Goal: Task Accomplishment & Management: Use online tool/utility

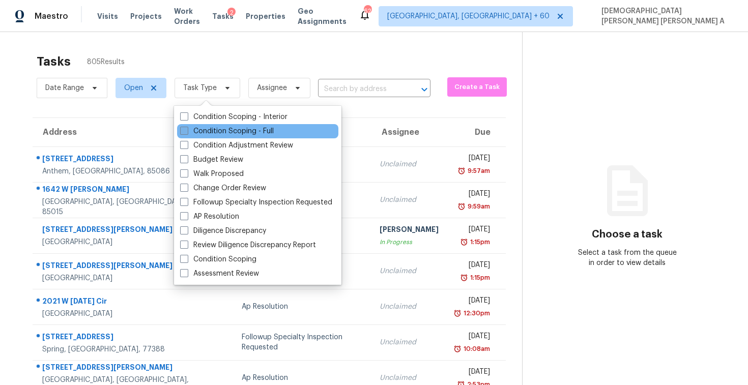
click at [215, 126] on label "Condition Scoping - Full" at bounding box center [227, 131] width 94 height 10
click at [187, 126] on input "Condition Scoping - Full" at bounding box center [183, 129] width 7 height 7
checkbox input "true"
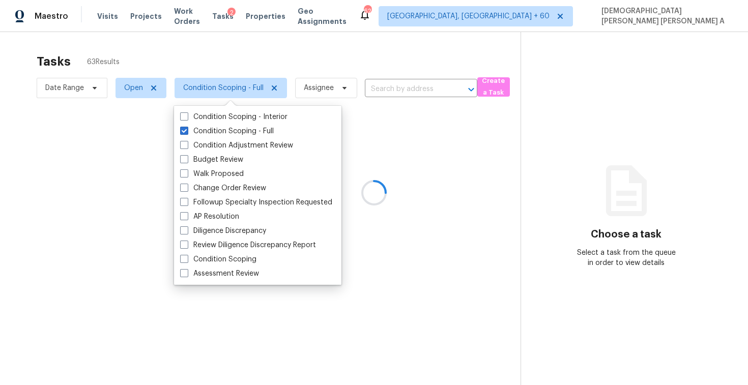
click at [219, 69] on div at bounding box center [374, 192] width 748 height 385
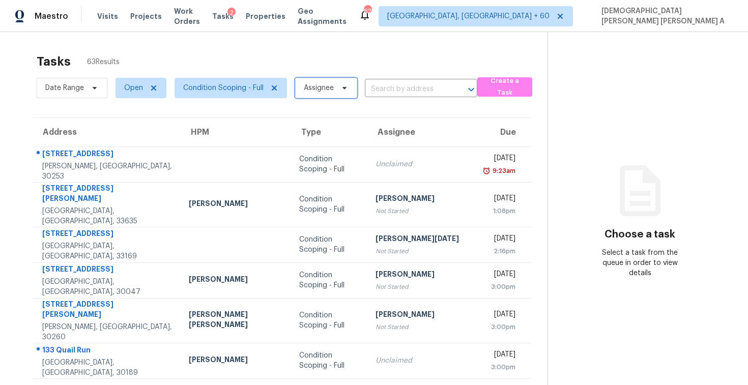
click at [331, 91] on span "Assignee" at bounding box center [319, 88] width 30 height 10
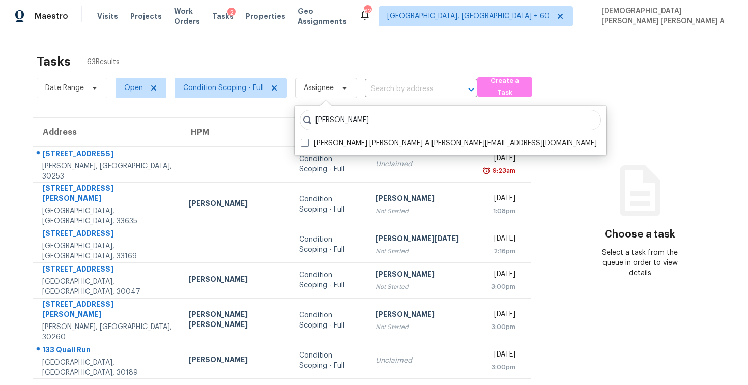
type input "[PERSON_NAME]"
click at [392, 139] on label "[PERSON_NAME] [PERSON_NAME] A [PERSON_NAME][EMAIL_ADDRESS][DOMAIN_NAME]" at bounding box center [449, 143] width 296 height 10
click at [307, 139] on input "[PERSON_NAME] [PERSON_NAME] A [PERSON_NAME][EMAIL_ADDRESS][DOMAIN_NAME]" at bounding box center [304, 141] width 7 height 7
checkbox input "true"
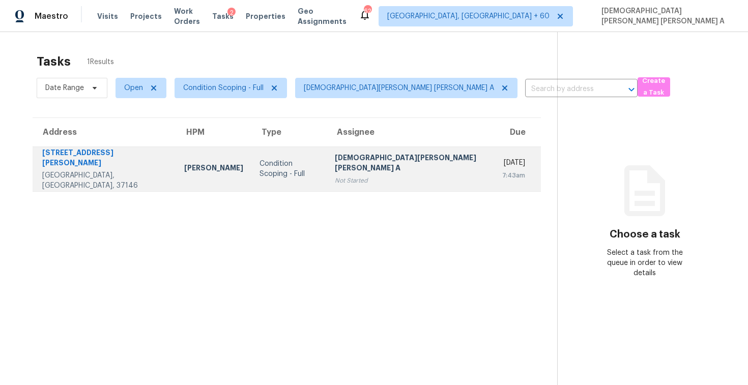
click at [258, 158] on td "Condition Scoping - Full" at bounding box center [288, 169] width 75 height 45
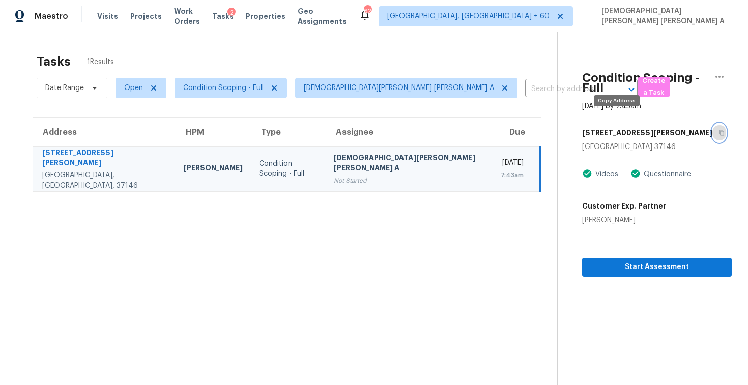
click at [719, 130] on icon "button" at bounding box center [722, 133] width 6 height 6
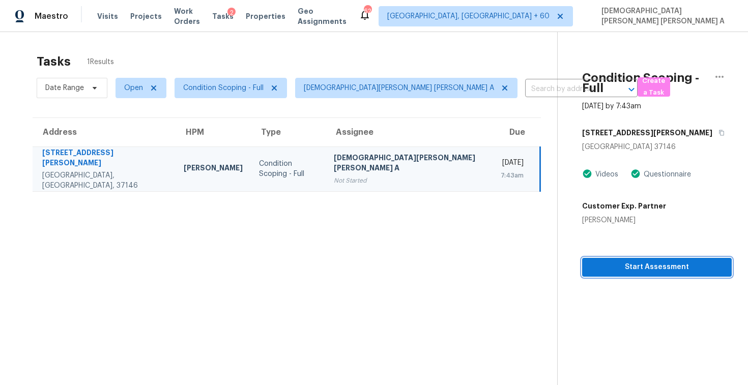
click at [610, 266] on button "Start Assessment" at bounding box center [657, 267] width 150 height 19
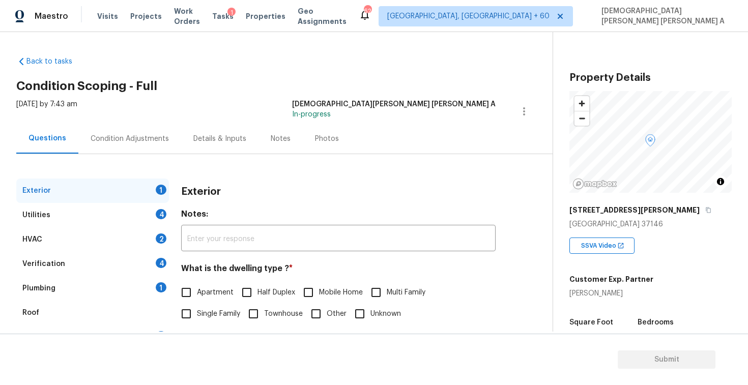
click at [258, 76] on div "Back to tasks Condition Scoping - Full [DATE] by 7:43 am [PERSON_NAME] [PERSON_…" at bounding box center [284, 242] width 536 height 388
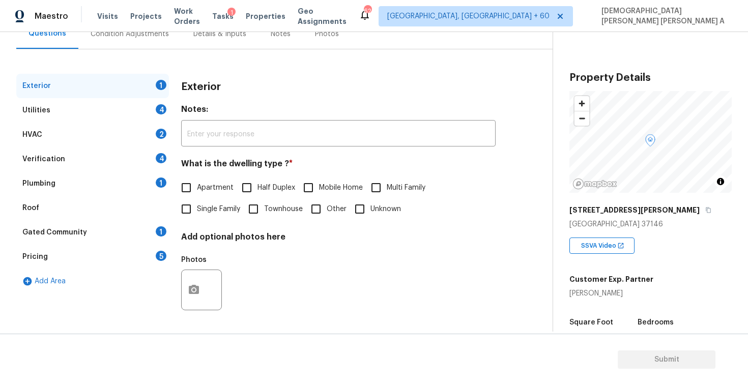
scroll to position [128, 0]
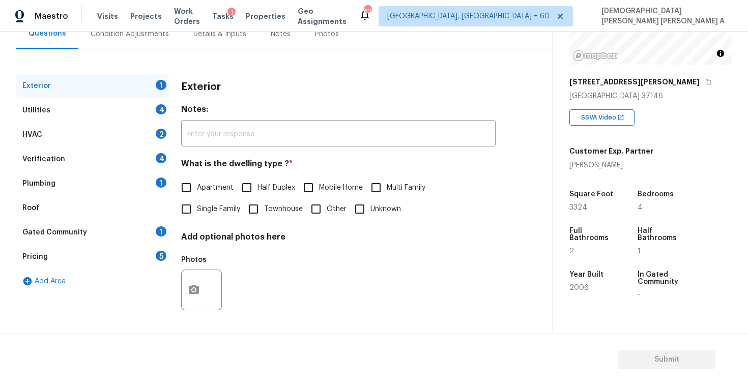
click at [188, 213] on input "Single Family" at bounding box center [186, 209] width 21 height 21
checkbox input "true"
click at [109, 104] on div "Utilities 4" at bounding box center [92, 110] width 153 height 24
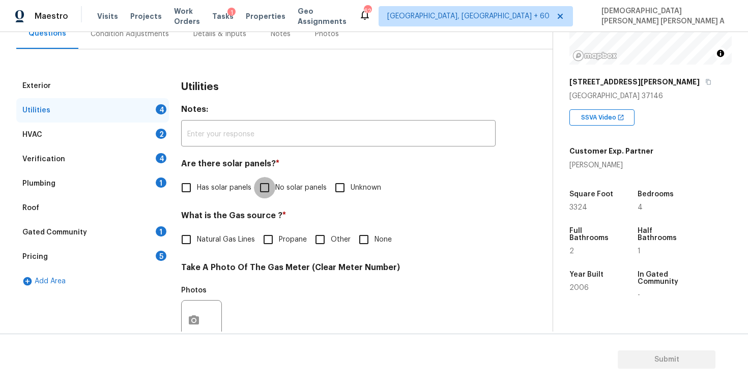
click at [267, 188] on input "No solar panels" at bounding box center [264, 187] width 21 height 21
checkbox input "true"
click at [191, 242] on input "Natural Gas Lines" at bounding box center [186, 239] width 21 height 21
checkbox input "true"
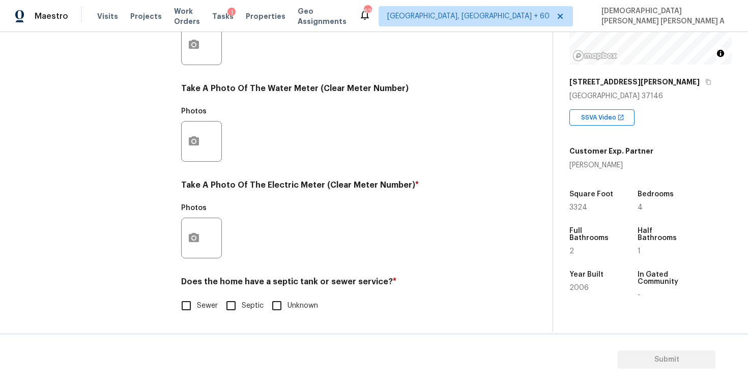
click at [183, 307] on input "Sewer" at bounding box center [186, 305] width 21 height 21
checkbox input "true"
click at [189, 251] on button "button" at bounding box center [194, 238] width 24 height 40
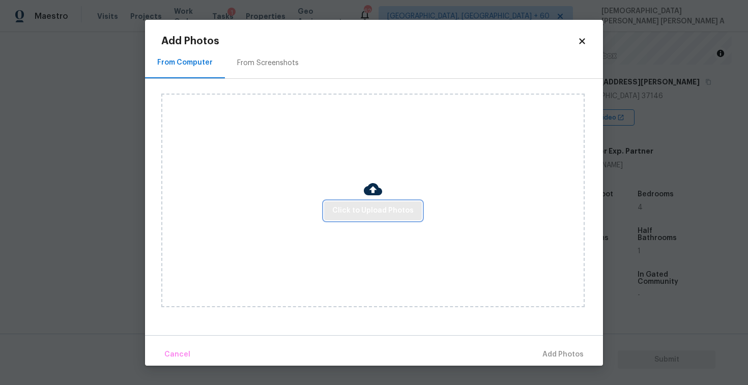
click at [371, 212] on span "Click to Upload Photos" at bounding box center [372, 211] width 81 height 13
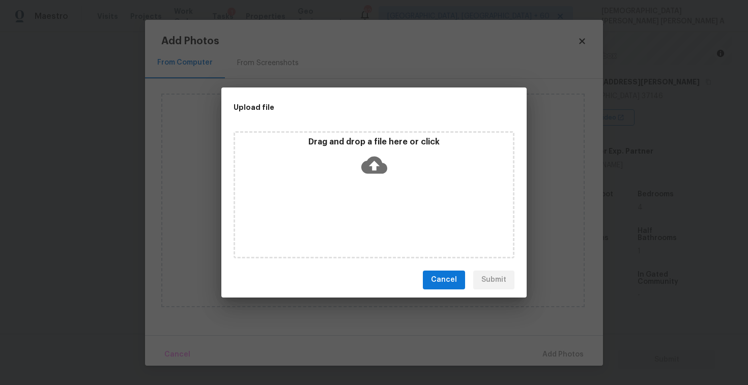
click at [371, 159] on icon at bounding box center [374, 164] width 26 height 17
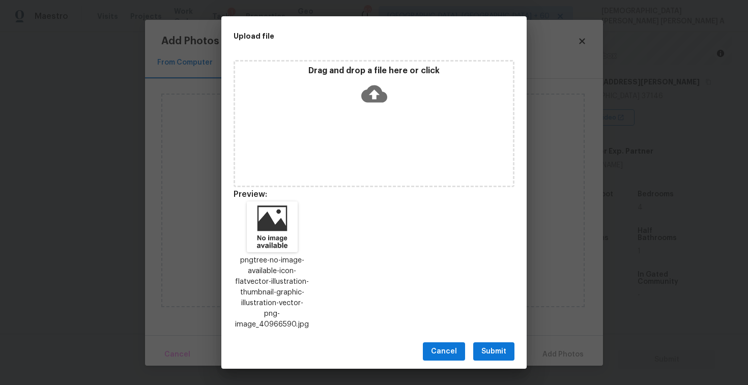
click at [501, 346] on span "Submit" at bounding box center [493, 352] width 25 height 13
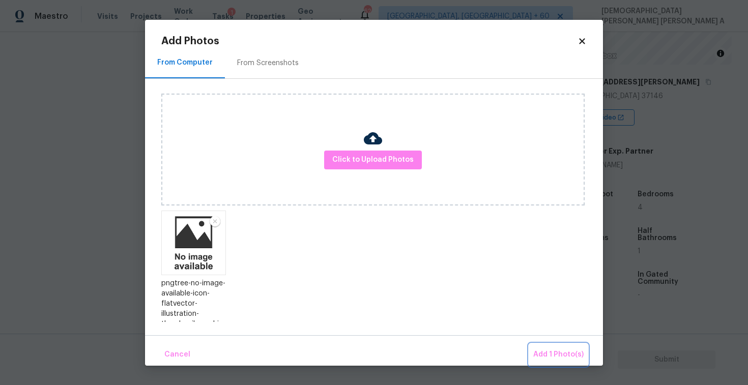
click at [551, 351] on span "Add 1 Photo(s)" at bounding box center [558, 355] width 50 height 13
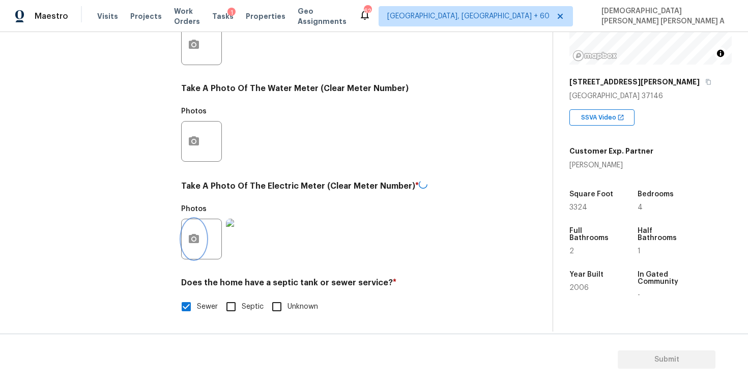
scroll to position [0, 0]
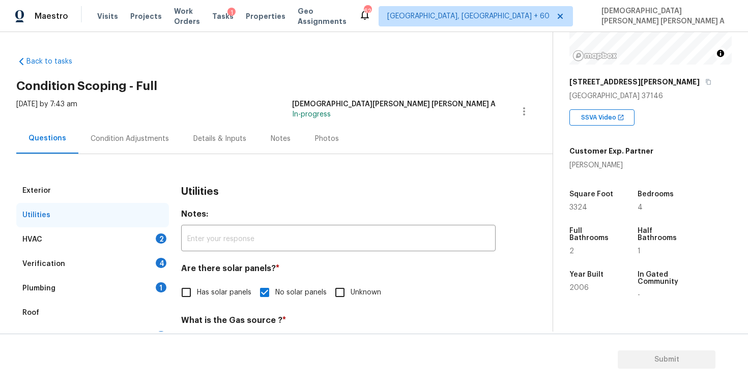
click at [121, 228] on div "HVAC 2" at bounding box center [92, 240] width 153 height 24
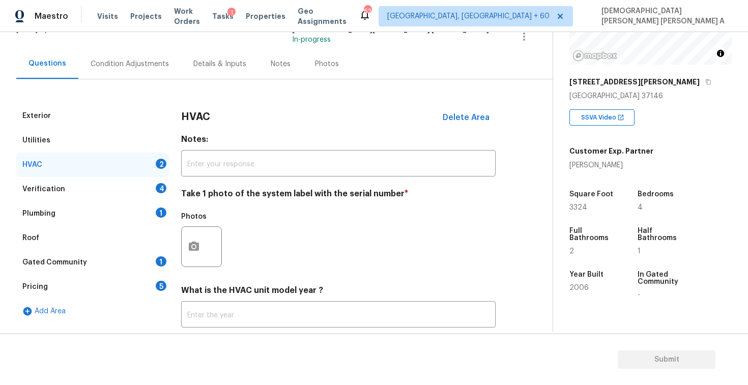
scroll to position [118, 0]
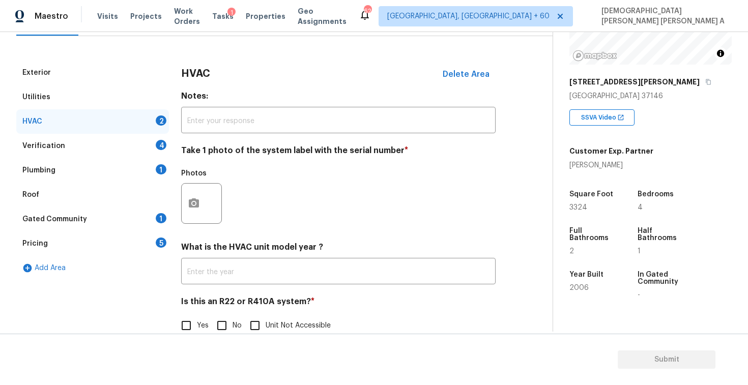
click at [227, 321] on input "No" at bounding box center [221, 325] width 21 height 21
checkbox input "true"
click at [200, 222] on div at bounding box center [201, 203] width 41 height 41
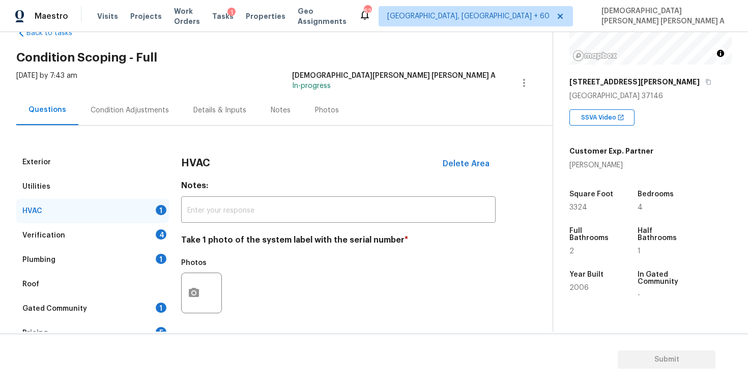
click at [330, 101] on div "Photos" at bounding box center [327, 110] width 48 height 30
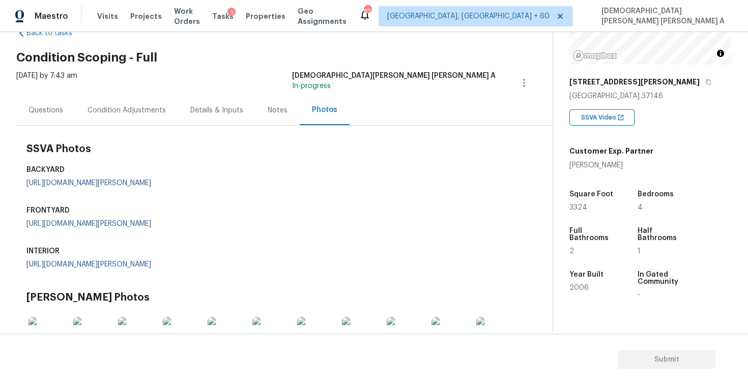
click at [390, 154] on h3 "SSVA Photos" at bounding box center [277, 149] width 502 height 10
click at [26, 103] on div "Questions" at bounding box center [45, 110] width 59 height 30
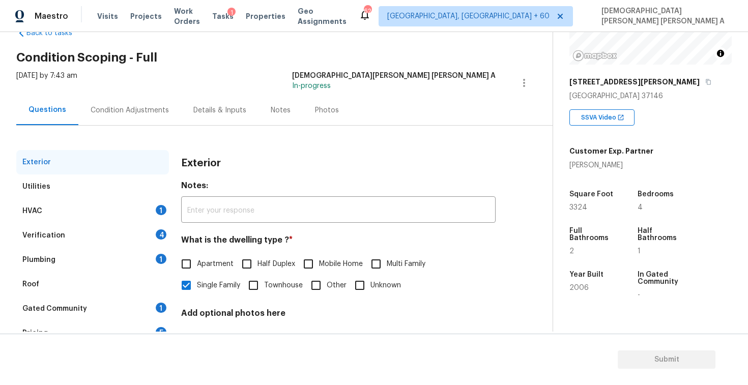
scroll to position [79, 0]
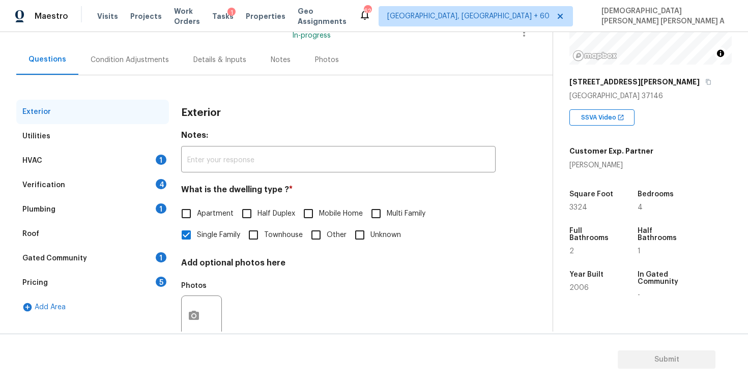
click at [117, 163] on div "HVAC 1" at bounding box center [92, 161] width 153 height 24
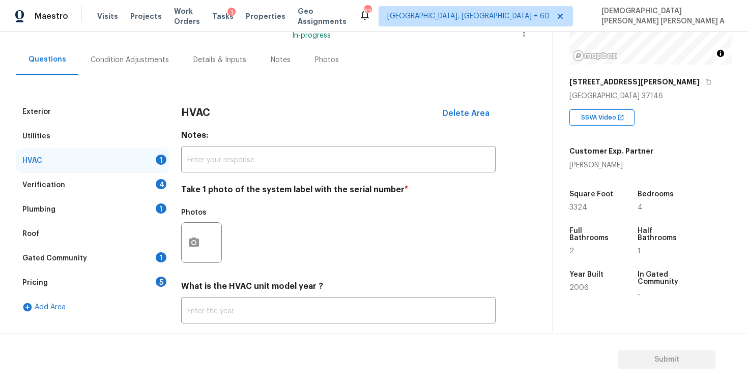
scroll to position [138, 0]
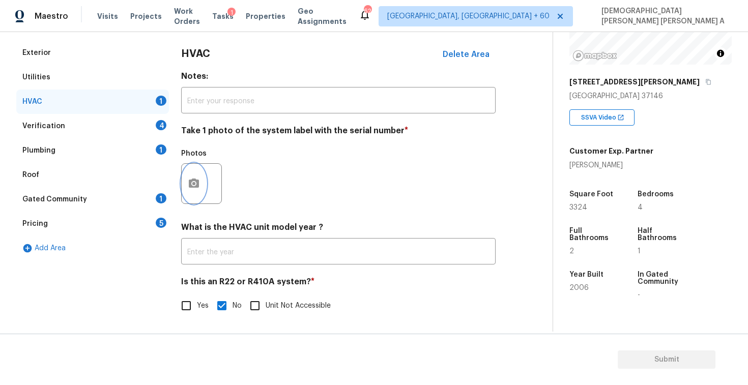
click at [196, 183] on icon "button" at bounding box center [194, 184] width 12 height 12
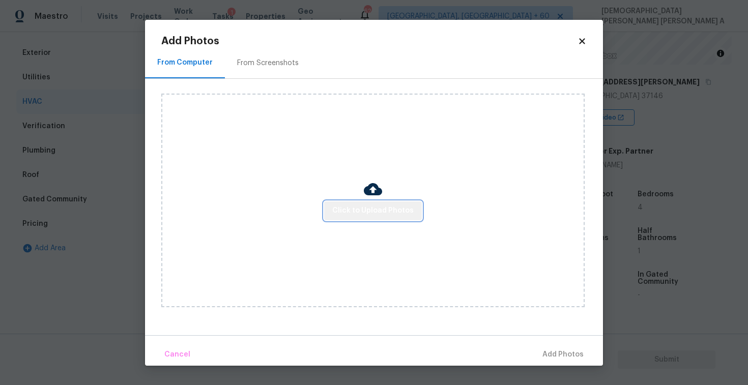
click at [388, 215] on span "Click to Upload Photos" at bounding box center [372, 211] width 81 height 13
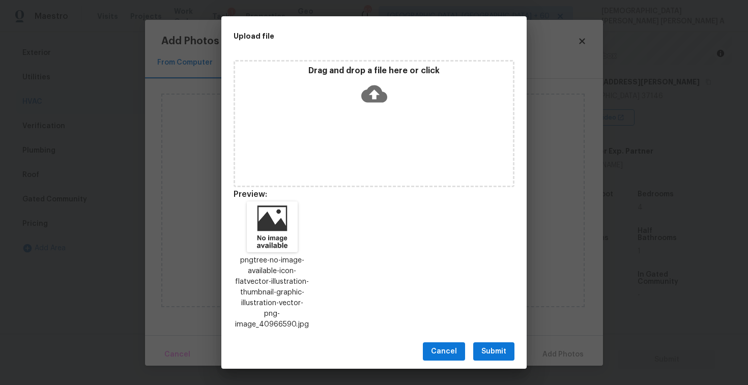
click at [484, 349] on span "Submit" at bounding box center [493, 352] width 25 height 13
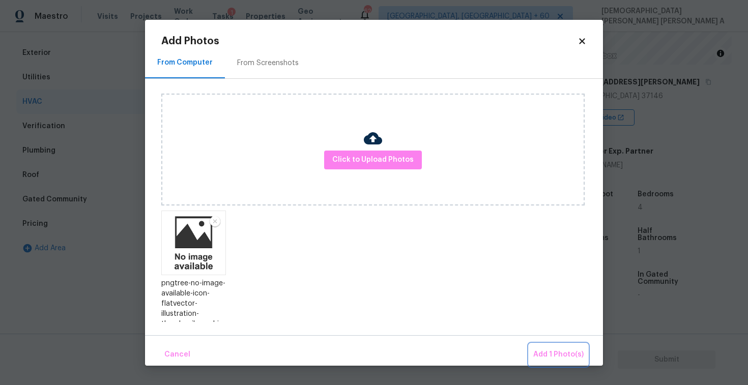
click at [546, 353] on span "Add 1 Photo(s)" at bounding box center [558, 355] width 50 height 13
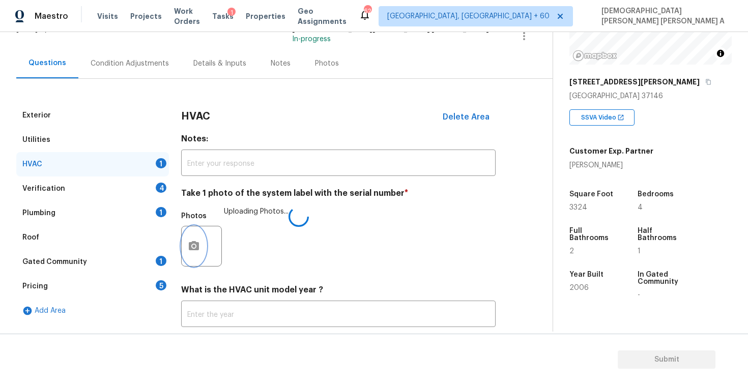
scroll to position [27, 0]
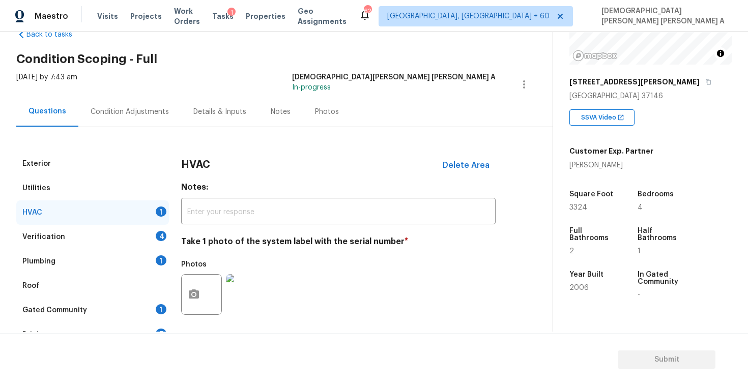
click at [315, 113] on div "Photos" at bounding box center [327, 112] width 24 height 10
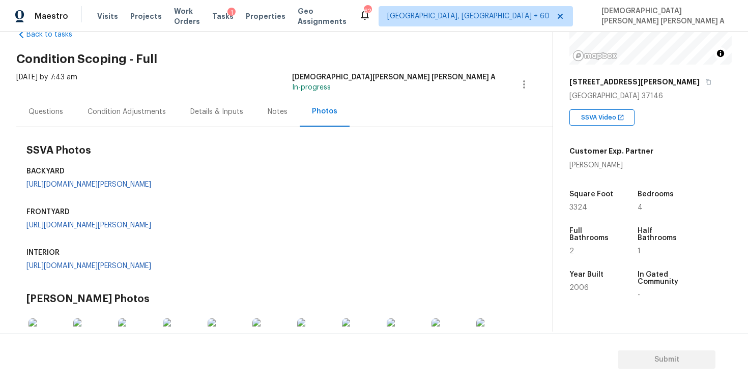
scroll to position [232, 0]
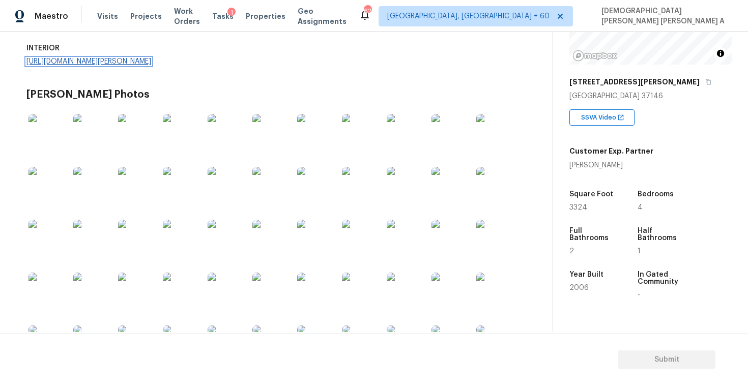
click at [99, 65] on link "https://opendoor-admin-client-upload-production.s3.amazonaws.com/uploads/Cake/S…" at bounding box center [88, 61] width 125 height 7
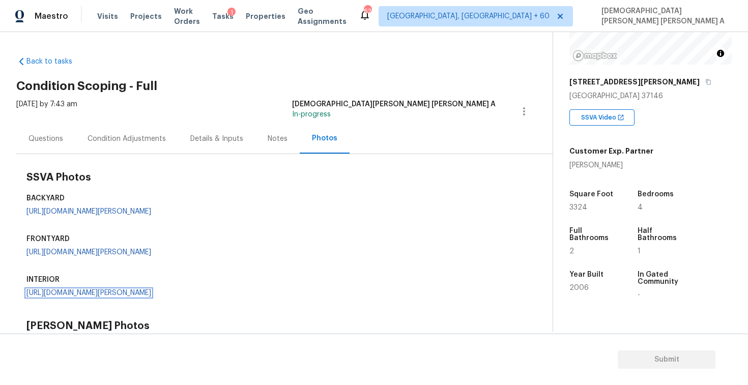
scroll to position [273, 0]
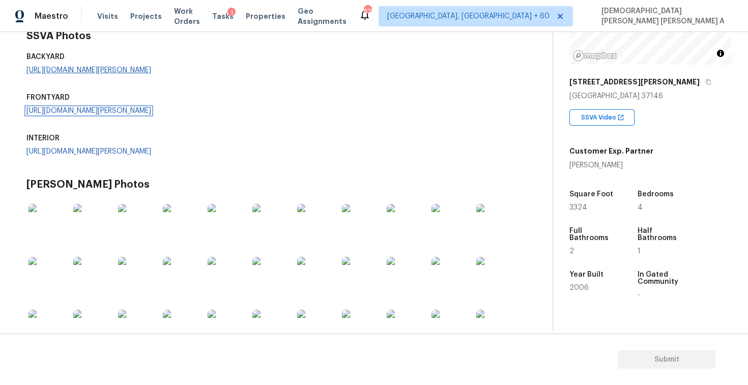
scroll to position [3, 0]
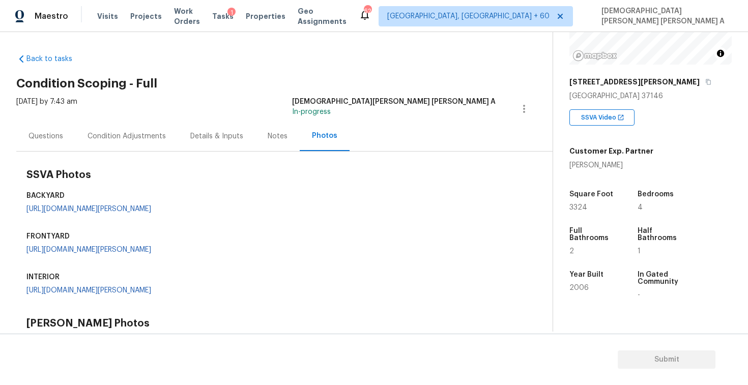
click at [60, 135] on div "Questions" at bounding box center [46, 136] width 35 height 10
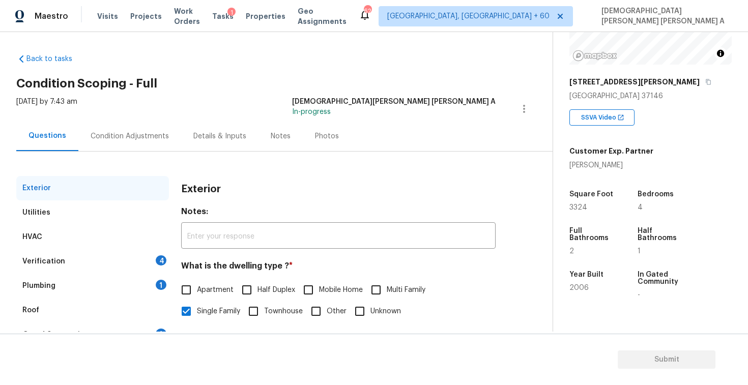
scroll to position [105, 0]
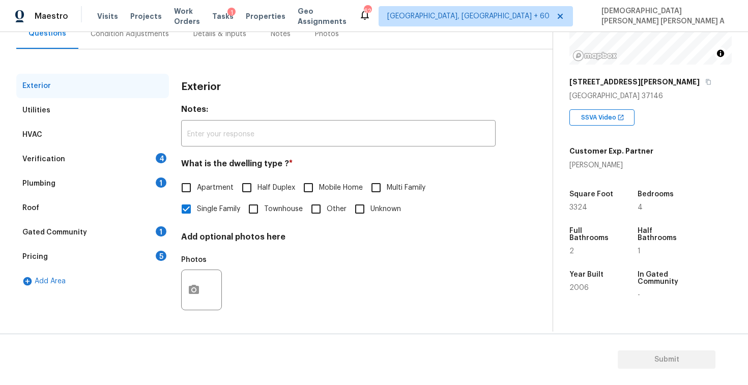
click at [124, 149] on div "Verification 4" at bounding box center [92, 159] width 153 height 24
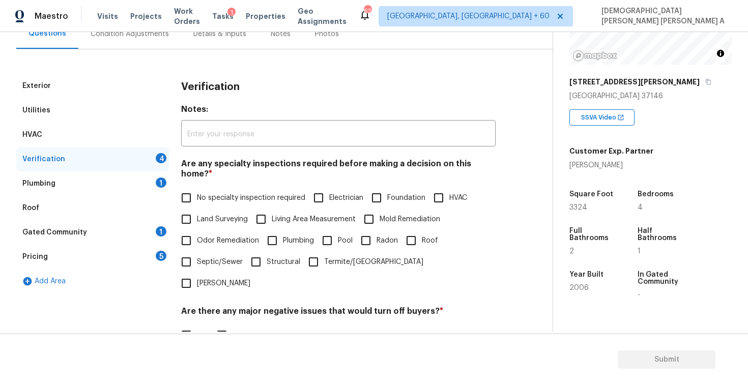
click at [201, 193] on span "No specialty inspection required" at bounding box center [251, 198] width 108 height 11
click at [197, 188] on input "No specialty inspection required" at bounding box center [186, 197] width 21 height 21
checkbox input "true"
click at [222, 325] on input "No" at bounding box center [221, 335] width 21 height 21
checkbox input "true"
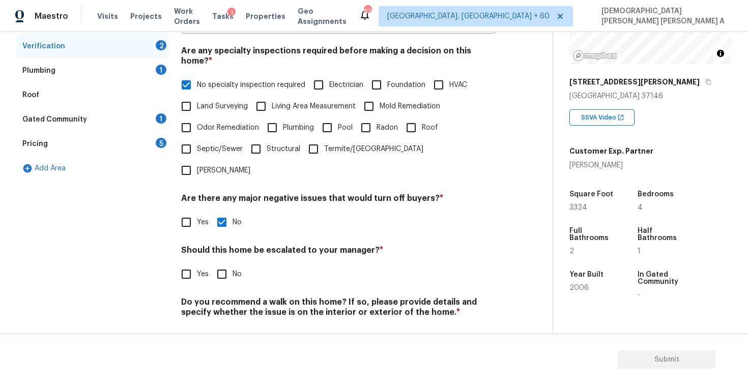
scroll to position [217, 0]
click at [222, 265] on input "No" at bounding box center [221, 275] width 21 height 21
checkbox input "true"
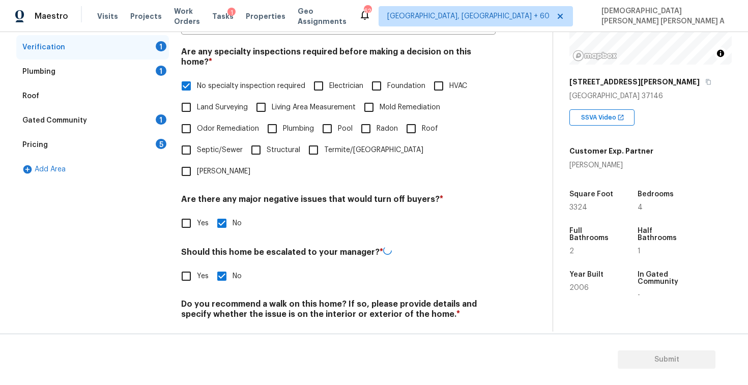
click at [229, 328] on input "No" at bounding box center [221, 338] width 21 height 21
checkbox input "true"
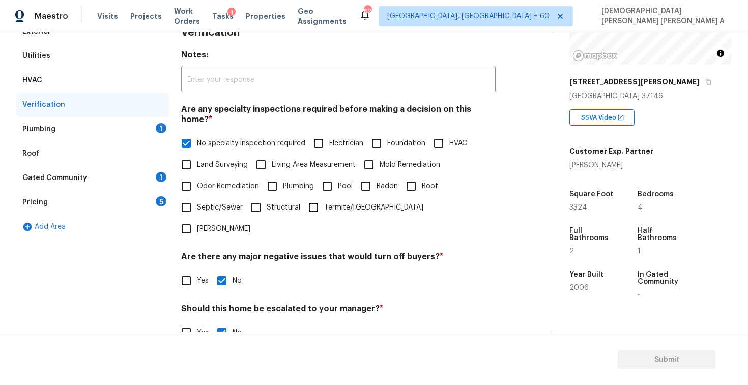
click at [141, 139] on div "Plumbing 1" at bounding box center [92, 129] width 153 height 24
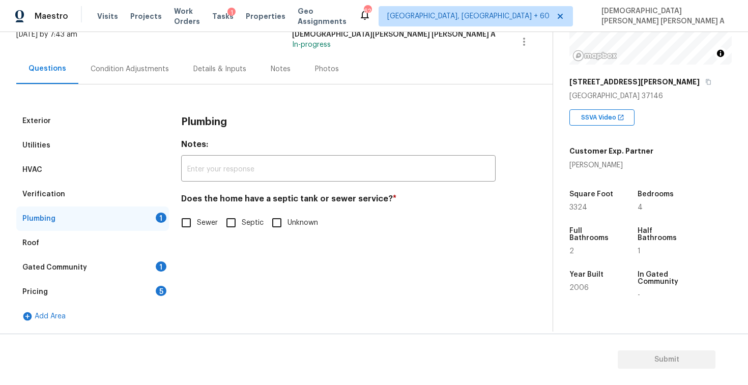
click at [192, 208] on h4 "Does the home have a septic tank or sewer service? *" at bounding box center [338, 201] width 315 height 14
click at [187, 224] on input "Sewer" at bounding box center [186, 222] width 21 height 21
checkbox input "true"
click at [133, 273] on div "Gated Community 1" at bounding box center [92, 268] width 153 height 24
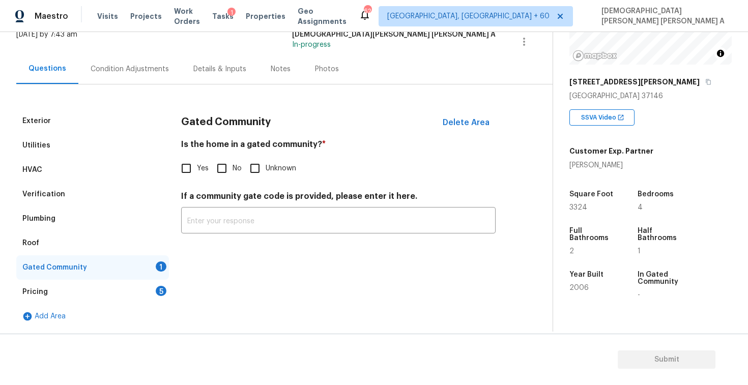
click at [219, 176] on input "No" at bounding box center [221, 168] width 21 height 21
checkbox input "true"
click at [158, 286] on div "Pricing 5" at bounding box center [92, 292] width 153 height 24
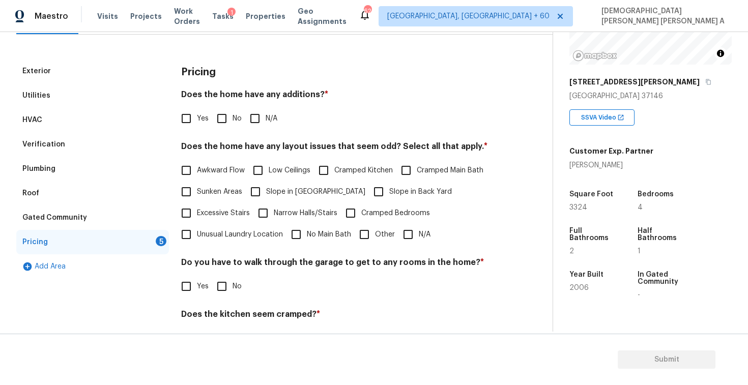
scroll to position [146, 0]
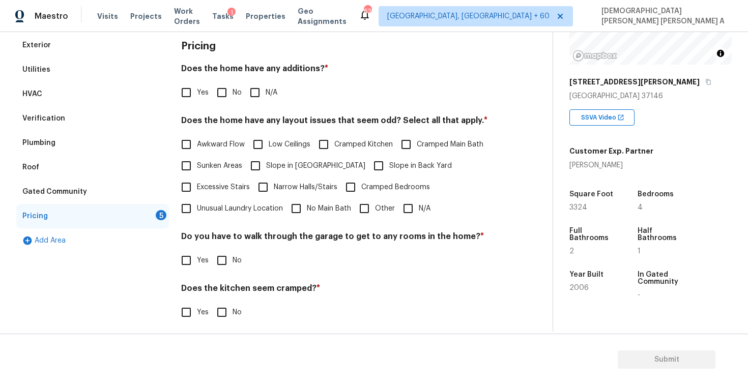
click at [217, 105] on div "Pricing Does the home have any additions? * Yes No N/A Does the home have any l…" at bounding box center [338, 210] width 315 height 354
click at [222, 84] on input "No" at bounding box center [221, 92] width 21 height 21
checkbox input "true"
click at [412, 205] on input "N/A" at bounding box center [408, 208] width 21 height 21
checkbox input "true"
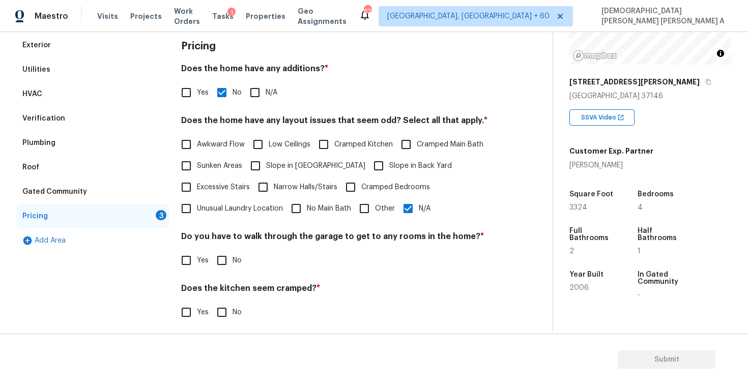
click at [221, 261] on input "No" at bounding box center [221, 260] width 21 height 21
checkbox input "true"
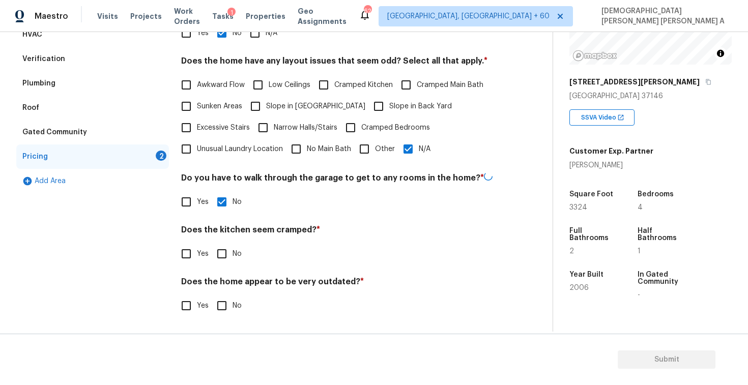
scroll to position [204, 0]
click at [220, 254] on input "No" at bounding box center [221, 253] width 21 height 21
checkbox input "true"
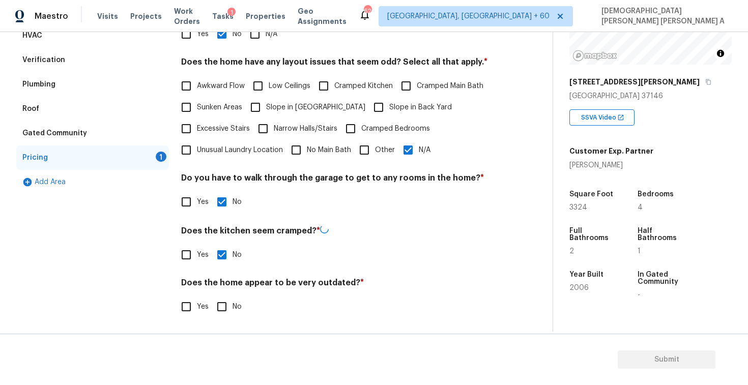
click at [220, 305] on input "No" at bounding box center [221, 306] width 21 height 21
checkbox input "true"
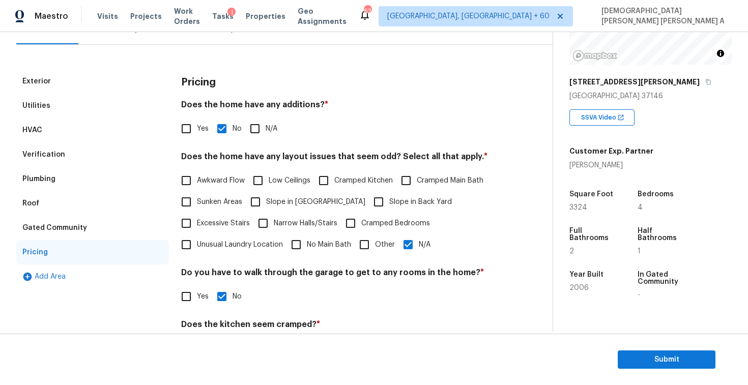
scroll to position [23, 0]
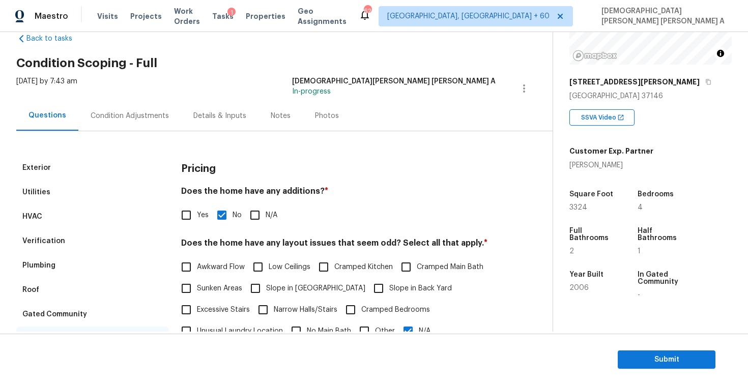
click at [115, 120] on div "Condition Adjustments" at bounding box center [130, 116] width 78 height 10
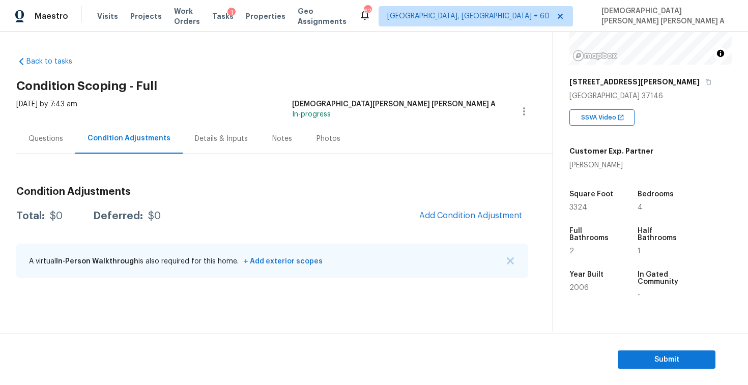
click at [310, 190] on h3 "Condition Adjustments" at bounding box center [272, 192] width 512 height 10
click at [448, 202] on div "Condition Adjustments Total: $0 Deferred: $0 Add Condition Adjustment A virtual…" at bounding box center [272, 233] width 512 height 109
click at [448, 212] on span "Add Condition Adjustment" at bounding box center [470, 215] width 103 height 9
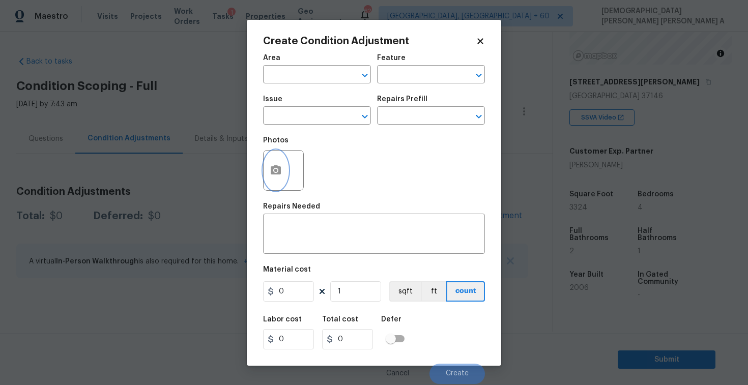
click at [281, 181] on button "button" at bounding box center [276, 171] width 24 height 40
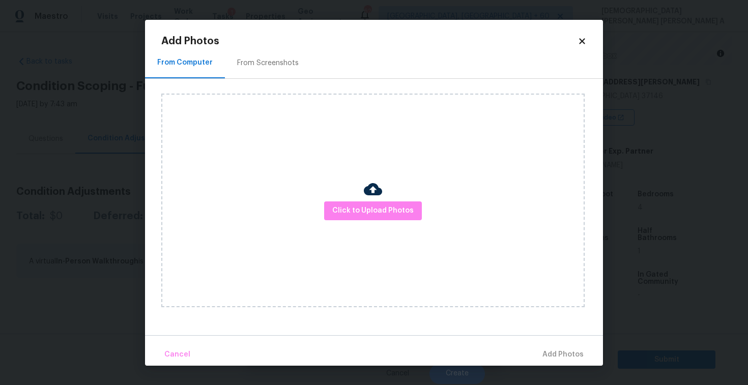
click at [270, 58] on div "From Screenshots" at bounding box center [268, 63] width 62 height 10
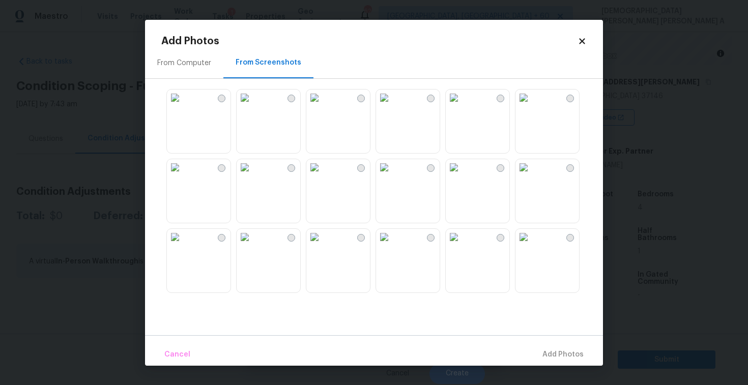
click at [323, 106] on img at bounding box center [314, 98] width 16 height 16
click at [559, 357] on span "Add 1 Photo(s)" at bounding box center [558, 355] width 50 height 13
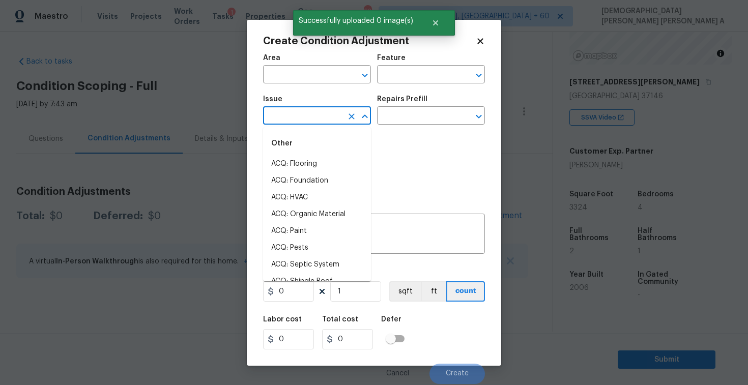
click at [309, 112] on input "text" at bounding box center [302, 117] width 79 height 16
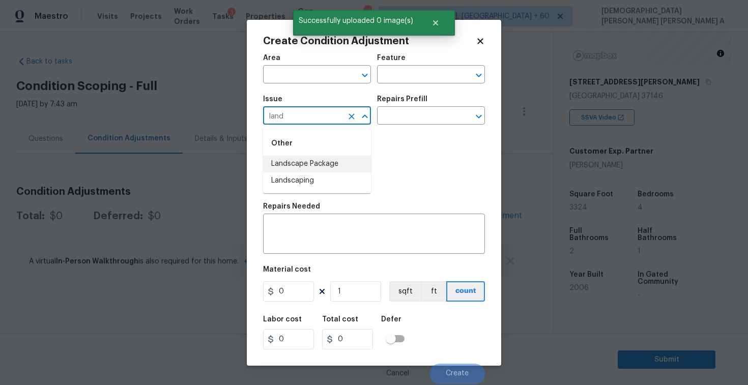
click at [315, 162] on li "Landscape Package" at bounding box center [317, 164] width 108 height 17
type input "Landscape Package"
click at [431, 112] on input "text" at bounding box center [416, 117] width 79 height 16
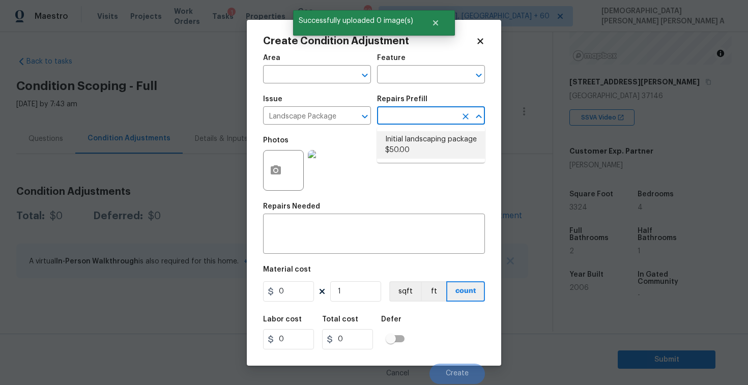
click at [419, 138] on li "Initial landscaping package $50.00" at bounding box center [431, 144] width 108 height 27
type input "Home Readiness Packages"
type textarea "Mowing of grass up to 6" in height. Mow, edge along driveways & sidewalks, trim…"
type input "50"
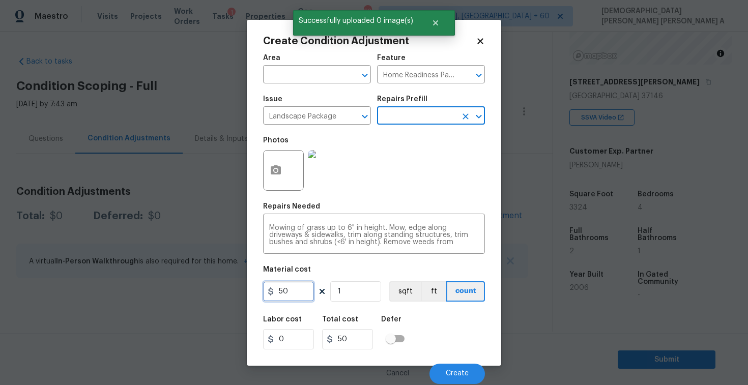
click at [293, 287] on input "50" at bounding box center [288, 291] width 51 height 20
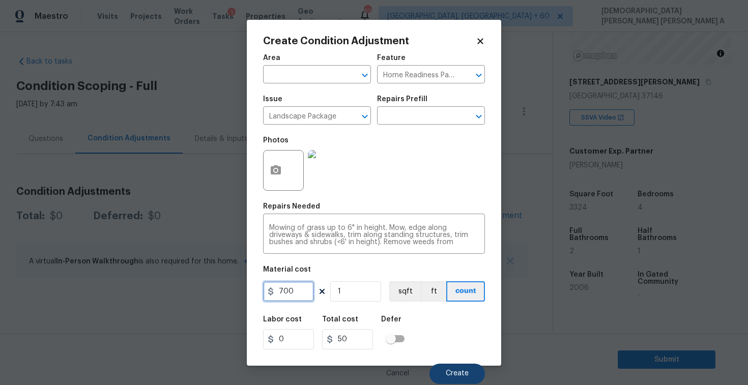
type input "700"
click at [467, 371] on span "Create" at bounding box center [457, 374] width 23 height 8
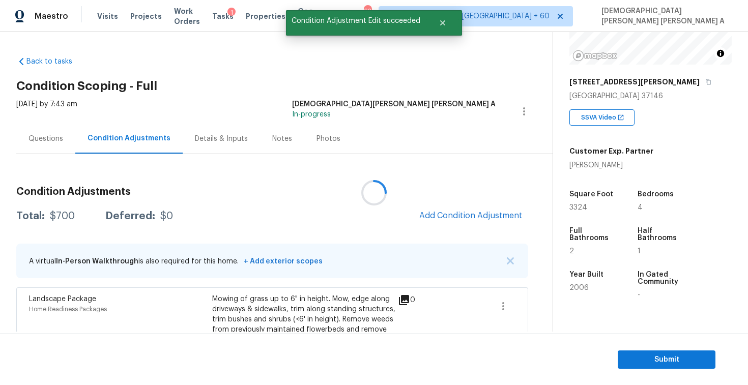
click at [459, 207] on div at bounding box center [374, 192] width 748 height 385
click at [456, 212] on span "Add Condition Adjustment" at bounding box center [470, 215] width 103 height 9
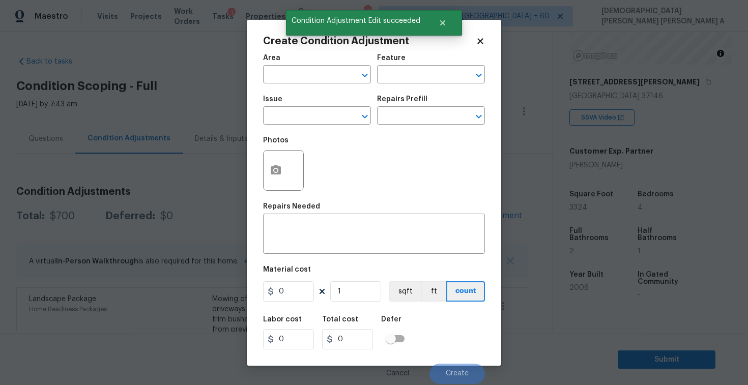
click at [317, 105] on div "Issue" at bounding box center [317, 102] width 108 height 13
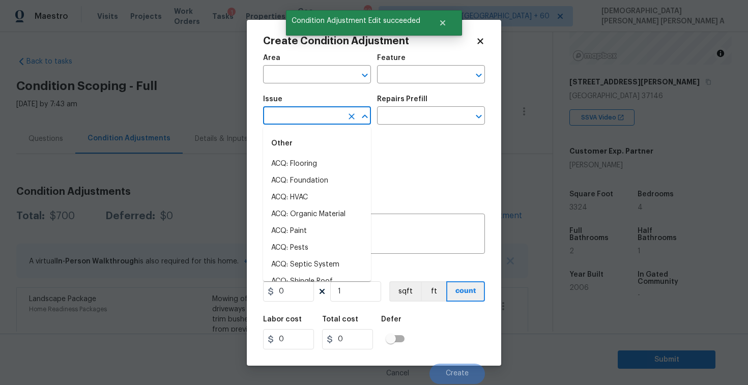
click at [317, 114] on input "text" at bounding box center [302, 117] width 79 height 16
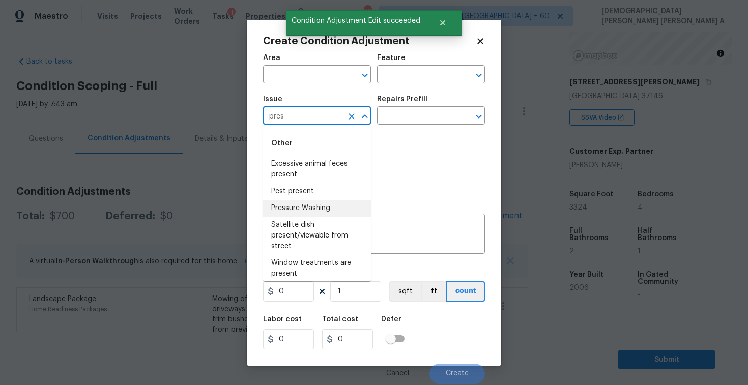
click at [328, 212] on li "Pressure Washing" at bounding box center [317, 208] width 108 height 17
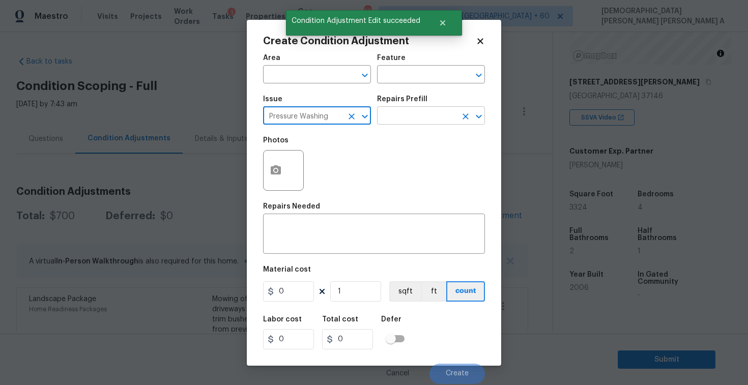
type input "Pressure Washing"
click at [411, 116] on input "text" at bounding box center [416, 117] width 79 height 16
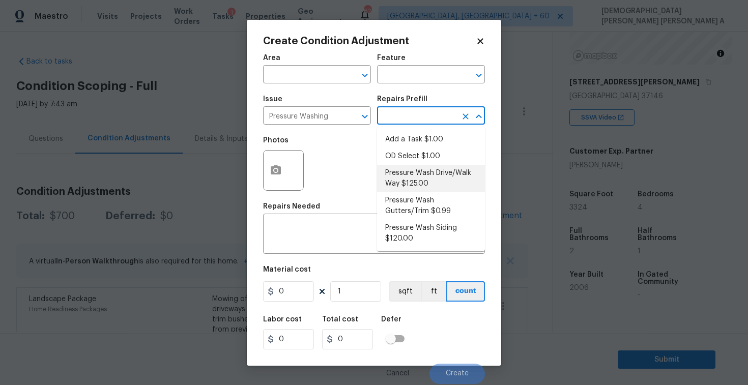
click at [411, 174] on li "Pressure Wash Drive/Walk Way $125.00" at bounding box center [431, 178] width 108 height 27
type input "Siding"
type textarea "Pressure wash the driveways/walkways as directed by the PM. Ensure that all deb…"
type input "125"
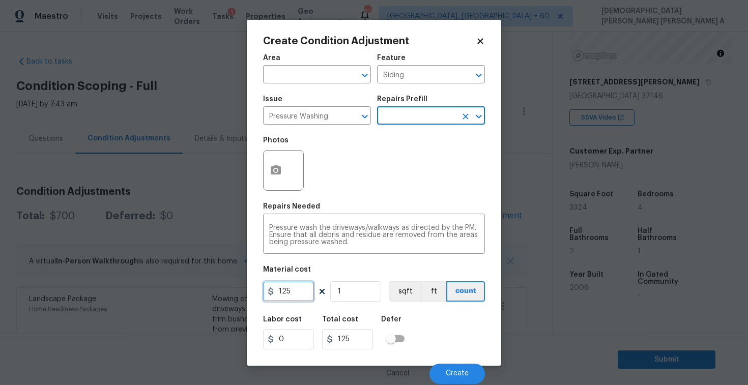
click at [295, 295] on input "125" at bounding box center [288, 291] width 51 height 20
type input "200"
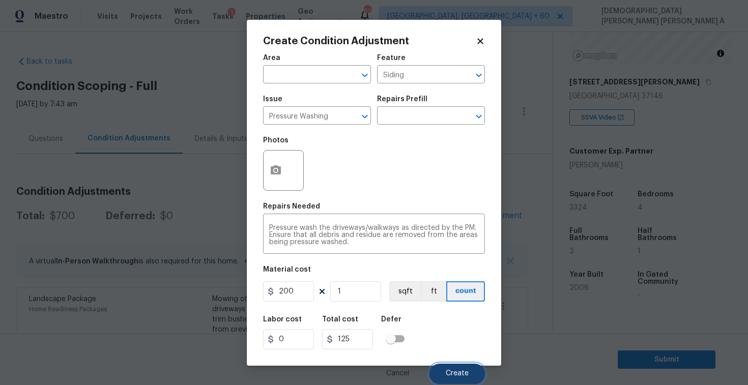
type input "200"
click at [460, 367] on button "Create" at bounding box center [457, 374] width 55 height 20
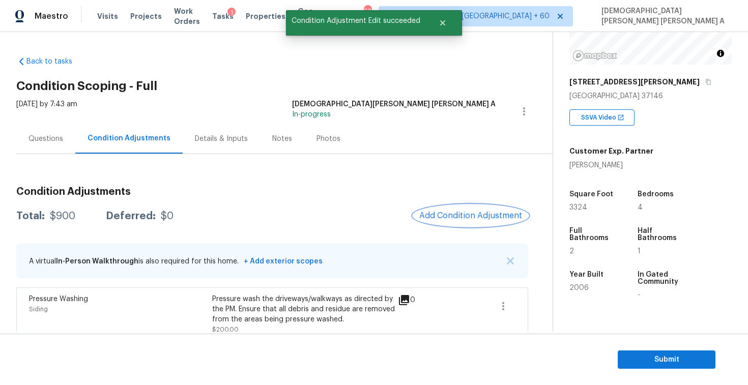
scroll to position [73, 0]
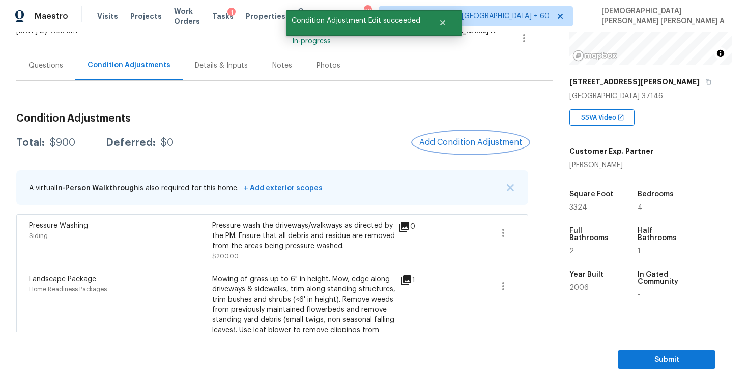
click at [457, 146] on span "Add Condition Adjustment" at bounding box center [470, 142] width 103 height 9
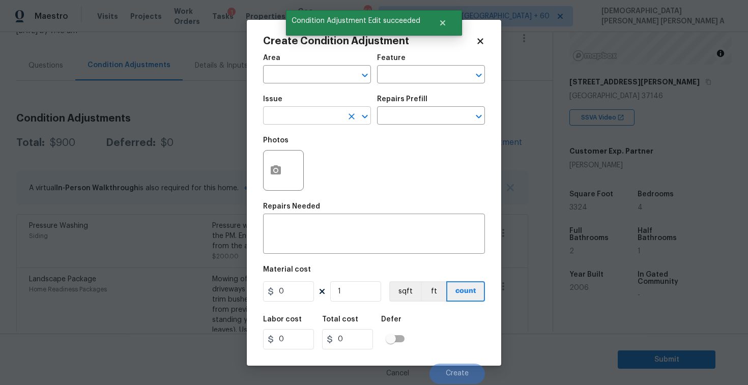
click at [304, 121] on input "text" at bounding box center [302, 117] width 79 height 16
click at [312, 167] on li "Debris/garbage on site" at bounding box center [317, 164] width 108 height 17
type input "Debris/garbage on site"
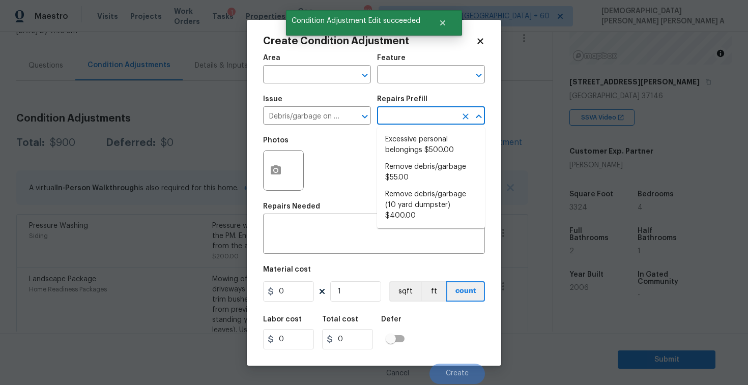
click at [409, 114] on input "text" at bounding box center [416, 117] width 79 height 16
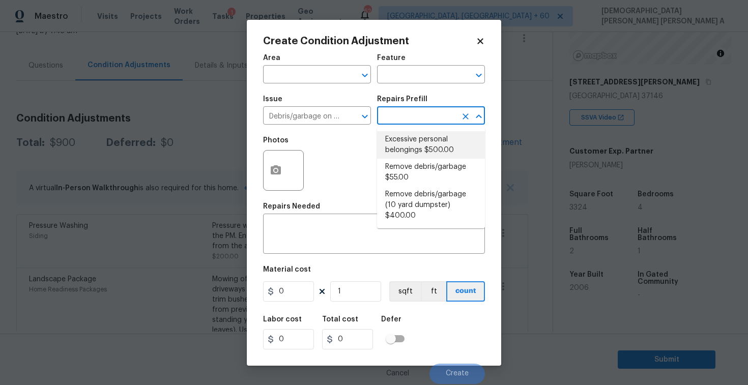
click at [409, 151] on li "Excessive personal belongings $500.00" at bounding box center [431, 144] width 108 height 27
type textarea "Contingency for excessive items to be removed - During assessment, the home con…"
type input "500"
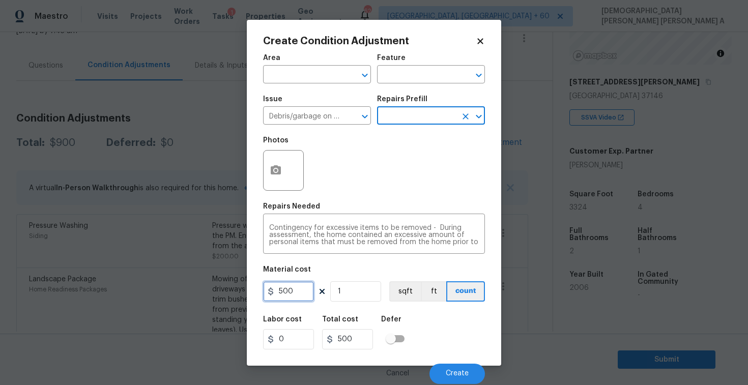
click at [293, 297] on input "500" at bounding box center [288, 291] width 51 height 20
type input "200"
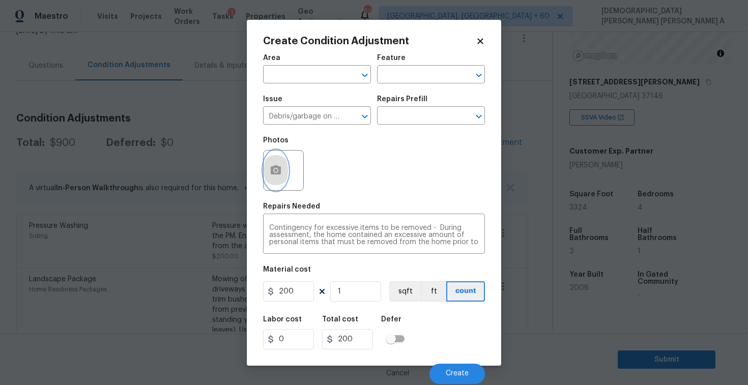
click at [271, 169] on icon "button" at bounding box center [276, 169] width 10 height 9
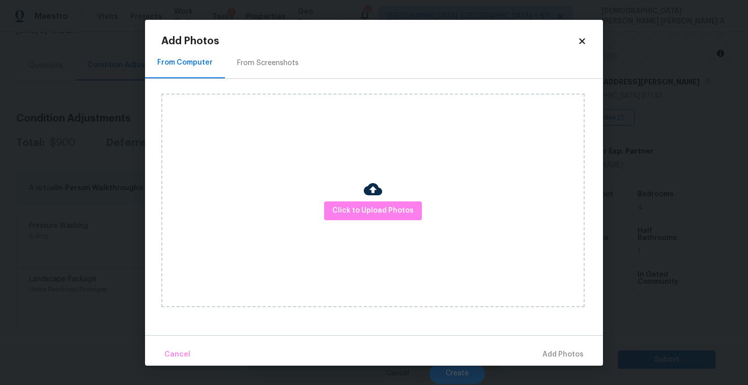
click at [274, 66] on div "From Screenshots" at bounding box center [268, 63] width 62 height 10
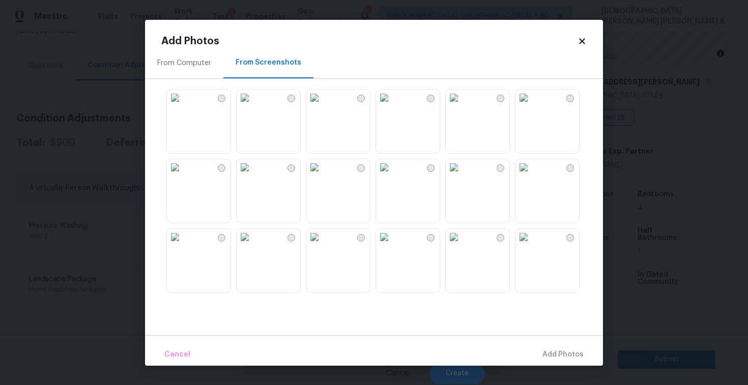
click at [253, 106] on img at bounding box center [245, 98] width 16 height 16
click at [323, 106] on img at bounding box center [314, 98] width 16 height 16
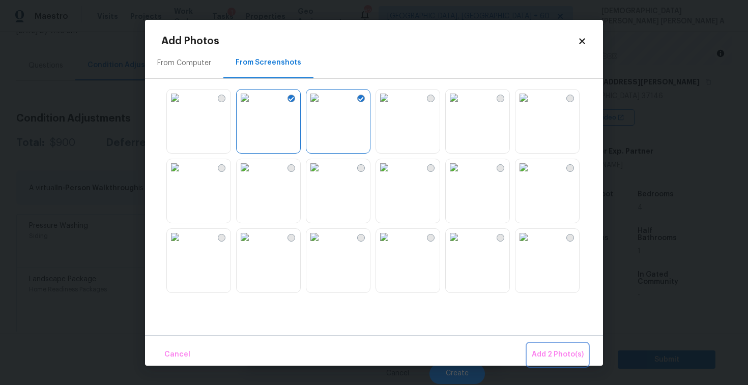
click at [550, 359] on span "Add 2 Photo(s)" at bounding box center [558, 355] width 52 height 13
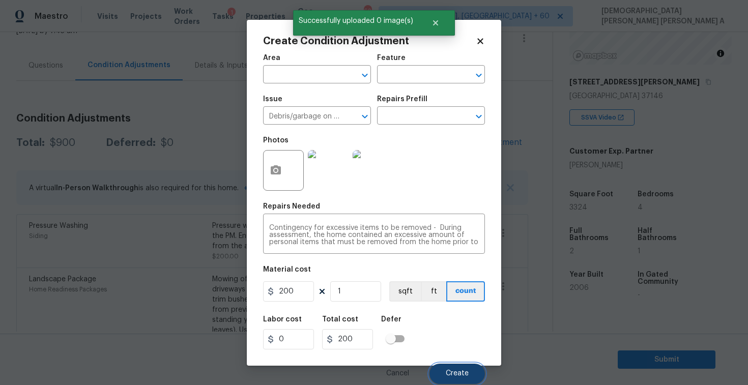
click at [449, 366] on button "Create" at bounding box center [457, 374] width 55 height 20
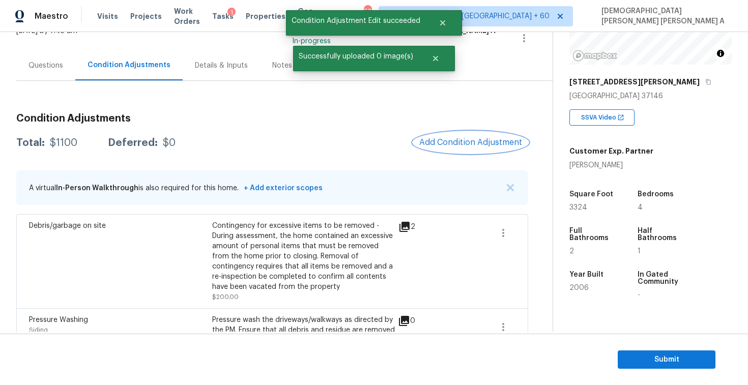
click at [470, 133] on button "Add Condition Adjustment" at bounding box center [470, 142] width 115 height 21
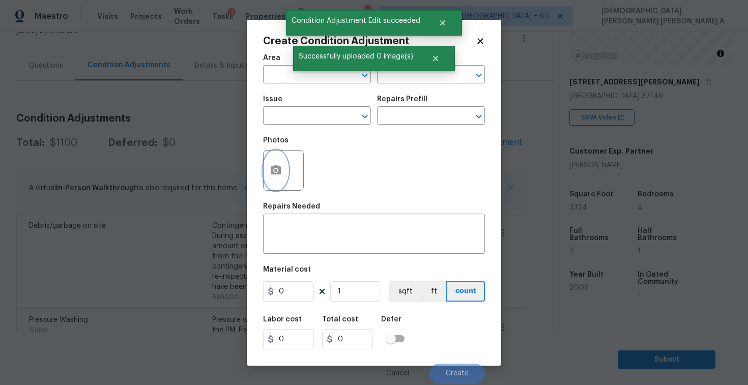
click at [278, 176] on icon "button" at bounding box center [276, 170] width 12 height 12
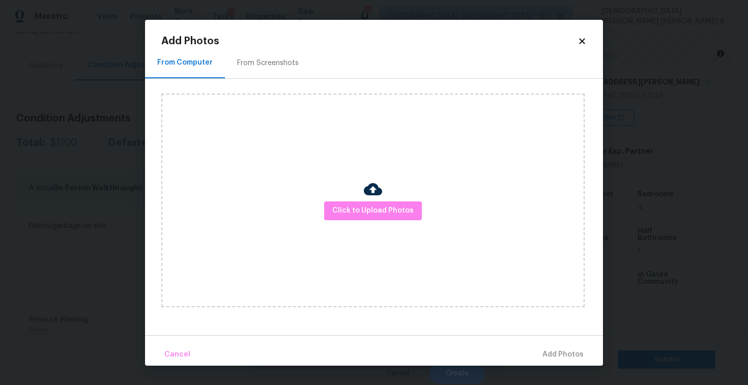
click at [257, 71] on div "From Screenshots" at bounding box center [268, 63] width 86 height 30
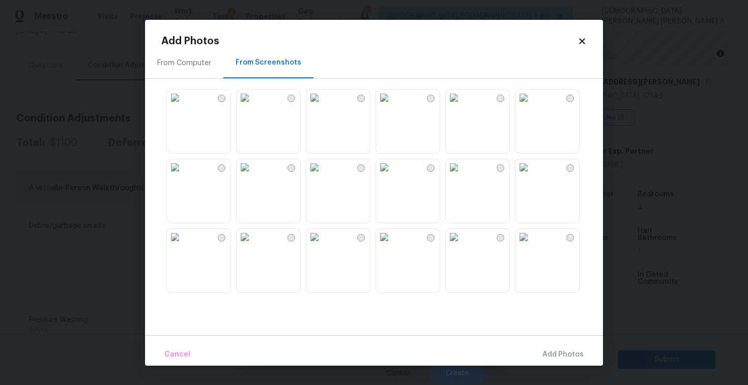
click at [323, 106] on img at bounding box center [314, 98] width 16 height 16
click at [545, 349] on span "Add 1 Photo(s)" at bounding box center [558, 355] width 50 height 13
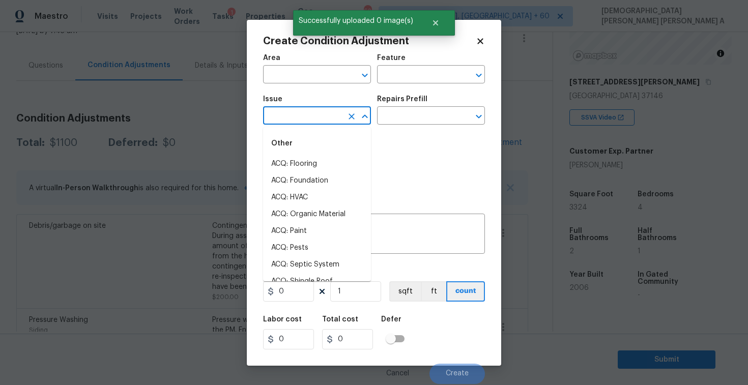
click at [281, 122] on input "text" at bounding box center [302, 117] width 79 height 16
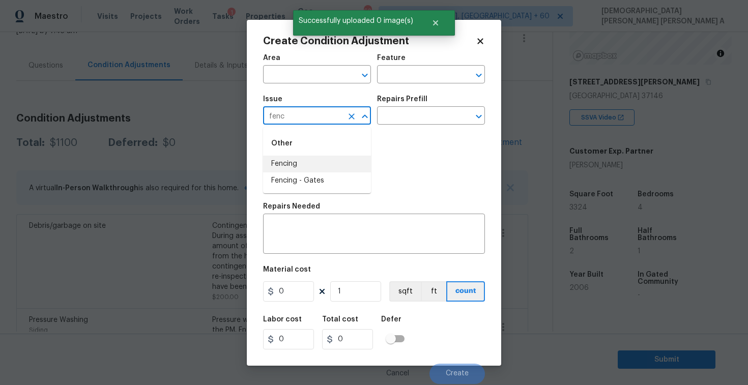
click at [278, 168] on li "Fencing" at bounding box center [317, 164] width 108 height 17
type input "Fencing"
click at [439, 119] on input "text" at bounding box center [416, 117] width 79 height 16
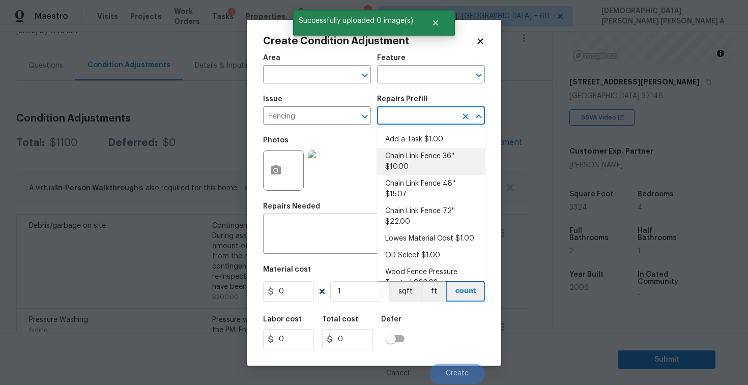
click at [417, 165] on li "Chain Link Fence 36'' $10.00" at bounding box center [431, 161] width 108 height 27
type textarea "Prep the work area and install a new 36'' chain link fence. Ensure that all of …"
type input "10"
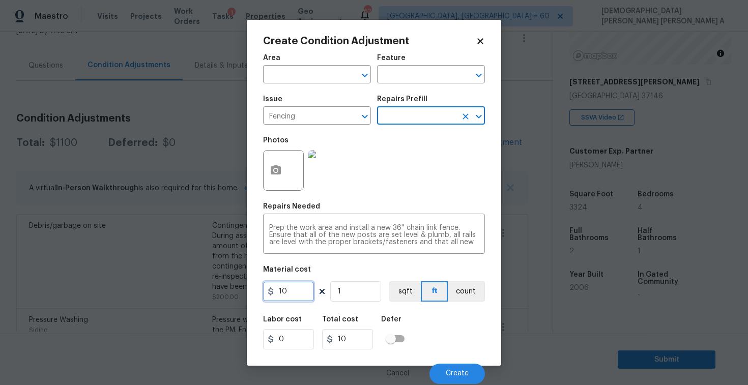
click at [299, 297] on input "10" at bounding box center [288, 291] width 51 height 20
type input "800"
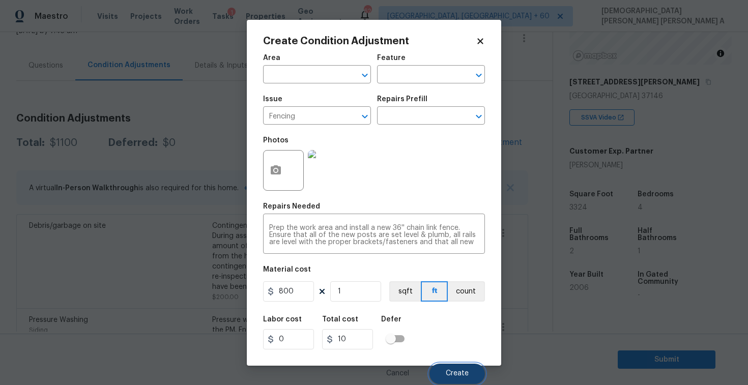
type input "800"
click at [457, 368] on button "Create" at bounding box center [457, 374] width 55 height 20
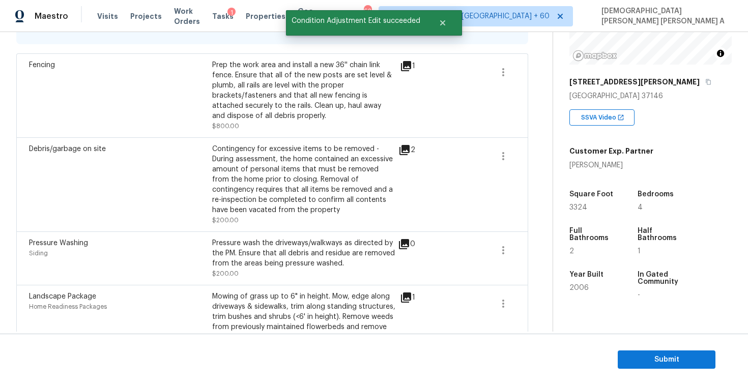
scroll to position [131, 0]
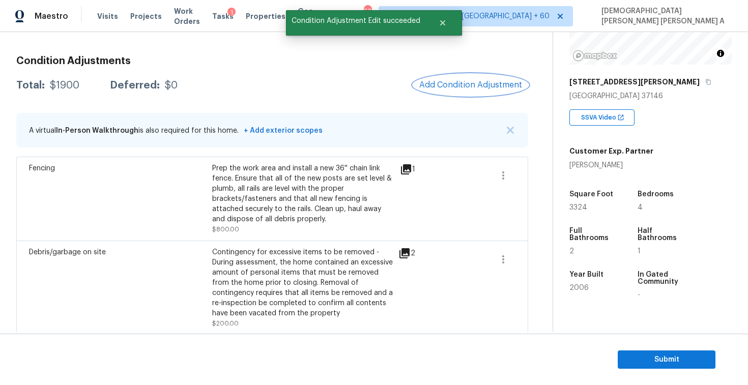
click at [456, 89] on span "Add Condition Adjustment" at bounding box center [470, 84] width 103 height 9
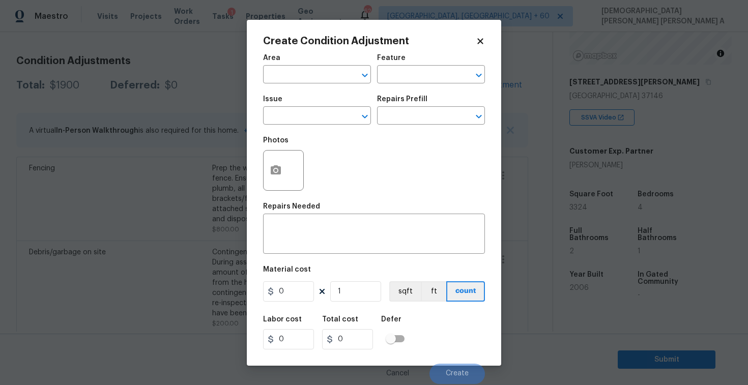
click at [263, 167] on div at bounding box center [283, 170] width 41 height 41
click at [278, 166] on icon "button" at bounding box center [276, 170] width 12 height 12
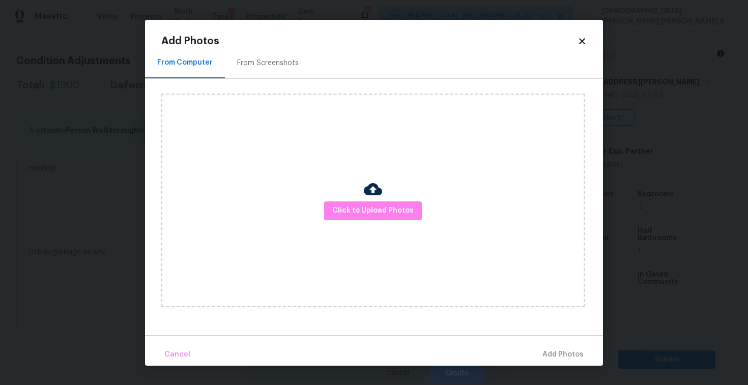
click at [257, 58] on div "From Screenshots" at bounding box center [268, 63] width 86 height 30
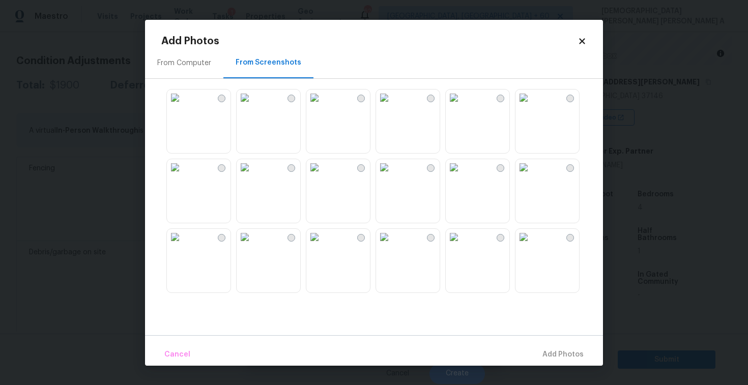
click at [253, 106] on img at bounding box center [245, 98] width 16 height 16
click at [560, 361] on span "Add 1 Photo(s)" at bounding box center [558, 355] width 50 height 13
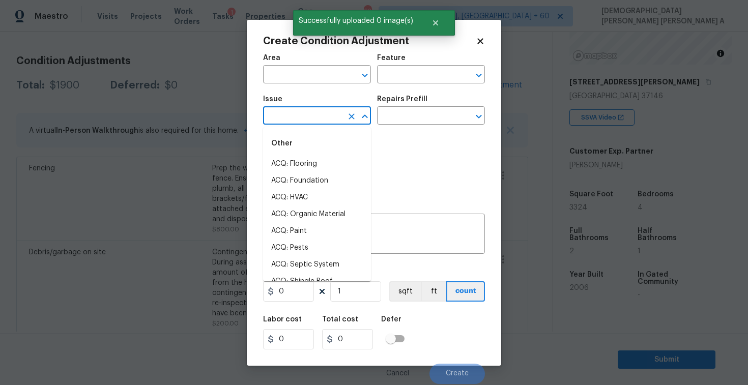
click at [325, 120] on input "text" at bounding box center [302, 117] width 79 height 16
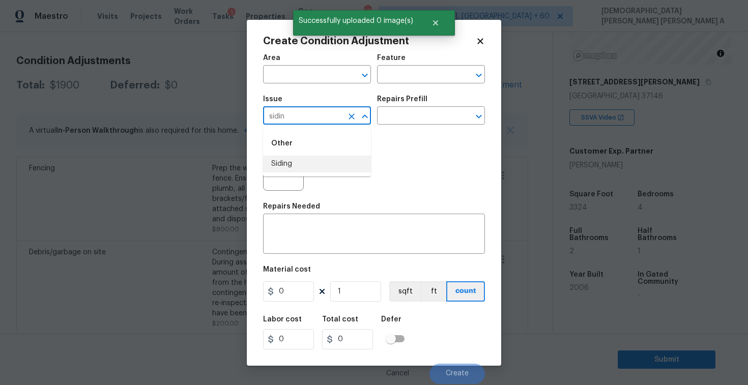
click at [331, 166] on li "Siding" at bounding box center [317, 164] width 108 height 17
type input "Siding"
click at [438, 117] on input "text" at bounding box center [416, 117] width 79 height 16
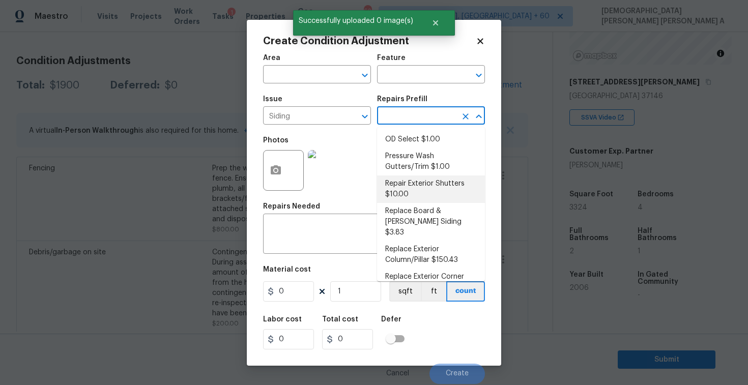
click at [422, 186] on li "Repair Exterior Shutters $10.00" at bounding box center [431, 189] width 108 height 27
type input "Siding"
type textarea "Repair the existing exterior shutters on the home (cracks, chips, holes, etc.).…"
type input "10"
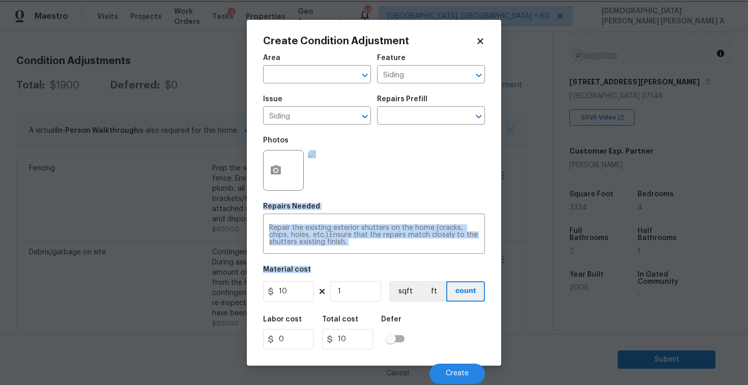
drag, startPoint x: 422, startPoint y: 186, endPoint x: 290, endPoint y: 296, distance: 172.4
click at [290, 296] on div "Area ​ Feature Siding ​ Issue Siding ​ Repairs Prefill ​ Photos Repairs Needed …" at bounding box center [374, 216] width 222 height 336
click at [290, 296] on input "10" at bounding box center [288, 291] width 51 height 20
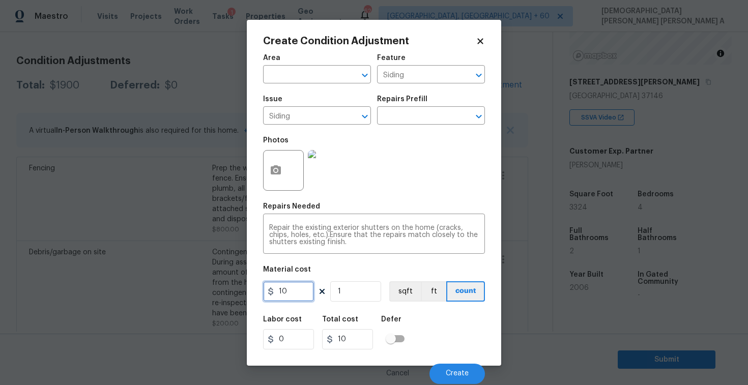
click at [290, 296] on input "10" at bounding box center [288, 291] width 51 height 20
type input "575"
click at [466, 372] on span "Create" at bounding box center [457, 374] width 23 height 8
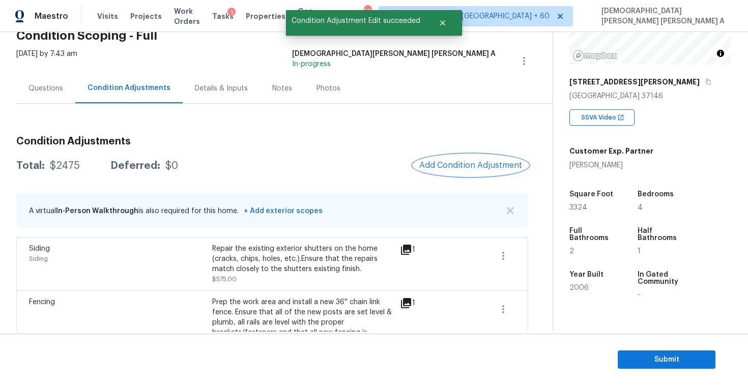
scroll to position [33, 0]
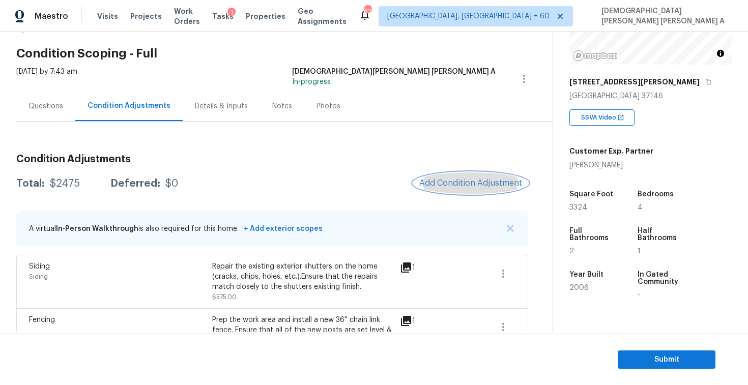
click at [480, 181] on span "Add Condition Adjustment" at bounding box center [470, 183] width 103 height 9
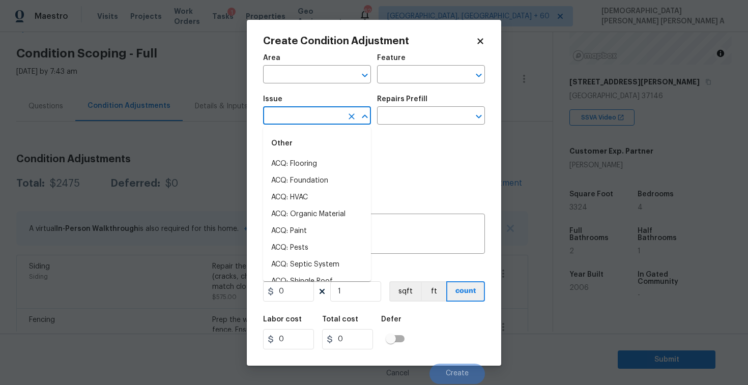
click at [321, 117] on input "text" at bounding box center [302, 117] width 79 height 16
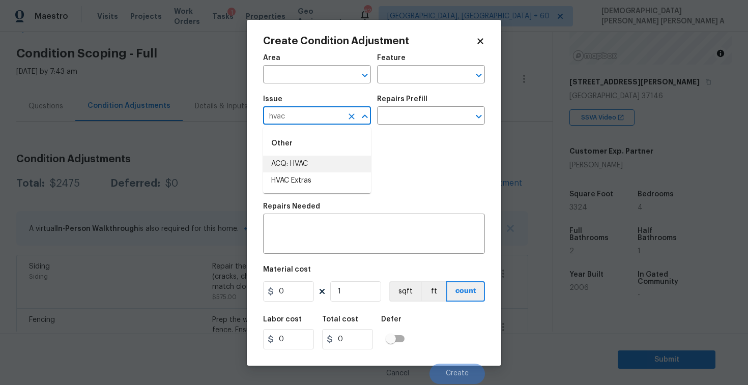
click at [331, 169] on li "ACQ: HVAC" at bounding box center [317, 164] width 108 height 17
type input "ACQ: HVAC"
click at [401, 120] on input "text" at bounding box center [416, 117] width 79 height 16
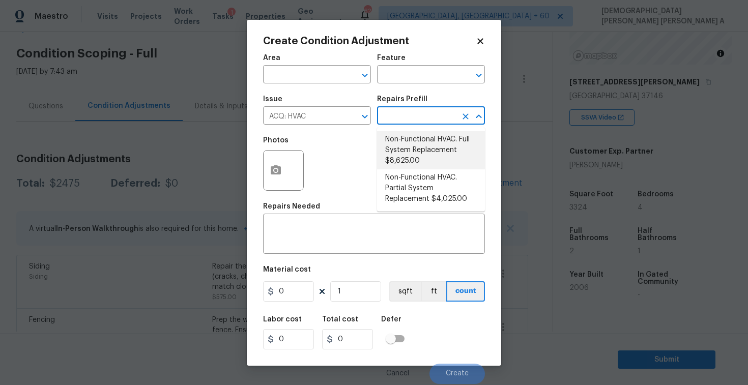
click at [407, 150] on li "Non-Functional HVAC. Full System Replacement $8,625.00" at bounding box center [431, 150] width 108 height 38
type input "Acquisition"
type textarea "Acquisition Scope: Full System Replacement"
type input "8625"
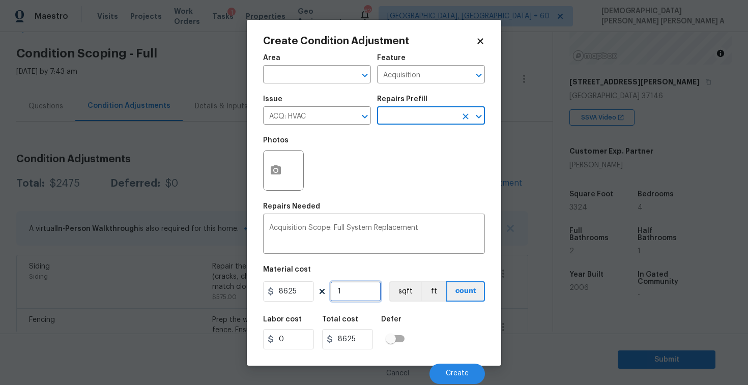
click at [351, 294] on input "1" at bounding box center [355, 291] width 51 height 20
type input "0"
type input "2"
type input "17250"
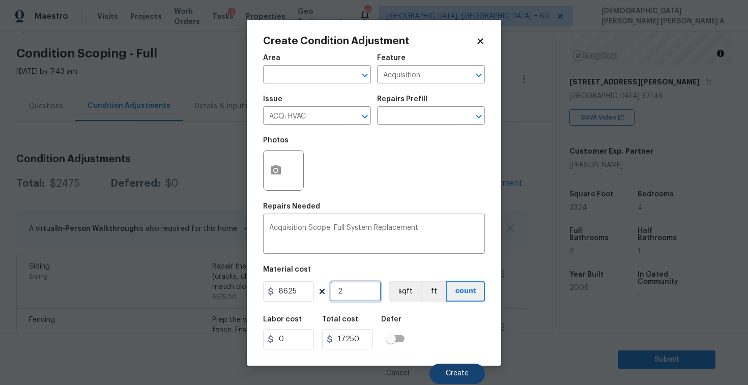
type input "2"
click at [458, 372] on span "Create" at bounding box center [457, 374] width 23 height 8
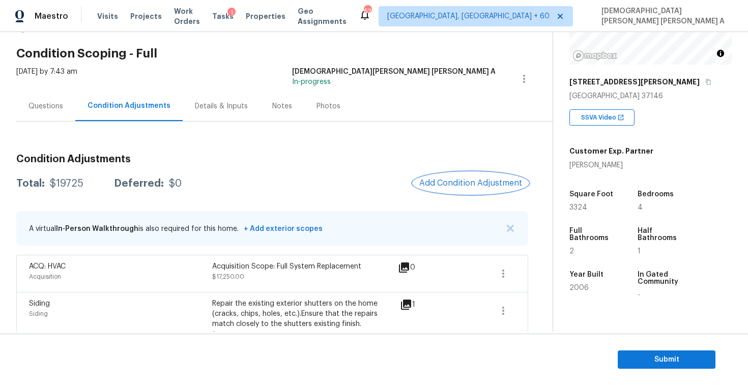
click at [478, 186] on span "Add Condition Adjustment" at bounding box center [470, 183] width 103 height 9
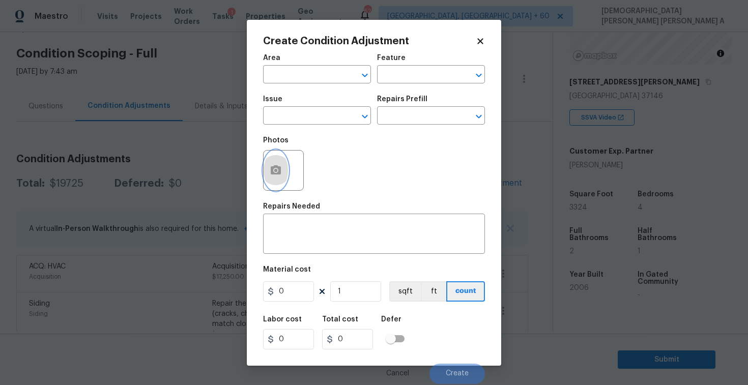
click at [282, 175] on button "button" at bounding box center [276, 171] width 24 height 40
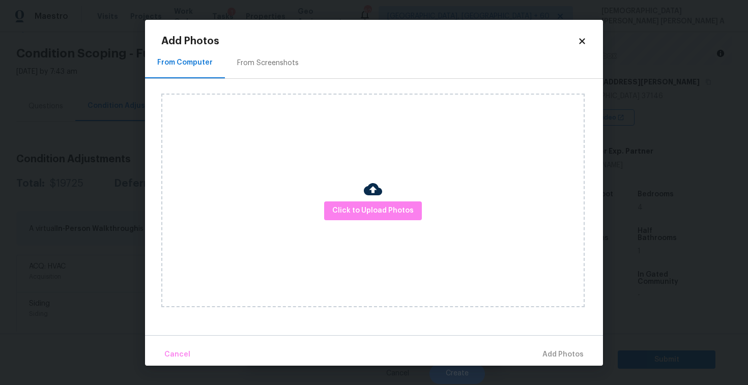
click at [241, 62] on div "From Screenshots" at bounding box center [268, 63] width 62 height 10
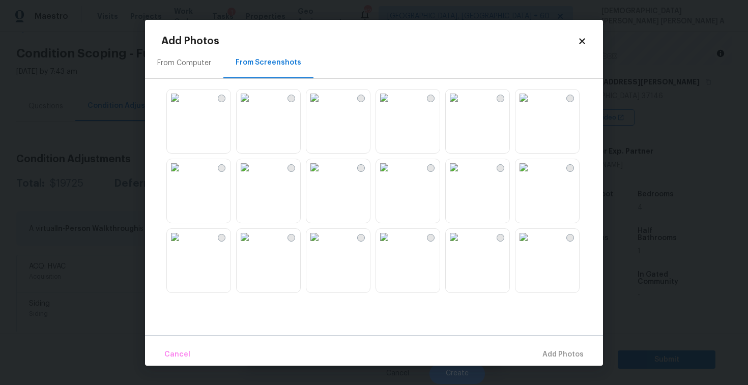
click at [392, 106] on img at bounding box center [384, 98] width 16 height 16
click at [462, 106] on img at bounding box center [454, 98] width 16 height 16
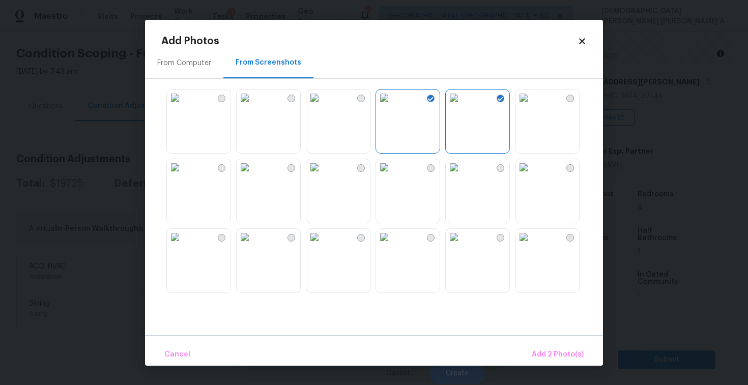
click at [462, 176] on img at bounding box center [454, 167] width 16 height 16
click at [392, 245] on img at bounding box center [384, 237] width 16 height 16
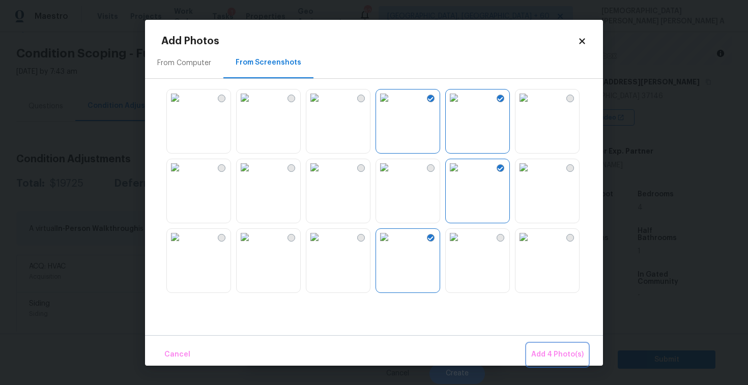
click at [549, 349] on span "Add 4 Photo(s)" at bounding box center [557, 355] width 52 height 13
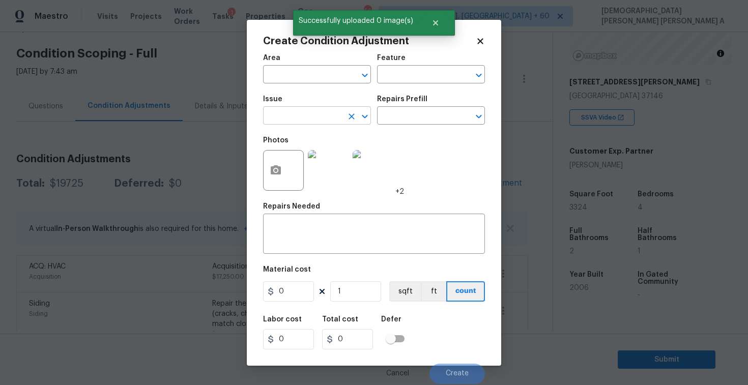
click at [304, 122] on input "text" at bounding box center [302, 117] width 79 height 16
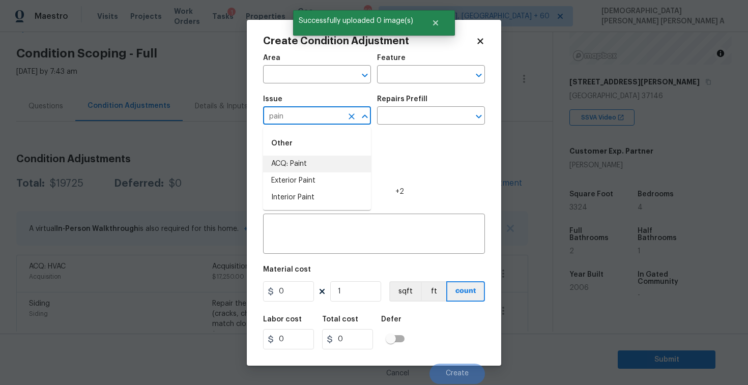
click at [304, 167] on li "ACQ: Paint" at bounding box center [317, 164] width 108 height 17
type input "ACQ: Paint"
click at [408, 119] on input "text" at bounding box center [416, 117] width 79 height 16
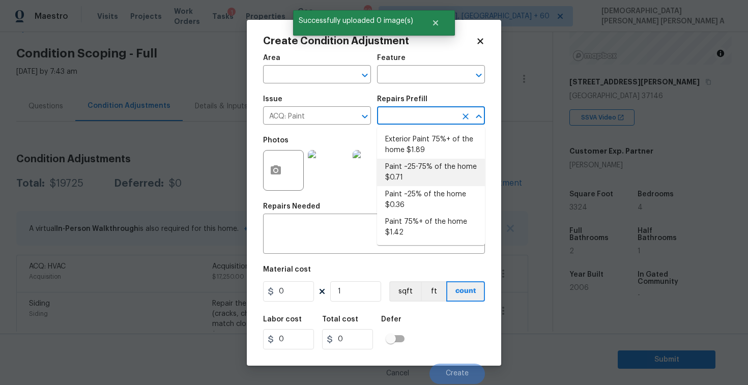
click at [421, 167] on li "Paint ~25-75% of the home $0.71" at bounding box center [431, 172] width 108 height 27
type input "Acquisition"
type textarea "Acquisition Scope: ~25 - 75% of the home needs interior paint"
type input "0.71"
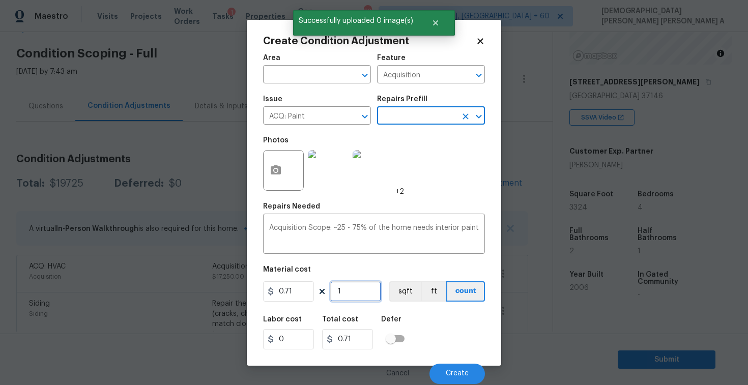
click at [359, 291] on input "1" at bounding box center [355, 291] width 51 height 20
type input "0"
type input "3"
type input "2.13"
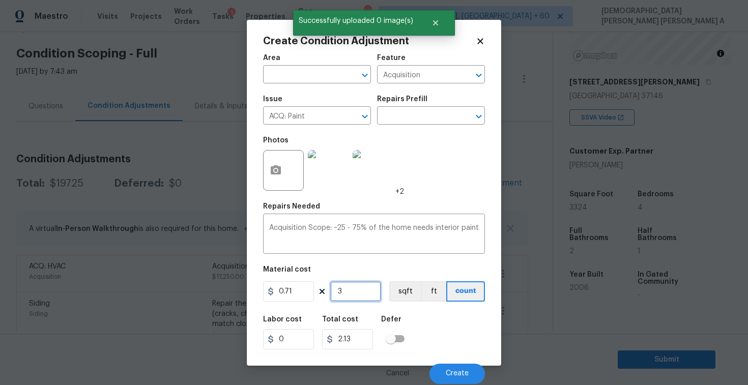
type input "33"
type input "23.43"
type input "332"
type input "235.72"
type input "3324"
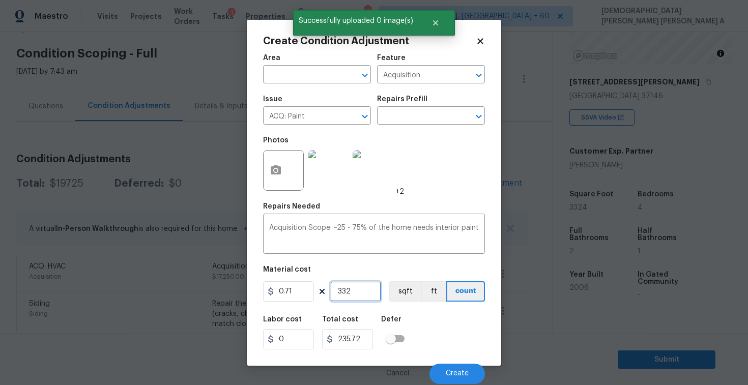
type input "2360.04"
type input "3324"
click at [407, 298] on button "sqft" at bounding box center [405, 291] width 32 height 20
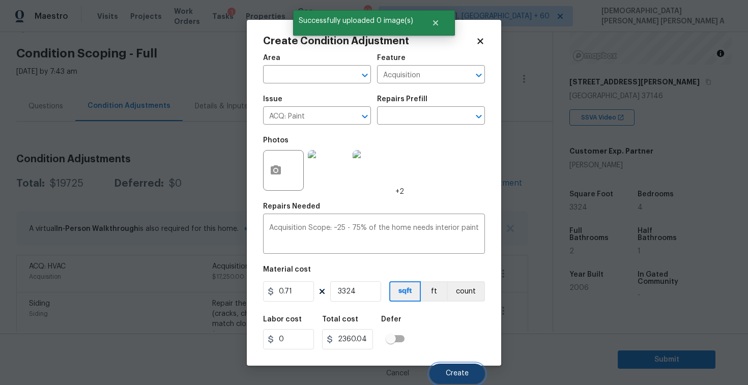
click at [473, 382] on button "Create" at bounding box center [457, 374] width 55 height 20
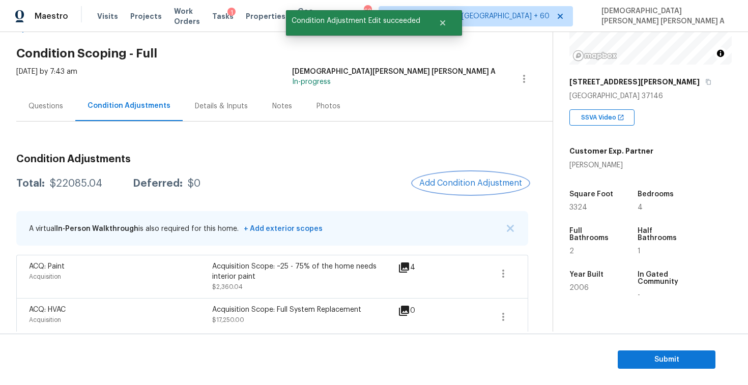
click at [459, 190] on button "Add Condition Adjustment" at bounding box center [470, 183] width 115 height 21
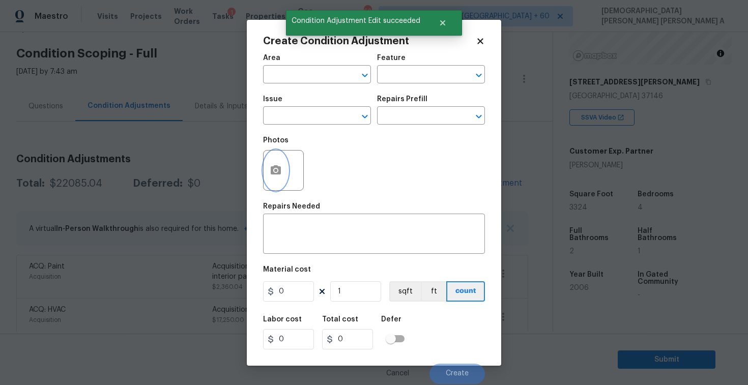
click at [265, 172] on button "button" at bounding box center [276, 171] width 24 height 40
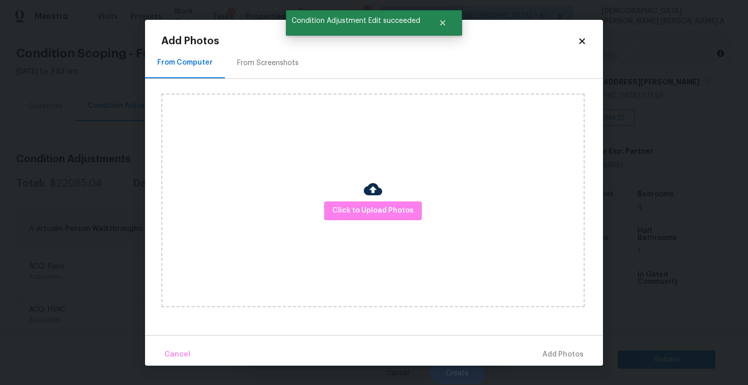
click at [243, 50] on div "From Screenshots" at bounding box center [268, 63] width 86 height 30
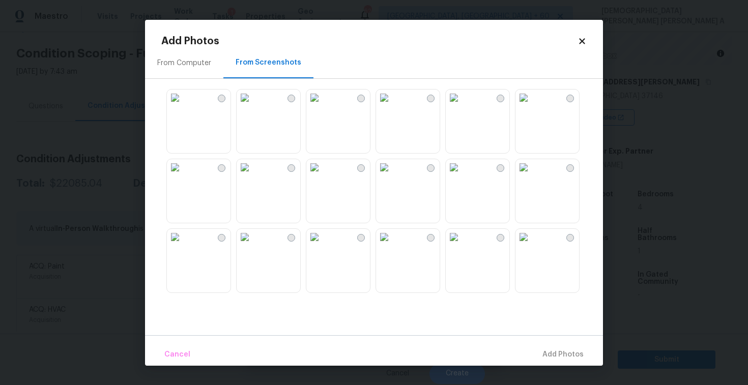
click at [462, 106] on img at bounding box center [454, 98] width 16 height 16
click at [392, 106] on img at bounding box center [384, 98] width 16 height 16
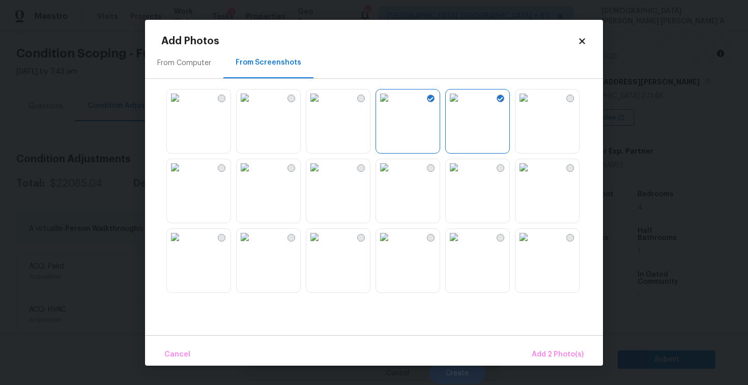
click at [392, 245] on img at bounding box center [384, 237] width 16 height 16
click at [462, 245] on img at bounding box center [454, 237] width 16 height 16
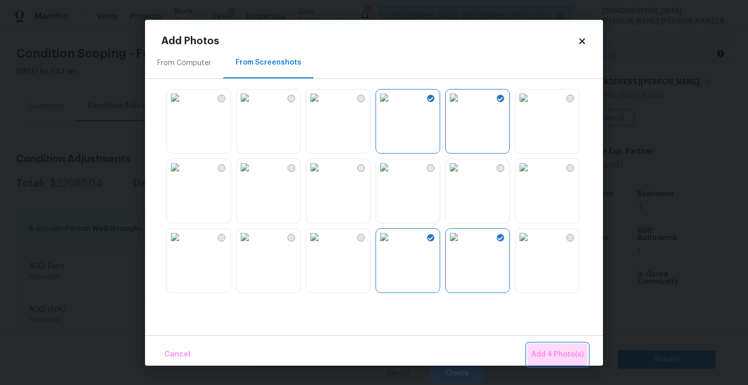
click at [550, 353] on span "Add 4 Photo(s)" at bounding box center [557, 355] width 52 height 13
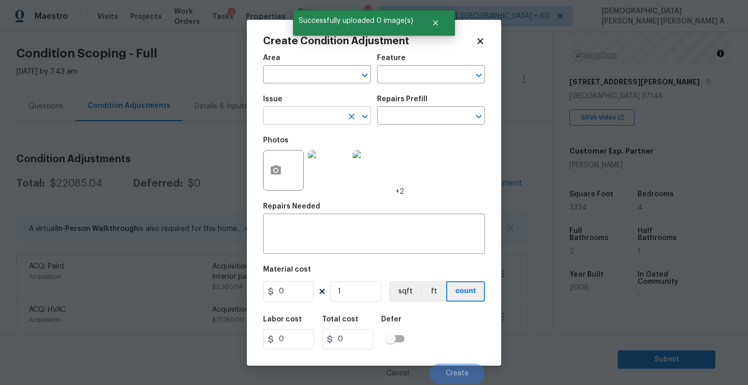
click at [291, 110] on input "text" at bounding box center [302, 117] width 79 height 16
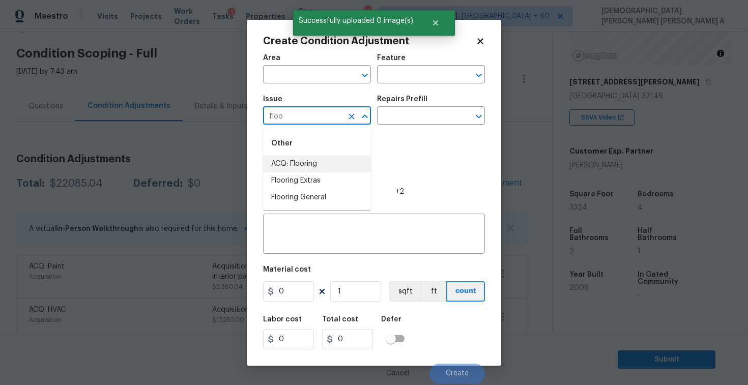
click at [294, 162] on li "ACQ: Flooring" at bounding box center [317, 164] width 108 height 17
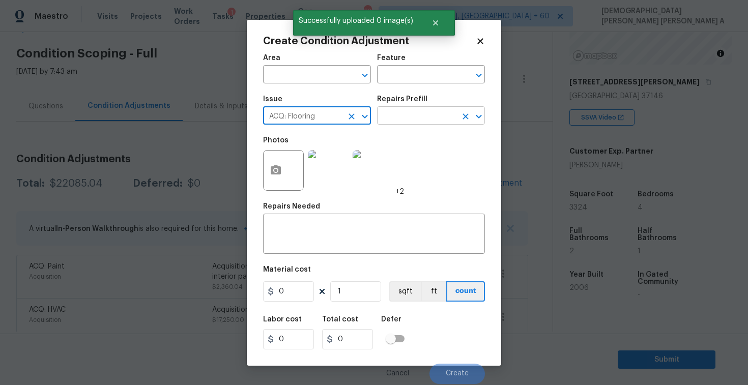
type input "ACQ: Flooring"
click at [396, 115] on input "text" at bounding box center [416, 117] width 79 height 16
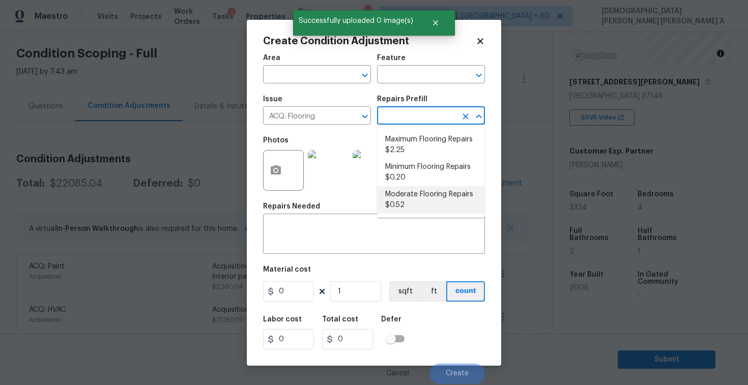
click at [410, 191] on li "Moderate Flooring Repairs $0.52" at bounding box center [431, 199] width 108 height 27
type input "Acquisition"
type textarea "Acquisition Scope: Moderate flooring repairs"
type input "0.52"
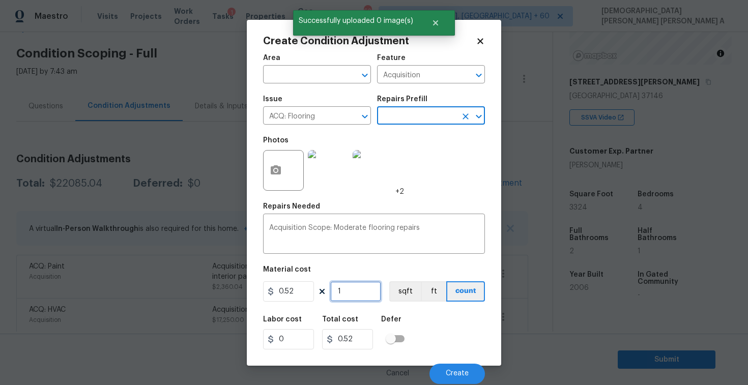
click at [357, 291] on input "1" at bounding box center [355, 291] width 51 height 20
type input "0"
type input "3"
type input "1.56"
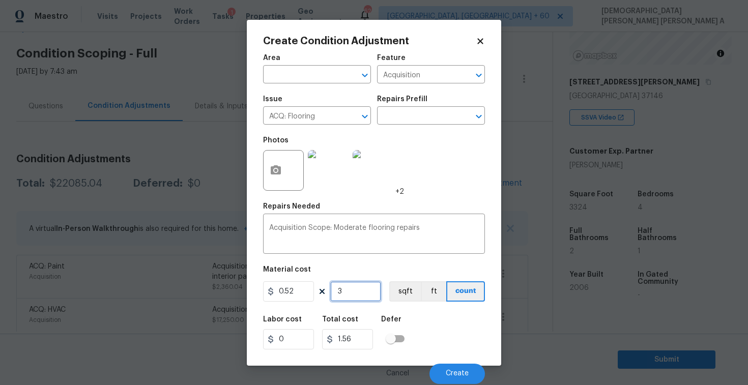
type input "33"
type input "17.16"
type input "3312"
type input "1722.24"
type input "331"
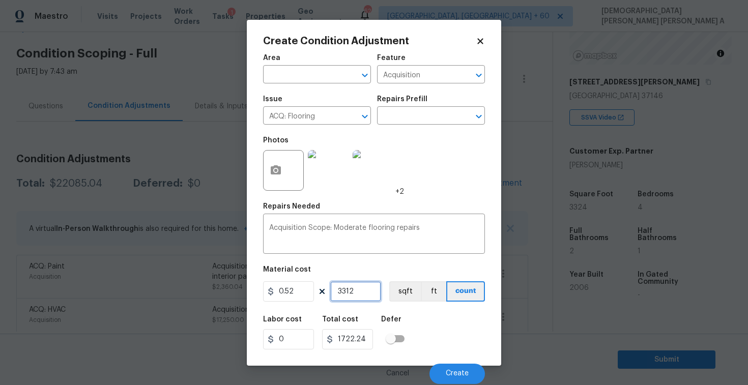
type input "172.12"
type input "33"
type input "17.16"
type input "332"
type input "172.64"
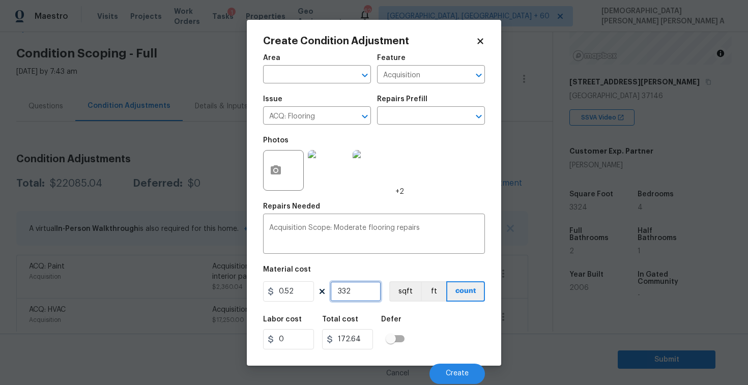
type input "3324"
type input "1728.48"
type input "3324"
click at [402, 285] on button "sqft" at bounding box center [405, 291] width 32 height 20
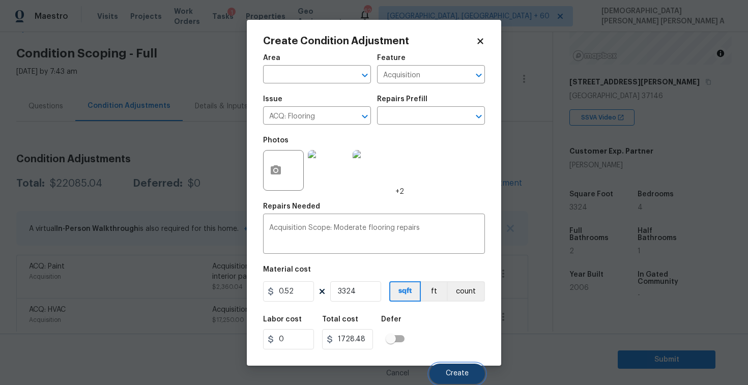
click at [466, 376] on span "Create" at bounding box center [457, 374] width 23 height 8
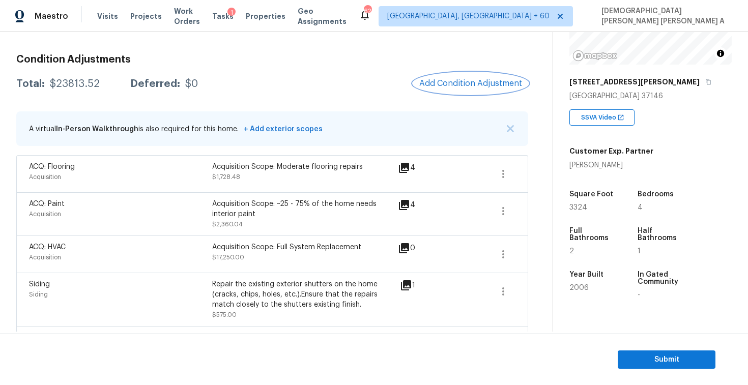
scroll to position [139, 0]
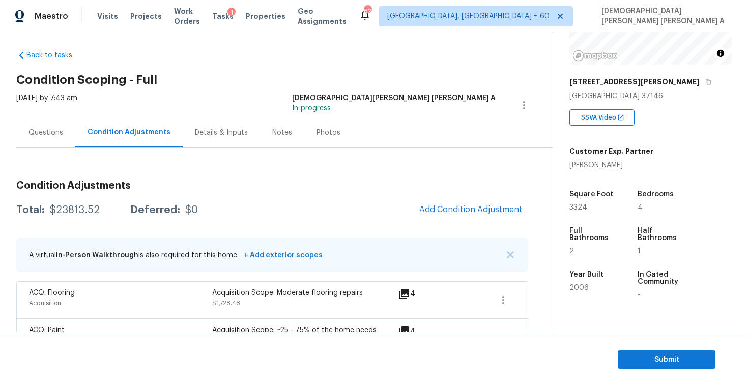
click at [56, 138] on div "Questions" at bounding box center [45, 133] width 59 height 30
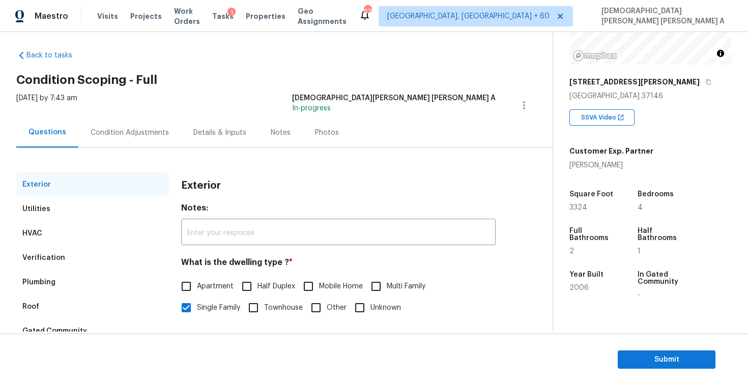
scroll to position [105, 0]
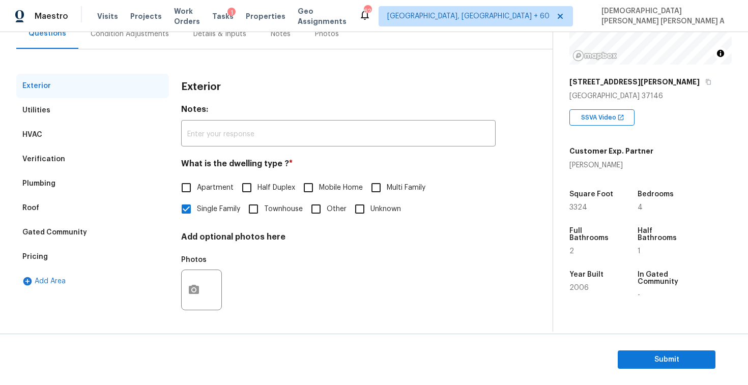
click at [52, 254] on div "Pricing" at bounding box center [92, 257] width 153 height 24
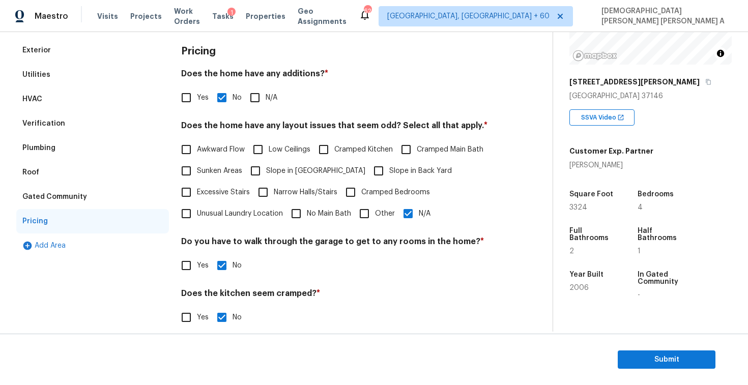
scroll to position [148, 0]
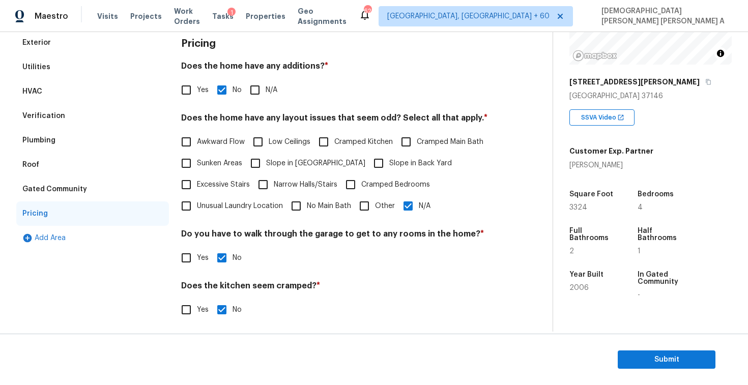
click at [412, 209] on input "N/A" at bounding box center [408, 205] width 21 height 21
checkbox input "false"
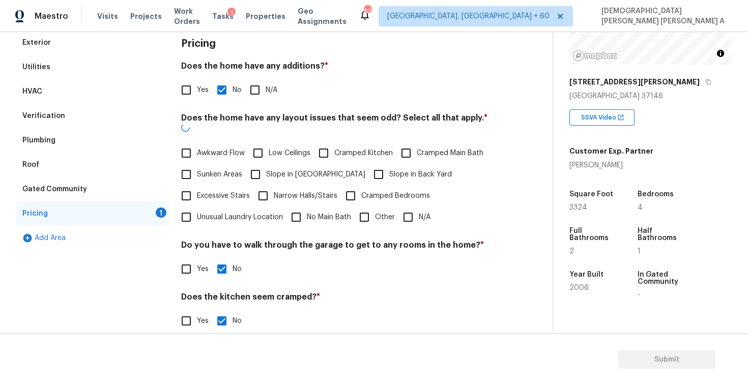
click at [369, 208] on input "Other" at bounding box center [364, 217] width 21 height 21
checkbox input "true"
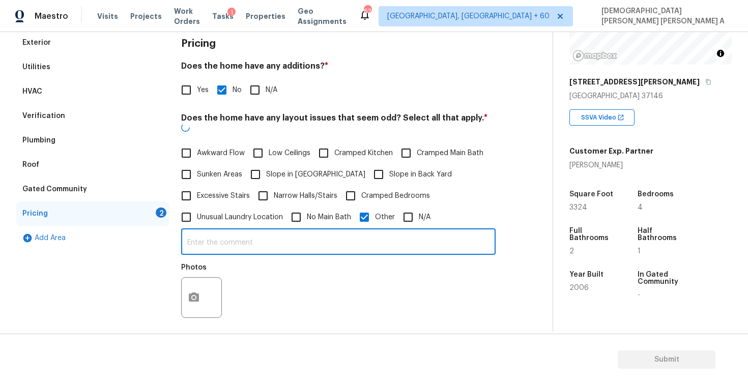
click at [322, 240] on input "text" at bounding box center [338, 243] width 315 height 24
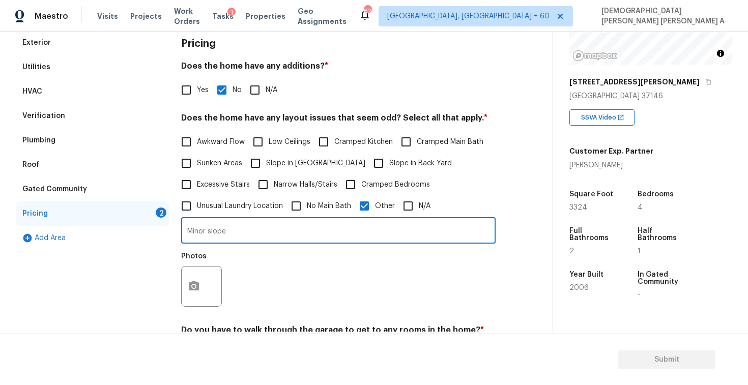
type input "Minor slope"
click at [190, 298] on button "button" at bounding box center [194, 287] width 24 height 40
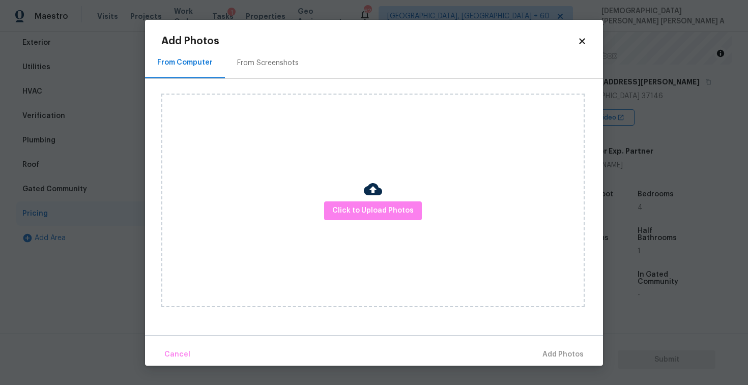
click at [372, 230] on div "Click to Upload Photos" at bounding box center [372, 201] width 423 height 214
click at [373, 217] on span "Click to Upload Photos" at bounding box center [372, 211] width 81 height 13
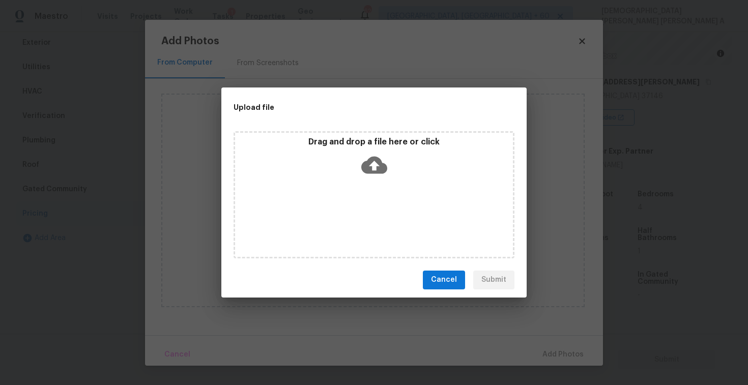
click at [374, 187] on div "Drag and drop a file here or click" at bounding box center [374, 194] width 281 height 127
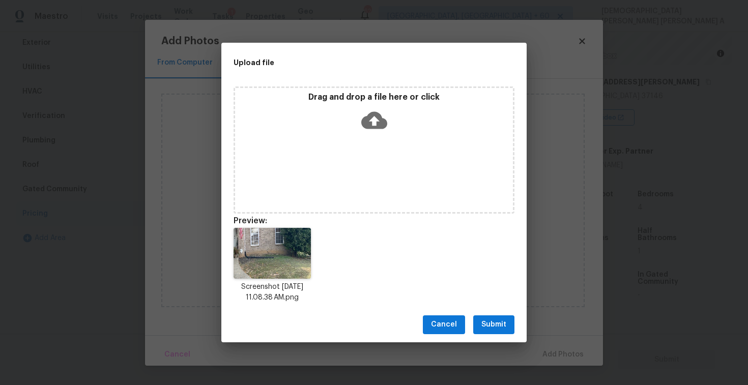
click at [498, 328] on span "Submit" at bounding box center [493, 325] width 25 height 13
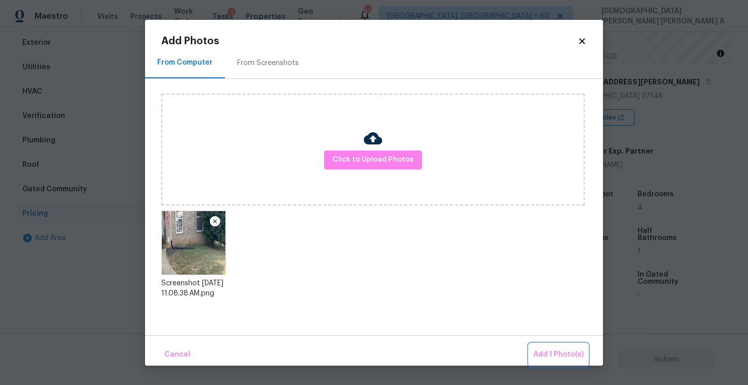
click at [554, 355] on span "Add 1 Photo(s)" at bounding box center [558, 355] width 50 height 13
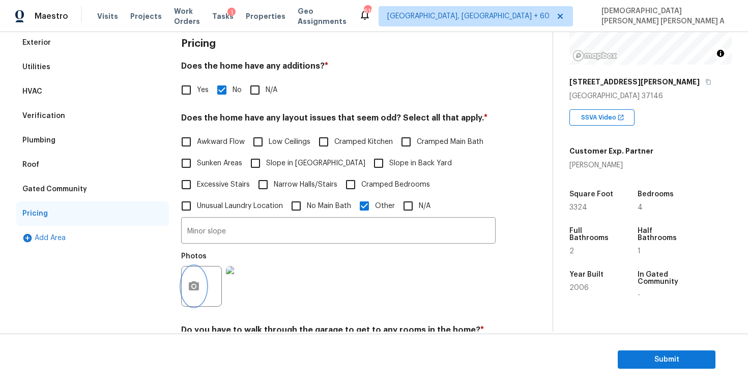
scroll to position [69, 0]
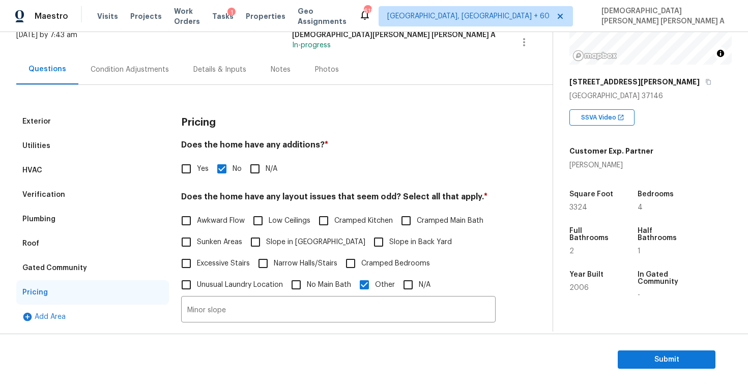
click at [53, 197] on div "Verification" at bounding box center [43, 195] width 43 height 10
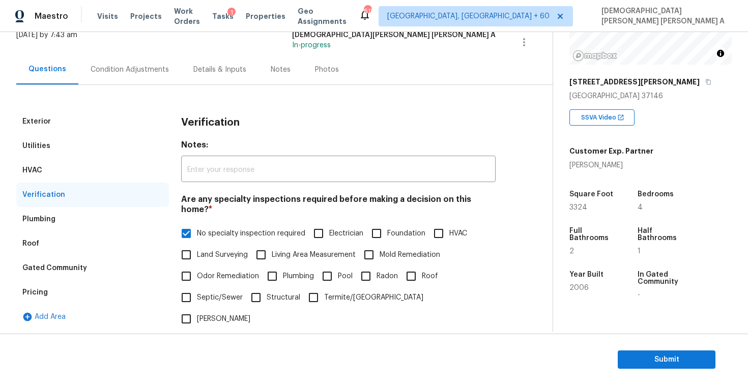
scroll to position [217, 0]
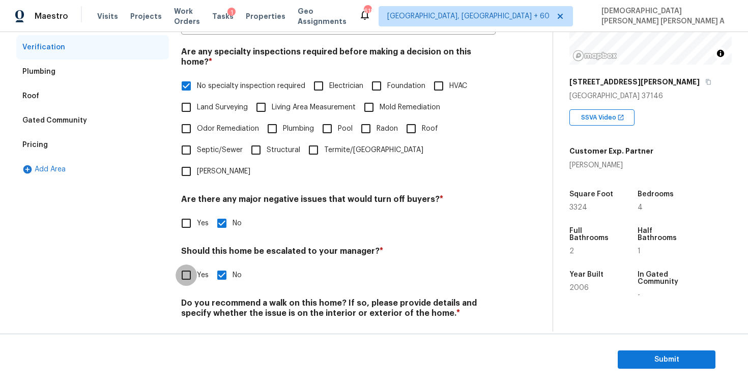
click at [184, 265] on input "Yes" at bounding box center [186, 275] width 21 height 21
checkbox input "true"
checkbox input "false"
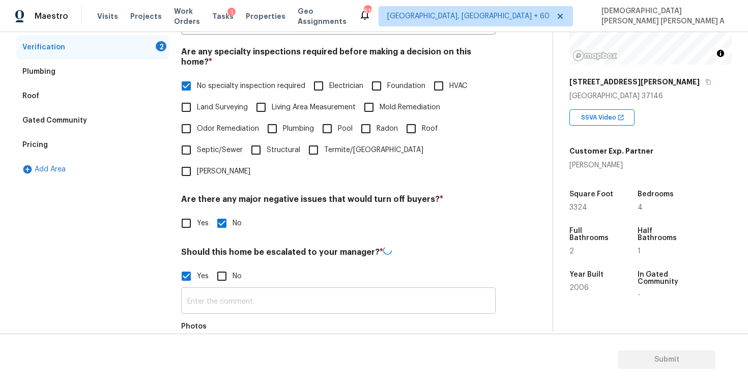
click at [234, 290] on input "text" at bounding box center [338, 302] width 315 height 24
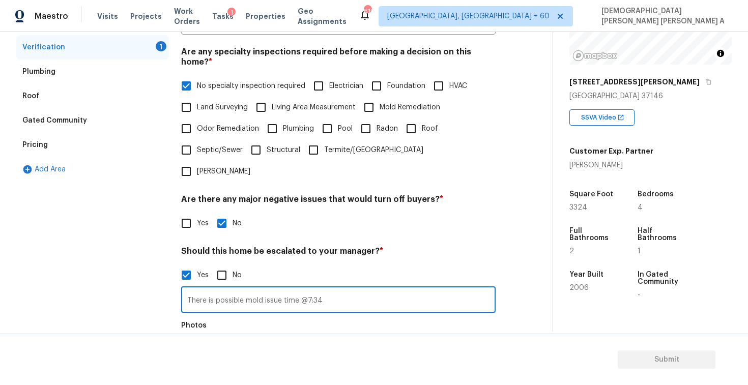
type input "There is possible mold issue time @7:34"
click at [189, 336] on button "button" at bounding box center [194, 356] width 24 height 40
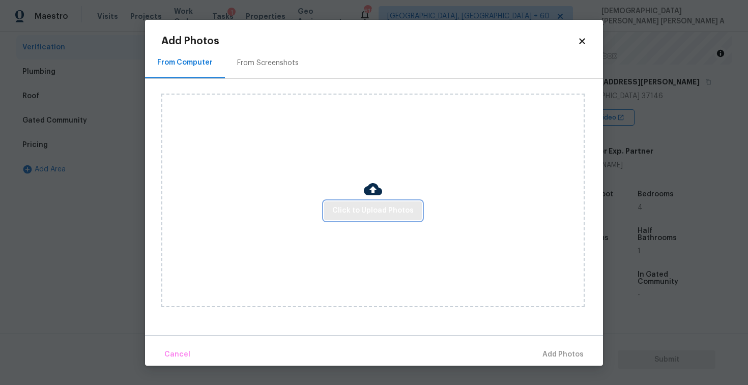
click at [372, 202] on button "Click to Upload Photos" at bounding box center [373, 211] width 98 height 19
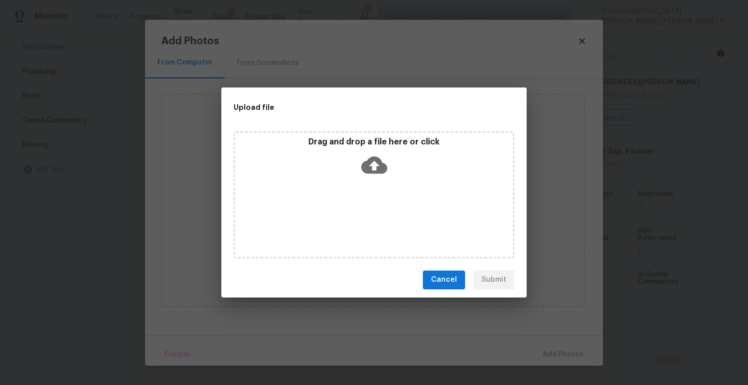
click at [371, 169] on icon at bounding box center [374, 164] width 26 height 17
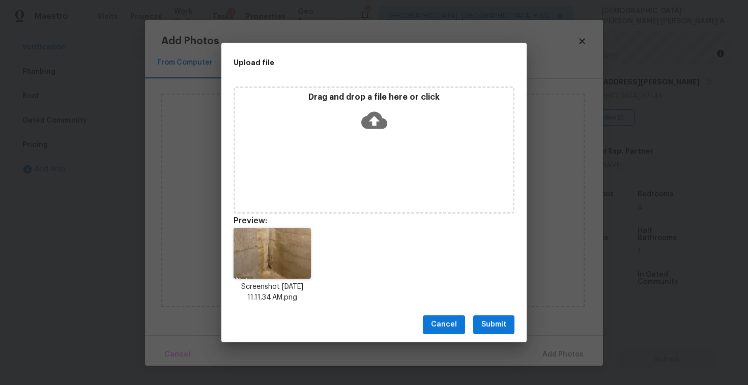
click at [498, 320] on span "Submit" at bounding box center [493, 325] width 25 height 13
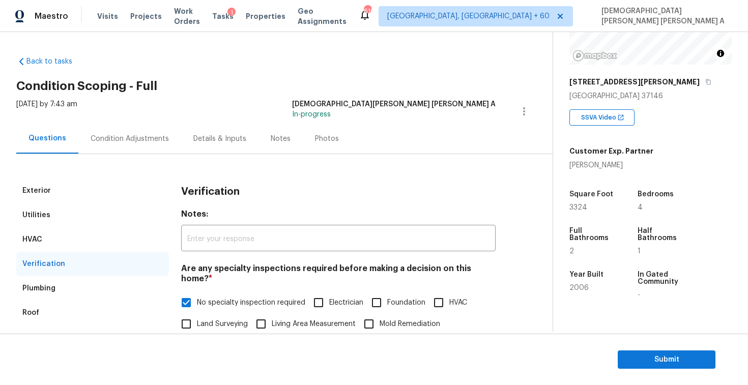
click at [144, 150] on div "Condition Adjustments" at bounding box center [129, 139] width 103 height 30
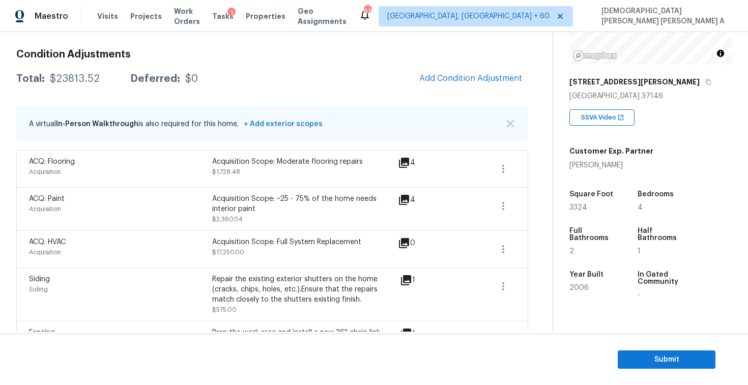
scroll to position [136, 0]
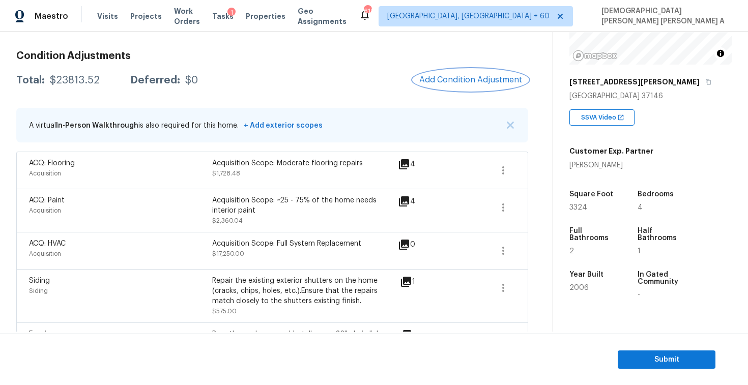
click at [473, 79] on span "Add Condition Adjustment" at bounding box center [470, 79] width 103 height 9
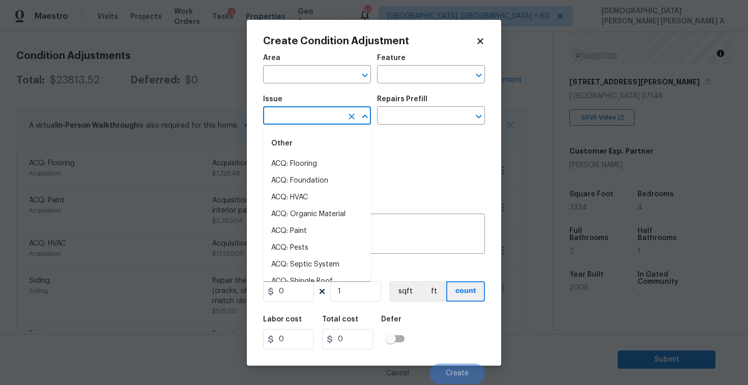
click at [317, 113] on input "text" at bounding box center [302, 117] width 79 height 16
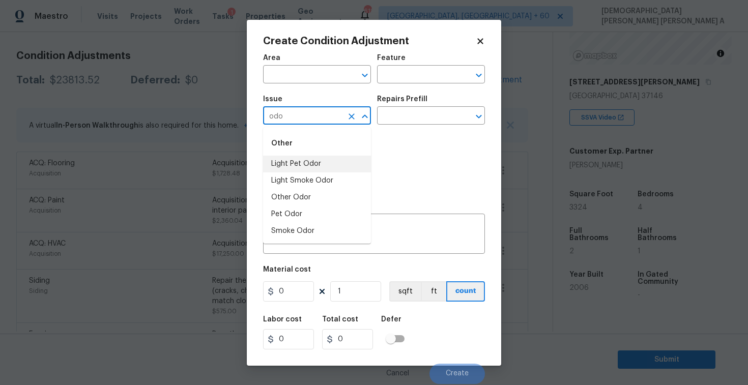
click at [318, 165] on li "Light Pet Odor" at bounding box center [317, 164] width 108 height 17
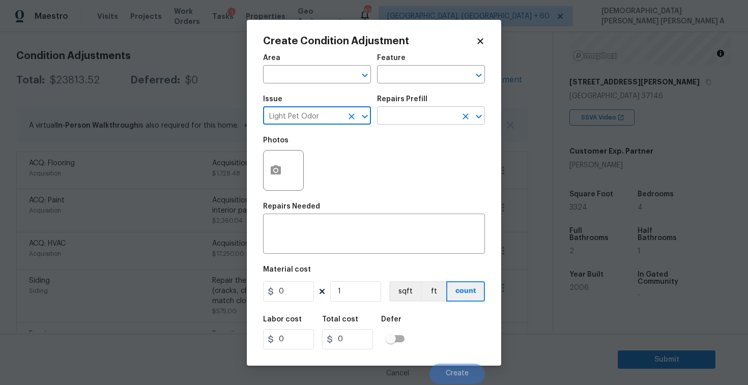
type input "Light Pet Odor"
click at [421, 111] on input "text" at bounding box center [416, 117] width 79 height 16
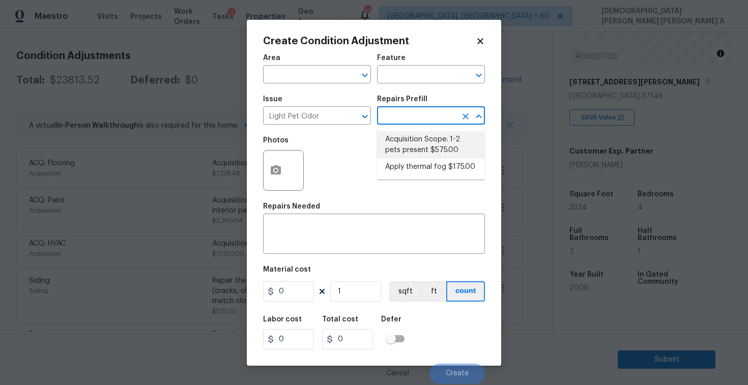
click at [407, 149] on li "Acquisition Scope: 1-2 pets present $575.00" at bounding box center [431, 144] width 108 height 27
type textarea "Acquisition Scope: 1-2 pets present"
type input "575"
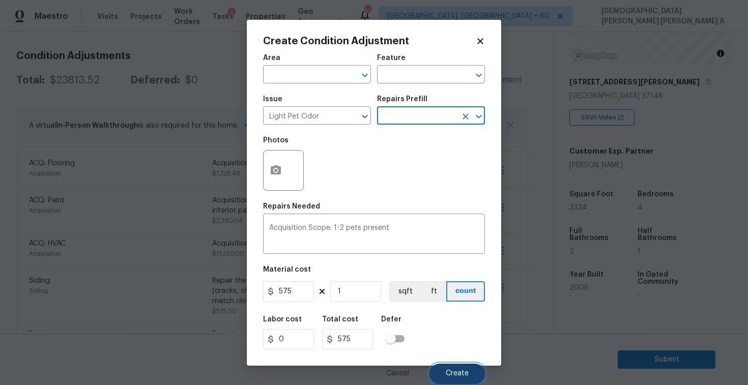
click at [448, 376] on span "Create" at bounding box center [457, 374] width 23 height 8
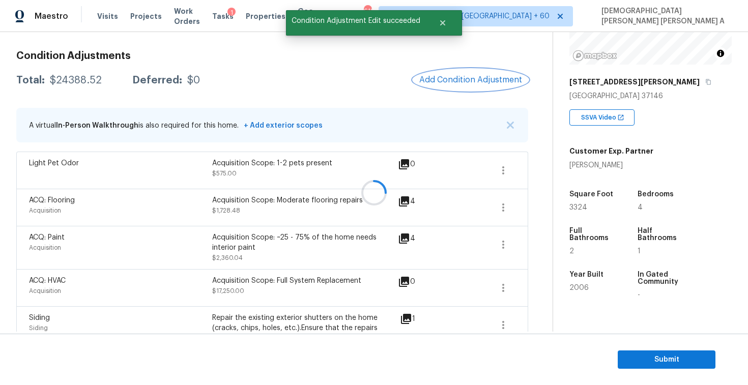
click at [461, 86] on button "Add Condition Adjustment" at bounding box center [470, 79] width 115 height 21
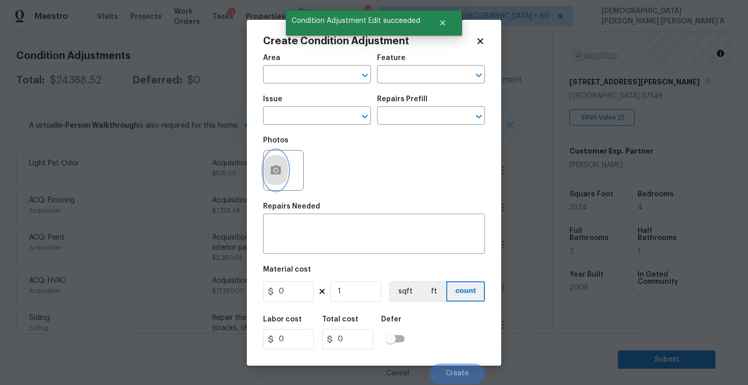
click at [274, 177] on button "button" at bounding box center [276, 171] width 24 height 40
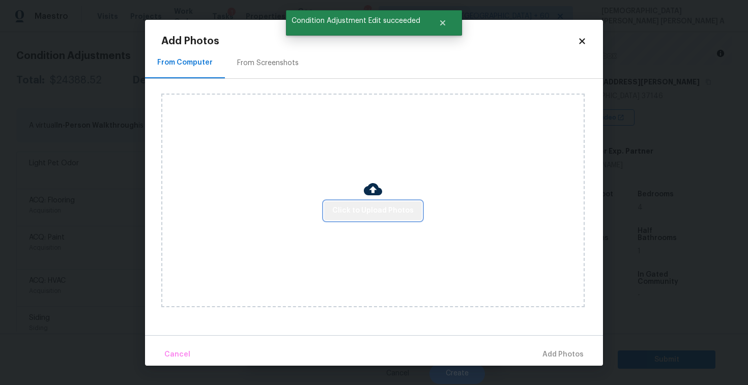
click at [381, 214] on span "Click to Upload Photos" at bounding box center [372, 211] width 81 height 13
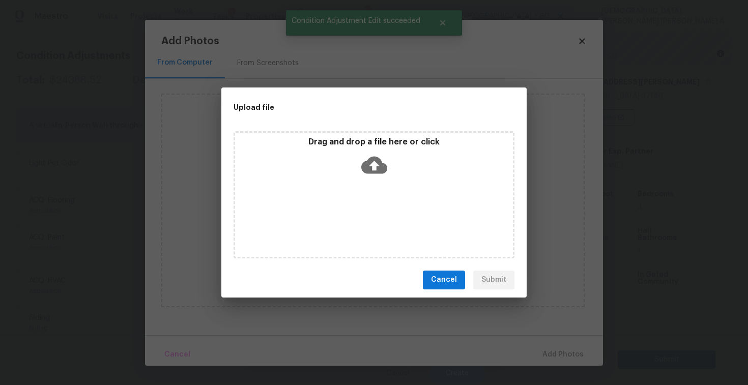
click at [374, 181] on div "Drag and drop a file here or click" at bounding box center [374, 194] width 281 height 127
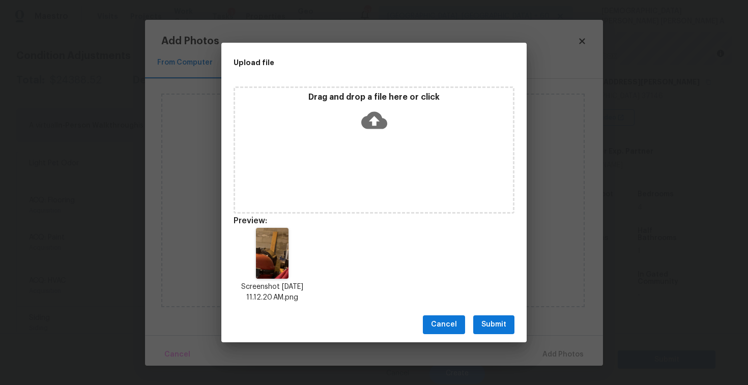
click at [496, 324] on span "Submit" at bounding box center [493, 325] width 25 height 13
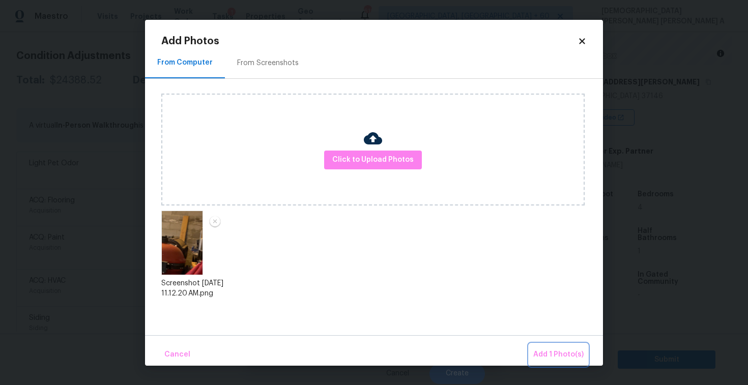
click at [553, 357] on span "Add 1 Photo(s)" at bounding box center [558, 355] width 50 height 13
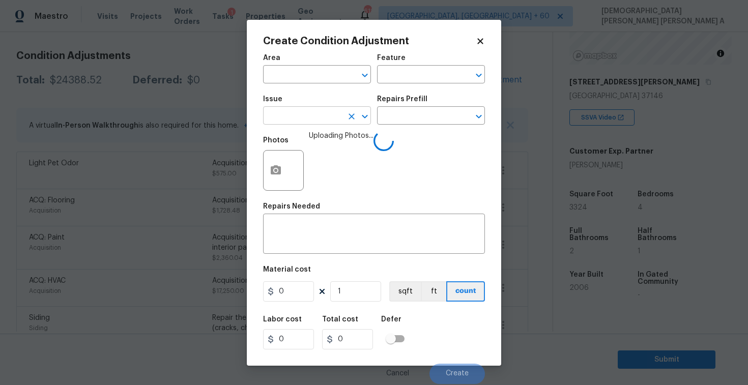
click at [308, 121] on input "text" at bounding box center [302, 117] width 79 height 16
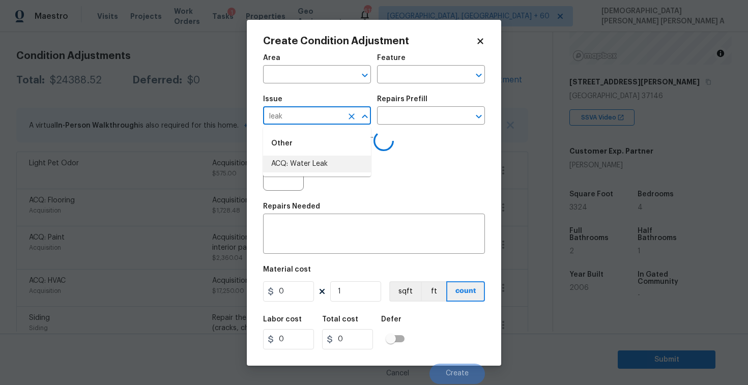
click at [302, 163] on li "ACQ: Water Leak" at bounding box center [317, 164] width 108 height 17
type input "ACQ: Water Leak"
click at [429, 118] on input "text" at bounding box center [416, 117] width 79 height 16
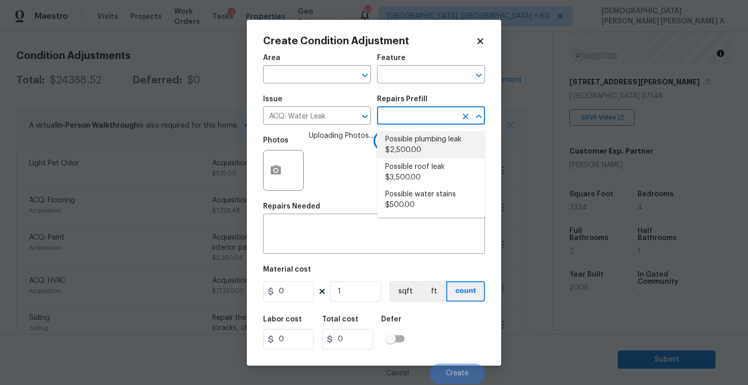
click at [420, 143] on li "Possible plumbing leak $2,500.00" at bounding box center [431, 144] width 108 height 27
type input "Acquisition"
type textarea "Acquisition Scope: Possible plumbing leak"
type input "2500"
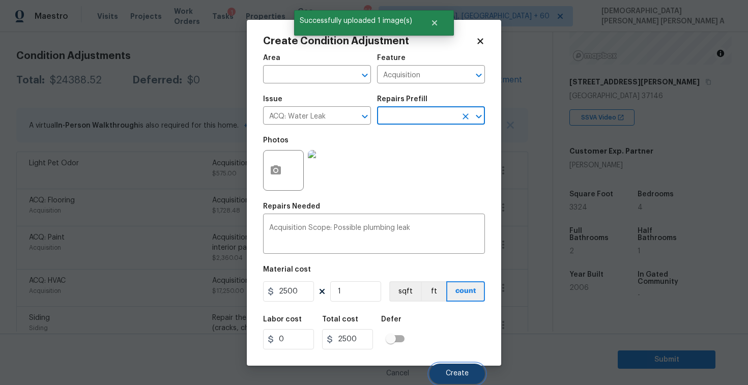
click at [450, 380] on button "Create" at bounding box center [457, 374] width 55 height 20
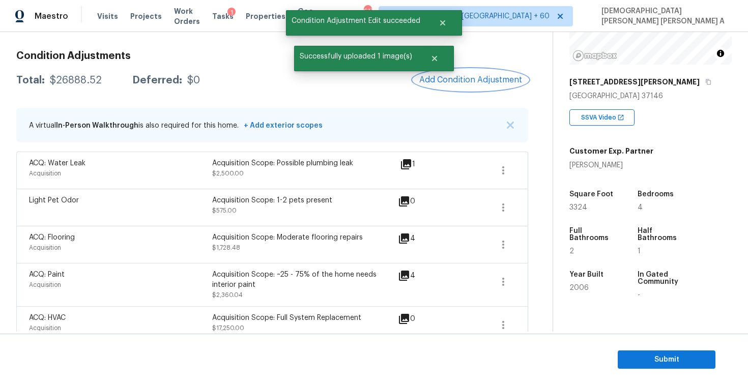
click at [461, 84] on span "Add Condition Adjustment" at bounding box center [470, 79] width 103 height 9
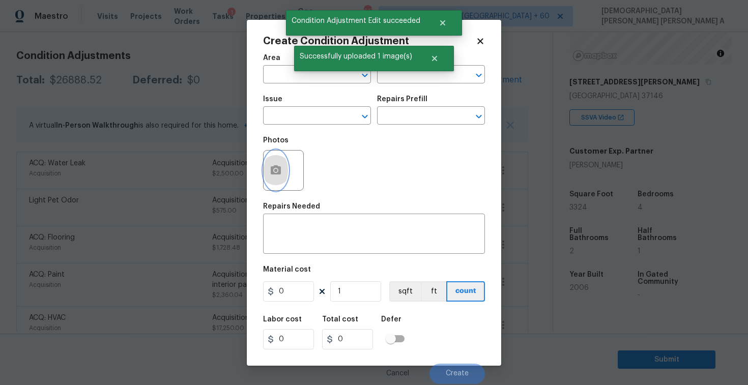
click at [275, 179] on button "button" at bounding box center [276, 171] width 24 height 40
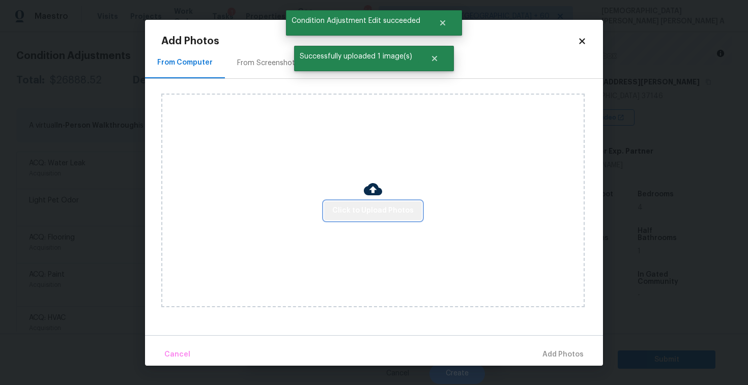
click at [382, 209] on span "Click to Upload Photos" at bounding box center [372, 211] width 81 height 13
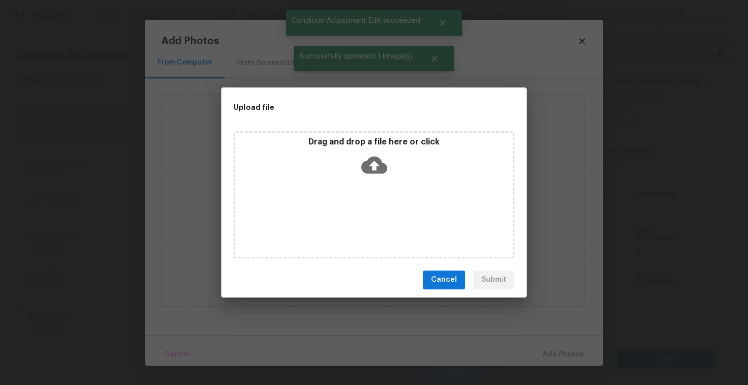
click at [370, 171] on icon at bounding box center [374, 164] width 26 height 17
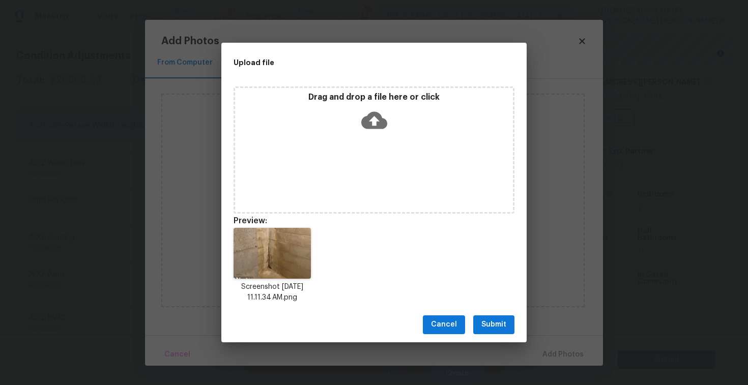
click at [500, 326] on span "Submit" at bounding box center [493, 325] width 25 height 13
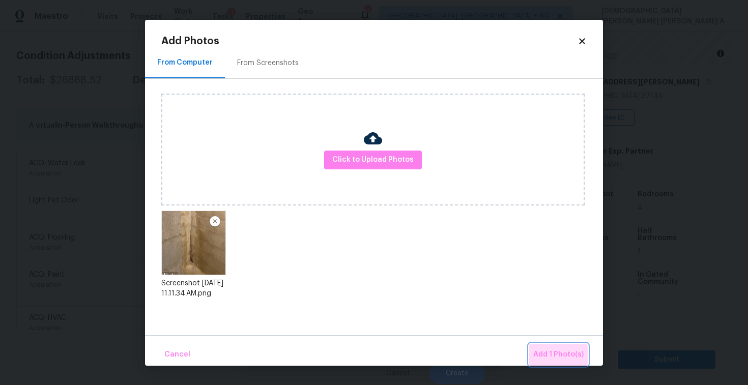
click at [553, 363] on button "Add 1 Photo(s)" at bounding box center [558, 355] width 59 height 22
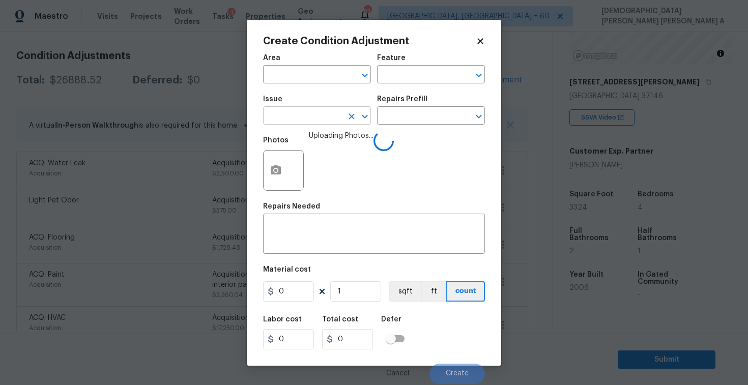
click at [323, 114] on input "text" at bounding box center [302, 117] width 79 height 16
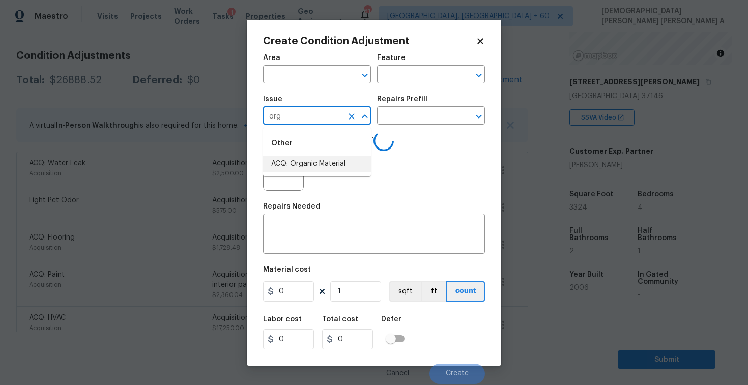
click at [319, 160] on li "ACQ: Organic Material" at bounding box center [317, 164] width 108 height 17
type input "ACQ: Organic Material"
click at [423, 116] on input "text" at bounding box center [416, 117] width 79 height 16
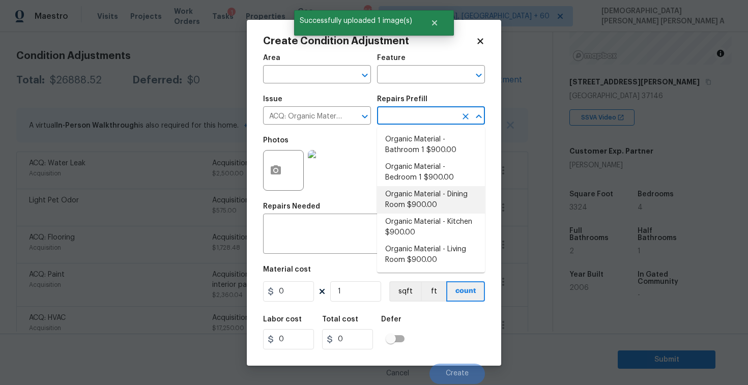
click at [427, 196] on li "Organic Material - Dining Room $900.00" at bounding box center [431, 199] width 108 height 27
type input "Acquisition"
type textarea "Acquisition Scope: Conditions Conducive to Organic Material - Dining Room Discl…"
type input "900"
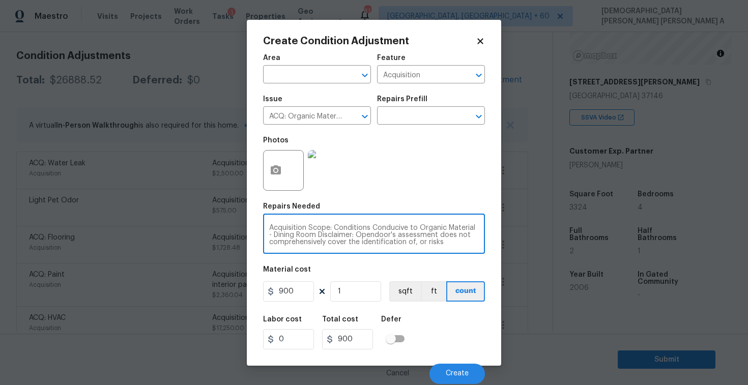
drag, startPoint x: 312, startPoint y: 235, endPoint x: 269, endPoint y: 232, distance: 42.8
click at [269, 232] on textarea "Acquisition Scope: Conditions Conducive to Organic Material - Dining Room Discl…" at bounding box center [374, 234] width 210 height 21
type textarea "Acquisition Scope: Conditions Conducive to Organic Material - Disclaimer: Opend…"
click at [464, 380] on button "Create" at bounding box center [457, 374] width 55 height 20
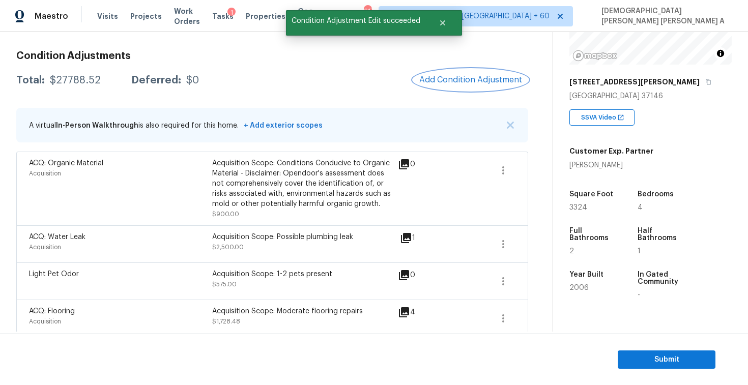
scroll to position [149, 0]
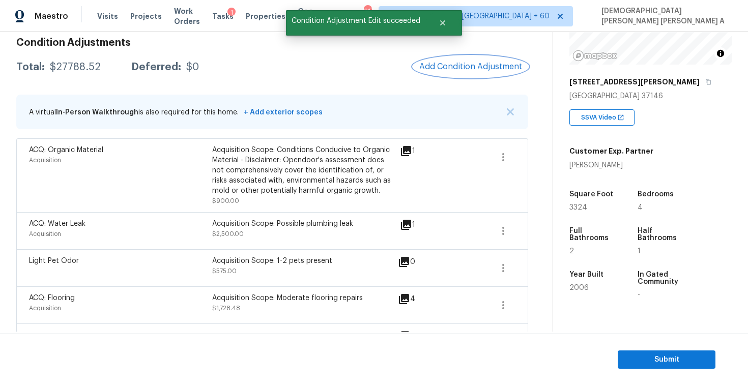
click at [455, 71] on span "Add Condition Adjustment" at bounding box center [470, 66] width 103 height 9
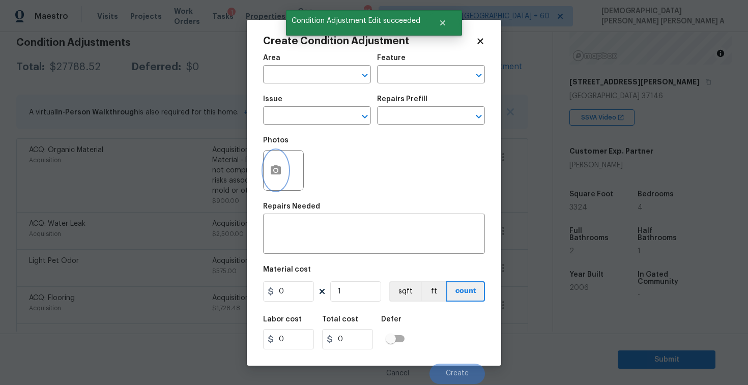
click at [266, 173] on button "button" at bounding box center [276, 171] width 24 height 40
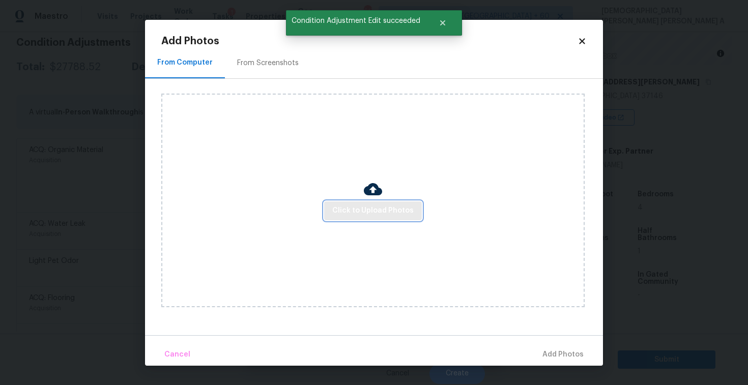
click at [400, 210] on span "Click to Upload Photos" at bounding box center [372, 211] width 81 height 13
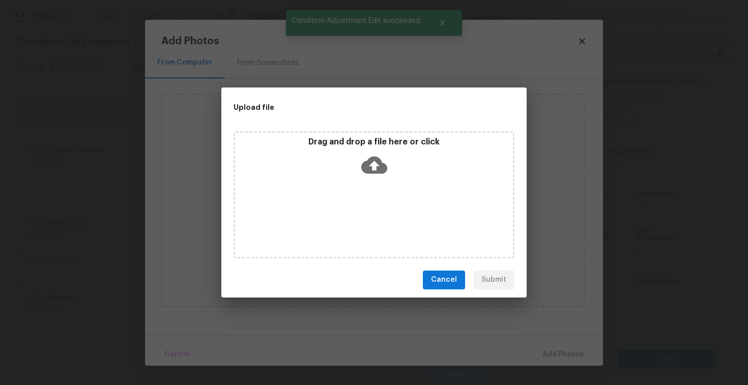
click at [384, 180] on div "Drag and drop a file here or click" at bounding box center [374, 194] width 281 height 127
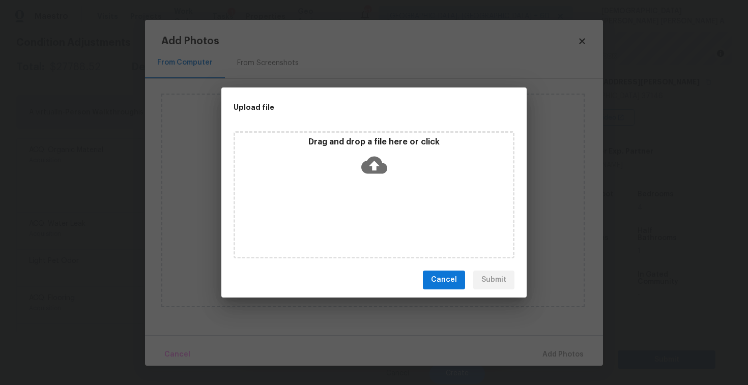
click at [418, 286] on div "Cancel Submit" at bounding box center [373, 280] width 305 height 35
click at [439, 281] on span "Cancel" at bounding box center [444, 280] width 26 height 13
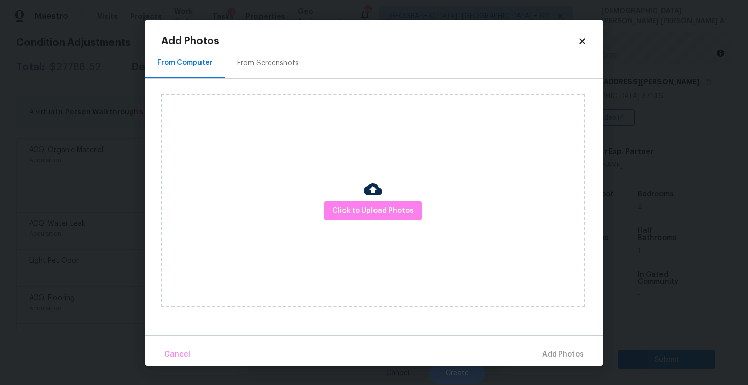
click at [595, 40] on div "Add Photos From Computer From Screenshots Click to Upload Photos Cancel Add Pho…" at bounding box center [374, 193] width 458 height 346
click at [587, 44] on div "Add Photos From Computer From Screenshots Click to Upload Photos Cancel Add Pho…" at bounding box center [374, 193] width 458 height 346
click at [579, 43] on icon at bounding box center [582, 41] width 6 height 6
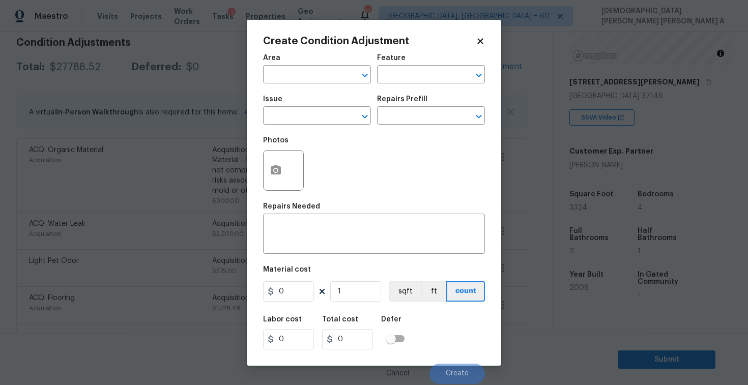
click at [481, 41] on icon at bounding box center [480, 41] width 9 height 9
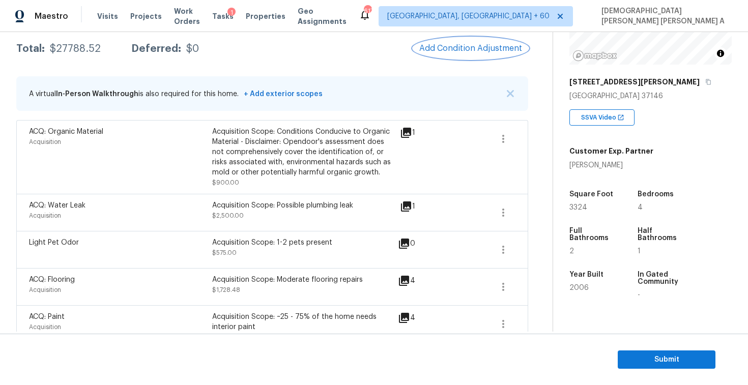
scroll to position [124, 0]
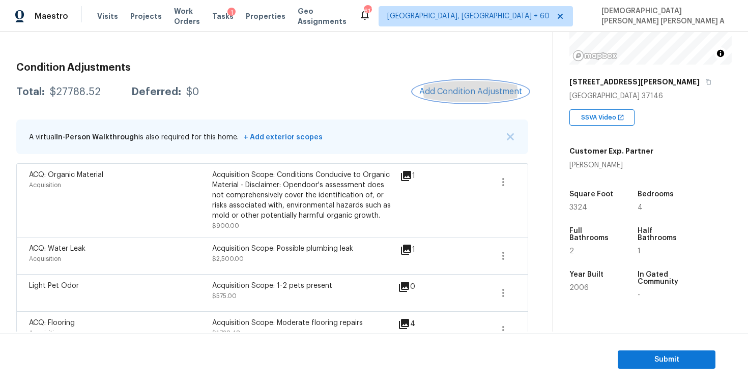
click at [471, 88] on span "Add Condition Adjustment" at bounding box center [470, 91] width 103 height 9
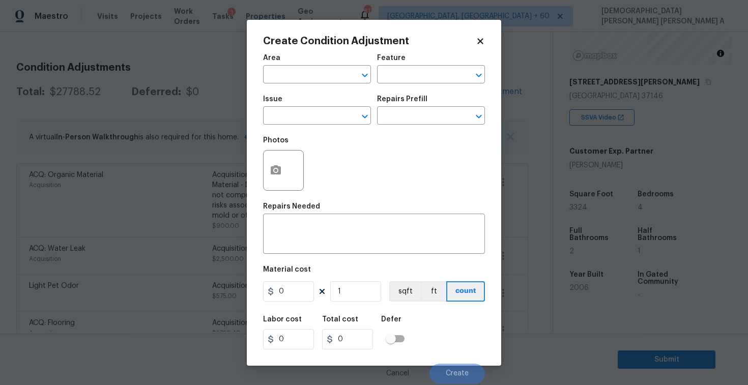
click at [485, 40] on div "Create Condition Adjustment Area ​ Feature ​ Issue ​ Repairs Prefill ​ Photos R…" at bounding box center [374, 193] width 254 height 346
click at [480, 42] on icon at bounding box center [480, 41] width 6 height 6
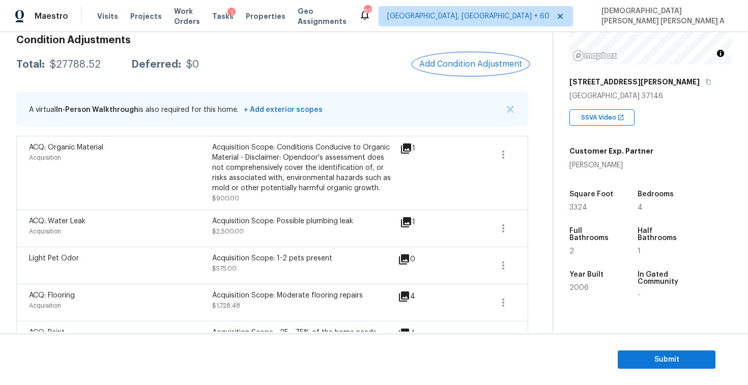
scroll to position [119, 0]
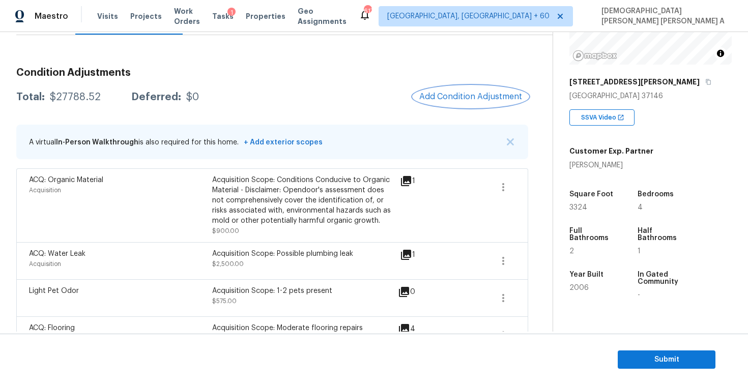
click at [462, 102] on button "Add Condition Adjustment" at bounding box center [470, 96] width 115 height 21
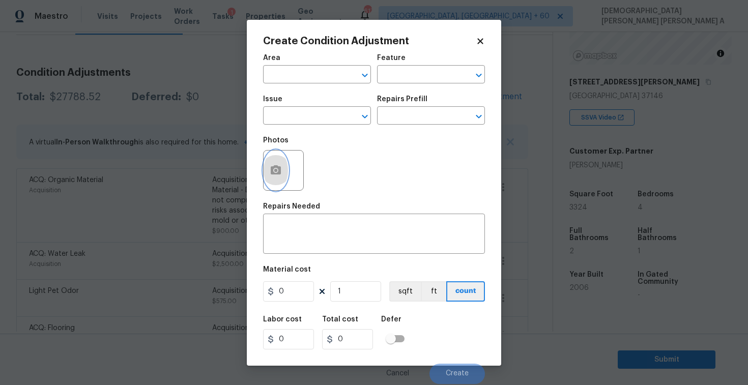
click at [273, 171] on icon "button" at bounding box center [276, 169] width 10 height 9
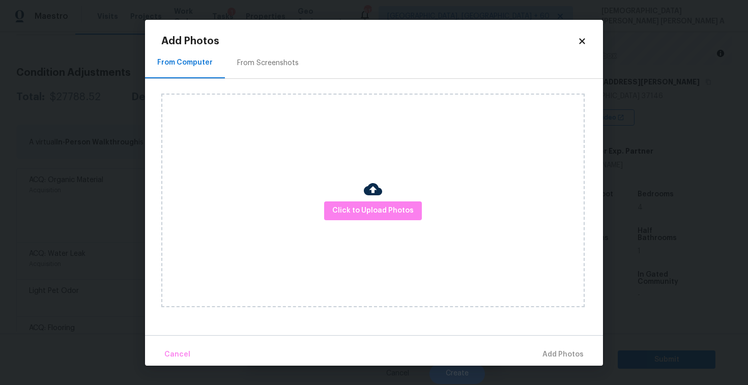
click at [262, 65] on div "From Screenshots" at bounding box center [268, 63] width 62 height 10
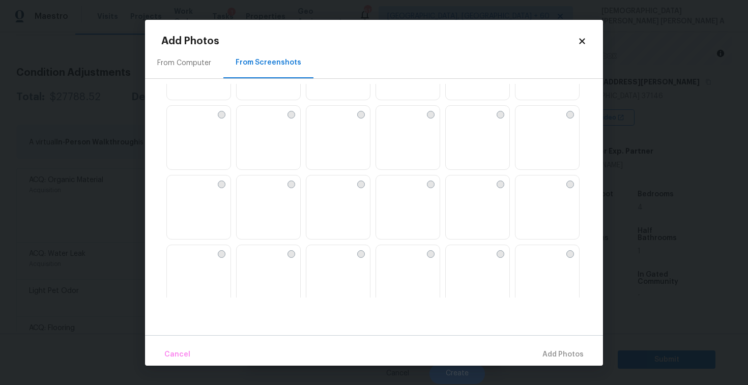
scroll to position [972, 0]
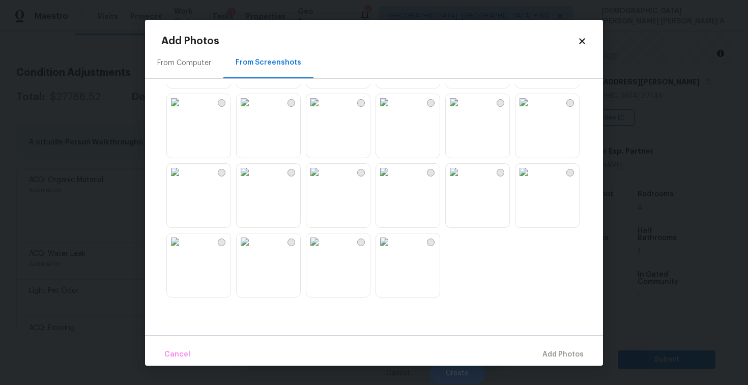
click at [323, 250] on img at bounding box center [314, 242] width 16 height 16
click at [551, 354] on span "Add 1 Photo(s)" at bounding box center [558, 355] width 50 height 13
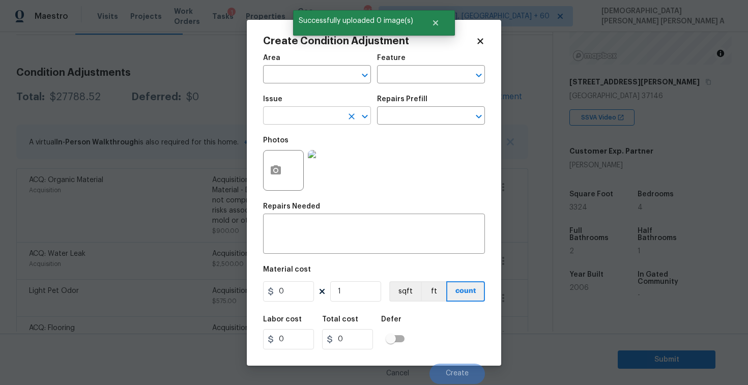
click at [316, 120] on input "text" at bounding box center [302, 117] width 79 height 16
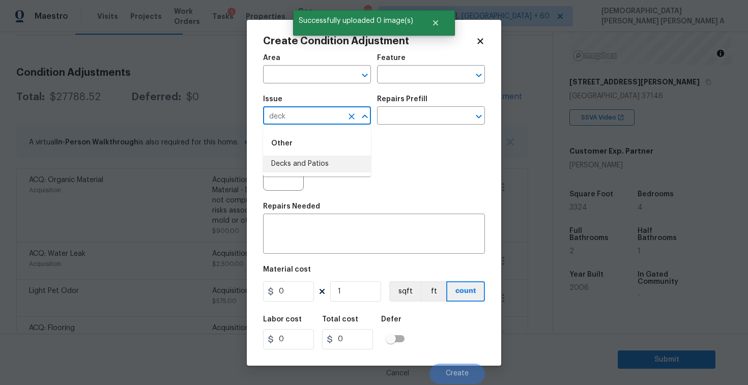
click at [320, 160] on li "Decks and Patios" at bounding box center [317, 164] width 108 height 17
type input "Decks and Patios"
click at [416, 107] on div "Repairs Prefill" at bounding box center [431, 102] width 108 height 13
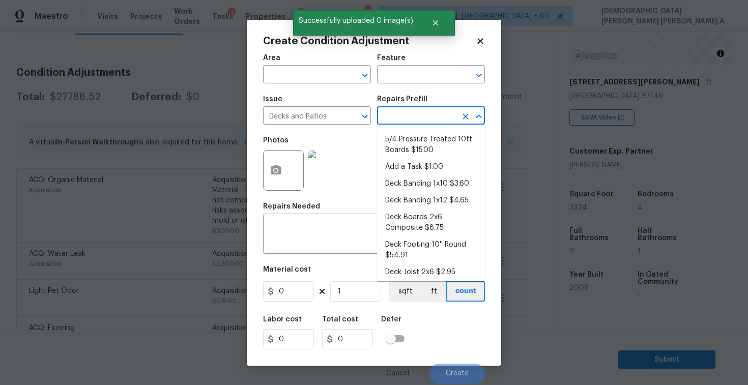
click at [415, 119] on input "text" at bounding box center [416, 117] width 79 height 16
click at [409, 173] on li "Add a Task $1.00" at bounding box center [431, 167] width 108 height 17
type input "Deck"
type textarea "HPM to detail"
type input "1"
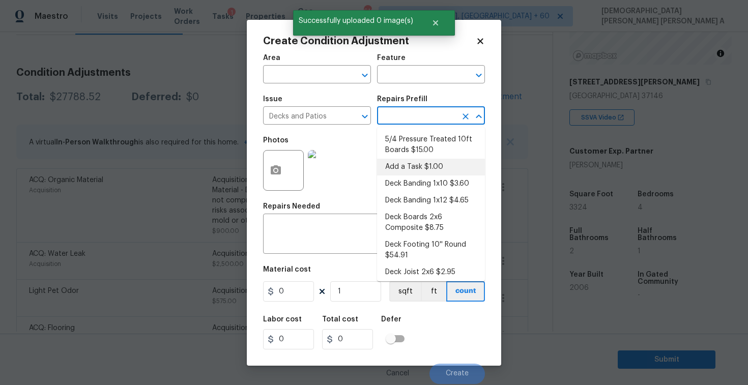
type input "1"
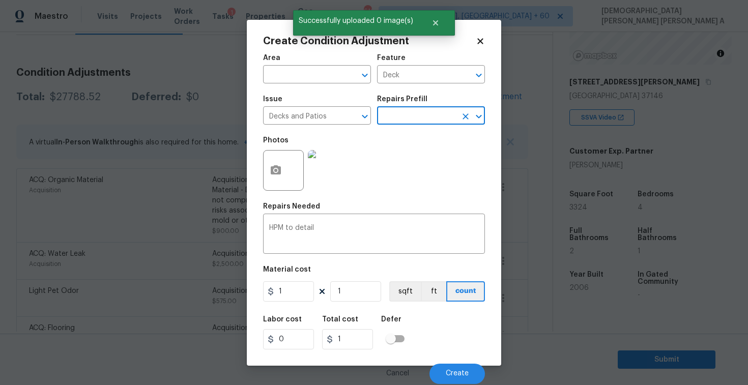
click at [417, 118] on input "text" at bounding box center [416, 117] width 79 height 16
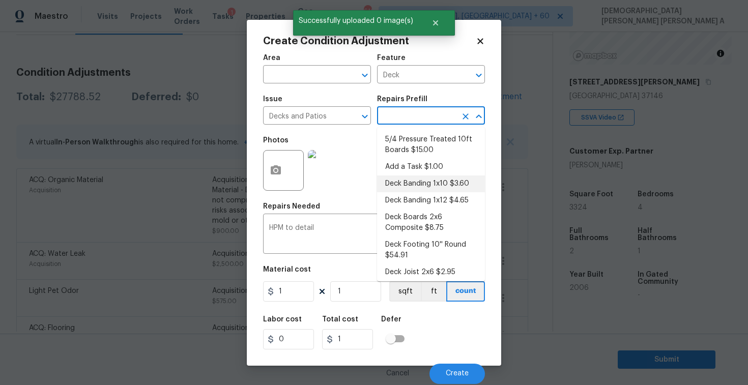
click at [425, 179] on li "Deck Banding 1x10 $3.60" at bounding box center [431, 184] width 108 height 17
type textarea "Remove the existing deck banding and prep the area for new. Install new 1x10 de…"
type input "3.6"
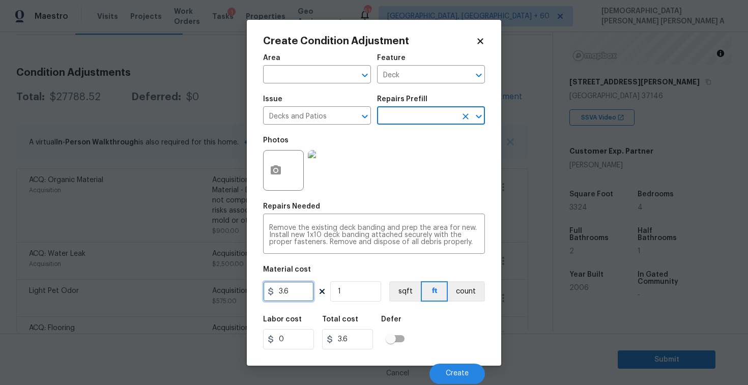
click at [294, 296] on input "3.6" at bounding box center [288, 291] width 51 height 20
type input "800"
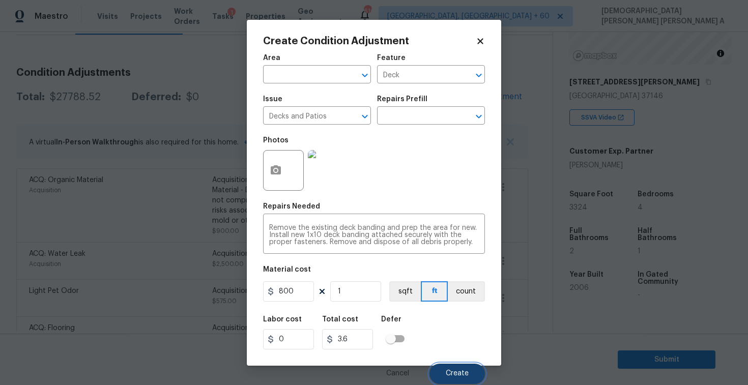
type input "800"
click at [479, 374] on button "Create" at bounding box center [457, 374] width 55 height 20
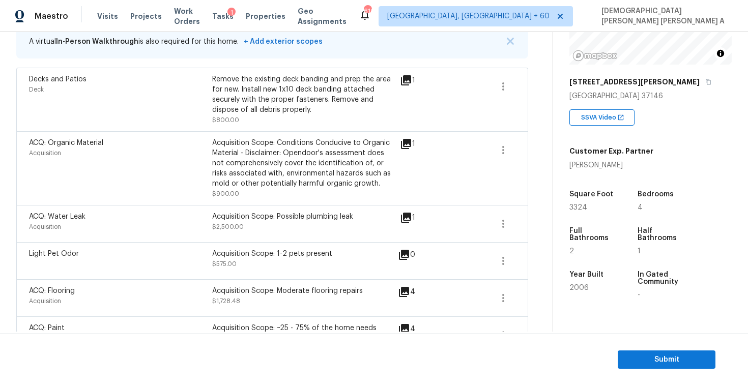
scroll to position [173, 0]
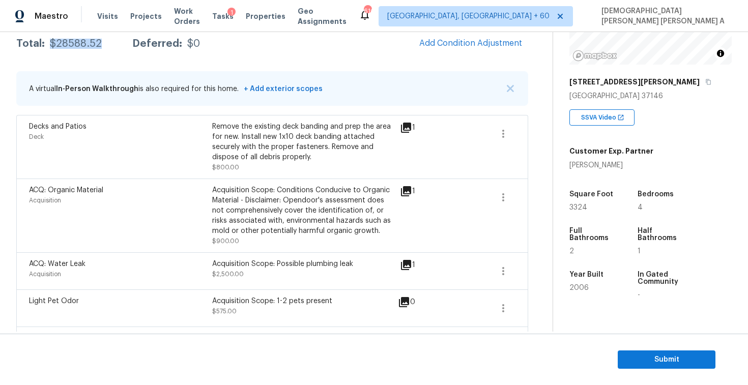
drag, startPoint x: 105, startPoint y: 42, endPoint x: 47, endPoint y: 44, distance: 58.1
click at [47, 44] on div "Total: $28588.52 Deferred: $0" at bounding box center [108, 44] width 184 height 10
copy div "$28588.52"
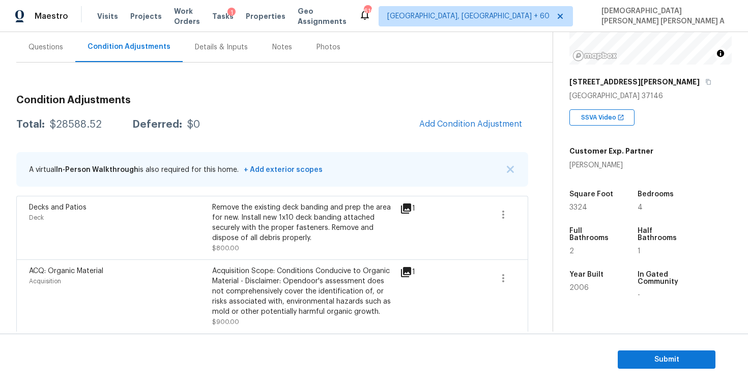
click at [40, 36] on div "Questions" at bounding box center [45, 47] width 59 height 30
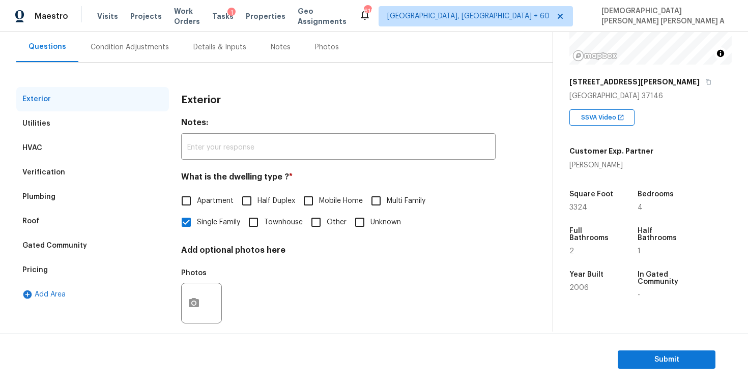
click at [66, 269] on div "Pricing" at bounding box center [92, 270] width 153 height 24
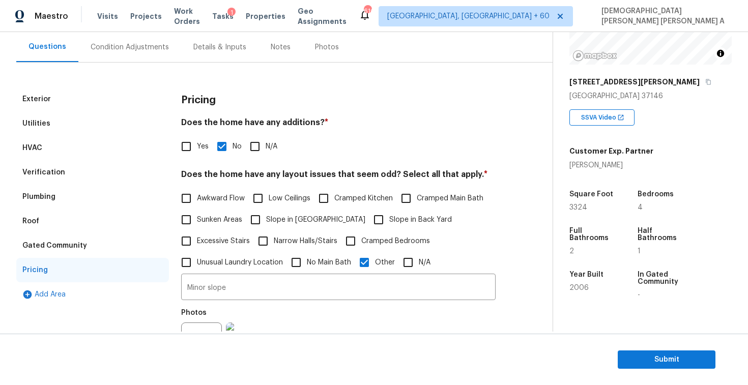
click at [66, 166] on div "Verification" at bounding box center [92, 172] width 153 height 24
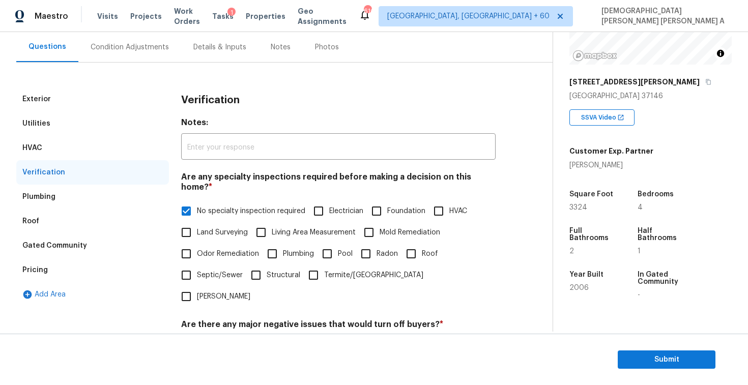
scroll to position [221, 0]
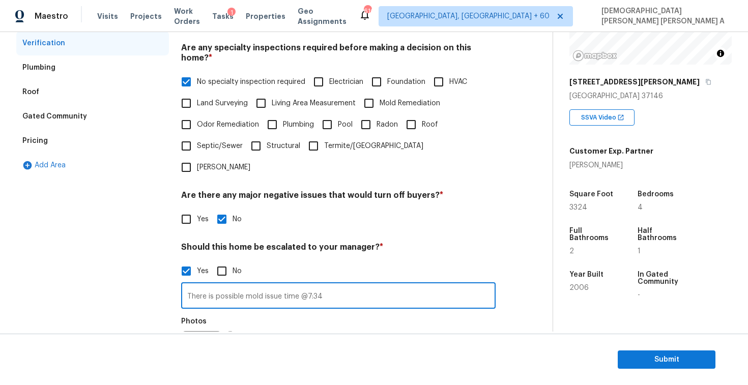
click at [277, 285] on input "There is possible mold issue time @7:34" at bounding box center [338, 297] width 315 height 24
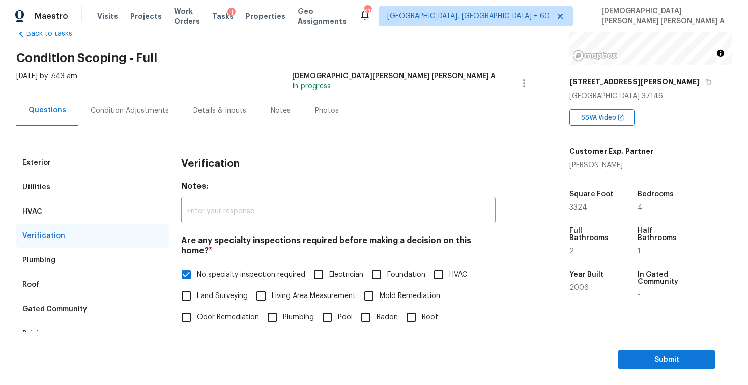
scroll to position [0, 0]
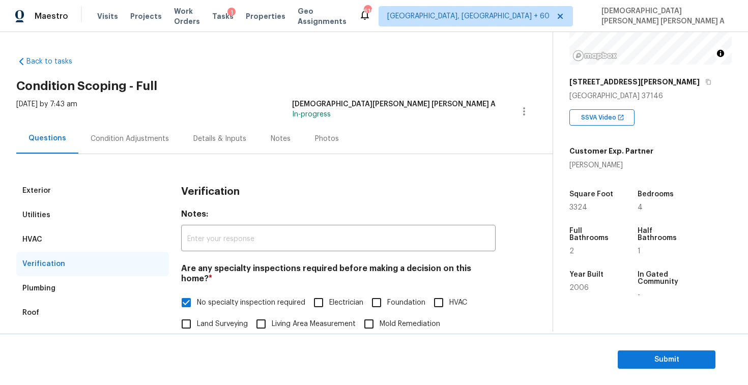
click at [119, 134] on div "Condition Adjustments" at bounding box center [130, 139] width 78 height 10
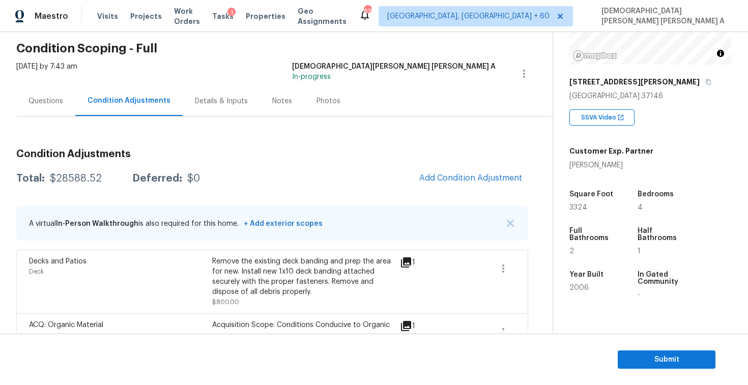
scroll to position [316, 0]
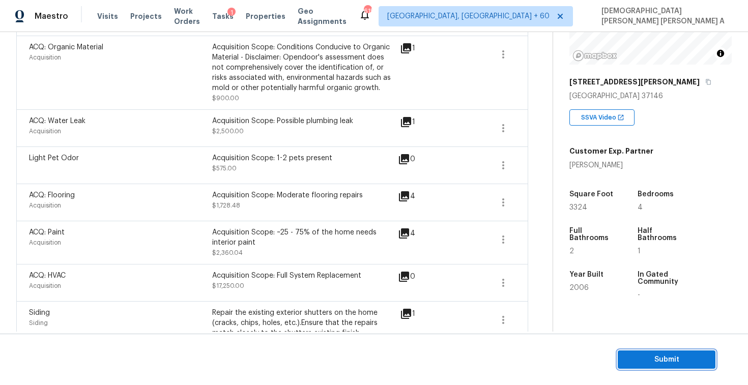
click at [676, 364] on span "Submit" at bounding box center [666, 360] width 81 height 13
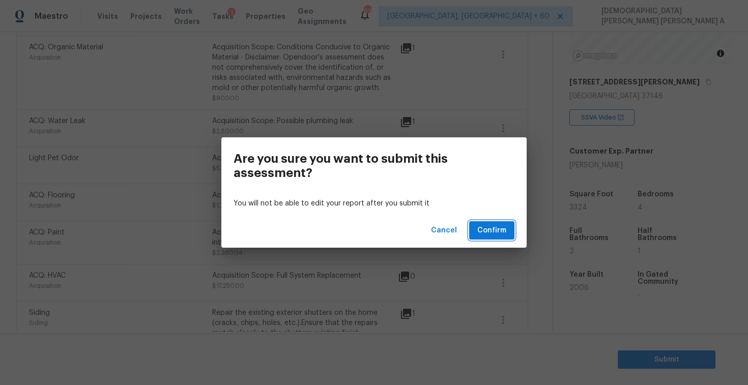
click at [481, 225] on span "Confirm" at bounding box center [491, 230] width 29 height 13
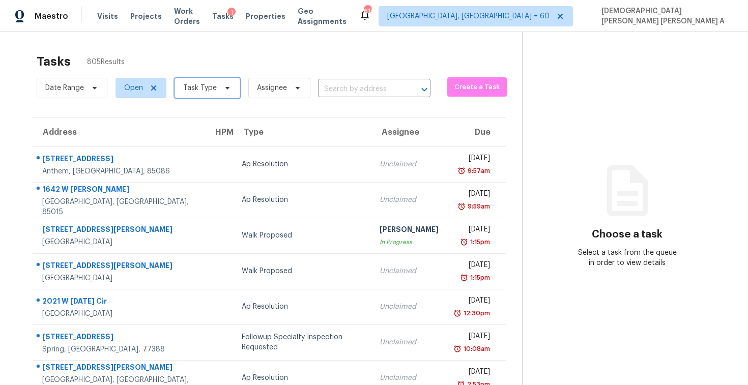
click at [201, 92] on span "Task Type" at bounding box center [200, 88] width 34 height 10
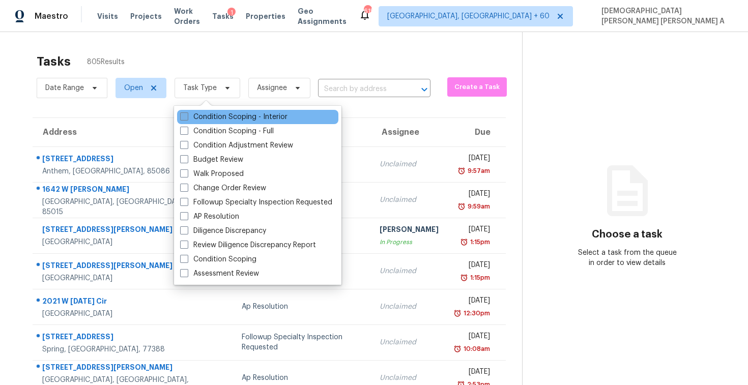
click at [207, 118] on label "Condition Scoping - Interior" at bounding box center [233, 117] width 107 height 10
click at [187, 118] on input "Condition Scoping - Interior" at bounding box center [183, 115] width 7 height 7
checkbox input "true"
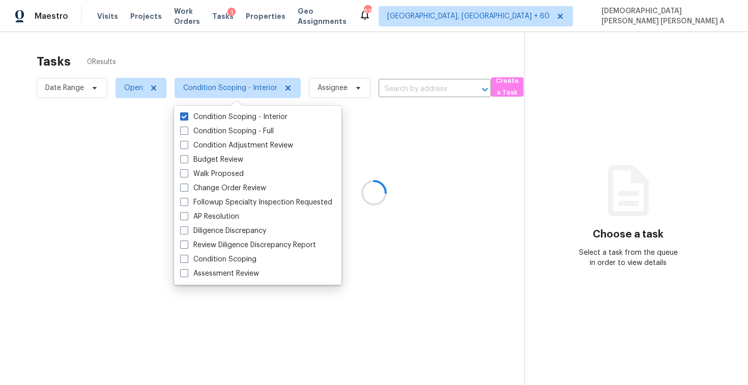
click at [224, 54] on div at bounding box center [374, 192] width 748 height 385
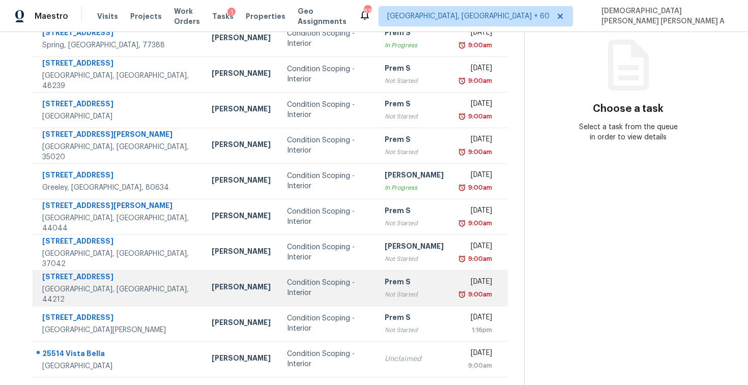
scroll to position [145, 0]
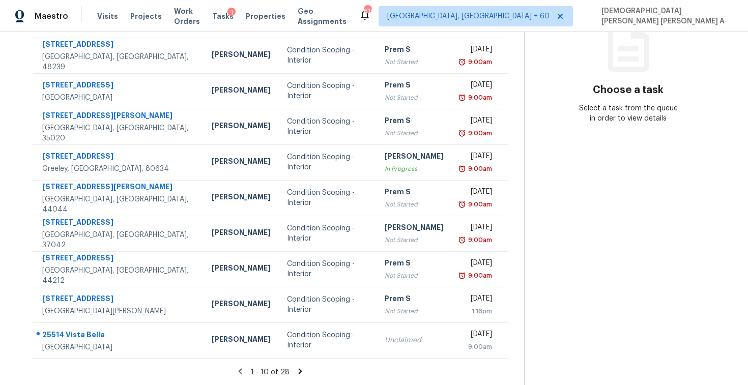
click at [296, 370] on icon at bounding box center [300, 371] width 9 height 9
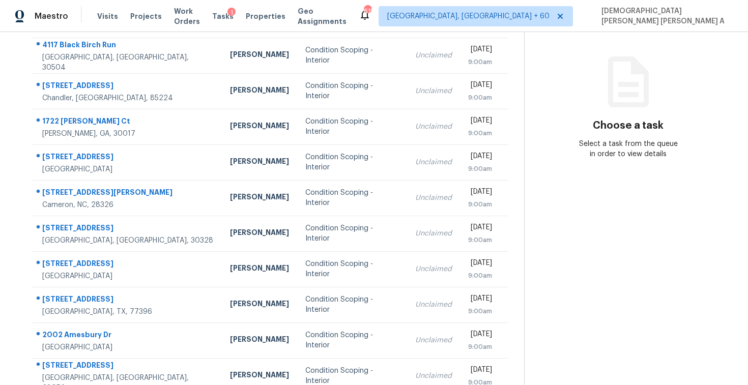
scroll to position [65, 0]
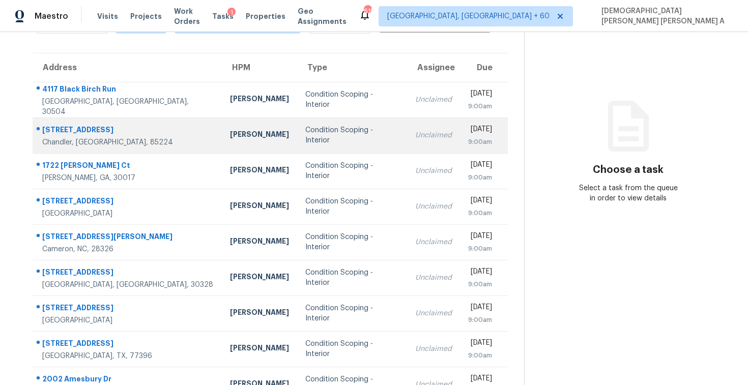
click at [297, 129] on td "Condition Scoping - Interior" at bounding box center [352, 136] width 110 height 36
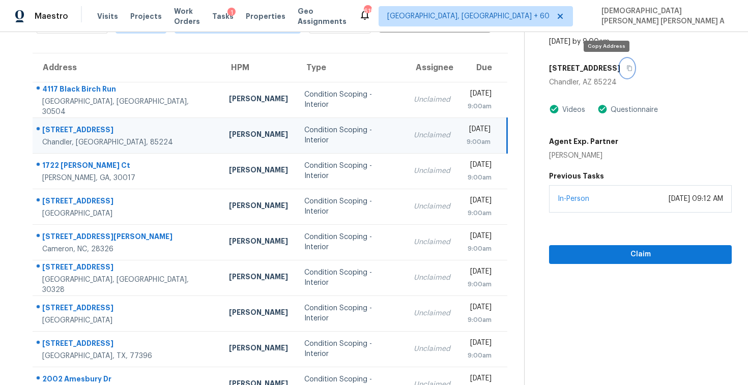
click at [627, 67] on icon "button" at bounding box center [630, 68] width 6 height 6
click at [627, 70] on icon "button" at bounding box center [630, 68] width 6 height 6
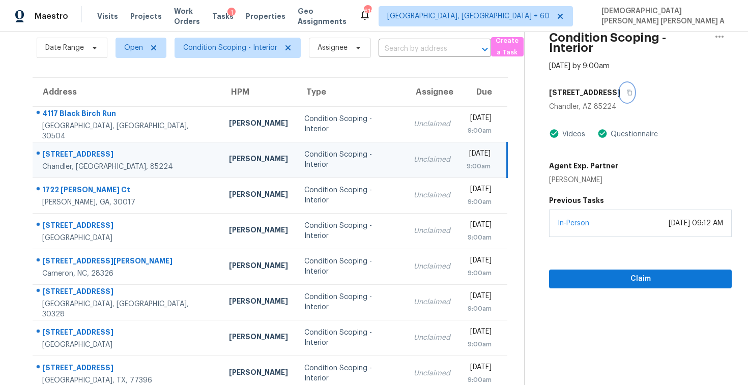
scroll to position [36, 0]
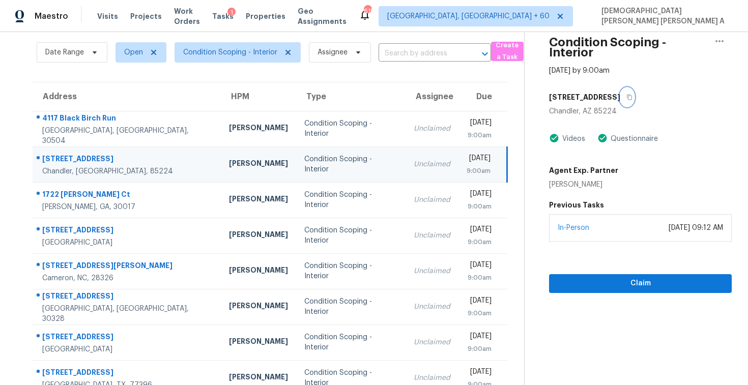
click at [620, 102] on button "button" at bounding box center [627, 97] width 14 height 18
click at [627, 98] on icon "button" at bounding box center [630, 97] width 6 height 6
click at [603, 278] on span "Claim" at bounding box center [640, 283] width 166 height 13
click at [620, 95] on button "button" at bounding box center [627, 97] width 14 height 18
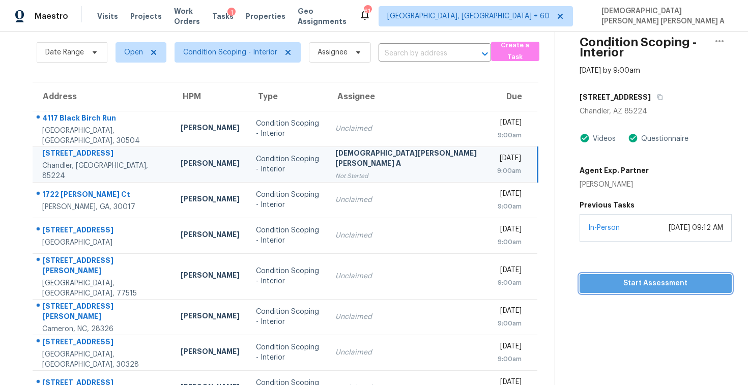
click at [588, 283] on span "Start Assessment" at bounding box center [656, 283] width 136 height 13
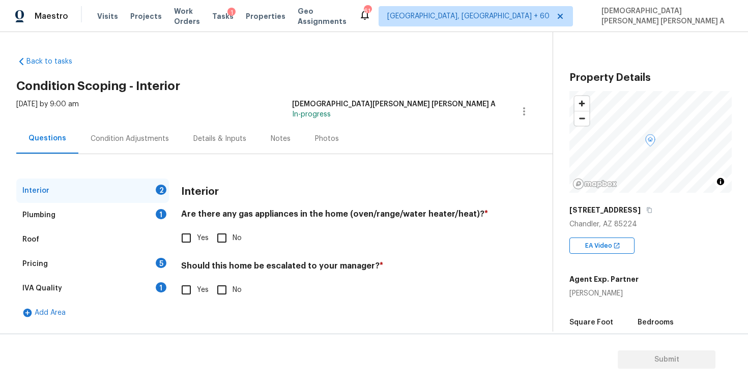
click at [185, 124] on div "Details & Inputs" at bounding box center [219, 139] width 77 height 30
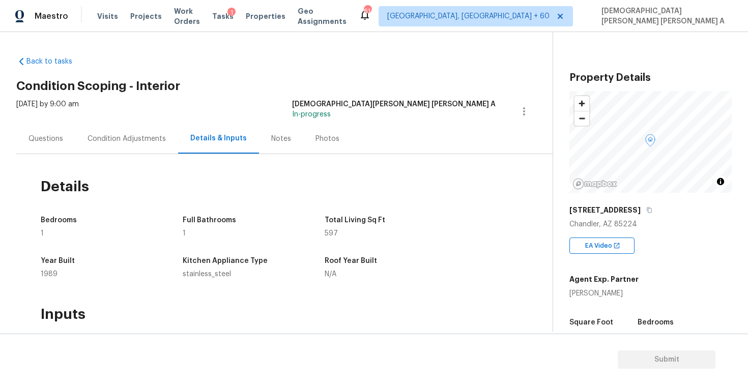
click at [49, 136] on div "Questions" at bounding box center [46, 139] width 35 height 10
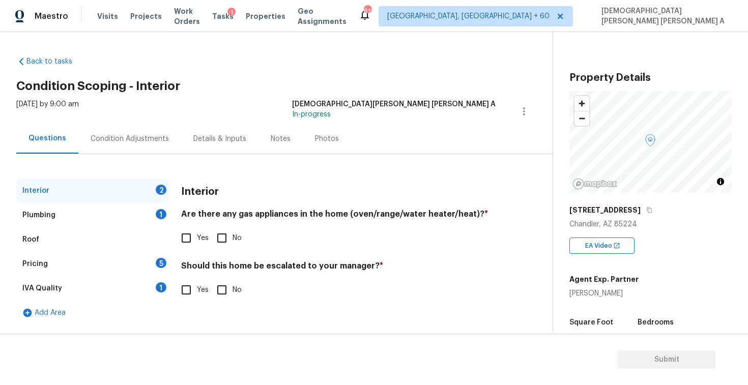
click at [227, 233] on input "No" at bounding box center [221, 238] width 21 height 21
checkbox input "true"
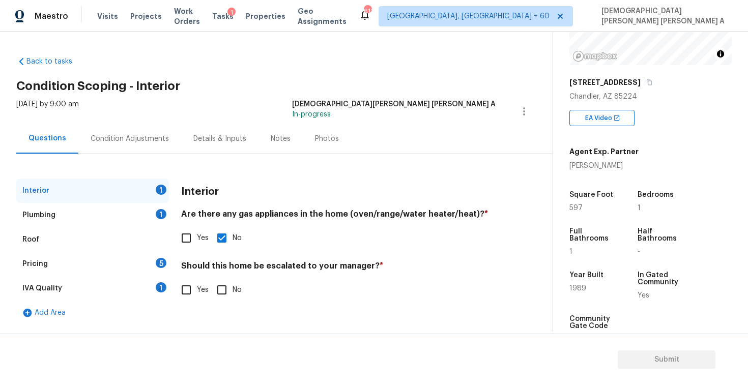
click at [225, 296] on input "No" at bounding box center [221, 289] width 21 height 21
checkbox input "true"
click at [122, 217] on div "Plumbing 1" at bounding box center [92, 215] width 153 height 24
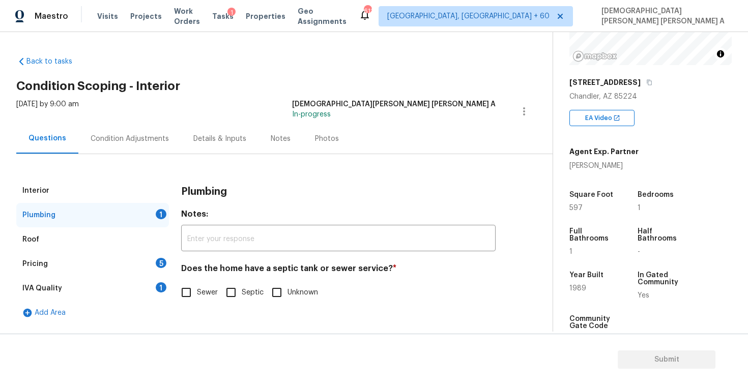
click at [181, 293] on input "Sewer" at bounding box center [186, 292] width 21 height 21
checkbox input "true"
click at [111, 269] on div "Pricing 5" at bounding box center [92, 264] width 153 height 24
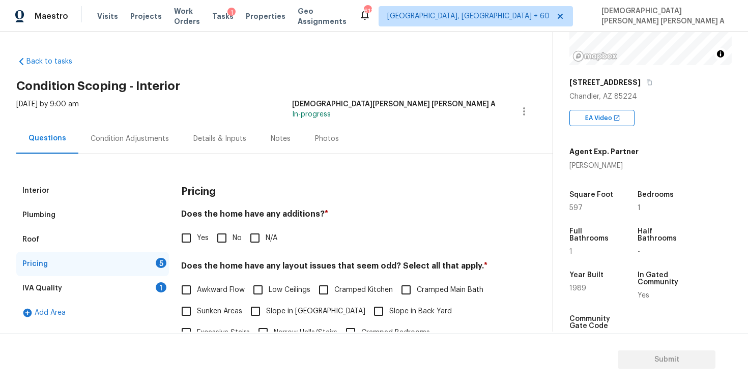
click at [218, 228] on input "No" at bounding box center [221, 238] width 21 height 21
checkbox input "true"
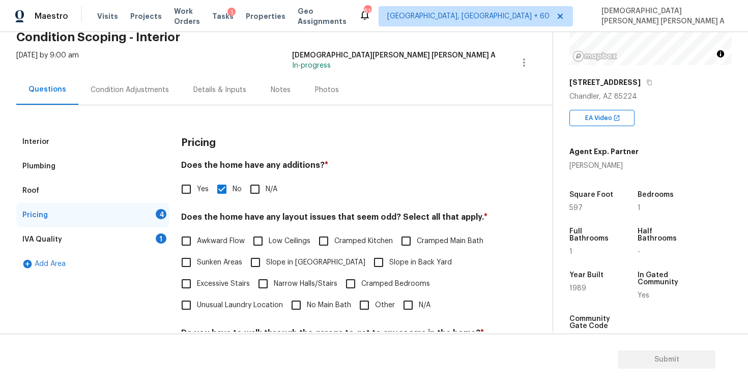
click at [301, 307] on input "No Main Bath" at bounding box center [296, 305] width 21 height 21
checkbox input "true"
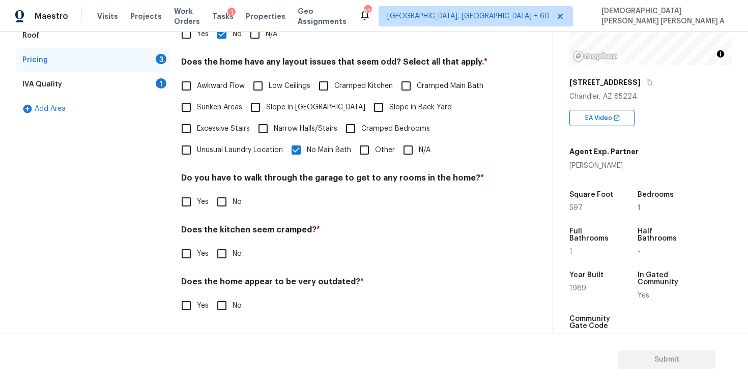
click at [229, 188] on div "Do you have to walk through the garage to get to any rooms in the home? * Yes No" at bounding box center [338, 193] width 315 height 40
click at [222, 200] on input "No" at bounding box center [221, 201] width 21 height 21
checkbox input "true"
click at [217, 252] on input "No" at bounding box center [221, 254] width 21 height 21
checkbox input "true"
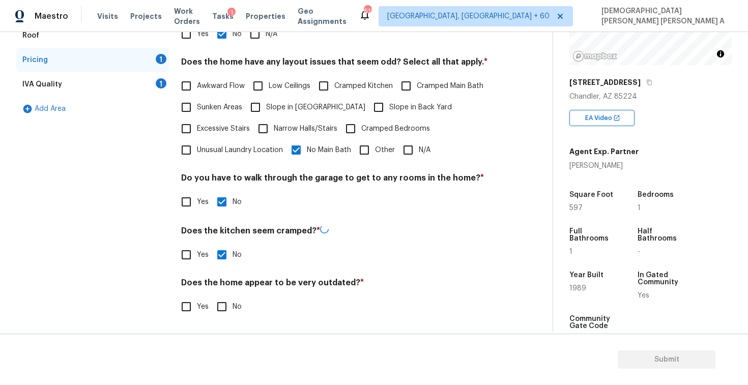
click at [216, 295] on div "Does the home appear to be very outdated? * Yes No" at bounding box center [338, 298] width 315 height 40
click at [219, 304] on input "No" at bounding box center [221, 305] width 21 height 21
checkbox input "true"
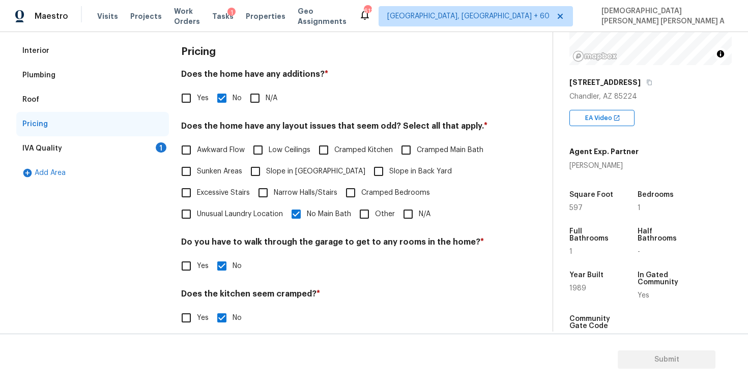
scroll to position [130, 0]
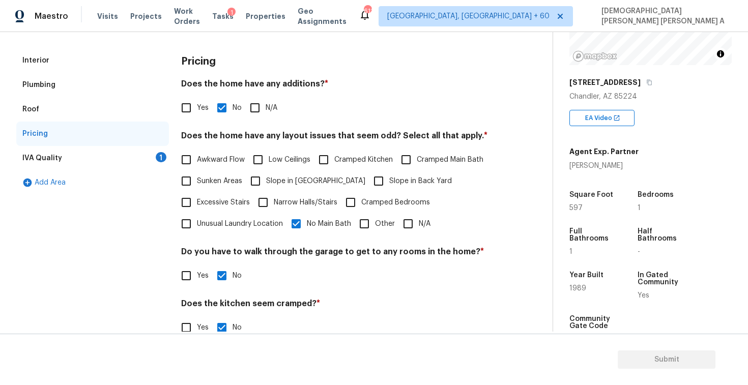
click at [135, 149] on div "IVA Quality 1" at bounding box center [92, 158] width 153 height 24
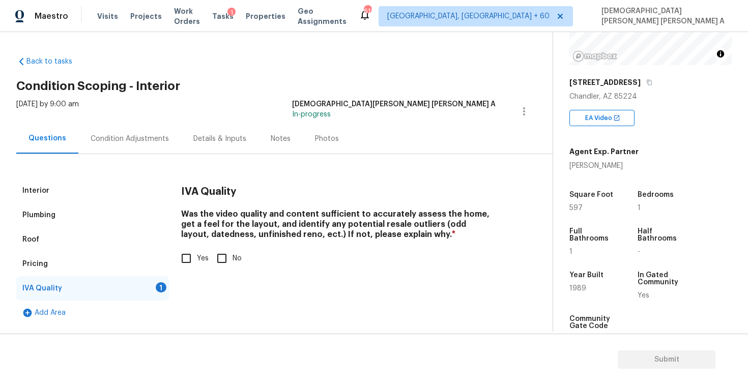
click at [190, 260] on input "Yes" at bounding box center [186, 258] width 21 height 21
checkbox input "true"
click at [43, 198] on div "Interior" at bounding box center [92, 191] width 153 height 24
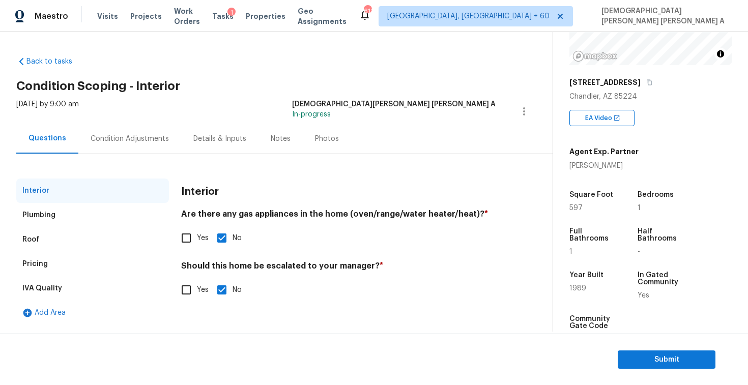
click at [184, 286] on input "Yes" at bounding box center [186, 289] width 21 height 21
checkbox input "true"
checkbox input "false"
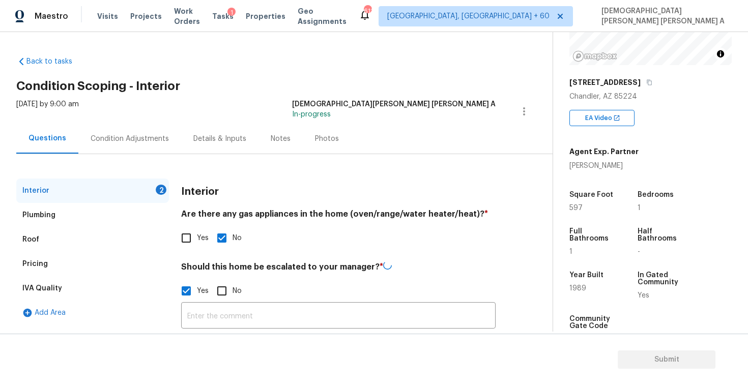
scroll to position [80, 0]
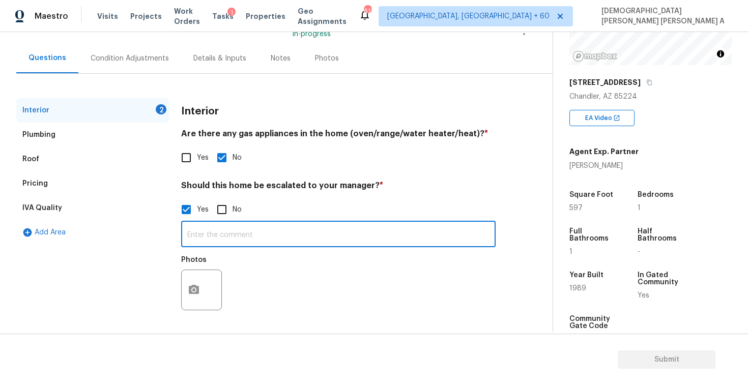
click at [226, 234] on input "text" at bounding box center [338, 235] width 315 height 24
paste input "Rooftop unit is completely non-accessible"
type input "As per HPM, Rooftop unit is completely non-accessible"
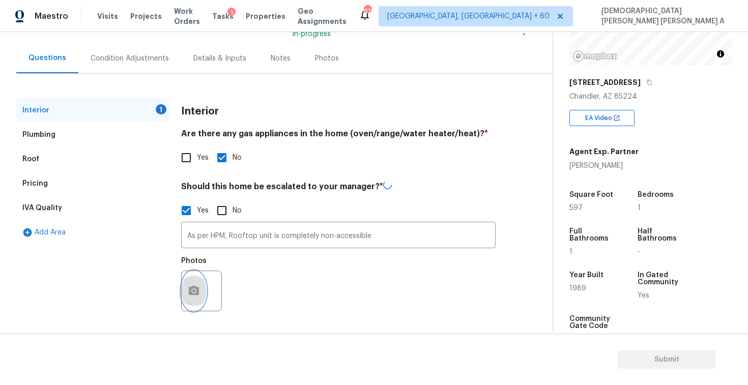
click at [198, 281] on button "button" at bounding box center [194, 291] width 24 height 40
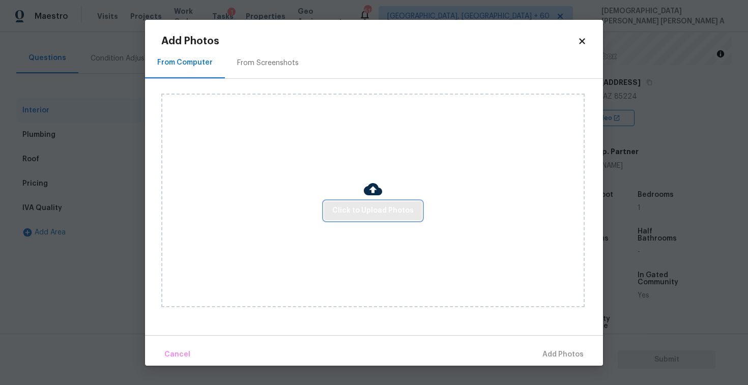
click at [370, 215] on span "Click to Upload Photos" at bounding box center [372, 211] width 81 height 13
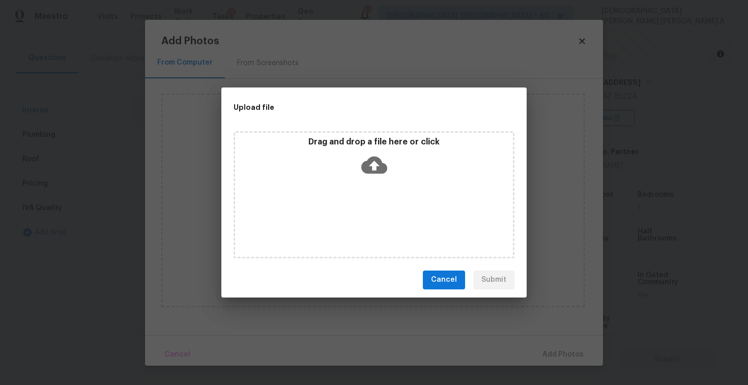
click at [373, 191] on div "Drag and drop a file here or click" at bounding box center [374, 194] width 281 height 127
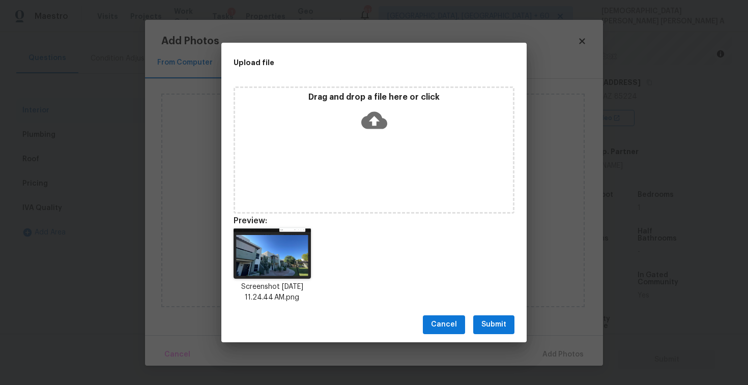
click at [496, 325] on span "Submit" at bounding box center [493, 325] width 25 height 13
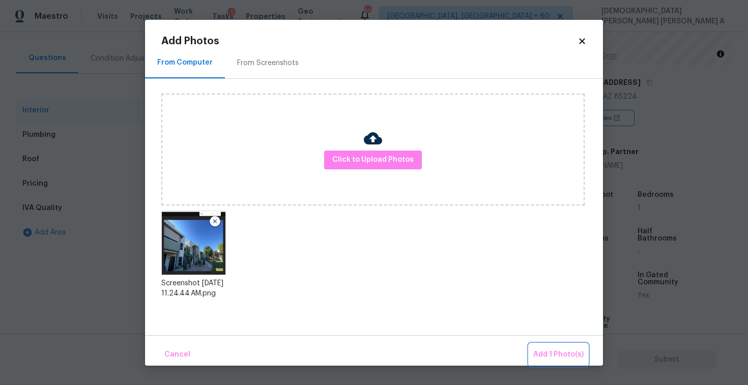
click at [562, 352] on span "Add 1 Photo(s)" at bounding box center [558, 355] width 50 height 13
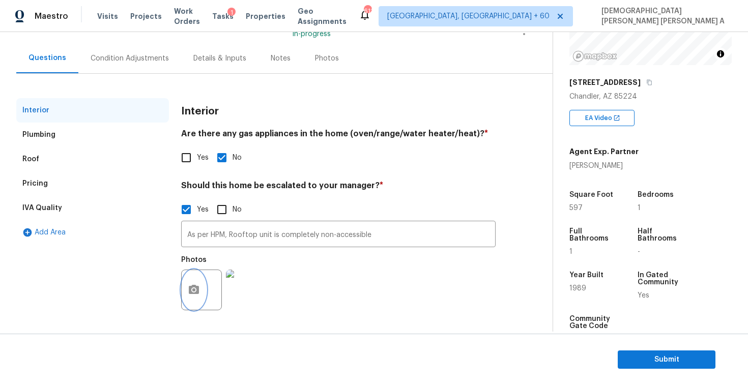
scroll to position [0, 0]
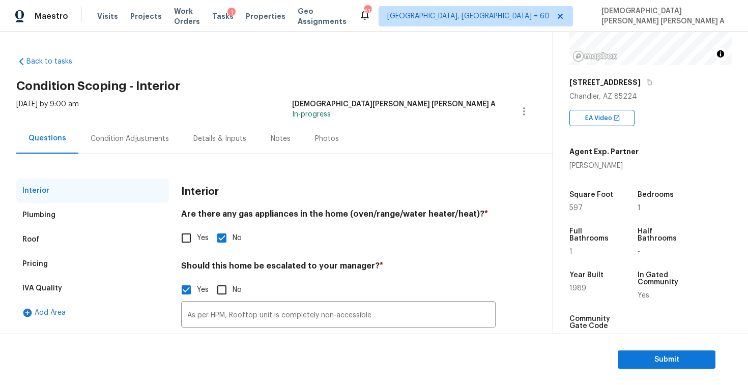
click at [125, 144] on div "Condition Adjustments" at bounding box center [129, 139] width 103 height 30
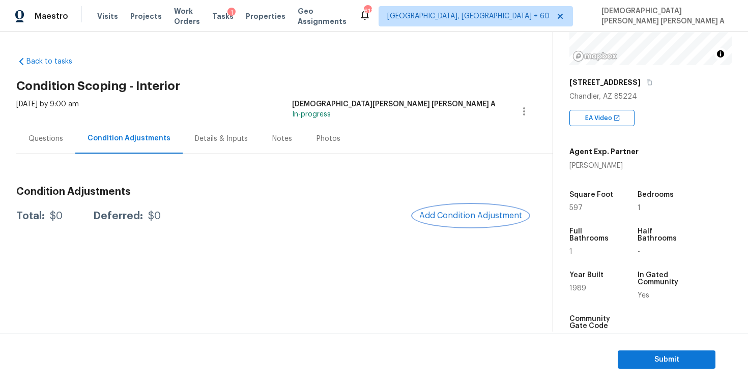
click at [462, 212] on span "Add Condition Adjustment" at bounding box center [470, 215] width 103 height 9
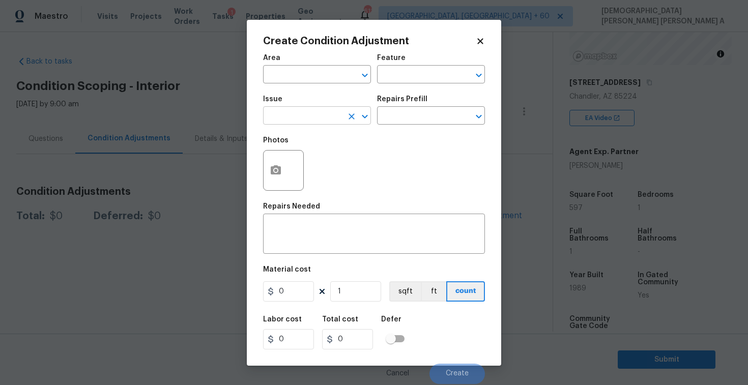
click at [320, 114] on input "text" at bounding box center [302, 117] width 79 height 16
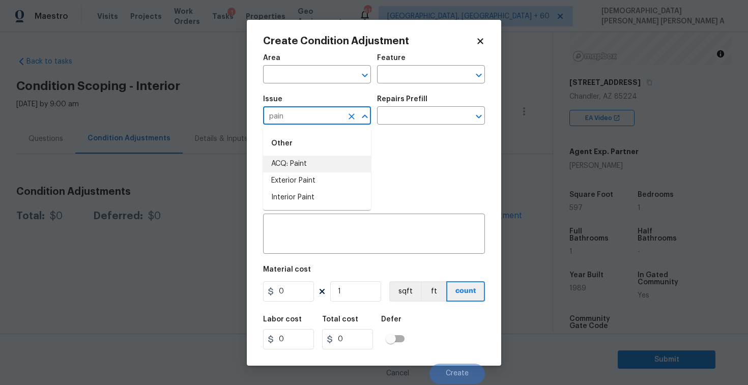
click at [323, 160] on li "ACQ: Paint" at bounding box center [317, 164] width 108 height 17
type input "ACQ: Paint"
click at [432, 117] on input "text" at bounding box center [416, 117] width 79 height 16
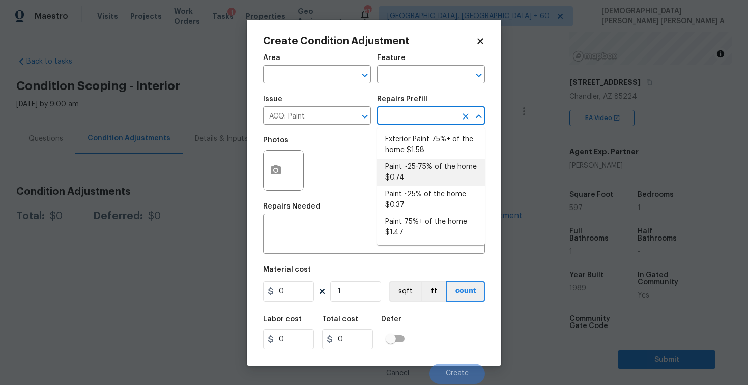
click at [421, 167] on li "Paint ~25-75% of the home $0.74" at bounding box center [431, 172] width 108 height 27
type input "Acquisition"
type textarea "Acquisition Scope: ~25 - 75% of the home needs interior paint"
type input "0.74"
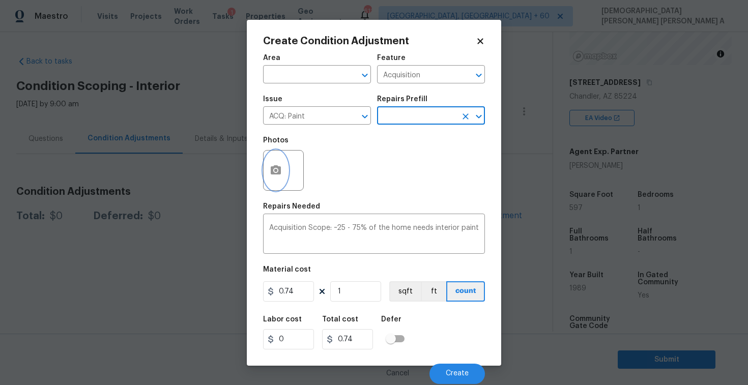
click at [264, 169] on button "button" at bounding box center [276, 171] width 24 height 40
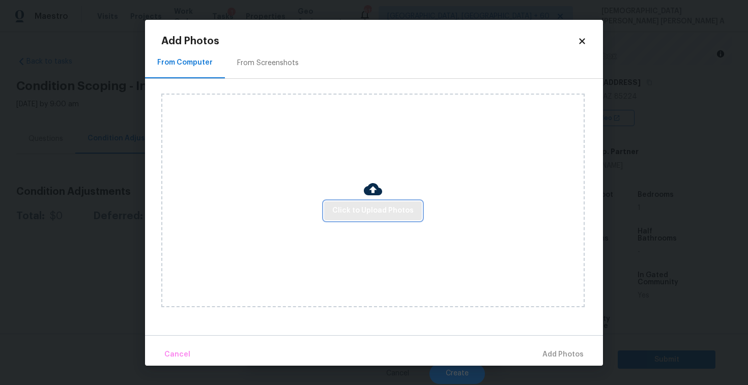
click at [384, 212] on span "Click to Upload Photos" at bounding box center [372, 211] width 81 height 13
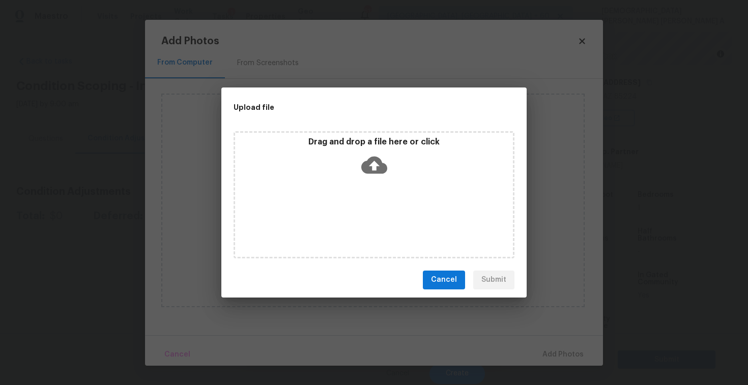
click at [376, 170] on icon at bounding box center [374, 164] width 26 height 17
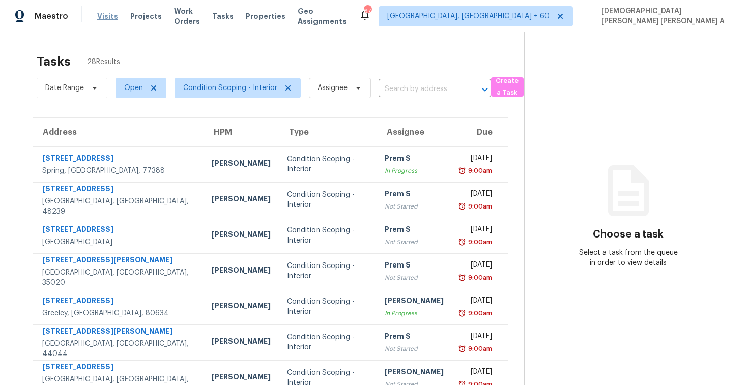
click at [104, 19] on span "Visits" at bounding box center [107, 16] width 21 height 10
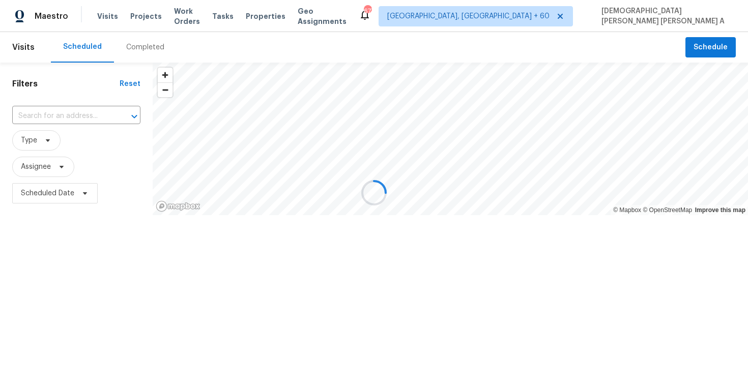
click at [146, 43] on div at bounding box center [374, 192] width 748 height 385
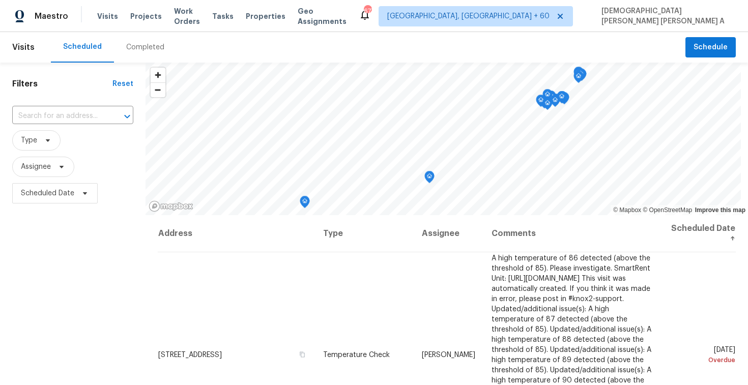
click at [146, 43] on div "Completed" at bounding box center [145, 47] width 38 height 10
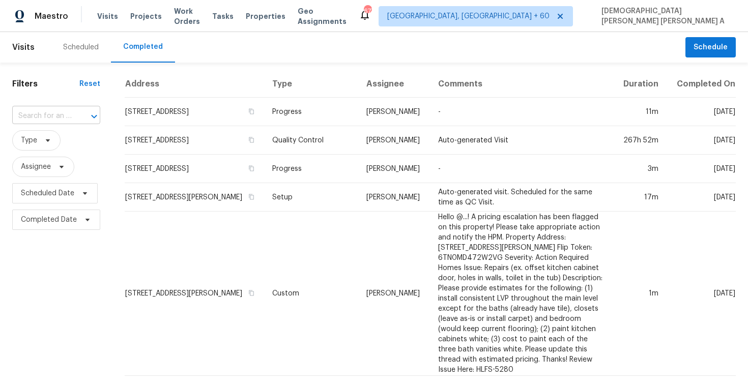
click at [87, 114] on button "Open" at bounding box center [94, 116] width 14 height 14
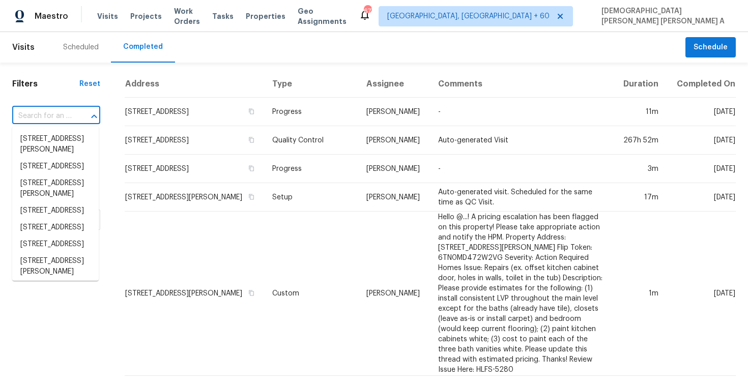
paste input "1825 W Ray Rd Apt 1083, Chandler, AZ 85224"
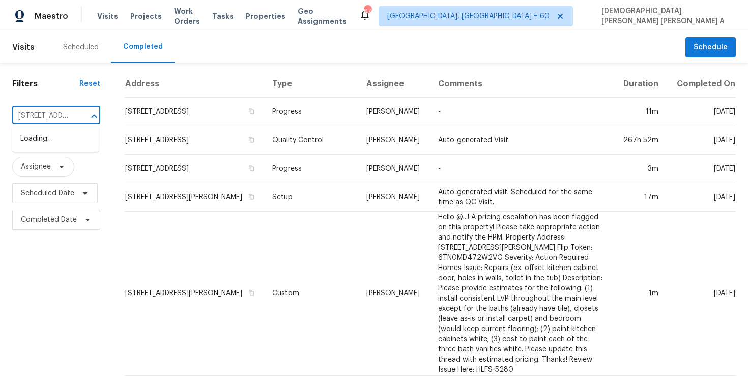
scroll to position [0, 97]
type input "1825 W Ray Rd Apt 1083, Chandler, AZ 85224"
click at [70, 120] on input "text" at bounding box center [42, 116] width 60 height 16
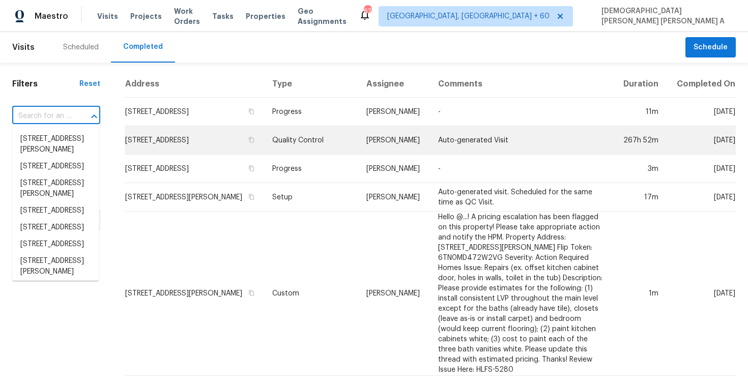
paste input "1825 W Ray Rd Apt 1083, Chandler, AZ 85224"
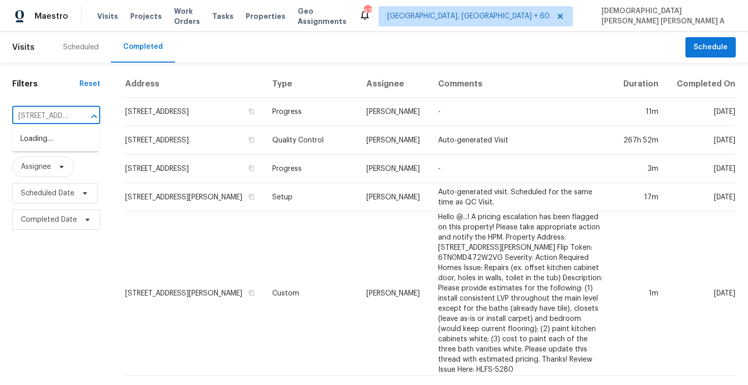
type input "1825 W Ray Rd"
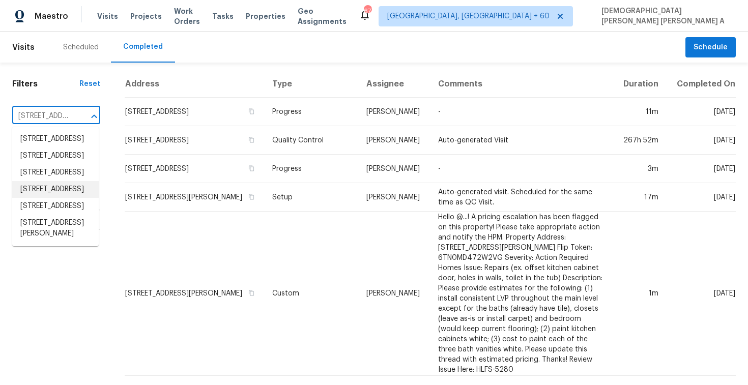
scroll to position [83, 0]
click at [58, 242] on li "1825 W Ray Rd Apt 1083, Chandler, AZ 85224" at bounding box center [55, 228] width 87 height 27
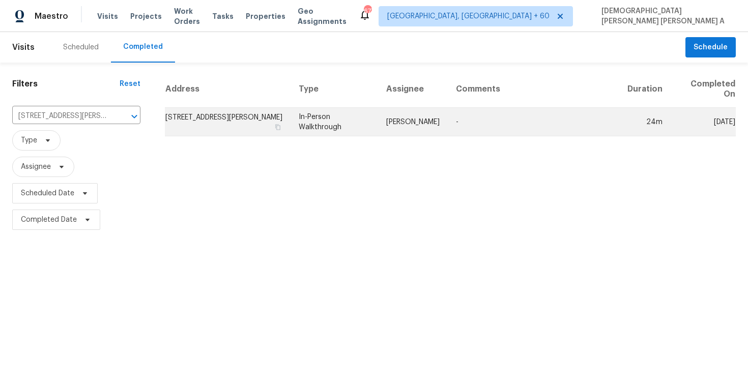
click at [356, 122] on td "In-Person Walkthrough" at bounding box center [335, 122] width 88 height 29
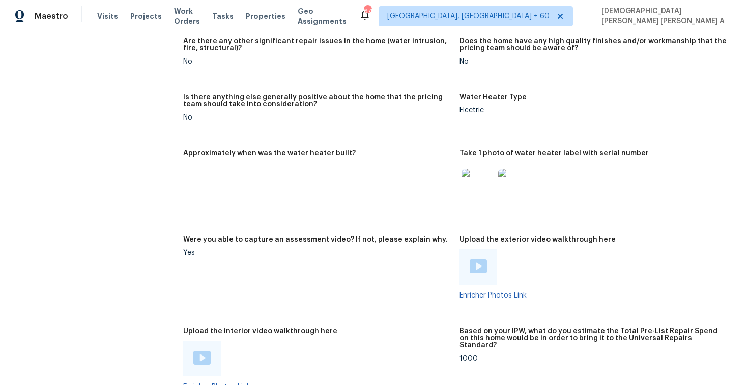
scroll to position [1718, 0]
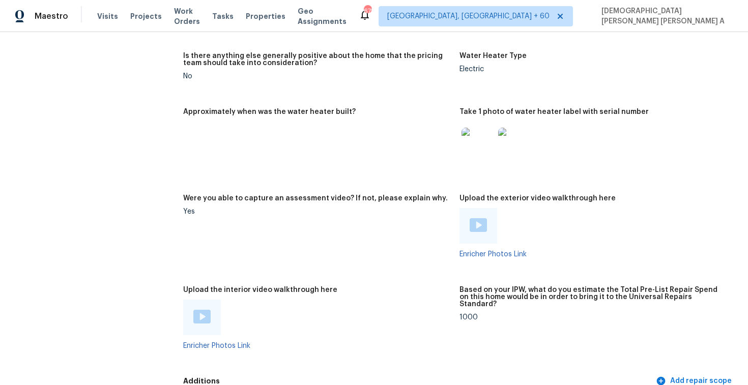
click at [203, 315] on img at bounding box center [201, 317] width 17 height 14
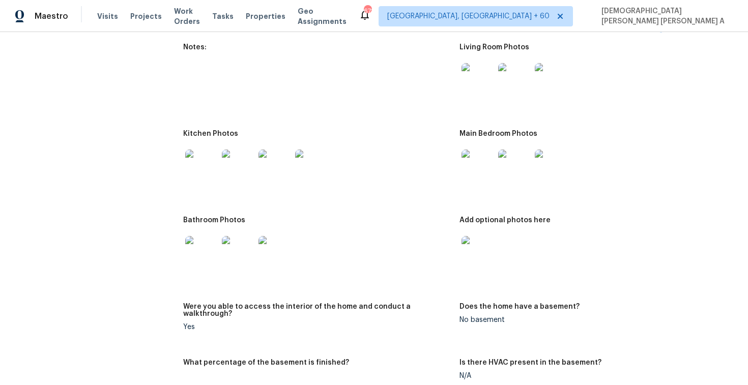
scroll to position [1009, 0]
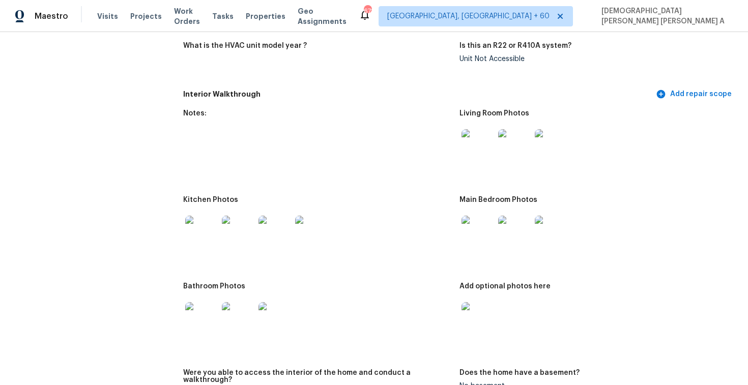
click at [481, 134] on img at bounding box center [478, 145] width 33 height 33
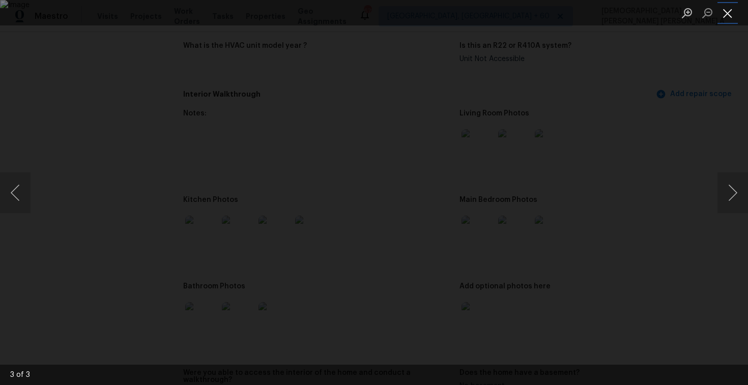
click at [727, 11] on button "Close lightbox" at bounding box center [728, 13] width 20 height 18
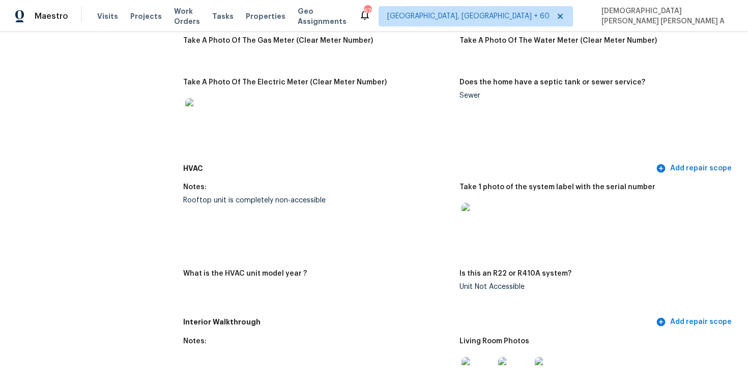
scroll to position [776, 0]
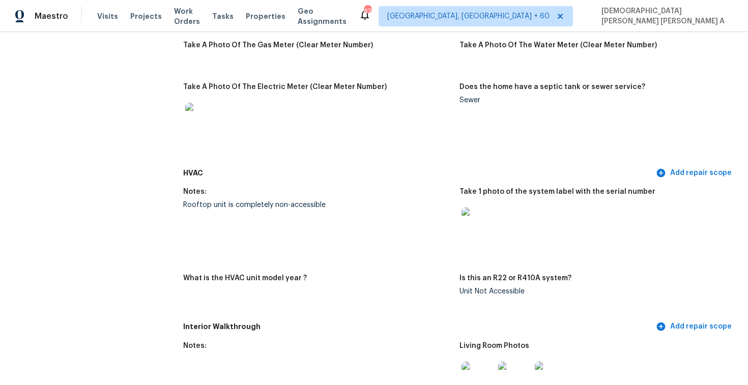
click at [488, 220] on img at bounding box center [478, 224] width 33 height 33
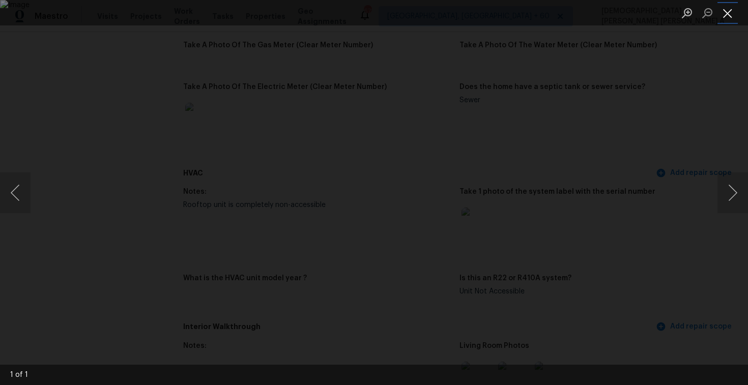
click at [728, 14] on button "Close lightbox" at bounding box center [728, 13] width 20 height 18
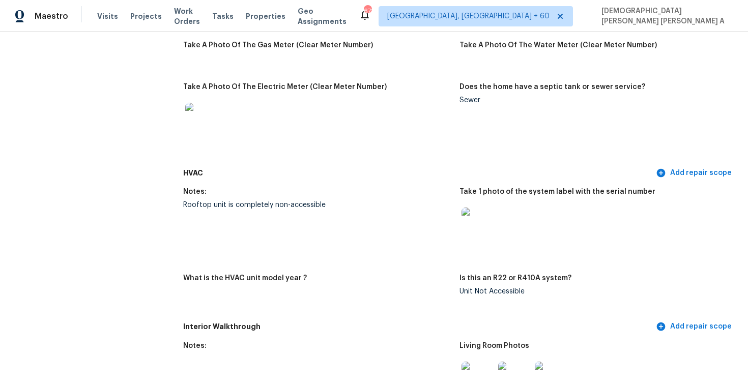
click at [190, 204] on div "Rooftop unit is completely non-accessible" at bounding box center [317, 205] width 268 height 7
copy div "Rooftop unit is completely non-accessible"
click at [466, 221] on img at bounding box center [478, 224] width 33 height 33
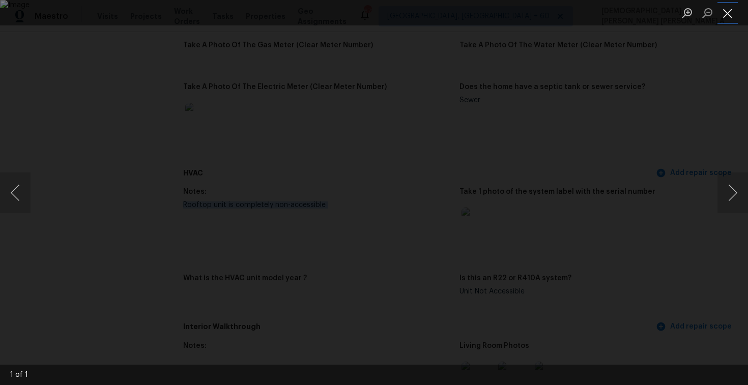
click at [732, 17] on button "Close lightbox" at bounding box center [728, 13] width 20 height 18
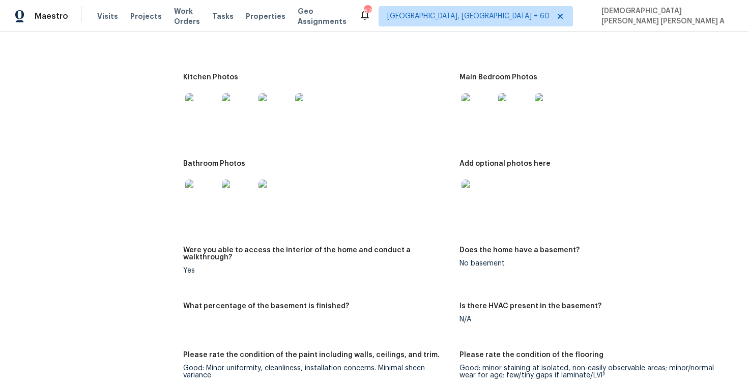
scroll to position [1016, 0]
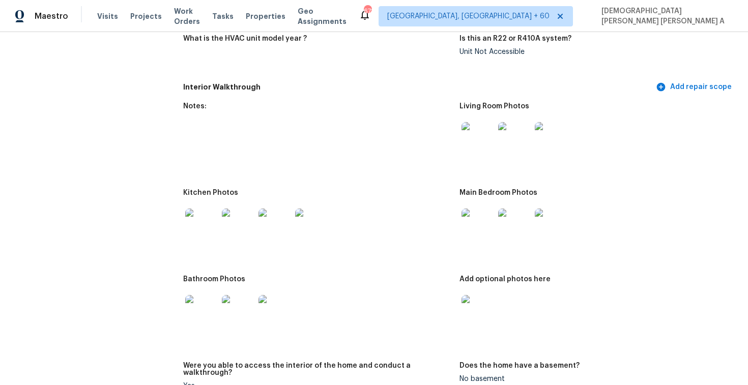
click at [482, 122] on img at bounding box center [478, 138] width 33 height 33
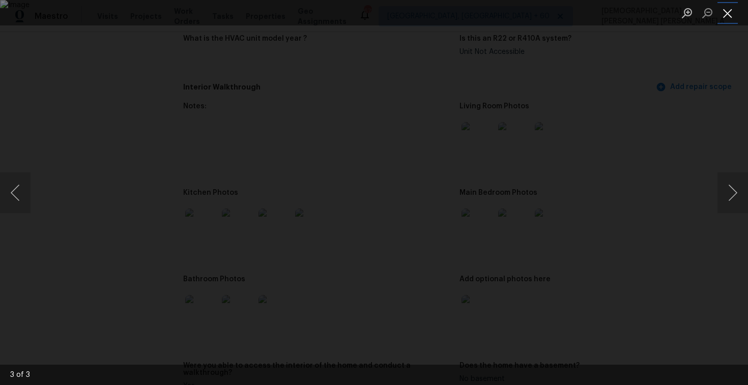
click at [728, 13] on button "Close lightbox" at bounding box center [728, 13] width 20 height 18
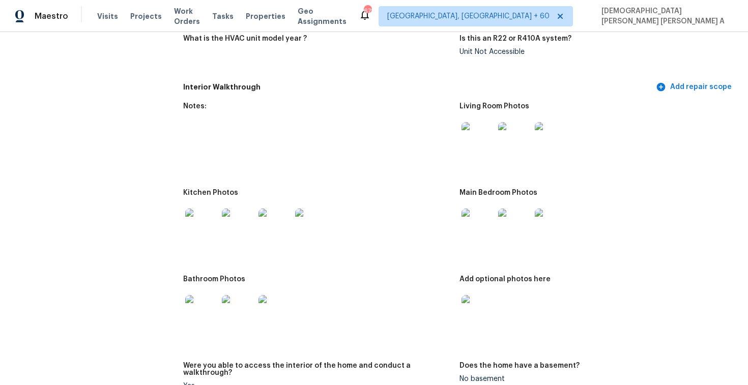
click at [472, 217] on img at bounding box center [478, 225] width 33 height 33
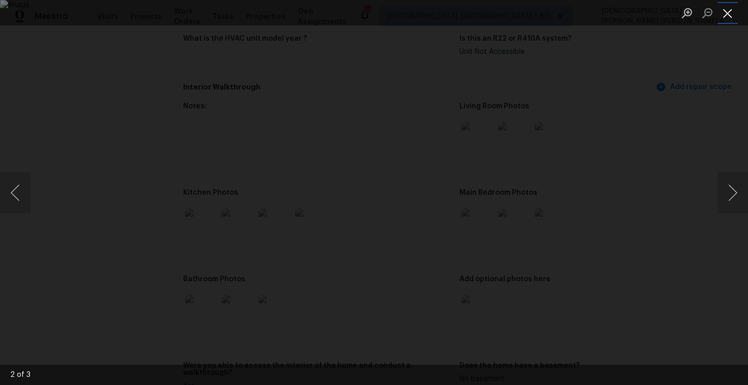
click at [725, 13] on button "Close lightbox" at bounding box center [728, 13] width 20 height 18
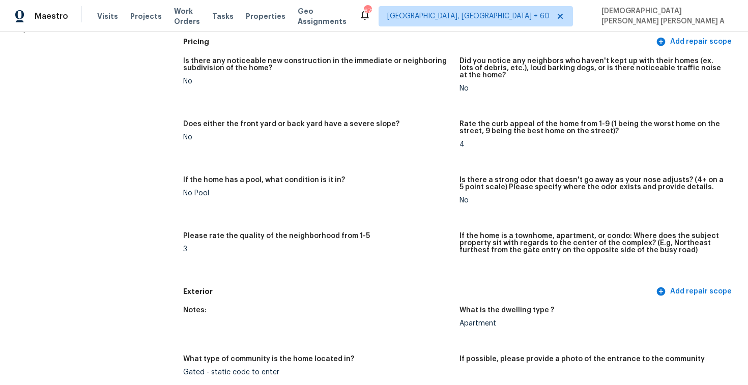
scroll to position [0, 0]
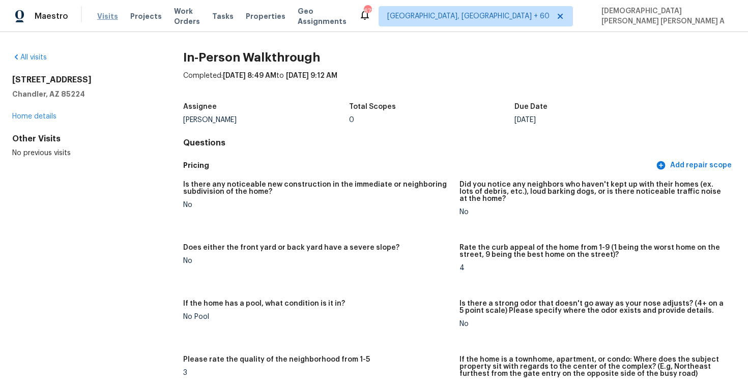
click at [102, 14] on span "Visits" at bounding box center [107, 16] width 21 height 10
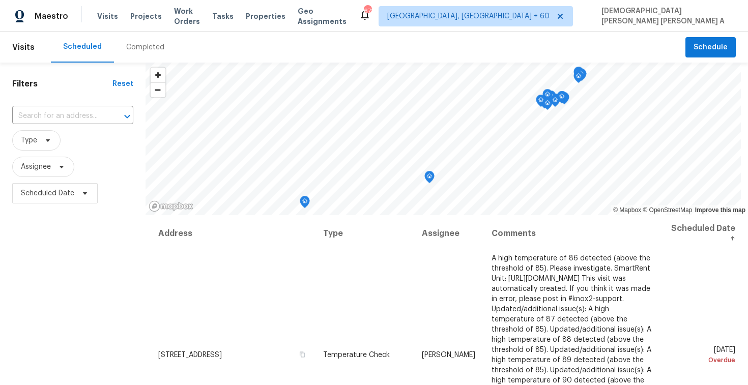
click at [137, 49] on div "Completed" at bounding box center [145, 47] width 38 height 10
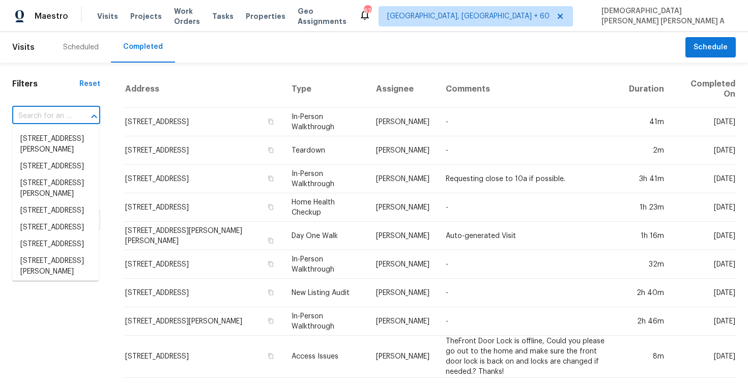
click at [64, 114] on input "text" at bounding box center [42, 116] width 60 height 16
paste input "25514 Vista Bella, San Antonio, TX 78260"
type input "25514 Vista Bella, San Antonio, TX 78260"
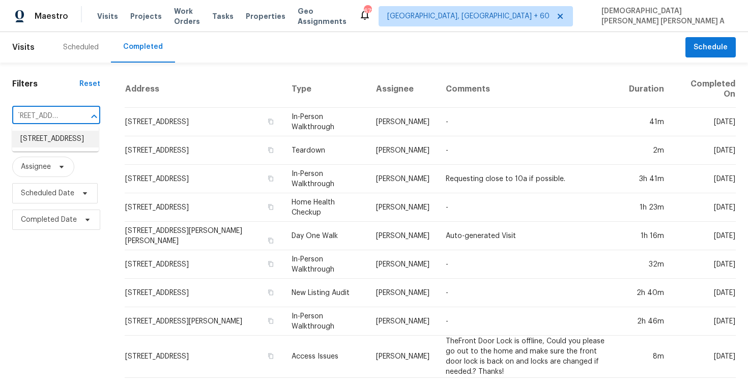
click at [69, 145] on li "25514 Vista Bella, San Antonio, TX 78260" at bounding box center [55, 139] width 87 height 17
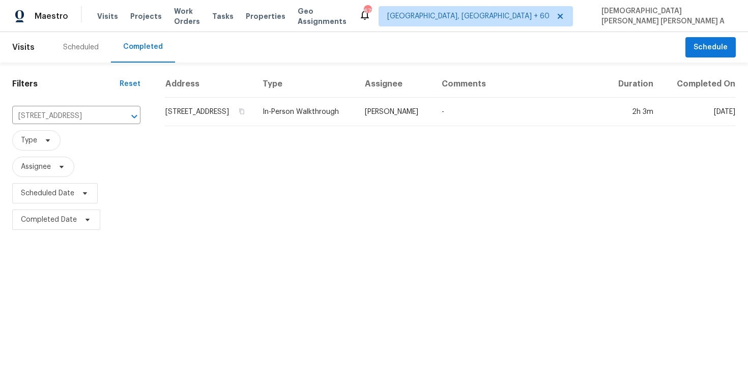
click at [402, 126] on td "[PERSON_NAME]" at bounding box center [395, 112] width 77 height 29
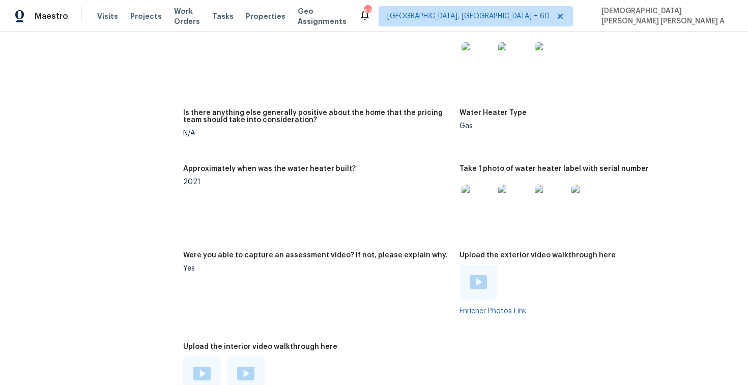
scroll to position [1895, 0]
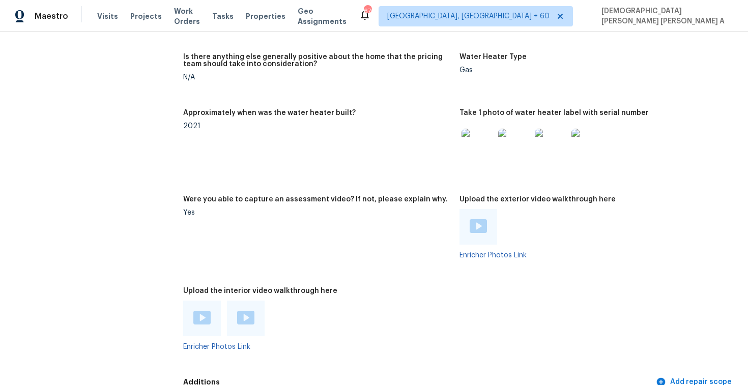
click at [201, 313] on img at bounding box center [201, 318] width 17 height 14
click at [249, 311] on img at bounding box center [245, 318] width 17 height 14
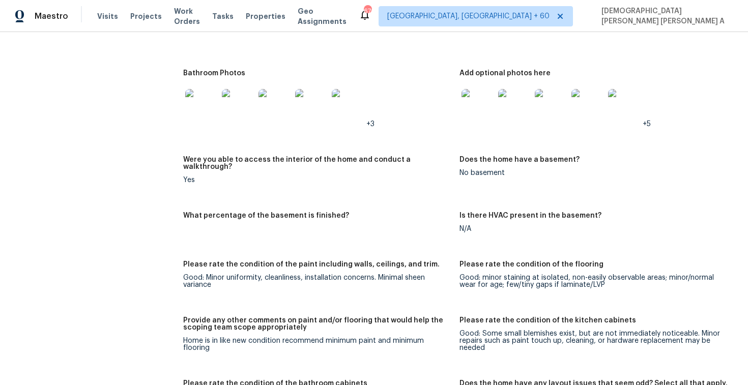
scroll to position [1230, 0]
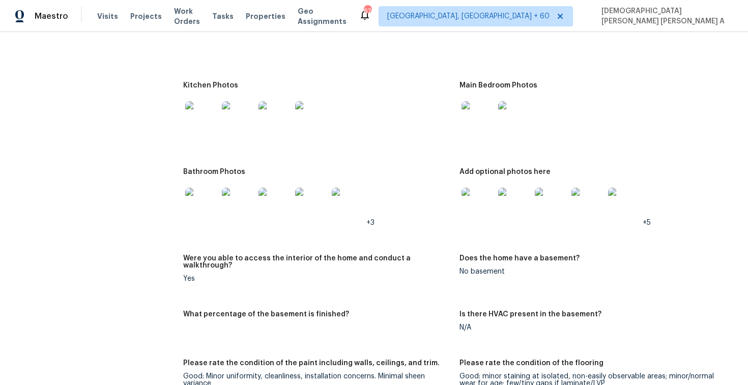
click at [197, 195] on img at bounding box center [201, 204] width 33 height 33
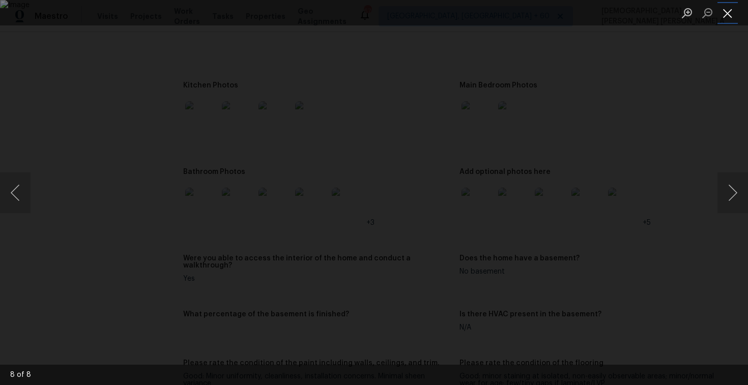
click at [726, 9] on button "Close lightbox" at bounding box center [728, 13] width 20 height 18
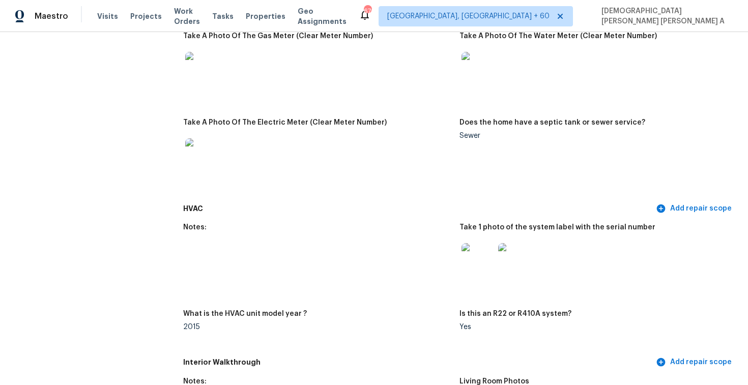
scroll to position [145, 0]
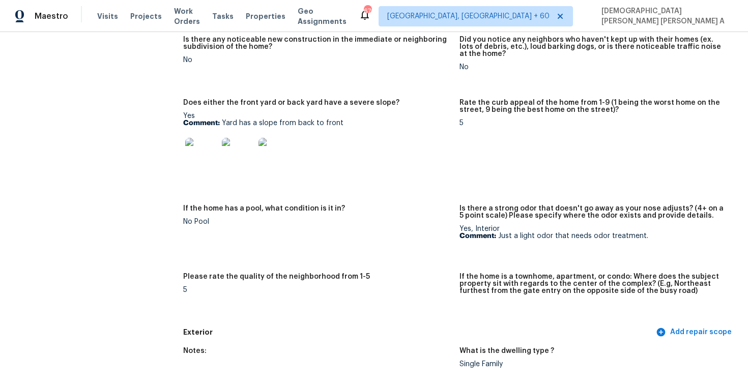
click at [230, 155] on img at bounding box center [238, 154] width 33 height 33
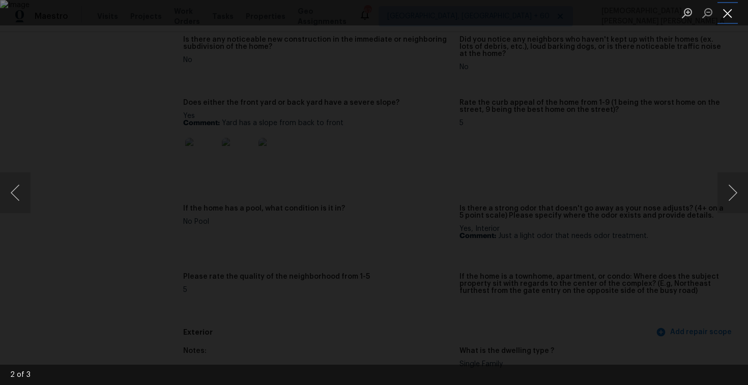
click at [730, 9] on button "Close lightbox" at bounding box center [728, 13] width 20 height 18
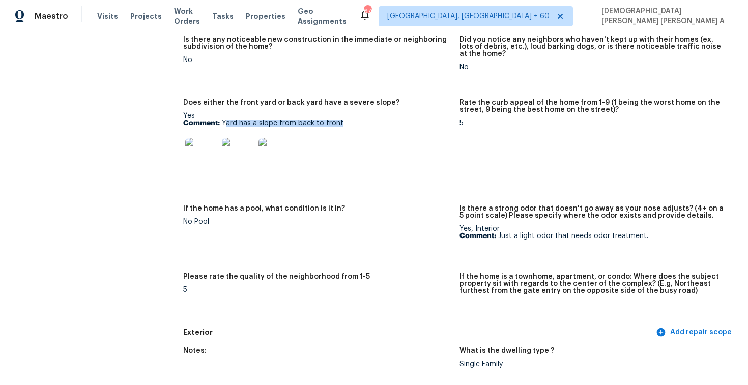
drag, startPoint x: 223, startPoint y: 123, endPoint x: 340, endPoint y: 123, distance: 116.6
click at [340, 123] on p "Comment: Yard has a slope from back to front" at bounding box center [317, 123] width 268 height 7
copy p "ard has a slope from back to front"
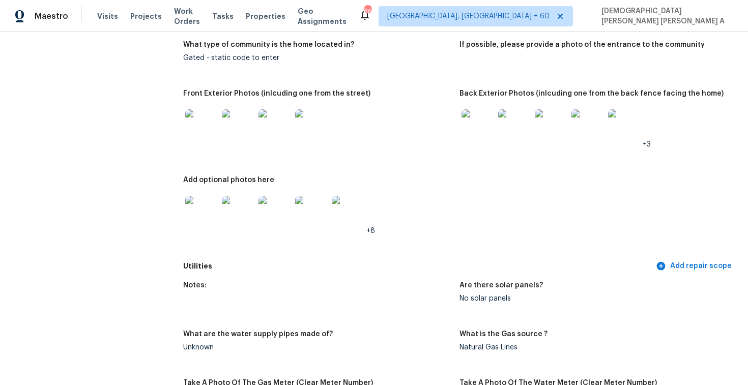
scroll to position [479, 0]
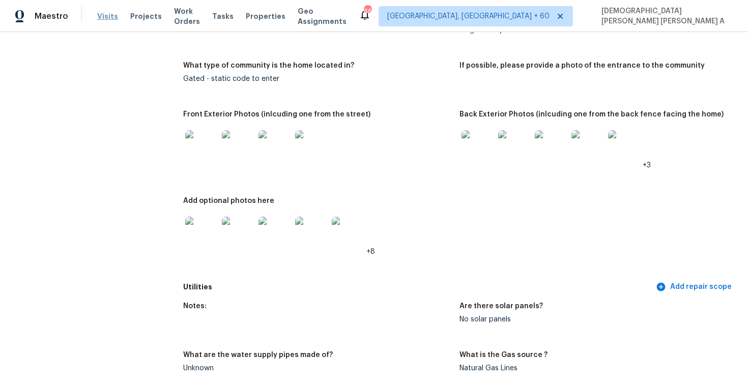
click at [104, 17] on span "Visits" at bounding box center [107, 16] width 21 height 10
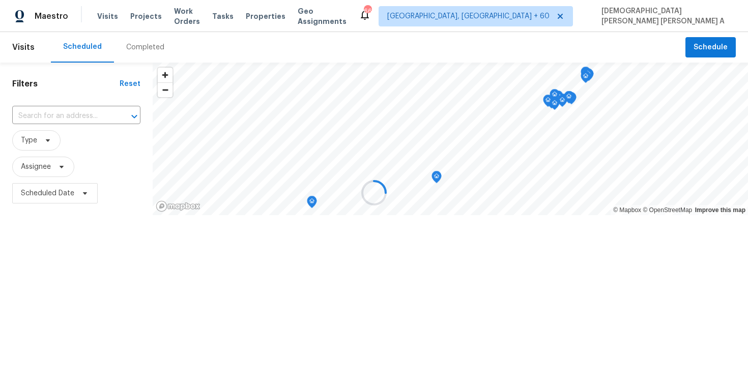
click at [140, 44] on div at bounding box center [374, 192] width 748 height 385
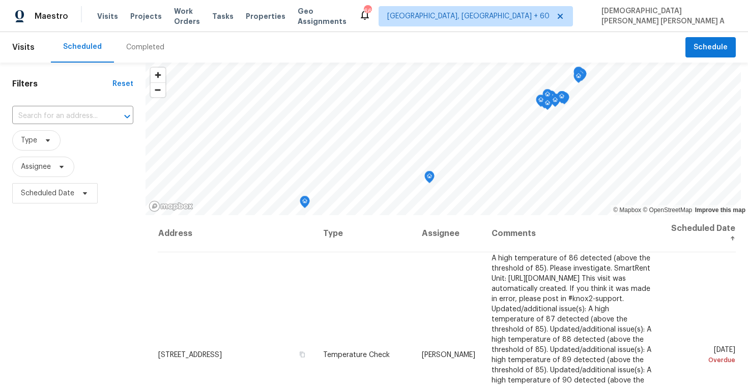
click at [140, 44] on div "Completed" at bounding box center [145, 47] width 38 height 10
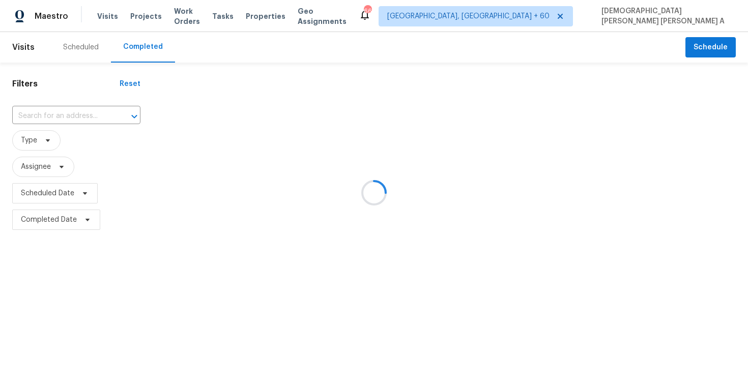
click at [63, 116] on div at bounding box center [374, 192] width 748 height 385
click at [45, 120] on div at bounding box center [374, 192] width 748 height 385
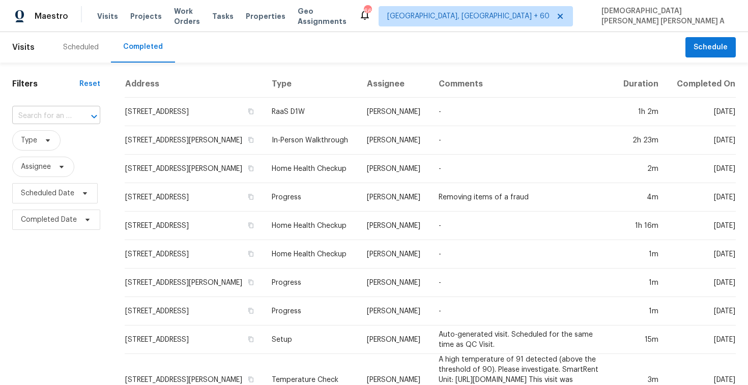
click at [74, 111] on div at bounding box center [87, 116] width 26 height 14
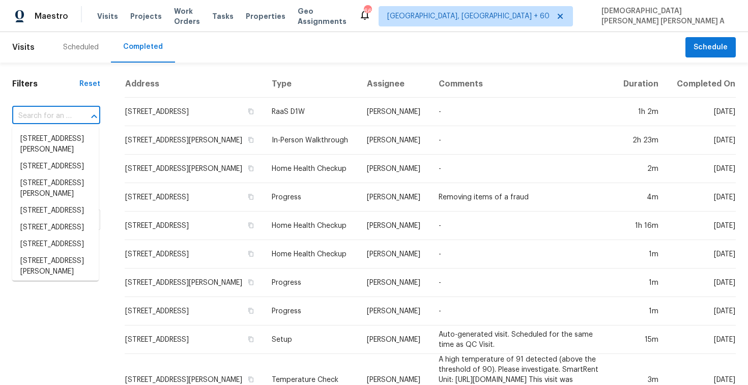
paste input "30 Willowherb Ct, Spring, TX 77380"
type input "30 Willowherb Ct, Spring, TX 77380"
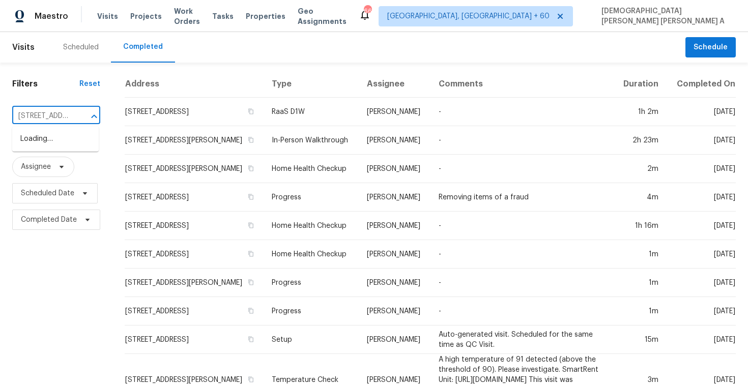
scroll to position [0, 67]
click at [69, 145] on li "30 Willowherb Ct, Spring, TX 77380" at bounding box center [55, 139] width 87 height 17
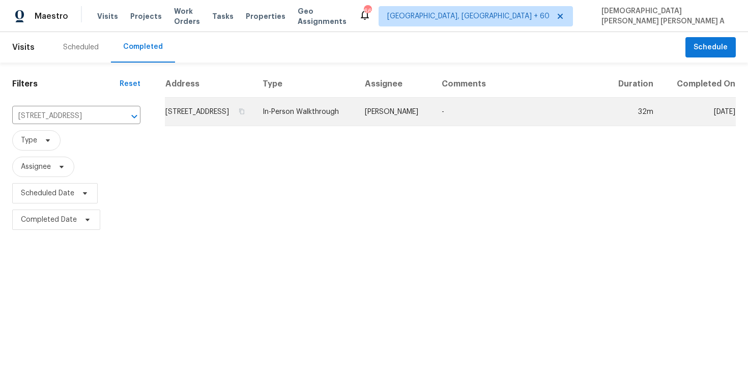
click at [357, 121] on td "In-Person Walkthrough" at bounding box center [305, 112] width 102 height 29
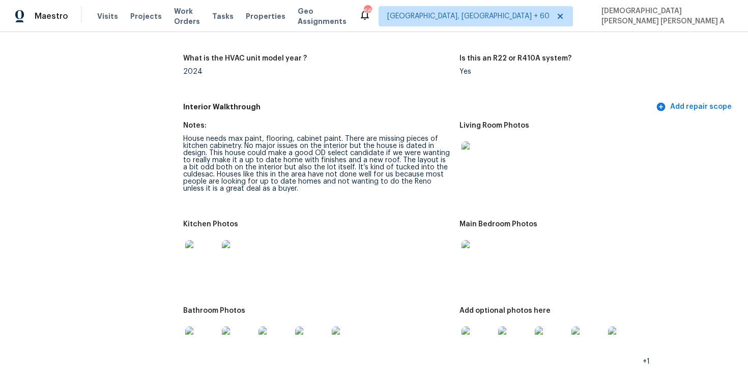
scroll to position [1221, 0]
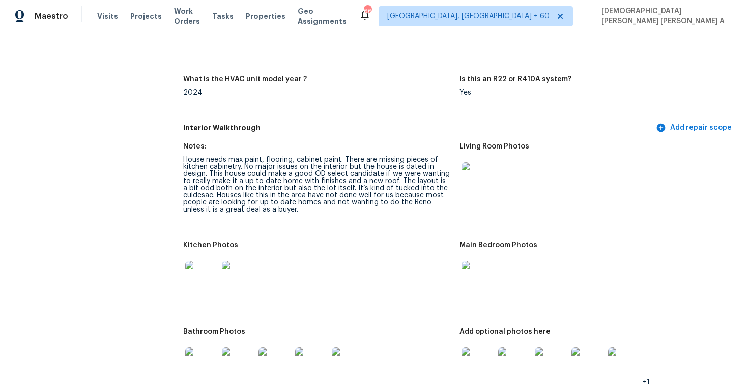
click at [288, 176] on div "House needs max paint, flooring, cabinet paint. There are missing pieces of kit…" at bounding box center [317, 184] width 268 height 57
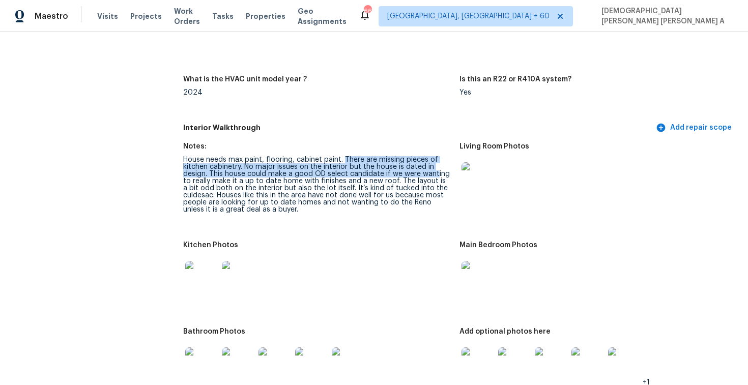
drag, startPoint x: 344, startPoint y: 158, endPoint x: 434, endPoint y: 172, distance: 91.6
click at [434, 172] on div "House needs max paint, flooring, cabinet paint. There are missing pieces of kit…" at bounding box center [317, 184] width 268 height 57
click at [292, 178] on div "House needs max paint, flooring, cabinet paint. There are missing pieces of kit…" at bounding box center [317, 184] width 268 height 57
drag, startPoint x: 245, startPoint y: 165, endPoint x: 440, endPoint y: 171, distance: 194.5
click at [440, 171] on div "House needs max paint, flooring, cabinet paint. There are missing pieces of kit…" at bounding box center [317, 184] width 268 height 57
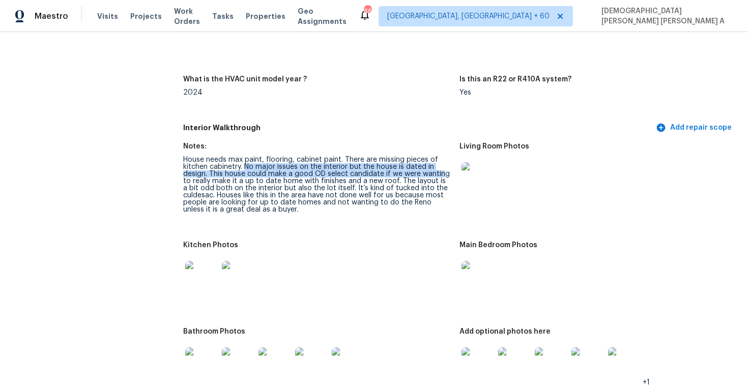
click at [248, 180] on div "House needs max paint, flooring, cabinet paint. There are missing pieces of kit…" at bounding box center [317, 184] width 268 height 57
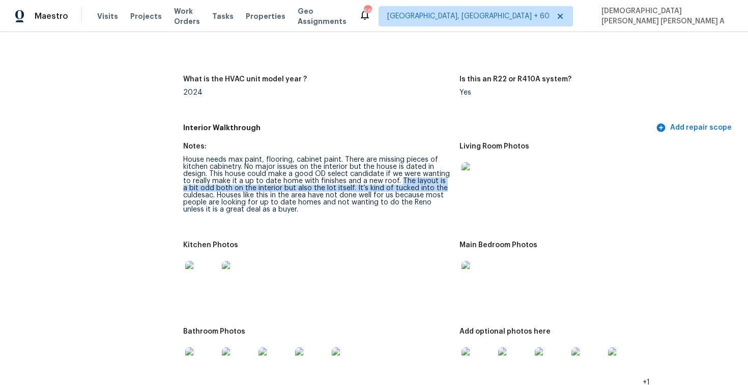
drag, startPoint x: 398, startPoint y: 180, endPoint x: 435, endPoint y: 189, distance: 38.4
click at [435, 189] on div "House needs max paint, flooring, cabinet paint. There are missing pieces of kit…" at bounding box center [317, 184] width 268 height 57
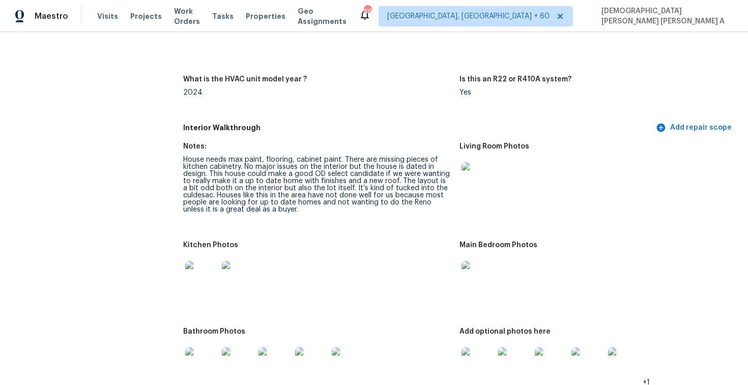
click at [233, 199] on div "House needs max paint, flooring, cabinet paint. There are missing pieces of kit…" at bounding box center [317, 184] width 268 height 57
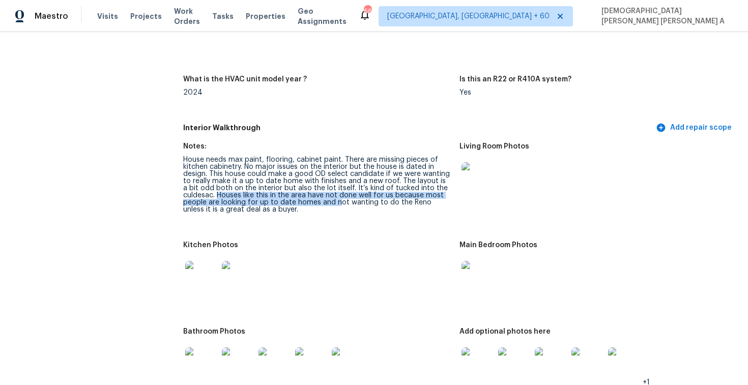
drag, startPoint x: 218, startPoint y: 195, endPoint x: 335, endPoint y: 205, distance: 117.0
click at [335, 205] on div "House needs max paint, flooring, cabinet paint. There are missing pieces of kit…" at bounding box center [317, 184] width 268 height 57
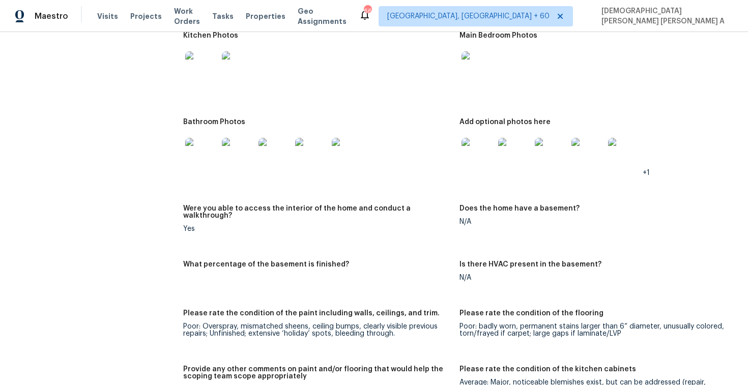
scroll to position [2095, 0]
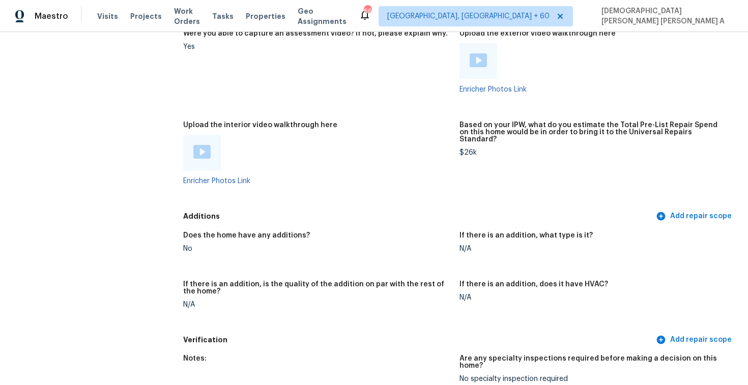
click at [203, 145] on img at bounding box center [201, 152] width 17 height 14
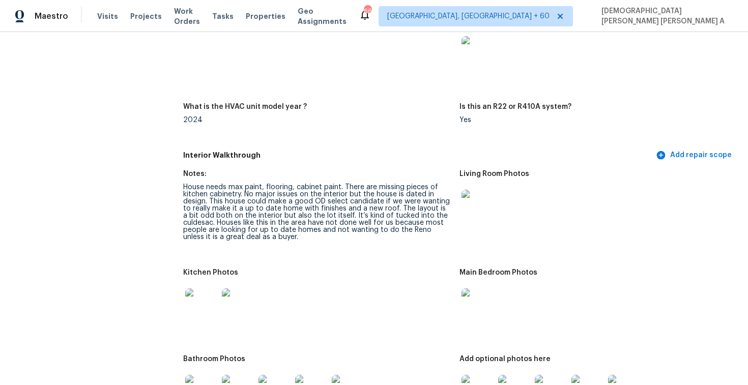
scroll to position [1648, 0]
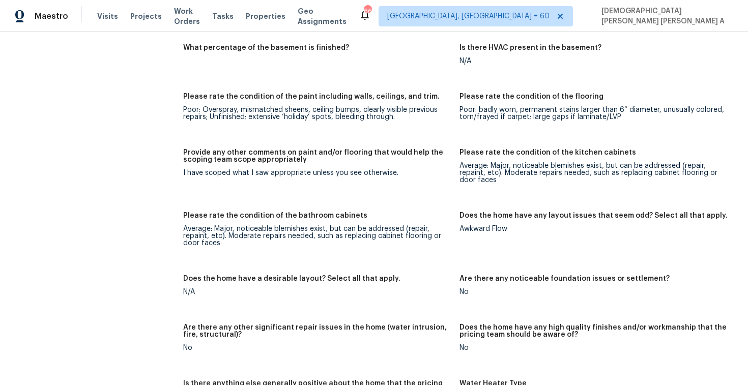
click at [284, 169] on div "I have scoped what I saw appropriate unless you see otherwise." at bounding box center [317, 172] width 268 height 7
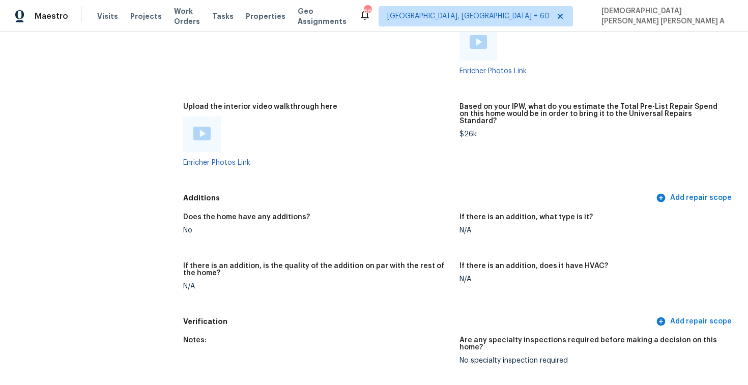
scroll to position [2012, 0]
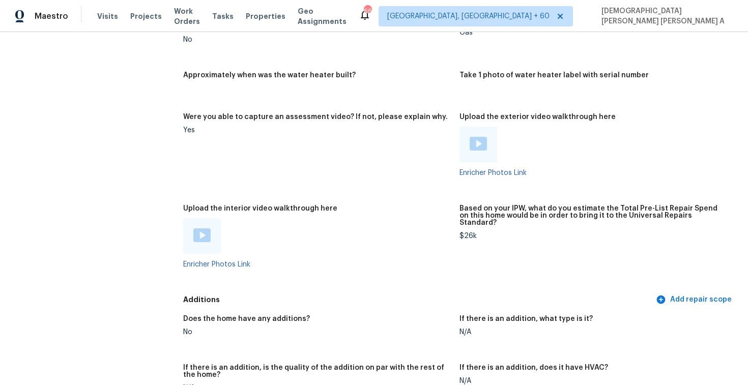
click at [199, 231] on img at bounding box center [201, 236] width 17 height 14
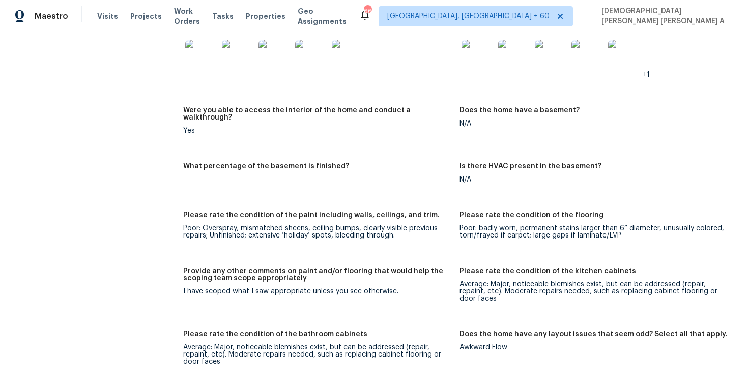
scroll to position [1341, 0]
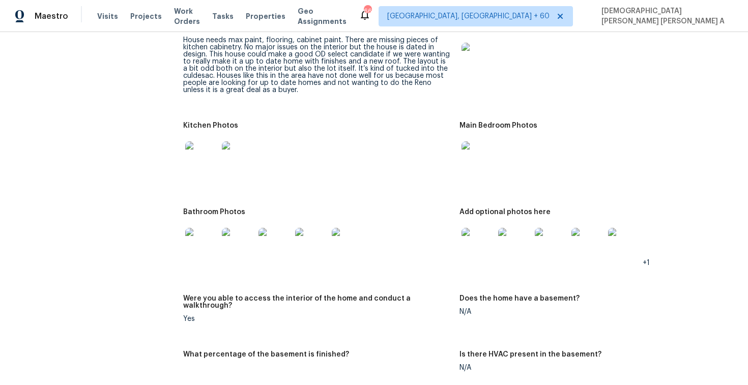
click at [475, 57] on img at bounding box center [478, 59] width 33 height 33
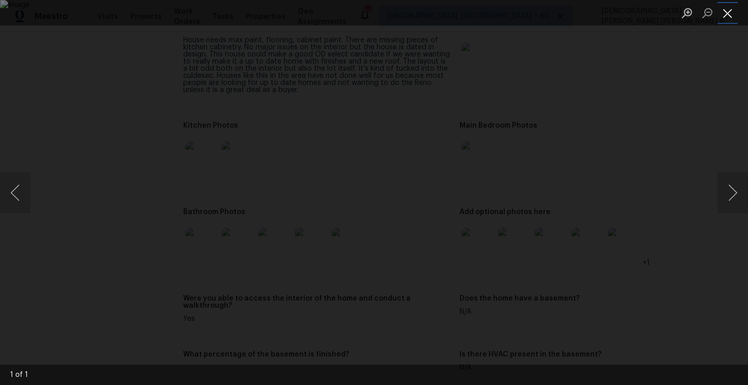
click at [722, 13] on button "Close lightbox" at bounding box center [728, 13] width 20 height 18
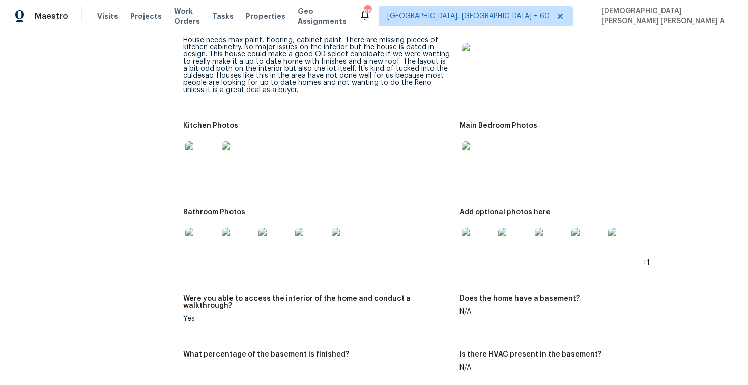
click at [481, 243] on img at bounding box center [478, 244] width 33 height 33
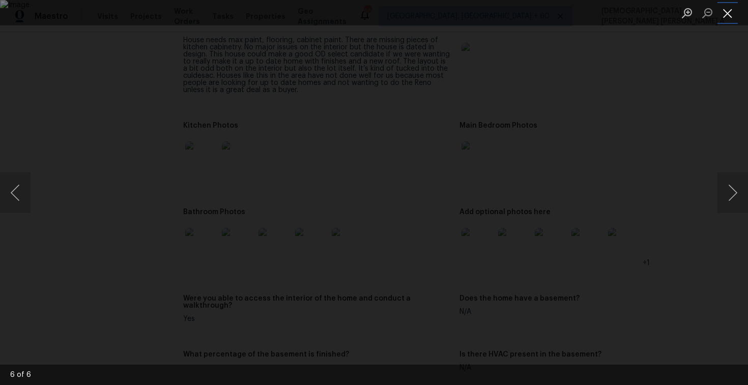
click at [724, 12] on button "Close lightbox" at bounding box center [728, 13] width 20 height 18
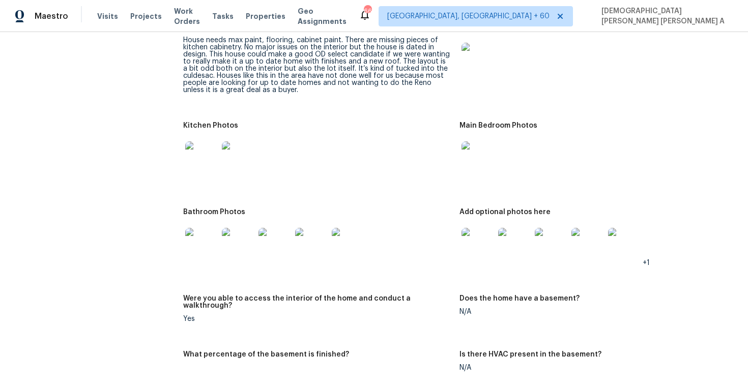
click at [212, 245] on img at bounding box center [201, 244] width 33 height 33
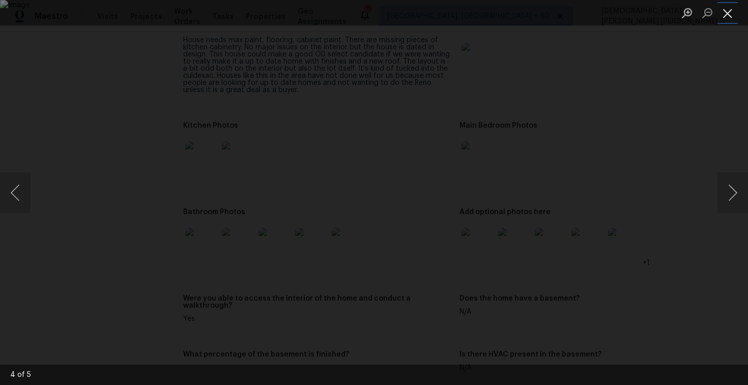
click at [732, 15] on button "Close lightbox" at bounding box center [728, 13] width 20 height 18
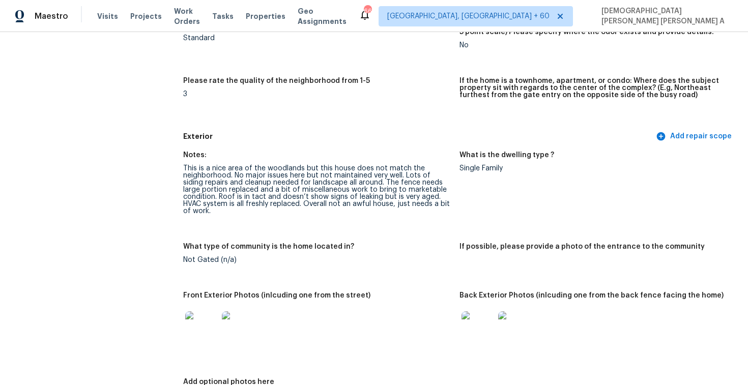
scroll to position [0, 0]
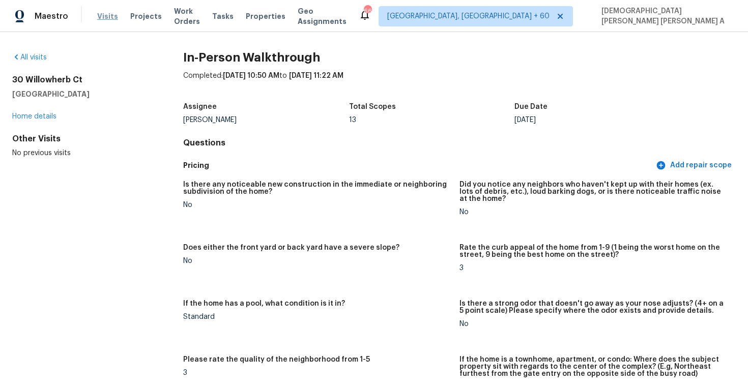
click at [103, 19] on span "Visits" at bounding box center [107, 16] width 21 height 10
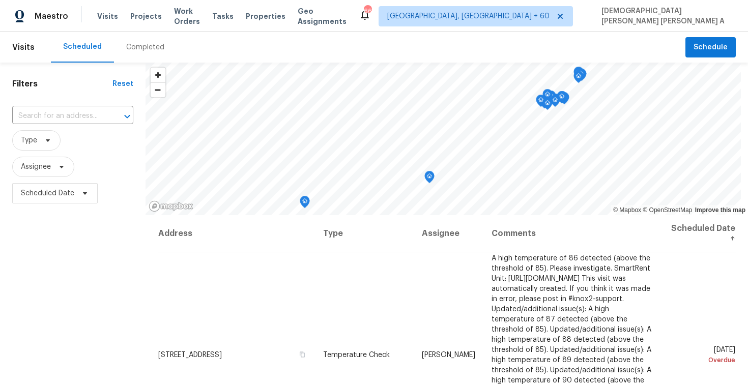
click at [158, 42] on div "Completed" at bounding box center [145, 47] width 38 height 10
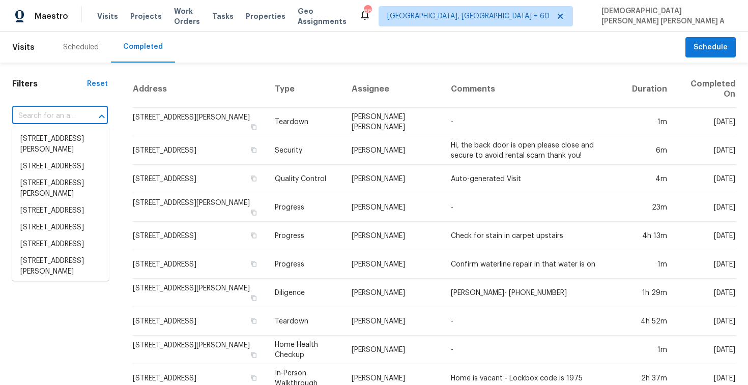
click at [51, 115] on input "text" at bounding box center [45, 116] width 67 height 16
paste input "4112 Cherrydale Ct NW, Albuquerque, NM 87107"
type input "4112 Cherrydale Ct NW, Albuquerque, NM 87107"
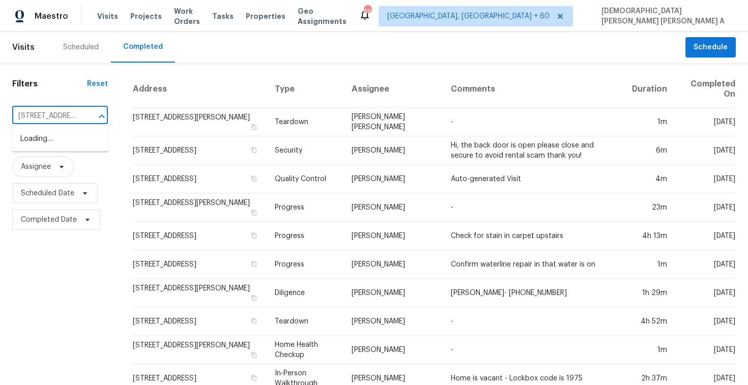
scroll to position [0, 96]
click at [66, 148] on li "4112 Cherrydale Ct NW, Albuquerque, NM 87107" at bounding box center [60, 139] width 97 height 17
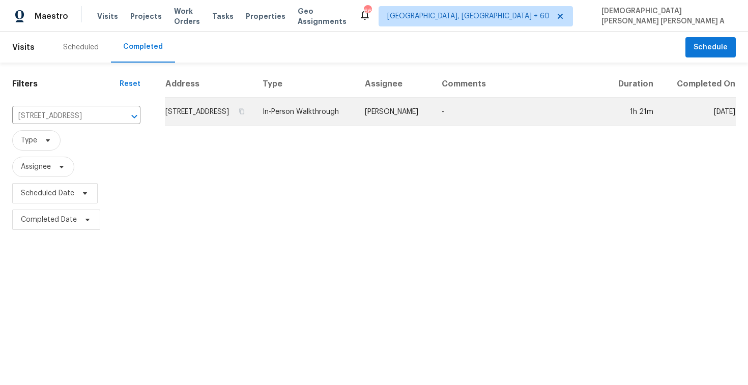
click at [357, 118] on td "In-Person Walkthrough" at bounding box center [305, 112] width 102 height 29
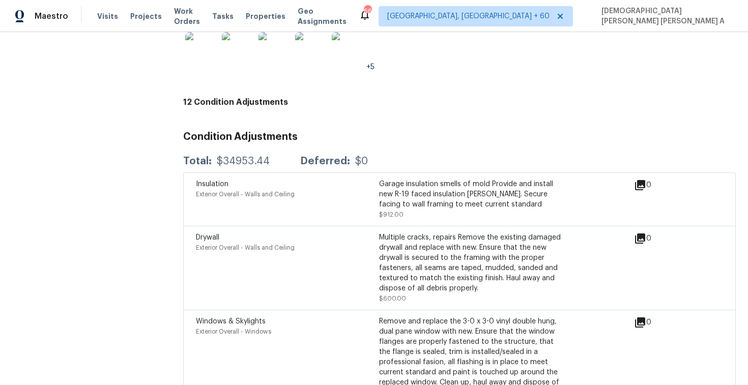
scroll to position [2559, 0]
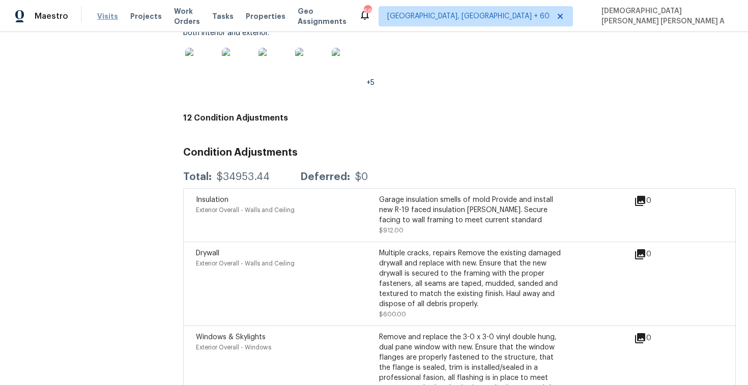
click at [108, 14] on span "Visits" at bounding box center [107, 16] width 21 height 10
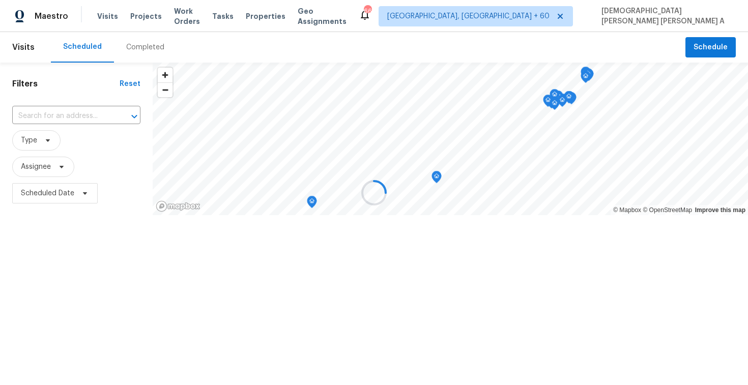
click at [145, 50] on div at bounding box center [374, 192] width 748 height 385
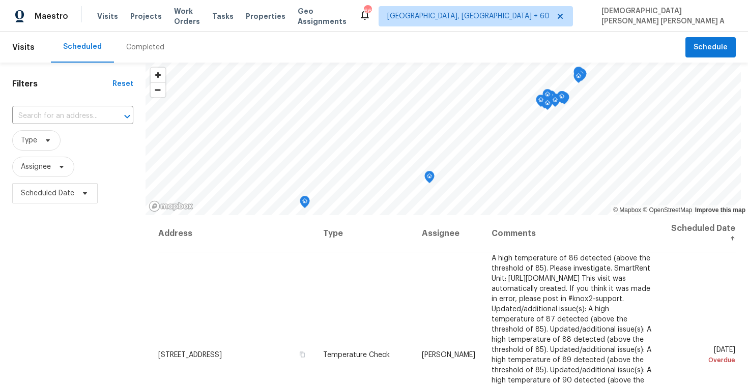
click at [145, 50] on div "Completed" at bounding box center [145, 47] width 38 height 10
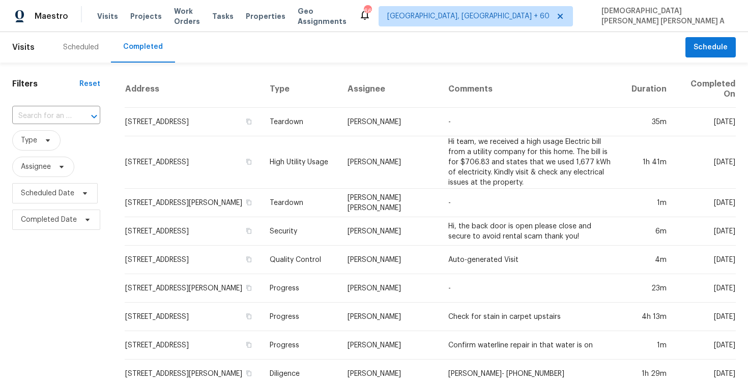
click at [57, 116] on input "text" at bounding box center [42, 116] width 60 height 16
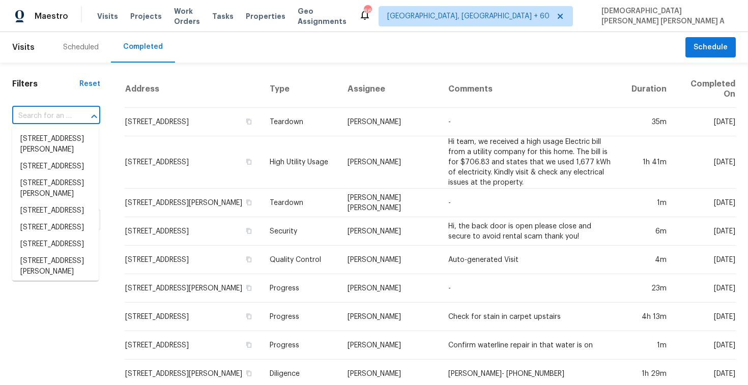
paste input "4117 Black Birch Run, Gainesville, GA 30504"
type input "4117 Black Birch Run, Gainesville, GA 30504"
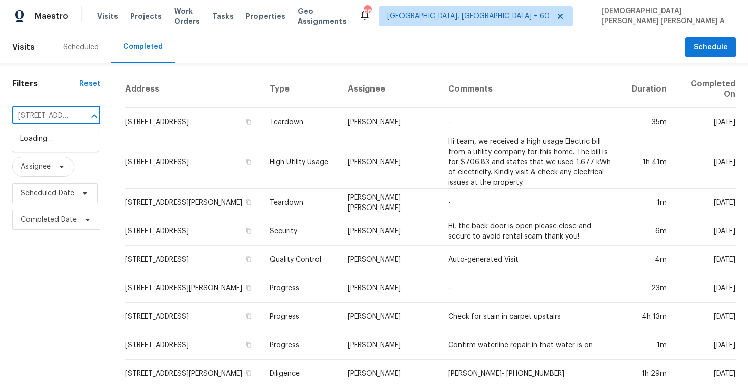
scroll to position [0, 93]
click at [69, 141] on li "4117 Black Birch Run, Gainesville, GA 30504" at bounding box center [55, 139] width 87 height 17
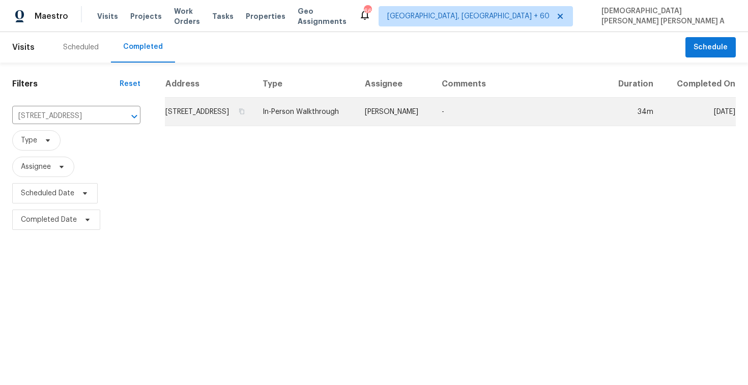
click at [399, 126] on td "[PERSON_NAME]" at bounding box center [395, 112] width 77 height 29
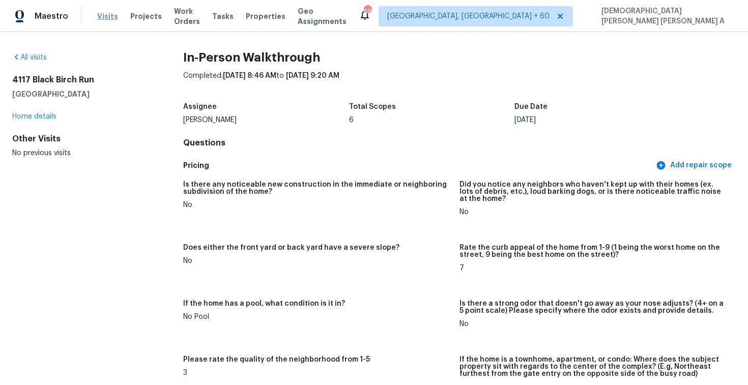
click at [103, 14] on span "Visits" at bounding box center [107, 16] width 21 height 10
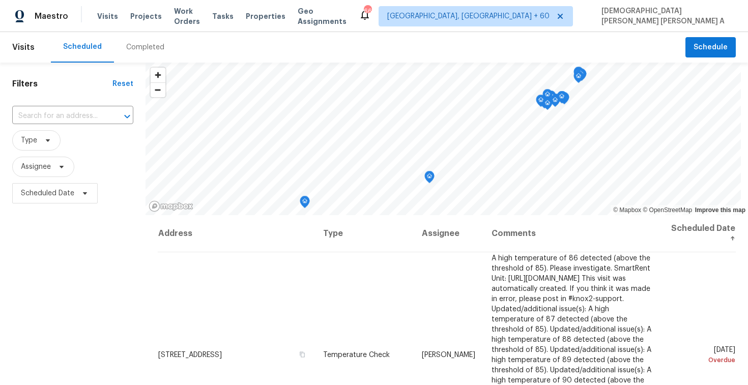
click at [135, 43] on div "Completed" at bounding box center [145, 47] width 38 height 10
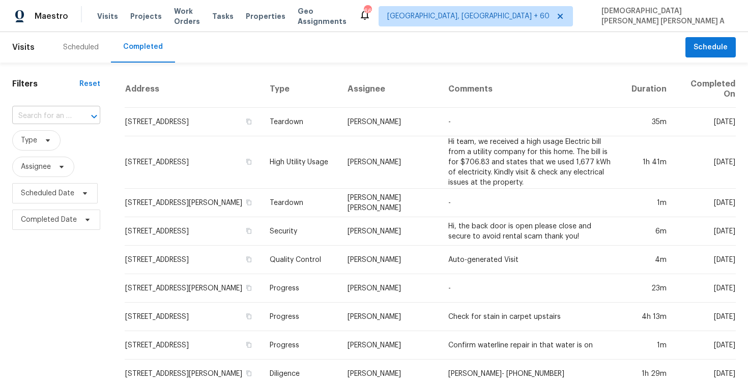
click at [65, 119] on input "text" at bounding box center [42, 116] width 60 height 16
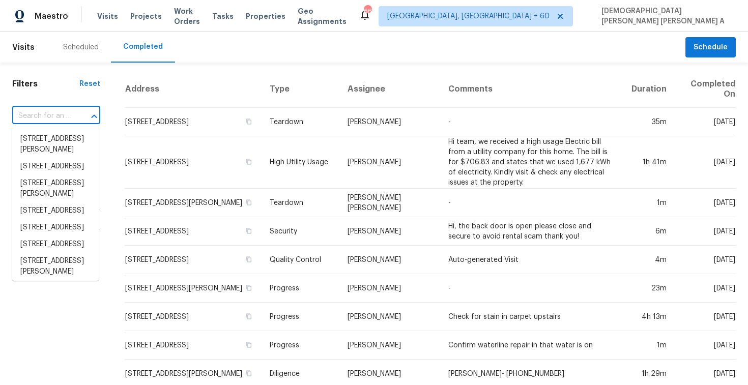
paste input "437 Crutchfield Dr, Cameron, NC 28326"
type input "437 Crutchfield Dr, Cameron, NC 28326"
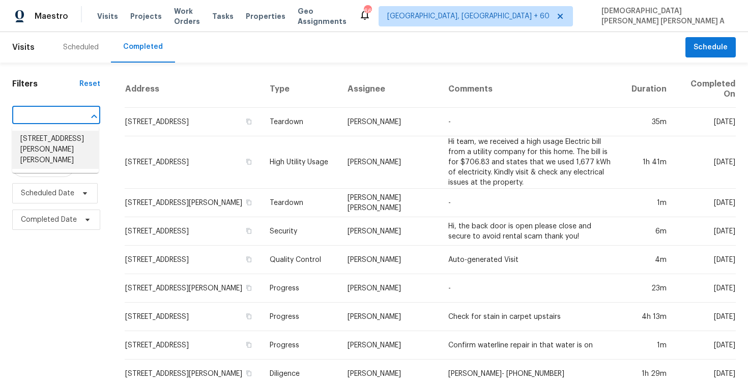
click at [66, 141] on li "437 Crutchfield Dr, Cameron, NC 28326" at bounding box center [55, 150] width 87 height 38
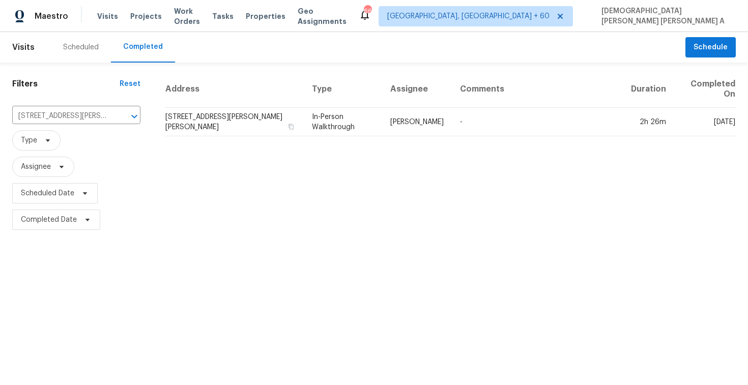
click at [349, 115] on td "In-Person Walkthrough" at bounding box center [343, 122] width 78 height 29
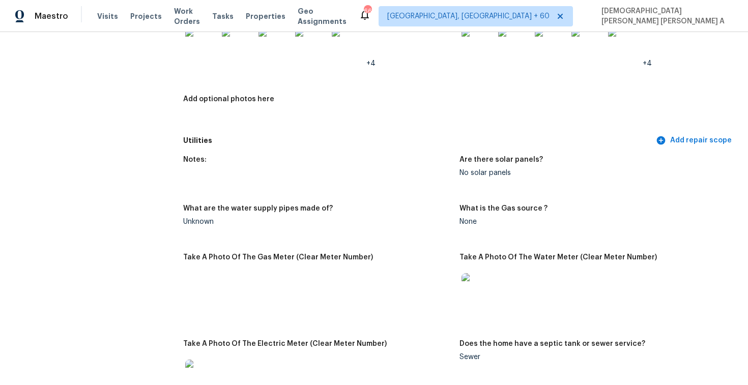
scroll to position [2450, 0]
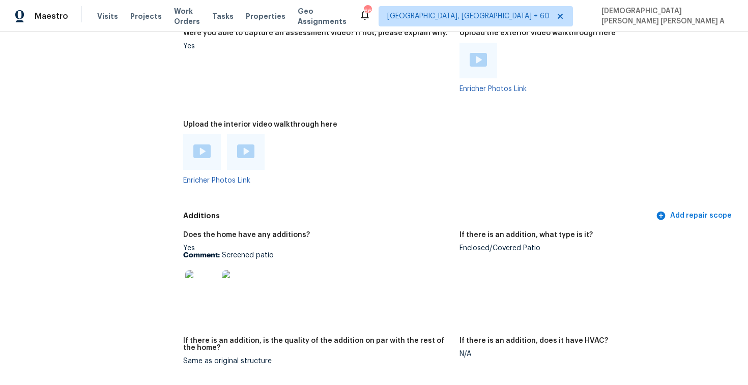
click at [200, 147] on img at bounding box center [201, 152] width 17 height 14
click at [247, 145] on img at bounding box center [245, 152] width 17 height 14
click at [203, 280] on img at bounding box center [201, 286] width 33 height 33
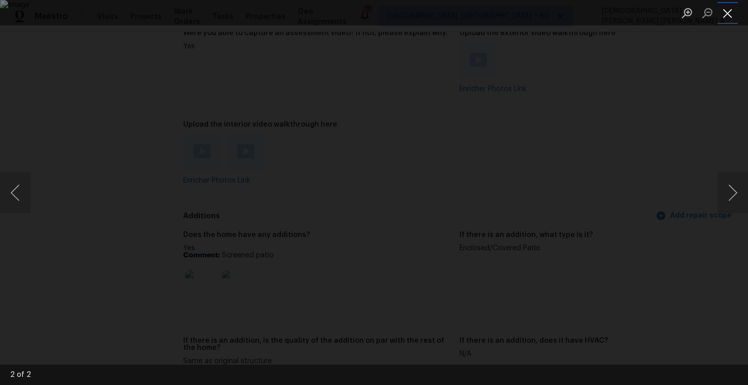
click at [727, 14] on button "Close lightbox" at bounding box center [728, 13] width 20 height 18
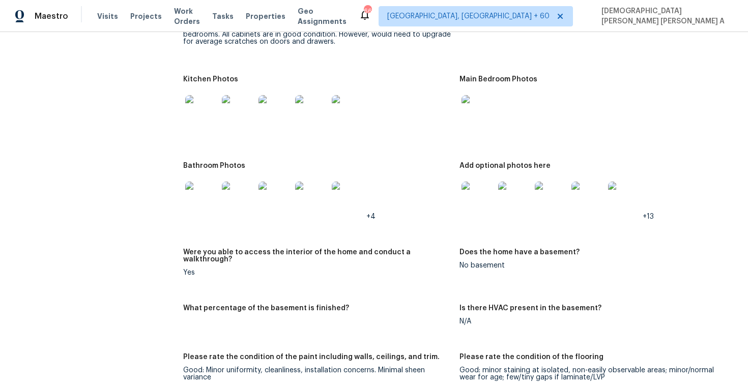
scroll to position [1621, 0]
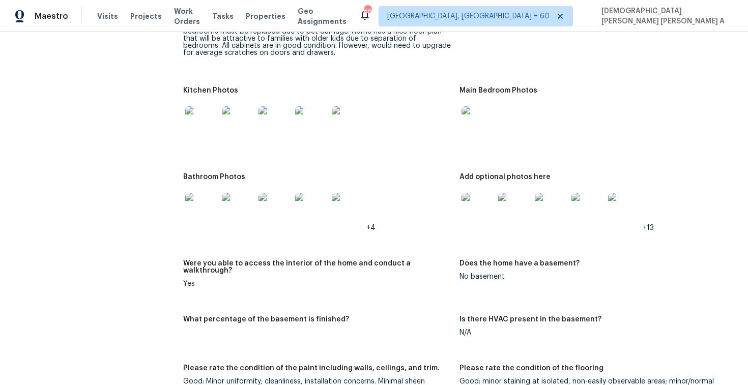
click at [216, 207] on img at bounding box center [201, 209] width 33 height 33
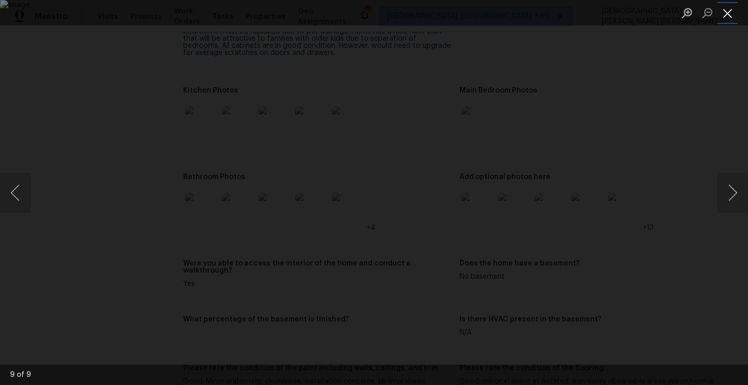
click at [729, 14] on button "Close lightbox" at bounding box center [728, 13] width 20 height 18
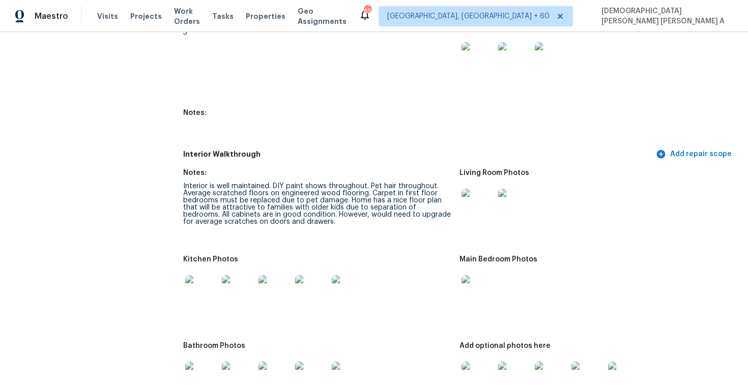
scroll to position [1956, 0]
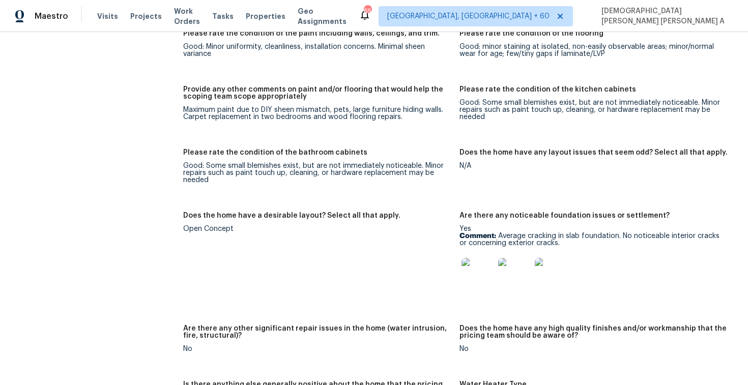
click at [473, 261] on img at bounding box center [478, 274] width 33 height 33
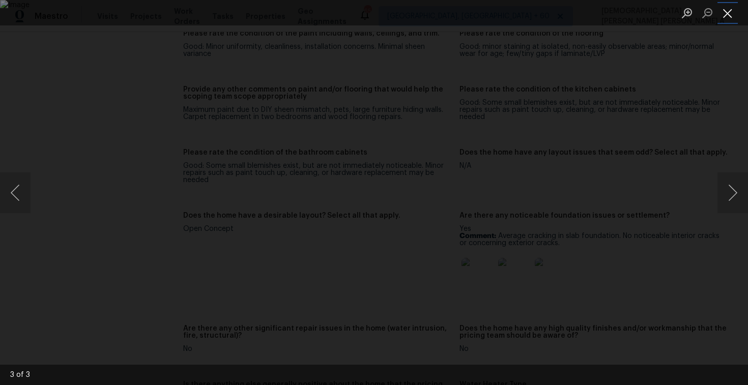
click at [732, 15] on button "Close lightbox" at bounding box center [728, 13] width 20 height 18
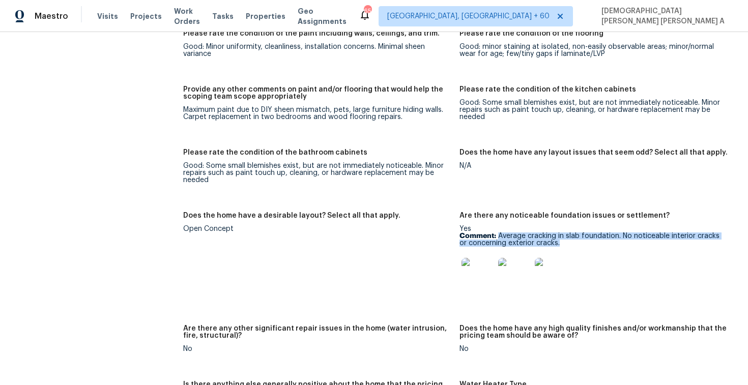
drag, startPoint x: 500, startPoint y: 230, endPoint x: 569, endPoint y: 237, distance: 69.0
click at [569, 236] on p "Comment: Average cracking in slab foundation. No noticeable interior cracks or …" at bounding box center [594, 240] width 268 height 14
copy p "Average cracking in slab foundation. No noticeable interior cracks or concernin…"
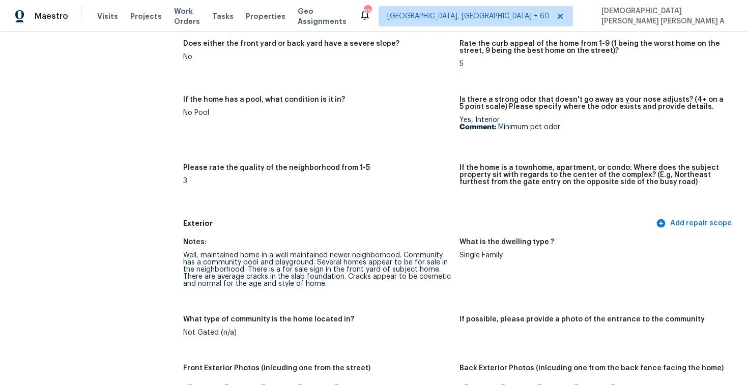
scroll to position [180, 0]
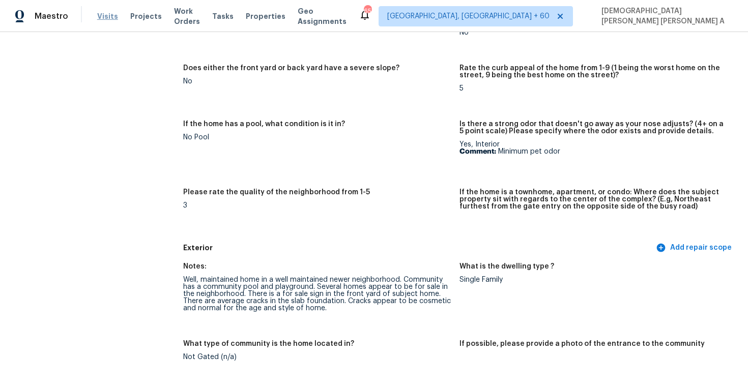
click at [103, 18] on span "Visits" at bounding box center [107, 16] width 21 height 10
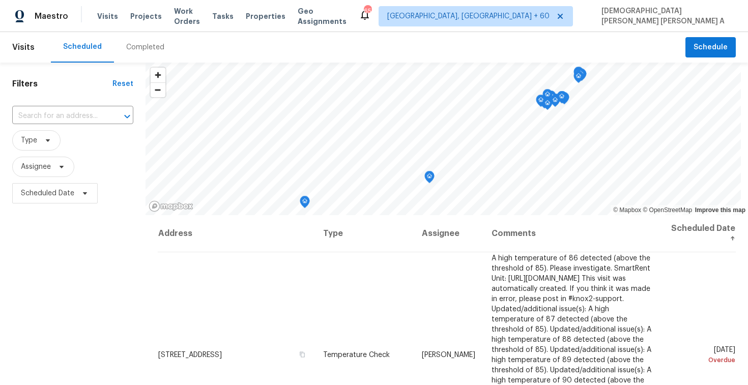
click at [141, 51] on div "Completed" at bounding box center [145, 47] width 38 height 10
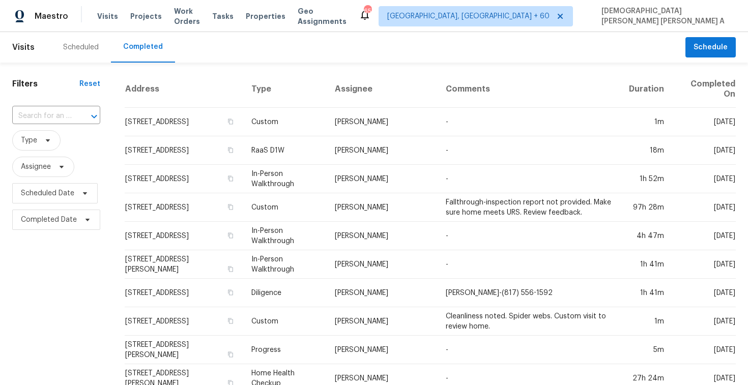
click at [59, 115] on input "text" at bounding box center [42, 116] width 60 height 16
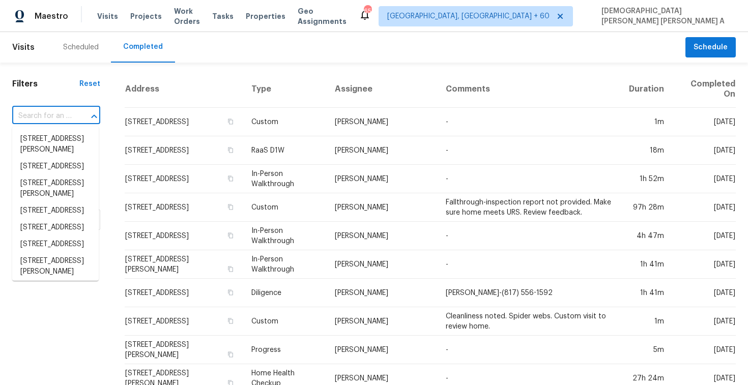
paste input "3916 Kushla Ave, Dallas, TX 75216"
type input "3916 Kushla Ave, Dallas, TX 75216"
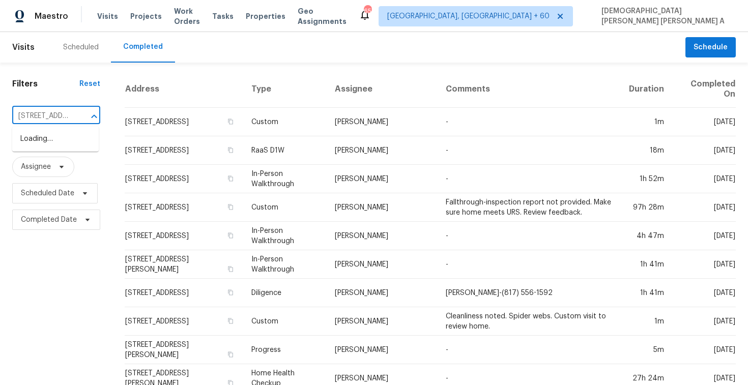
scroll to position [0, 59]
click at [68, 141] on li "3916 Kushla Ave, Dallas, TX 75216" at bounding box center [55, 139] width 87 height 17
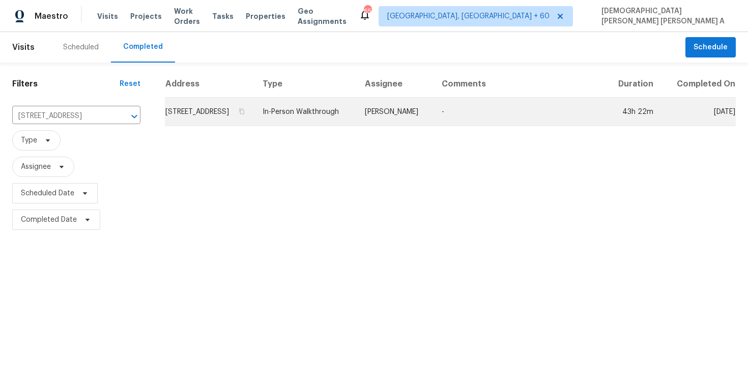
click at [418, 122] on td "Francisco Balcazar Serrato" at bounding box center [395, 112] width 77 height 29
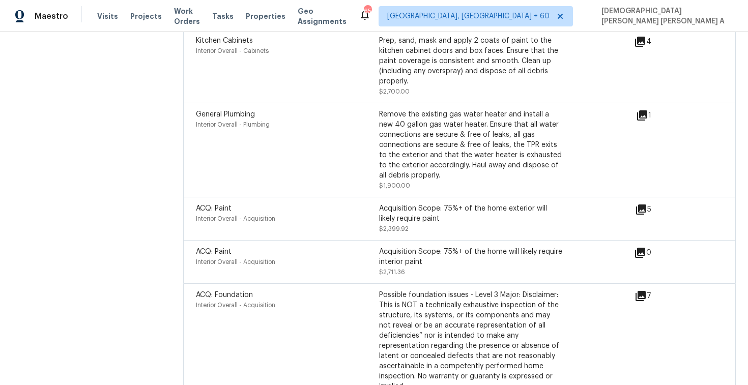
scroll to position [3215, 0]
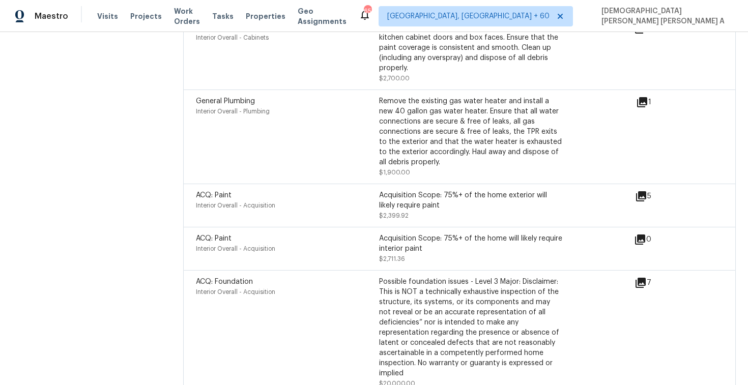
click at [412, 236] on div "Acquisition Scope: 75%+ of the home will likely require interior paint" at bounding box center [470, 244] width 183 height 20
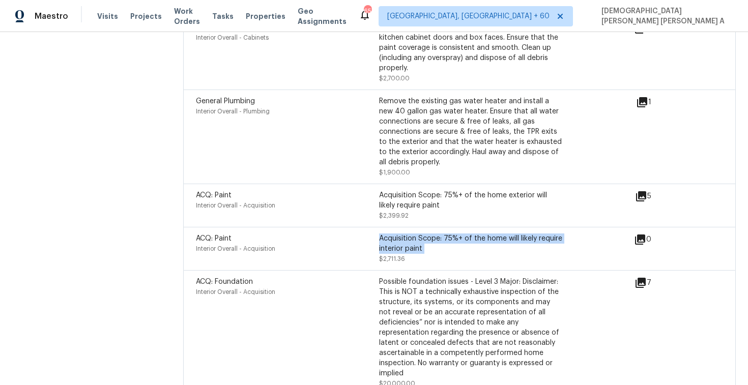
click at [412, 236] on div "Acquisition Scope: 75%+ of the home will likely require interior paint" at bounding box center [470, 244] width 183 height 20
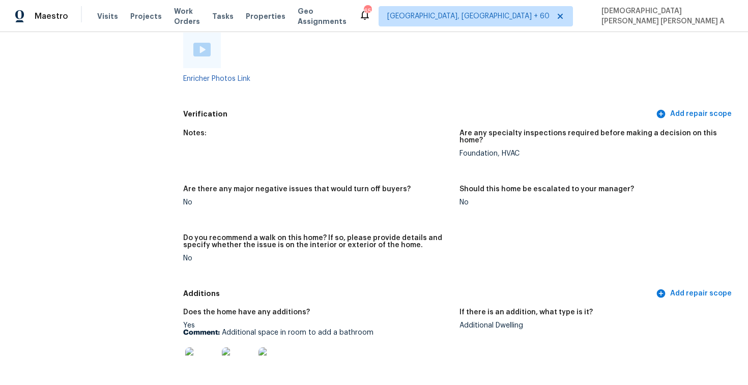
scroll to position [2350, 0]
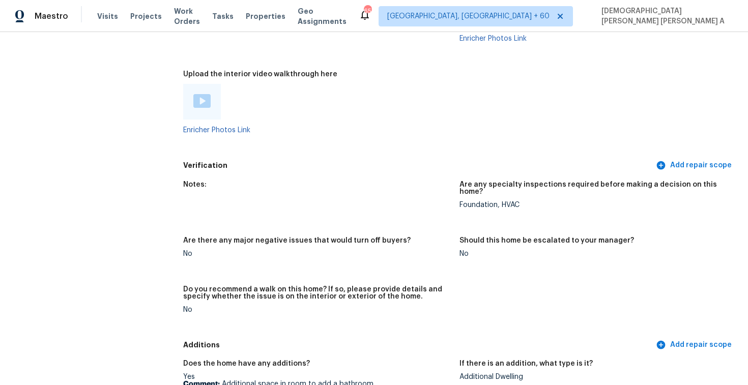
click at [206, 94] on img at bounding box center [201, 101] width 17 height 14
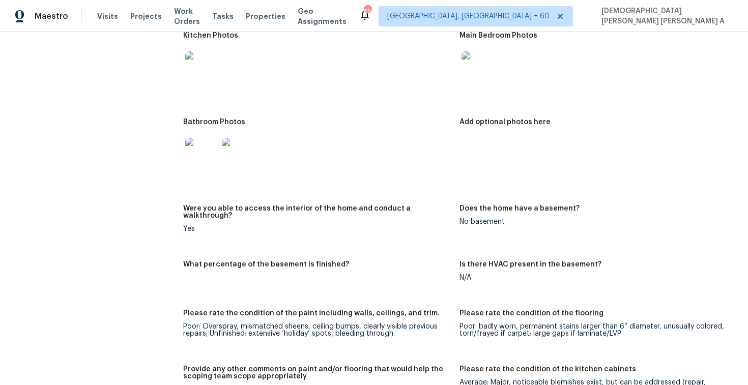
scroll to position [2472, 0]
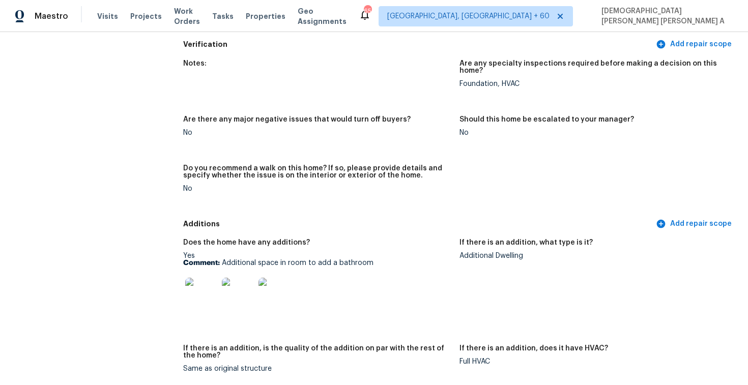
click at [197, 278] on img at bounding box center [201, 294] width 33 height 33
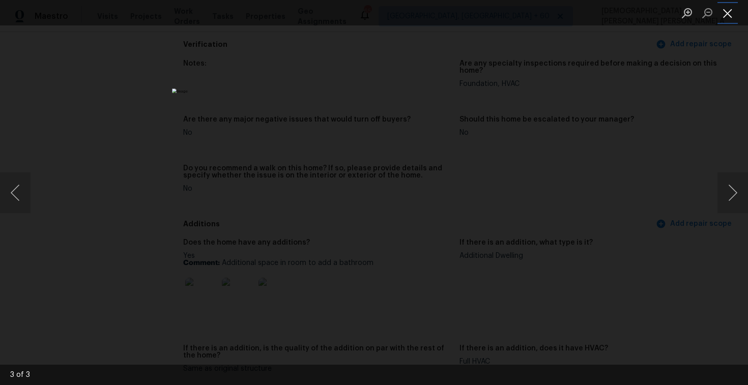
click at [727, 19] on button "Close lightbox" at bounding box center [728, 13] width 20 height 18
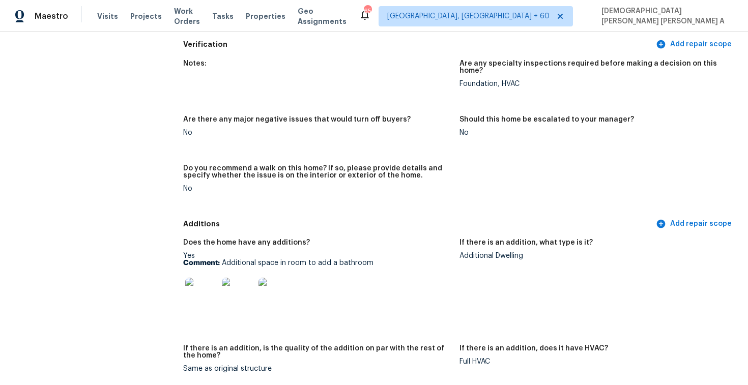
drag, startPoint x: 220, startPoint y: 248, endPoint x: 231, endPoint y: 247, distance: 10.7
click at [231, 260] on p "Comment: Additional space in room to add a bathroom" at bounding box center [317, 263] width 268 height 7
drag, startPoint x: 223, startPoint y: 247, endPoint x: 370, endPoint y: 248, distance: 146.6
click at [370, 260] on p "Comment: Additional space in room to add a bathroom" at bounding box center [317, 263] width 268 height 7
copy p "Additional space in room to add a bathroom"
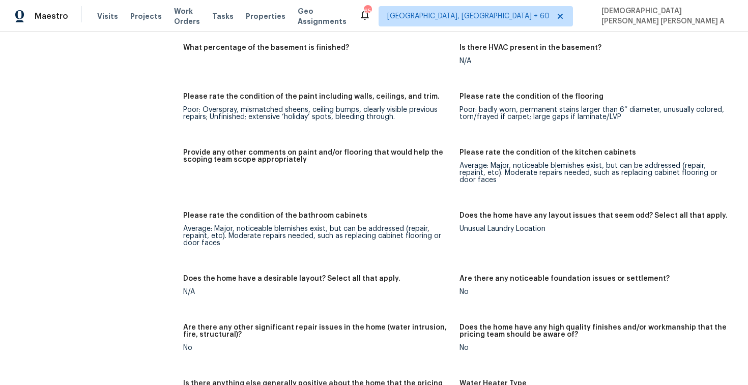
scroll to position [695, 0]
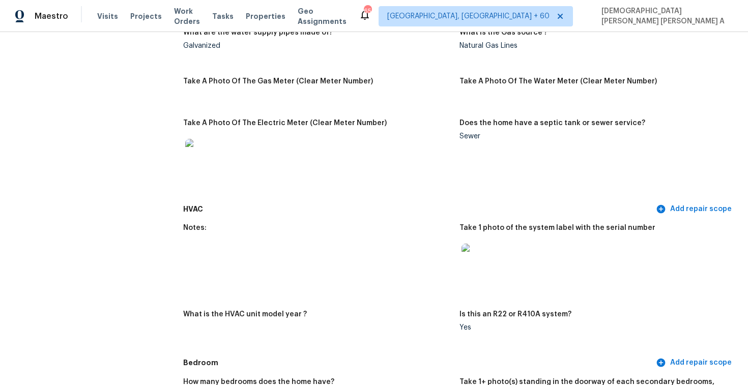
click at [488, 254] on img at bounding box center [478, 260] width 33 height 33
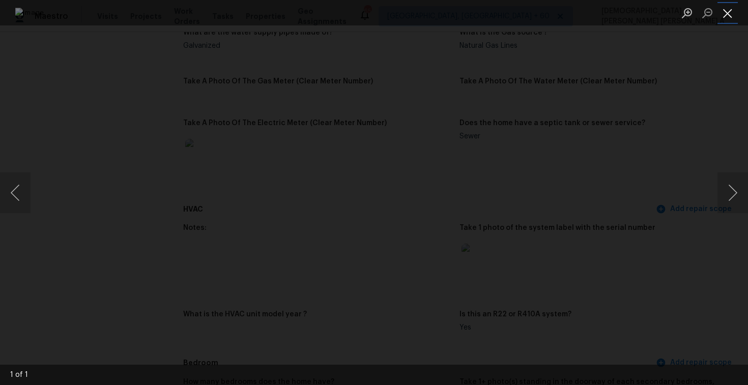
click at [726, 9] on button "Close lightbox" at bounding box center [728, 13] width 20 height 18
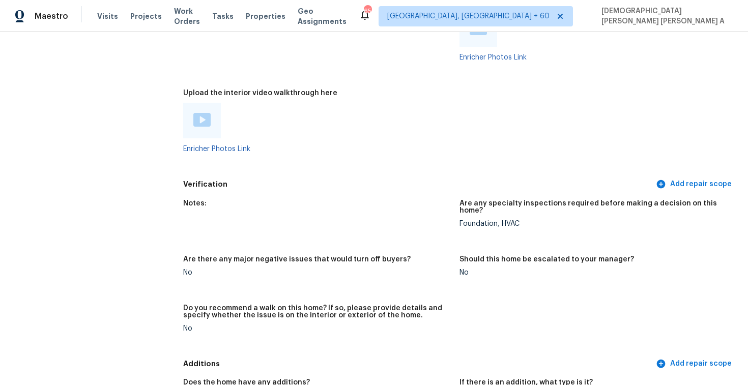
scroll to position [3239, 0]
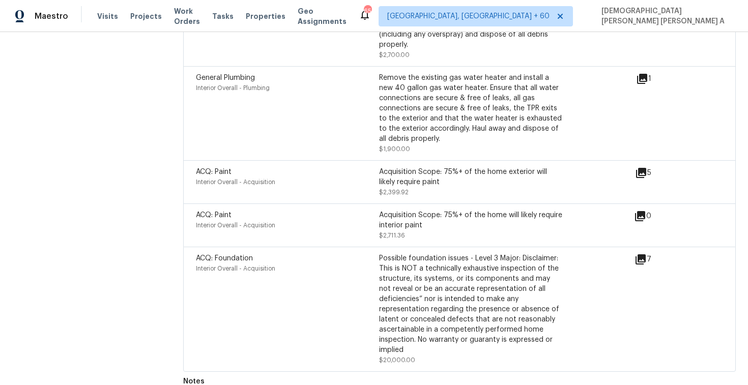
click at [643, 253] on icon at bounding box center [641, 259] width 12 height 12
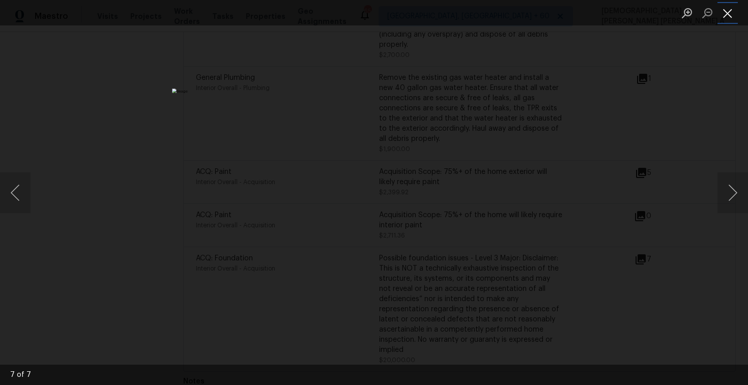
click at [731, 6] on button "Close lightbox" at bounding box center [728, 13] width 20 height 18
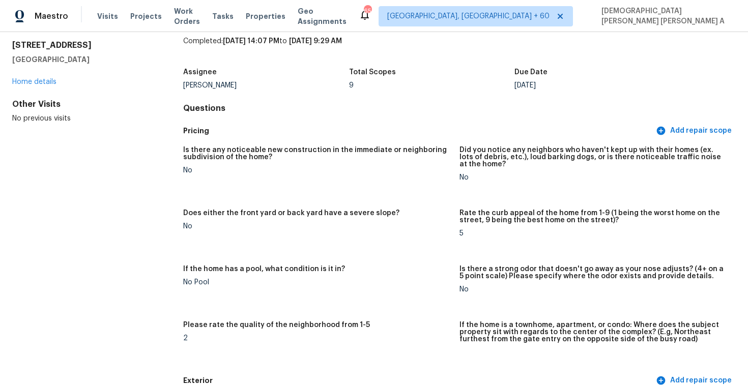
scroll to position [1, 0]
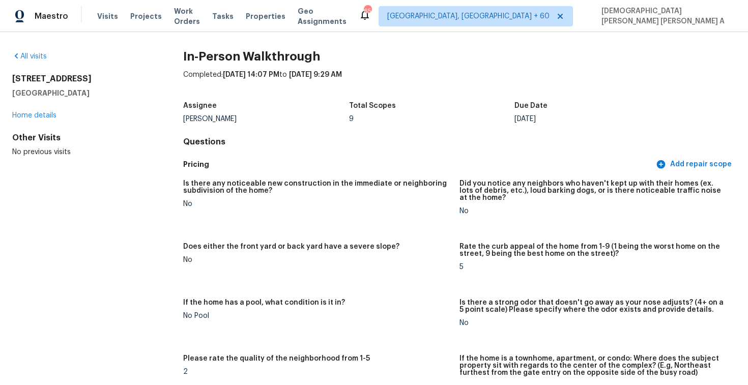
click at [313, 224] on figure "Is there any noticeable new construction in the immediate or neighboring subdiv…" at bounding box center [321, 205] width 276 height 51
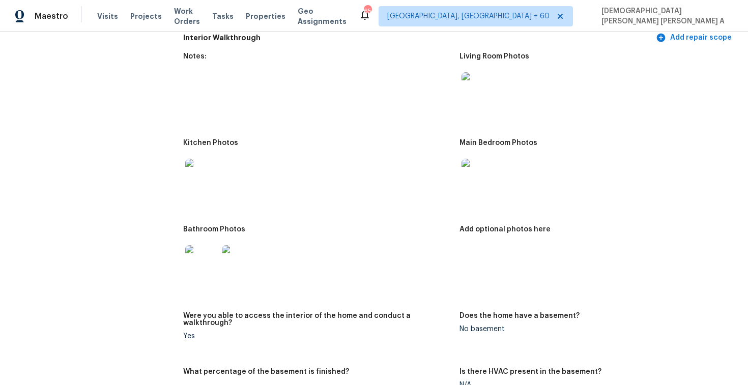
scroll to position [1508, 0]
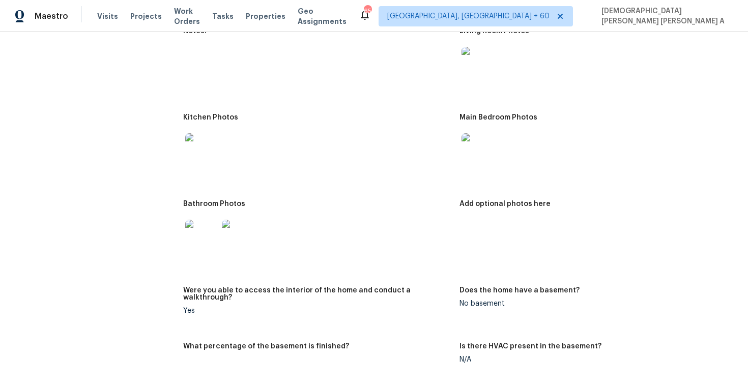
click at [471, 157] on img at bounding box center [478, 149] width 33 height 33
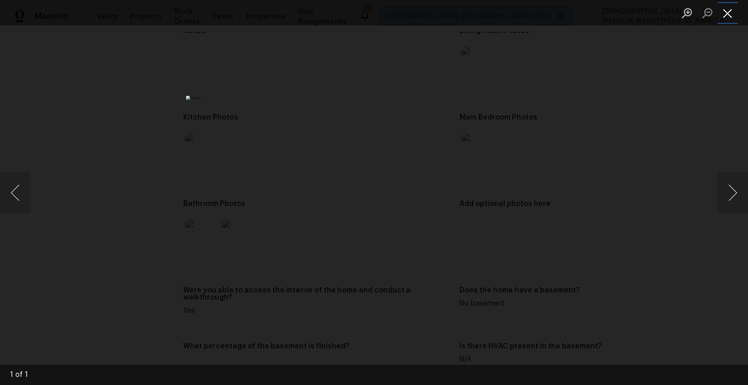
click at [726, 9] on button "Close lightbox" at bounding box center [728, 13] width 20 height 18
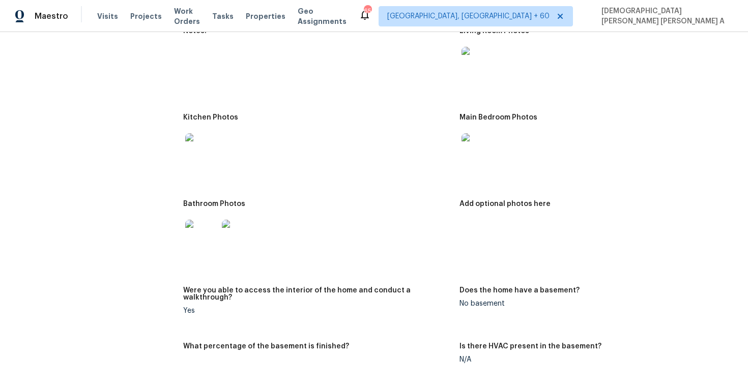
click at [223, 231] on img at bounding box center [238, 236] width 33 height 33
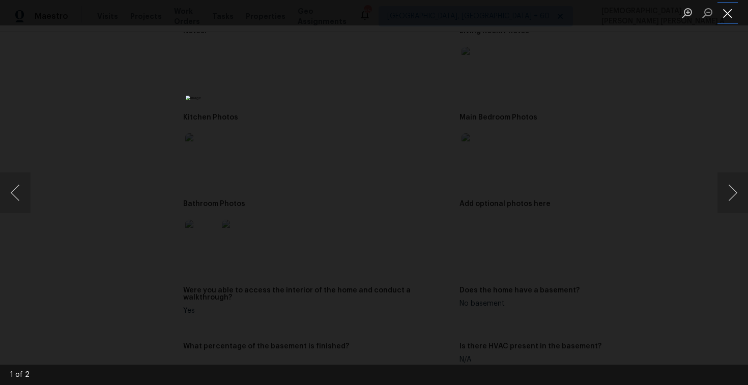
click at [735, 13] on button "Close lightbox" at bounding box center [728, 13] width 20 height 18
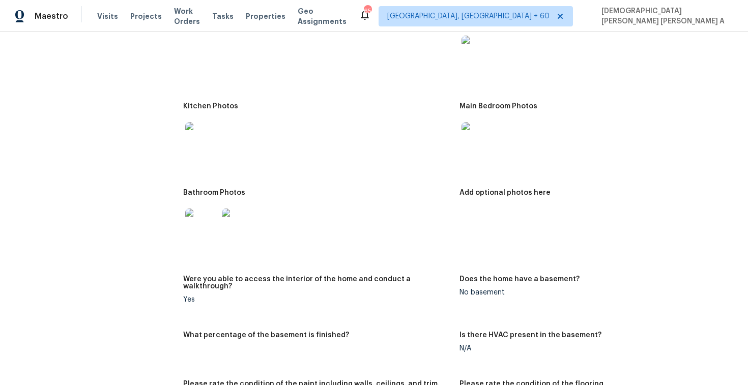
scroll to position [1548, 0]
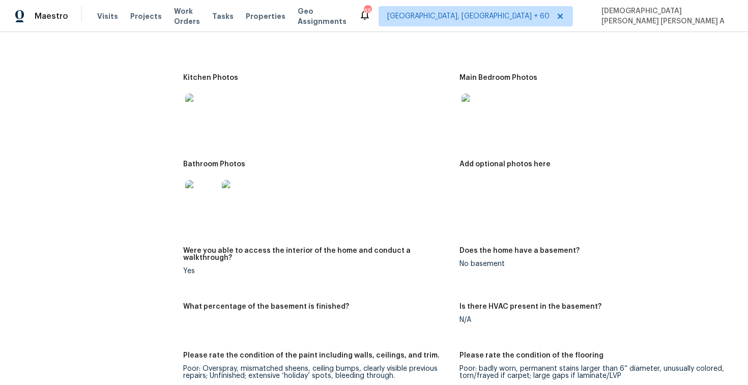
click at [199, 117] on img at bounding box center [201, 110] width 33 height 33
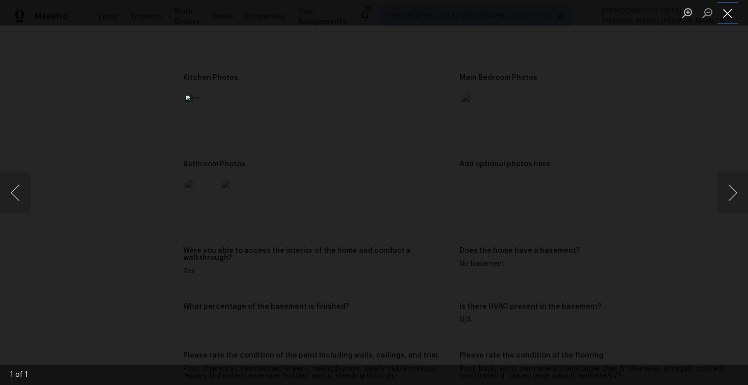
click at [725, 21] on button "Close lightbox" at bounding box center [728, 13] width 20 height 18
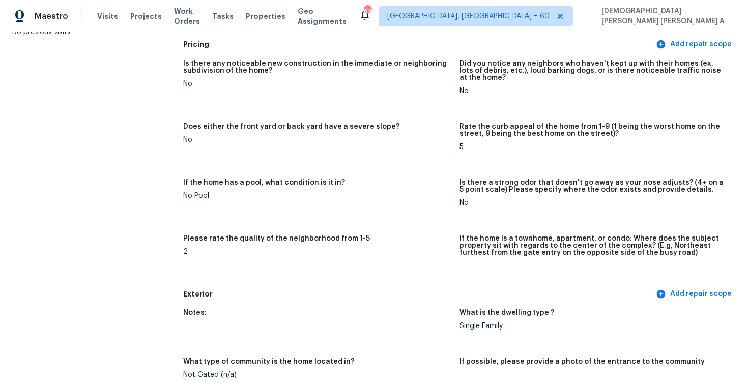
scroll to position [0, 0]
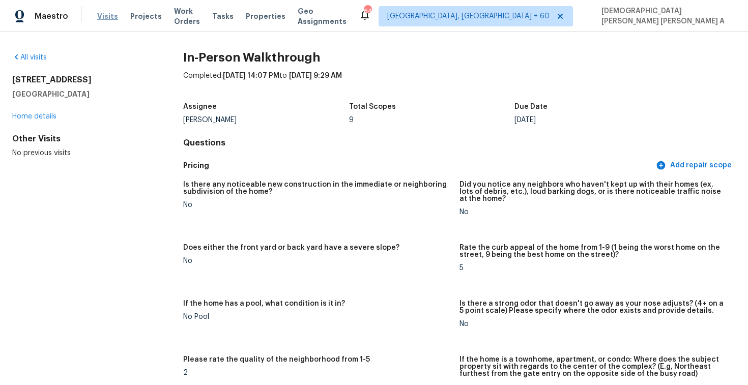
click at [100, 14] on span "Visits" at bounding box center [107, 16] width 21 height 10
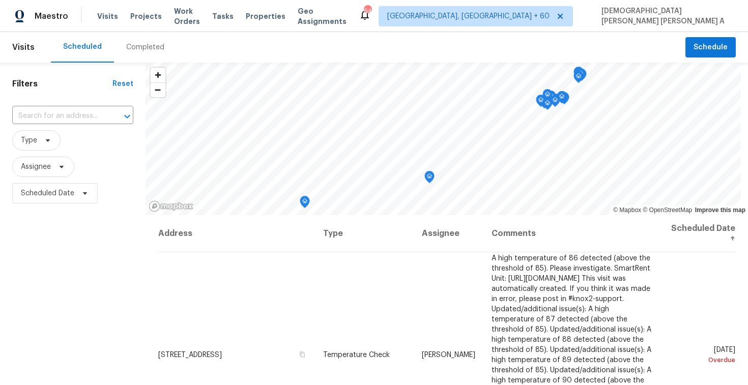
click at [148, 41] on div "Completed" at bounding box center [145, 47] width 63 height 31
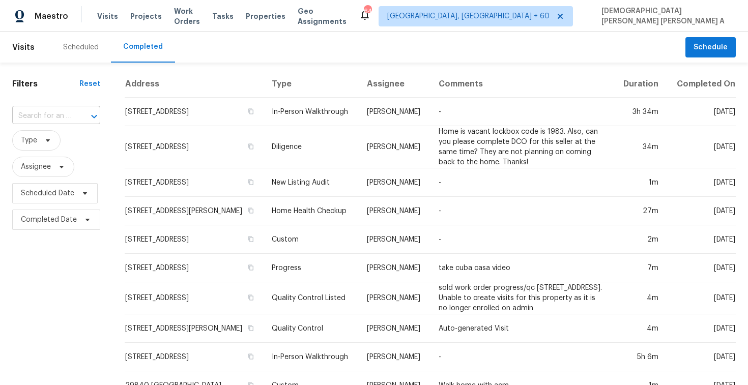
click at [61, 111] on input "text" at bounding box center [42, 116] width 60 height 16
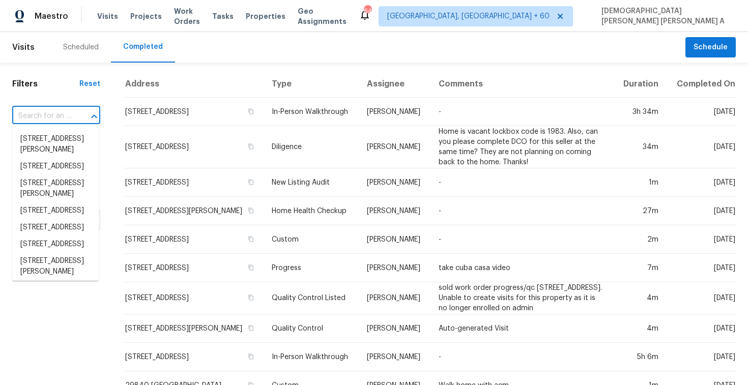
paste input "21 Vaughns Gap Rd Apt 24, Nashville, TN 37205"
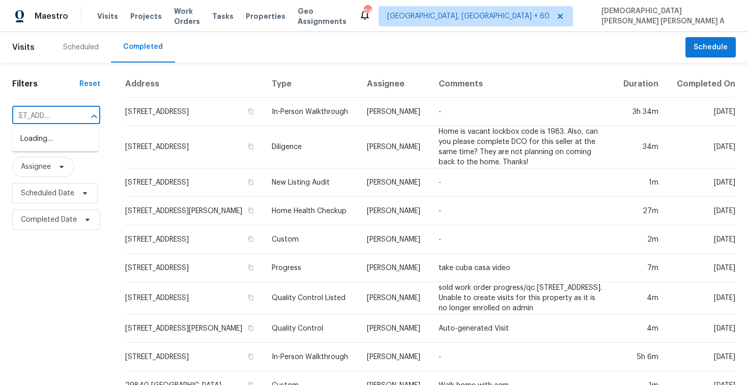
scroll to position [0, 12]
type input "21 Vaughns Gap Rd"
click at [70, 158] on li "21 Vaughns Gap Rd Apt 24, Nashville, TN 37205" at bounding box center [55, 144] width 87 height 27
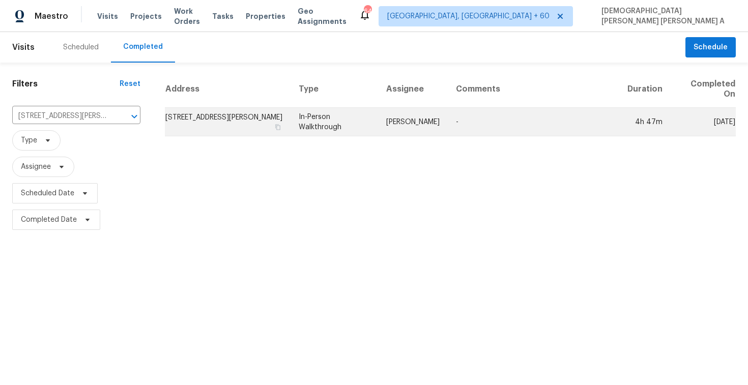
click at [408, 127] on td "Eric Ovalle" at bounding box center [413, 122] width 70 height 29
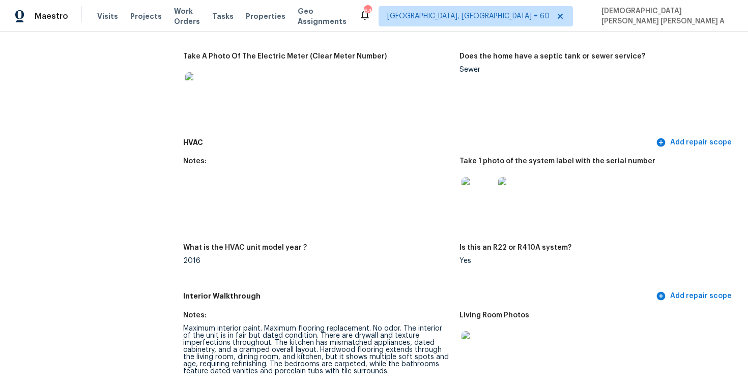
scroll to position [748, 0]
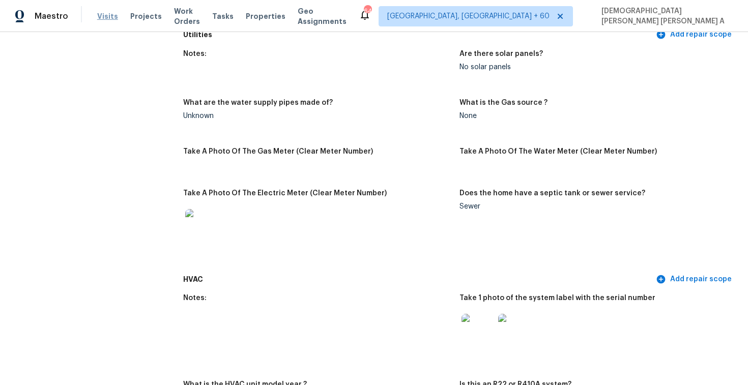
click at [104, 14] on span "Visits" at bounding box center [107, 16] width 21 height 10
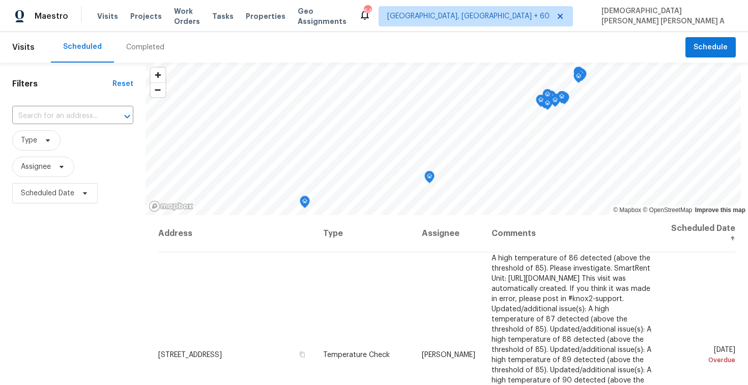
click at [127, 58] on div "Completed" at bounding box center [145, 47] width 63 height 31
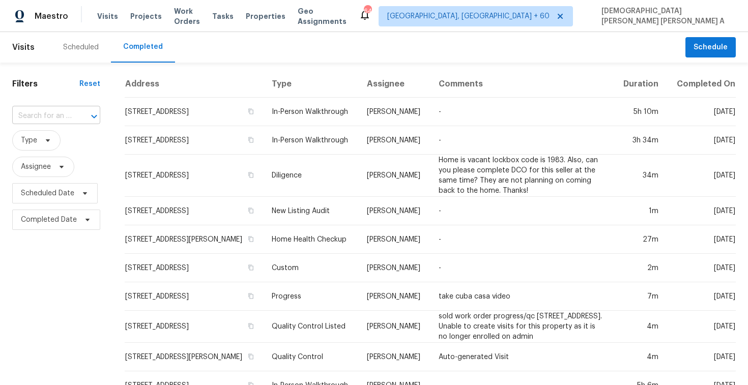
click at [66, 115] on input "text" at bounding box center [42, 116] width 60 height 16
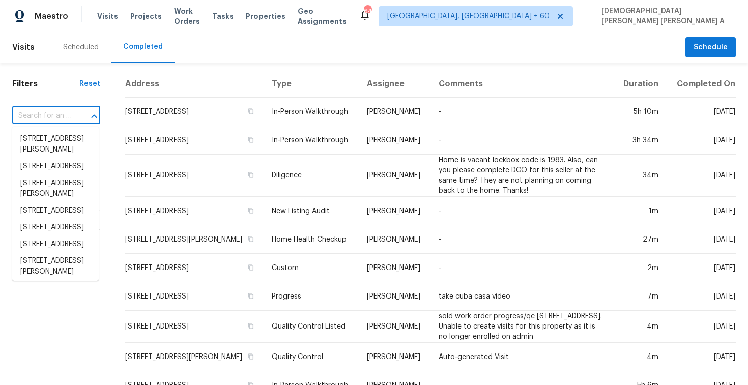
paste input "3005 W Shumway Farm Rd, Phoenix, AZ 85041"
type input "3005 W Shumway Farm Rd, Phoenix, AZ 85041"
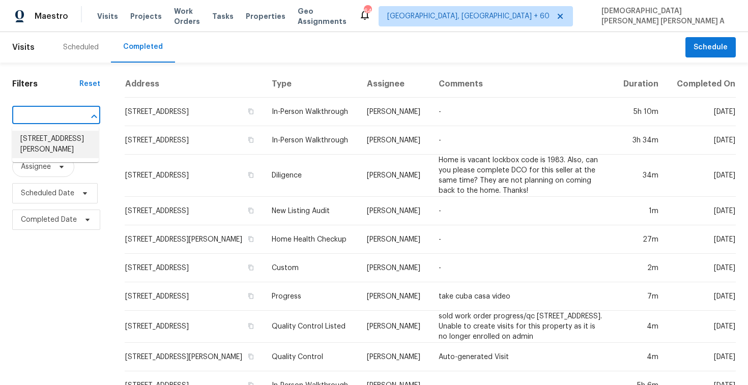
click at [74, 154] on li "3005 W Shumway Farm Rd, Phoenix, AZ 85041" at bounding box center [55, 144] width 87 height 27
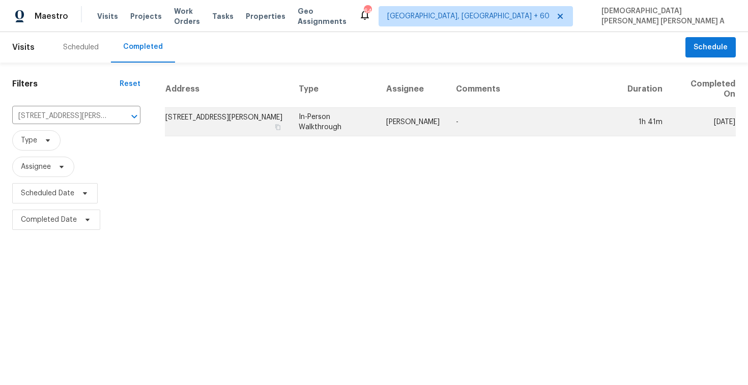
click at [357, 109] on td "In-Person Walkthrough" at bounding box center [335, 122] width 88 height 29
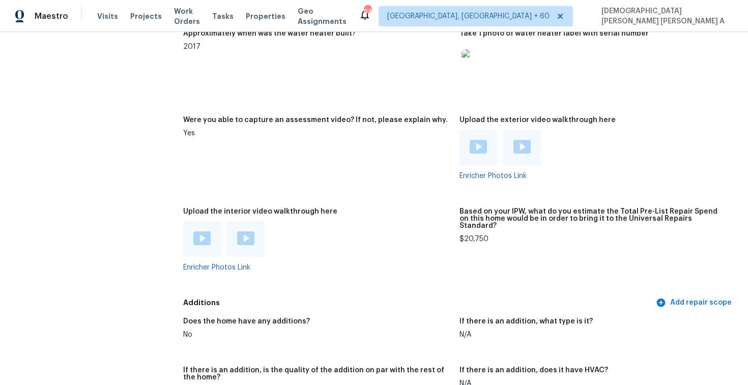
scroll to position [2120, 0]
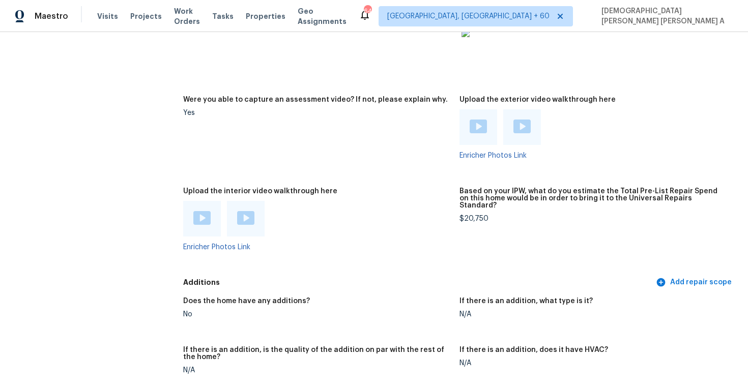
click at [201, 214] on img at bounding box center [201, 218] width 17 height 14
click at [361, 201] on div at bounding box center [317, 219] width 268 height 36
click at [201, 211] on img at bounding box center [201, 218] width 17 height 14
click at [249, 202] on div at bounding box center [246, 219] width 38 height 36
click at [246, 212] on img at bounding box center [245, 218] width 17 height 14
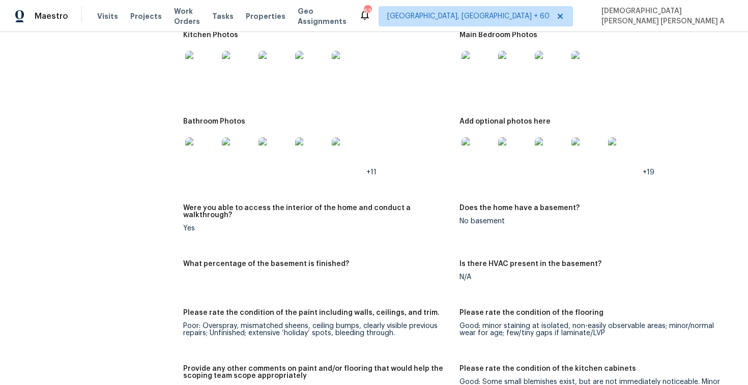
scroll to position [1473, 0]
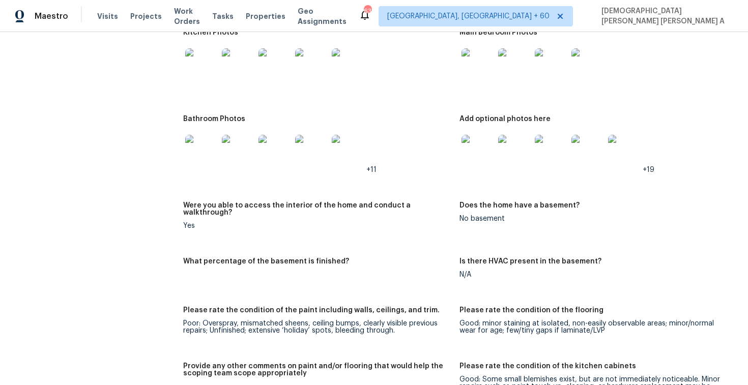
click at [201, 157] on img at bounding box center [201, 151] width 33 height 33
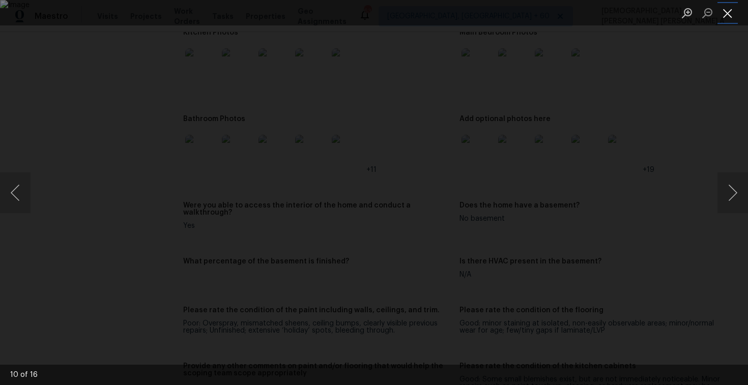
click at [736, 12] on button "Close lightbox" at bounding box center [728, 13] width 20 height 18
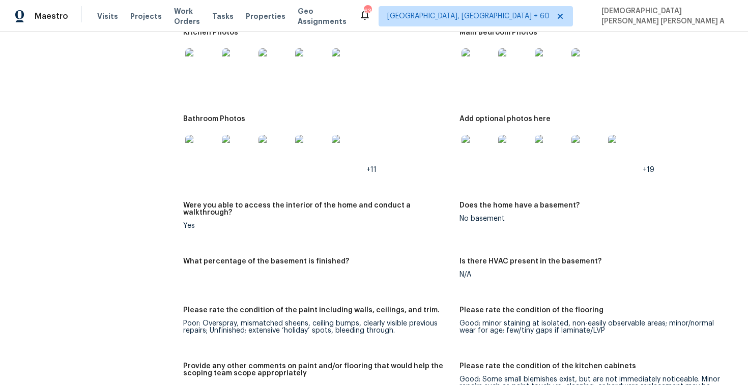
scroll to position [95, 0]
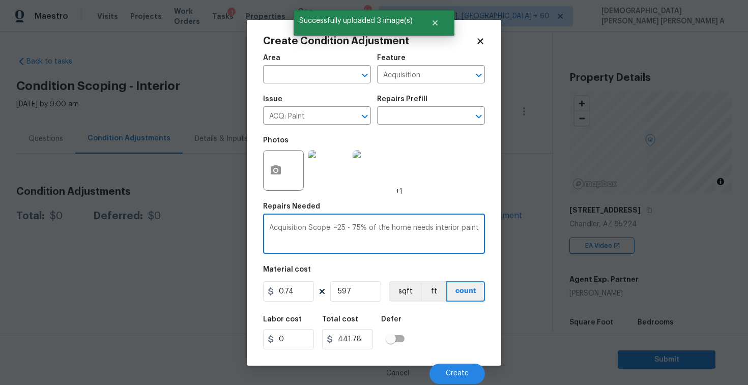
scroll to position [128, 0]
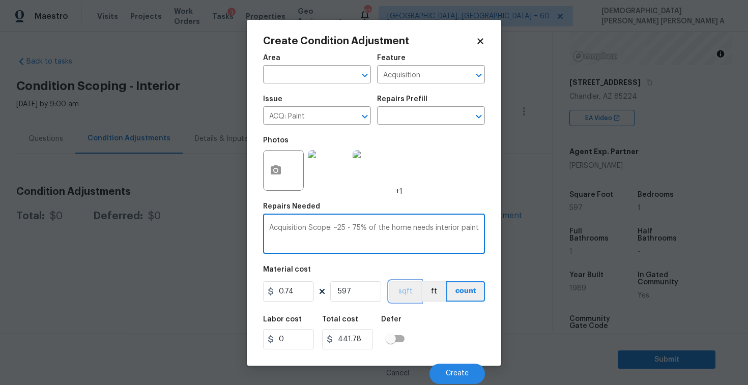
click at [396, 291] on button "sqft" at bounding box center [405, 291] width 32 height 20
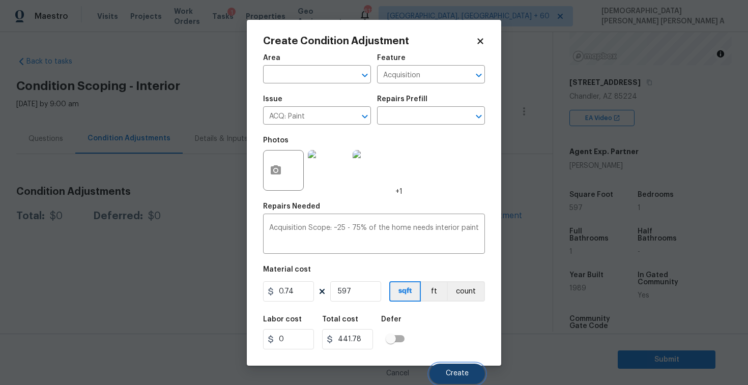
click at [462, 374] on span "Create" at bounding box center [457, 374] width 23 height 8
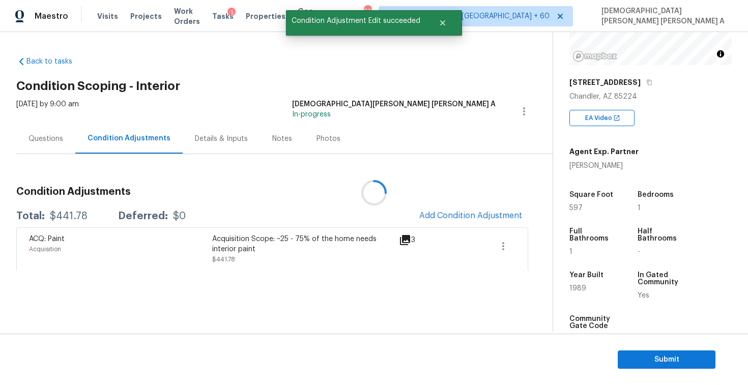
click at [471, 223] on div at bounding box center [374, 192] width 748 height 385
click at [471, 223] on button "Add Condition Adjustment" at bounding box center [470, 215] width 115 height 21
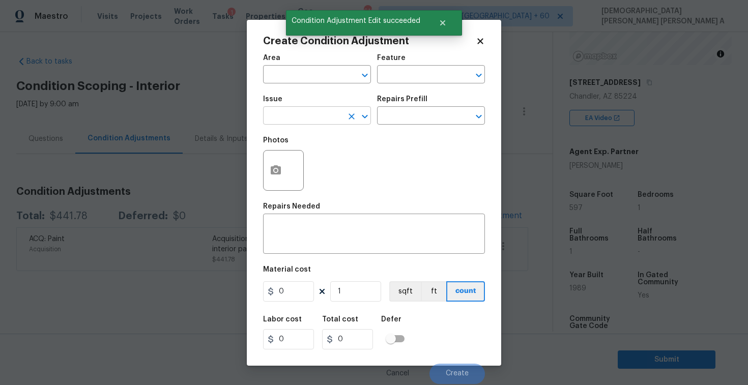
click at [277, 111] on input "text" at bounding box center [302, 117] width 79 height 16
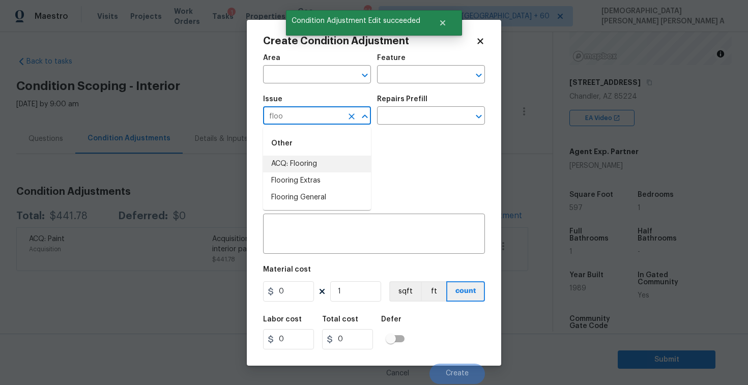
click at [282, 160] on li "ACQ: Flooring" at bounding box center [317, 164] width 108 height 17
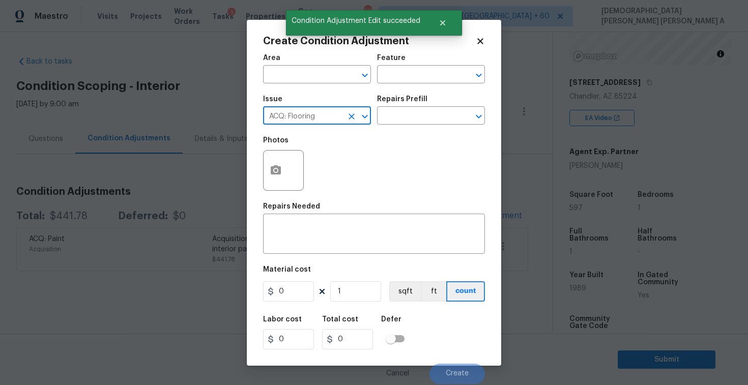
type input "ACQ: Flooring"
click at [266, 168] on button "button" at bounding box center [276, 171] width 24 height 40
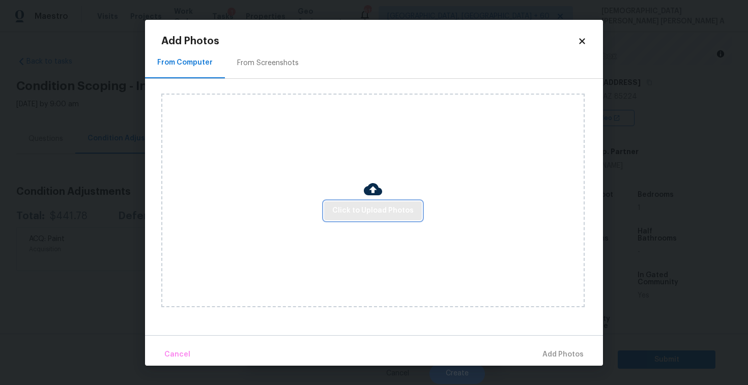
click at [378, 207] on span "Click to Upload Photos" at bounding box center [372, 211] width 81 height 13
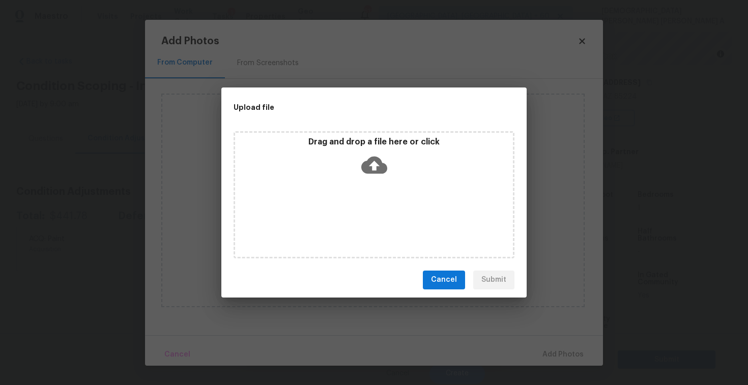
click at [376, 152] on icon at bounding box center [374, 165] width 26 height 26
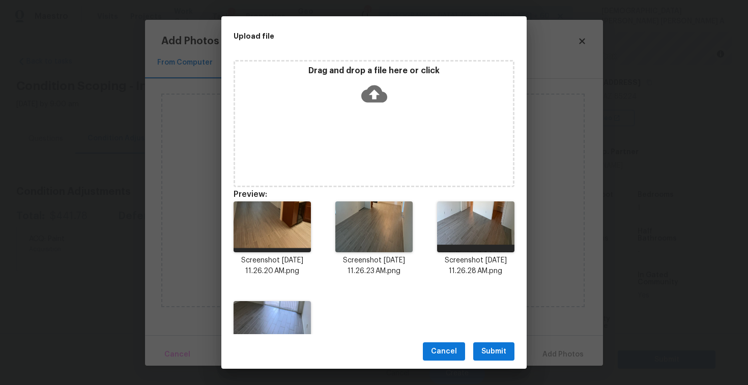
click at [497, 340] on div "Cancel Submit" at bounding box center [373, 351] width 305 height 35
click at [495, 353] on span "Submit" at bounding box center [493, 352] width 25 height 13
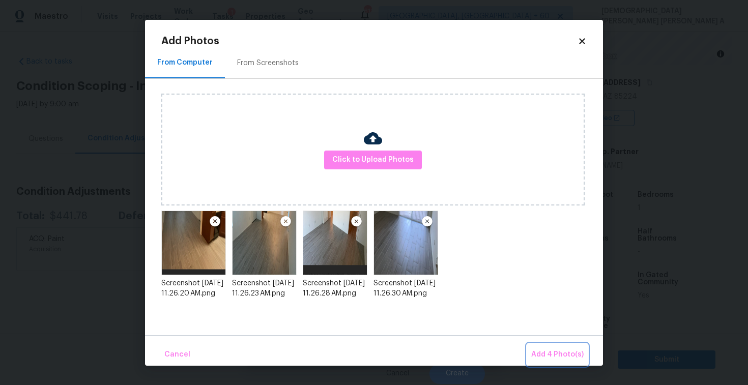
click at [558, 346] on button "Add 4 Photo(s)" at bounding box center [557, 355] width 61 height 22
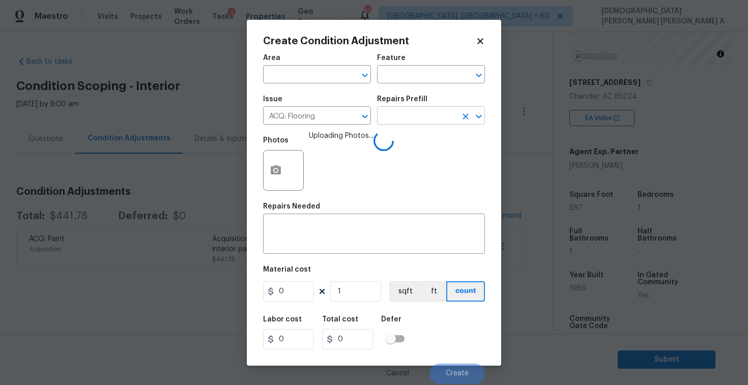
click at [406, 121] on input "text" at bounding box center [416, 117] width 79 height 16
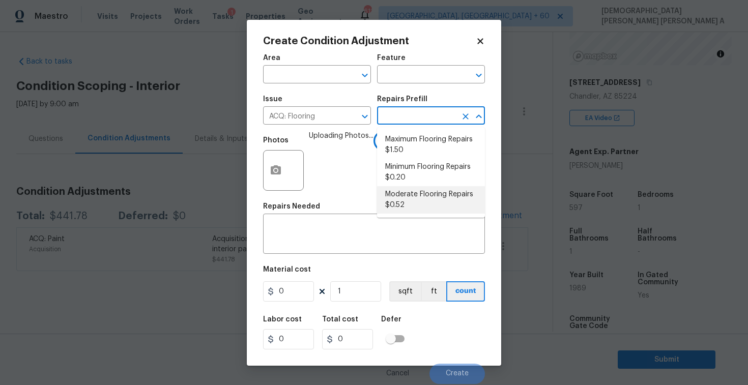
click at [410, 198] on li "Moderate Flooring Repairs $0.52" at bounding box center [431, 199] width 108 height 27
type input "Acquisition"
type textarea "Acquisition Scope: Moderate flooring repairs"
type input "0.52"
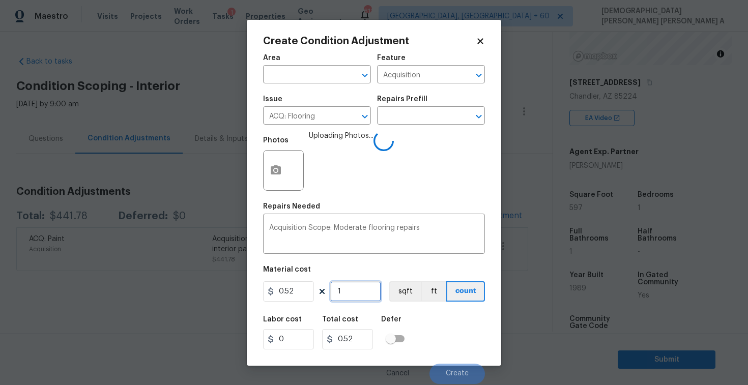
click at [353, 293] on input "1" at bounding box center [355, 291] width 51 height 20
type input "0"
type input "5"
type input "2.6"
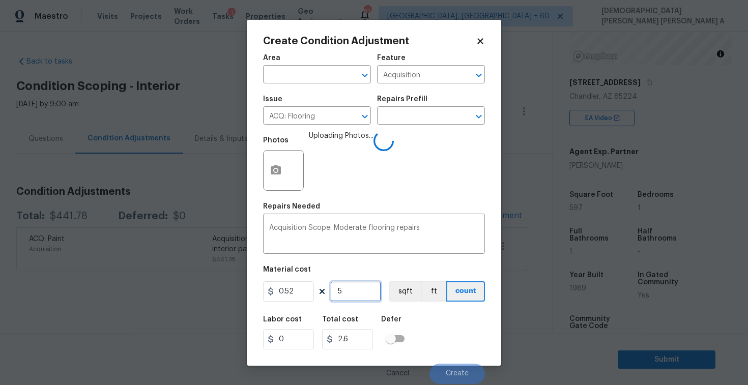
type input "59"
type input "30.68"
type input "596"
type input "309.92"
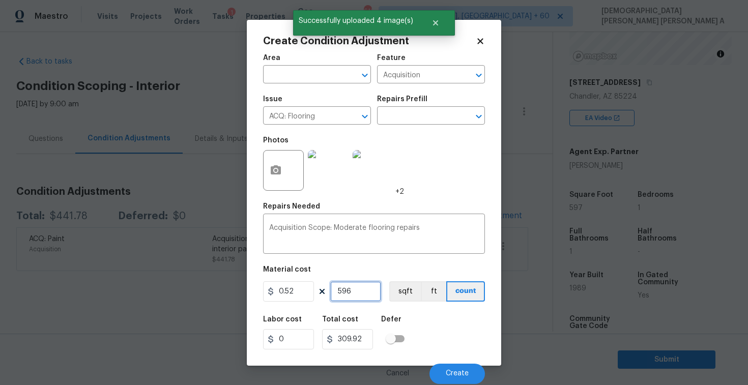
type input "59"
type input "30.68"
type input "597"
type input "310.44"
type input "597"
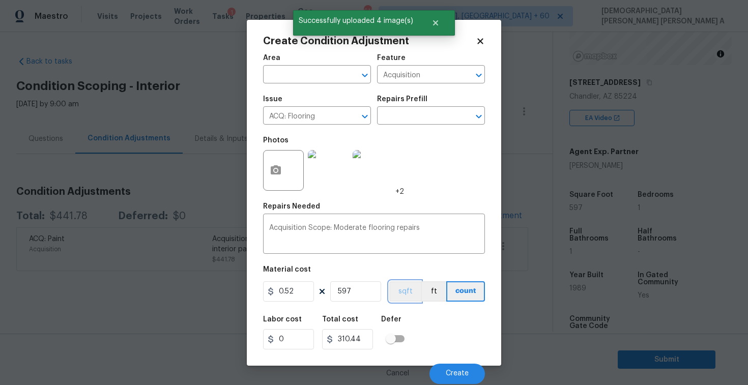
click at [398, 295] on button "sqft" at bounding box center [405, 291] width 32 height 20
click at [458, 377] on span "Create" at bounding box center [457, 374] width 23 height 8
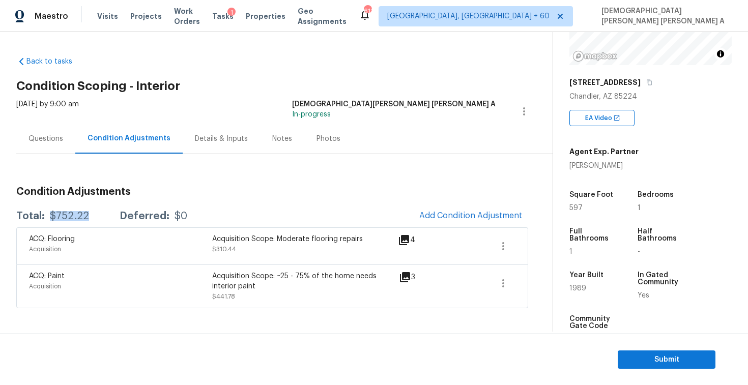
drag, startPoint x: 87, startPoint y: 217, endPoint x: 49, endPoint y: 217, distance: 37.7
click at [49, 217] on div "Total: $752.22 Deferred: $0" at bounding box center [101, 216] width 171 height 10
copy div "$752.22"
click at [34, 146] on div "Questions" at bounding box center [45, 139] width 59 height 30
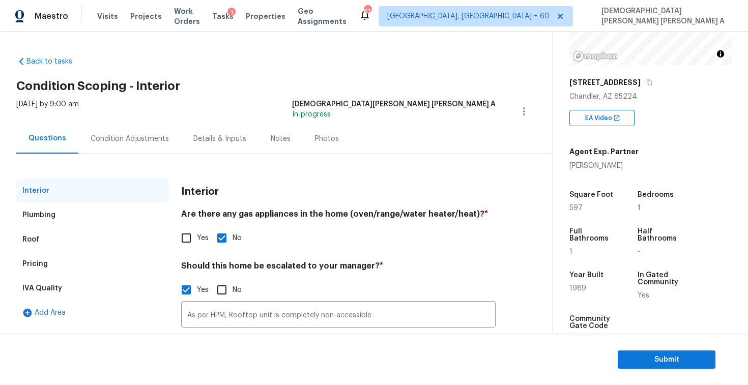
scroll to position [80, 0]
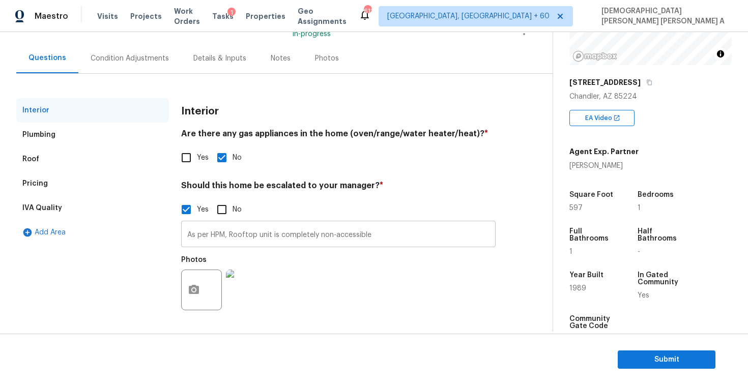
click at [251, 230] on input "As per HPM, Rooftop unit is completely non-accessible" at bounding box center [338, 235] width 315 height 24
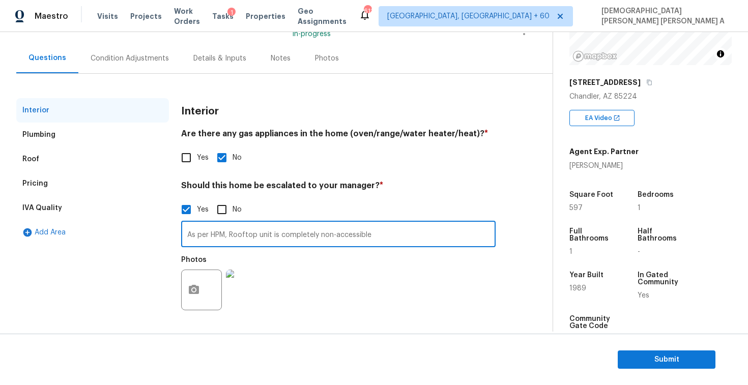
click at [251, 230] on input "As per HPM, Rooftop unit is completely non-accessible" at bounding box center [338, 235] width 315 height 24
click at [440, 310] on div "Photos" at bounding box center [338, 283] width 315 height 66
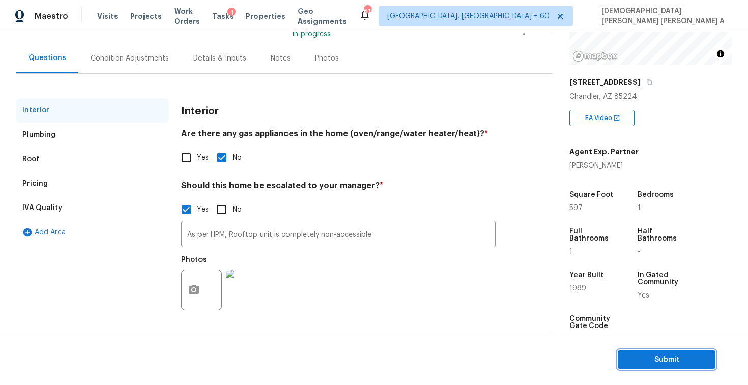
click at [640, 357] on span "Submit" at bounding box center [666, 360] width 81 height 13
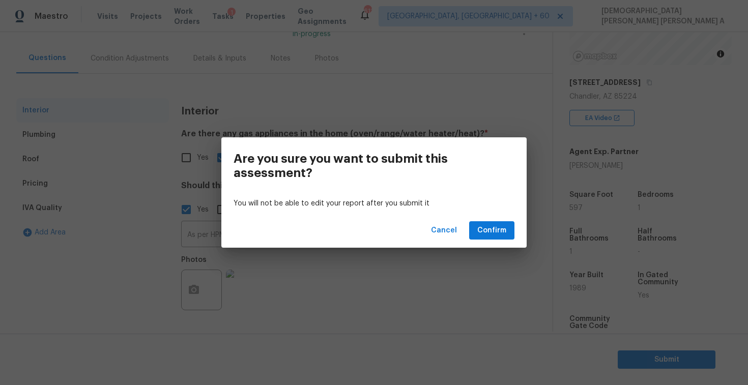
click at [483, 221] on div "Cancel Confirm" at bounding box center [373, 230] width 305 height 35
click at [485, 222] on button "Confirm" at bounding box center [491, 230] width 45 height 19
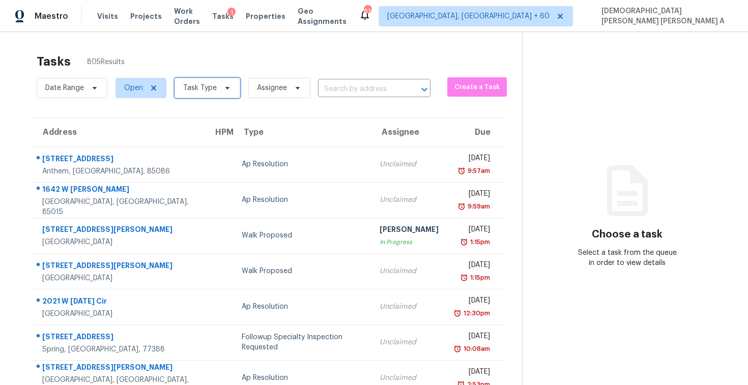
click at [219, 95] on span "Task Type" at bounding box center [208, 88] width 66 height 20
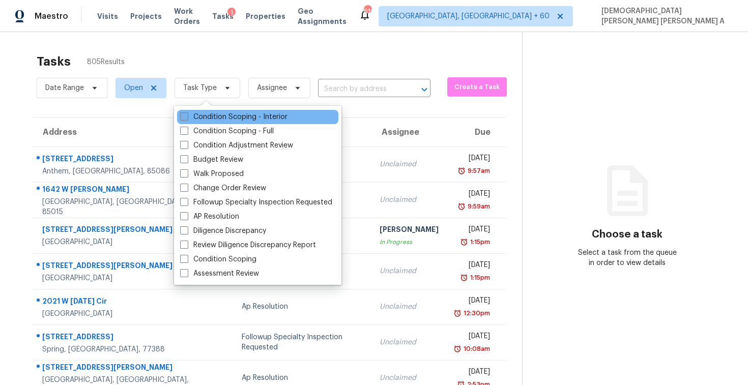
click at [210, 115] on label "Condition Scoping - Interior" at bounding box center [233, 117] width 107 height 10
click at [187, 115] on input "Condition Scoping - Interior" at bounding box center [183, 115] width 7 height 7
checkbox input "true"
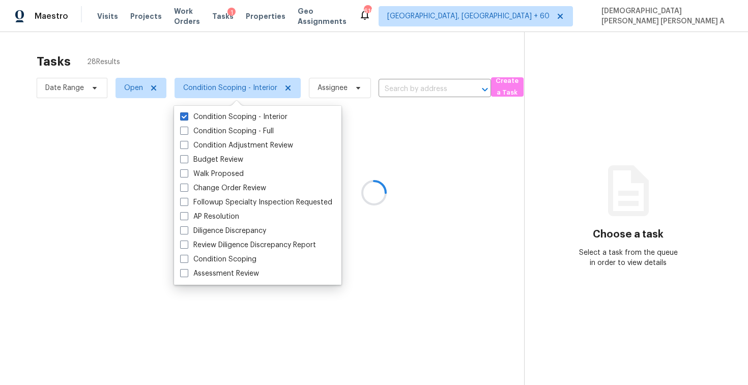
click at [222, 68] on div at bounding box center [374, 192] width 748 height 385
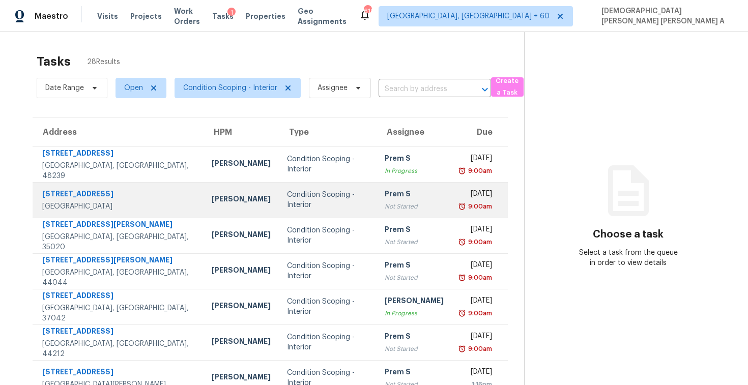
scroll to position [145, 0]
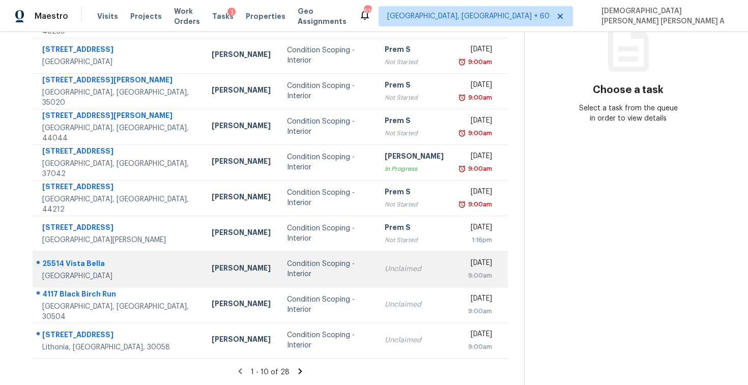
click at [333, 279] on td "Condition Scoping - Interior" at bounding box center [328, 269] width 98 height 36
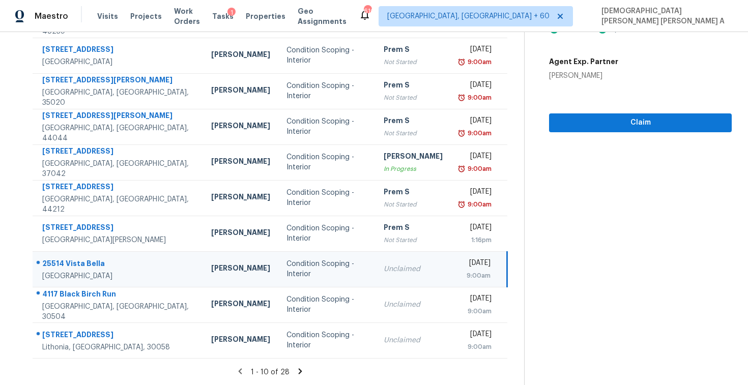
scroll to position [46, 0]
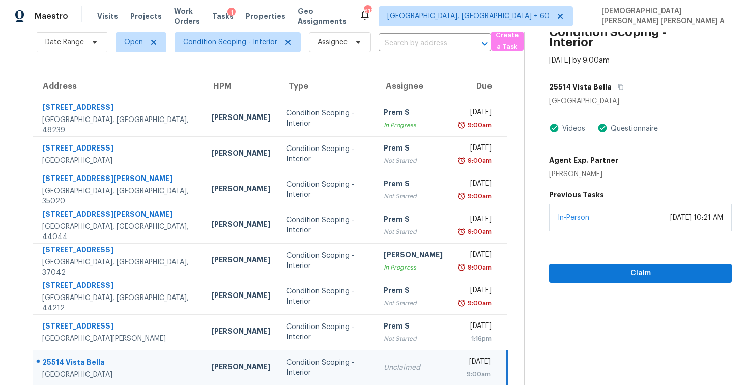
click at [623, 82] on div "25514 Vista Bella" at bounding box center [640, 87] width 183 height 18
click at [617, 90] on button "button" at bounding box center [619, 87] width 14 height 18
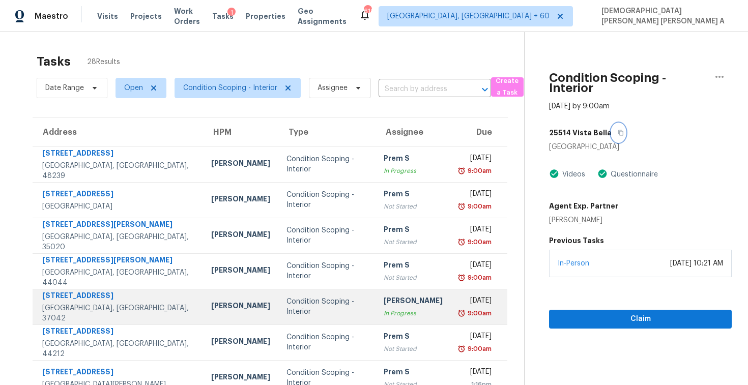
scroll to position [145, 0]
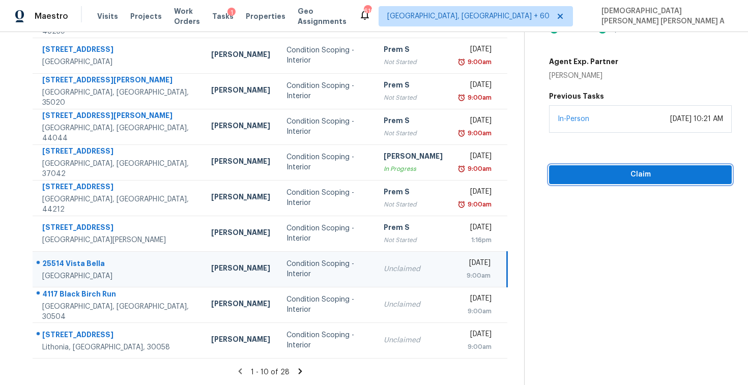
click at [608, 182] on button "Claim" at bounding box center [640, 174] width 183 height 19
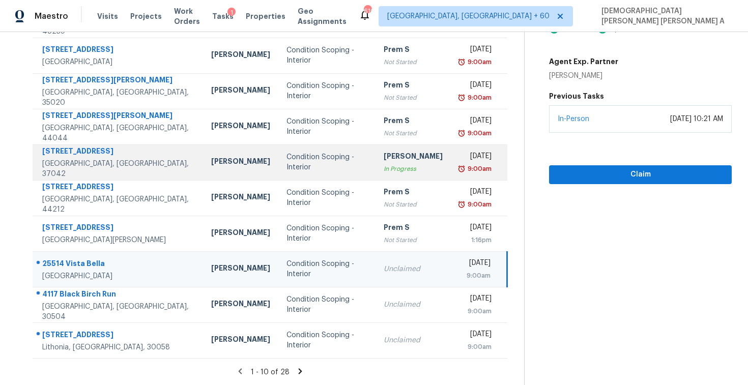
scroll to position [68, 0]
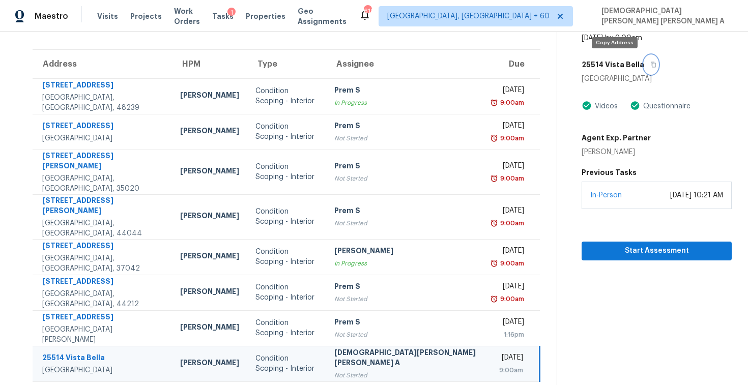
click at [644, 70] on button "button" at bounding box center [651, 64] width 14 height 18
click at [644, 66] on button "button" at bounding box center [651, 64] width 14 height 18
click at [602, 241] on div "Start Assessment" at bounding box center [657, 234] width 150 height 51
click at [599, 256] on span "Start Assessment" at bounding box center [657, 251] width 134 height 13
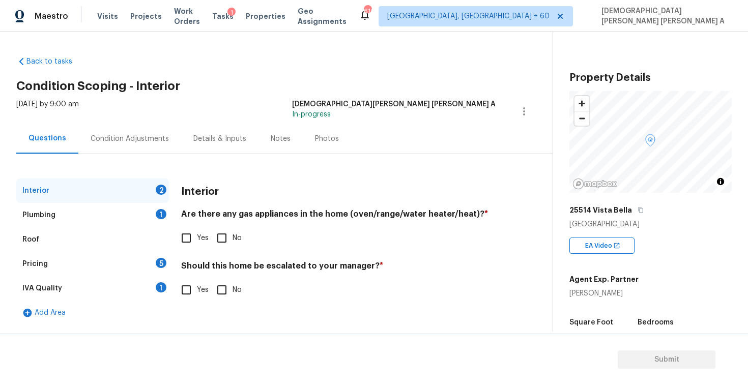
click at [293, 50] on div "Back to tasks Condition Scoping - Interior Wed, Sep 24 2025 by 9:00 am Mohamed …" at bounding box center [284, 188] width 536 height 280
click at [183, 249] on div "Interior Are there any gas appliances in the home (oven/range/water heater/heat…" at bounding box center [338, 246] width 315 height 134
click at [187, 236] on input "Yes" at bounding box center [186, 238] width 21 height 21
checkbox input "true"
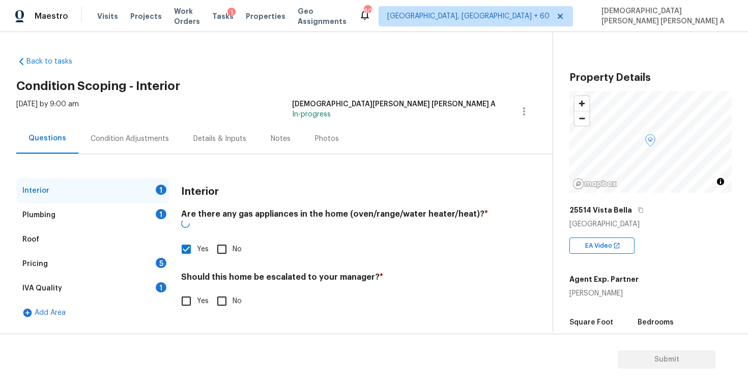
click at [221, 291] on input "No" at bounding box center [221, 301] width 21 height 21
checkbox input "true"
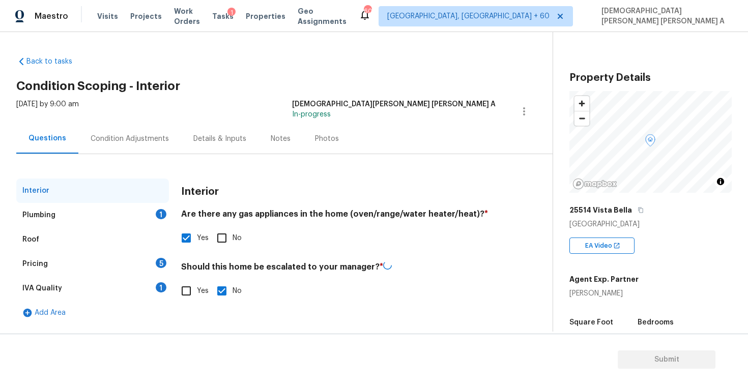
click at [111, 221] on div "Plumbing 1" at bounding box center [92, 215] width 153 height 24
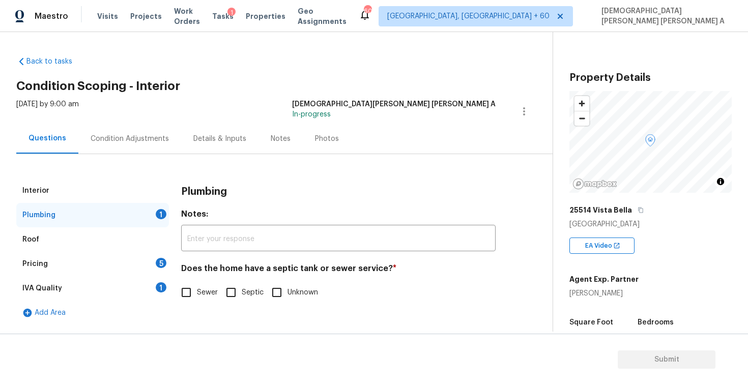
click at [190, 301] on input "Sewer" at bounding box center [186, 292] width 21 height 21
checkbox input "true"
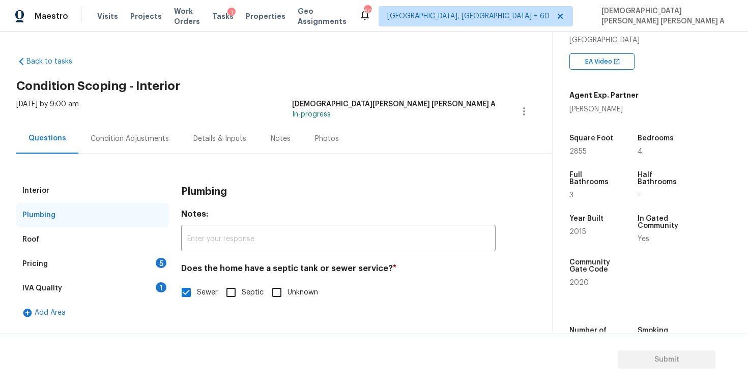
click at [71, 260] on div "Pricing 5" at bounding box center [92, 264] width 153 height 24
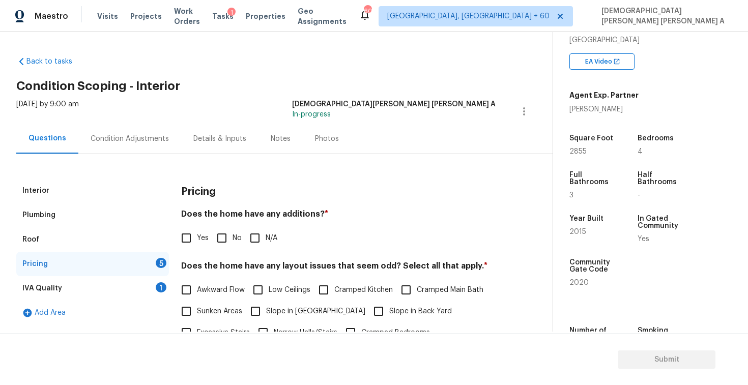
click at [228, 244] on input "No" at bounding box center [221, 238] width 21 height 21
checkbox input "true"
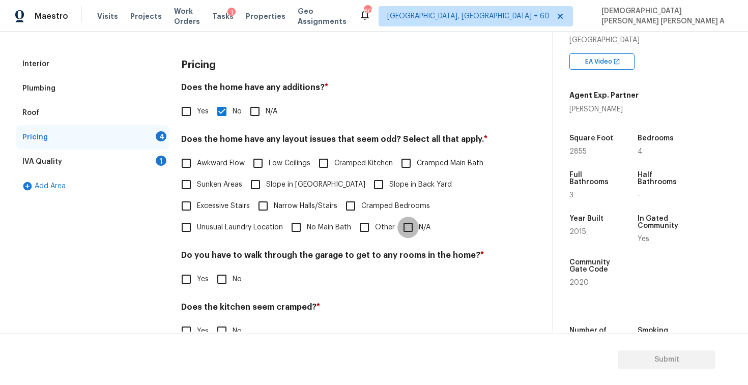
click at [400, 223] on input "N/A" at bounding box center [408, 227] width 21 height 21
checkbox input "true"
click at [216, 278] on input "No" at bounding box center [221, 279] width 21 height 21
checkbox input "true"
click at [219, 327] on input "No" at bounding box center [221, 331] width 21 height 21
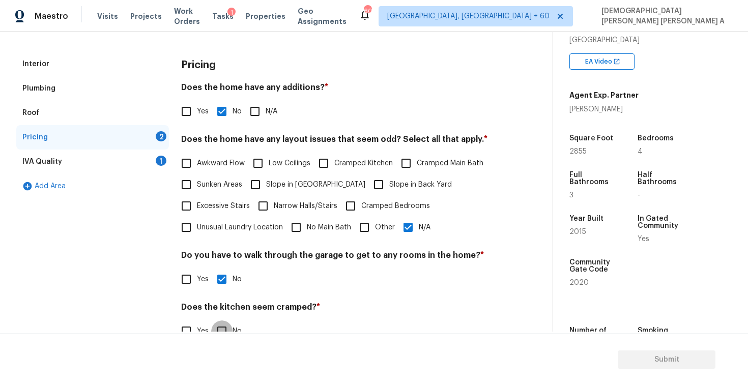
checkbox input "true"
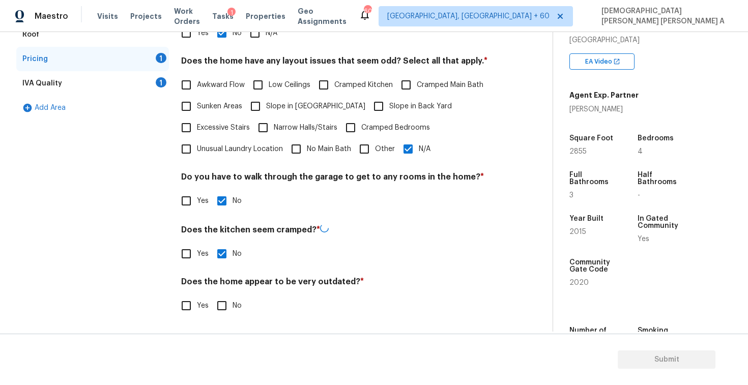
scroll to position [204, 0]
click at [219, 317] on div "Pricing Does the home have any additions? * Yes No N/A Does the home have any l…" at bounding box center [338, 152] width 315 height 354
click at [225, 300] on input "No" at bounding box center [221, 305] width 21 height 21
checkbox input "true"
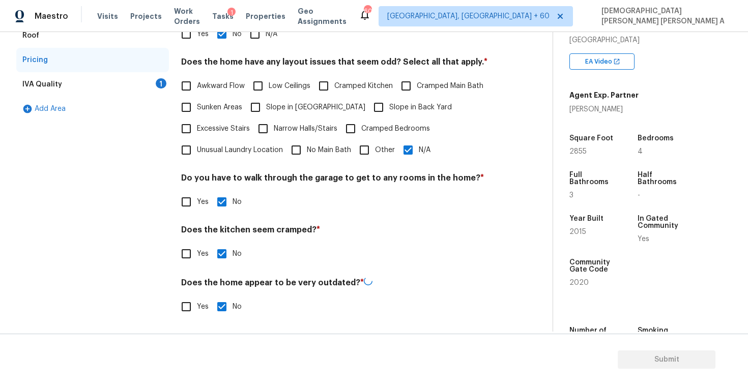
scroll to position [96, 0]
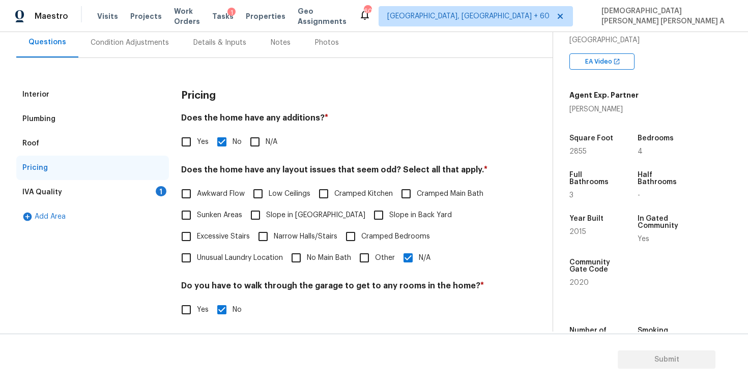
click at [127, 187] on div "IVA Quality 1" at bounding box center [92, 192] width 153 height 24
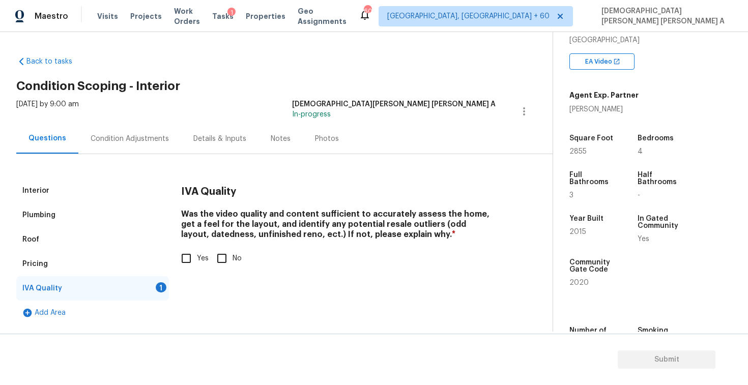
click at [188, 262] on input "Yes" at bounding box center [186, 258] width 21 height 21
checkbox input "true"
click at [136, 140] on div "Condition Adjustments" at bounding box center [130, 139] width 78 height 10
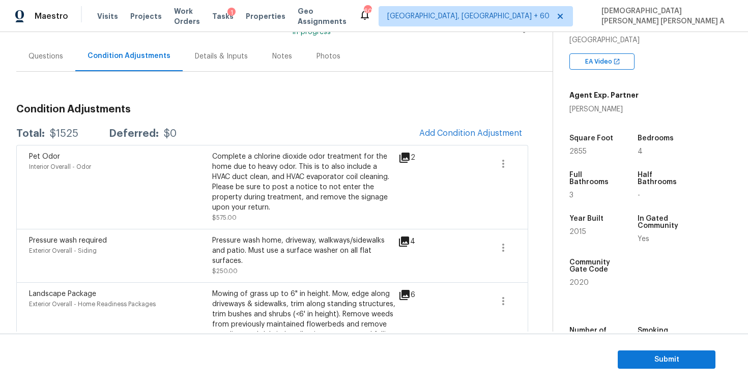
scroll to position [43, 0]
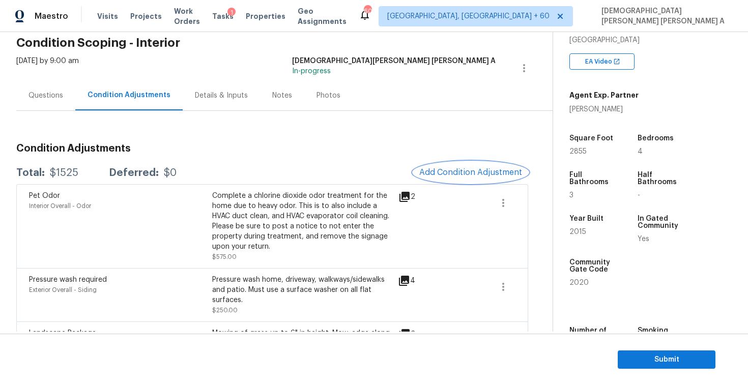
click at [463, 171] on span "Add Condition Adjustment" at bounding box center [470, 172] width 103 height 9
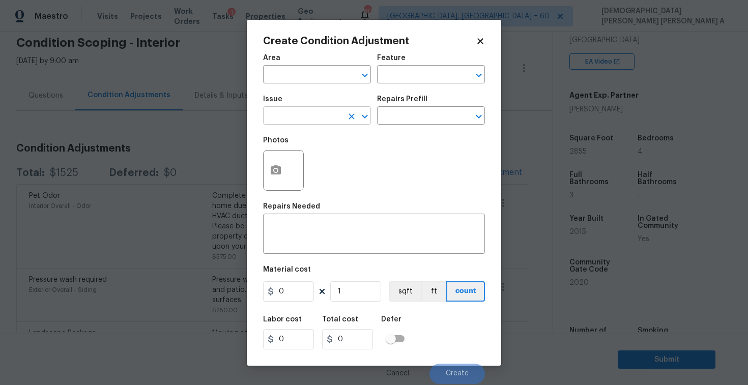
click at [301, 120] on input "text" at bounding box center [302, 117] width 79 height 16
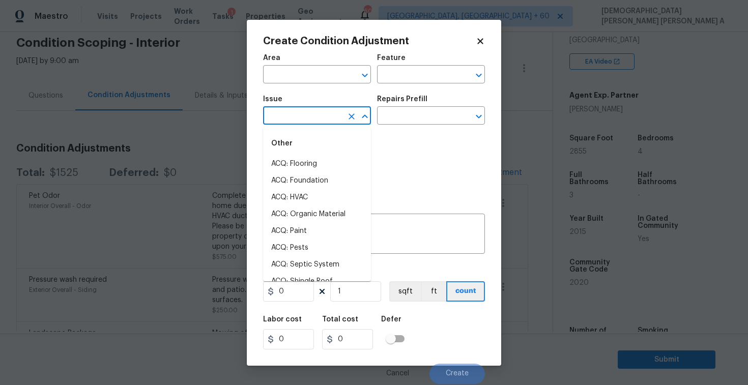
type input "p"
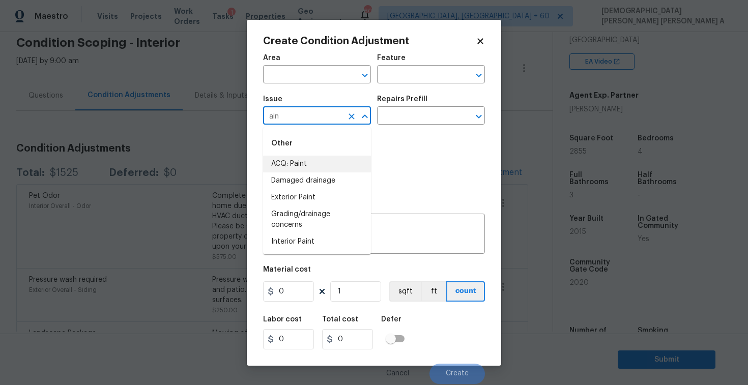
click at [313, 160] on li "ACQ: Paint" at bounding box center [317, 164] width 108 height 17
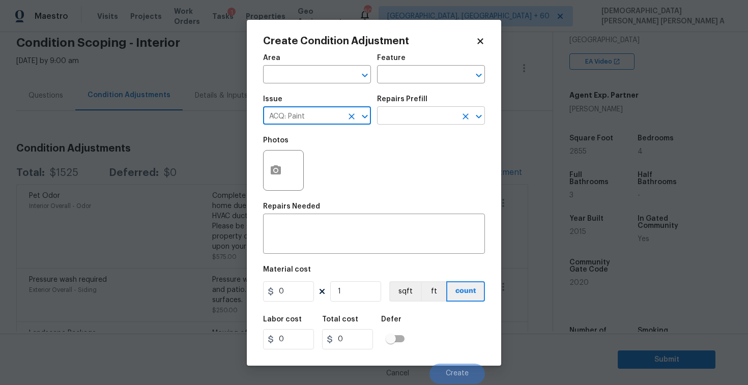
type input "ACQ: Paint"
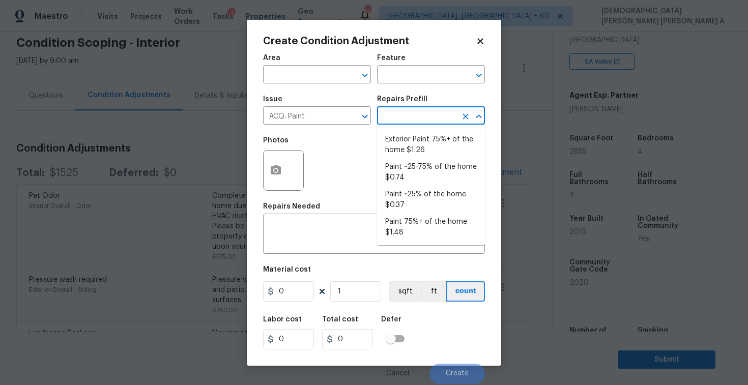
click at [414, 115] on input "text" at bounding box center [416, 117] width 79 height 16
click at [414, 197] on li "Paint ~25% of the home $0.37" at bounding box center [431, 199] width 108 height 27
type input "Acquisition"
type textarea "Acquisition Scope: ~25% of the home needs interior paint"
type input "0.37"
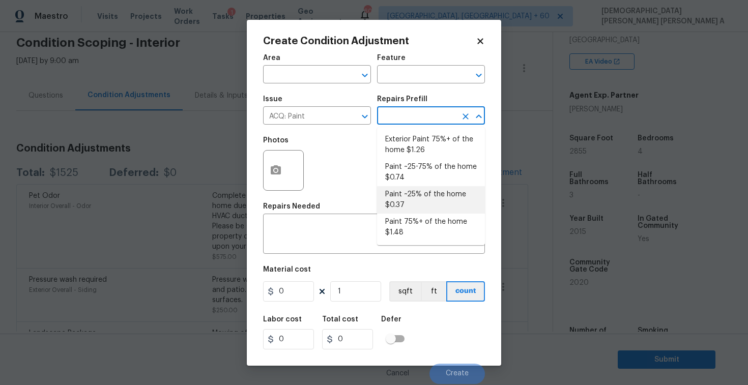
type input "0.37"
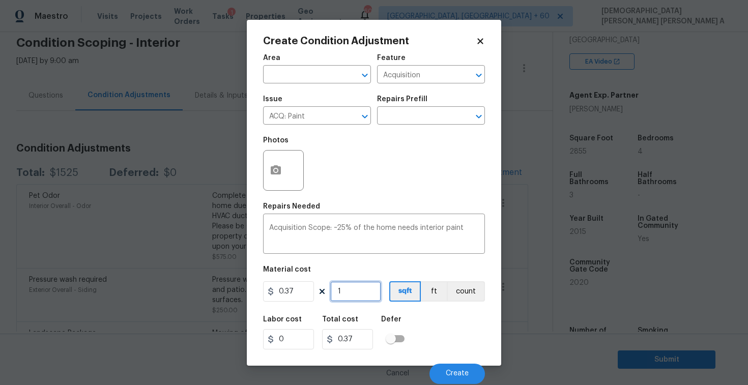
click at [358, 298] on input "1" at bounding box center [355, 291] width 51 height 20
type input "0"
type input "2"
type input "0.74"
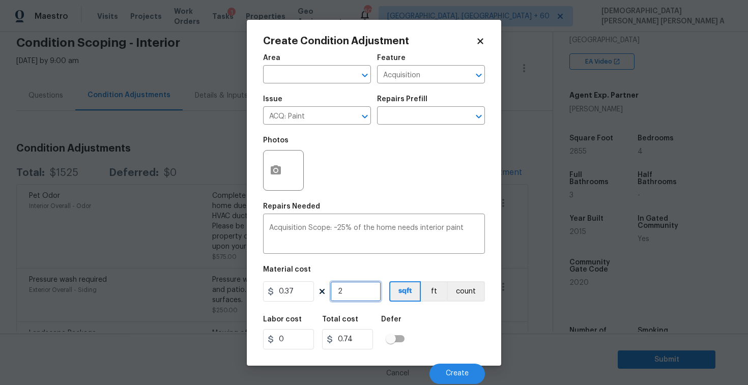
type input "28"
type input "10.36"
type input "285"
type input "105.45"
type input "2855"
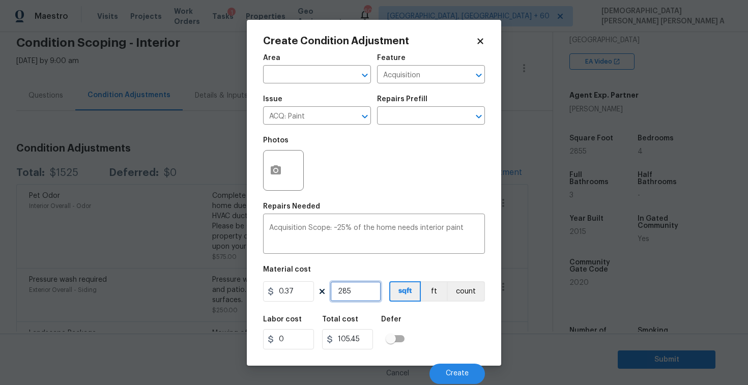
type input "1056.35"
type input "2855"
click at [457, 371] on span "Create" at bounding box center [457, 374] width 23 height 8
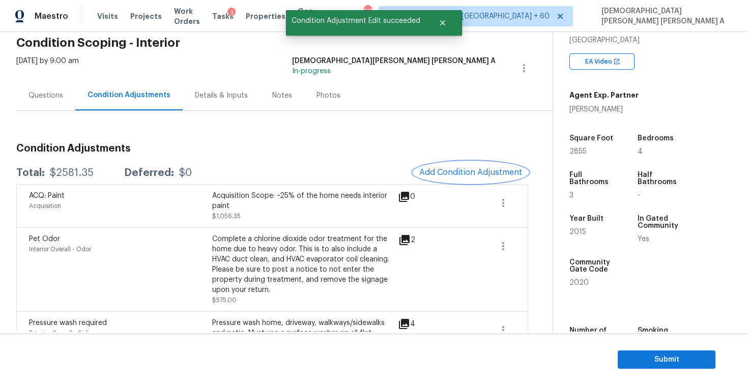
click at [468, 173] on span "Add Condition Adjustment" at bounding box center [470, 172] width 103 height 9
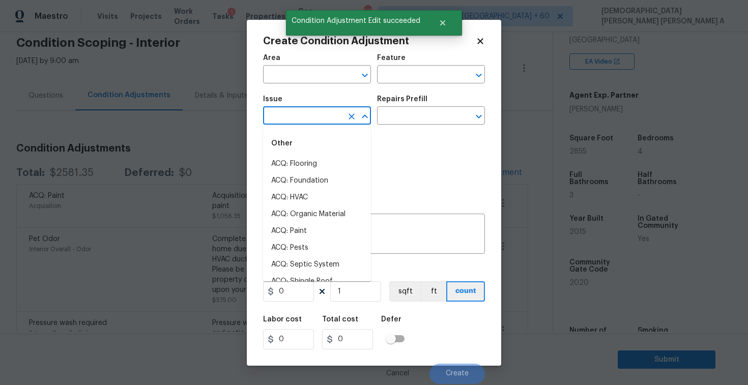
click at [314, 116] on input "text" at bounding box center [302, 117] width 79 height 16
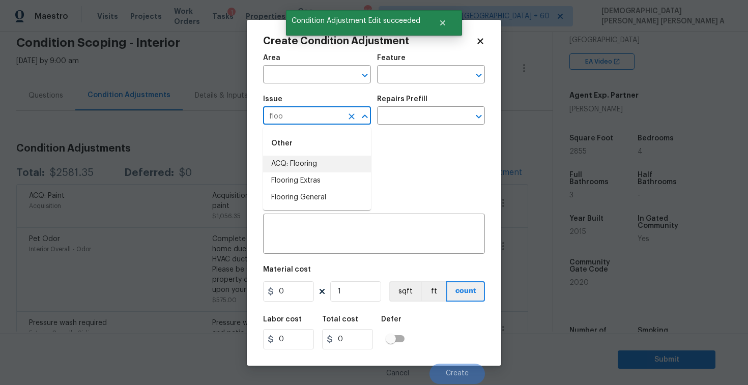
click at [323, 167] on li "ACQ: Flooring" at bounding box center [317, 164] width 108 height 17
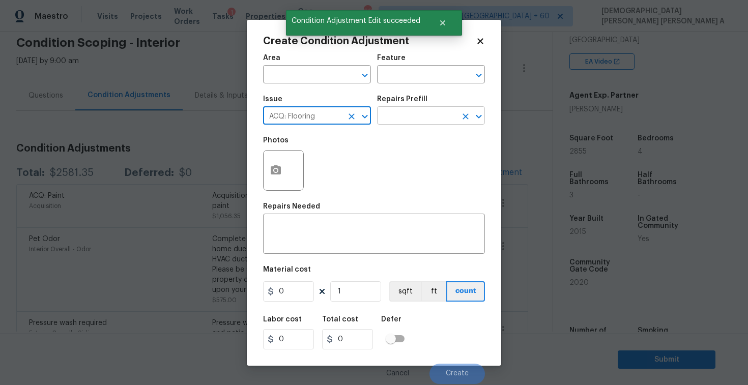
type input "ACQ: Flooring"
click at [422, 110] on input "text" at bounding box center [416, 117] width 79 height 16
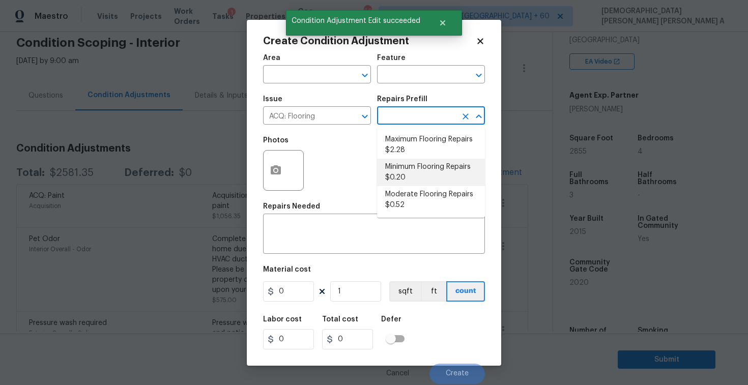
click at [416, 162] on li "Minimum Flooring Repairs $0.20" at bounding box center [431, 172] width 108 height 27
type input "Acquisition"
type textarea "Acquisition Scope: Minimum flooring repairs"
type input "0.2"
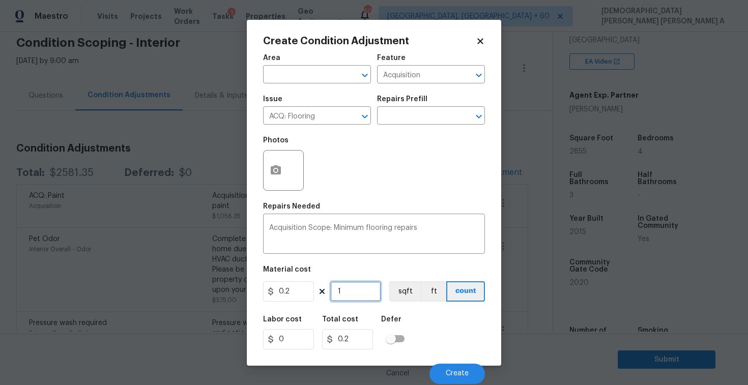
click at [362, 295] on input "1" at bounding box center [355, 291] width 51 height 20
type input "0"
type input "2"
type input "0.4"
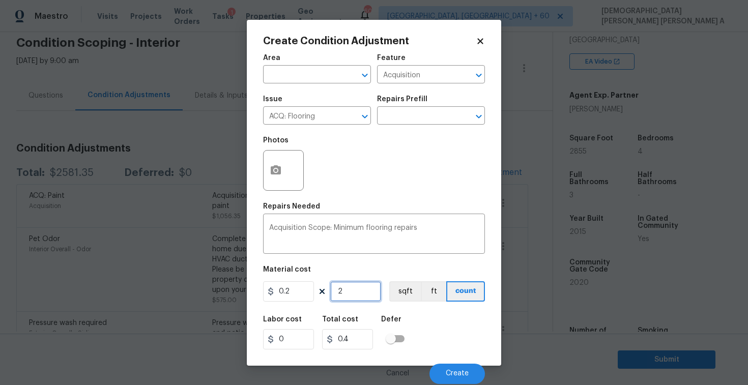
type input "28"
type input "5.6"
type input "285"
type input "57"
type input "2855"
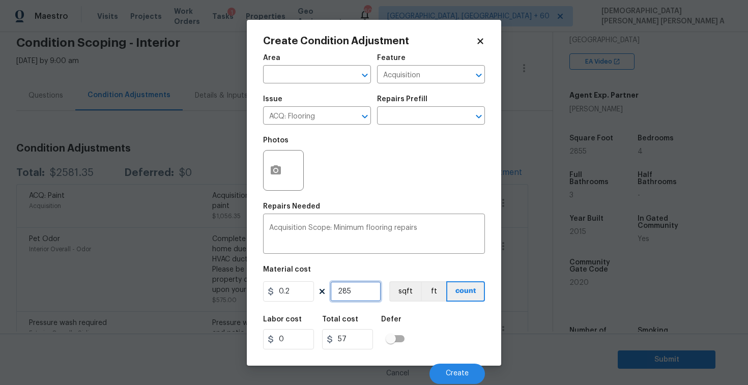
type input "571"
type input "2855"
click at [453, 367] on button "Create" at bounding box center [457, 374] width 55 height 20
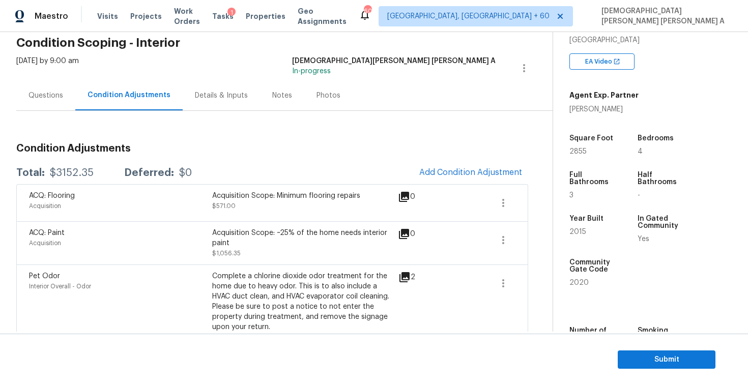
click at [43, 91] on div "Questions" at bounding box center [46, 96] width 35 height 10
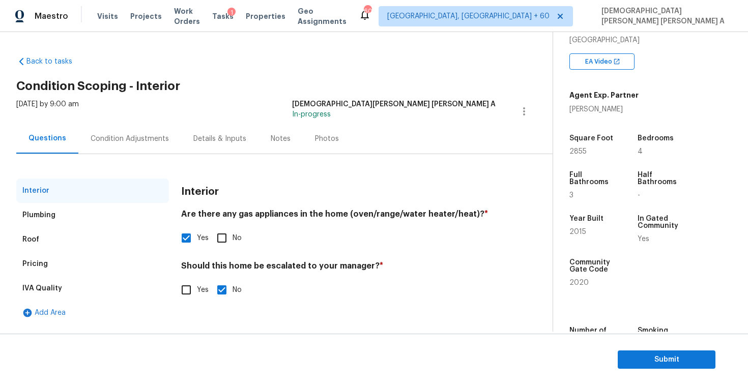
click at [60, 259] on div "Pricing" at bounding box center [92, 264] width 153 height 24
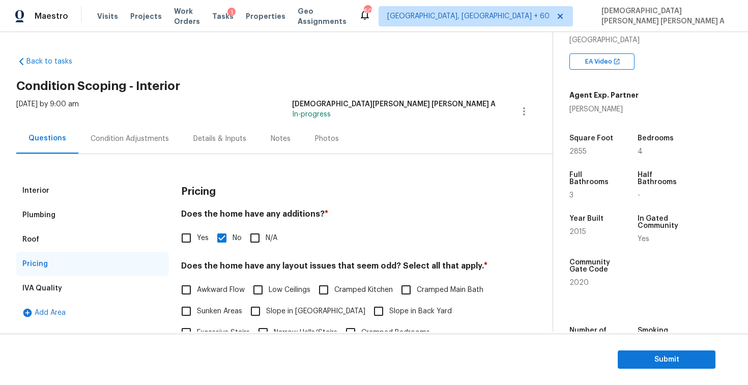
scroll to position [190, 0]
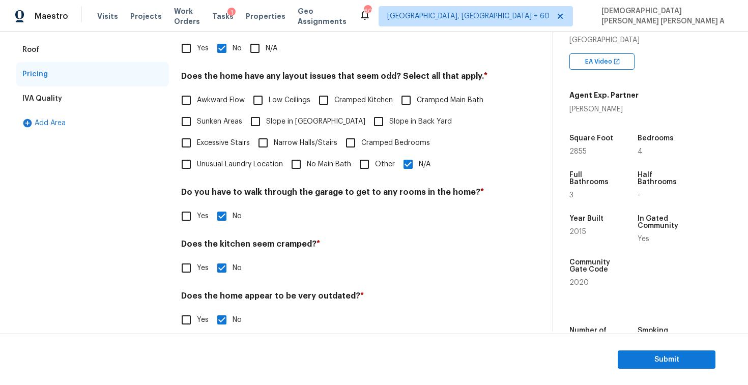
click at [408, 163] on input "N/A" at bounding box center [408, 164] width 21 height 21
checkbox input "false"
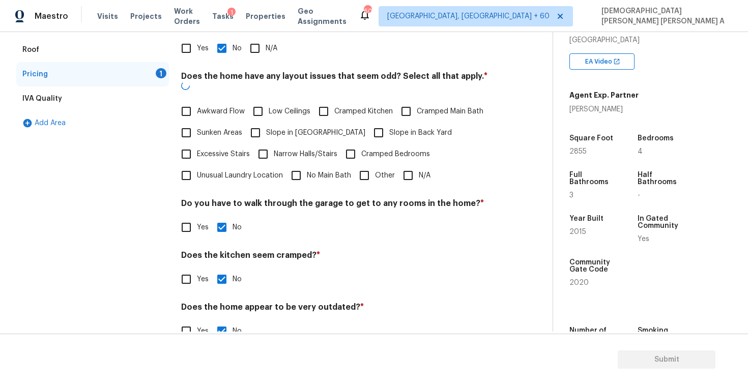
click at [368, 165] on input "Other" at bounding box center [364, 175] width 21 height 21
checkbox input "true"
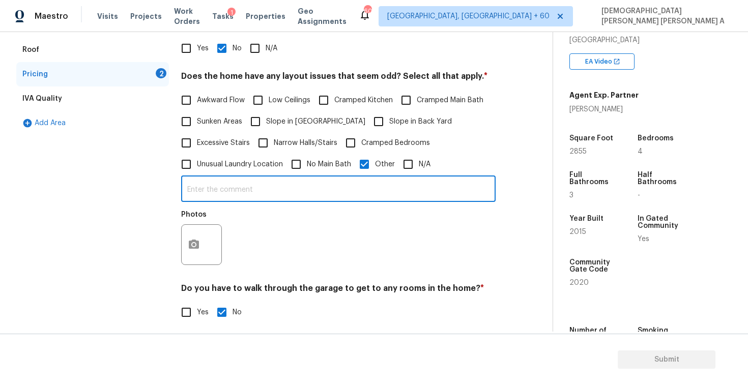
click at [310, 195] on input "text" at bounding box center [338, 190] width 315 height 24
paste input "ard has a slope from back to front"
type input "As per HPM, Yard has a slope from back to front"
click at [190, 257] on button "button" at bounding box center [194, 245] width 24 height 40
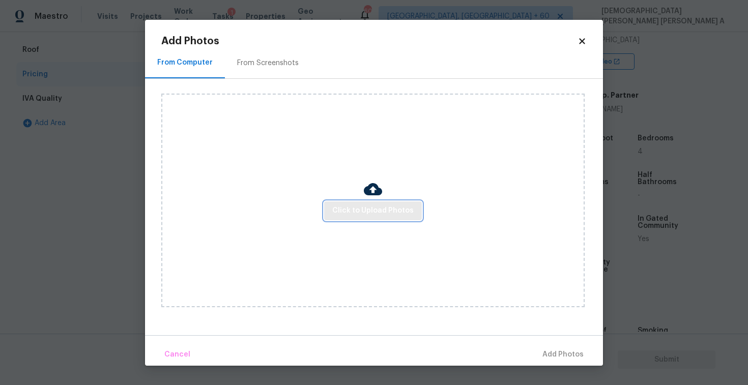
click at [360, 216] on span "Click to Upload Photos" at bounding box center [372, 211] width 81 height 13
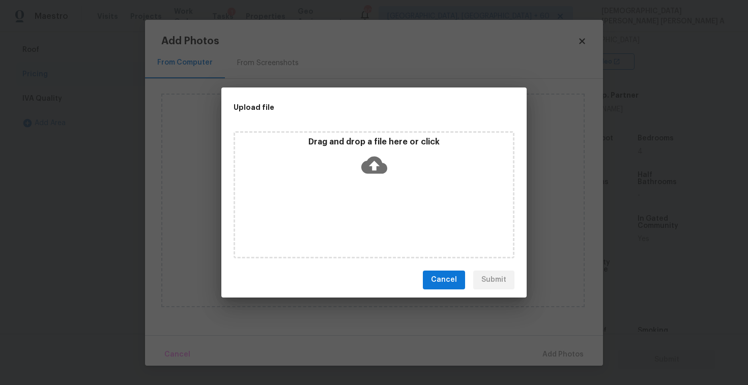
click at [375, 153] on icon at bounding box center [374, 165] width 26 height 26
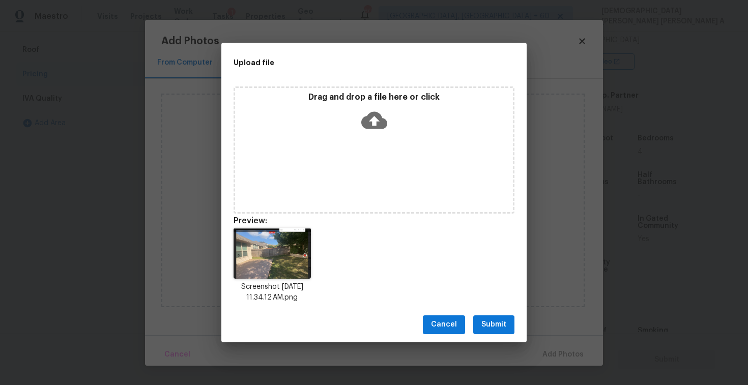
drag, startPoint x: 500, startPoint y: 328, endPoint x: 526, endPoint y: 339, distance: 28.3
click at [500, 328] on span "Submit" at bounding box center [493, 325] width 25 height 13
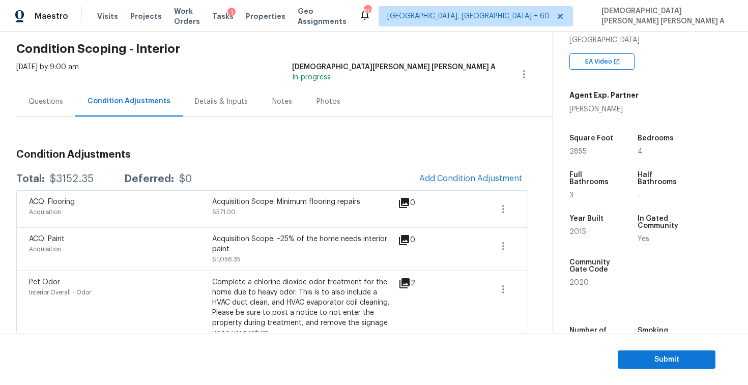
scroll to position [19, 0]
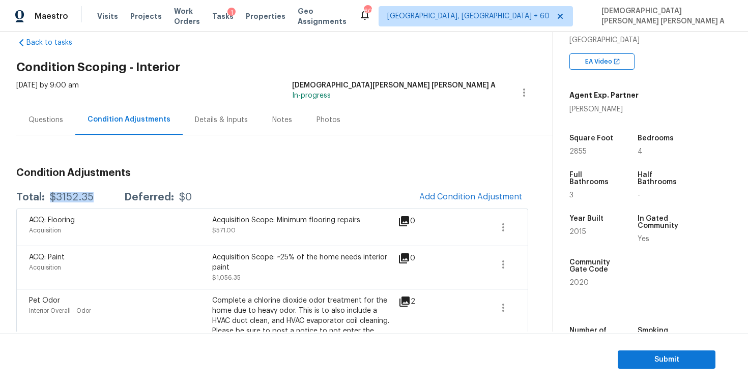
drag, startPoint x: 94, startPoint y: 195, endPoint x: 50, endPoint y: 195, distance: 44.3
click at [50, 195] on div "Total: $3152.35 Deferred: $0" at bounding box center [104, 197] width 176 height 10
copy div "$3152.35"
click at [28, 131] on div "Questions" at bounding box center [45, 120] width 59 height 30
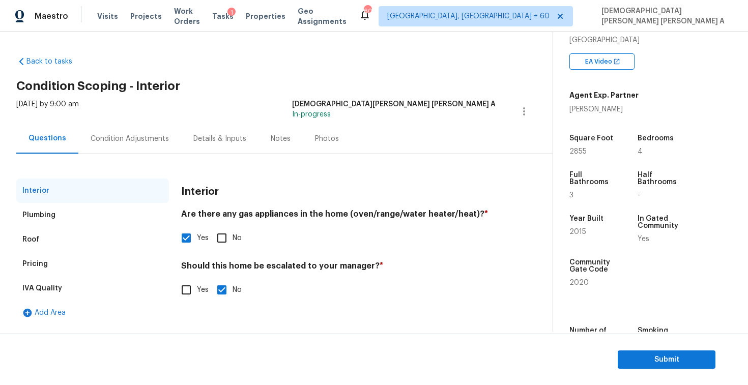
click at [40, 270] on div "Pricing" at bounding box center [92, 264] width 153 height 24
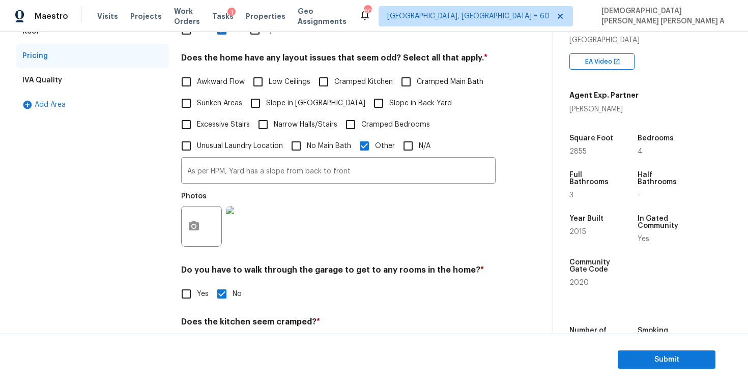
scroll to position [250, 0]
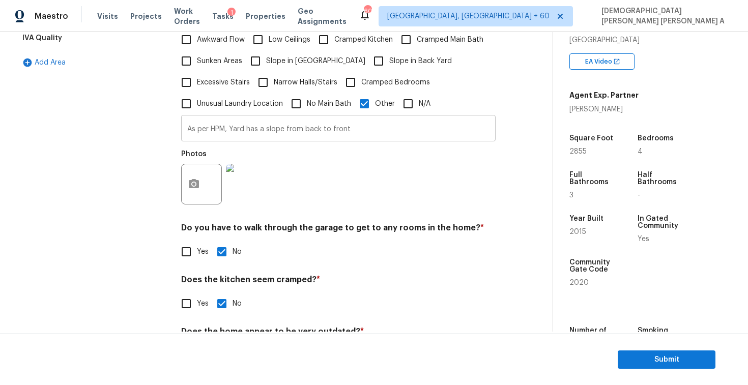
click at [257, 133] on input "As per HPM, Yard has a slope from back to front" at bounding box center [338, 130] width 315 height 24
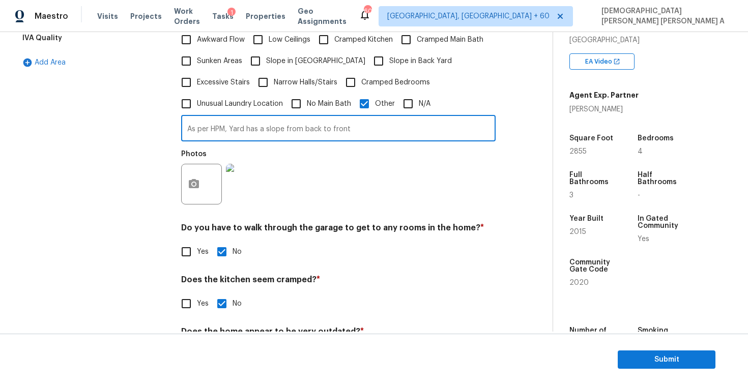
click at [257, 133] on input "As per HPM, Yard has a slope from back to front" at bounding box center [338, 130] width 315 height 24
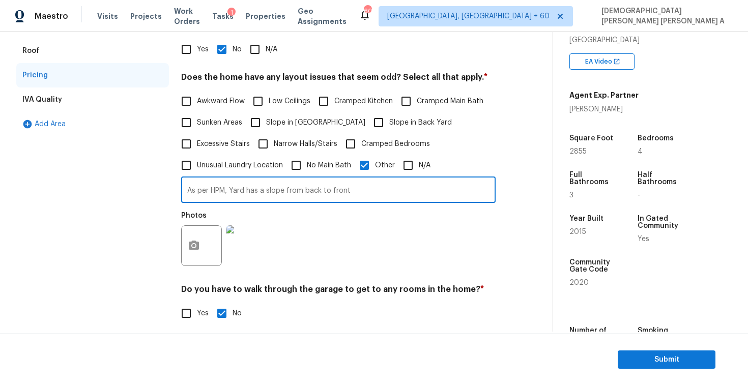
scroll to position [53, 0]
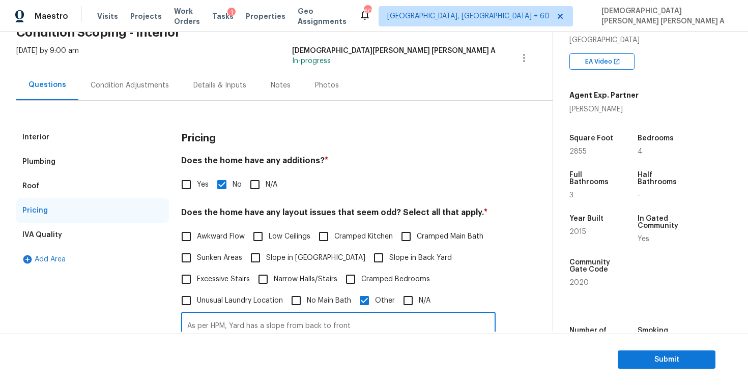
click at [132, 77] on div "Condition Adjustments" at bounding box center [129, 85] width 103 height 30
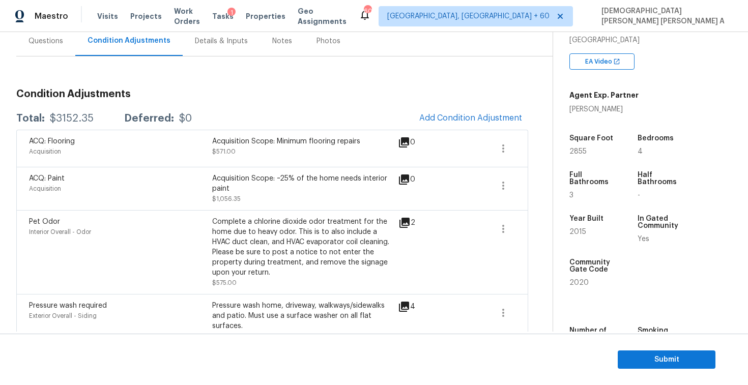
scroll to position [80, 0]
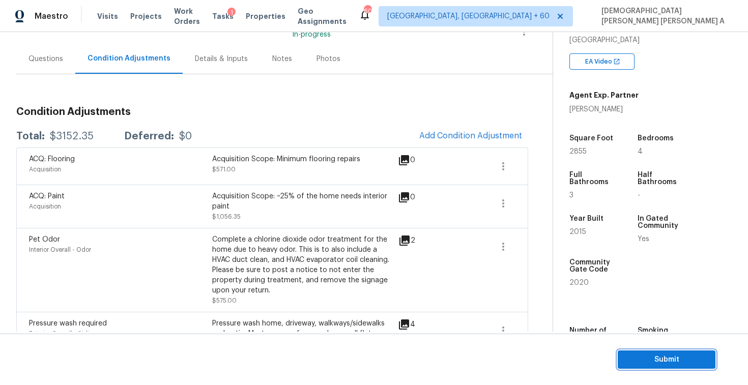
click at [646, 364] on span "Submit" at bounding box center [666, 360] width 81 height 13
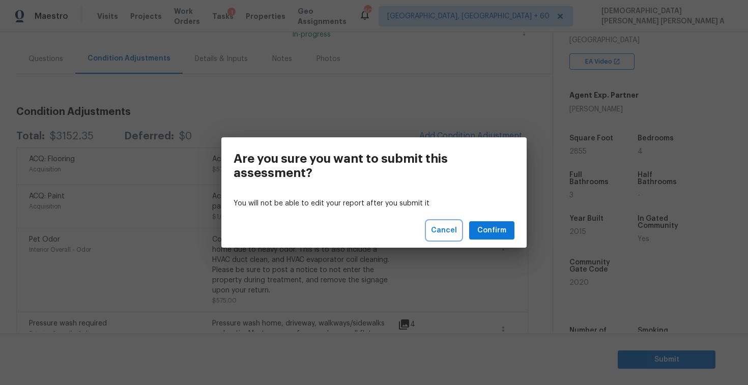
click at [454, 231] on span "Cancel" at bounding box center [444, 230] width 26 height 13
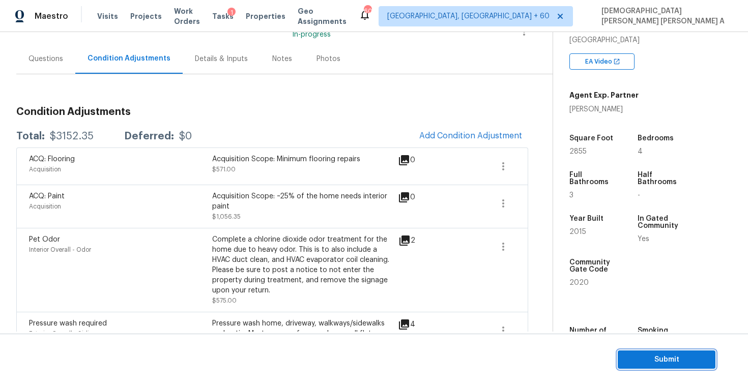
scroll to position [271, 0]
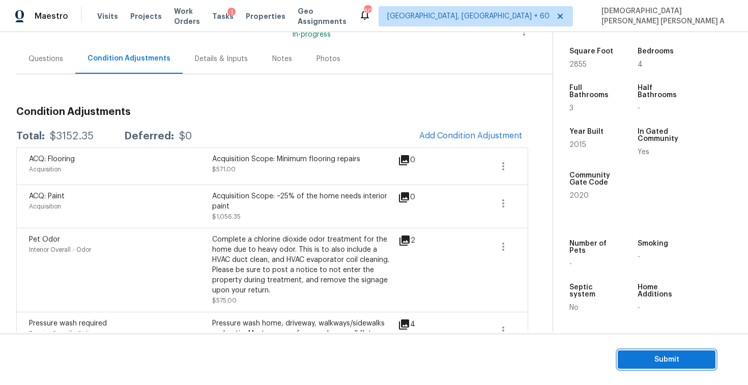
click at [658, 363] on span "Submit" at bounding box center [666, 360] width 81 height 13
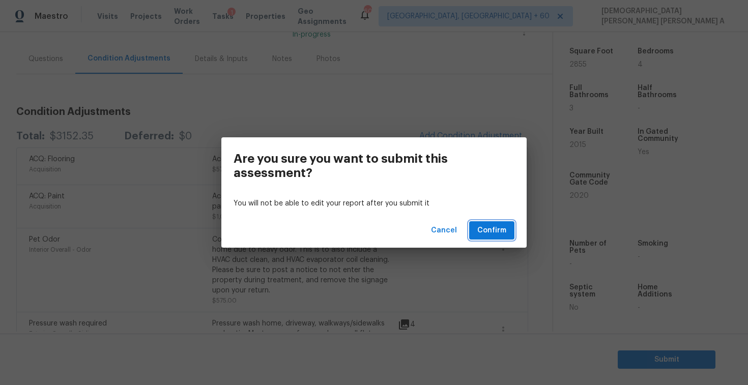
click at [493, 227] on span "Confirm" at bounding box center [491, 230] width 29 height 13
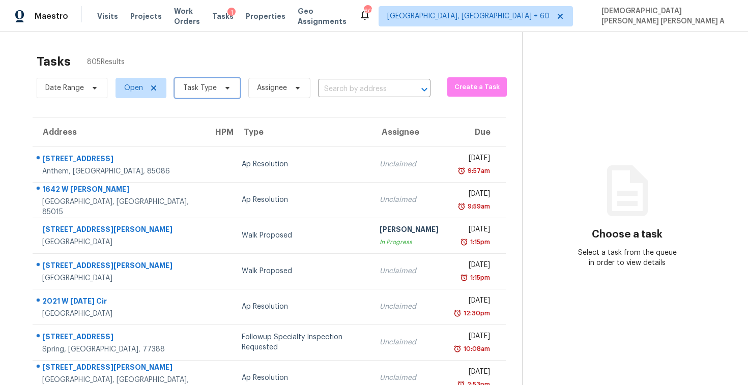
click at [223, 78] on span "Task Type" at bounding box center [208, 88] width 66 height 20
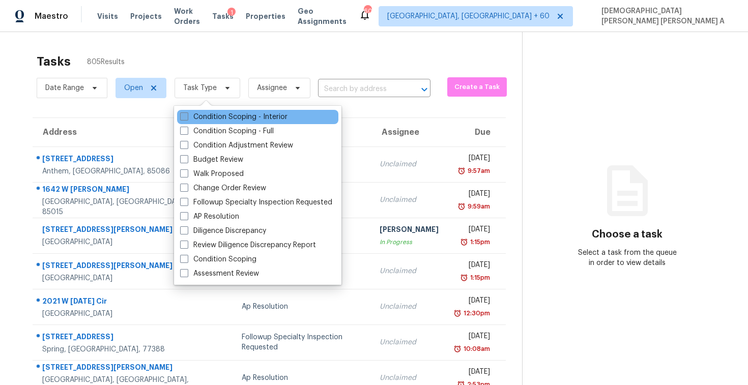
click at [212, 113] on label "Condition Scoping - Interior" at bounding box center [233, 117] width 107 height 10
click at [187, 113] on input "Condition Scoping - Interior" at bounding box center [183, 115] width 7 height 7
checkbox input "true"
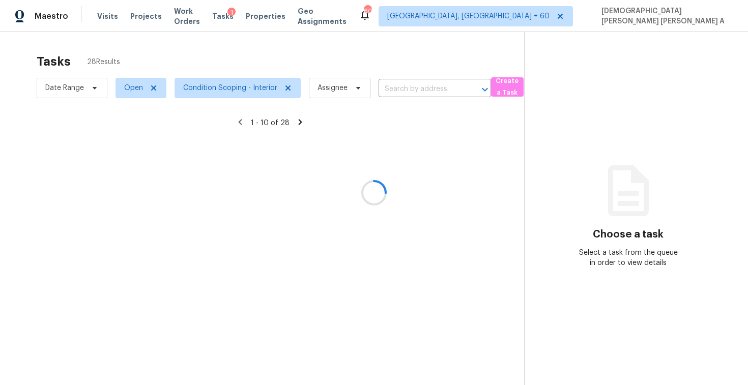
click at [240, 56] on div at bounding box center [374, 192] width 748 height 385
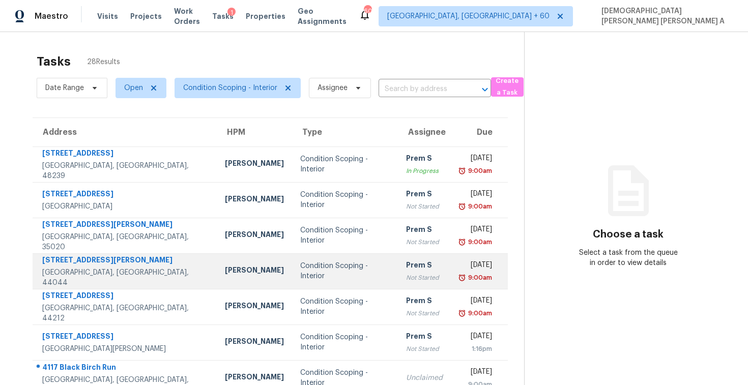
scroll to position [145, 0]
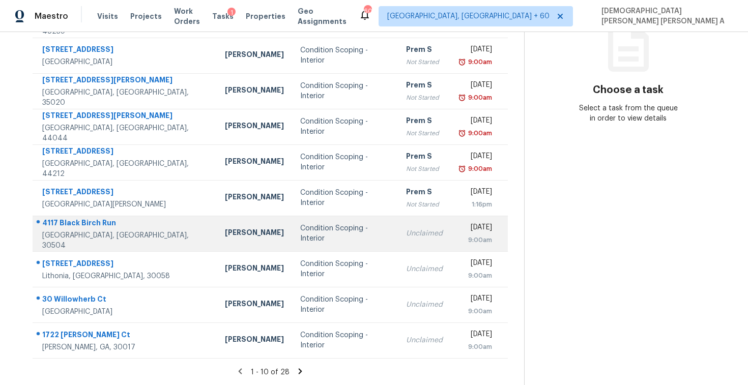
click at [332, 221] on td "Condition Scoping - Interior" at bounding box center [345, 234] width 106 height 36
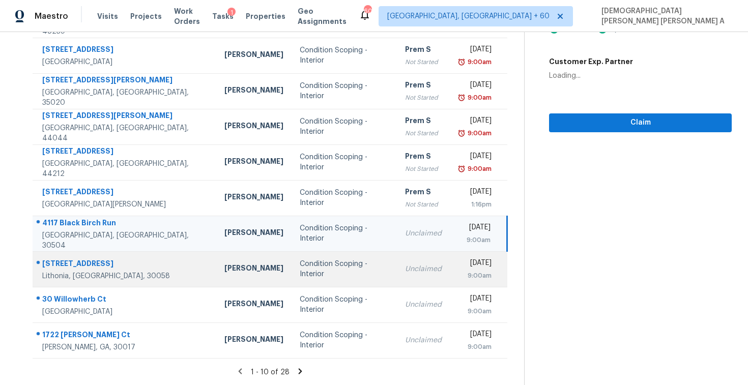
click at [310, 280] on td "Condition Scoping - Interior" at bounding box center [344, 269] width 105 height 36
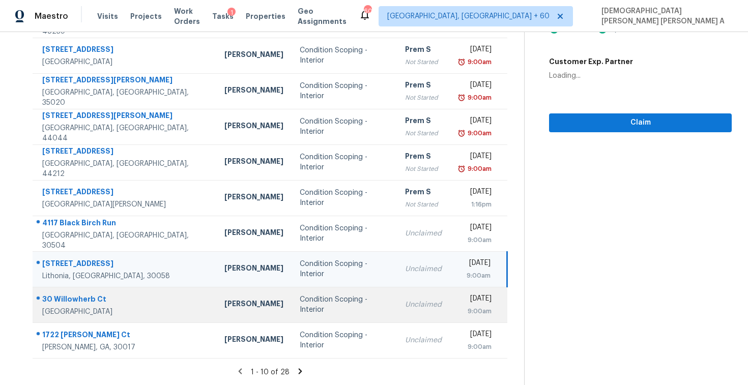
click at [300, 305] on div "Condition Scoping - Interior" at bounding box center [344, 305] width 89 height 20
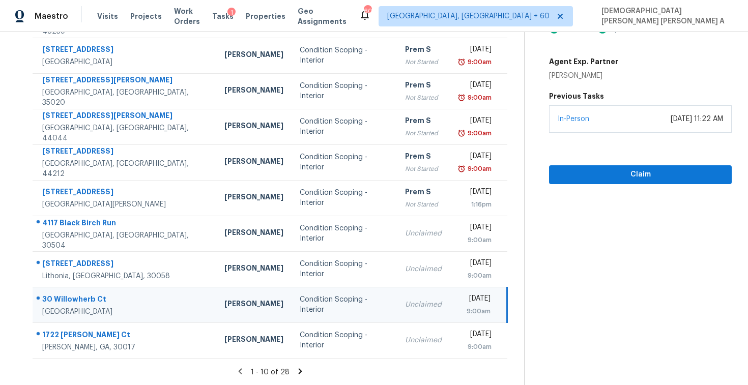
scroll to position [0, 0]
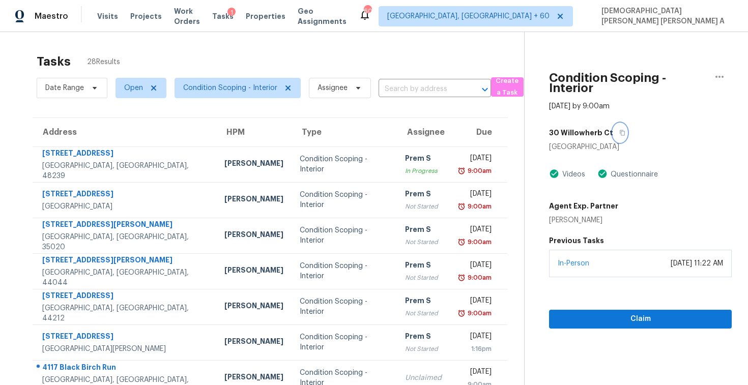
click at [619, 130] on icon "button" at bounding box center [622, 133] width 6 height 6
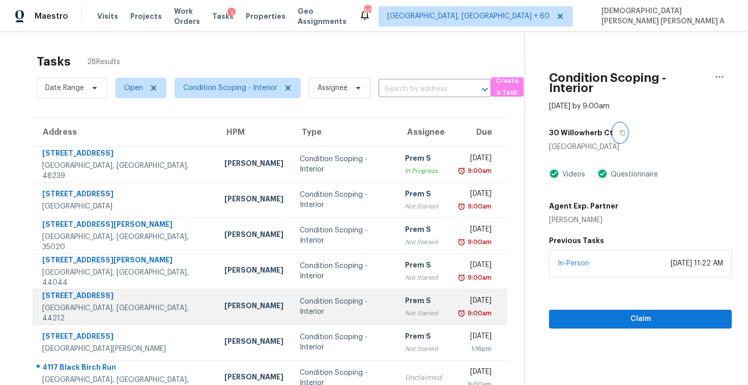
scroll to position [145, 0]
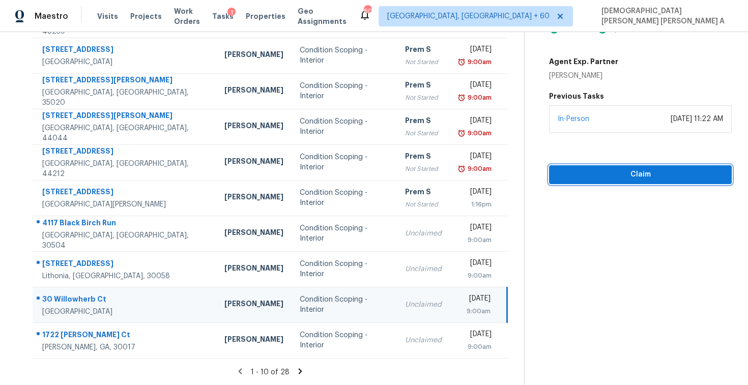
click at [609, 172] on span "Claim" at bounding box center [640, 174] width 166 height 13
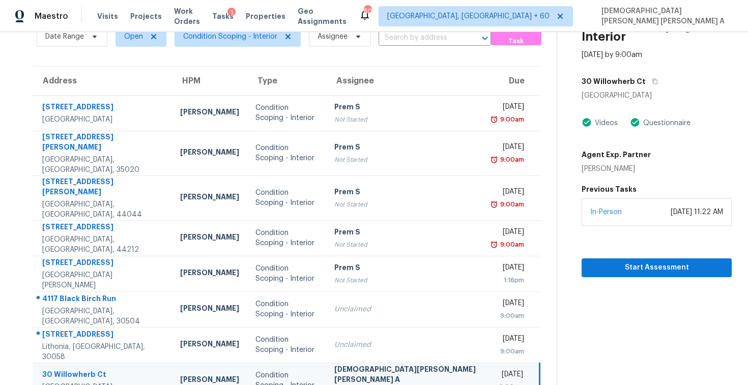
scroll to position [12, 0]
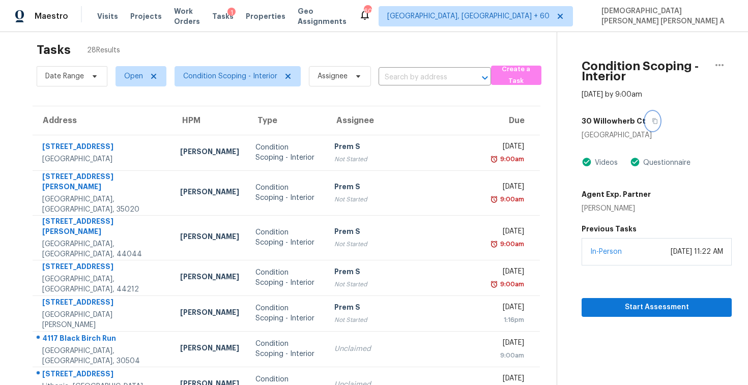
click at [652, 118] on icon "button" at bounding box center [655, 121] width 6 height 6
click at [614, 314] on button "Start Assessment" at bounding box center [657, 307] width 150 height 19
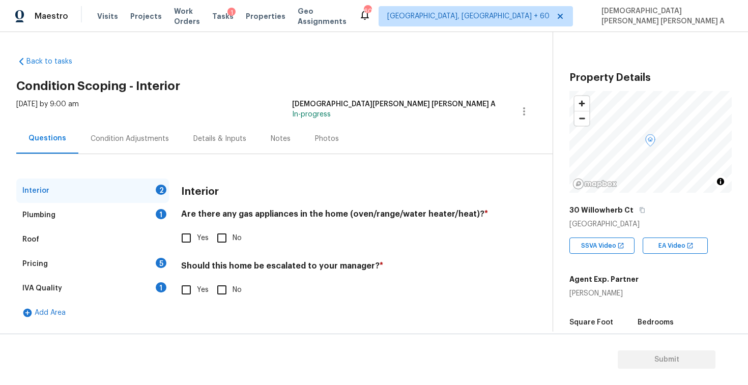
click at [266, 87] on h2 "Condition Scoping - Interior" at bounding box center [284, 86] width 536 height 10
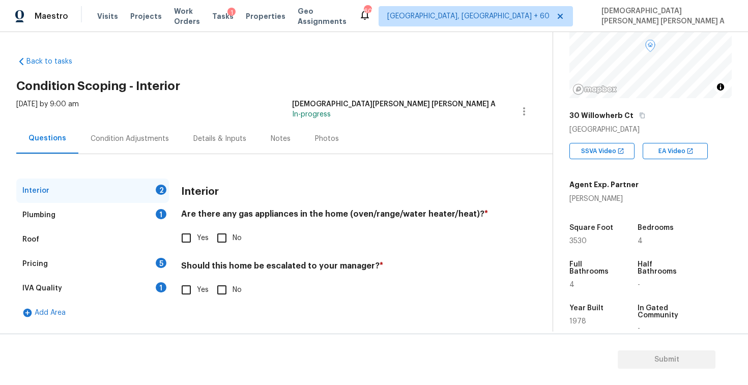
scroll to position [198, 0]
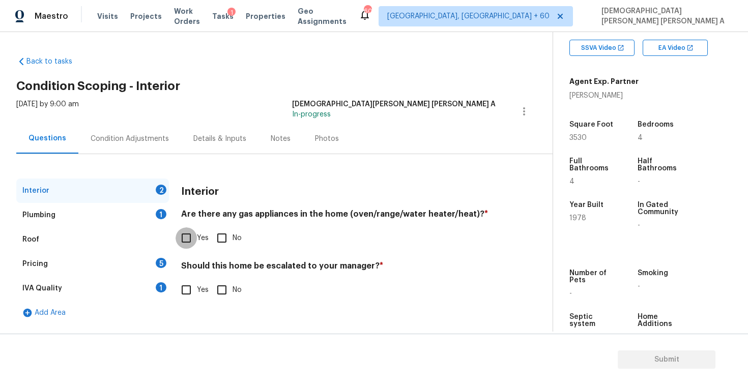
click at [181, 234] on input "Yes" at bounding box center [186, 238] width 21 height 21
checkbox input "true"
click at [223, 298] on input "No" at bounding box center [221, 289] width 21 height 21
checkbox input "true"
click at [118, 203] on div "Plumbing 1" at bounding box center [92, 215] width 153 height 24
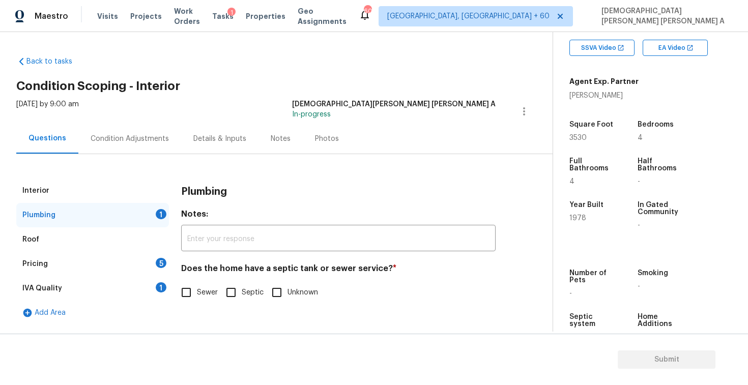
click at [187, 292] on input "Sewer" at bounding box center [186, 292] width 21 height 21
checkbox input "true"
click at [124, 254] on div "Pricing 5" at bounding box center [92, 264] width 153 height 24
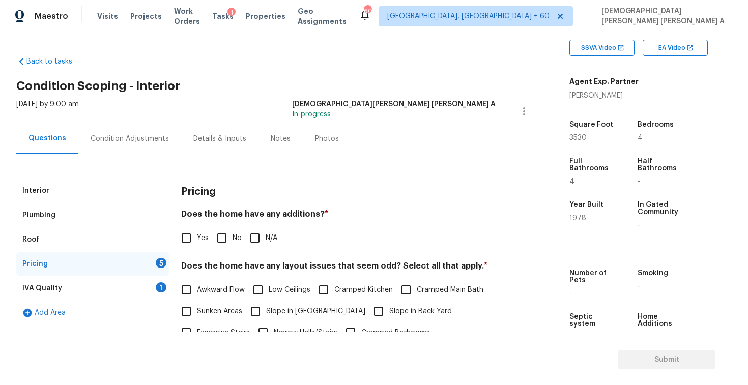
scroll to position [60, 0]
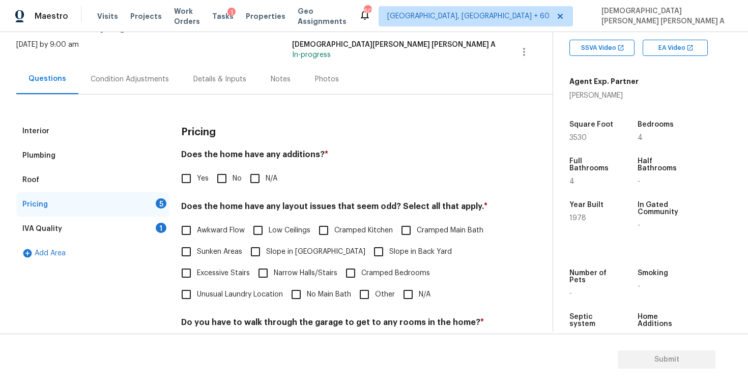
click at [220, 180] on input "No" at bounding box center [221, 178] width 21 height 21
checkbox input "true"
click at [190, 233] on input "Awkward Flow" at bounding box center [186, 230] width 21 height 21
checkbox input "true"
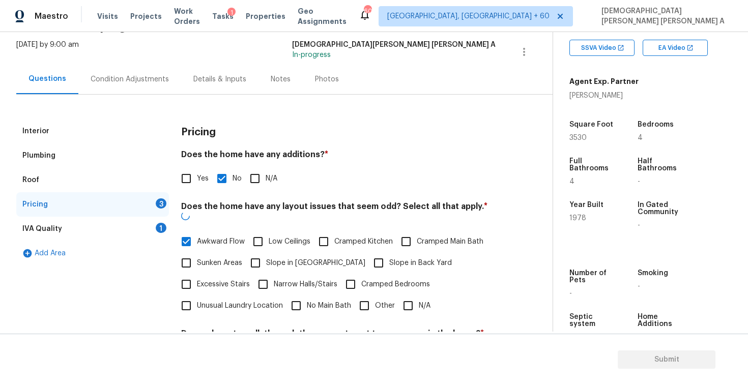
scroll to position [204, 0]
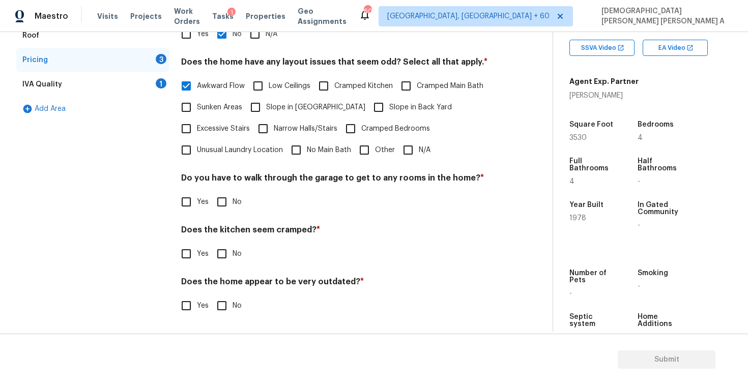
click at [225, 204] on input "No" at bounding box center [221, 201] width 21 height 21
checkbox input "true"
click at [227, 251] on input "No" at bounding box center [221, 253] width 21 height 21
checkbox input "true"
click at [226, 302] on input "No" at bounding box center [221, 305] width 21 height 21
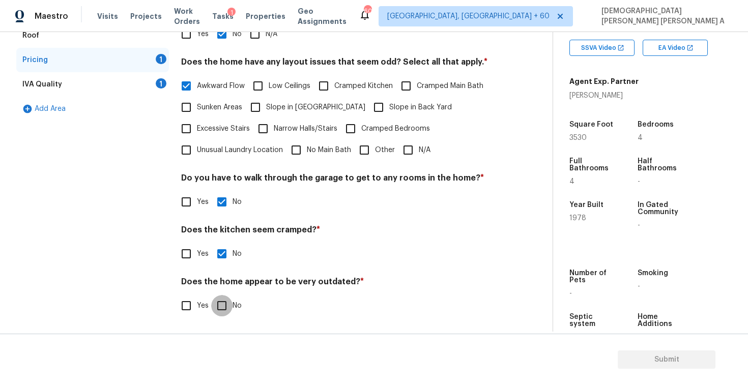
checkbox input "true"
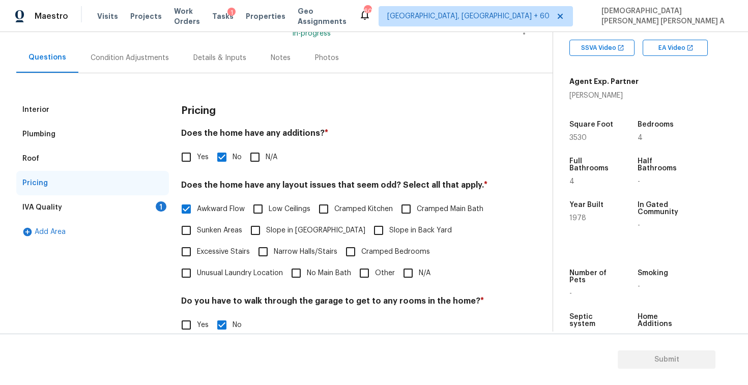
scroll to position [39, 0]
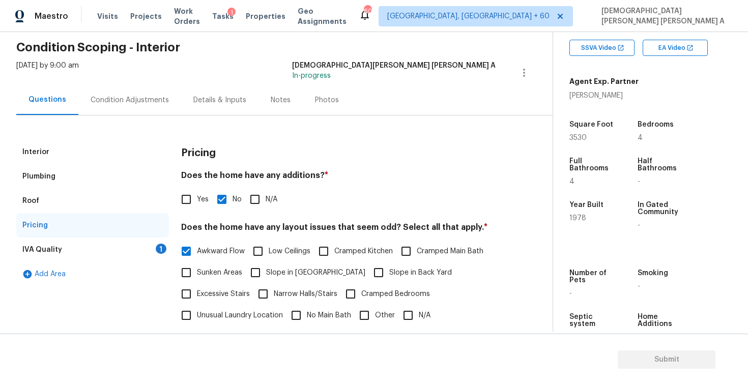
click at [144, 249] on div "IVA Quality 1" at bounding box center [92, 250] width 153 height 24
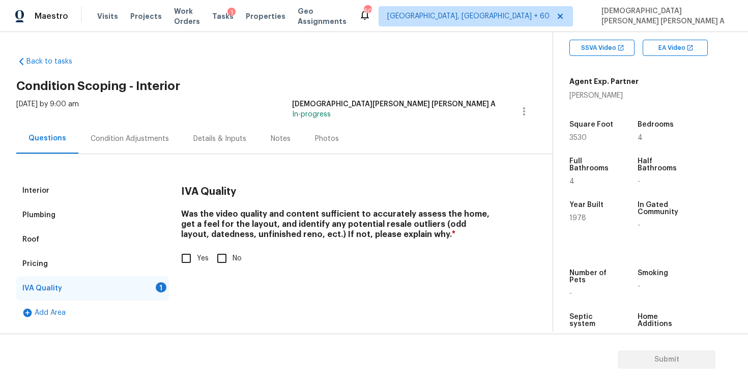
scroll to position [0, 0]
click at [182, 258] on input "Yes" at bounding box center [186, 258] width 21 height 21
checkbox input "true"
click at [124, 143] on div "Condition Adjustments" at bounding box center [130, 139] width 78 height 10
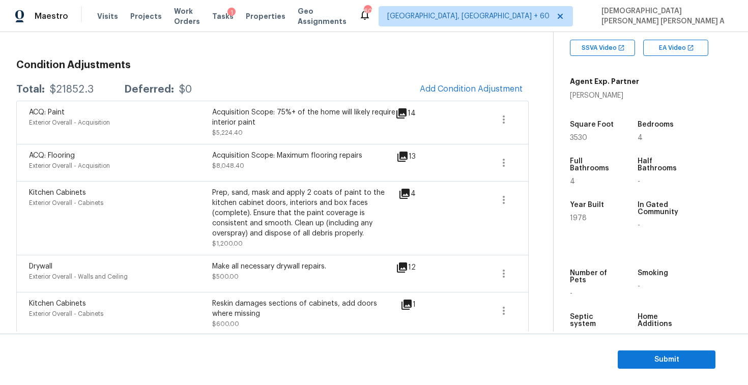
scroll to position [55, 0]
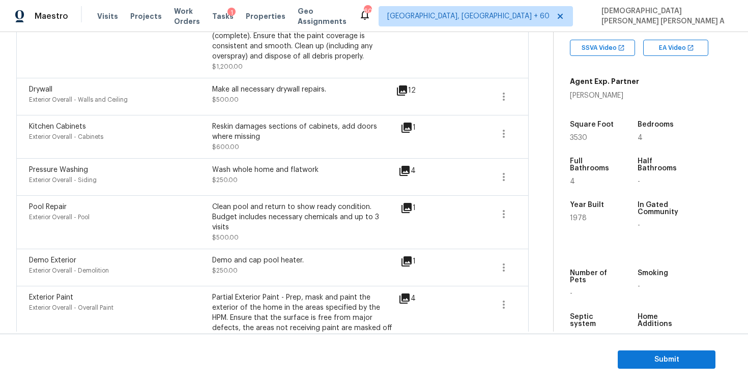
scroll to position [0, 0]
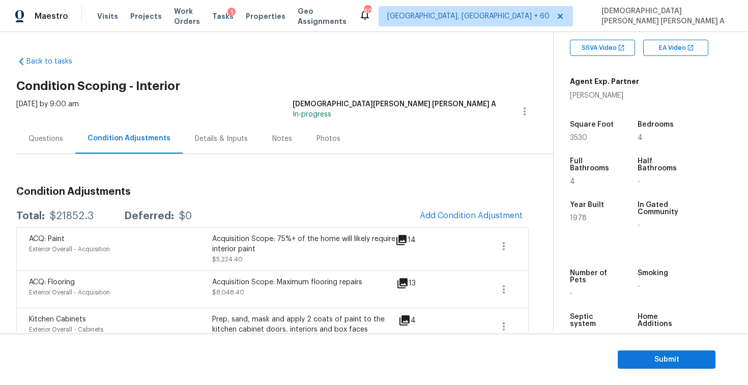
click at [51, 139] on div "Questions" at bounding box center [46, 139] width 35 height 10
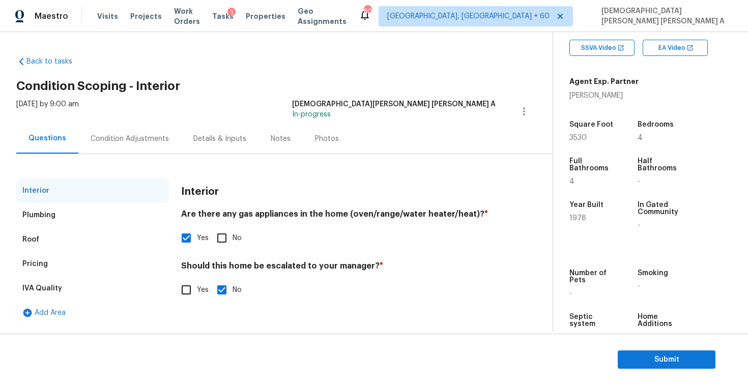
click at [58, 259] on div "Pricing" at bounding box center [92, 264] width 153 height 24
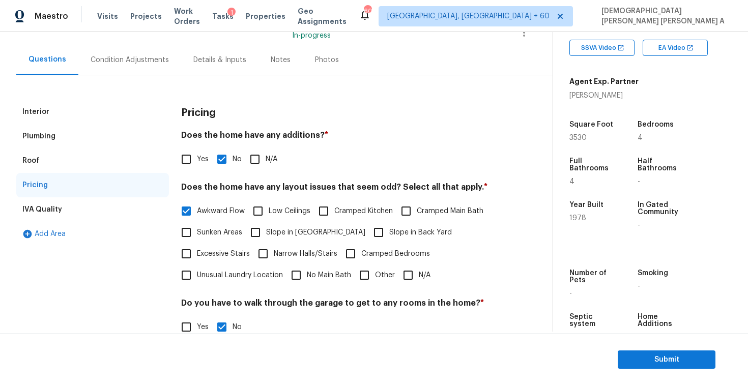
scroll to position [36, 0]
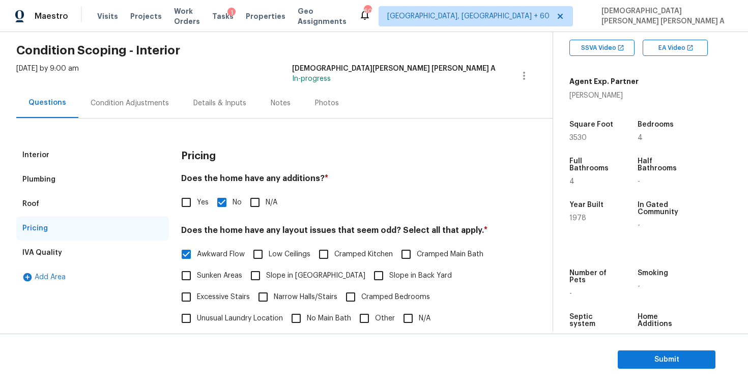
click at [117, 90] on div "Condition Adjustments" at bounding box center [129, 103] width 103 height 30
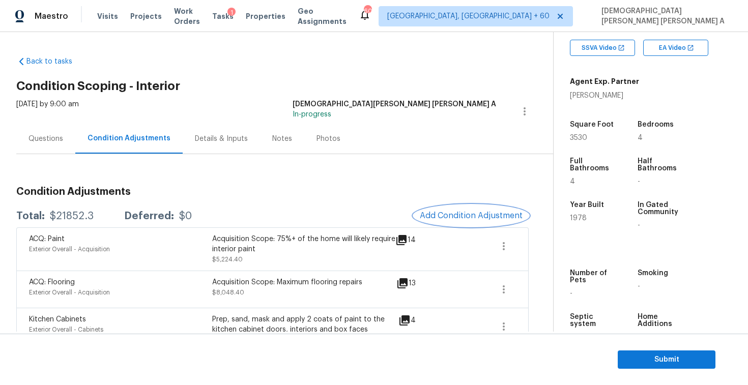
click at [455, 212] on span "Add Condition Adjustment" at bounding box center [471, 215] width 103 height 9
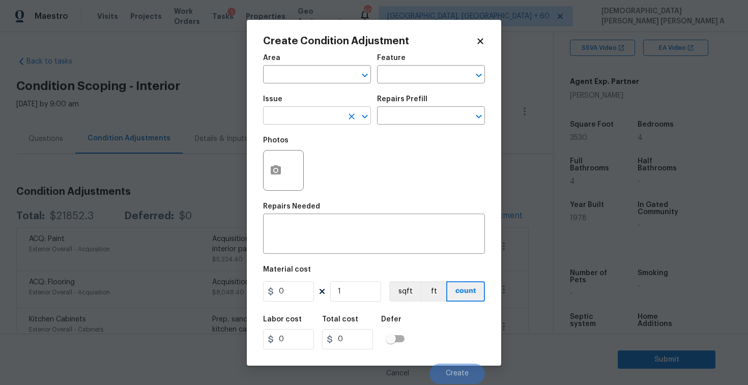
click at [292, 119] on input "text" at bounding box center [302, 117] width 79 height 16
click at [425, 163] on div "Photos" at bounding box center [374, 164] width 222 height 66
click at [271, 168] on icon "button" at bounding box center [276, 169] width 10 height 9
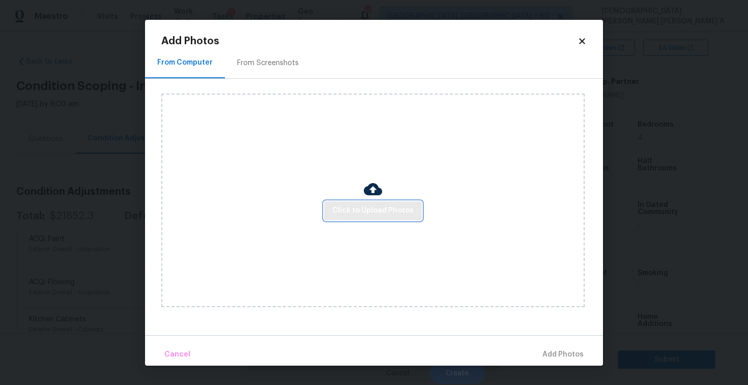
click at [371, 212] on span "Click to Upload Photos" at bounding box center [372, 211] width 81 height 13
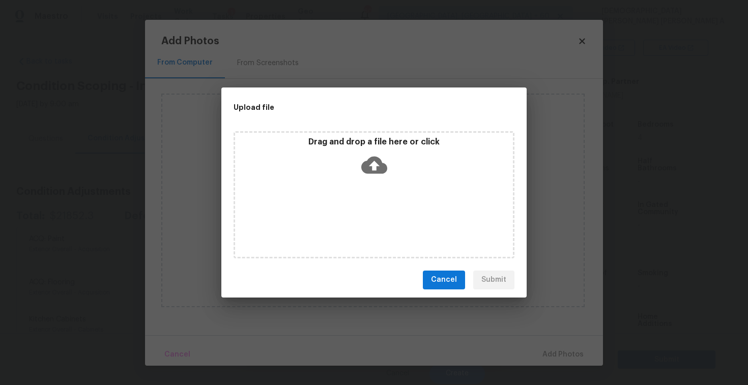
click at [374, 153] on icon at bounding box center [374, 165] width 26 height 26
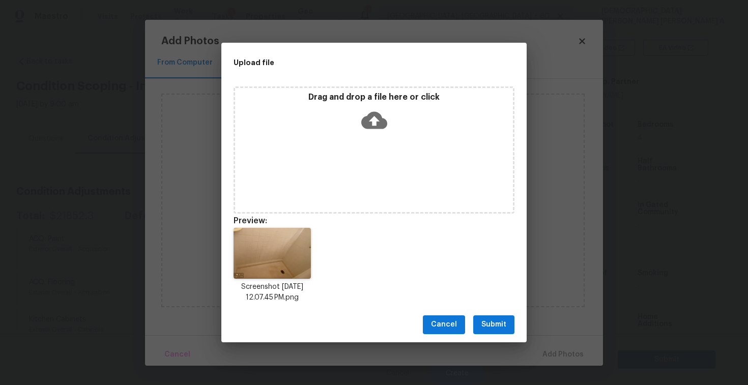
click at [491, 321] on span "Submit" at bounding box center [493, 325] width 25 height 13
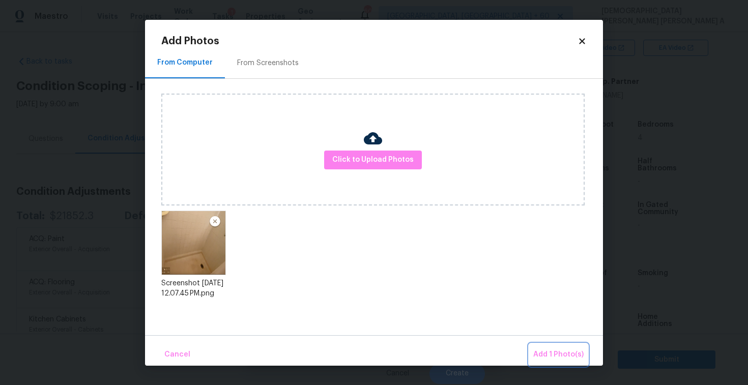
click at [555, 361] on button "Add 1 Photo(s)" at bounding box center [558, 355] width 59 height 22
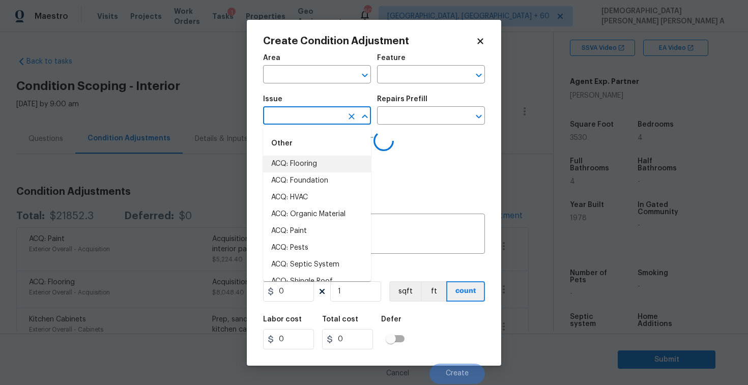
click at [306, 123] on input "text" at bounding box center [302, 117] width 79 height 16
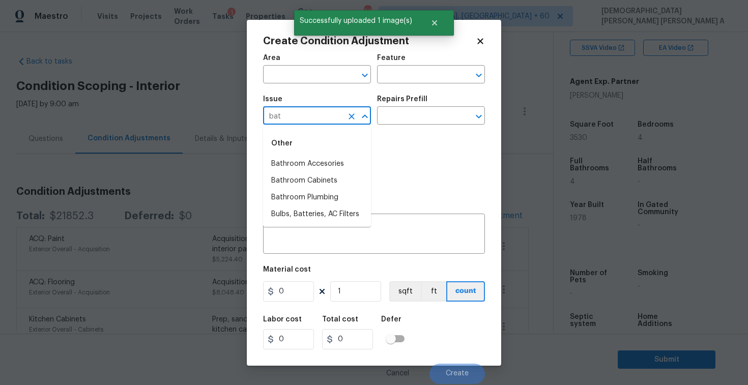
type input "bath"
click at [322, 199] on li "Bathroom Plumbing" at bounding box center [317, 197] width 108 height 17
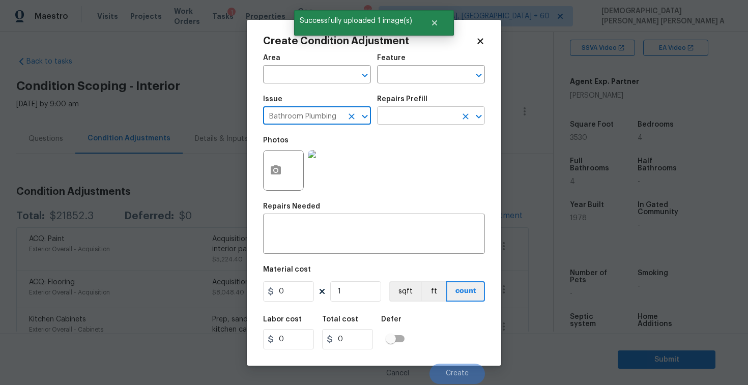
type input "Bathroom Plumbing"
click at [430, 114] on input "text" at bounding box center [416, 117] width 79 height 16
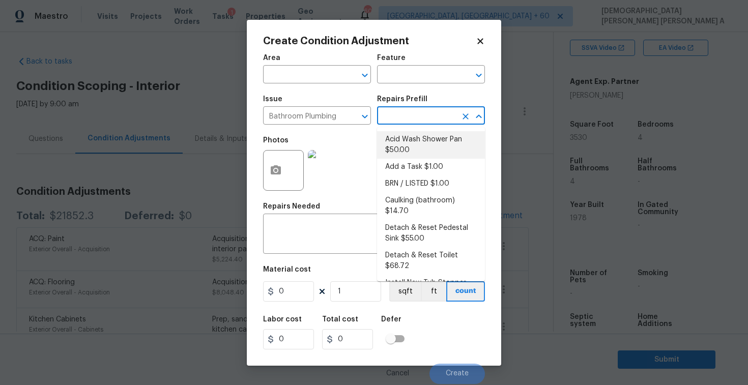
click at [403, 156] on li "Acid Wash Shower Pan $50.00" at bounding box center [431, 144] width 108 height 27
type input "Plumbing"
type textarea "Prep and acid wash/deep clean the shower pan."
type input "50"
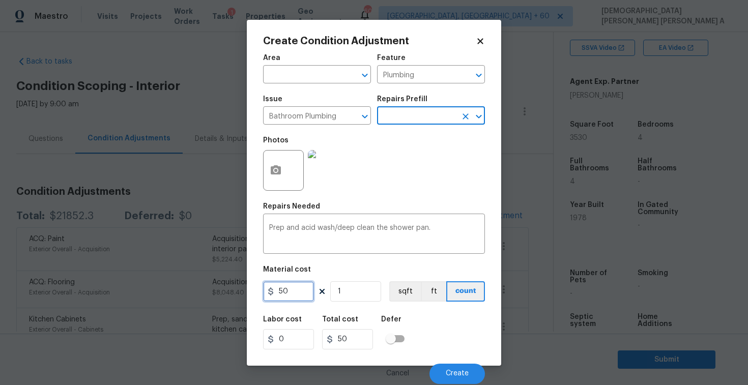
click at [304, 289] on input "50" at bounding box center [288, 291] width 51 height 20
type input "75"
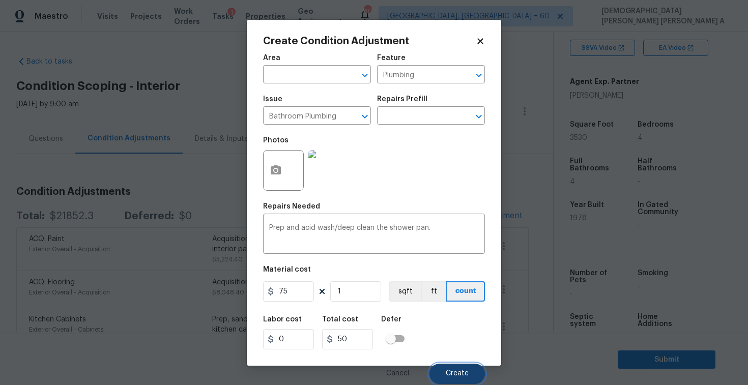
type input "75"
click at [457, 370] on button "Create" at bounding box center [457, 374] width 55 height 20
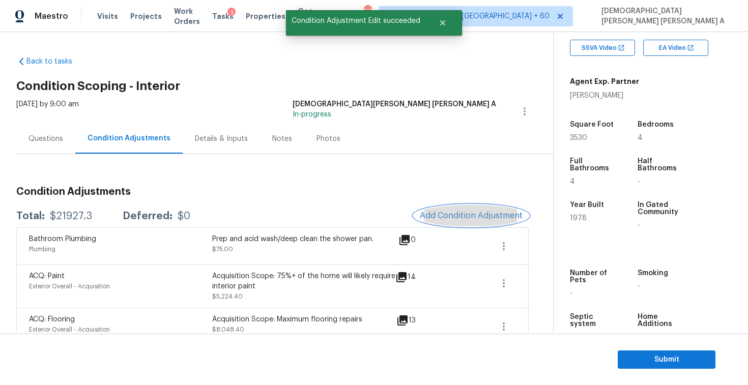
click at [463, 216] on span "Add Condition Adjustment" at bounding box center [471, 215] width 103 height 9
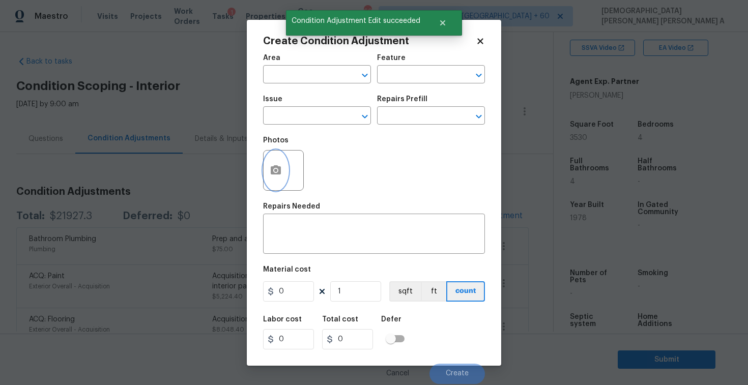
click at [266, 178] on button "button" at bounding box center [276, 171] width 24 height 40
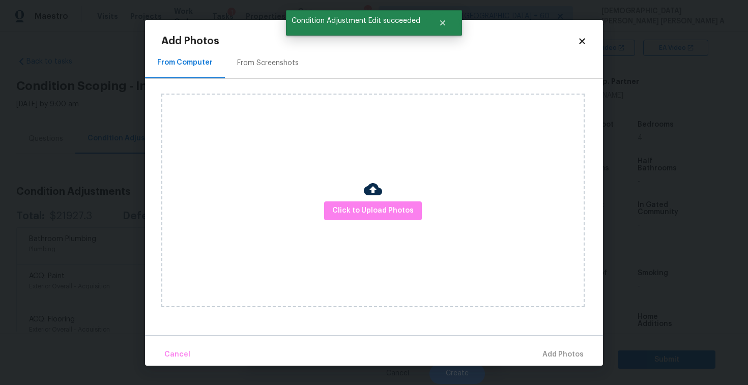
click at [369, 224] on div "Click to Upload Photos" at bounding box center [372, 201] width 423 height 214
click at [370, 211] on span "Click to Upload Photos" at bounding box center [372, 211] width 81 height 13
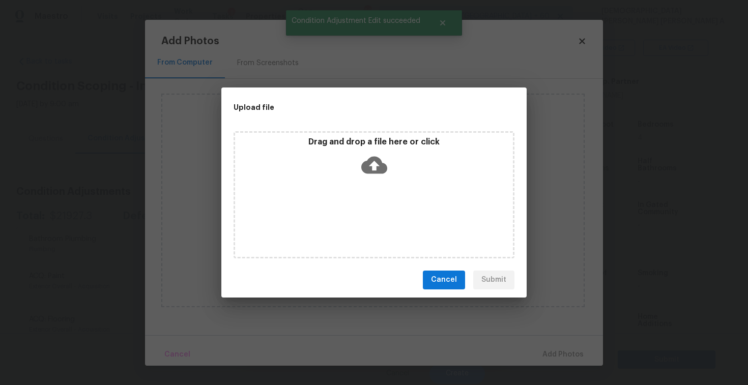
click at [373, 190] on div "Drag and drop a file here or click" at bounding box center [374, 194] width 281 height 127
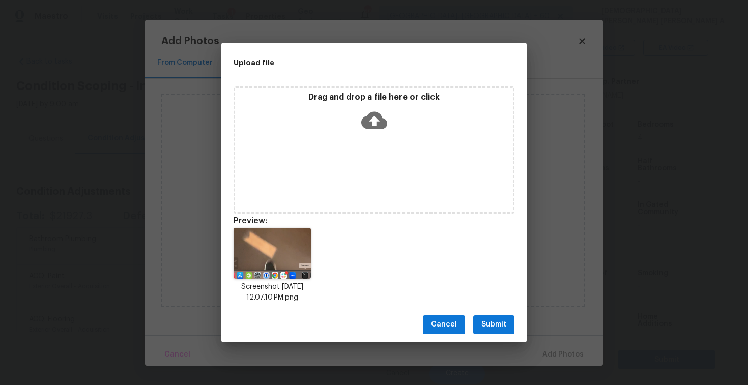
click at [501, 334] on div "Cancel Submit" at bounding box center [373, 324] width 305 height 35
click at [488, 317] on button "Submit" at bounding box center [493, 325] width 41 height 19
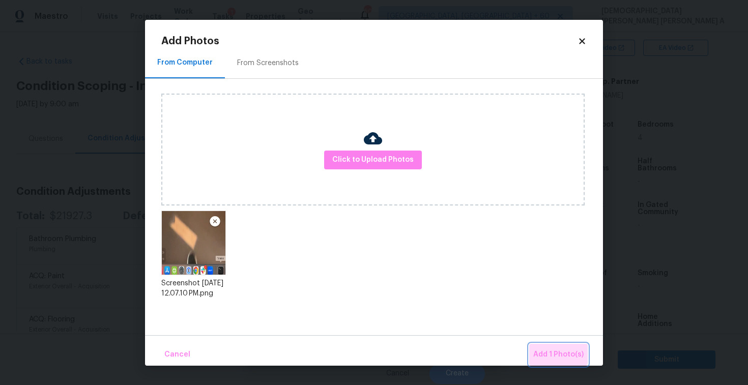
click at [549, 346] on button "Add 1 Photo(s)" at bounding box center [558, 355] width 59 height 22
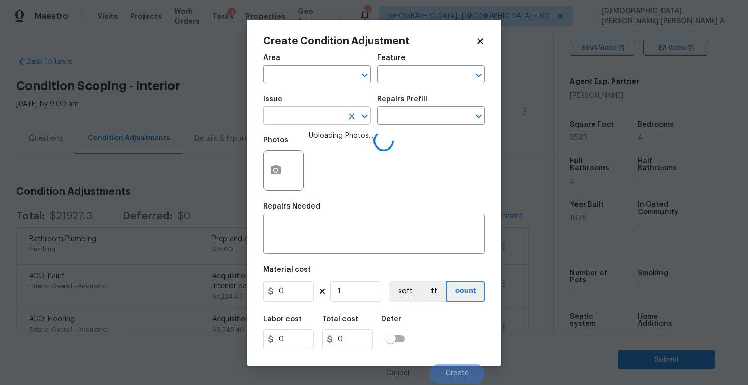
click at [325, 122] on input "text" at bounding box center [302, 117] width 79 height 16
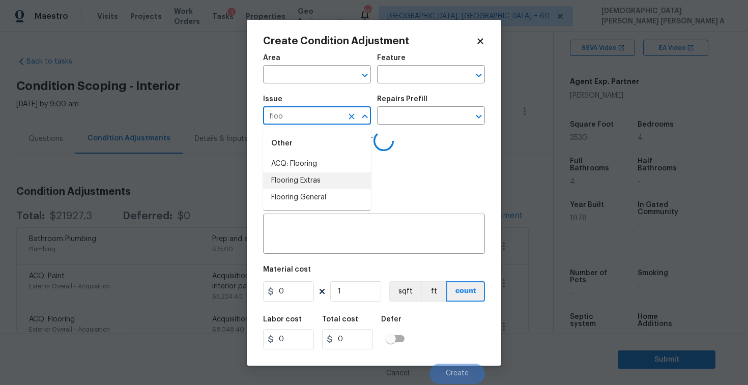
click at [328, 179] on li "Flooring Extras" at bounding box center [317, 181] width 108 height 17
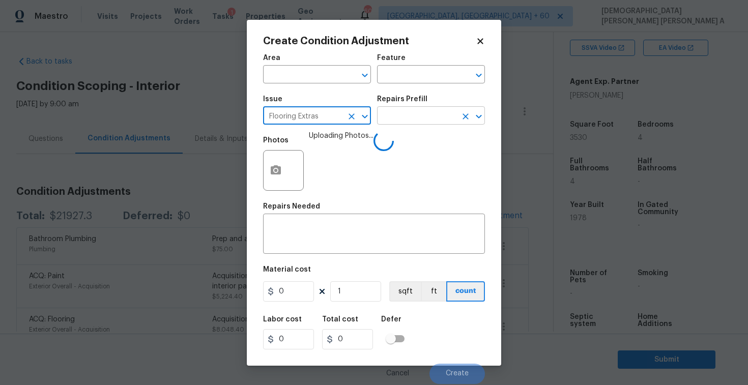
type input "Flooring Extras"
click at [428, 114] on input "text" at bounding box center [416, 117] width 79 height 16
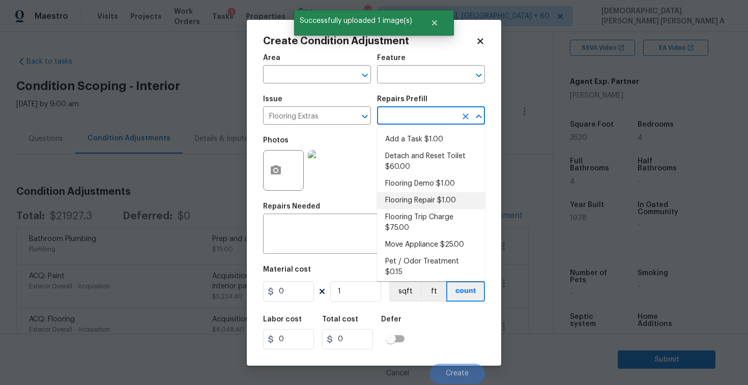
scroll to position [81, 0]
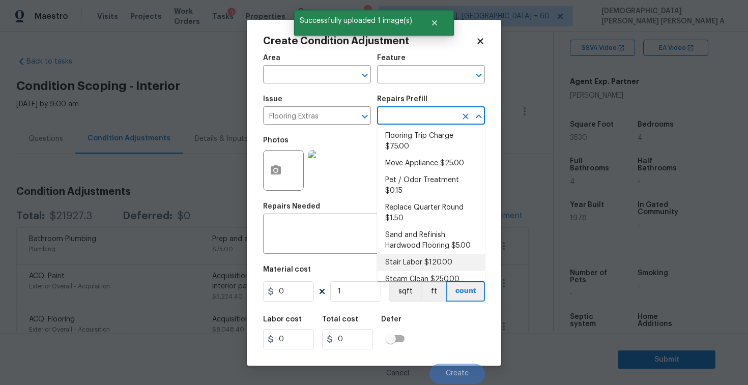
click at [409, 254] on li "Stair Labor $120.00" at bounding box center [431, 262] width 108 height 17
type input "Overall Flooring"
type textarea "Stair Labor"
type input "120"
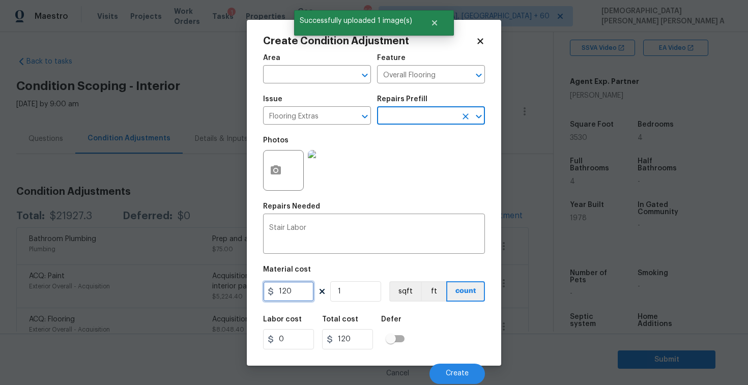
click at [303, 294] on input "120" at bounding box center [288, 291] width 51 height 20
type input "25"
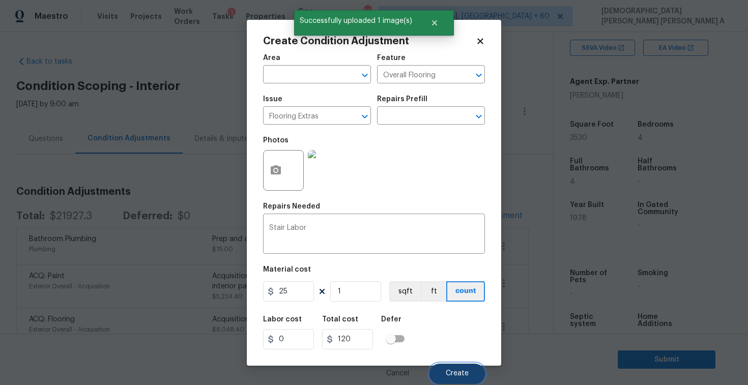
type input "25"
click at [459, 375] on span "Create" at bounding box center [457, 374] width 23 height 8
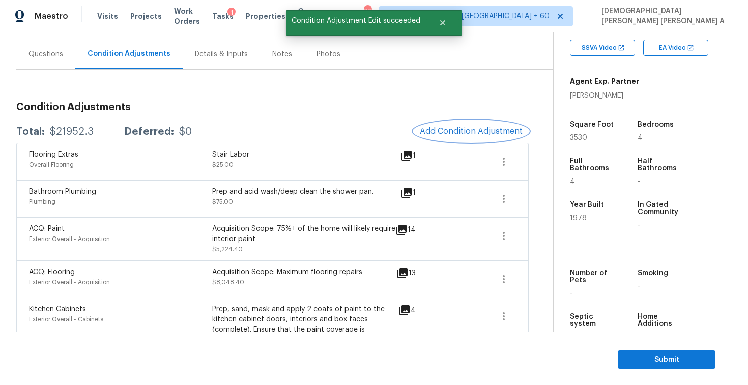
scroll to position [83, 0]
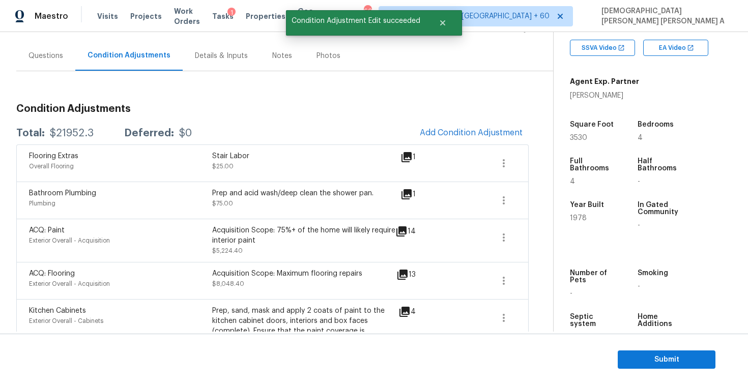
drag, startPoint x: 94, startPoint y: 136, endPoint x: 44, endPoint y: 131, distance: 50.6
click at [44, 131] on div "Total: $21952.3 Deferred: $0" at bounding box center [104, 133] width 176 height 10
copy div "$21952.3"
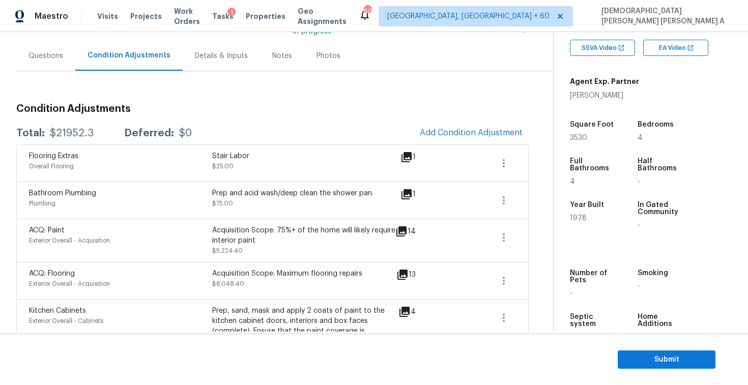
click at [53, 65] on div "Questions" at bounding box center [45, 56] width 59 height 30
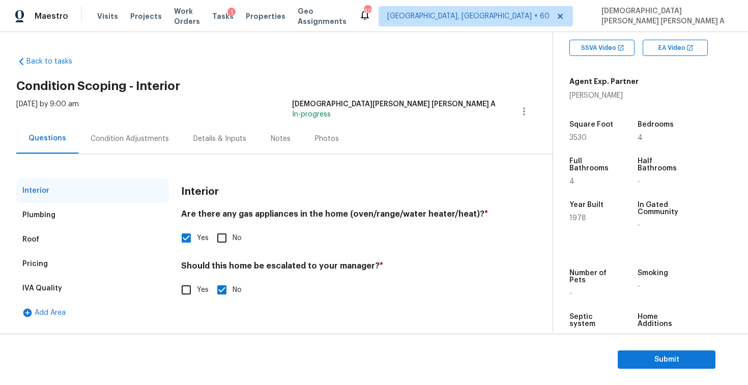
click at [47, 280] on div "IVA Quality" at bounding box center [92, 288] width 153 height 24
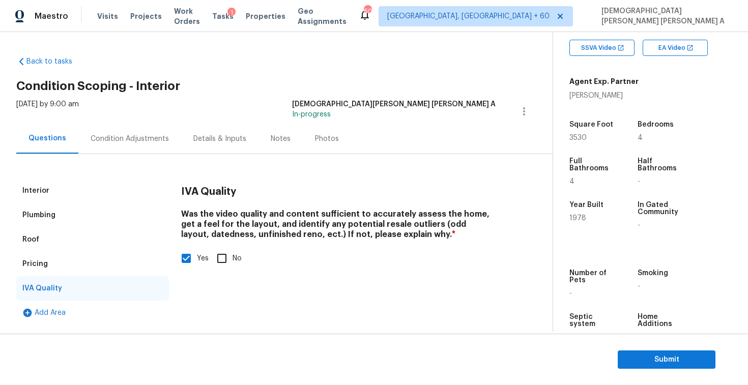
click at [48, 266] on div "Pricing" at bounding box center [92, 264] width 153 height 24
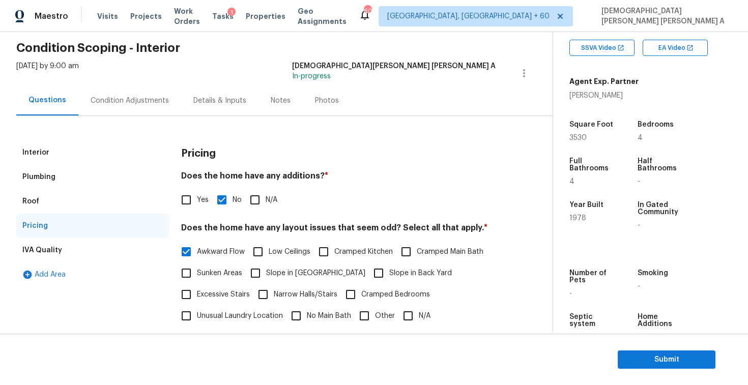
scroll to position [58, 0]
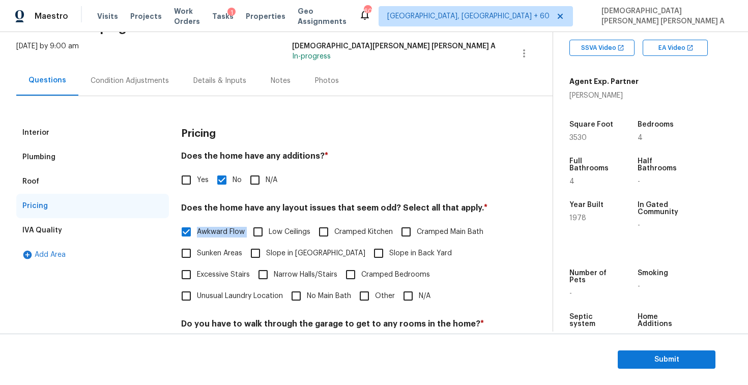
drag, startPoint x: 246, startPoint y: 232, endPoint x: 197, endPoint y: 232, distance: 49.4
click at [197, 232] on div "Awkward Flow Low Ceilings Cramped Kitchen Cramped Main Bath Sunken Areas Slope …" at bounding box center [338, 264] width 315 height 86
copy div "Awkward Flow"
click at [99, 91] on div "Condition Adjustments" at bounding box center [129, 81] width 103 height 30
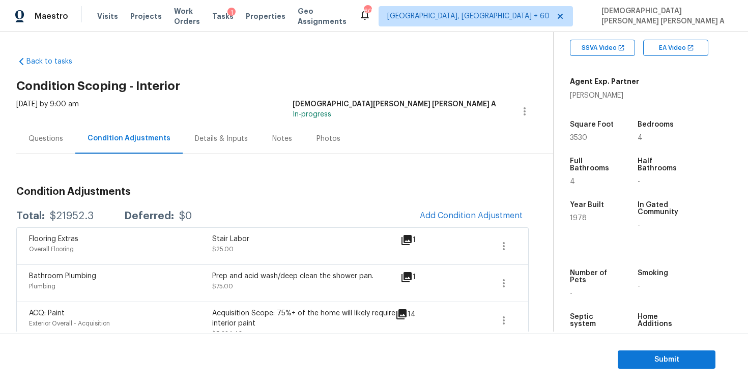
click at [51, 139] on div "Questions" at bounding box center [46, 139] width 35 height 10
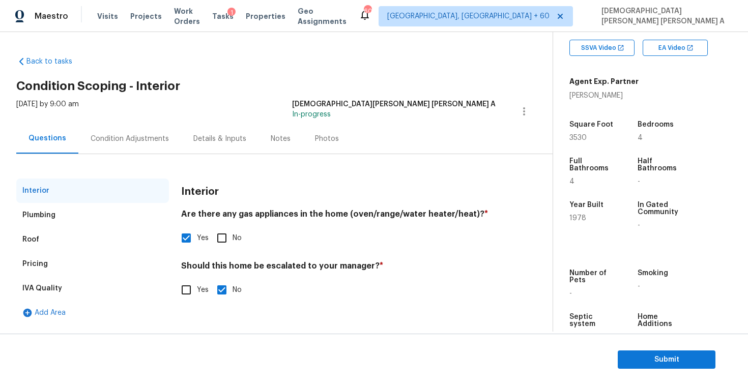
click at [47, 267] on div "Pricing" at bounding box center [92, 264] width 153 height 24
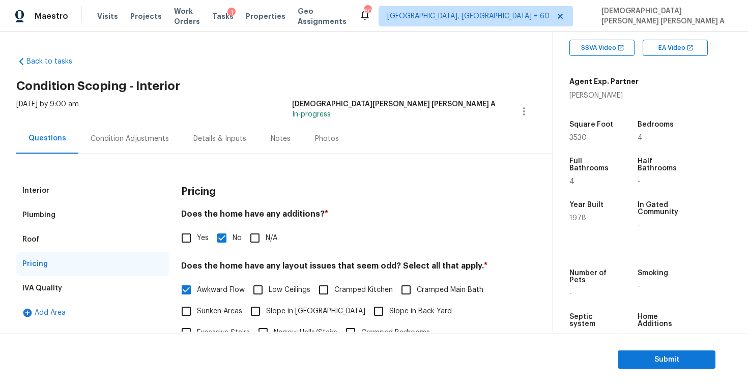
click at [141, 136] on div "Condition Adjustments" at bounding box center [130, 139] width 78 height 10
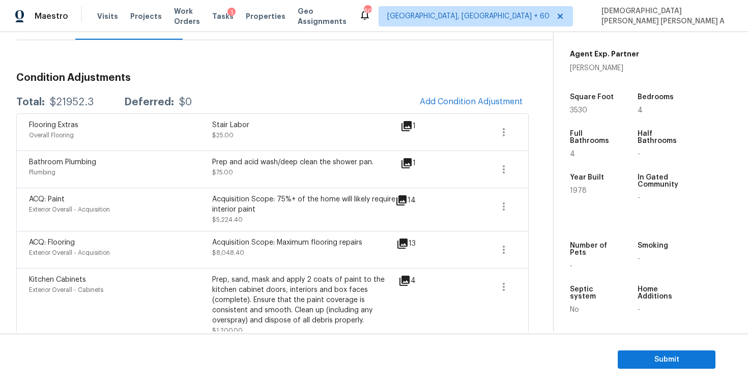
scroll to position [106, 0]
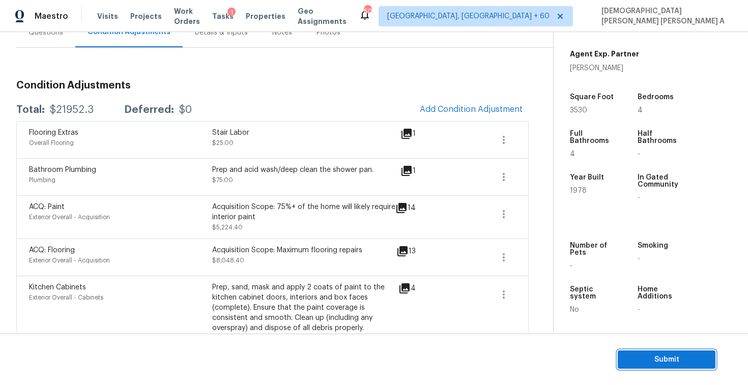
click at [658, 362] on span "Submit" at bounding box center [666, 360] width 81 height 13
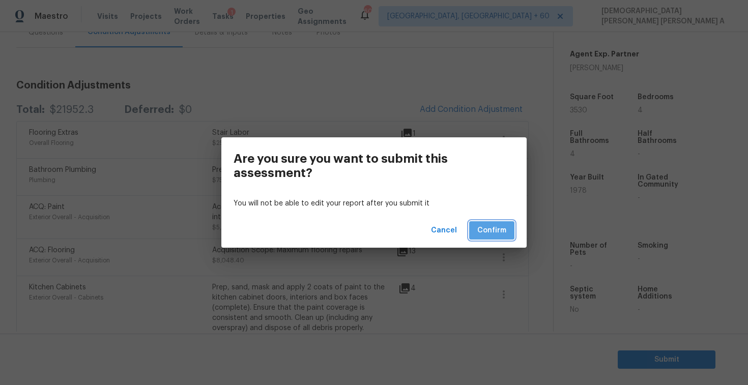
click at [488, 234] on span "Confirm" at bounding box center [491, 230] width 29 height 13
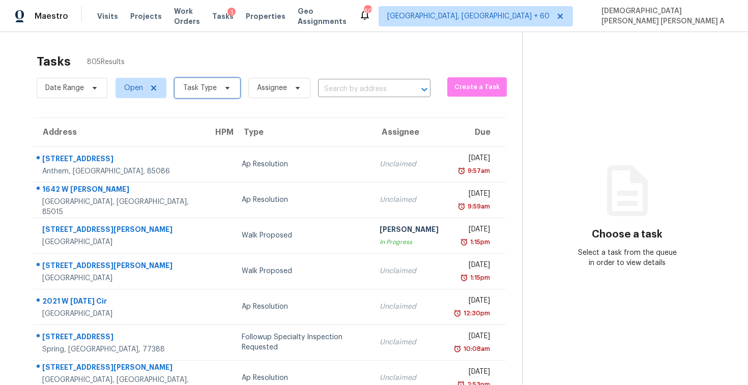
click at [194, 95] on span "Task Type" at bounding box center [208, 88] width 66 height 20
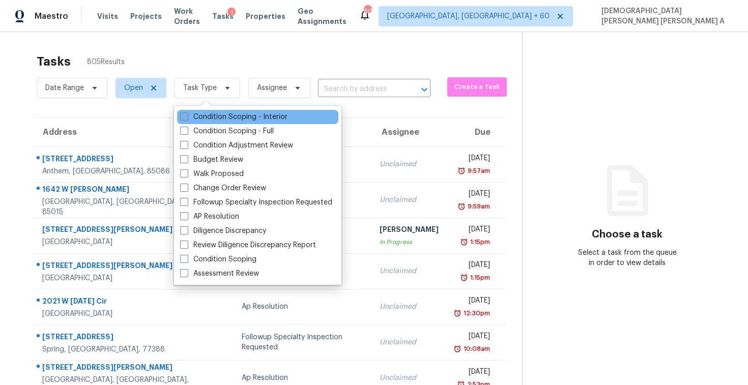
click at [202, 117] on label "Condition Scoping - Interior" at bounding box center [233, 117] width 107 height 10
click at [187, 117] on input "Condition Scoping - Interior" at bounding box center [183, 115] width 7 height 7
checkbox input "true"
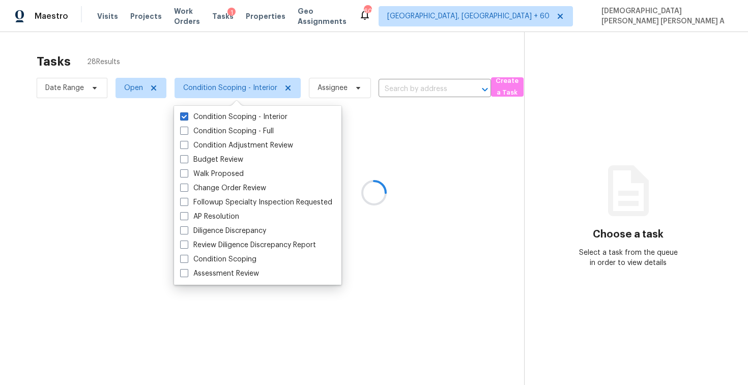
click at [223, 60] on div at bounding box center [374, 192] width 748 height 385
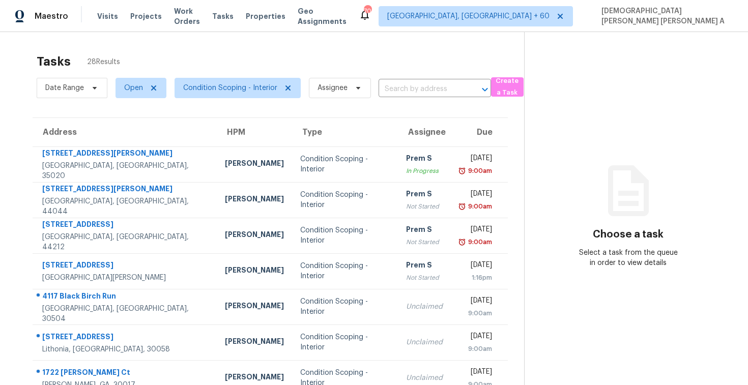
scroll to position [145, 0]
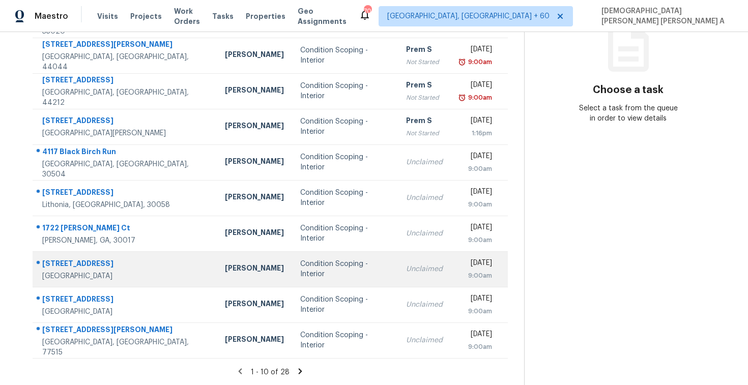
click at [300, 266] on div "Condition Scoping - Interior" at bounding box center [345, 269] width 90 height 20
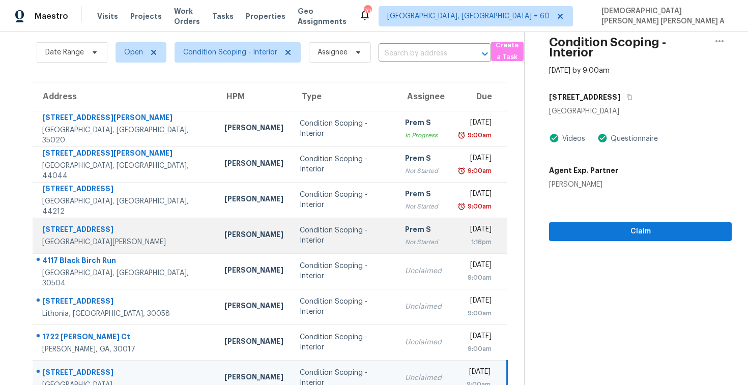
scroll to position [0, 0]
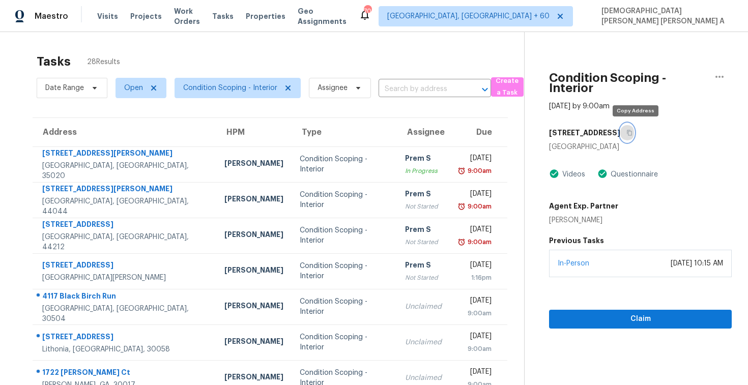
click at [633, 130] on icon "button" at bounding box center [630, 133] width 6 height 6
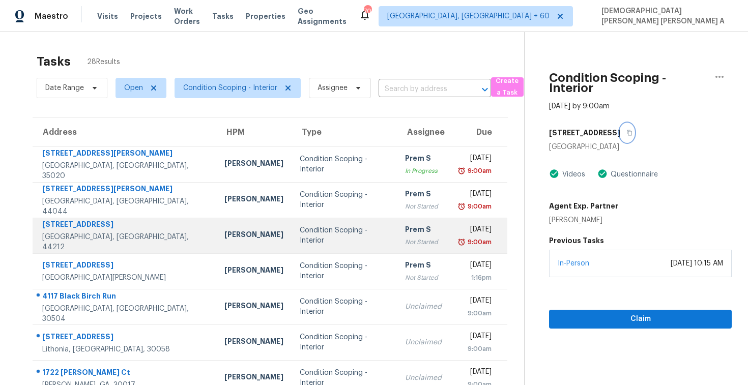
scroll to position [145, 0]
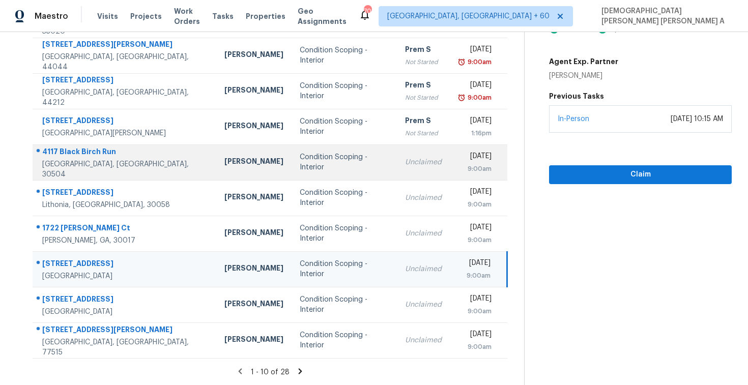
click at [326, 158] on div "Condition Scoping - Interior" at bounding box center [344, 162] width 89 height 20
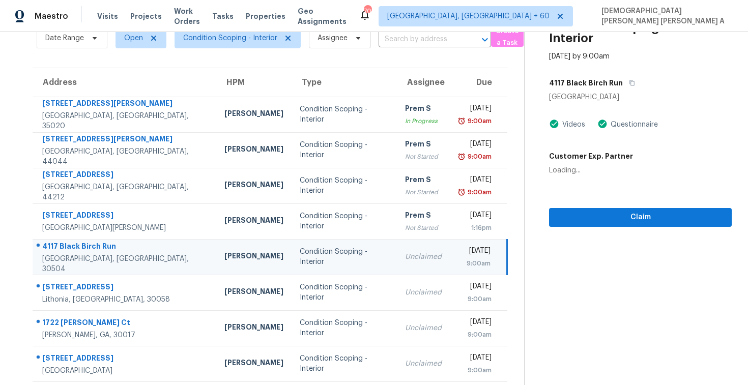
scroll to position [36, 0]
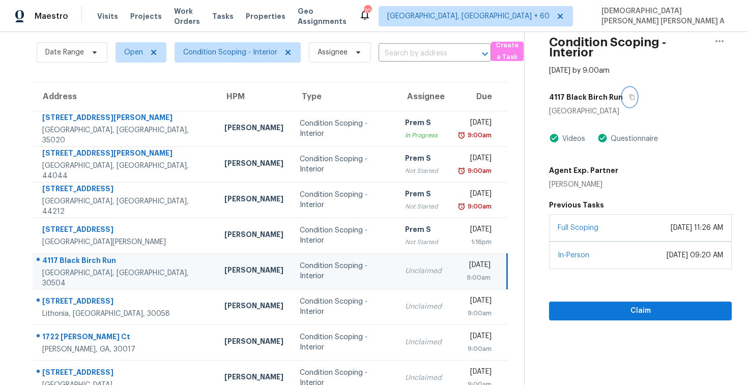
click at [632, 98] on button "button" at bounding box center [630, 97] width 14 height 18
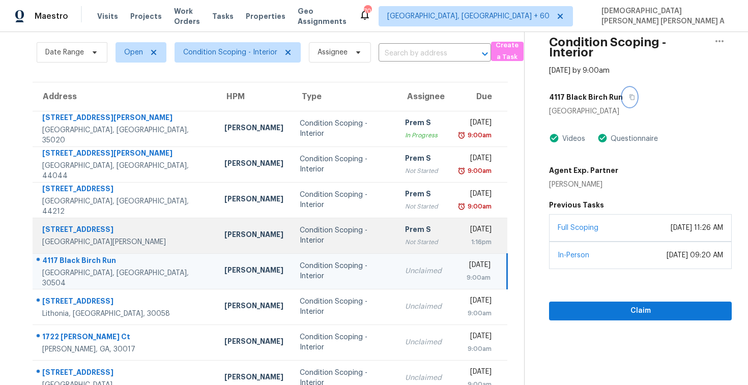
scroll to position [145, 0]
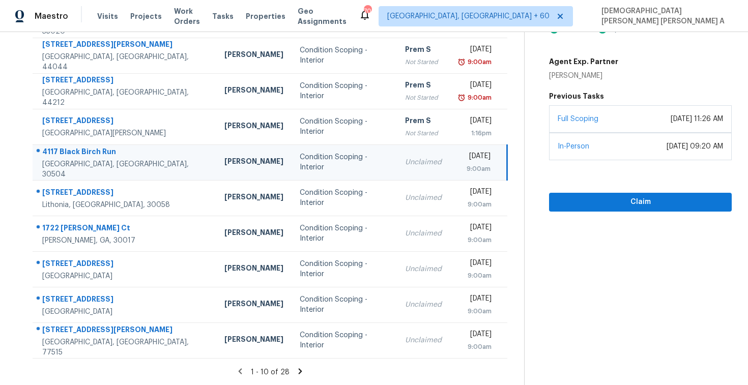
click at [299, 372] on icon at bounding box center [301, 372] width 4 height 6
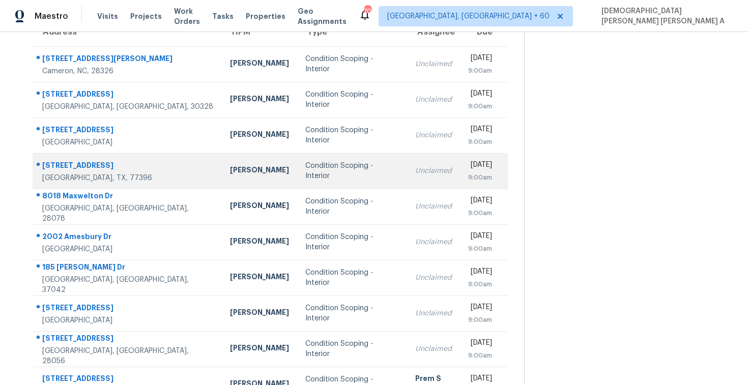
scroll to position [0, 0]
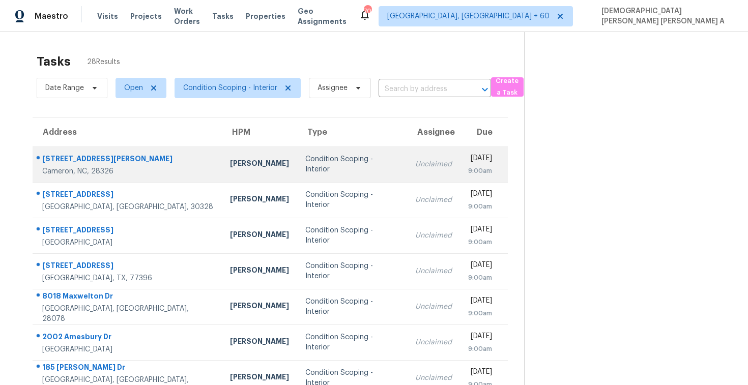
click at [341, 148] on td "Condition Scoping - Interior" at bounding box center [352, 165] width 110 height 36
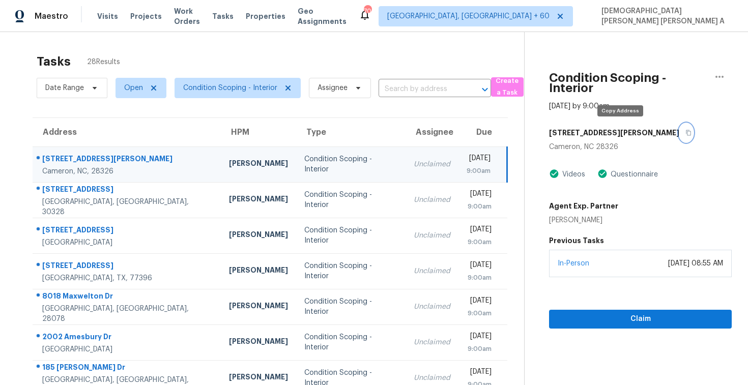
click at [687, 135] on icon "button" at bounding box center [689, 133] width 5 height 6
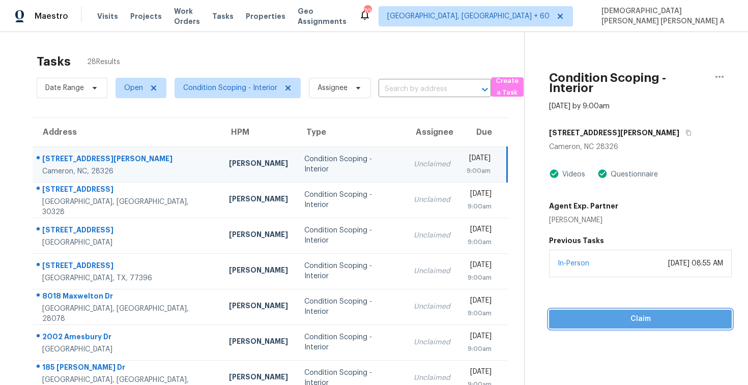
click at [587, 326] on button "Claim" at bounding box center [640, 319] width 183 height 19
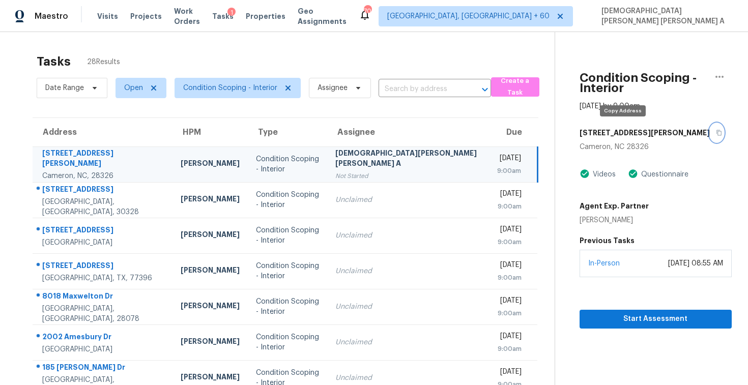
click at [710, 128] on button "button" at bounding box center [717, 133] width 14 height 18
click at [644, 318] on span "Start Assessment" at bounding box center [656, 319] width 136 height 13
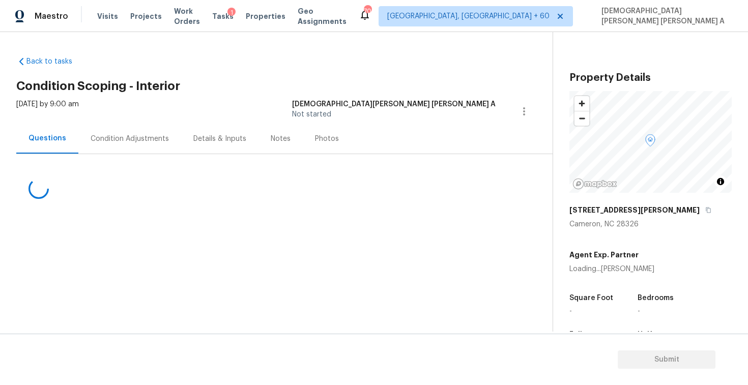
click at [322, 80] on div "Back to tasks Condition Scoping - Interior [DATE] by 9:00 am [PERSON_NAME] [PER…" at bounding box center [284, 126] width 536 height 157
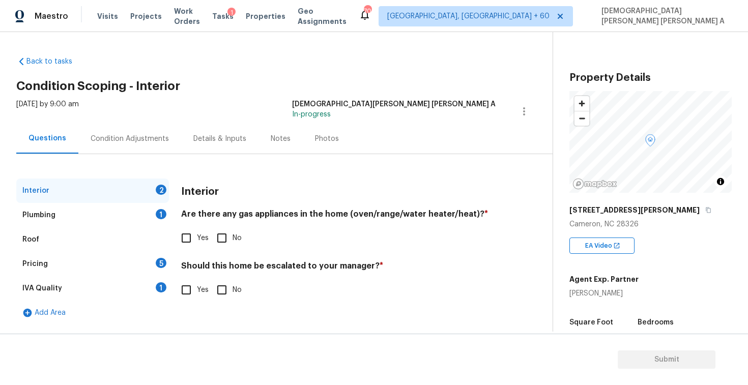
click at [255, 107] on div "[DATE] by 9:00 am [PERSON_NAME] [PERSON_NAME] A In-progress" at bounding box center [284, 111] width 536 height 24
click at [218, 238] on input "No" at bounding box center [221, 238] width 21 height 21
checkbox input "true"
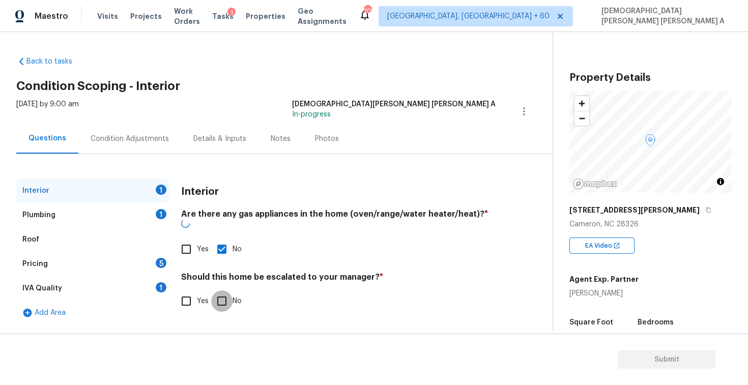
click at [223, 295] on input "No" at bounding box center [221, 301] width 21 height 21
checkbox input "true"
click at [138, 220] on div "Plumbing 1" at bounding box center [92, 215] width 153 height 24
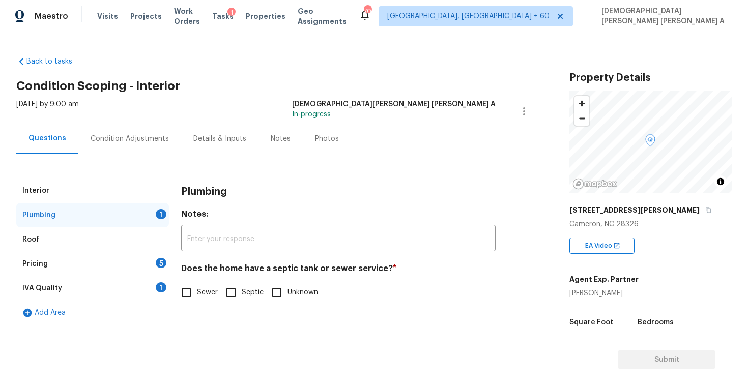
click at [181, 309] on div "Plumbing Notes: ​ Does the home have a septic tank or sewer service? * Sewer Se…" at bounding box center [338, 247] width 315 height 137
click at [185, 284] on input "Sewer" at bounding box center [186, 292] width 21 height 21
checkbox input "true"
click at [112, 257] on div "Pricing 5" at bounding box center [92, 264] width 153 height 24
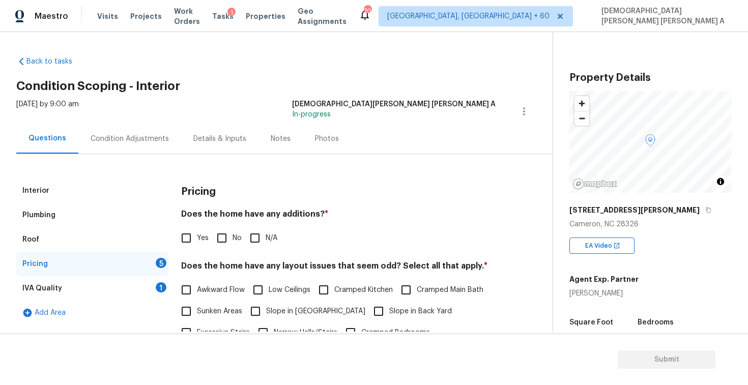
click at [181, 237] on input "Yes" at bounding box center [186, 238] width 21 height 21
checkbox input "true"
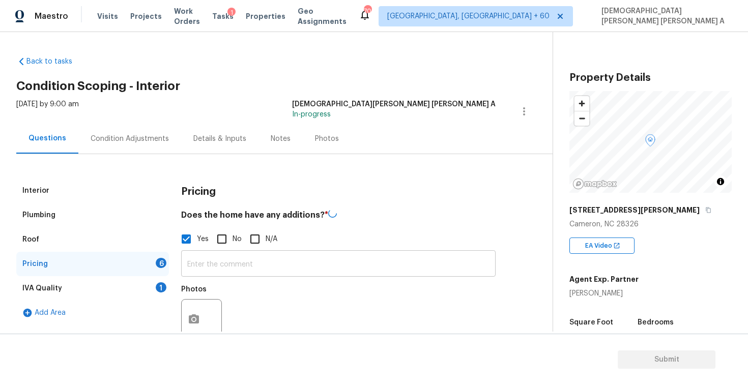
click at [246, 259] on input "text" at bounding box center [338, 265] width 315 height 24
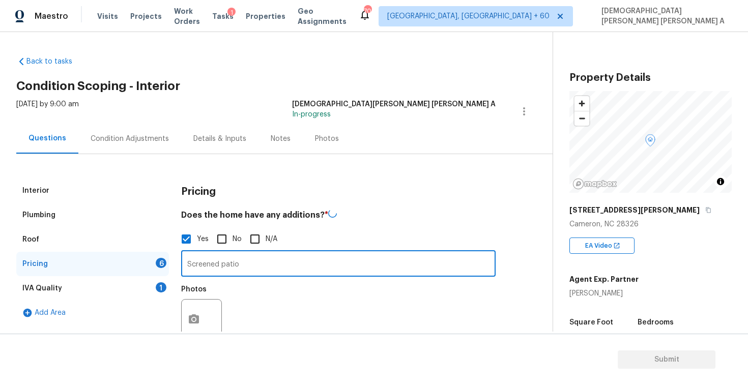
type input "Screened patio"
click at [194, 320] on circle "button" at bounding box center [193, 319] width 3 height 3
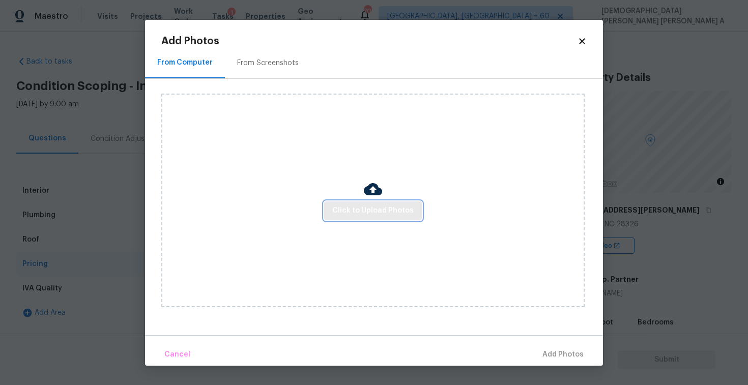
click at [413, 212] on button "Click to Upload Photos" at bounding box center [373, 211] width 98 height 19
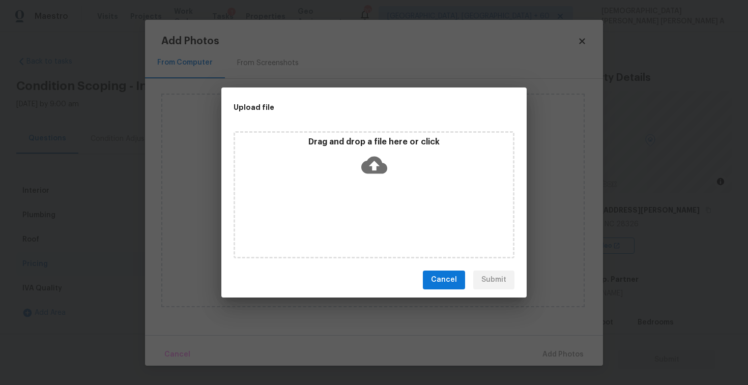
click at [393, 184] on div "Drag and drop a file here or click" at bounding box center [374, 194] width 281 height 127
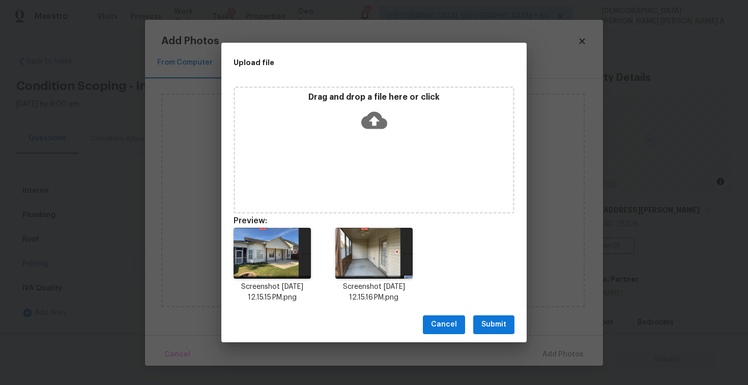
click at [494, 322] on span "Submit" at bounding box center [493, 325] width 25 height 13
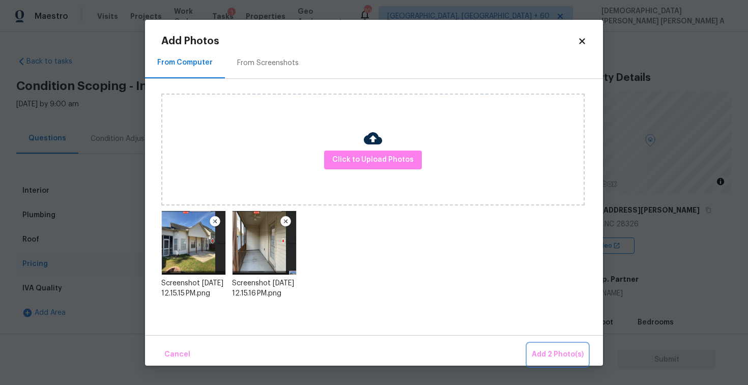
click at [553, 352] on span "Add 2 Photo(s)" at bounding box center [558, 355] width 52 height 13
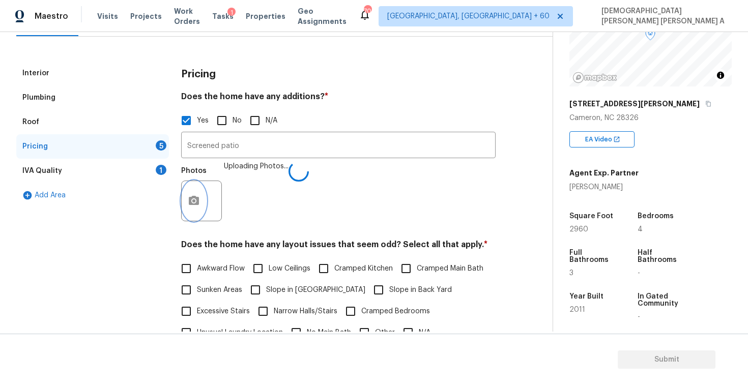
scroll to position [126, 0]
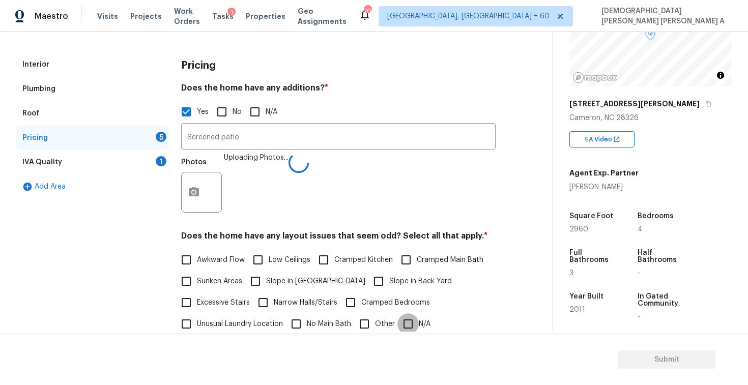
click at [410, 328] on input "N/A" at bounding box center [408, 324] width 21 height 21
checkbox input "true"
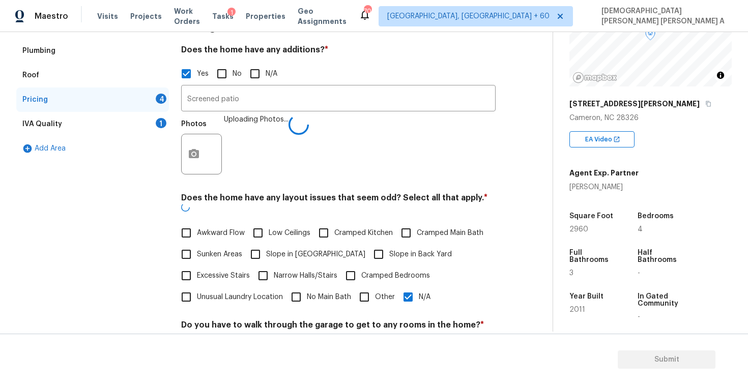
scroll to position [269, 0]
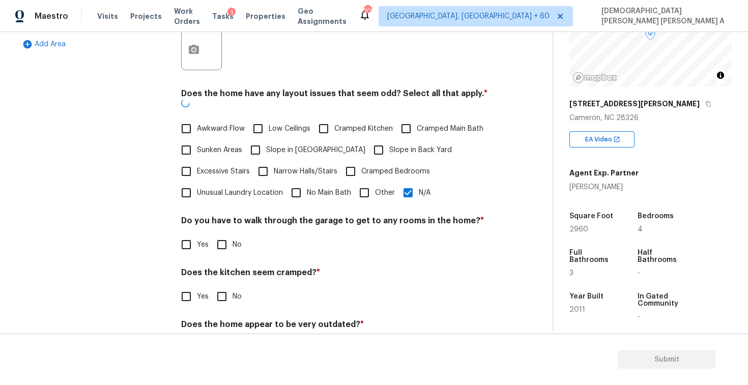
click at [222, 241] on input "No" at bounding box center [221, 244] width 21 height 21
checkbox input "true"
click at [222, 287] on input "No" at bounding box center [221, 297] width 21 height 21
checkbox input "true"
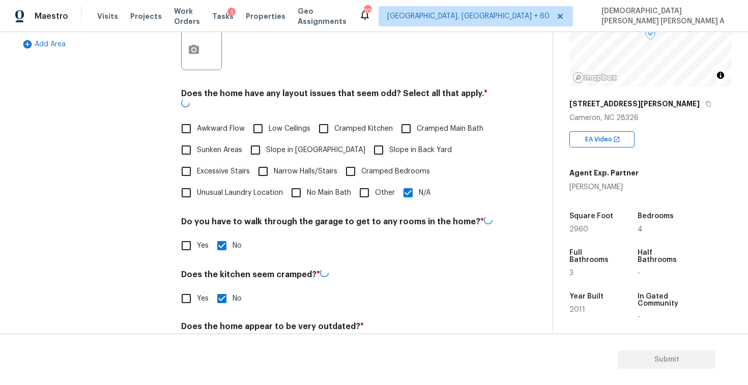
scroll to position [303, 0]
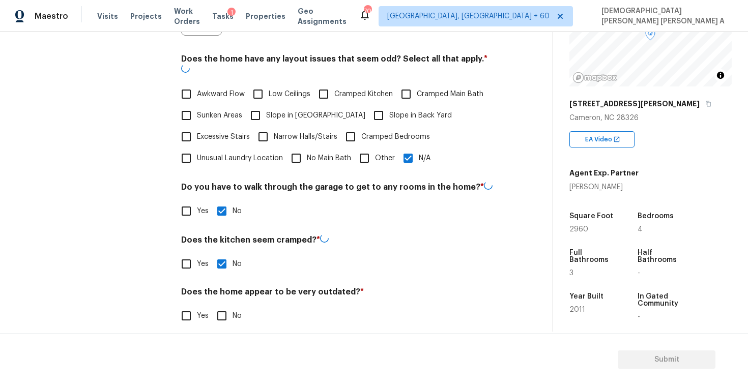
click at [220, 307] on input "No" at bounding box center [221, 315] width 21 height 21
checkbox input "true"
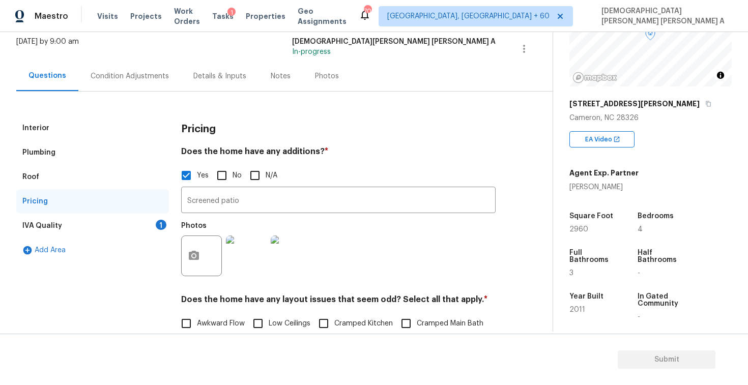
scroll to position [0, 0]
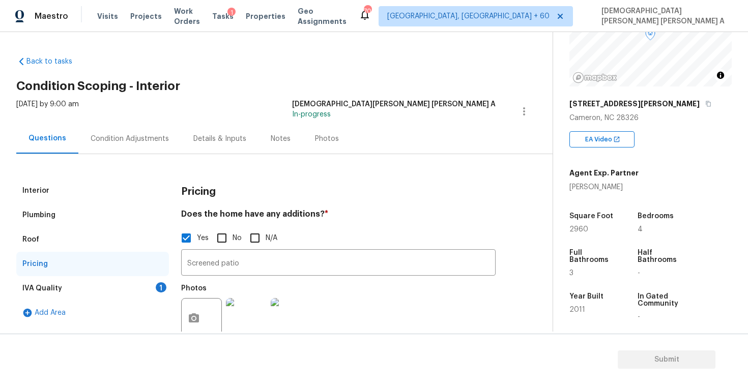
click at [99, 291] on div "IVA Quality 1" at bounding box center [92, 288] width 153 height 24
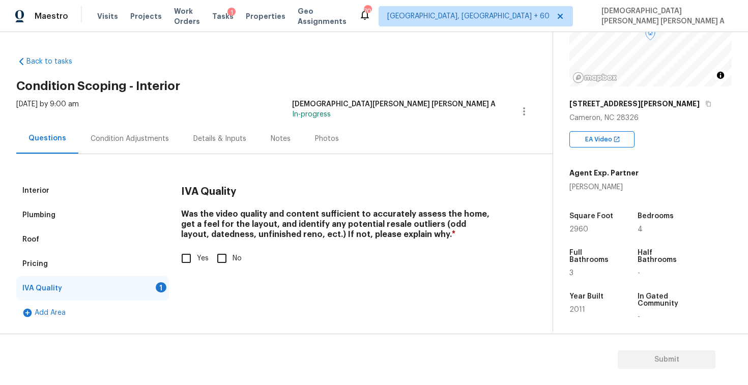
click at [184, 258] on input "Yes" at bounding box center [186, 258] width 21 height 21
checkbox input "true"
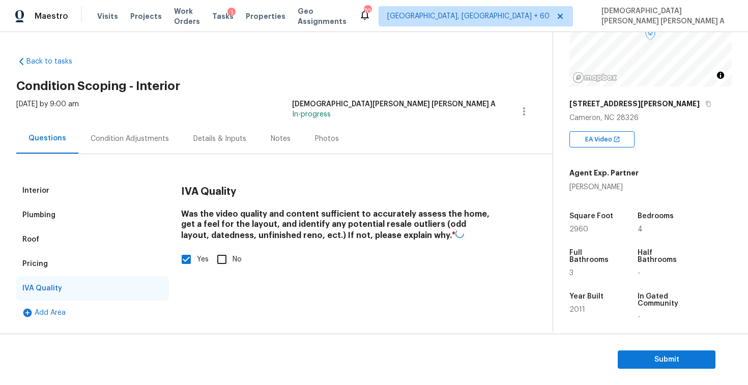
click at [124, 137] on div "Condition Adjustments" at bounding box center [130, 139] width 78 height 10
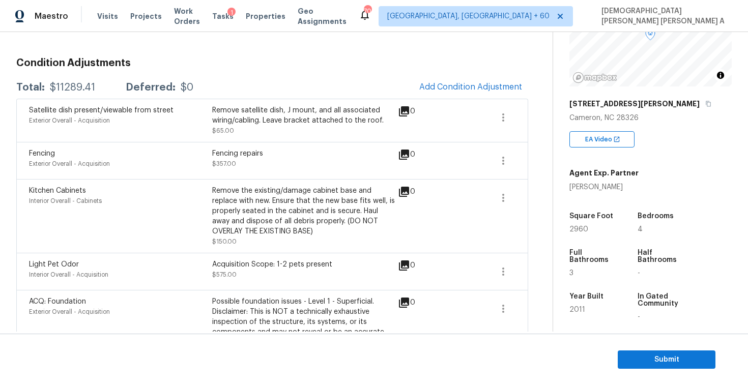
scroll to position [62, 0]
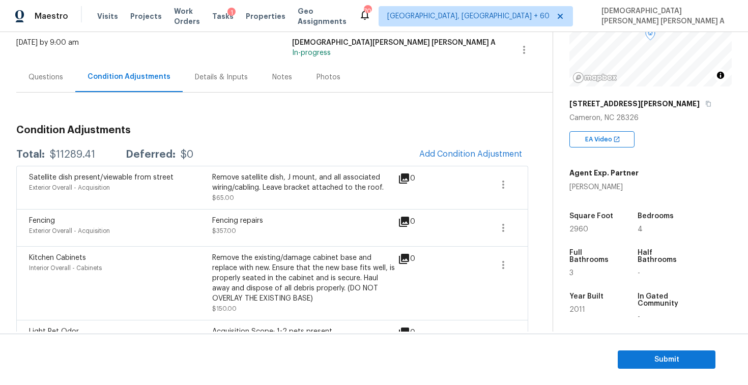
click at [432, 153] on span "Add Condition Adjustment" at bounding box center [470, 154] width 103 height 9
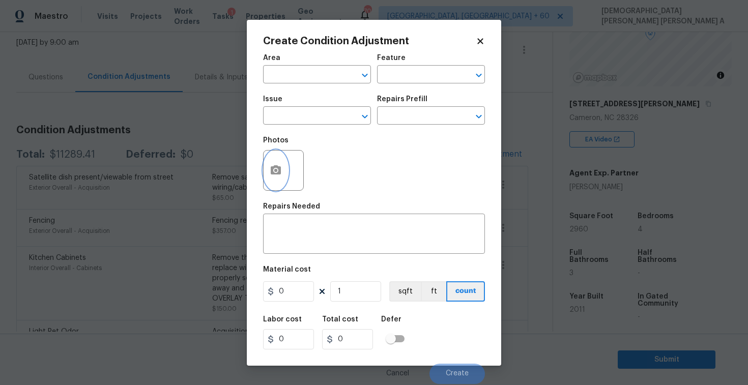
click at [279, 174] on icon "button" at bounding box center [276, 169] width 10 height 9
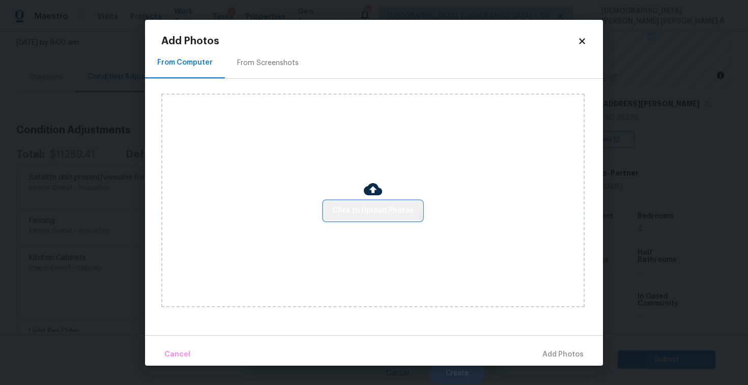
click at [369, 202] on button "Click to Upload Photos" at bounding box center [373, 211] width 98 height 19
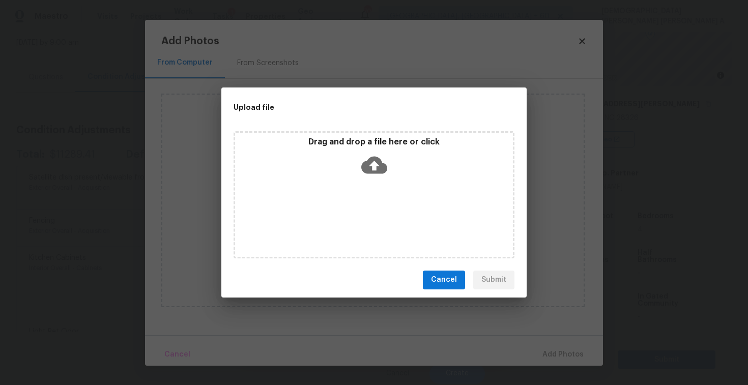
click at [370, 162] on icon at bounding box center [374, 164] width 26 height 17
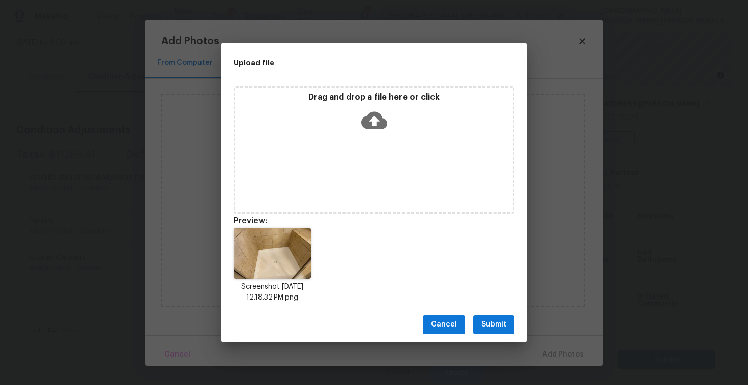
click at [494, 325] on span "Submit" at bounding box center [493, 325] width 25 height 13
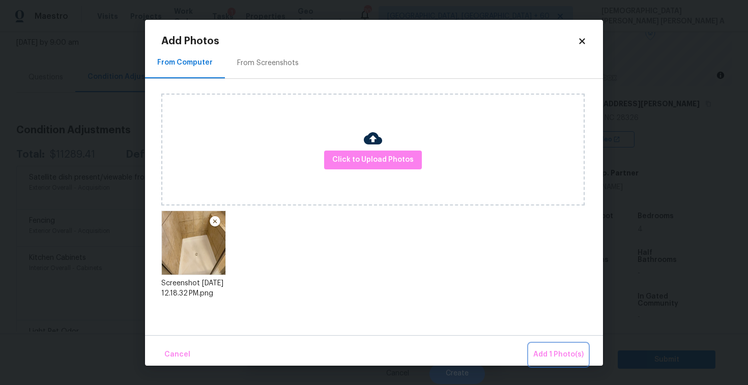
click at [543, 351] on span "Add 1 Photo(s)" at bounding box center [558, 355] width 50 height 13
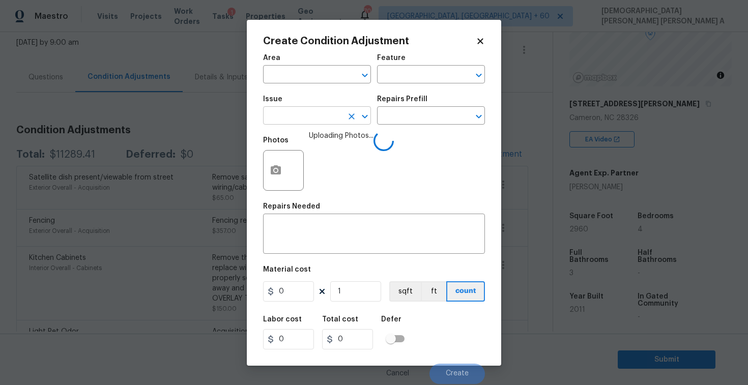
click at [294, 119] on input "text" at bounding box center [302, 117] width 79 height 16
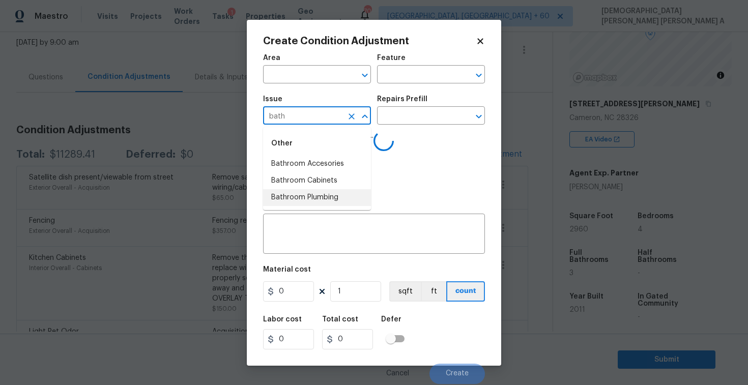
click at [306, 198] on li "Bathroom Plumbing" at bounding box center [317, 197] width 108 height 17
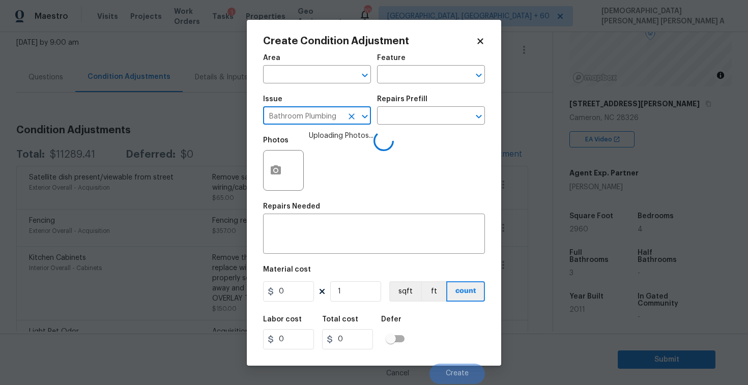
type input "Bathroom Plumbing"
click at [414, 106] on div "Repairs Prefill" at bounding box center [431, 102] width 108 height 13
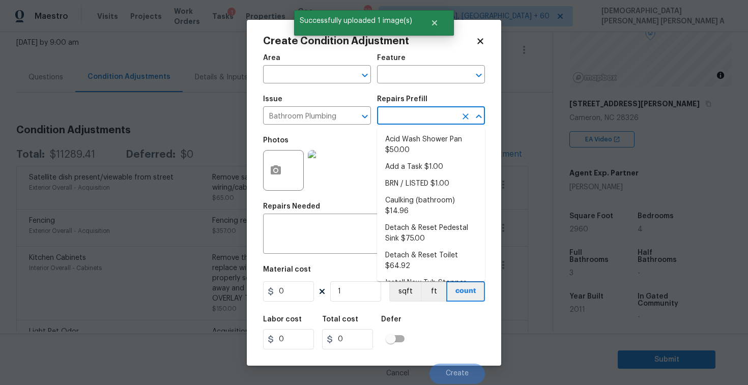
click at [415, 117] on input "text" at bounding box center [416, 117] width 79 height 16
click at [414, 137] on li "Acid Wash Shower Pan $50.00" at bounding box center [431, 144] width 108 height 27
type input "Plumbing"
type textarea "Prep and acid wash/deep clean the shower pan."
type input "50"
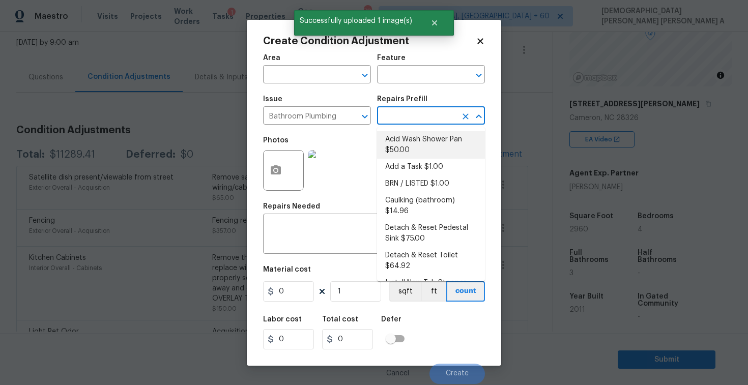
type input "50"
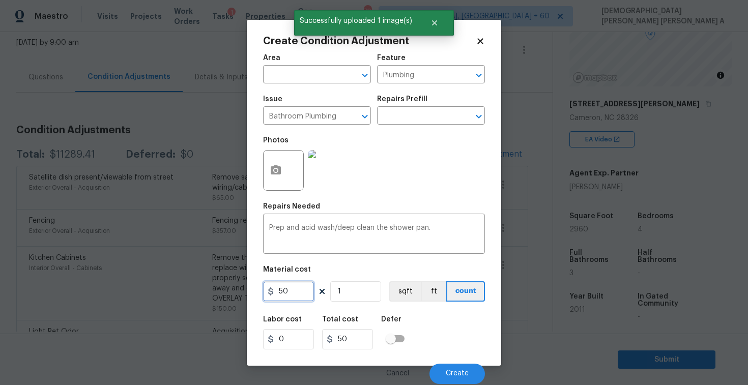
click at [294, 285] on input "50" at bounding box center [288, 291] width 51 height 20
type input "75"
click at [445, 378] on button "Create" at bounding box center [457, 374] width 55 height 20
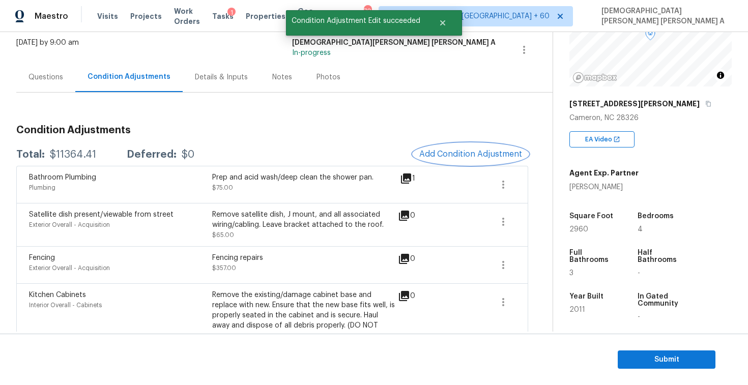
click at [454, 156] on span "Add Condition Adjustment" at bounding box center [470, 154] width 103 height 9
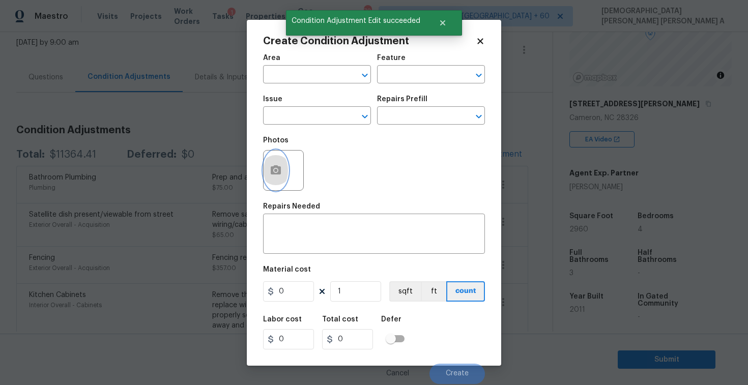
click at [270, 165] on icon "button" at bounding box center [276, 170] width 12 height 12
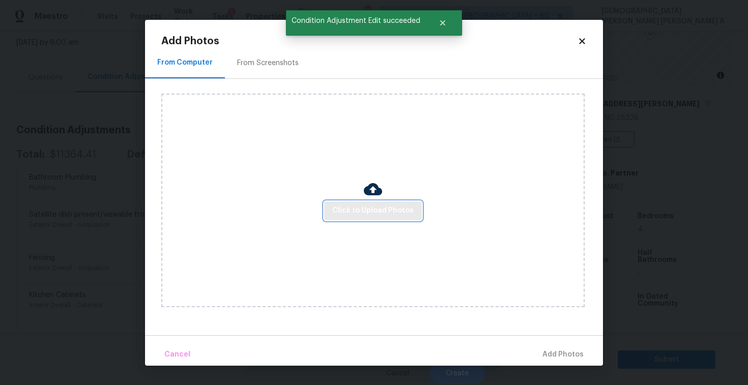
click at [358, 211] on span "Click to Upload Photos" at bounding box center [372, 211] width 81 height 13
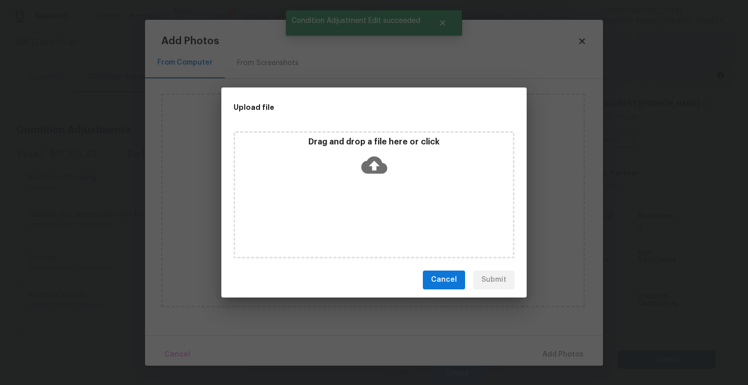
click at [361, 146] on p "Drag and drop a file here or click" at bounding box center [374, 142] width 278 height 11
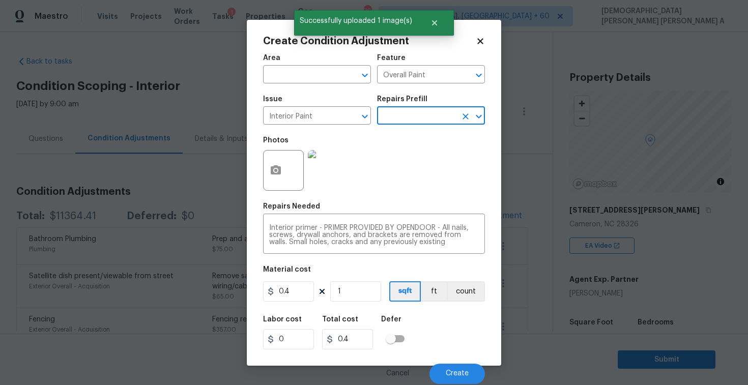
scroll to position [106, 0]
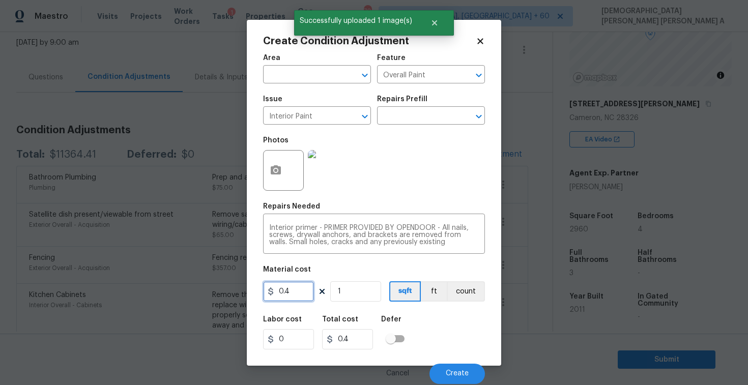
click at [291, 292] on input "0.4" at bounding box center [288, 291] width 51 height 20
type input "200"
click at [455, 375] on span "Create" at bounding box center [457, 374] width 23 height 8
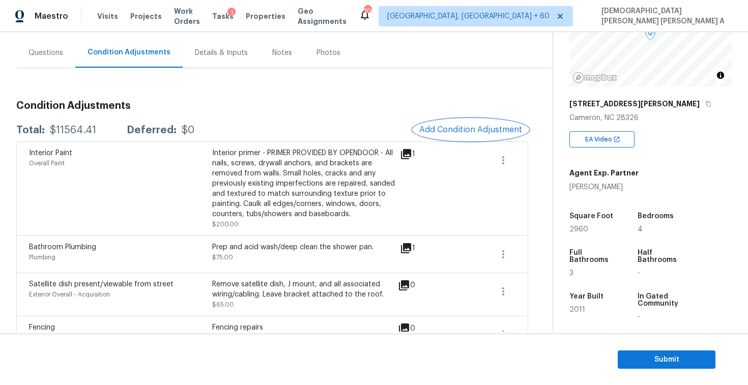
scroll to position [68, 0]
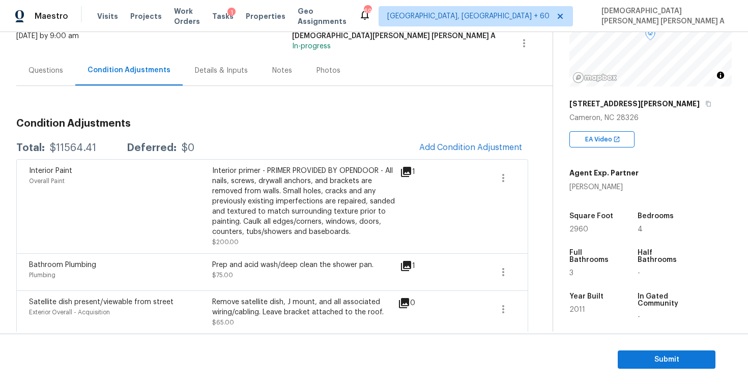
drag, startPoint x: 97, startPoint y: 150, endPoint x: 44, endPoint y: 149, distance: 53.5
click at [44, 149] on div "Total: $11564.41 Deferred: $0" at bounding box center [105, 148] width 178 height 10
copy div "$11564.41"
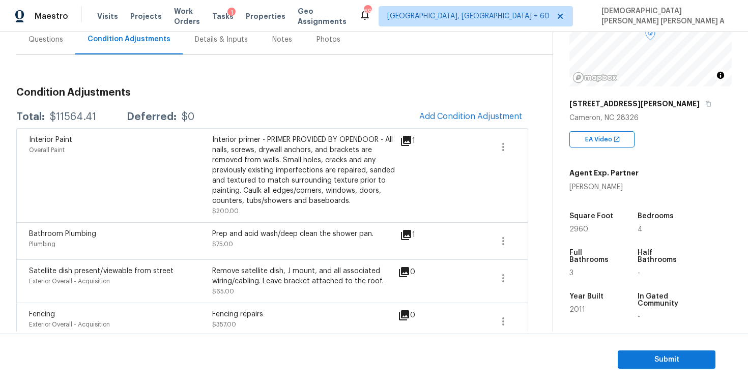
scroll to position [73, 0]
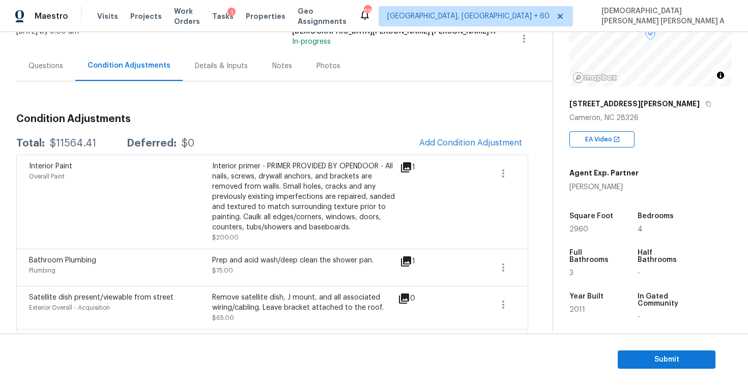
click at [51, 77] on div "Questions" at bounding box center [45, 66] width 59 height 30
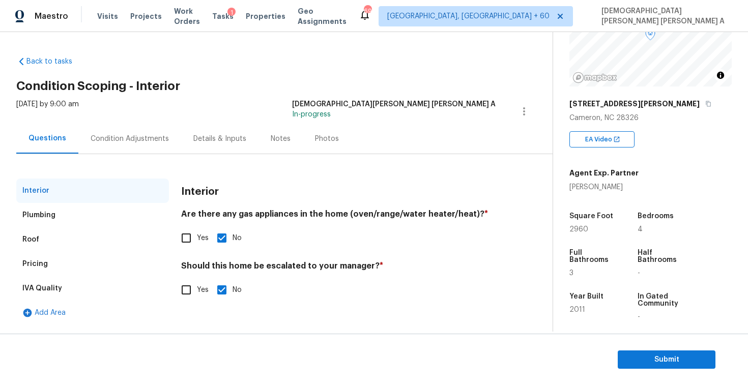
click at [54, 262] on div "Pricing" at bounding box center [92, 264] width 153 height 24
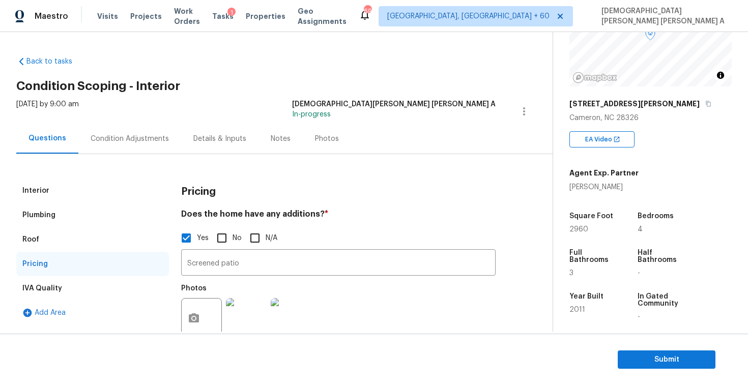
click at [121, 143] on div "Condition Adjustments" at bounding box center [130, 139] width 78 height 10
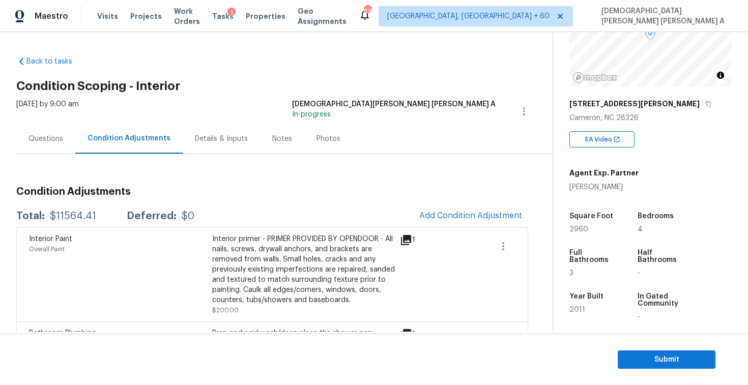
click at [35, 135] on div "Questions" at bounding box center [46, 139] width 35 height 10
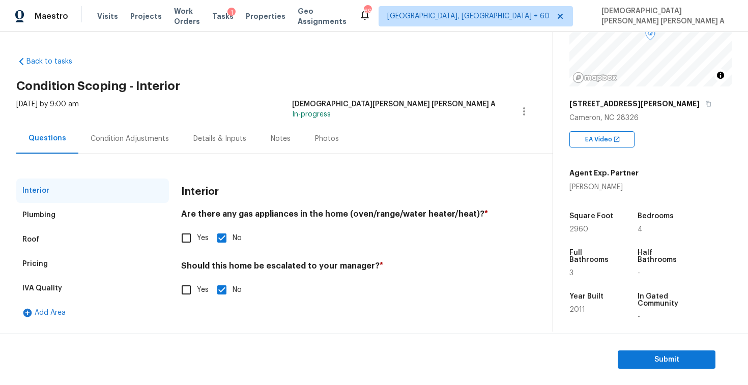
click at [176, 292] on input "Yes" at bounding box center [186, 289] width 21 height 21
checkbox input "true"
checkbox input "false"
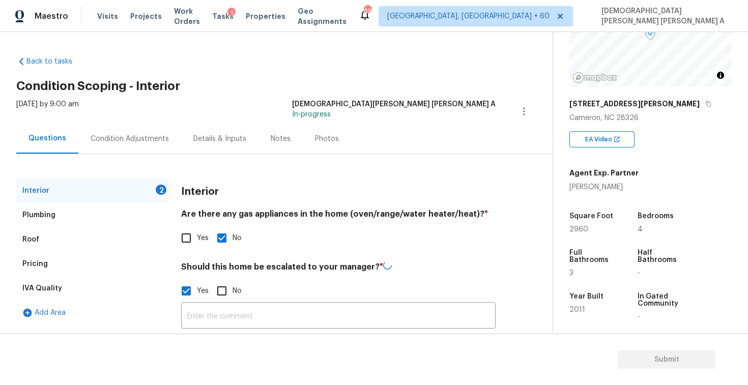
scroll to position [80, 0]
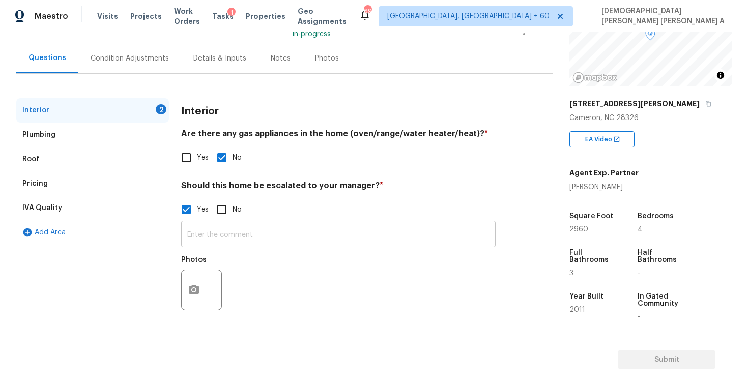
click at [220, 238] on input "text" at bounding box center [338, 235] width 315 height 24
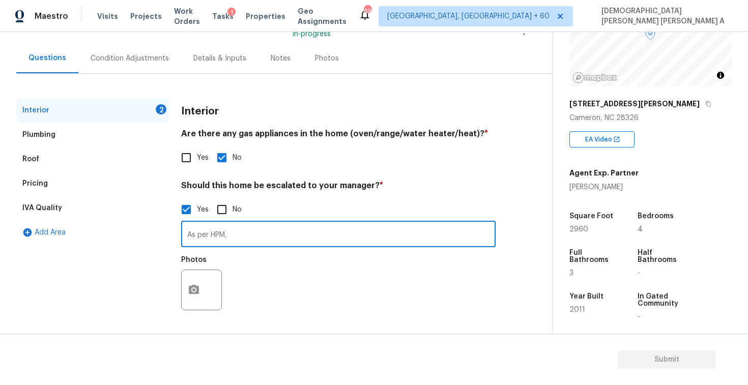
paste input "Average cracking in slab foundation. No noticeable interior cracks or concernin…"
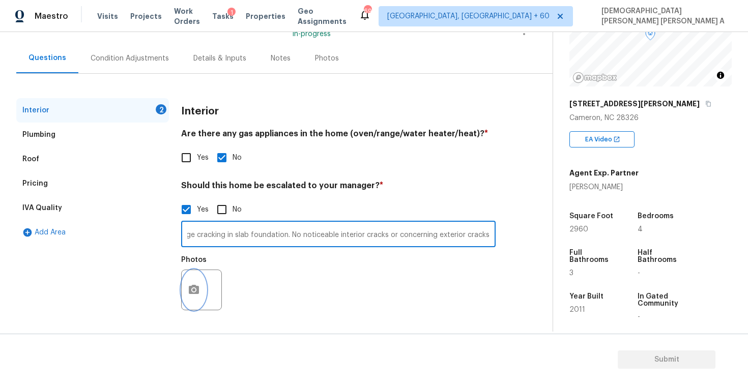
click at [193, 288] on icon "button" at bounding box center [194, 290] width 12 height 12
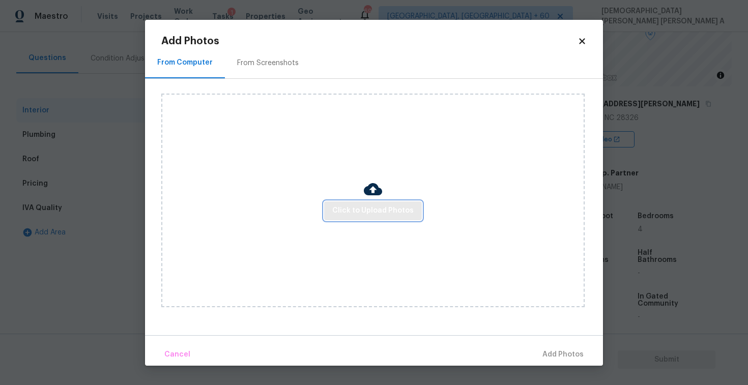
click at [351, 217] on button "Click to Upload Photos" at bounding box center [373, 211] width 98 height 19
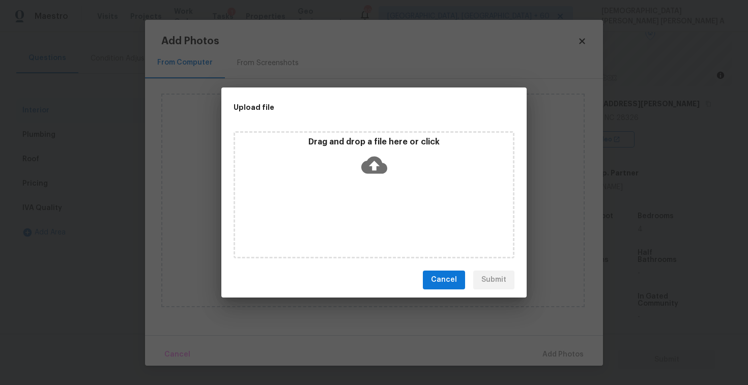
click at [375, 179] on div "Drag and drop a file here or click" at bounding box center [374, 159] width 278 height 44
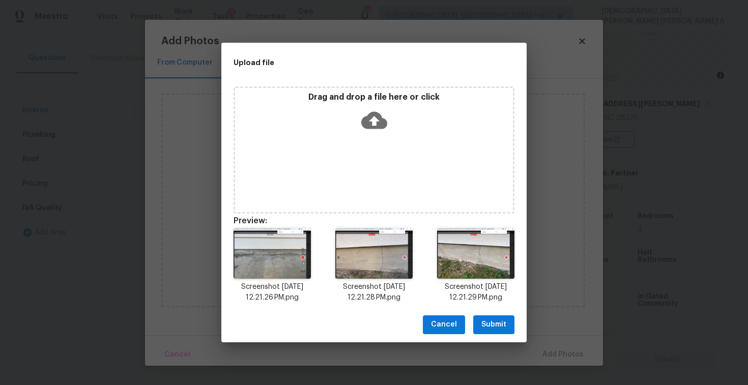
click at [503, 326] on span "Submit" at bounding box center [493, 325] width 25 height 13
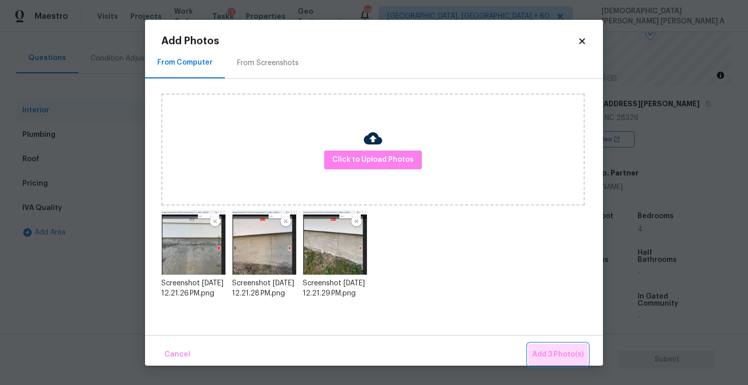
click at [560, 345] on button "Add 3 Photo(s)" at bounding box center [558, 355] width 60 height 22
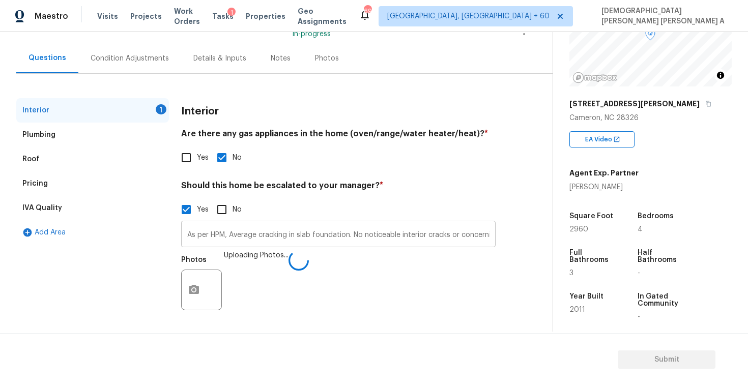
click at [462, 234] on input "As per HPM, Average cracking in slab foundation. No noticeable interior cracks …" at bounding box center [338, 235] width 315 height 24
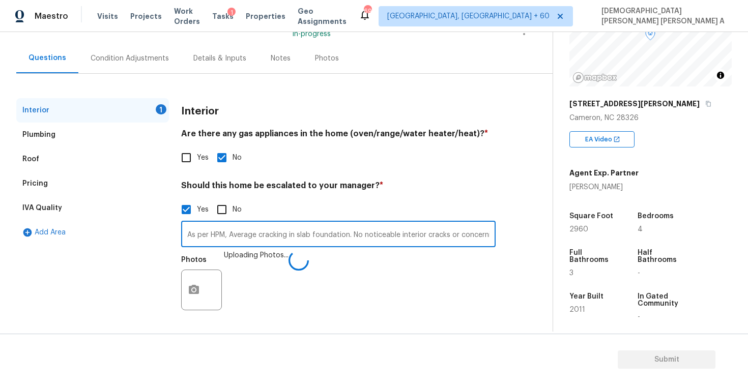
scroll to position [0, 62]
click at [493, 235] on input "As per HPM, Average cracking in slab foundation. No noticeable interior cracks …" at bounding box center [338, 235] width 315 height 24
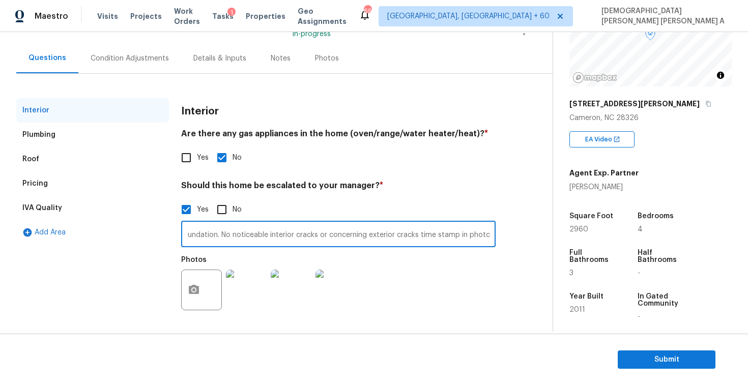
scroll to position [0, 134]
type input "As per HPM, Average cracking in slab foundation. No noticeable interior cracks …"
click at [131, 54] on div "Condition Adjustments" at bounding box center [130, 58] width 78 height 10
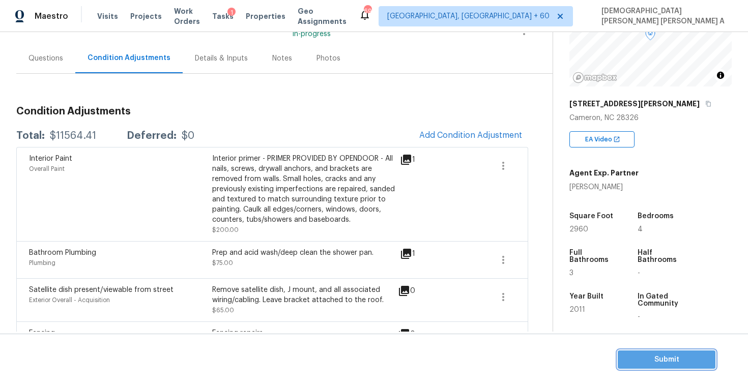
click at [626, 364] on span "Submit" at bounding box center [666, 360] width 81 height 13
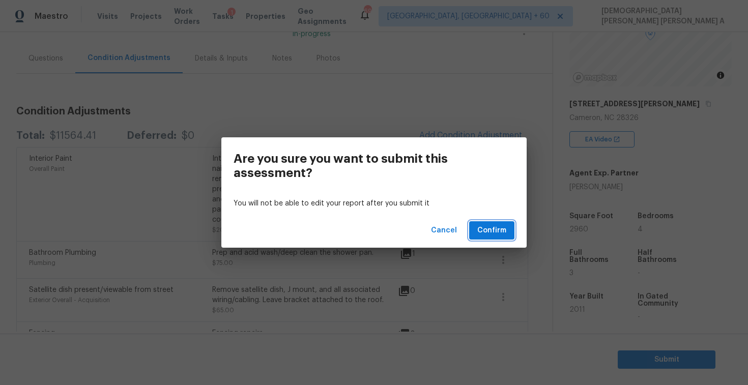
click at [492, 234] on span "Confirm" at bounding box center [491, 230] width 29 height 13
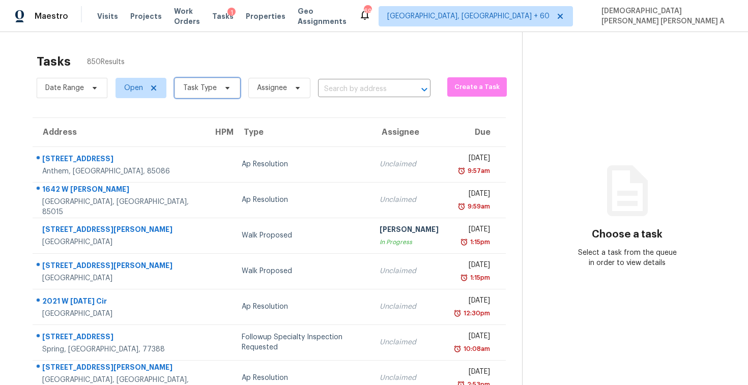
click at [205, 93] on span "Task Type" at bounding box center [200, 88] width 34 height 10
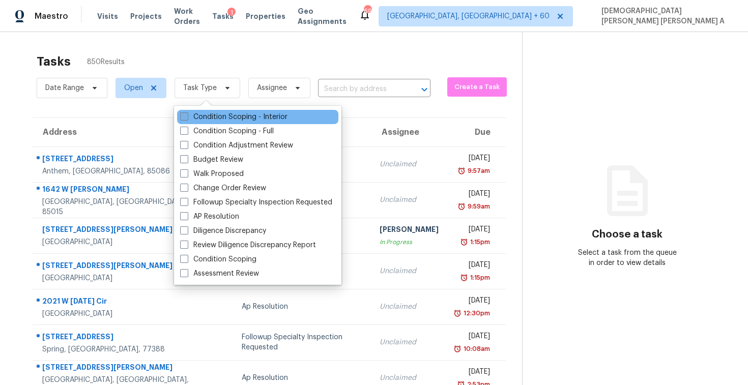
click at [202, 114] on label "Condition Scoping - Interior" at bounding box center [233, 117] width 107 height 10
click at [187, 114] on input "Condition Scoping - Interior" at bounding box center [183, 115] width 7 height 7
checkbox input "true"
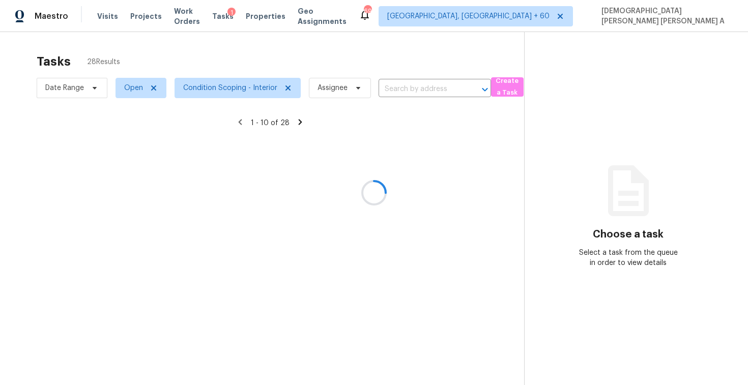
click at [224, 69] on div at bounding box center [374, 192] width 748 height 385
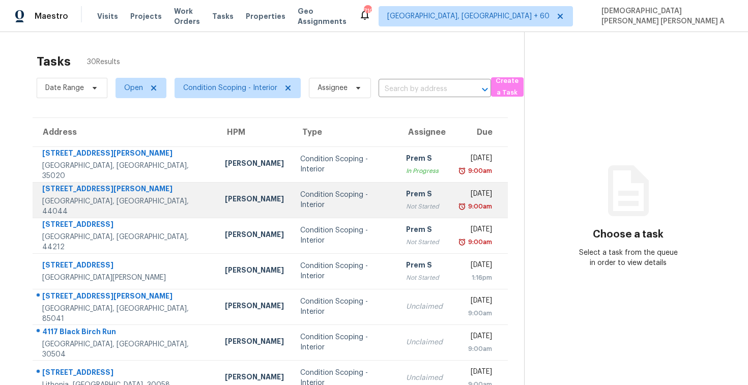
scroll to position [145, 0]
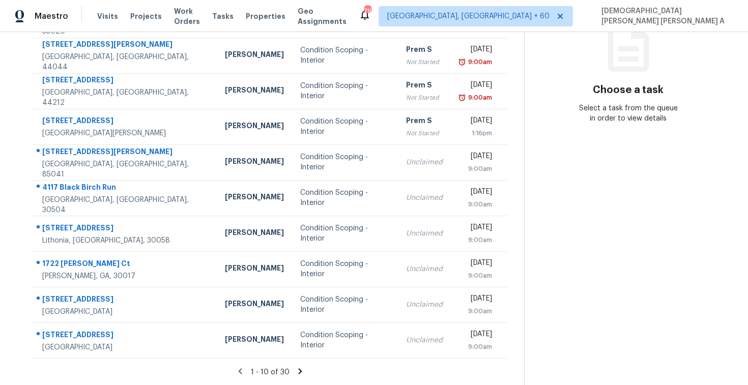
click at [299, 372] on icon at bounding box center [301, 372] width 4 height 6
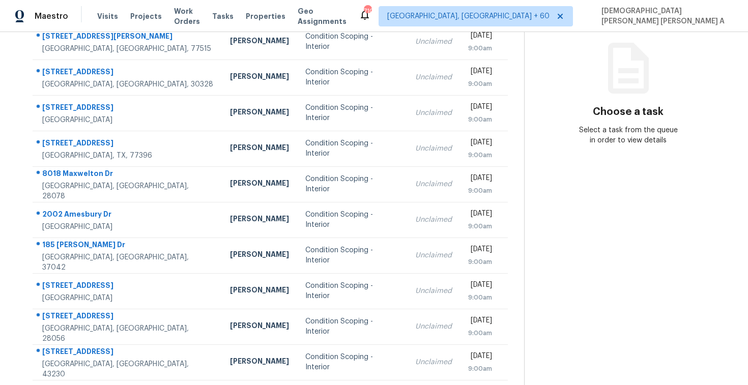
scroll to position [117, 0]
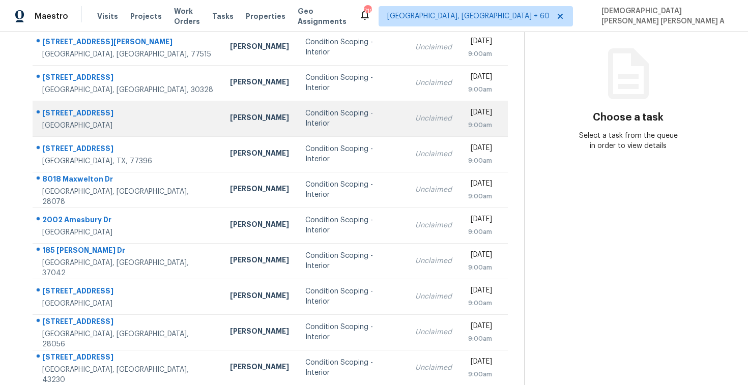
click at [297, 106] on td "Condition Scoping - Interior" at bounding box center [352, 119] width 110 height 36
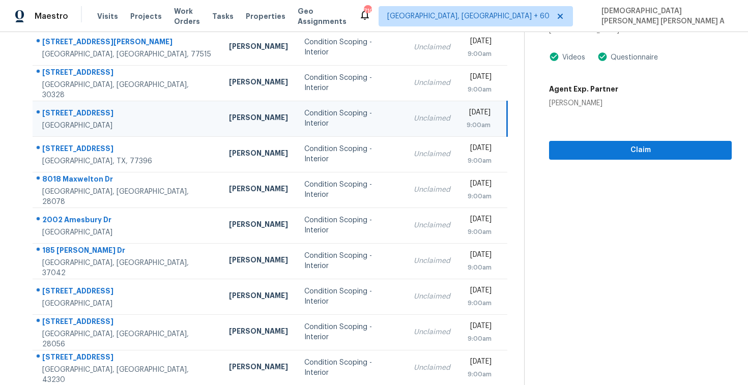
scroll to position [41, 0]
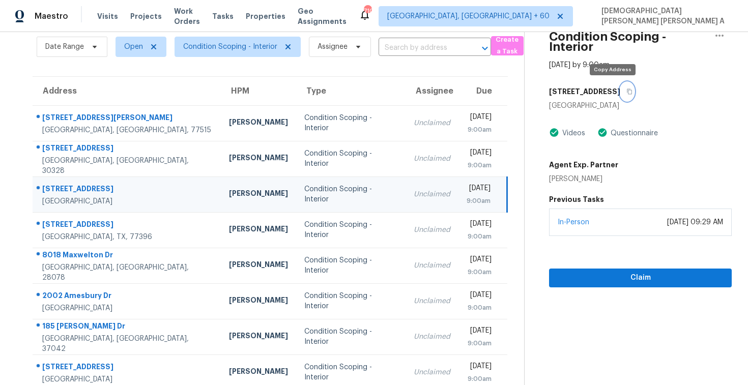
click at [628, 89] on icon "button" at bounding box center [630, 92] width 5 height 6
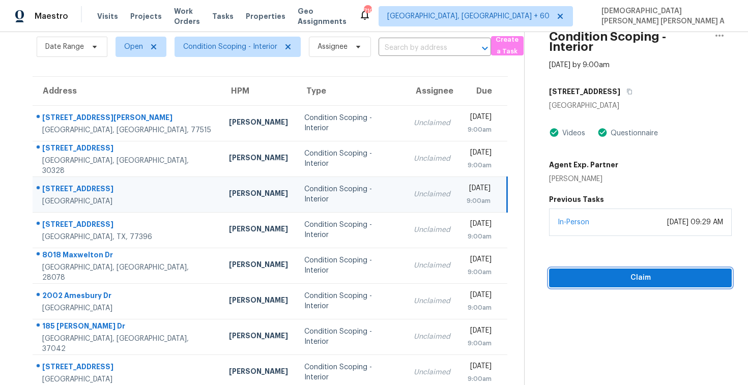
click at [625, 274] on span "Claim" at bounding box center [640, 278] width 166 height 13
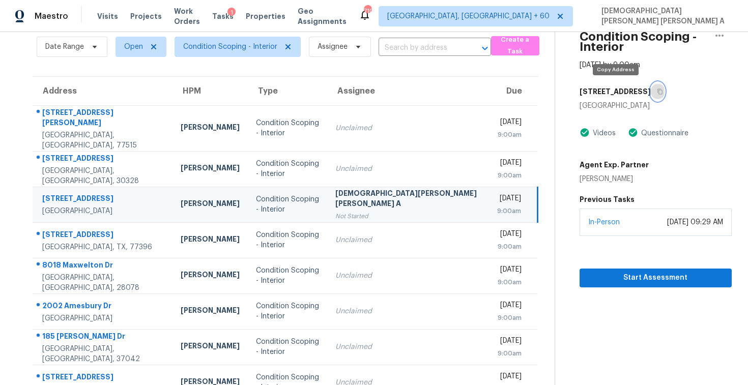
click at [657, 92] on icon "button" at bounding box center [660, 92] width 6 height 6
click at [598, 276] on span "Start Assessment" at bounding box center [656, 278] width 136 height 13
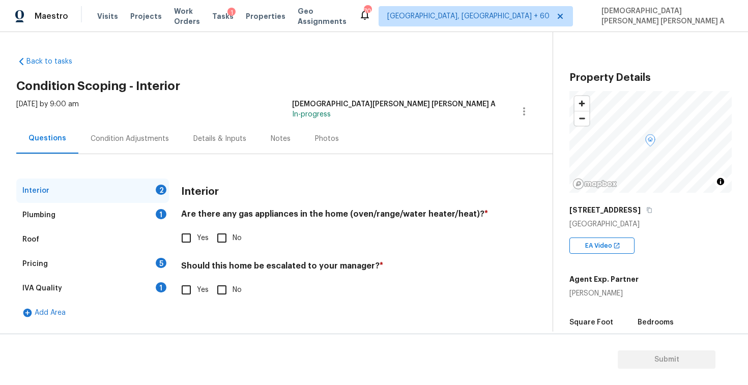
scroll to position [126, 0]
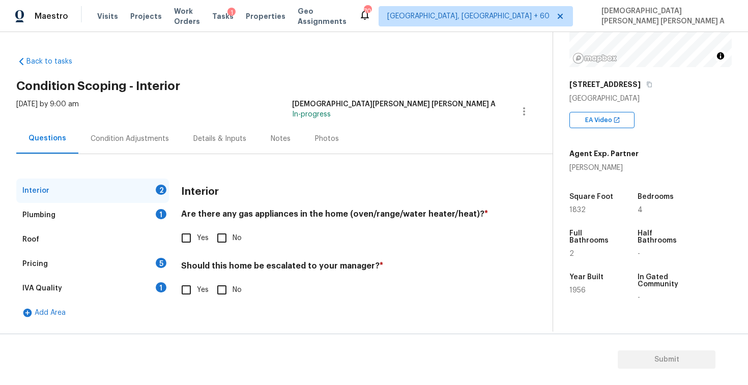
click at [183, 243] on input "Yes" at bounding box center [186, 238] width 21 height 21
checkbox input "true"
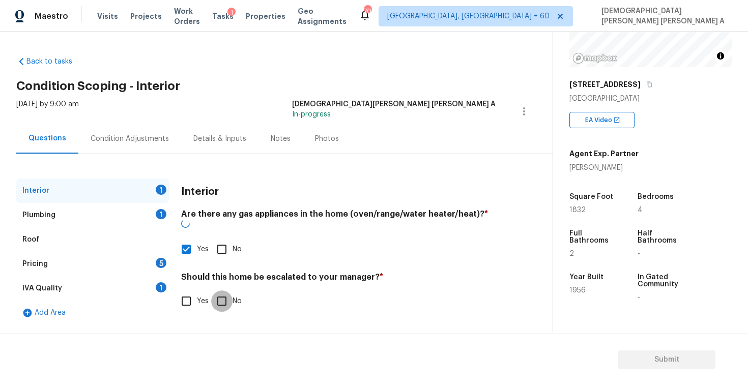
click at [231, 299] on input "No" at bounding box center [221, 301] width 21 height 21
checkbox input "true"
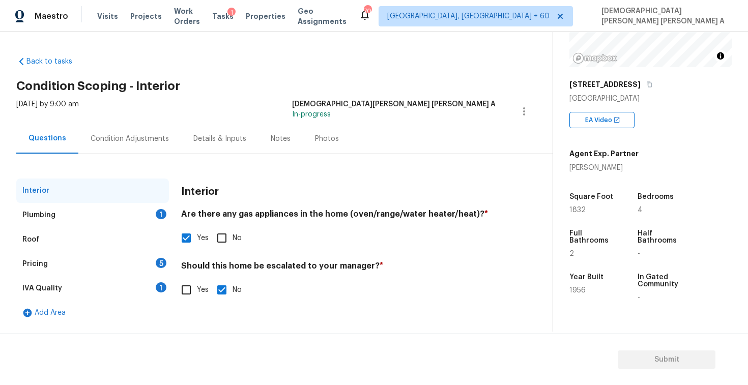
click at [109, 220] on div "Plumbing 1" at bounding box center [92, 215] width 153 height 24
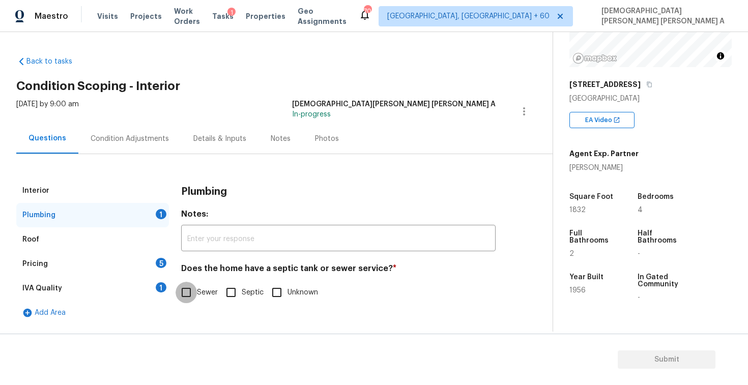
click at [180, 298] on input "Sewer" at bounding box center [186, 292] width 21 height 21
checkbox input "true"
click at [123, 267] on div "Pricing 5" at bounding box center [92, 264] width 153 height 24
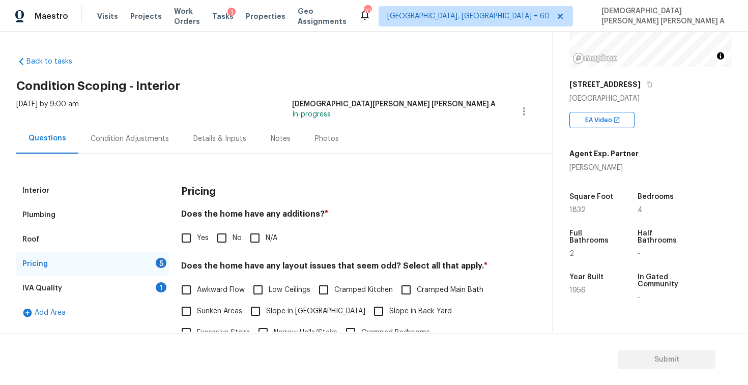
click at [183, 234] on input "Yes" at bounding box center [186, 238] width 21 height 21
checkbox input "true"
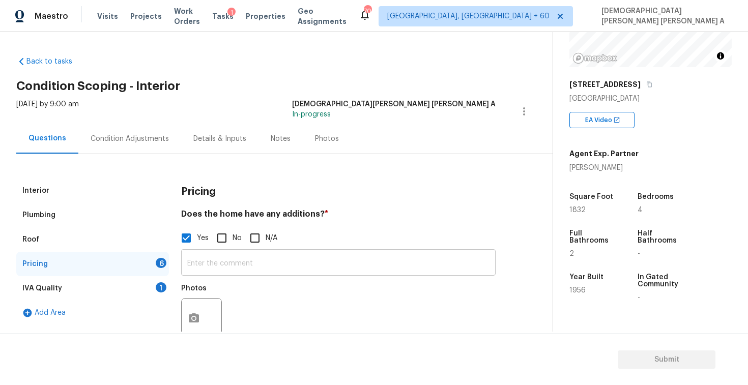
click at [231, 272] on input "text" at bounding box center [338, 264] width 315 height 24
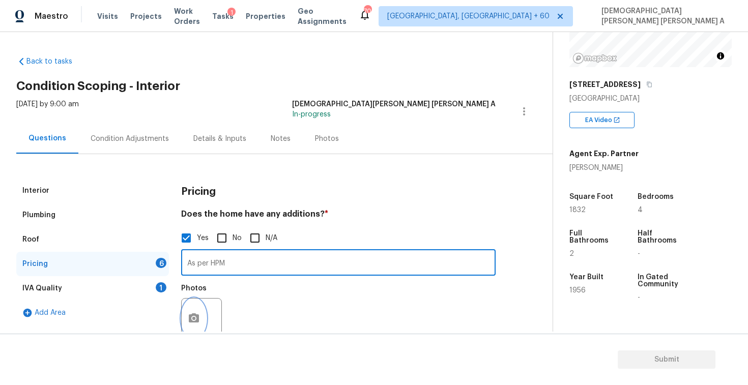
click at [194, 318] on icon "button" at bounding box center [194, 319] width 12 height 12
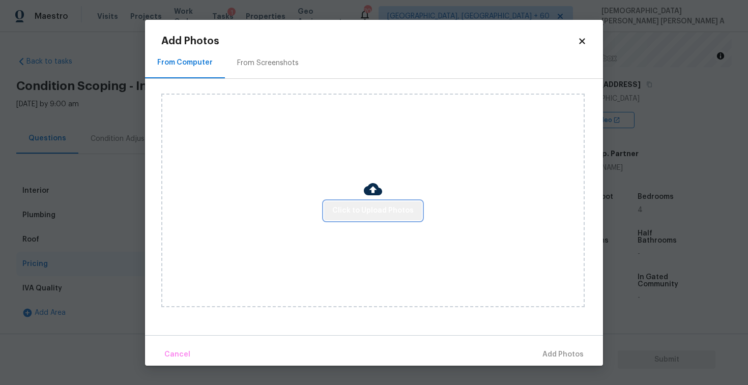
click at [388, 216] on span "Click to Upload Photos" at bounding box center [372, 211] width 81 height 13
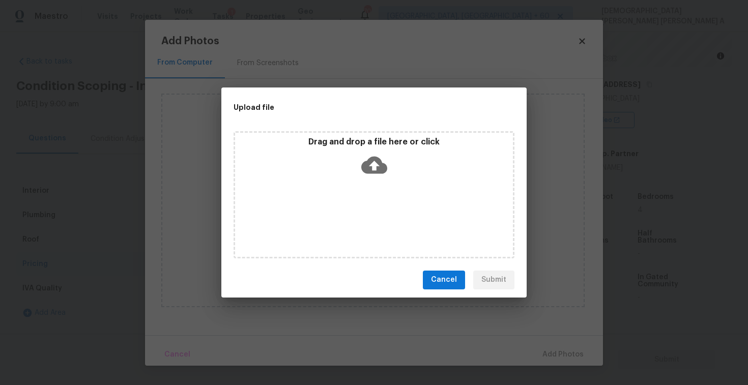
click at [378, 159] on icon at bounding box center [374, 164] width 26 height 17
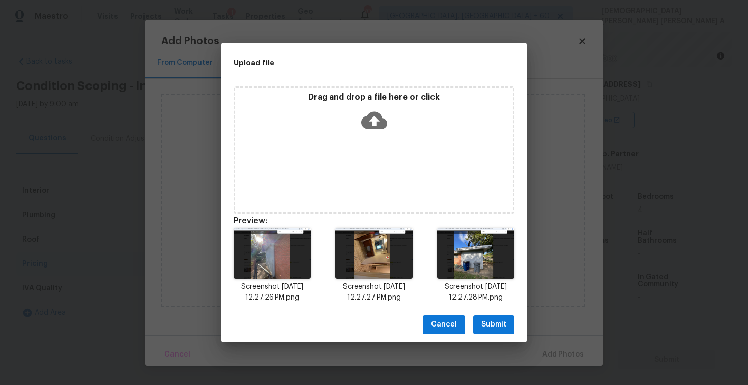
click at [487, 320] on span "Submit" at bounding box center [493, 325] width 25 height 13
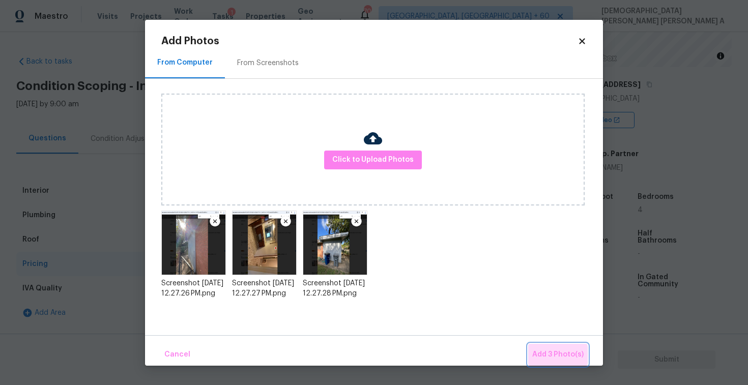
click at [559, 355] on span "Add 3 Photo(s)" at bounding box center [557, 355] width 51 height 13
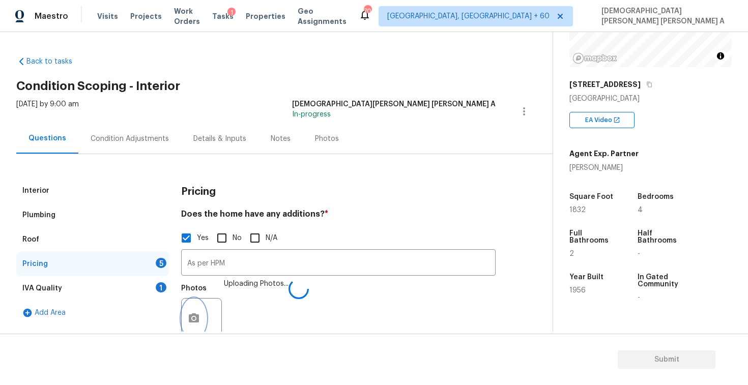
scroll to position [7, 0]
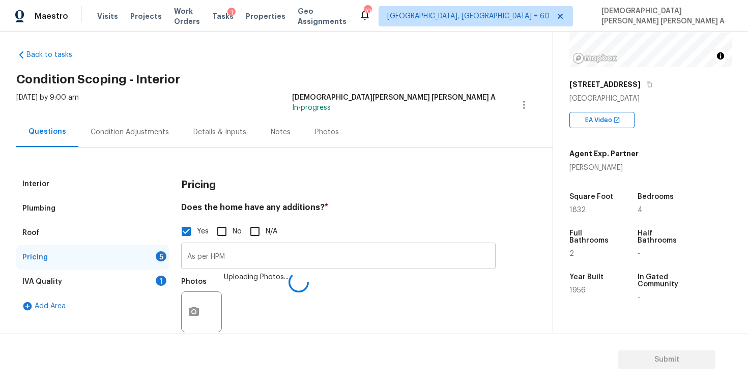
click at [275, 253] on input "As per HPM" at bounding box center [338, 257] width 315 height 24
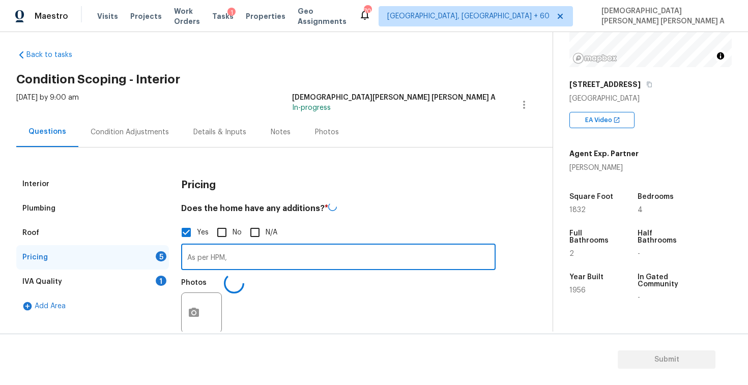
paste input "Additional space in room to add a bathroom"
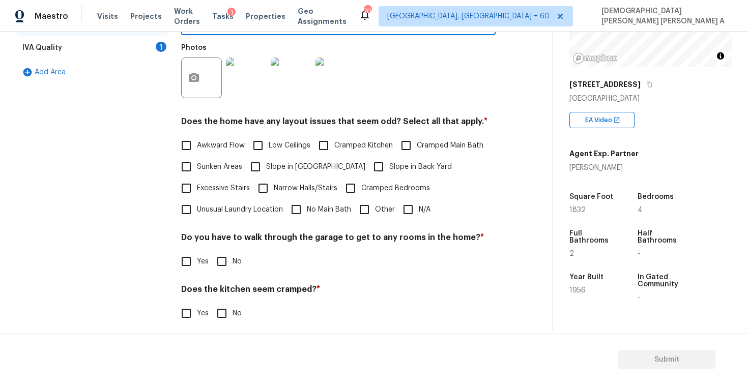
scroll to position [277, 0]
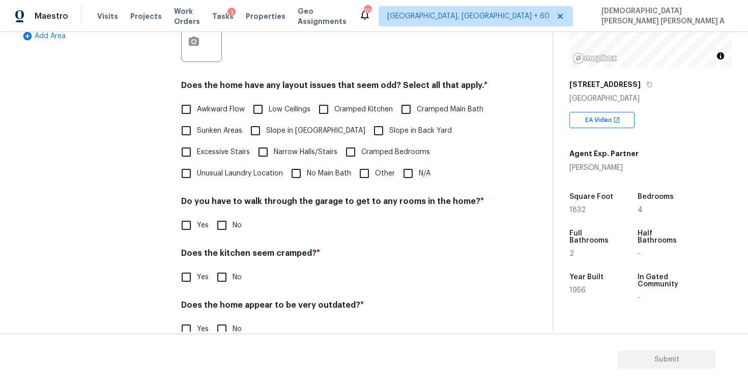
type input "As per HPM, Additional space in room to add a bathroom"
click at [405, 174] on input "N/A" at bounding box center [408, 173] width 21 height 21
checkbox input "true"
click at [233, 231] on span "No" at bounding box center [237, 226] width 9 height 11
click at [233, 231] on input "No" at bounding box center [221, 226] width 21 height 21
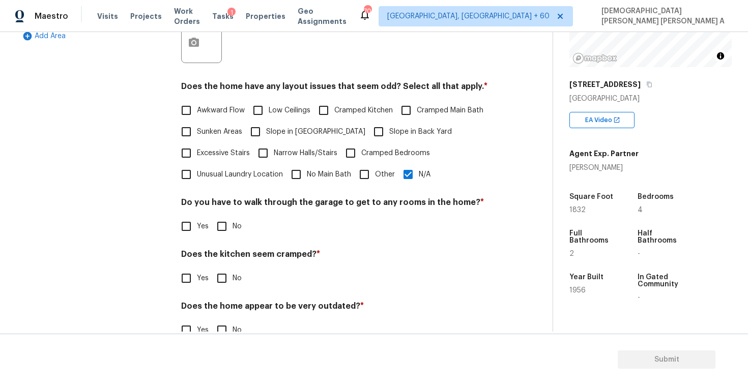
checkbox input "true"
click at [223, 285] on input "No" at bounding box center [221, 278] width 21 height 21
checkbox input "true"
click at [223, 322] on input "No" at bounding box center [221, 330] width 21 height 21
checkbox input "true"
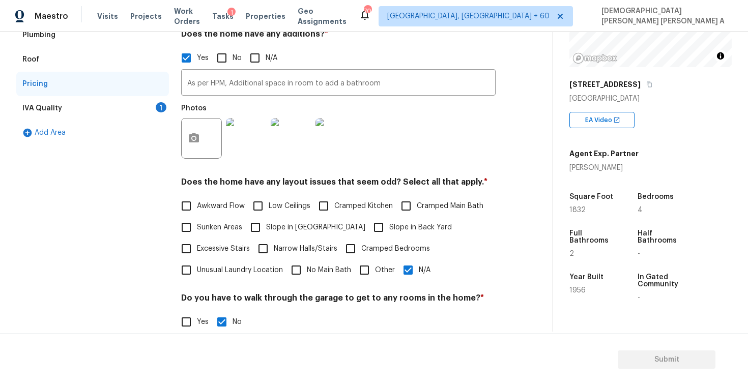
scroll to position [194, 0]
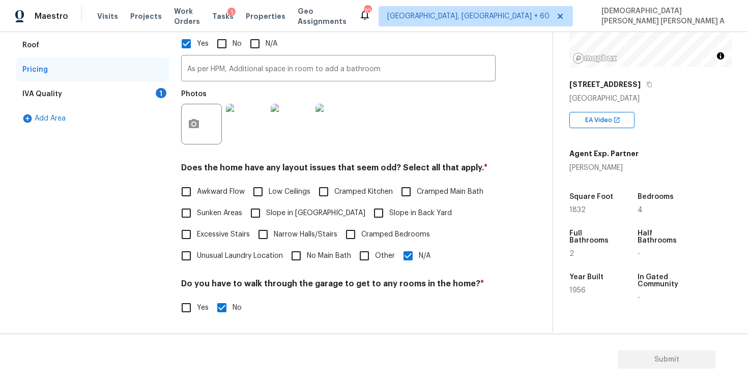
click at [407, 253] on input "N/A" at bounding box center [408, 255] width 21 height 21
checkbox input "false"
click at [187, 253] on input "Unusual Laundry Location" at bounding box center [186, 255] width 21 height 21
checkbox input "true"
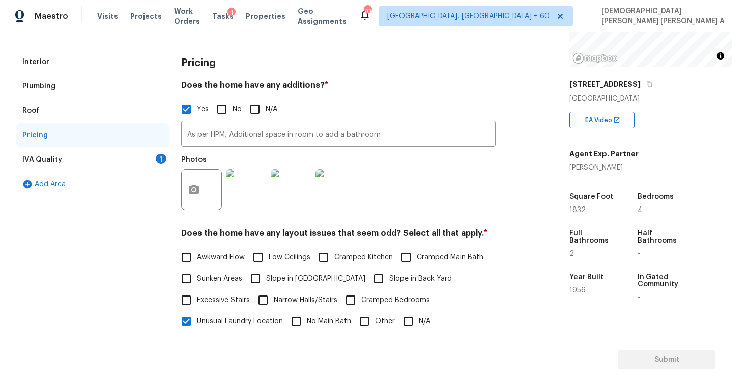
click at [75, 164] on div "IVA Quality 1" at bounding box center [92, 160] width 153 height 24
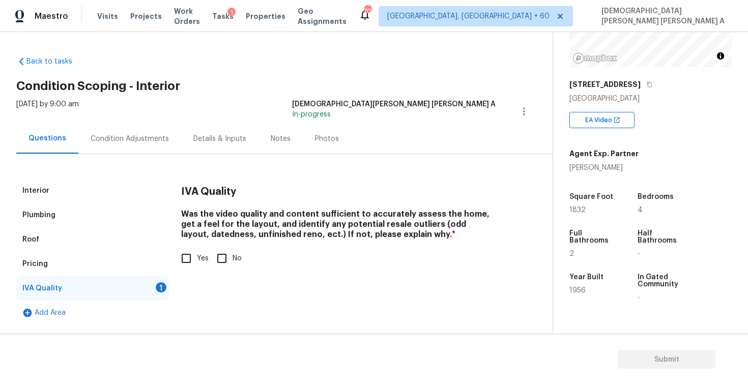
scroll to position [0, 0]
click at [187, 254] on input "Yes" at bounding box center [186, 258] width 21 height 21
checkbox input "true"
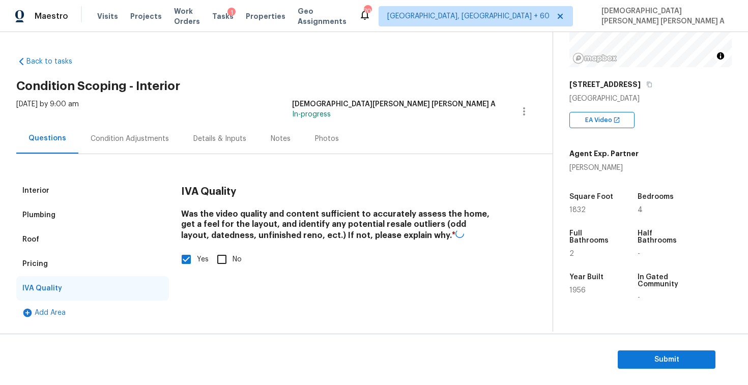
click at [62, 191] on div "Interior" at bounding box center [92, 191] width 153 height 24
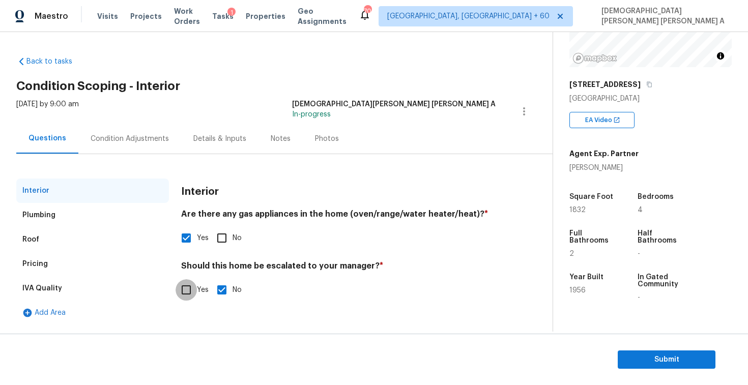
click at [191, 290] on input "Yes" at bounding box center [186, 289] width 21 height 21
checkbox input "true"
checkbox input "false"
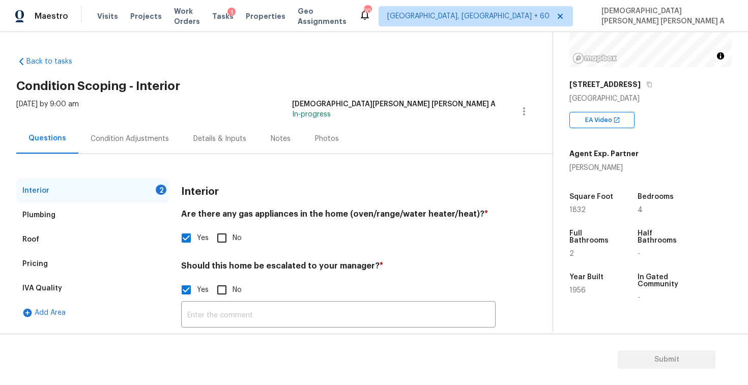
scroll to position [80, 0]
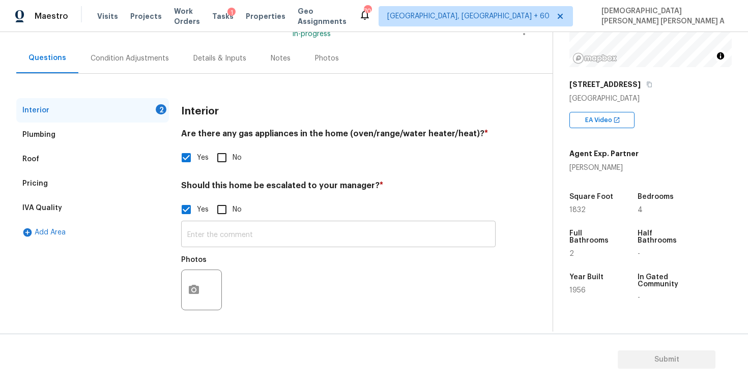
click at [261, 246] on input "text" at bounding box center [338, 235] width 315 height 24
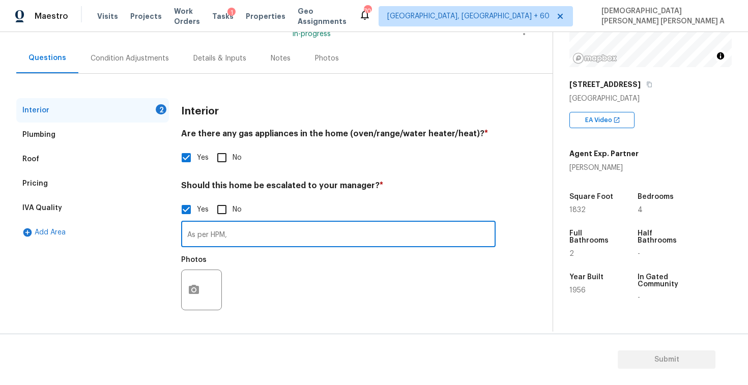
paste input "Additional space in room to add a bathroom"
type input "As per HPM, Foundation issue time stamp in photos"
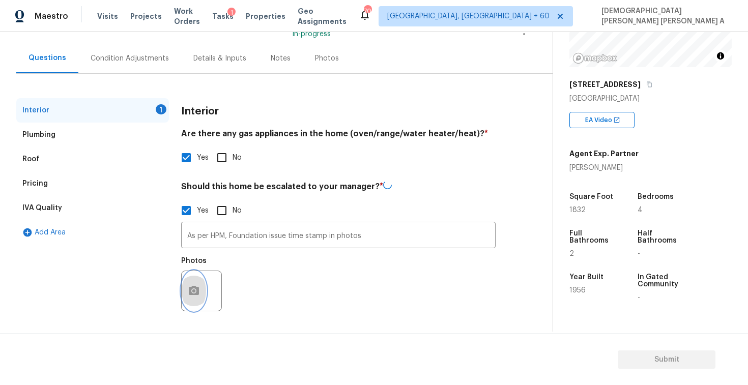
click at [196, 293] on icon "button" at bounding box center [194, 290] width 10 height 9
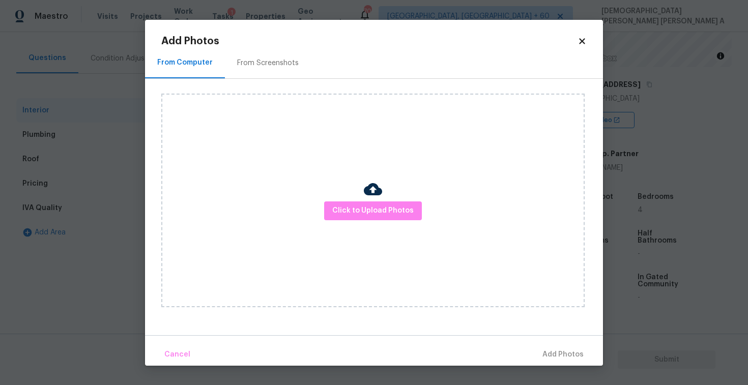
click at [384, 201] on div "Click to Upload Photos" at bounding box center [372, 201] width 423 height 214
click at [377, 215] on span "Click to Upload Photos" at bounding box center [372, 211] width 81 height 13
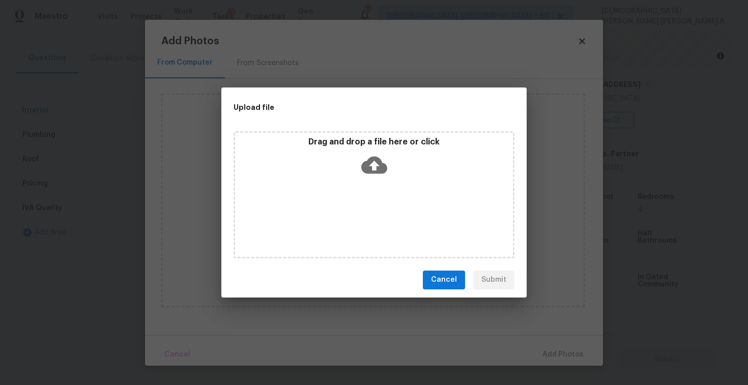
click at [372, 168] on icon at bounding box center [374, 165] width 26 height 26
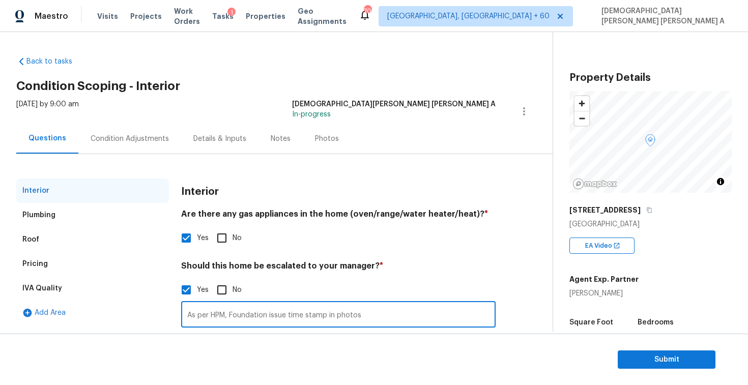
scroll to position [126, 0]
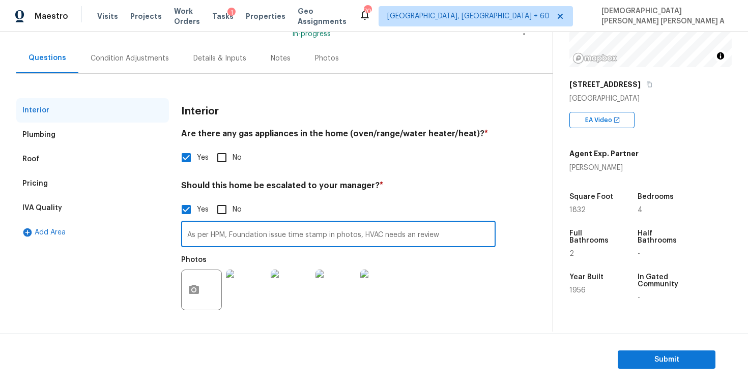
type input "As per HPM, Foundation issue time stamp in photos, HVAC needs an review."
click at [131, 56] on div "Condition Adjustments" at bounding box center [130, 58] width 78 height 10
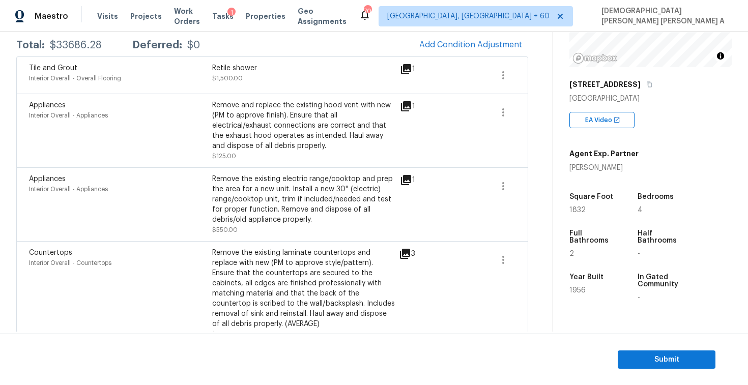
scroll to position [41, 0]
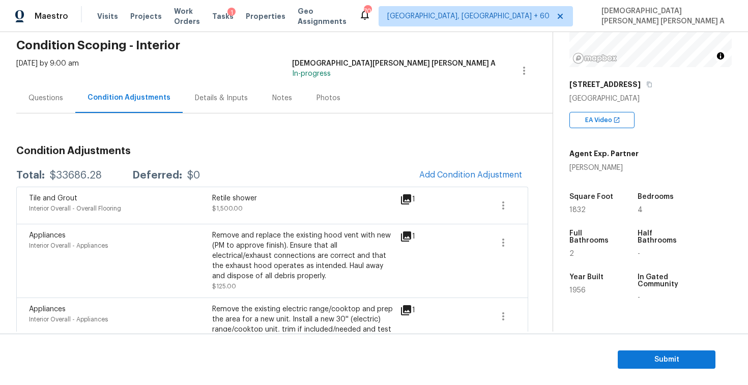
click at [446, 178] on span "Add Condition Adjustment" at bounding box center [470, 175] width 103 height 9
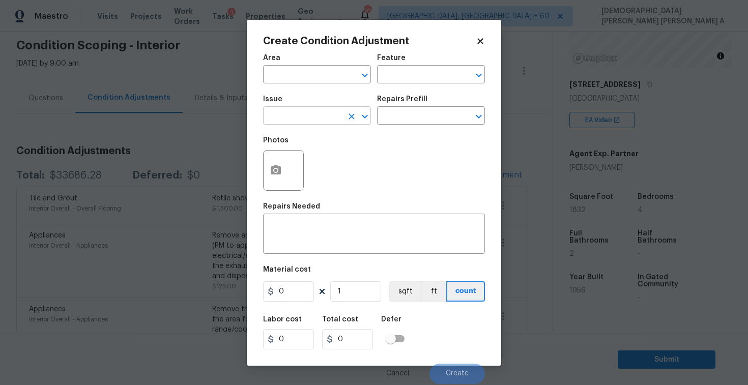
click at [278, 117] on input "text" at bounding box center [302, 117] width 79 height 16
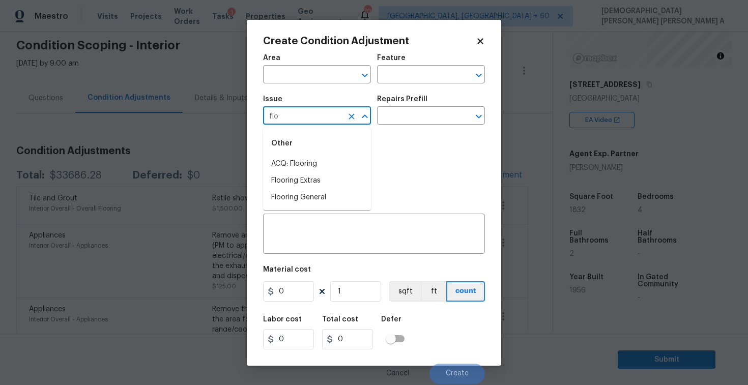
type input "floo"
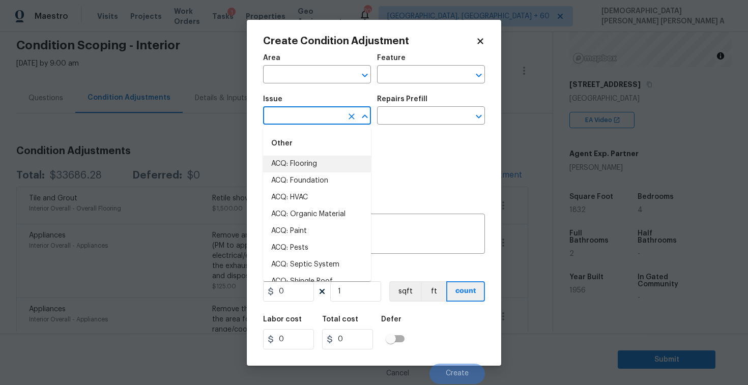
click at [298, 168] on li "ACQ: Flooring" at bounding box center [317, 164] width 108 height 17
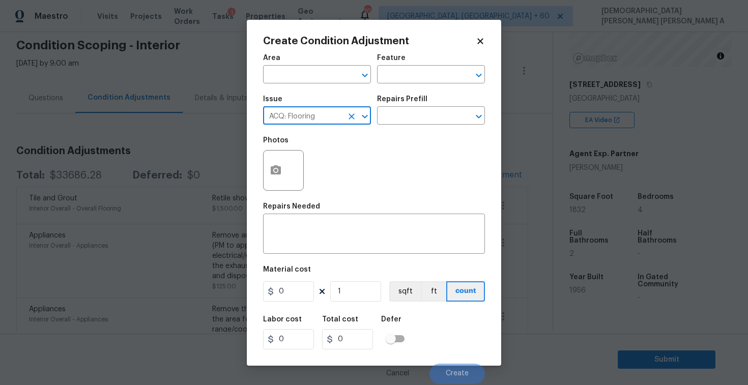
type input "ACQ: Flooring"
click at [272, 173] on icon "button" at bounding box center [276, 169] width 10 height 9
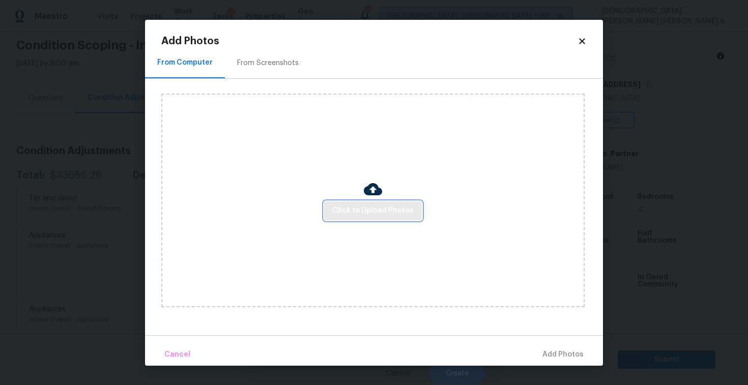
click at [391, 212] on span "Click to Upload Photos" at bounding box center [372, 211] width 81 height 13
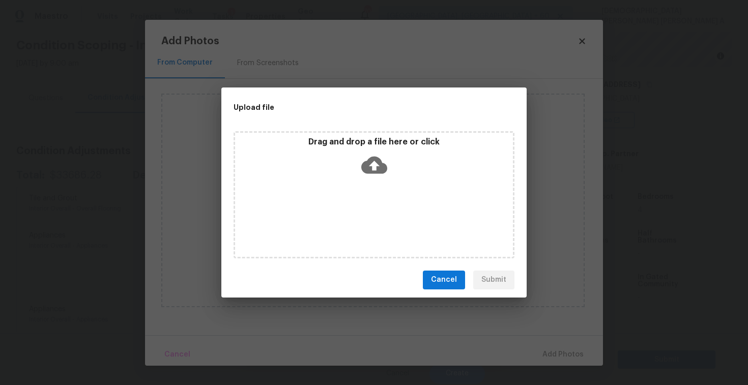
click at [380, 183] on div "Drag and drop a file here or click" at bounding box center [374, 194] width 281 height 127
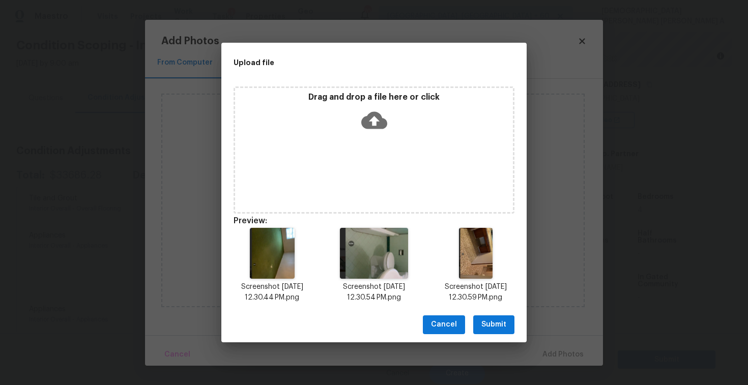
click at [501, 326] on span "Submit" at bounding box center [493, 325] width 25 height 13
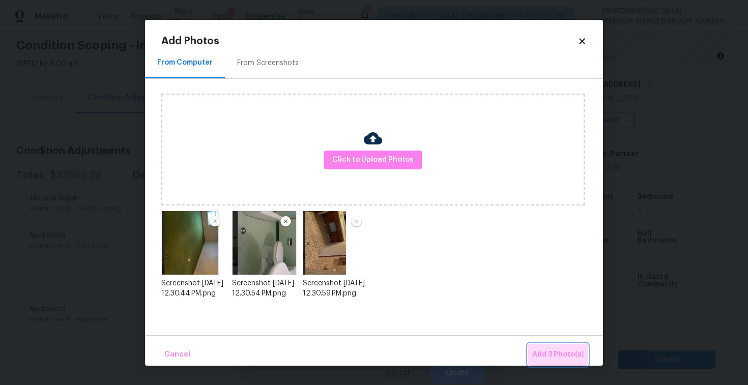
click at [571, 345] on button "Add 3 Photo(s)" at bounding box center [558, 355] width 60 height 22
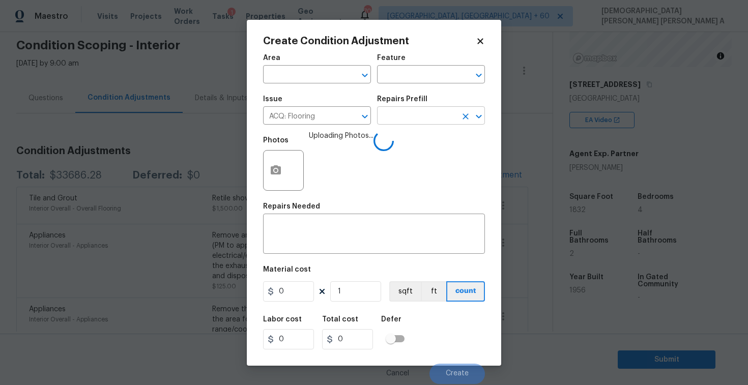
click at [423, 121] on input "text" at bounding box center [416, 117] width 79 height 16
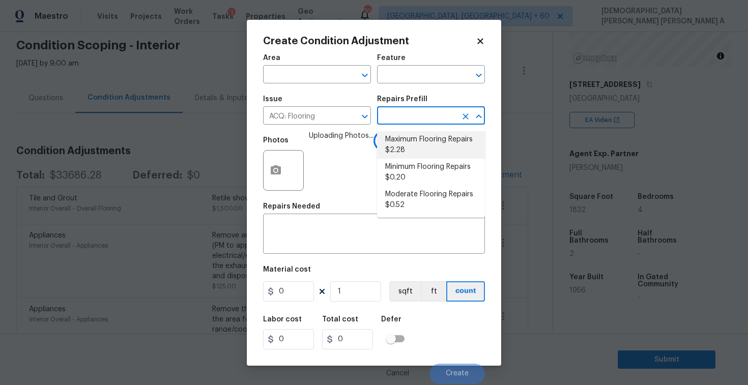
click at [410, 151] on li "Maximum Flooring Repairs $2.28" at bounding box center [431, 144] width 108 height 27
type input "Acquisition"
type textarea "Acquisition Scope: Maximum flooring repairs"
type input "2.28"
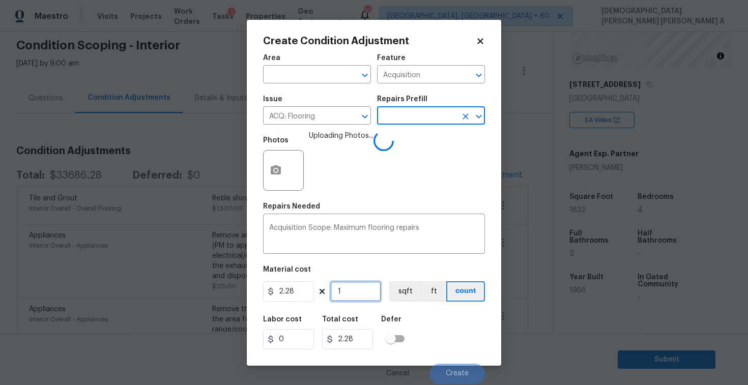
click at [355, 295] on input "1" at bounding box center [355, 291] width 51 height 20
type input "18"
type input "41.04"
type input "183"
type input "417.24"
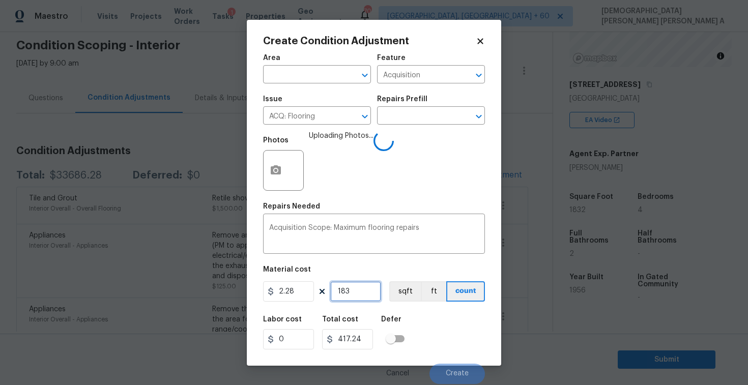
type input "1832"
type input "4176.96"
type input "1832"
click at [402, 290] on button "sqft" at bounding box center [405, 291] width 32 height 20
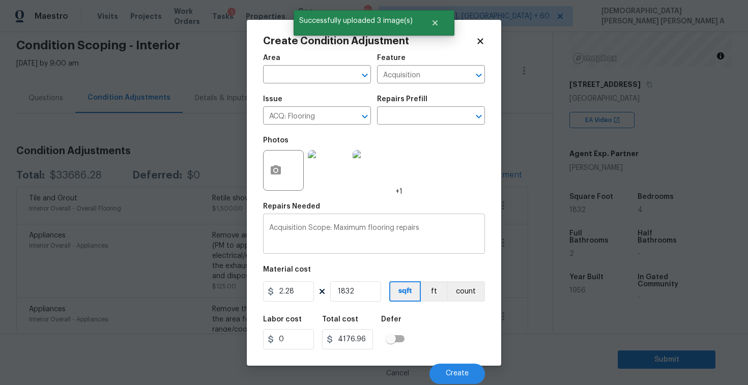
click at [425, 226] on textarea "Acquisition Scope: Maximum flooring repairs" at bounding box center [374, 234] width 210 height 21
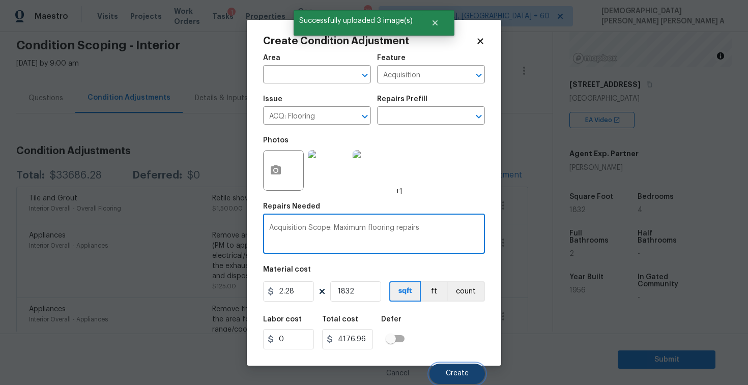
click at [463, 377] on span "Create" at bounding box center [457, 374] width 23 height 8
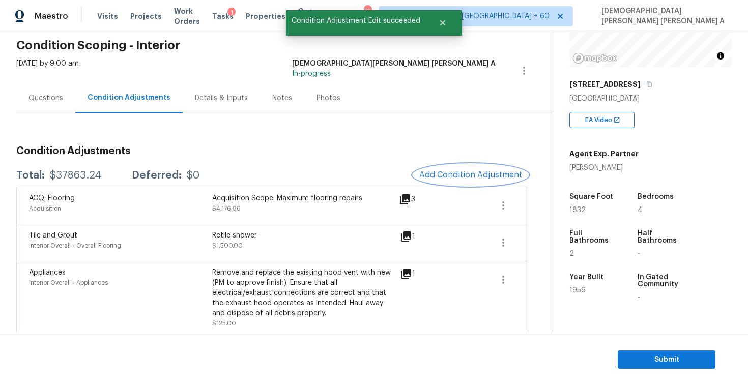
scroll to position [89, 0]
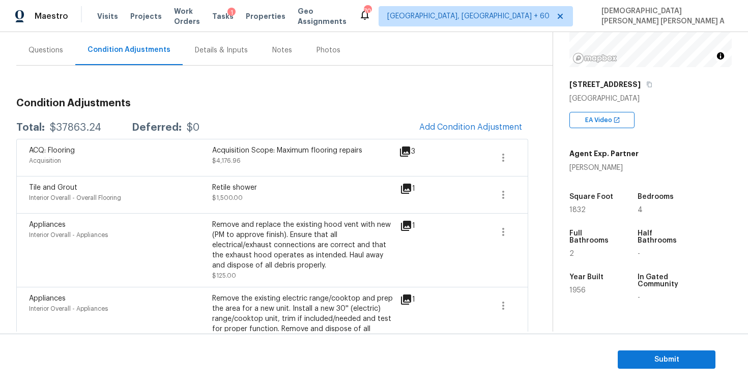
click at [239, 219] on div "Appliances Interior Overall - Appliances Remove and replace the existing hood v…" at bounding box center [272, 250] width 512 height 74
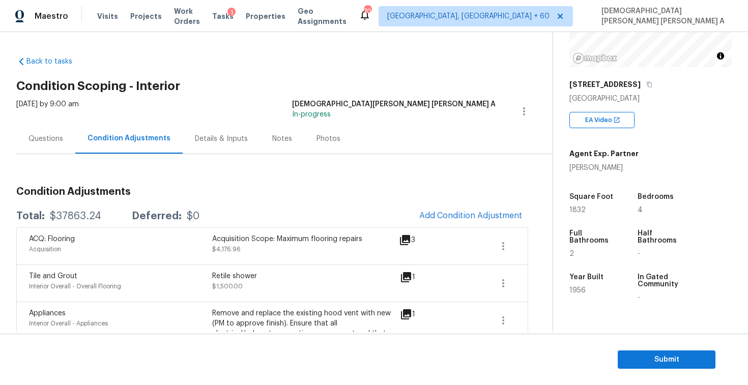
click at [40, 126] on div "Questions" at bounding box center [45, 139] width 59 height 30
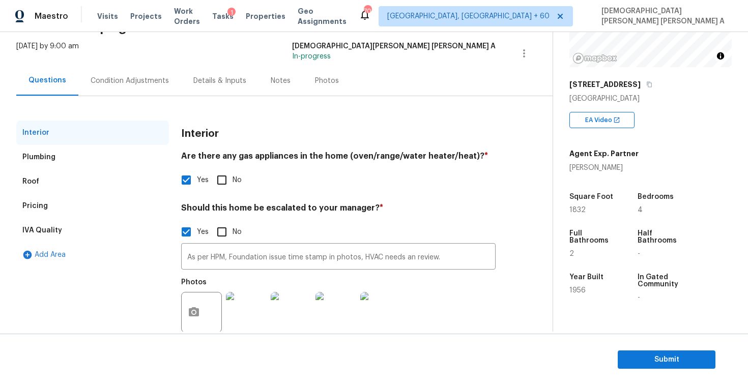
scroll to position [80, 0]
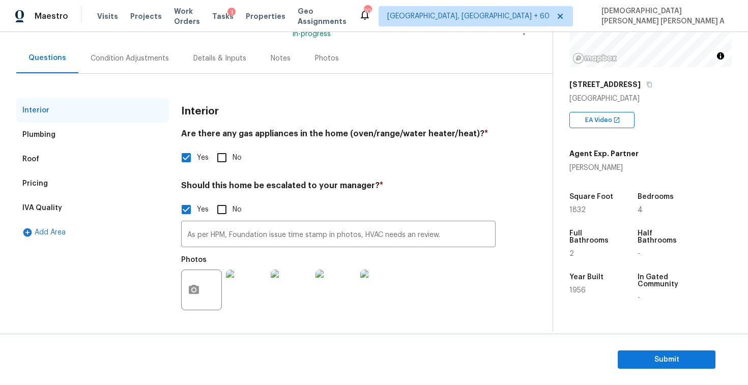
click at [57, 183] on div "Pricing" at bounding box center [92, 184] width 153 height 24
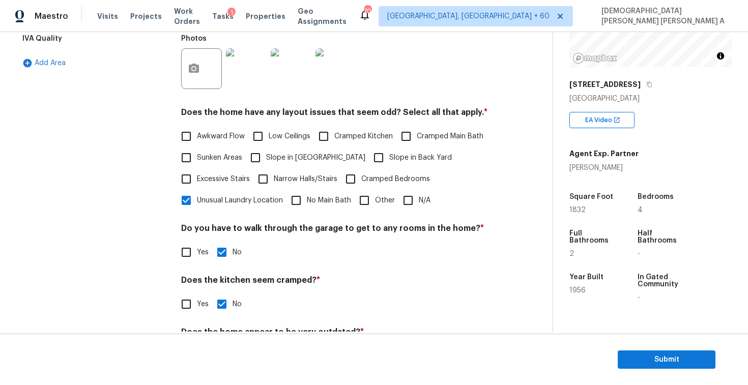
scroll to position [0, 0]
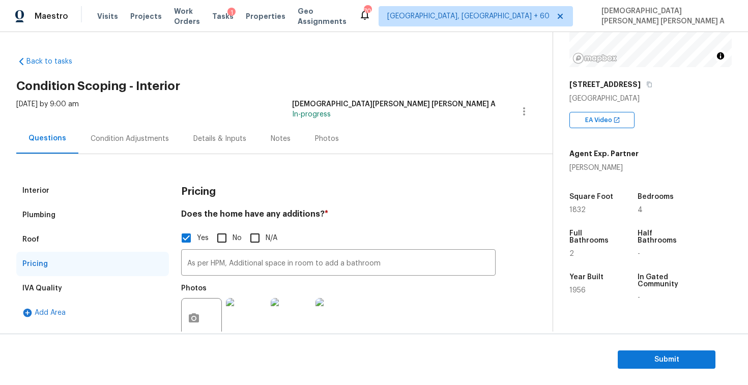
click at [125, 140] on div "Condition Adjustments" at bounding box center [130, 139] width 78 height 10
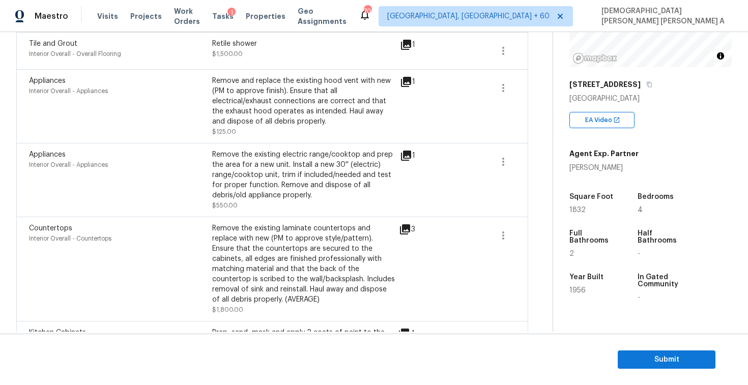
scroll to position [206, 0]
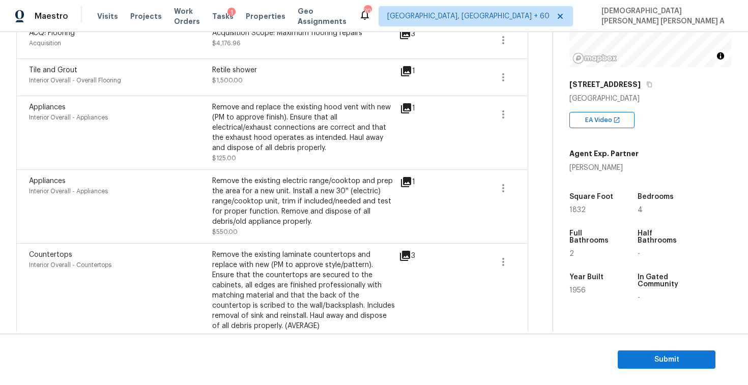
click at [409, 71] on icon at bounding box center [406, 71] width 10 height 10
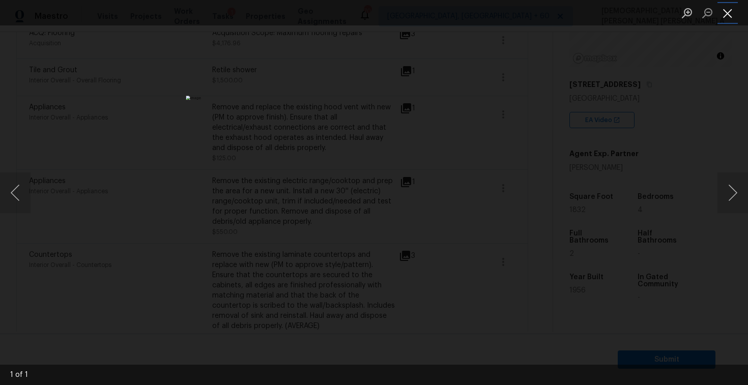
click at [723, 14] on button "Close lightbox" at bounding box center [728, 13] width 20 height 18
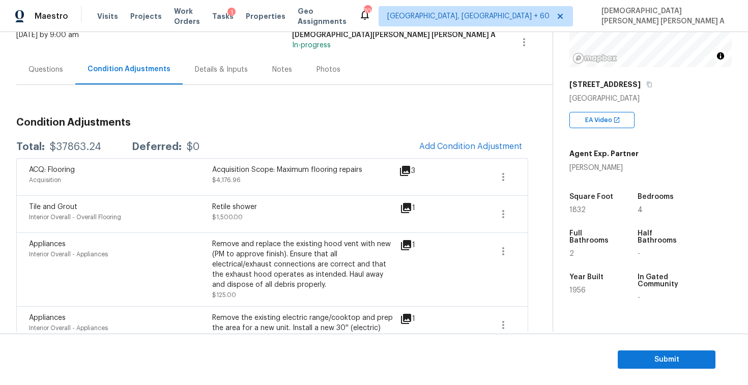
scroll to position [66, 0]
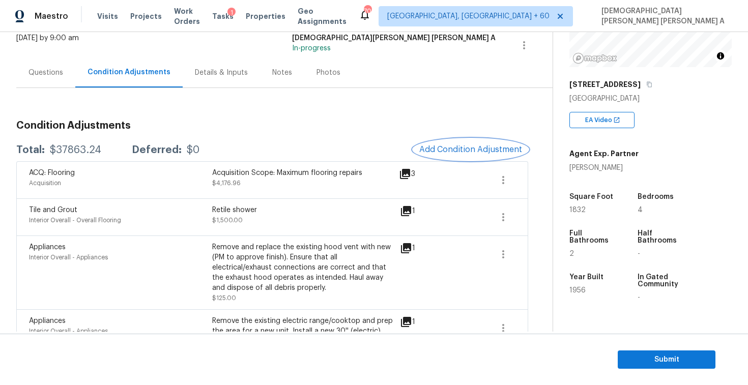
click at [486, 143] on button "Add Condition Adjustment" at bounding box center [470, 149] width 115 height 21
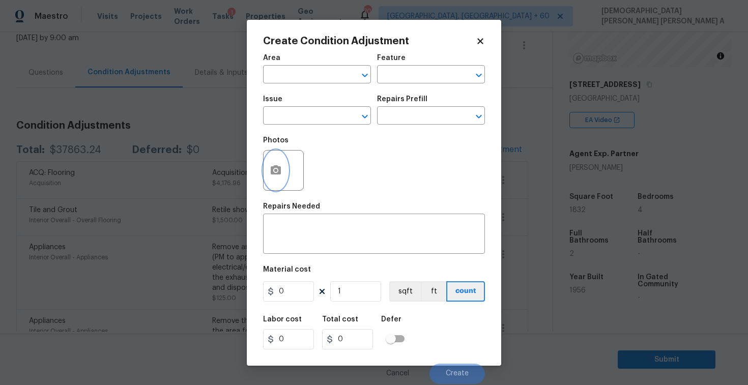
click at [279, 172] on icon "button" at bounding box center [276, 169] width 10 height 9
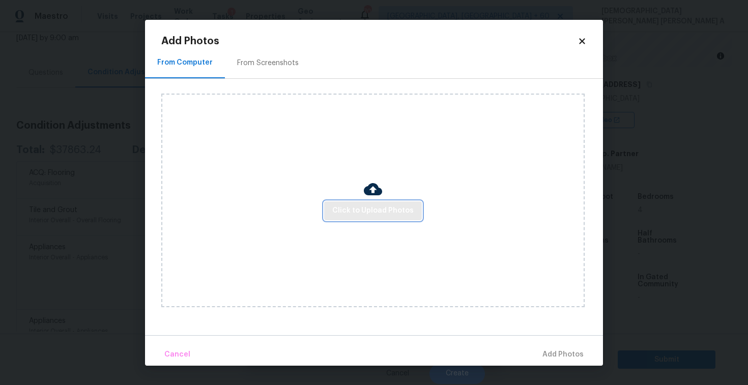
click at [396, 217] on span "Click to Upload Photos" at bounding box center [372, 211] width 81 height 13
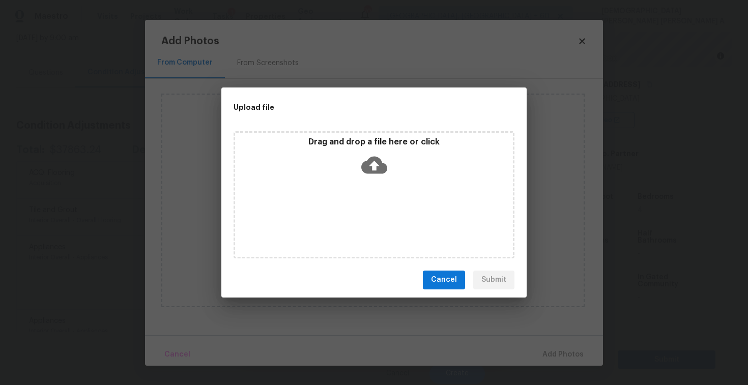
click at [357, 144] on p "Drag and drop a file here or click" at bounding box center [374, 142] width 278 height 11
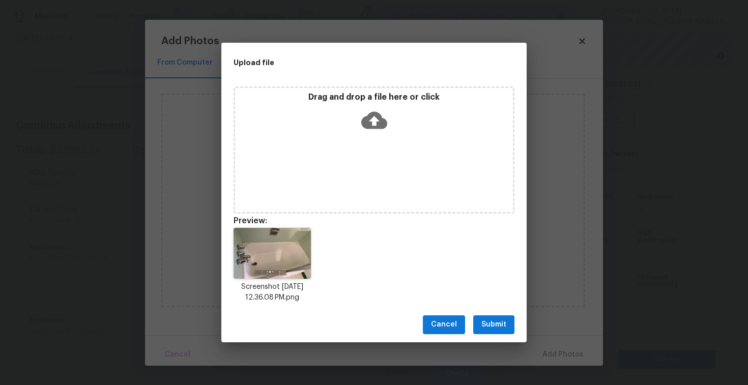
click at [499, 319] on span "Submit" at bounding box center [493, 325] width 25 height 13
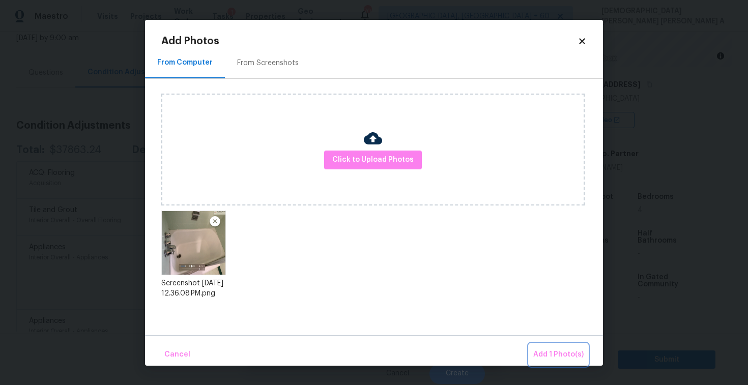
click at [546, 349] on span "Add 1 Photo(s)" at bounding box center [558, 355] width 50 height 13
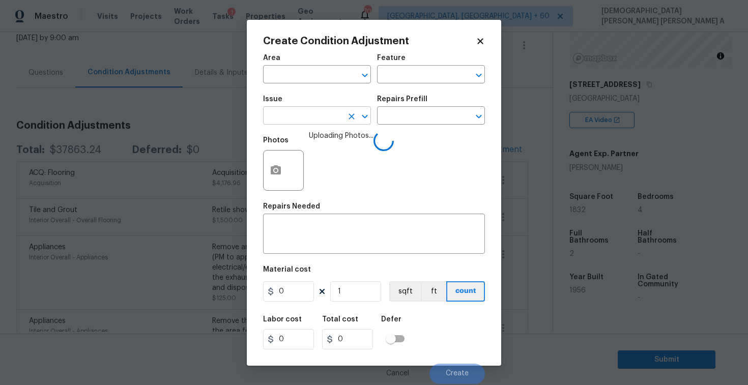
click at [297, 112] on input "text" at bounding box center [302, 117] width 79 height 16
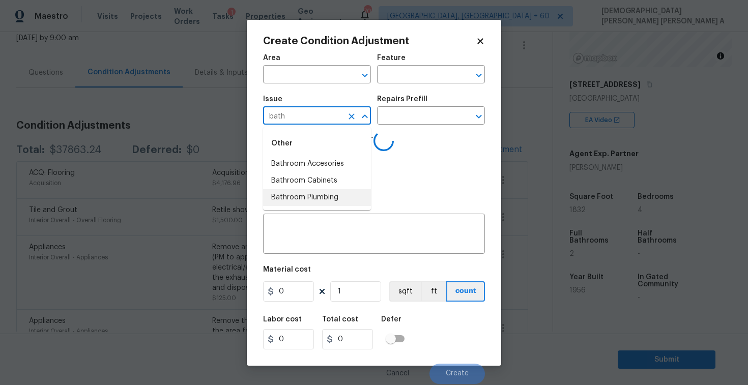
click at [310, 200] on li "Bathroom Plumbing" at bounding box center [317, 197] width 108 height 17
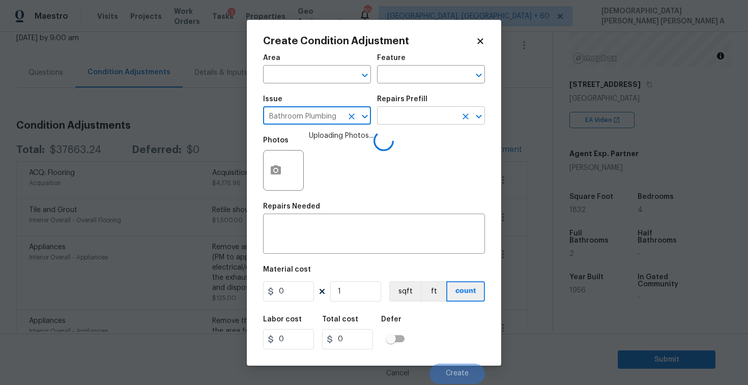
type input "Bathroom Plumbing"
click at [396, 123] on input "text" at bounding box center [416, 117] width 79 height 16
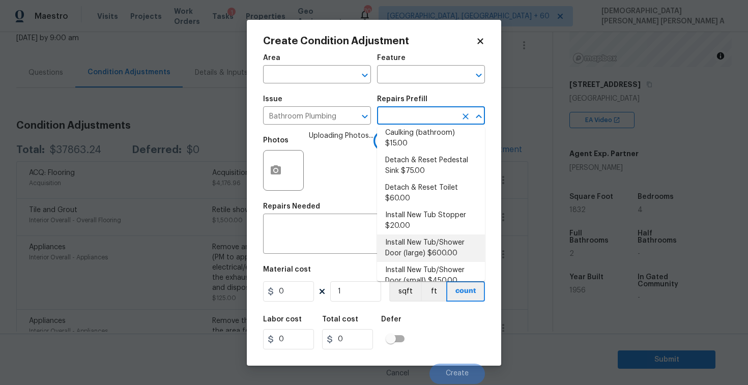
scroll to position [87, 0]
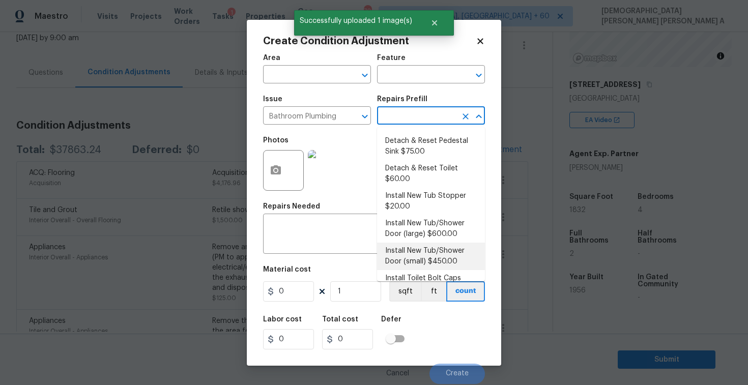
click at [417, 250] on li "Install New Tub/Shower Door (small) $450.00" at bounding box center [431, 256] width 108 height 27
type input "Plumbing"
type textarea "Prep the tub/shower surround and install a new 32''-36'' tempered shower door. …"
type input "450"
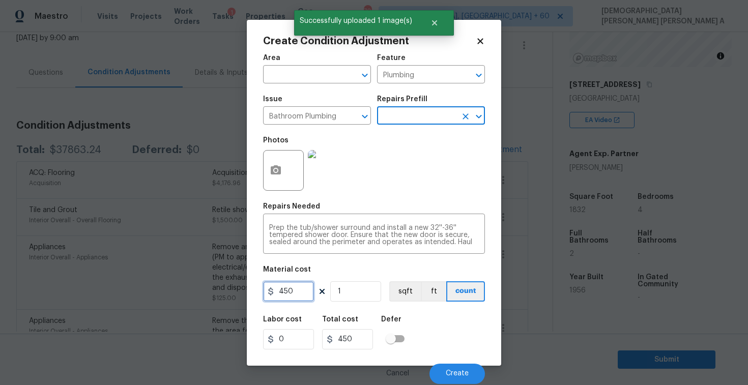
click at [285, 286] on input "450" at bounding box center [288, 291] width 51 height 20
type input "350"
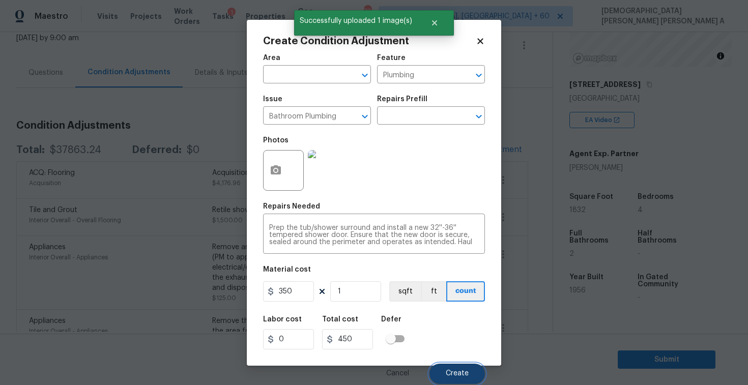
type input "350"
click at [450, 370] on button "Create" at bounding box center [457, 374] width 55 height 20
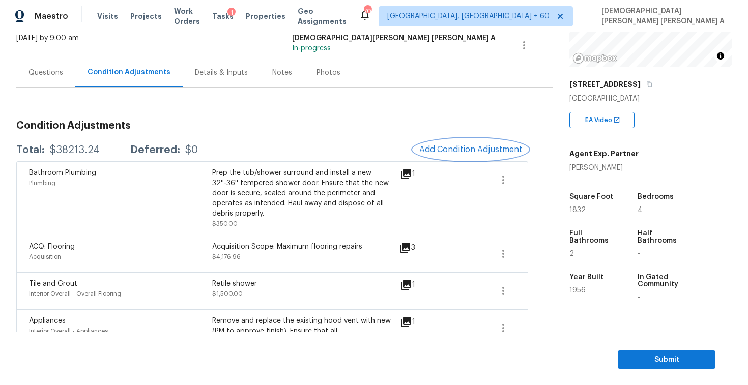
click at [472, 153] on span "Add Condition Adjustment" at bounding box center [470, 149] width 103 height 9
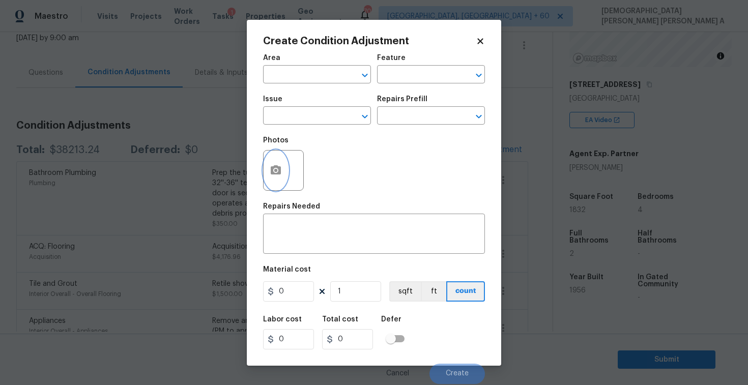
click at [283, 174] on button "button" at bounding box center [276, 171] width 24 height 40
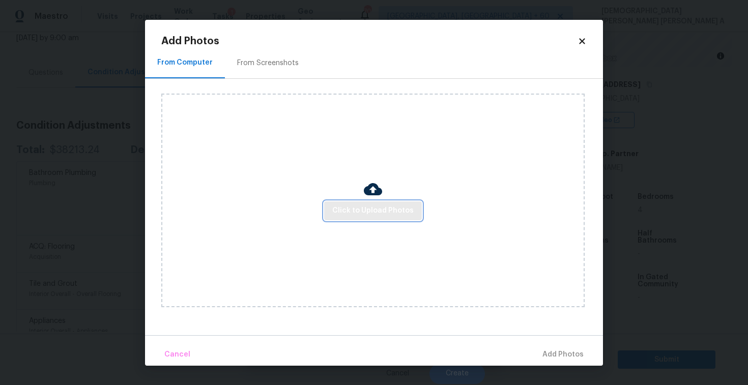
click at [358, 204] on button "Click to Upload Photos" at bounding box center [373, 211] width 98 height 19
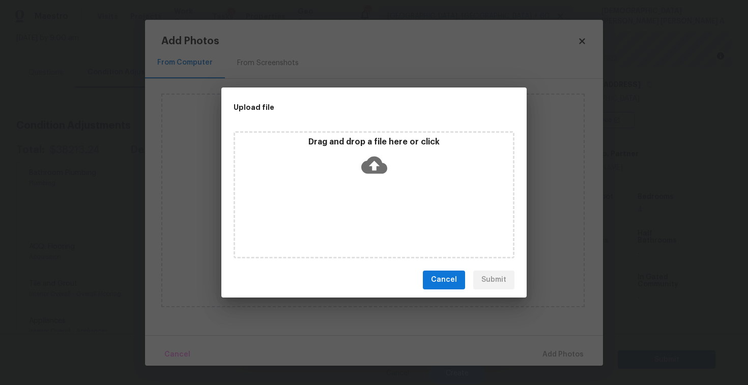
click at [372, 169] on icon at bounding box center [374, 164] width 26 height 17
click at [449, 277] on span "Cancel" at bounding box center [444, 280] width 26 height 13
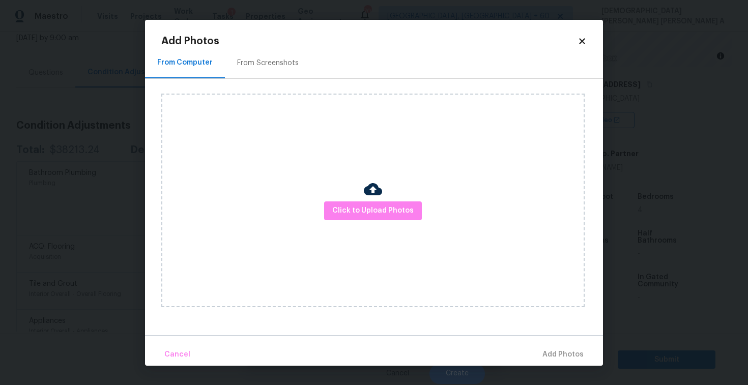
click at [579, 41] on icon at bounding box center [582, 41] width 9 height 9
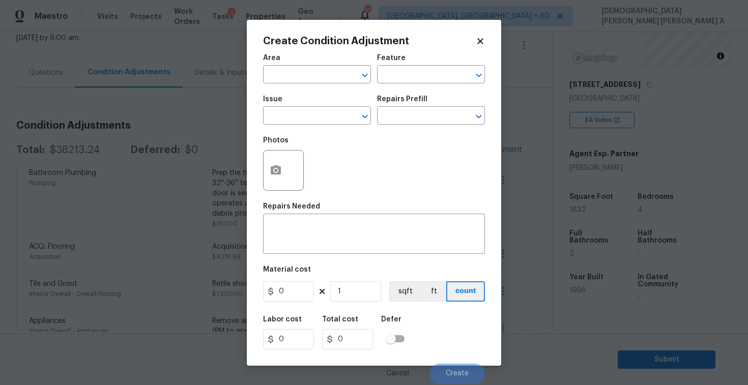
click at [479, 42] on icon at bounding box center [480, 41] width 6 height 6
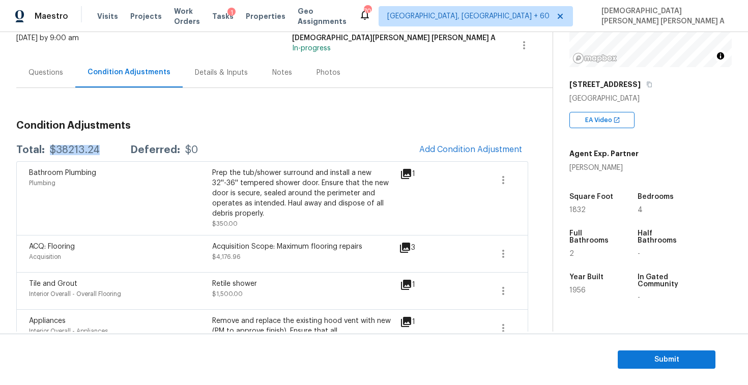
drag, startPoint x: 103, startPoint y: 151, endPoint x: 46, endPoint y: 149, distance: 57.0
click at [46, 149] on div "Total: $38213.24 Deferred: $0" at bounding box center [107, 150] width 182 height 10
copy div "$38213.24"
click at [260, 152] on div "Total: $38213.24 Deferred: $0 Add Condition Adjustment" at bounding box center [272, 150] width 512 height 22
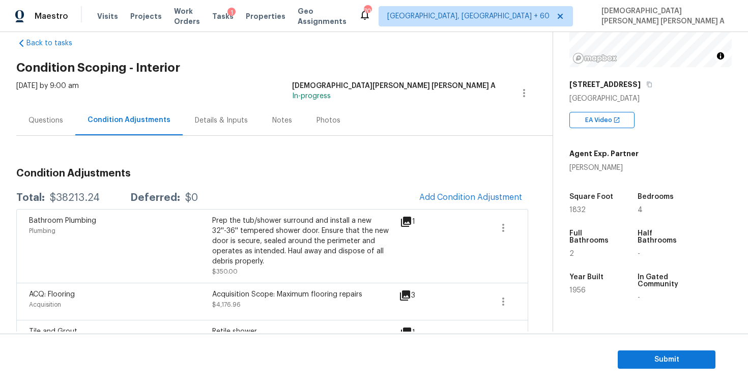
scroll to position [11, 0]
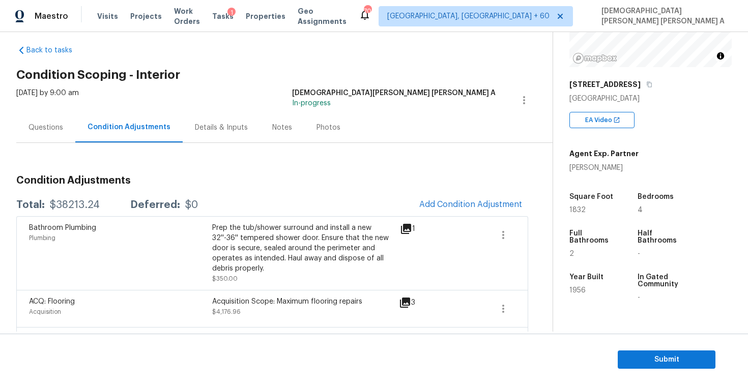
click at [33, 131] on div "Questions" at bounding box center [46, 128] width 35 height 10
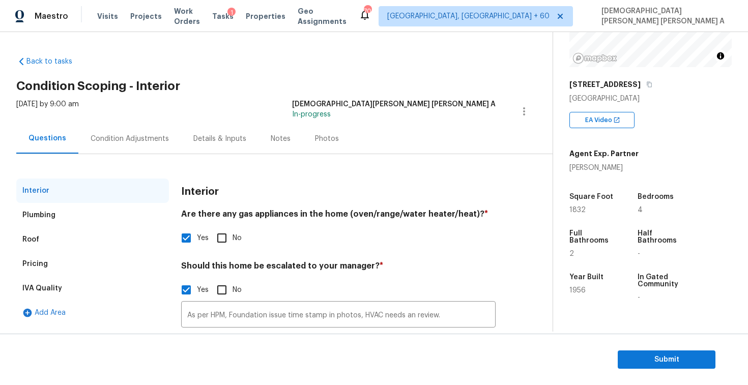
scroll to position [80, 0]
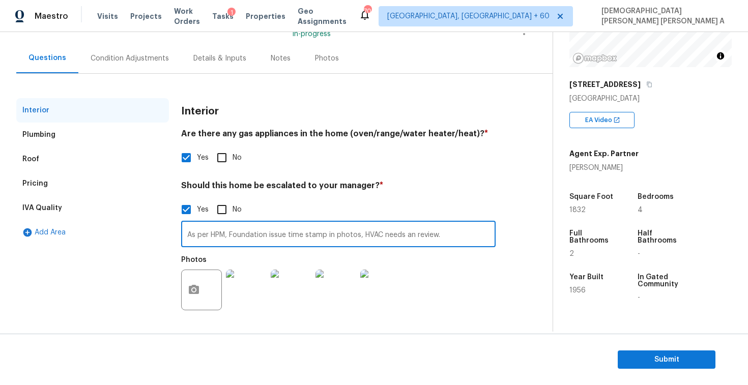
click at [264, 224] on input "As per HPM, Foundation issue time stamp in photos, HVAC needs an review." at bounding box center [338, 235] width 315 height 24
click at [58, 184] on div "Pricing" at bounding box center [92, 184] width 153 height 24
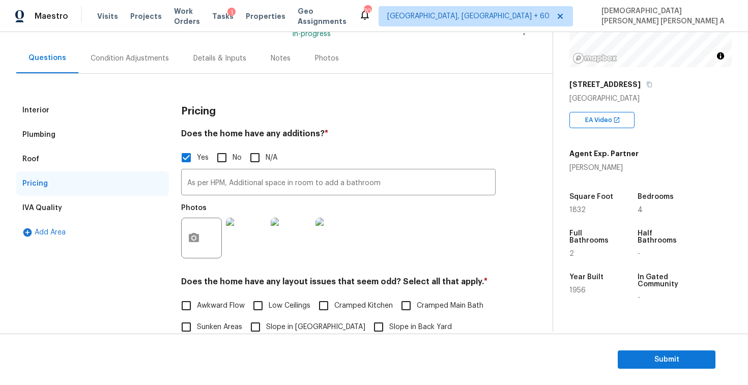
scroll to position [224, 0]
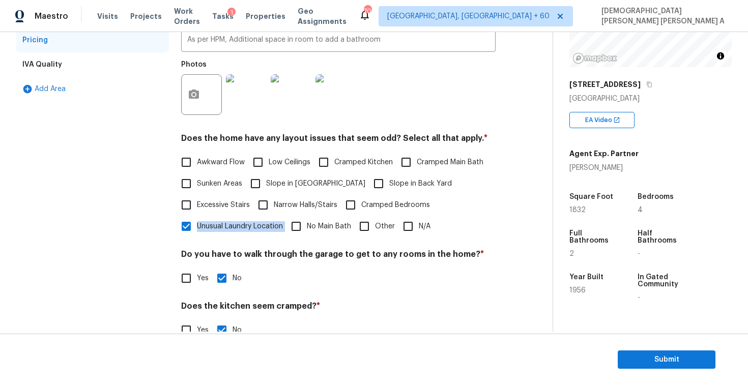
drag, startPoint x: 284, startPoint y: 226, endPoint x: 197, endPoint y: 225, distance: 86.5
click at [197, 225] on div "Awkward Flow Low Ceilings Cramped Kitchen Cramped Main Bath Sunken Areas Slope …" at bounding box center [338, 195] width 315 height 86
copy div "Unusual Laundry Location"
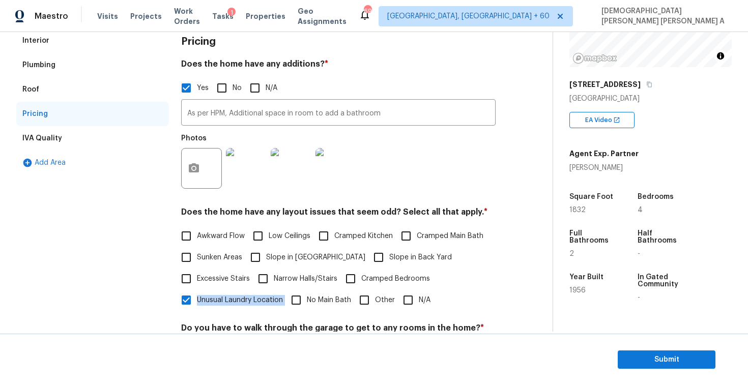
scroll to position [0, 0]
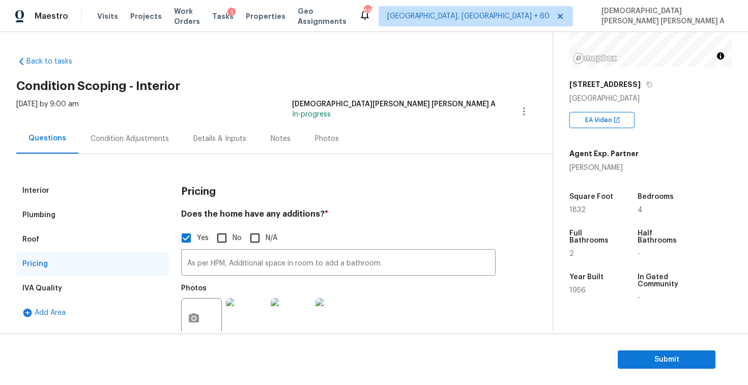
click at [123, 144] on div "Condition Adjustments" at bounding box center [130, 139] width 78 height 10
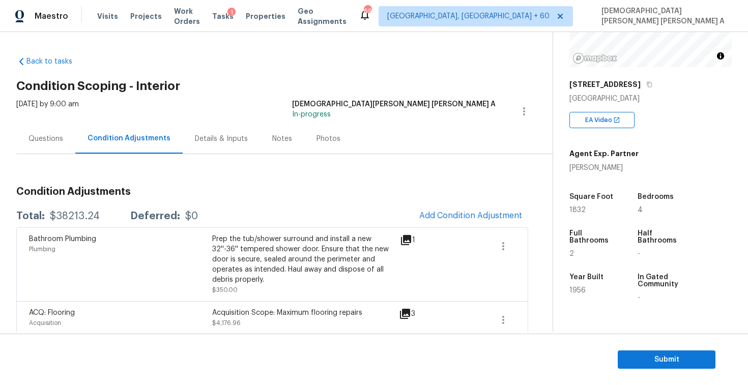
click at [54, 140] on div "Questions" at bounding box center [46, 139] width 35 height 10
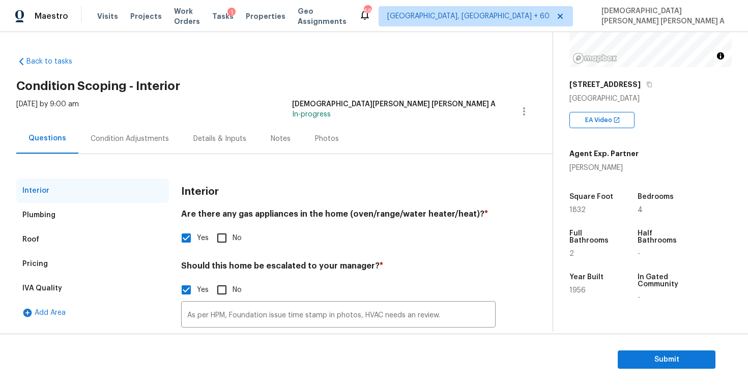
scroll to position [77, 0]
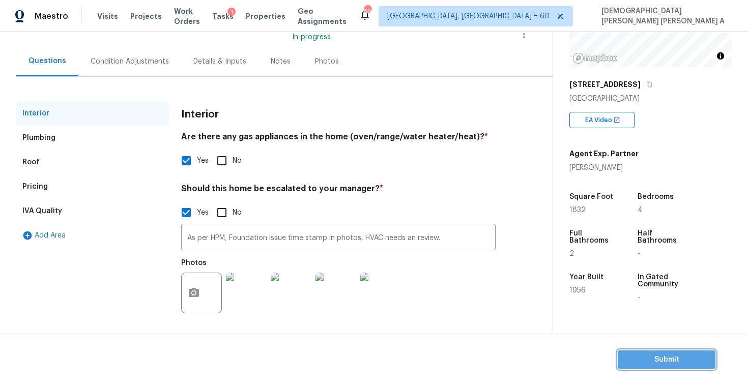
click at [679, 358] on span "Submit" at bounding box center [666, 360] width 81 height 13
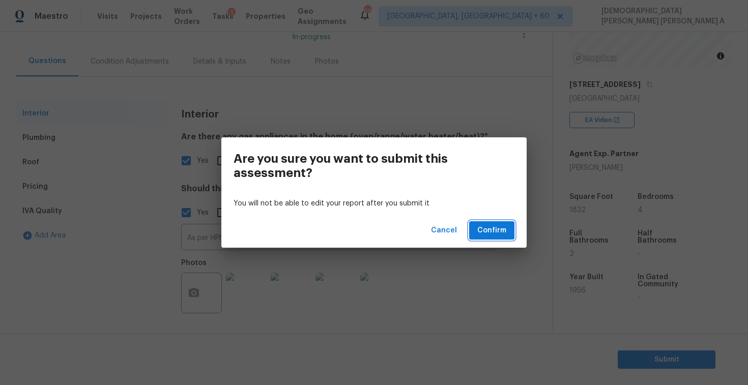
click at [489, 221] on button "Confirm" at bounding box center [491, 230] width 45 height 19
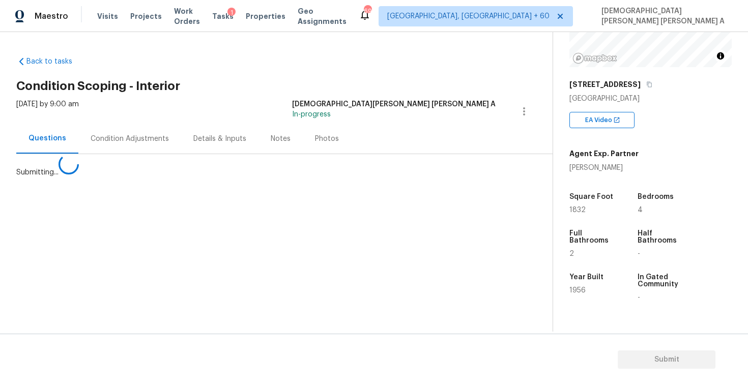
scroll to position [0, 0]
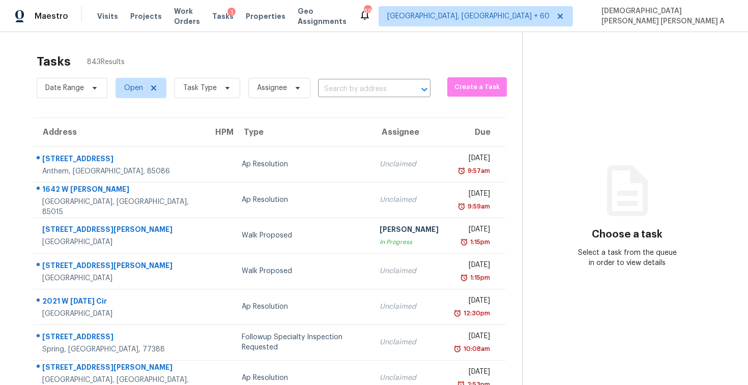
click at [204, 100] on span "Task Type" at bounding box center [203, 88] width 74 height 26
click at [206, 91] on span "Task Type" at bounding box center [200, 88] width 34 height 10
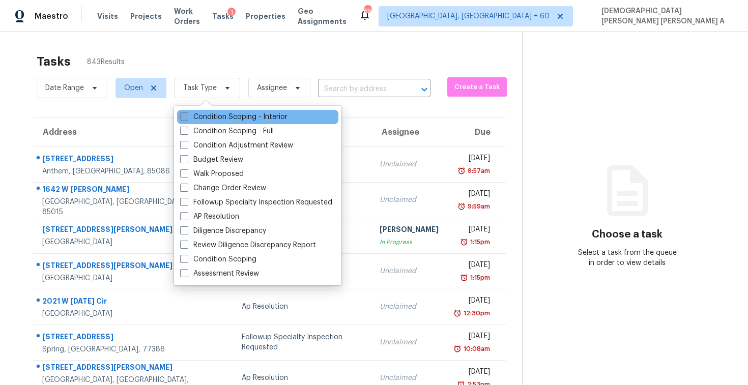
click at [200, 119] on label "Condition Scoping - Interior" at bounding box center [233, 117] width 107 height 10
click at [187, 119] on input "Condition Scoping - Interior" at bounding box center [183, 115] width 7 height 7
checkbox input "true"
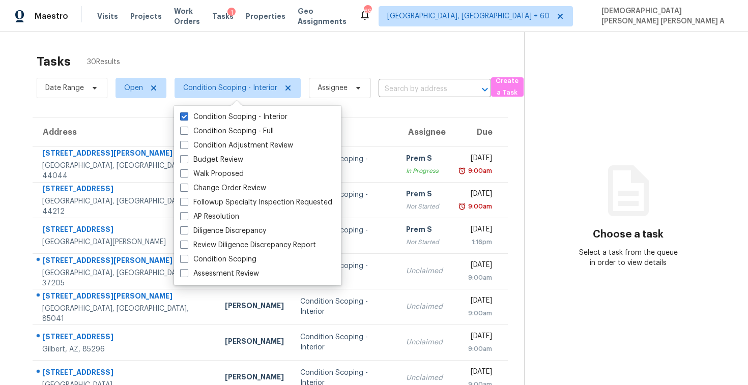
click at [228, 53] on div "Tasks 30 Results" at bounding box center [281, 61] width 488 height 26
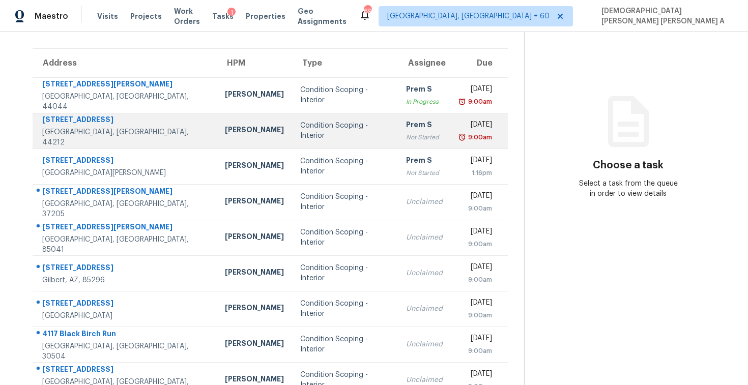
scroll to position [81, 0]
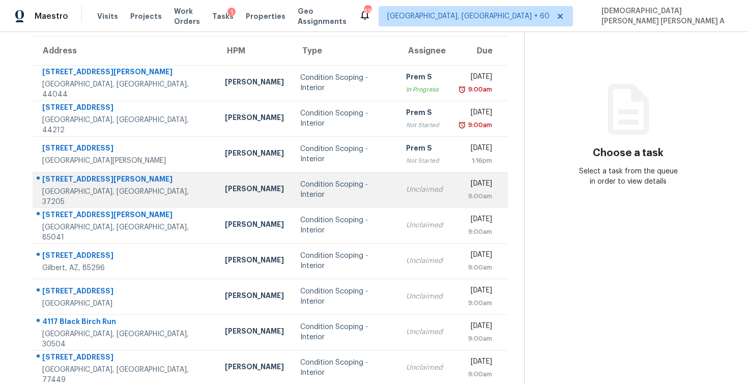
click at [309, 199] on td "Condition Scoping - Interior" at bounding box center [345, 190] width 106 height 36
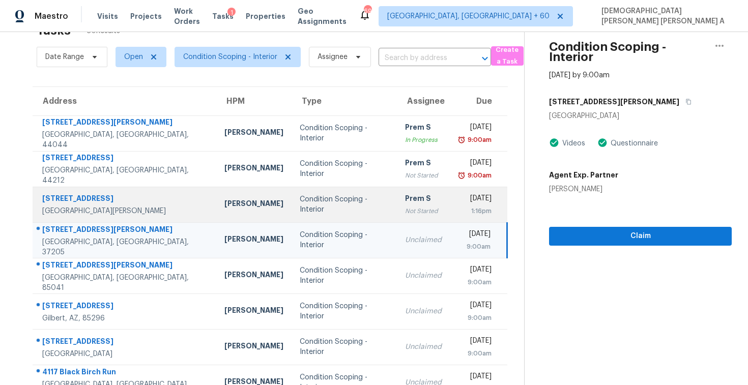
scroll to position [0, 0]
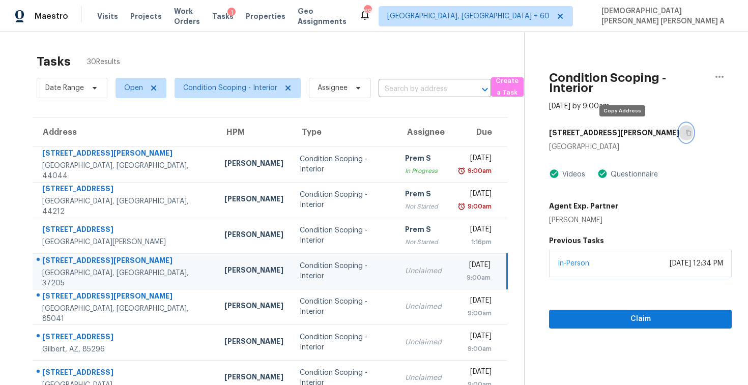
click at [686, 132] on icon "button" at bounding box center [689, 133] width 6 height 6
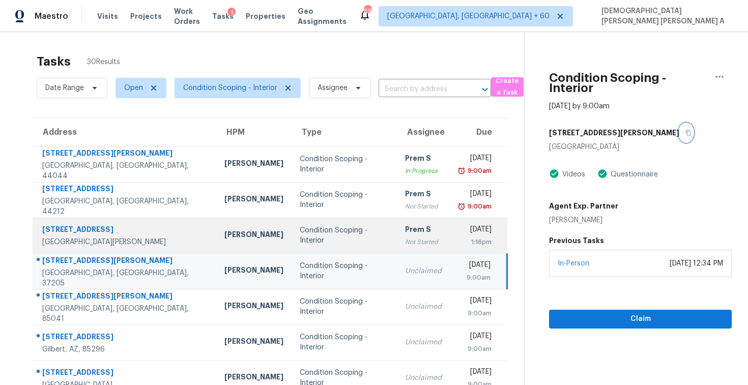
scroll to position [82, 0]
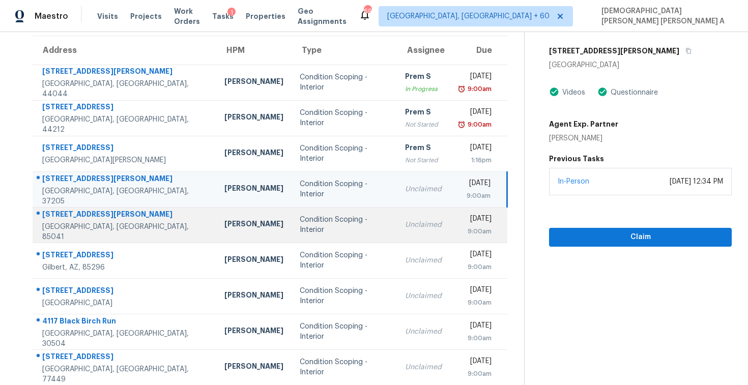
click at [309, 236] on td "Condition Scoping - Interior" at bounding box center [344, 225] width 105 height 36
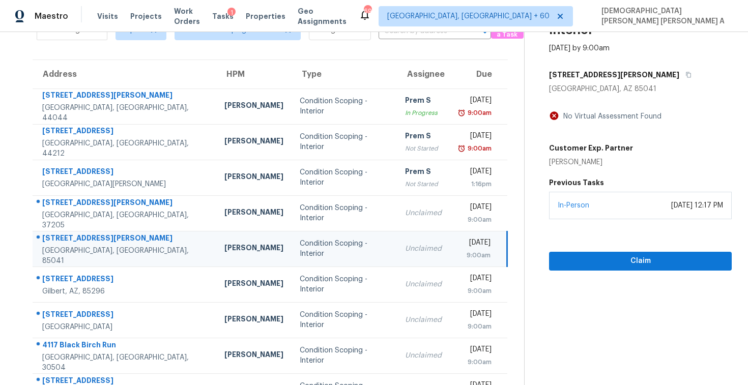
scroll to position [58, 0]
click at [679, 71] on button "button" at bounding box center [686, 75] width 14 height 18
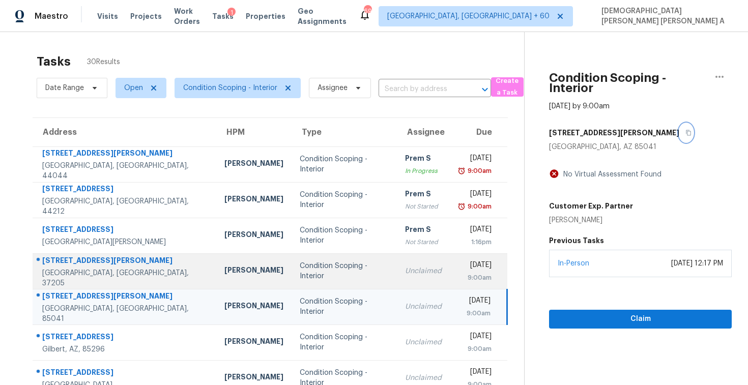
scroll to position [92, 0]
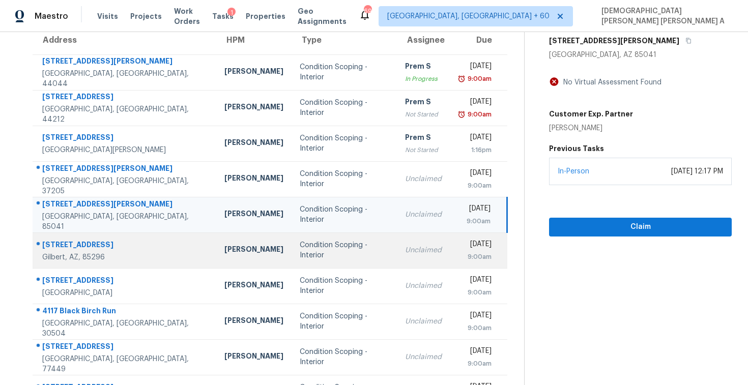
click at [397, 251] on td "Unclaimed" at bounding box center [423, 251] width 53 height 36
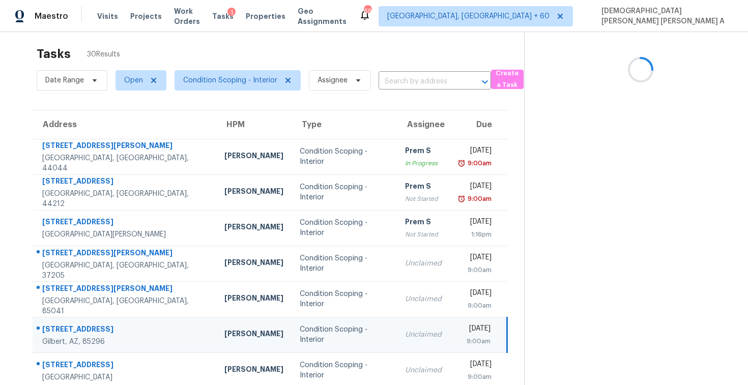
scroll to position [0, 0]
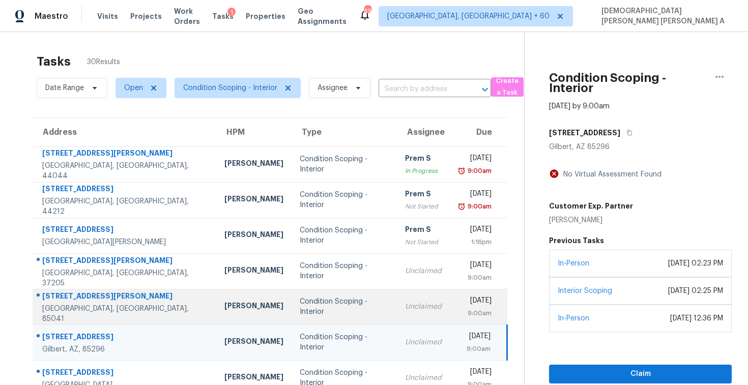
click at [332, 310] on div "Condition Scoping - Interior" at bounding box center [344, 307] width 89 height 20
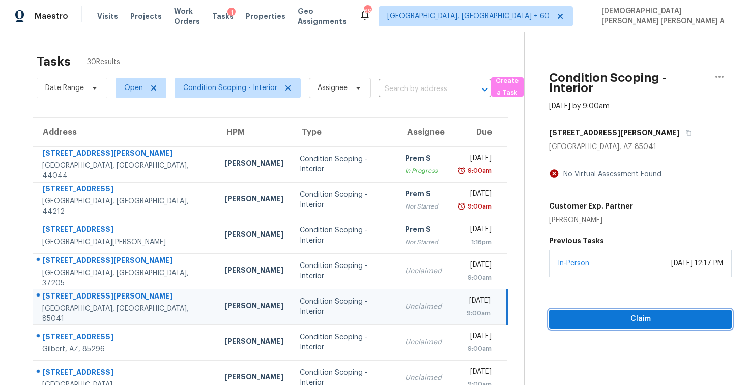
click at [607, 313] on span "Claim" at bounding box center [640, 319] width 166 height 13
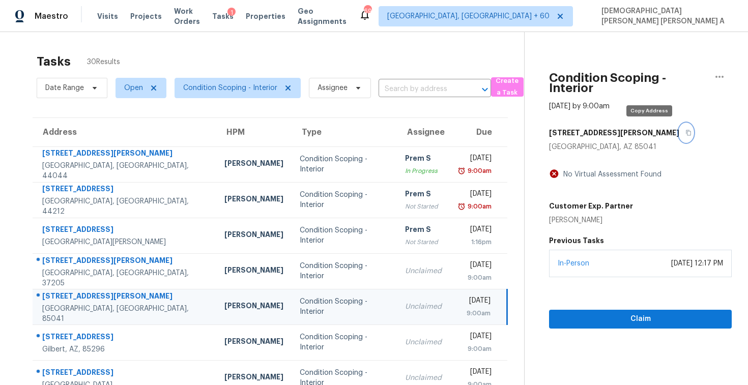
click at [687, 130] on icon "button" at bounding box center [689, 133] width 5 height 6
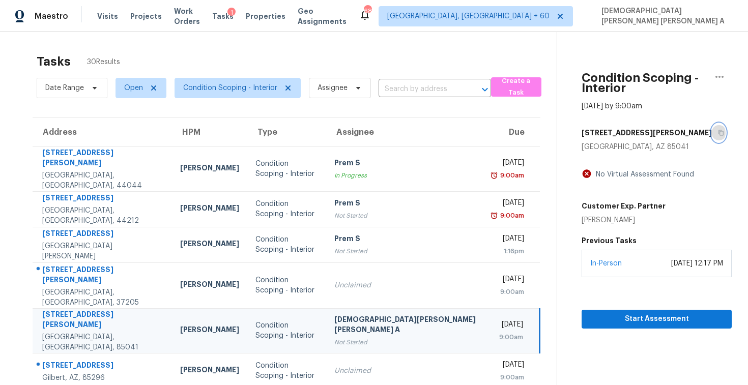
click at [718, 131] on icon "button" at bounding box center [721, 133] width 6 height 6
click at [636, 327] on button "Start Assessment" at bounding box center [657, 319] width 150 height 19
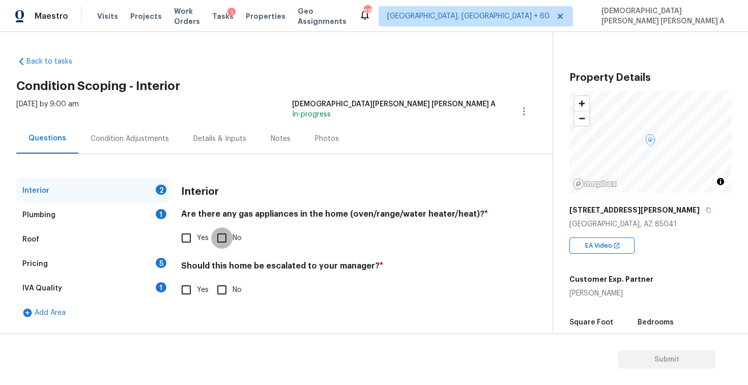
click at [217, 235] on input "No" at bounding box center [221, 238] width 21 height 21
checkbox input "true"
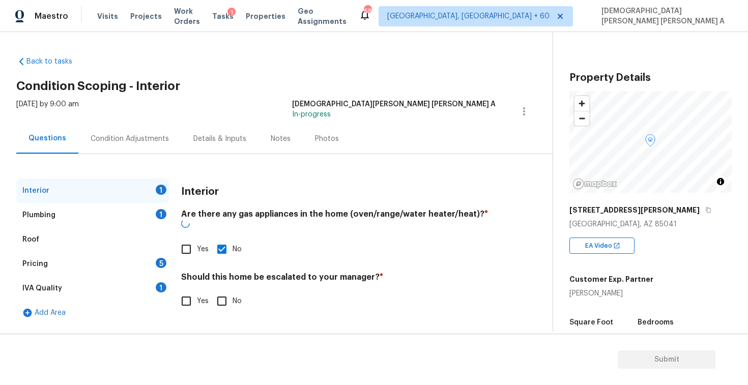
click at [218, 294] on input "No" at bounding box center [221, 301] width 21 height 21
checkbox input "true"
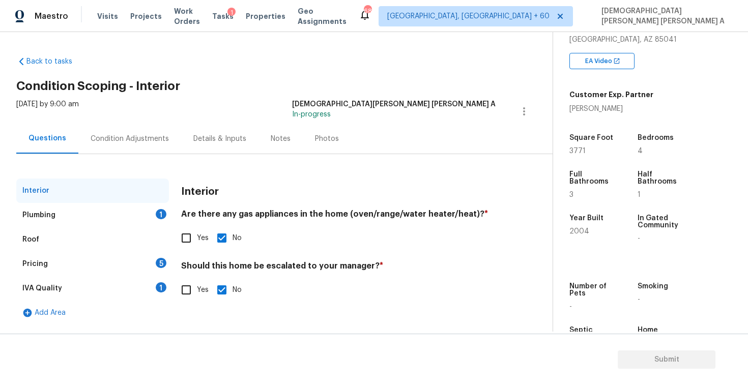
click at [96, 212] on div "Plumbing 1" at bounding box center [92, 215] width 153 height 24
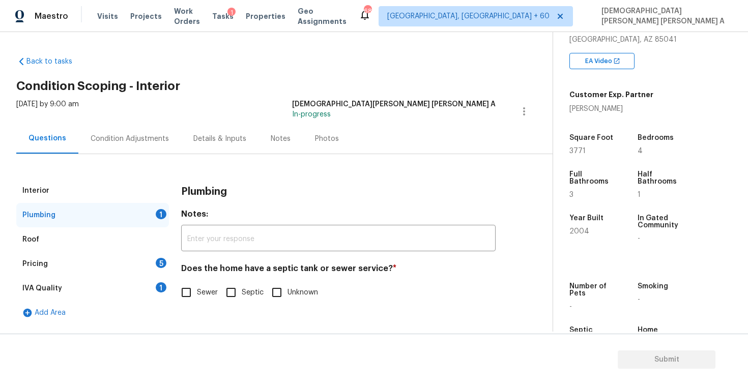
click at [178, 294] on input "Sewer" at bounding box center [186, 292] width 21 height 21
checkbox input "true"
click at [115, 255] on div "Pricing 5" at bounding box center [92, 264] width 153 height 24
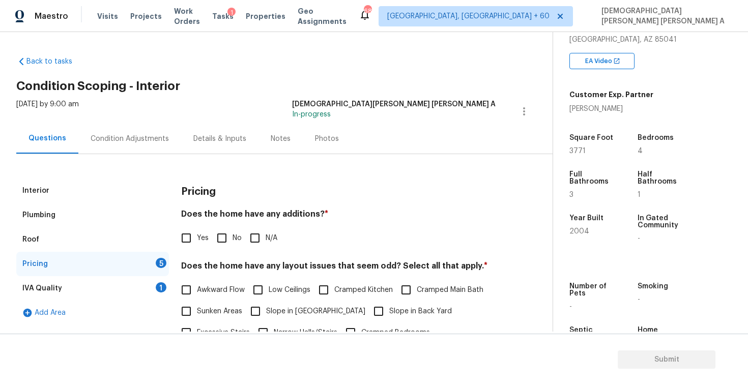
scroll to position [78, 0]
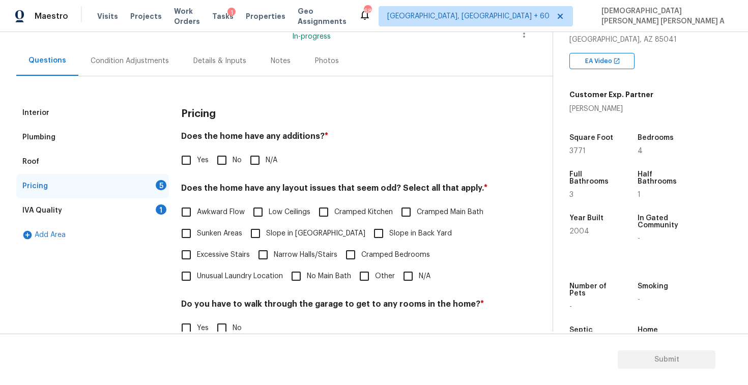
click at [219, 165] on input "No" at bounding box center [221, 160] width 21 height 21
checkbox input "true"
click at [411, 275] on input "N/A" at bounding box center [408, 276] width 21 height 21
checkbox input "true"
click at [230, 322] on input "No" at bounding box center [221, 328] width 21 height 21
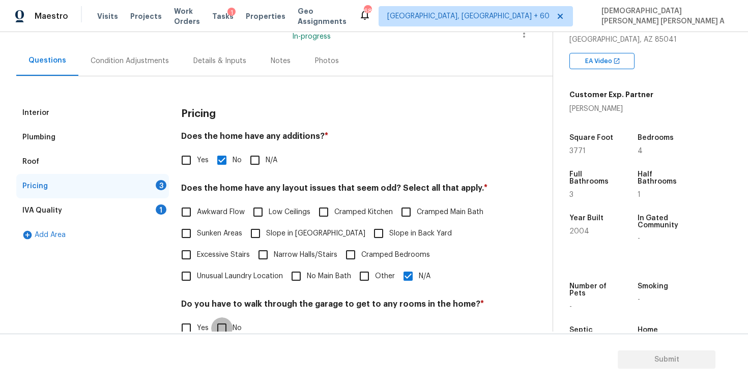
checkbox input "true"
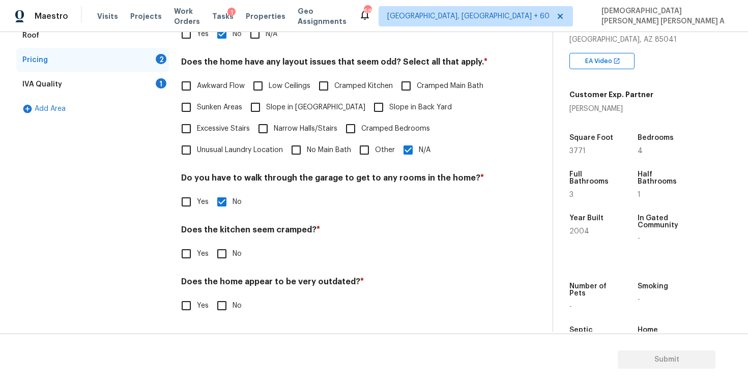
scroll to position [204, 0]
click at [222, 263] on input "No" at bounding box center [221, 253] width 21 height 21
checkbox input "true"
click at [222, 319] on div "Pricing Does the home have any additions? * Yes No N/A Does the home have any l…" at bounding box center [338, 152] width 315 height 355
click at [222, 297] on input "No" at bounding box center [221, 306] width 21 height 21
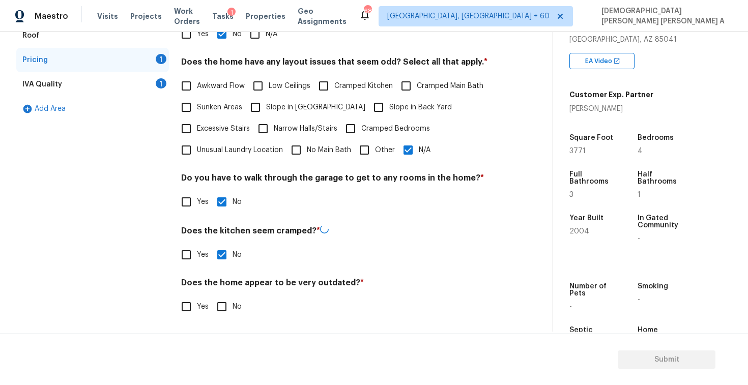
checkbox input "true"
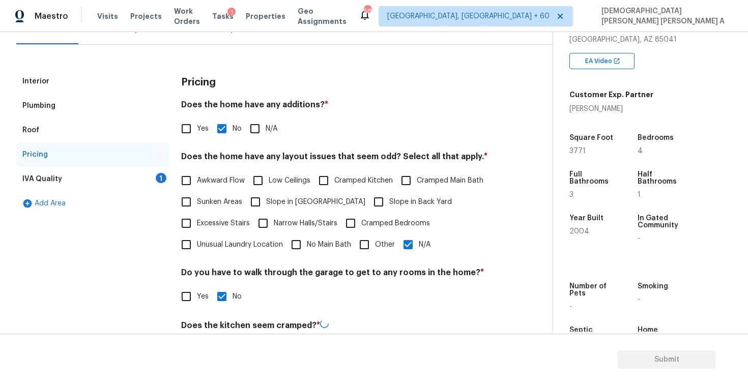
scroll to position [54, 0]
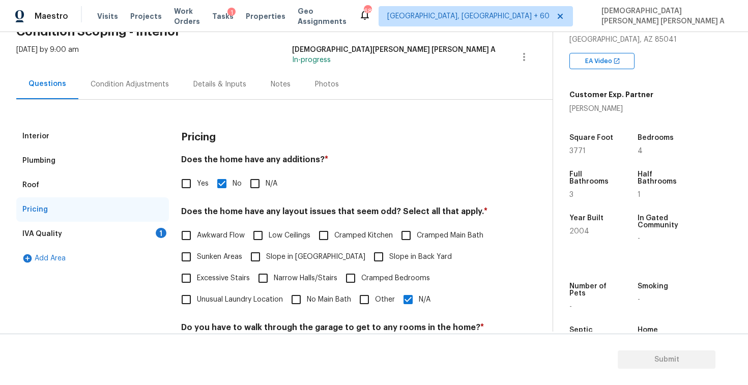
checkbox input "false"
click at [140, 231] on div "IVA Quality 1" at bounding box center [92, 234] width 153 height 24
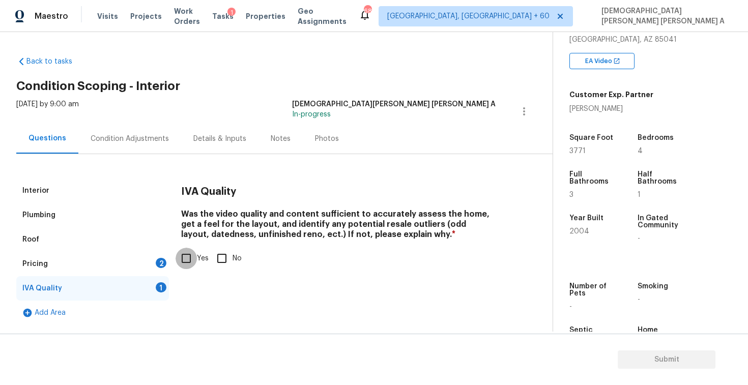
click at [192, 256] on input "Yes" at bounding box center [186, 258] width 21 height 21
checkbox input "true"
click at [129, 266] on div "Pricing 2" at bounding box center [92, 264] width 153 height 24
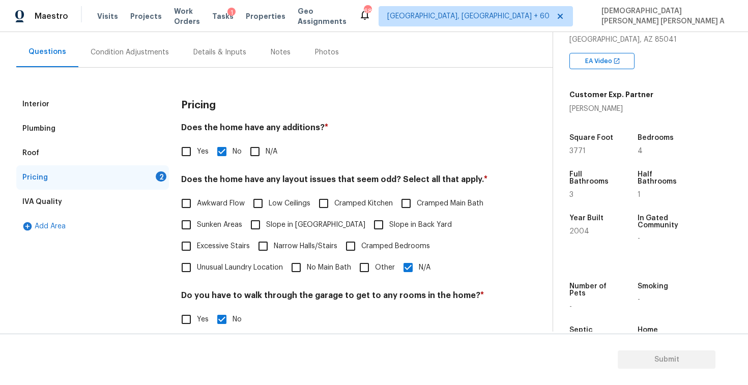
scroll to position [204, 0]
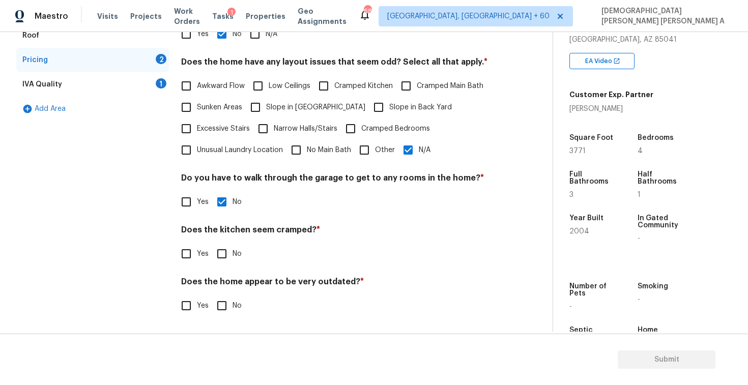
click at [222, 256] on input "No" at bounding box center [221, 253] width 21 height 21
checkbox input "true"
click at [223, 312] on input "No" at bounding box center [221, 306] width 21 height 21
checkbox input "true"
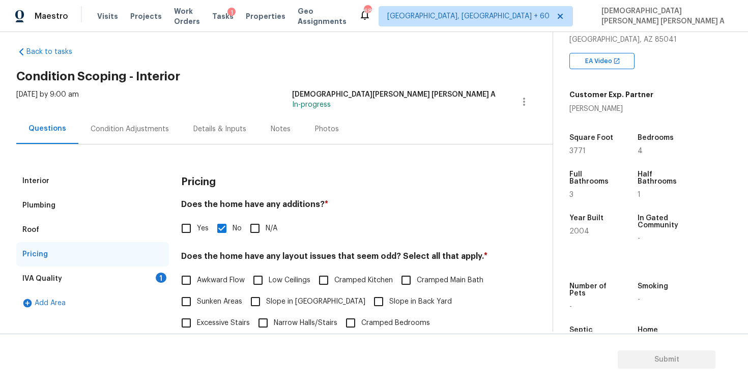
scroll to position [0, 0]
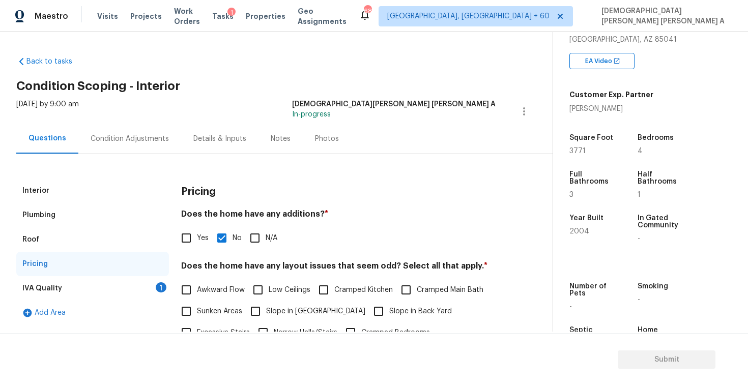
click at [147, 293] on div "IVA Quality 1" at bounding box center [92, 288] width 153 height 24
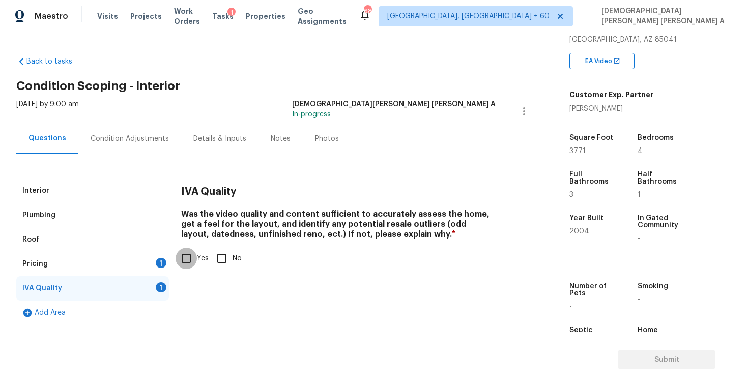
click at [182, 254] on input "Yes" at bounding box center [186, 258] width 21 height 21
checkbox input "true"
click at [138, 264] on div "Pricing 2" at bounding box center [92, 264] width 153 height 24
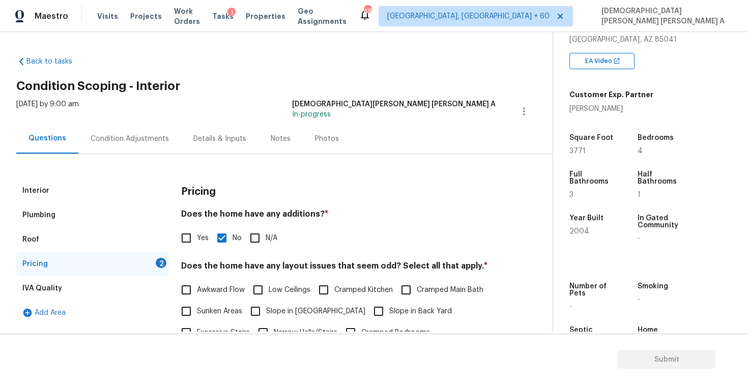
scroll to position [203, 0]
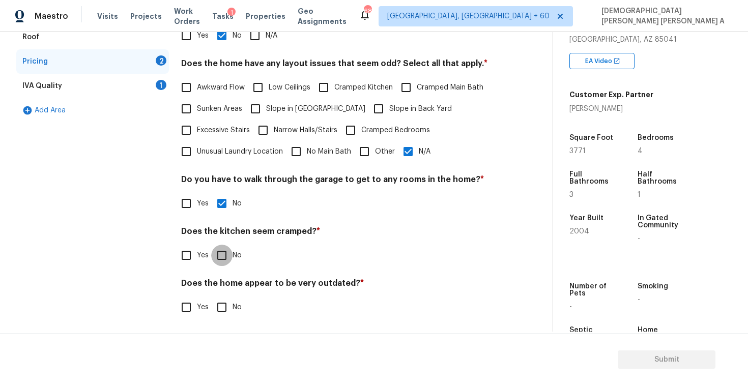
click at [221, 259] on input "No" at bounding box center [221, 255] width 21 height 21
checkbox input "false"
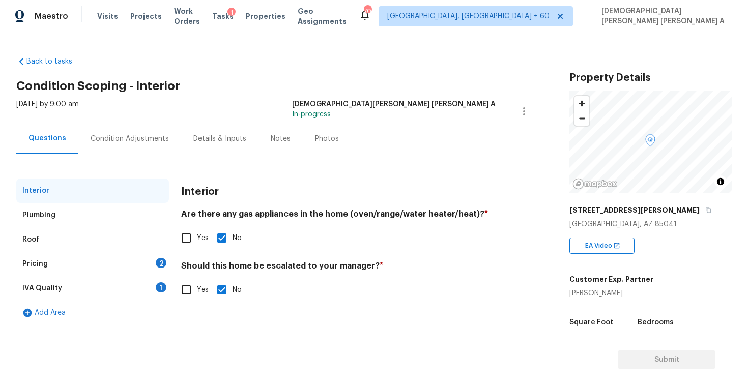
click at [92, 272] on div "Pricing 2" at bounding box center [92, 264] width 153 height 24
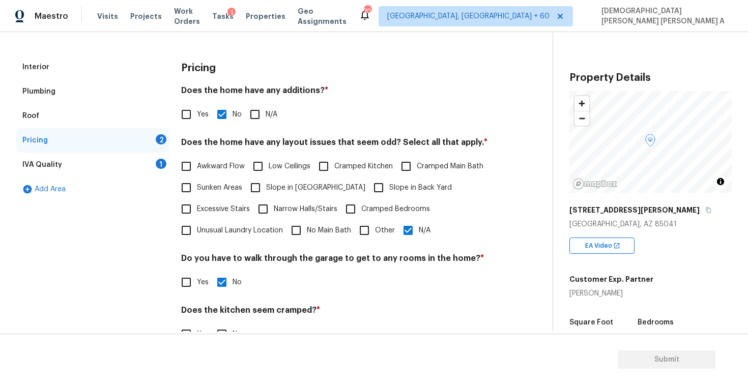
scroll to position [180, 0]
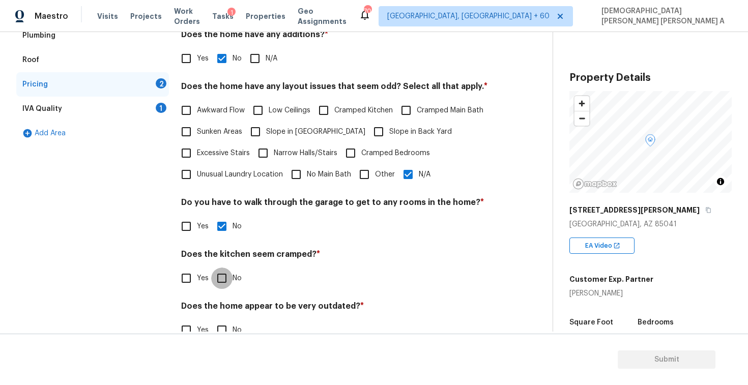
click at [225, 281] on input "No" at bounding box center [221, 278] width 21 height 21
checkbox input "true"
click at [219, 328] on input "No" at bounding box center [221, 330] width 21 height 21
checkbox input "true"
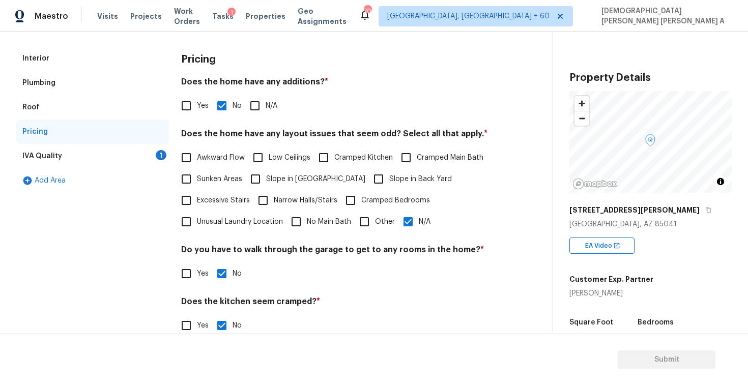
scroll to position [0, 0]
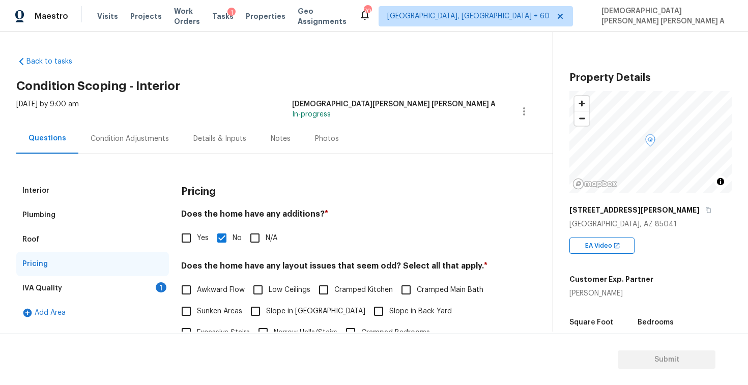
click at [130, 283] on div "IVA Quality 1" at bounding box center [92, 288] width 153 height 24
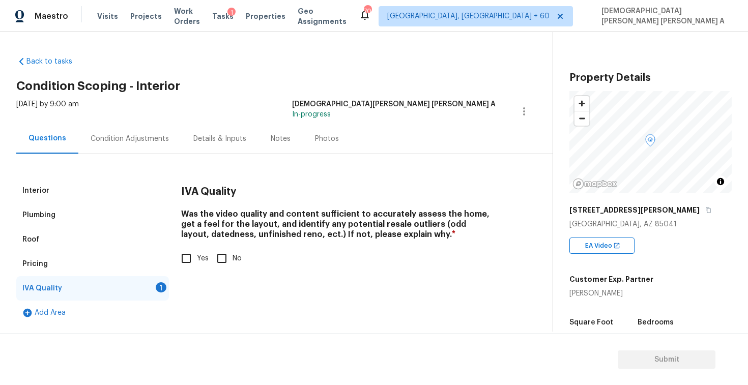
click at [186, 253] on input "Yes" at bounding box center [186, 258] width 21 height 21
checkbox input "true"
click at [141, 141] on div "Condition Adjustments" at bounding box center [130, 139] width 78 height 10
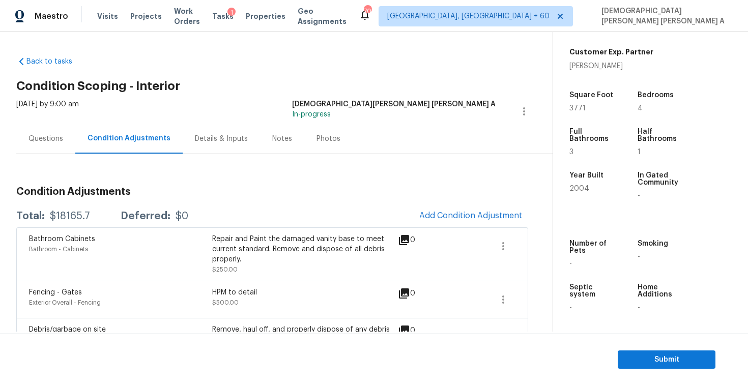
scroll to position [66, 0]
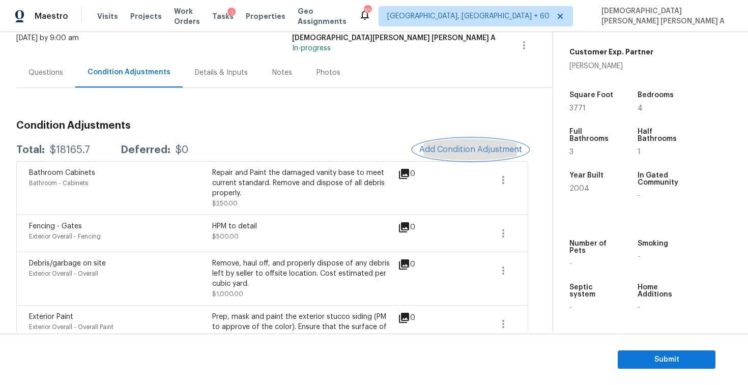
click at [462, 145] on span "Add Condition Adjustment" at bounding box center [470, 149] width 103 height 9
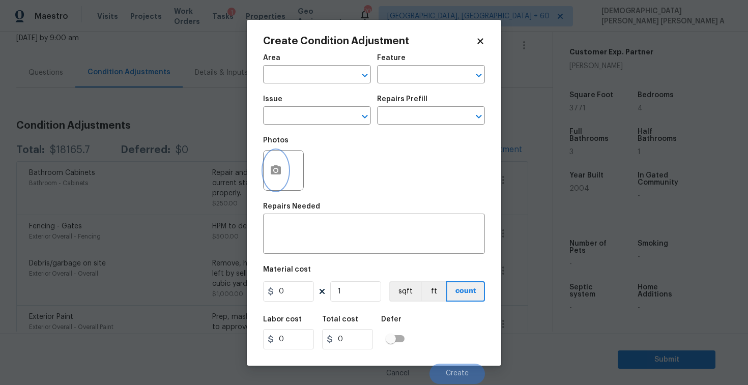
click at [277, 176] on icon "button" at bounding box center [276, 170] width 12 height 12
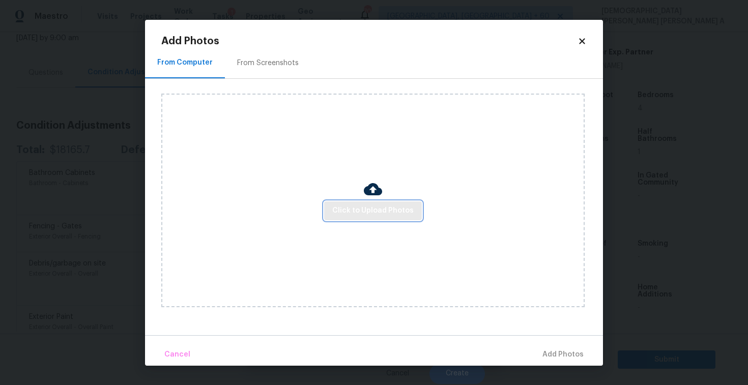
click at [375, 212] on span "Click to Upload Photos" at bounding box center [372, 211] width 81 height 13
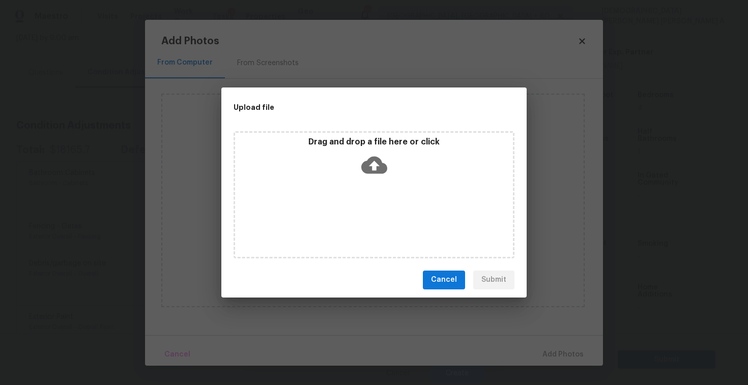
click at [375, 148] on div "Drag and drop a file here or click" at bounding box center [374, 159] width 278 height 44
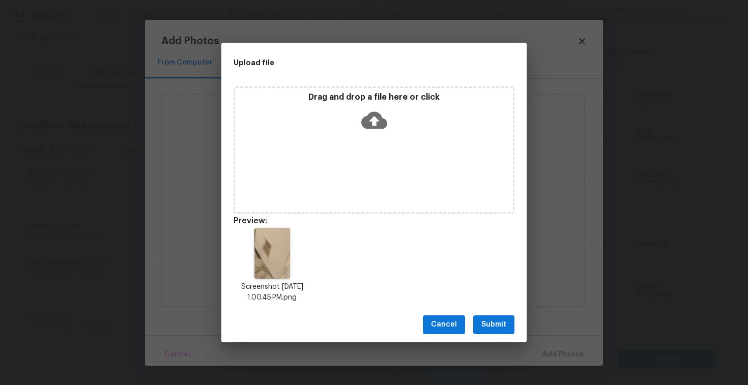
click at [496, 327] on span "Submit" at bounding box center [493, 325] width 25 height 13
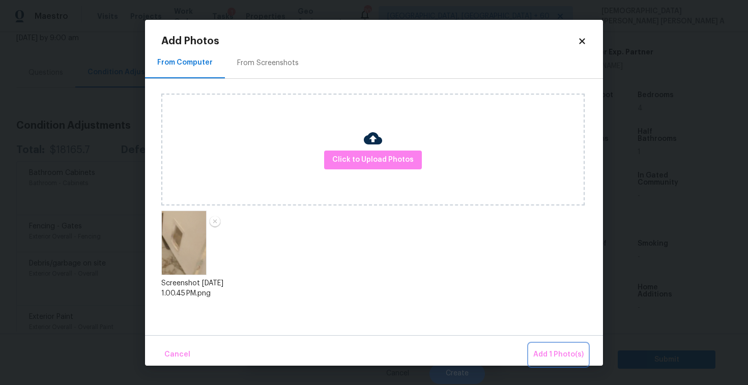
click at [534, 346] on button "Add 1 Photo(s)" at bounding box center [558, 355] width 59 height 22
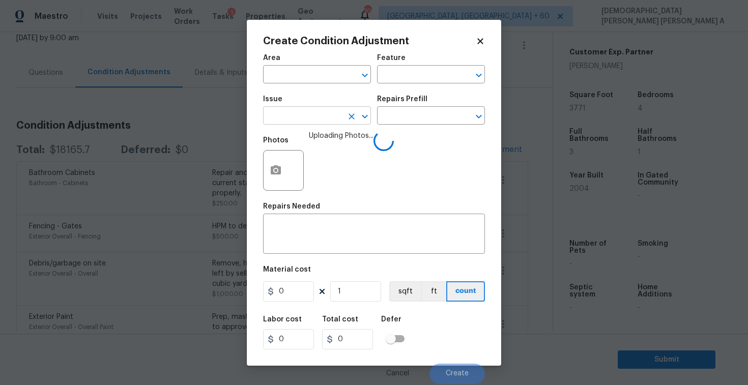
click at [301, 114] on input "text" at bounding box center [302, 117] width 79 height 16
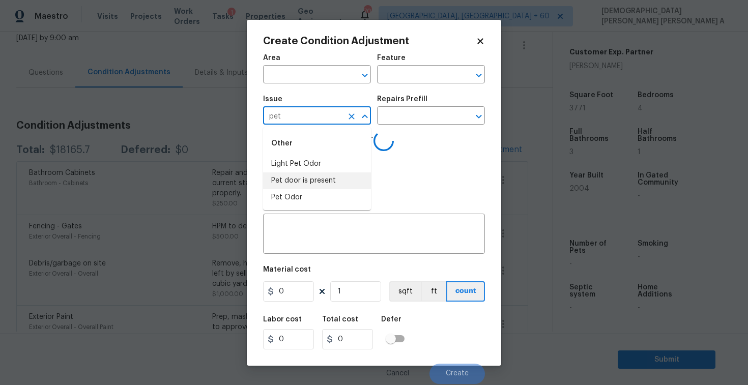
click at [309, 181] on li "Pet door is present" at bounding box center [317, 181] width 108 height 17
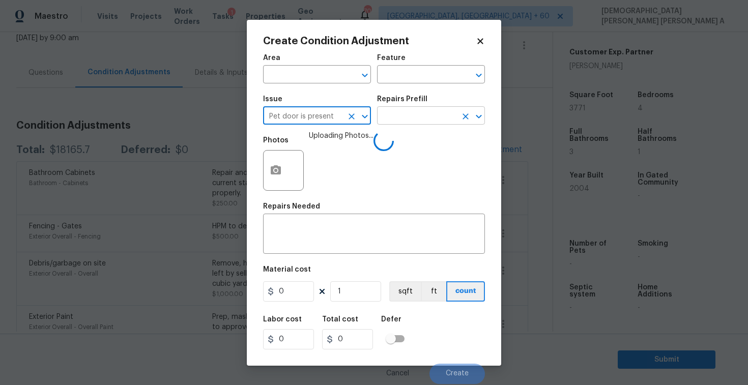
type input "Pet door is present"
click at [422, 112] on input "text" at bounding box center [416, 117] width 79 height 16
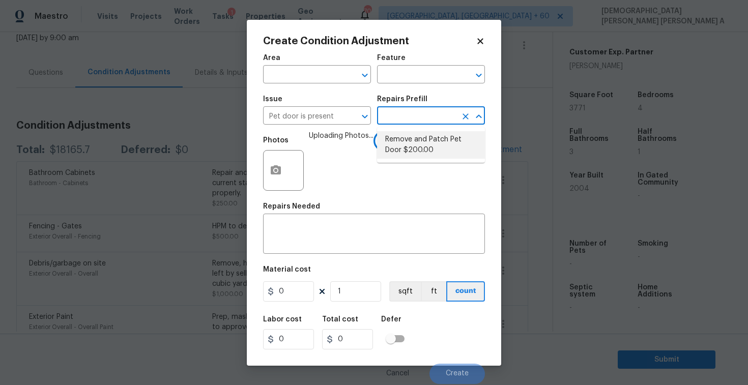
click at [425, 151] on li "Remove and Patch Pet Door $200.00" at bounding box center [431, 144] width 108 height 27
type input "Interior Door"
type textarea "Remove pet door, patch drywall (texture and paint to match), install insulation…"
type input "200"
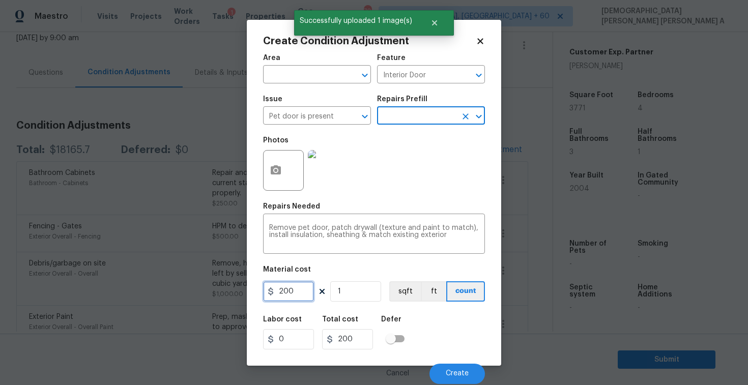
click at [290, 295] on input "200" at bounding box center [288, 291] width 51 height 20
type input "250"
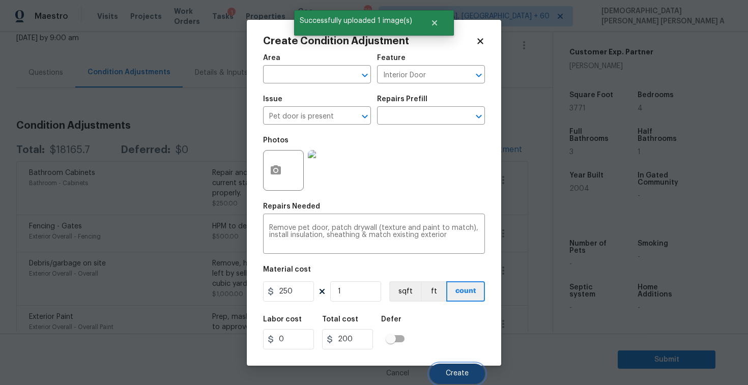
type input "250"
click at [462, 382] on button "Create" at bounding box center [457, 374] width 55 height 20
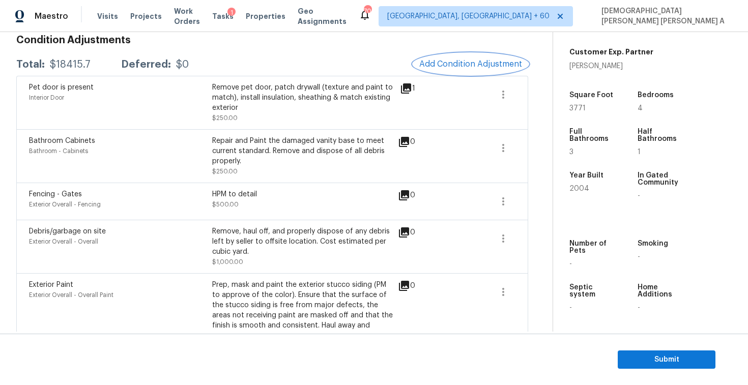
scroll to position [89, 0]
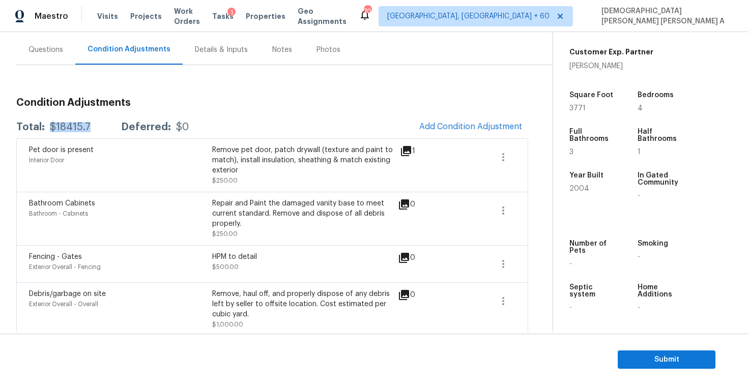
drag, startPoint x: 92, startPoint y: 127, endPoint x: 48, endPoint y: 126, distance: 43.8
click at [48, 126] on div "Total: $18415.7 Deferred: $0" at bounding box center [102, 127] width 173 height 10
copy div "$18415.7"
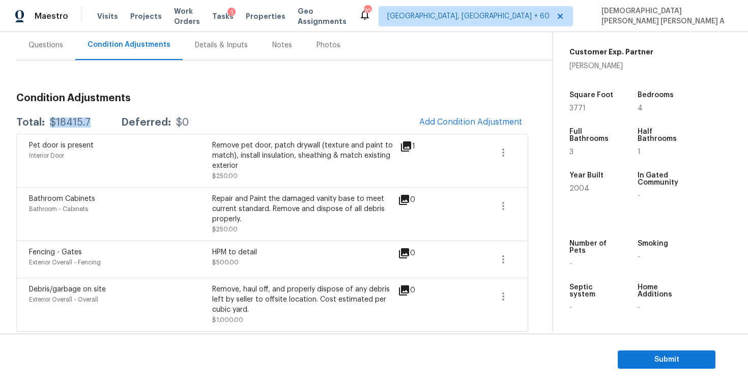
scroll to position [16, 0]
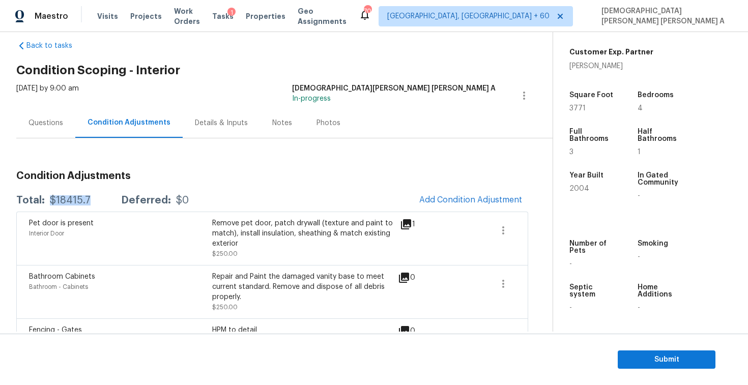
click at [30, 105] on div "[DATE] by 9:00 am" at bounding box center [47, 95] width 63 height 24
click at [34, 115] on div "Questions" at bounding box center [45, 123] width 59 height 30
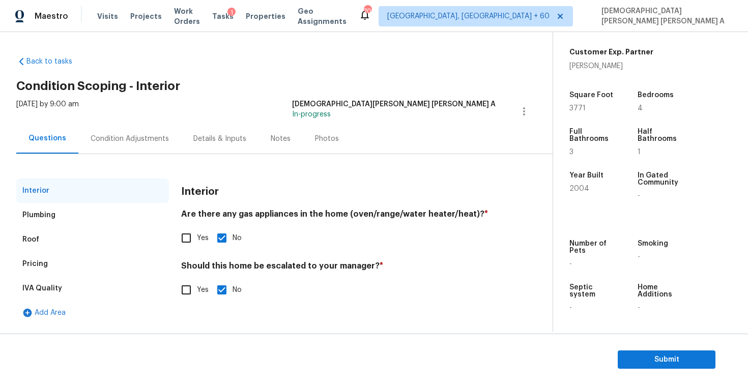
click at [42, 264] on div "Pricing" at bounding box center [34, 264] width 25 height 10
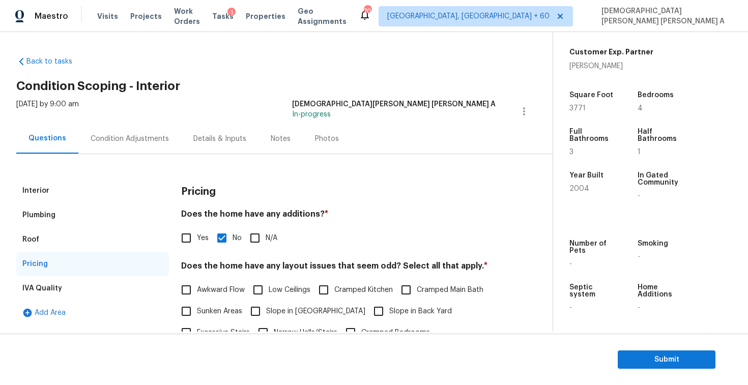
scroll to position [204, 0]
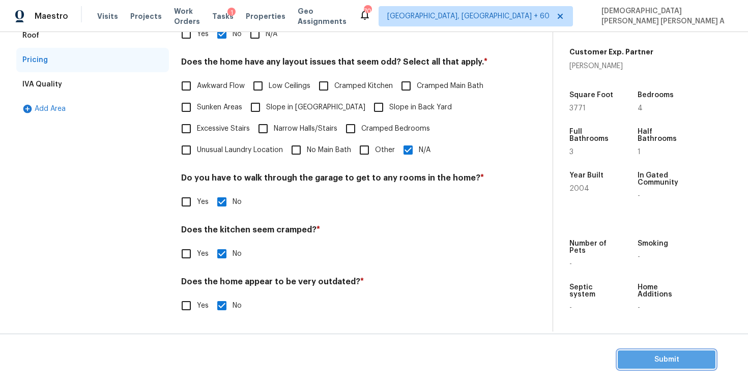
click at [627, 354] on span "Submit" at bounding box center [666, 360] width 81 height 13
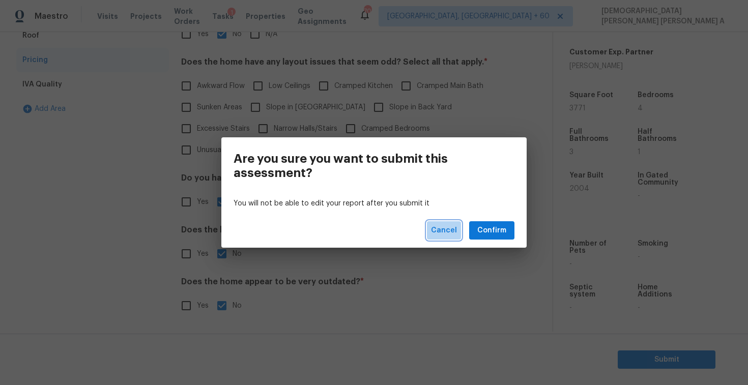
click at [460, 235] on button "Cancel" at bounding box center [444, 230] width 34 height 19
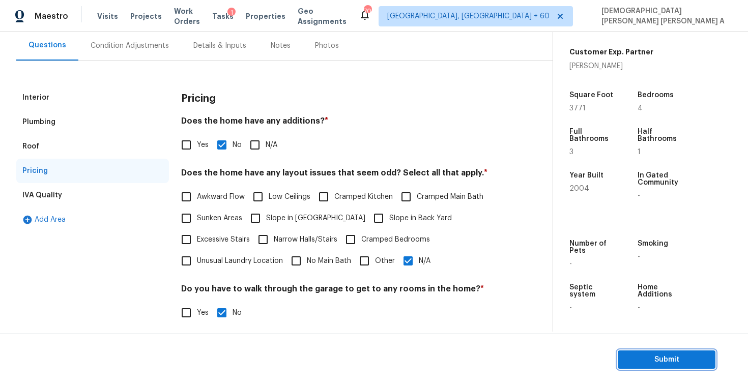
scroll to position [0, 0]
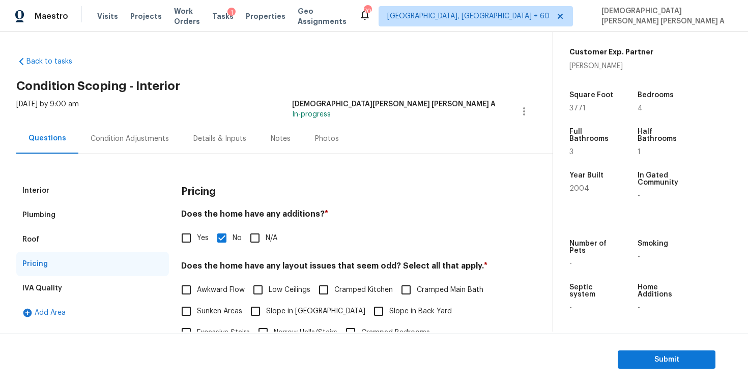
click at [40, 180] on div "Interior" at bounding box center [92, 191] width 153 height 24
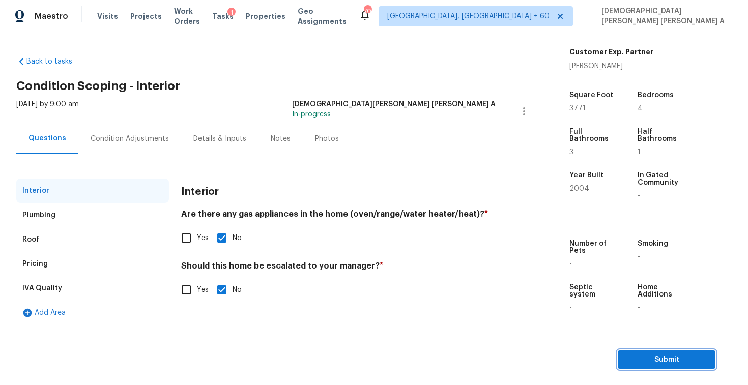
click at [640, 364] on span "Submit" at bounding box center [666, 360] width 81 height 13
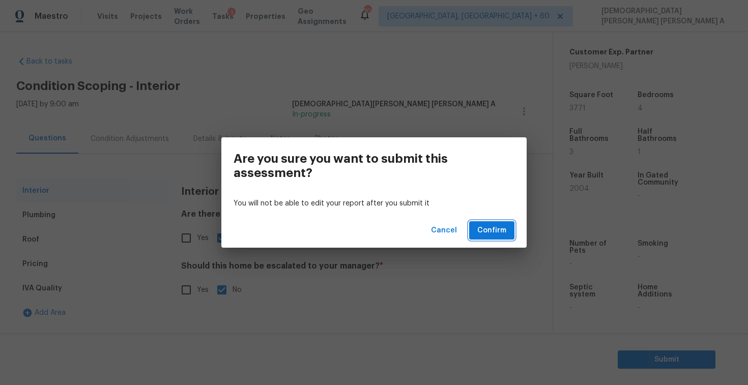
click at [490, 229] on span "Confirm" at bounding box center [491, 230] width 29 height 13
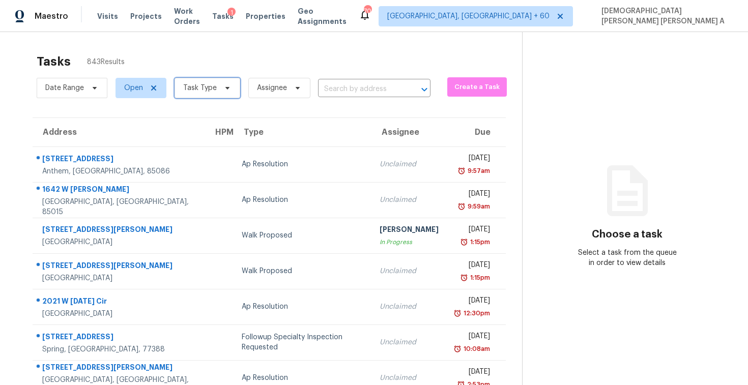
click at [223, 84] on icon at bounding box center [227, 88] width 8 height 8
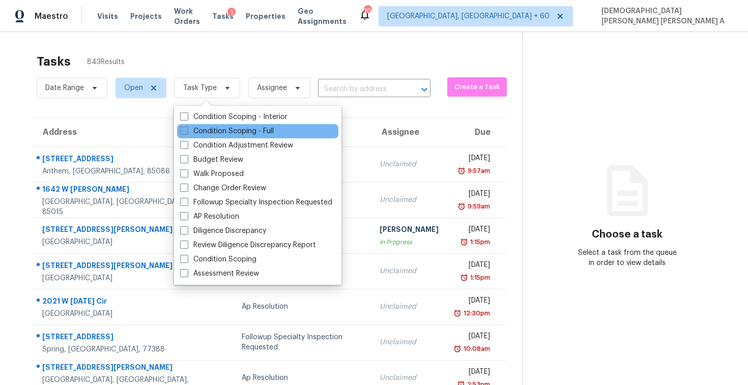
click at [216, 129] on label "Condition Scoping - Full" at bounding box center [227, 131] width 94 height 10
click at [187, 129] on input "Condition Scoping - Full" at bounding box center [183, 129] width 7 height 7
checkbox input "true"
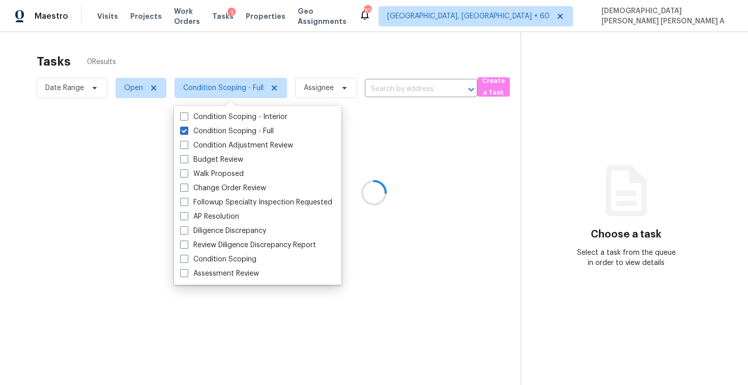
click at [242, 50] on div at bounding box center [374, 192] width 748 height 385
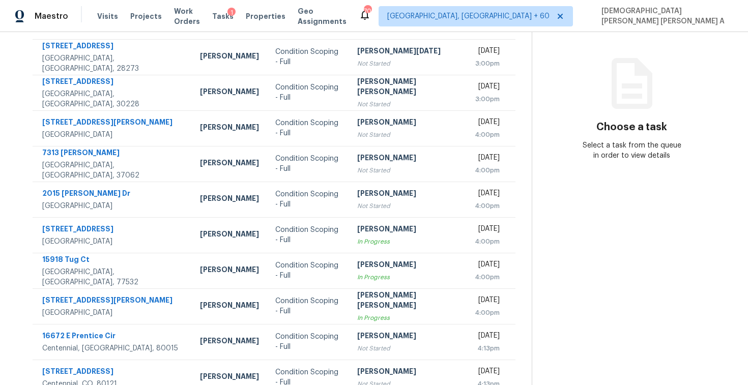
scroll to position [145, 0]
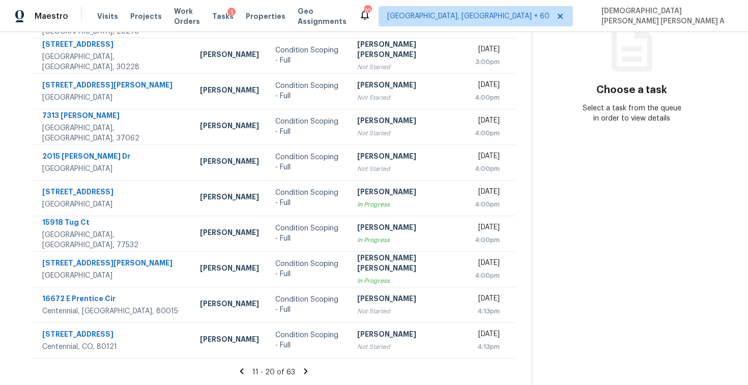
click at [298, 362] on section "Tasks 63 Results Date Range Open Condition Scoping - Full Assignee ​ Create a T…" at bounding box center [274, 145] width 516 height 482
click at [298, 365] on section "Tasks 63 Results Date Range Open Condition Scoping - Full Assignee ​ Create a T…" at bounding box center [274, 145] width 516 height 482
click at [301, 369] on icon at bounding box center [305, 371] width 9 height 9
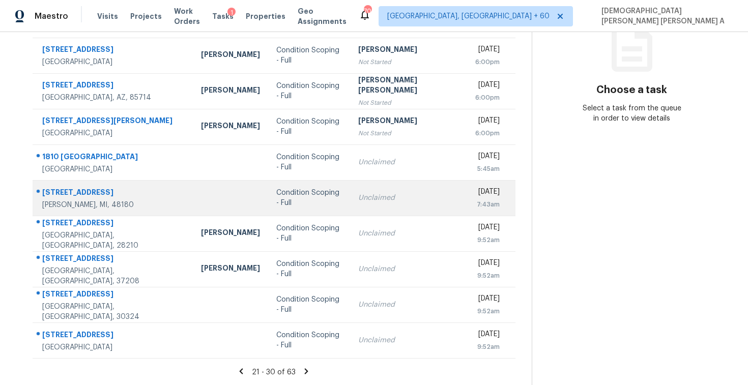
click at [276, 198] on div "Condition Scoping - Full" at bounding box center [309, 198] width 66 height 20
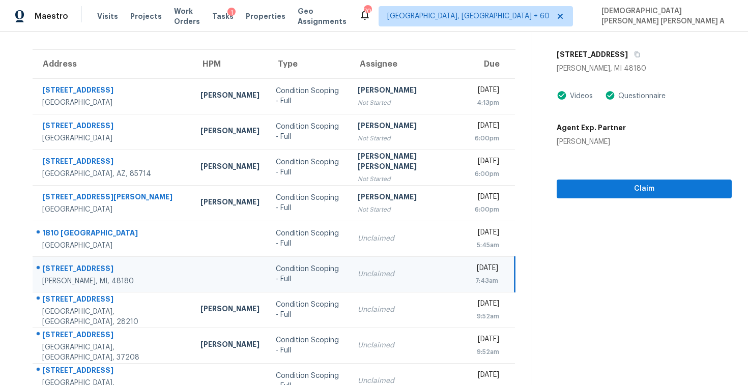
scroll to position [36, 0]
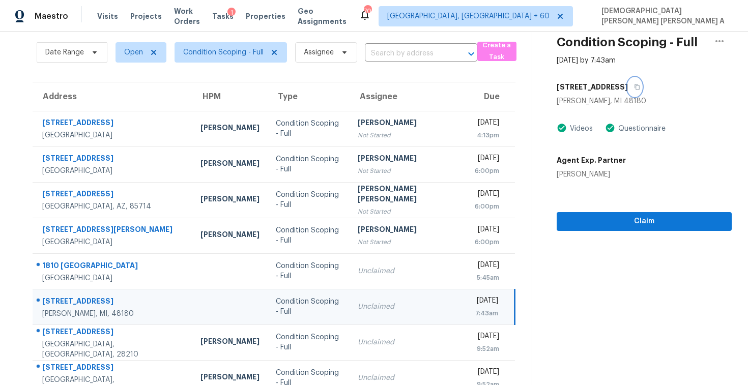
click at [634, 87] on icon "button" at bounding box center [637, 87] width 6 height 6
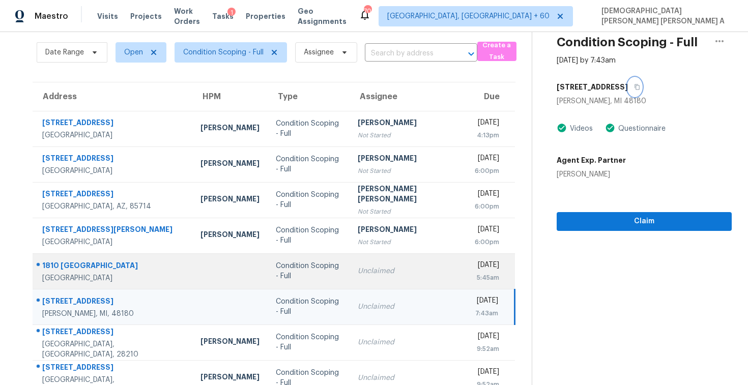
scroll to position [145, 0]
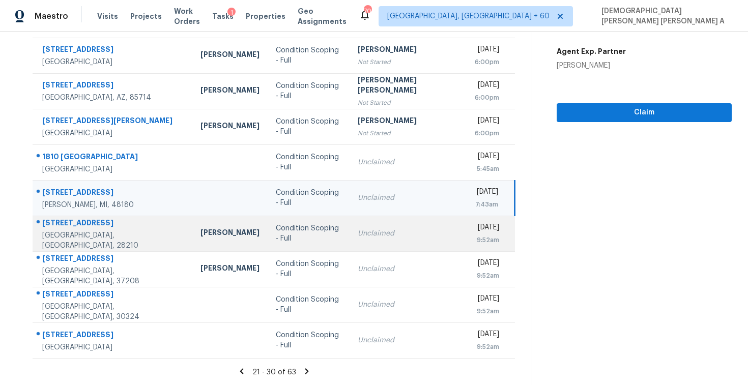
click at [358, 234] on div "Unclaimed" at bounding box center [408, 234] width 101 height 10
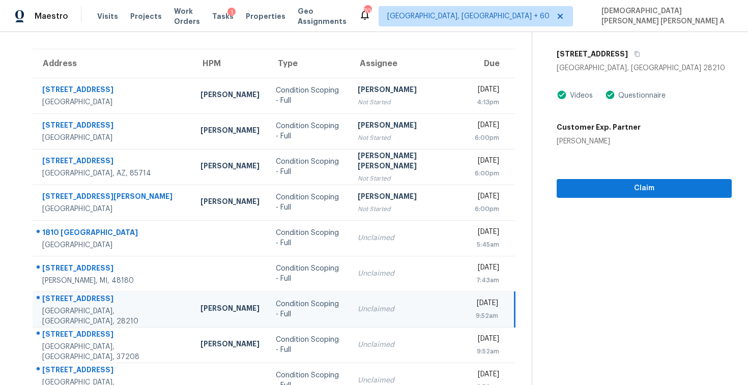
scroll to position [48, 0]
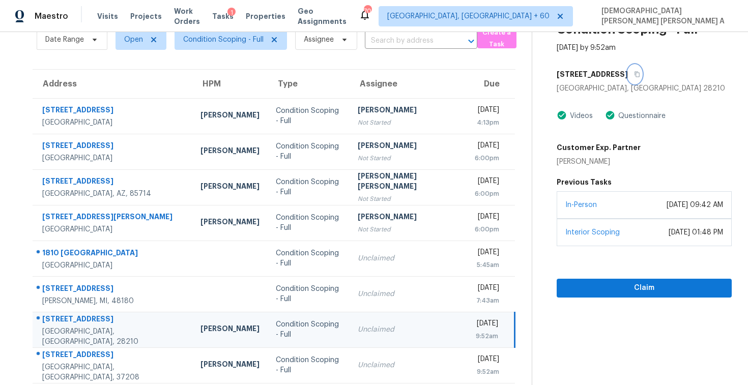
click at [635, 75] on icon "button" at bounding box center [637, 75] width 5 height 6
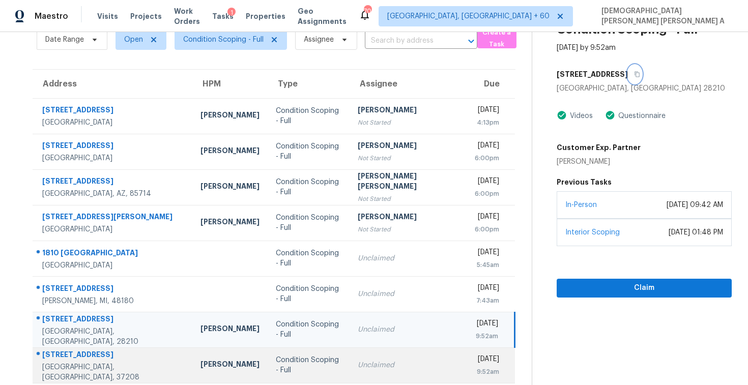
scroll to position [145, 0]
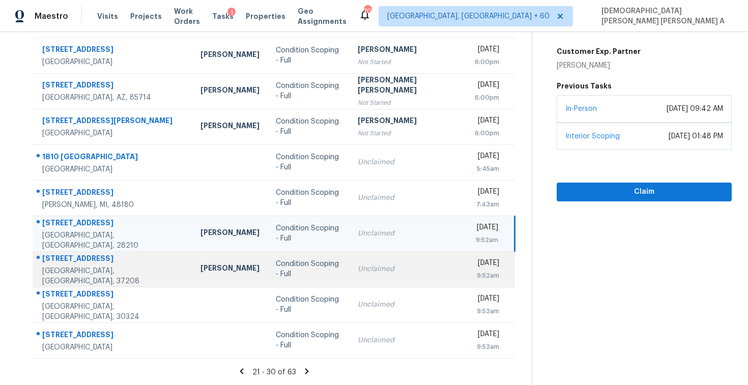
click at [350, 275] on td "Unclaimed" at bounding box center [408, 269] width 117 height 36
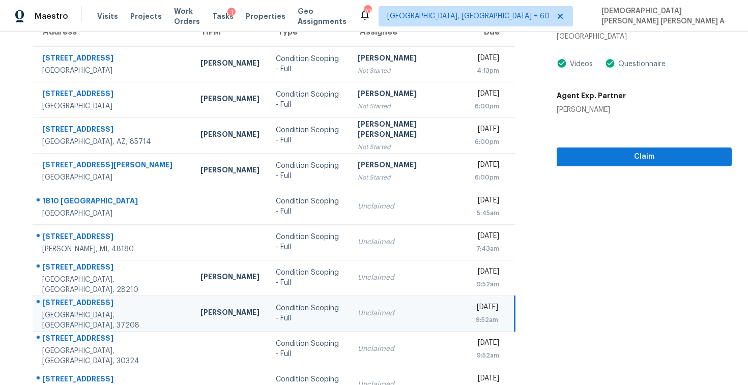
scroll to position [47, 0]
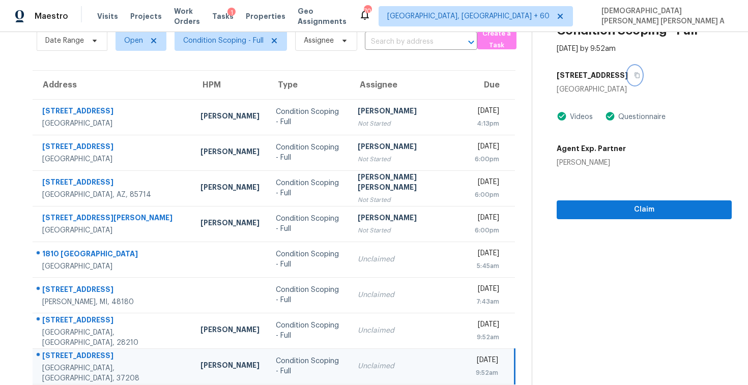
click at [634, 76] on icon "button" at bounding box center [637, 75] width 6 height 6
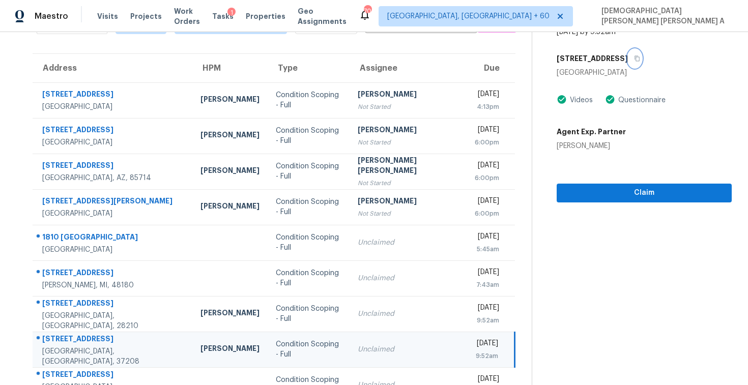
scroll to position [0, 0]
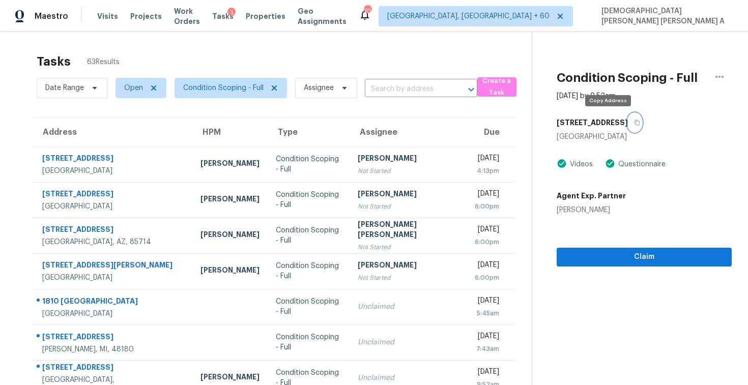
click at [628, 121] on button "button" at bounding box center [635, 123] width 14 height 18
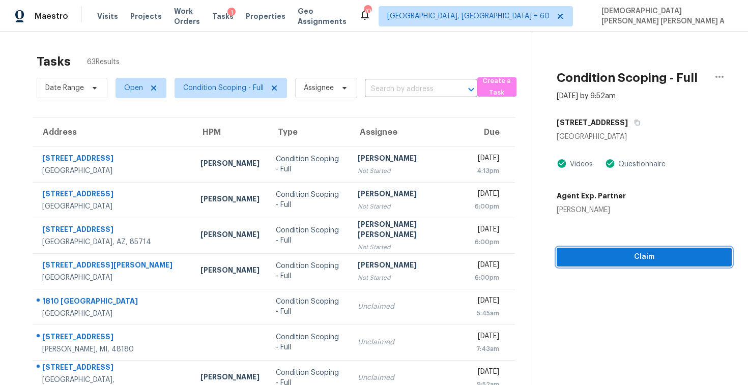
click at [587, 250] on button "Claim" at bounding box center [644, 257] width 175 height 19
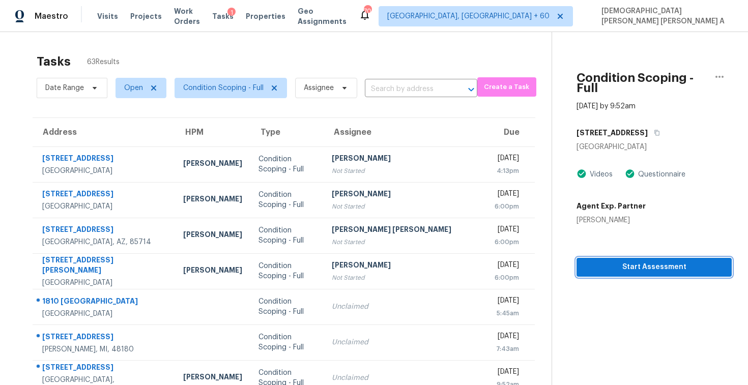
click at [604, 261] on span "Start Assessment" at bounding box center [654, 267] width 139 height 13
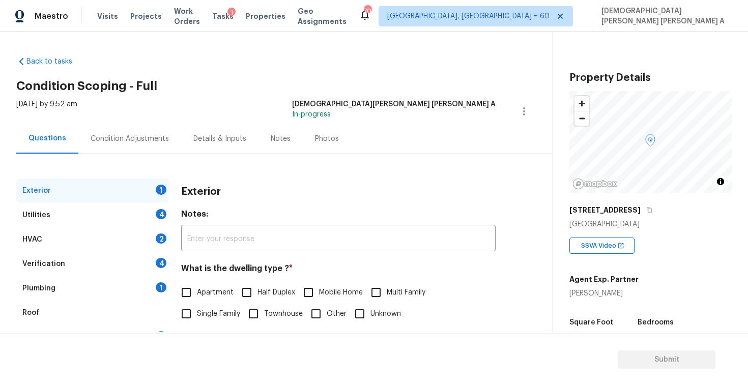
click at [253, 95] on div "Back to tasks Condition Scoping - Full Wed, Sep 24 2025 by 9:52 am Mohamed Azee…" at bounding box center [284, 242] width 536 height 388
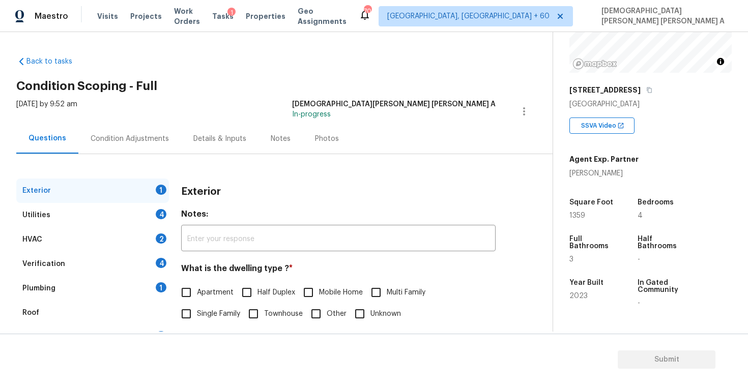
click at [192, 314] on input "Single Family" at bounding box center [186, 313] width 21 height 21
checkbox input "true"
click at [118, 220] on div "Utilities 4" at bounding box center [92, 215] width 153 height 24
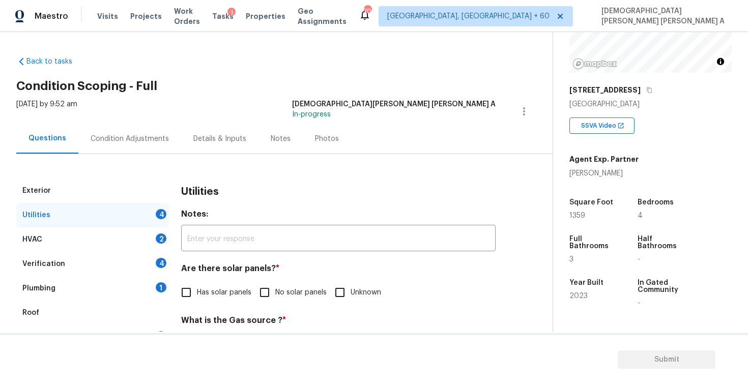
scroll to position [83, 0]
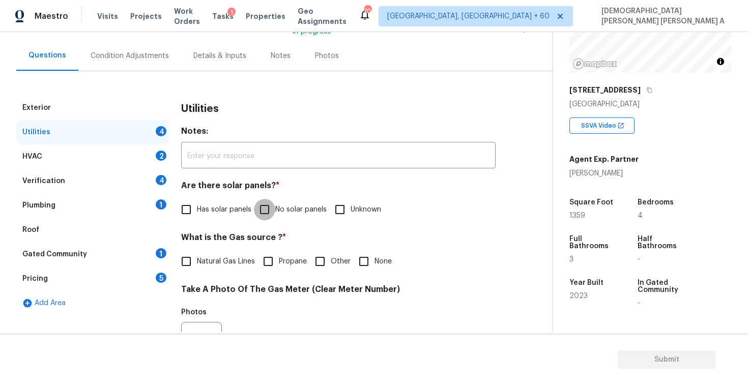
click at [263, 209] on input "No solar panels" at bounding box center [264, 209] width 21 height 21
checkbox input "true"
click at [193, 253] on input "Natural Gas Lines" at bounding box center [186, 262] width 21 height 21
checkbox input "true"
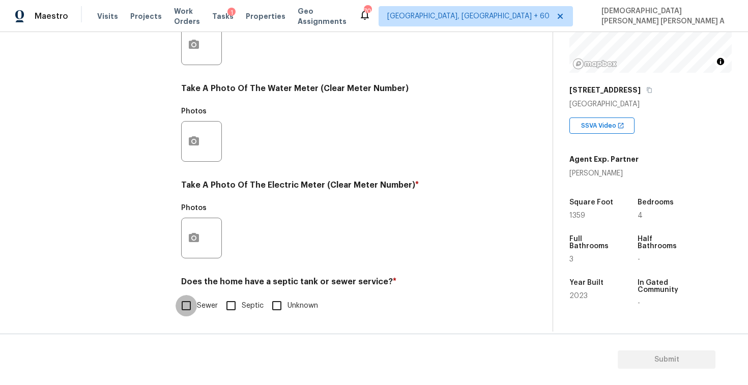
click at [181, 301] on input "Sewer" at bounding box center [186, 305] width 21 height 21
checkbox input "true"
click at [180, 242] on div "Exterior Utilities 1 HVAC 2 Verification 4 Plumbing 1 Roof Gated Community 1 Pr…" at bounding box center [272, 64] width 512 height 532
click at [201, 238] on button "button" at bounding box center [194, 238] width 24 height 40
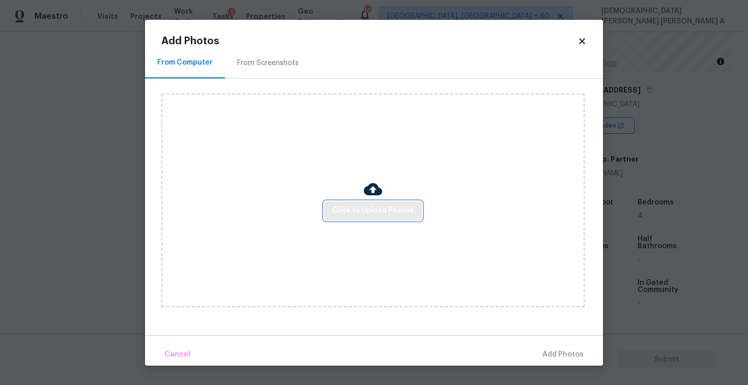
click at [382, 206] on span "Click to Upload Photos" at bounding box center [372, 211] width 81 height 13
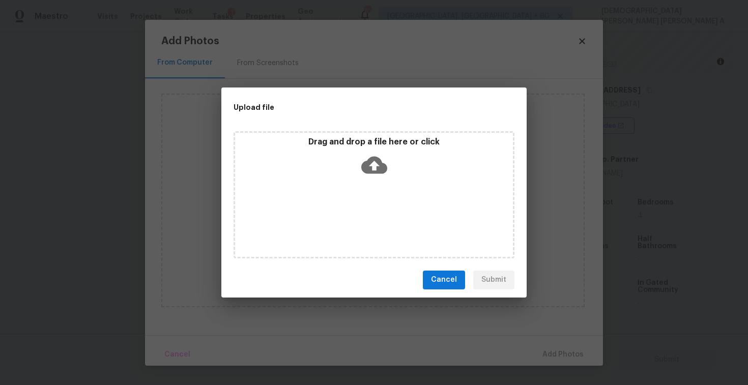
click at [379, 176] on icon at bounding box center [374, 165] width 26 height 26
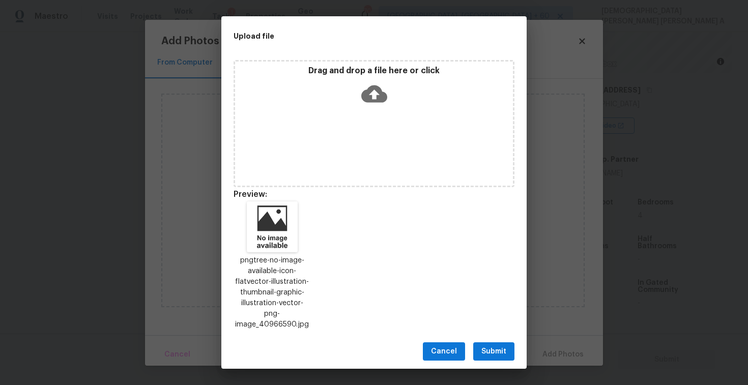
click at [500, 343] on button "Submit" at bounding box center [493, 352] width 41 height 19
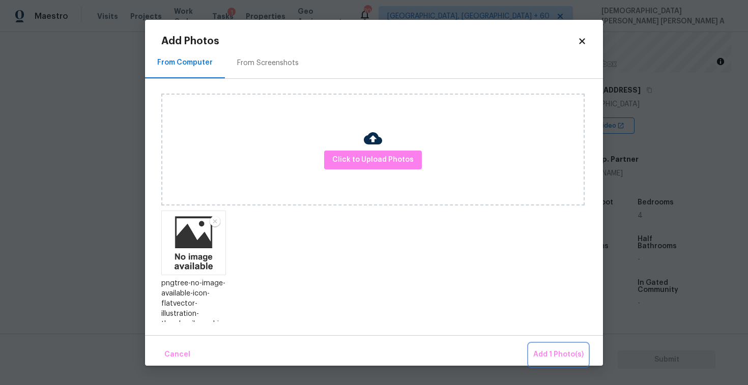
click at [554, 352] on span "Add 1 Photo(s)" at bounding box center [558, 355] width 50 height 13
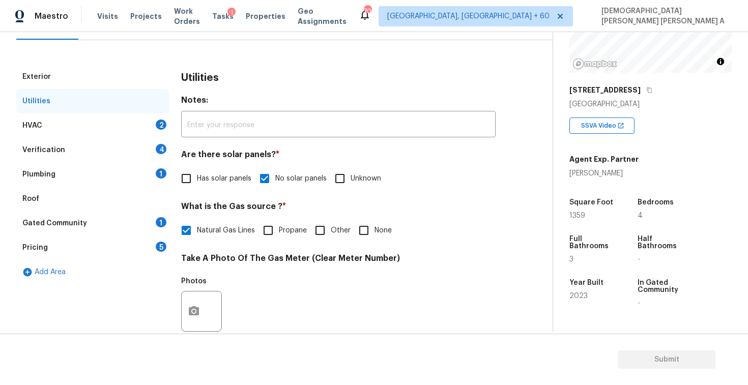
scroll to position [104, 0]
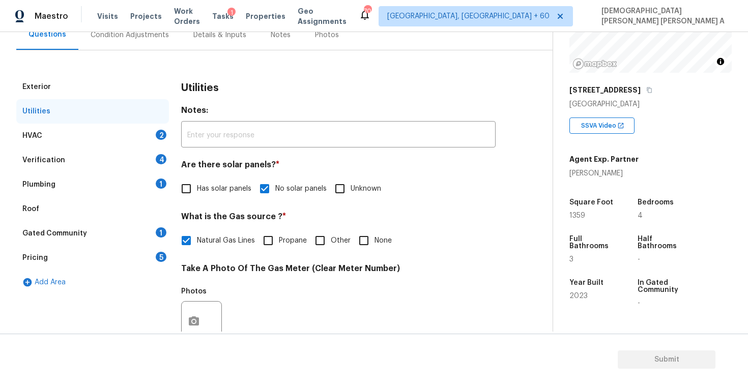
click at [115, 140] on div "HVAC 2" at bounding box center [92, 136] width 153 height 24
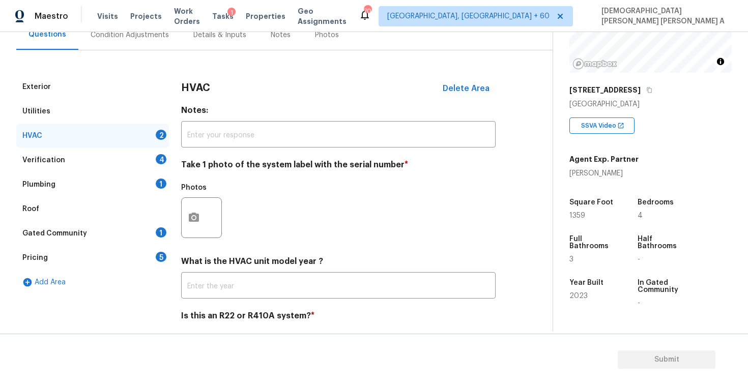
scroll to position [138, 0]
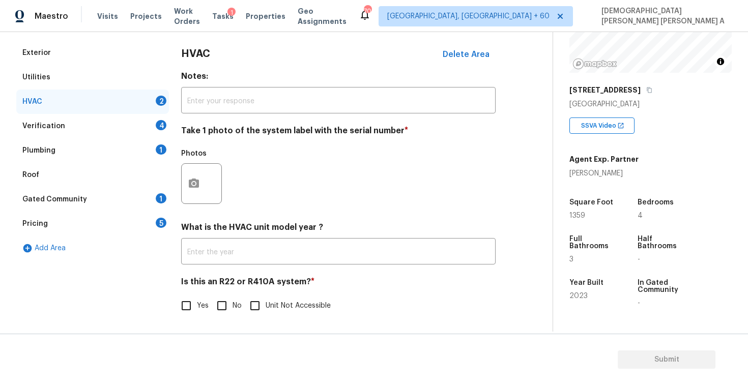
click at [220, 307] on input "No" at bounding box center [221, 305] width 21 height 21
checkbox input "true"
click at [195, 188] on icon "button" at bounding box center [194, 183] width 12 height 12
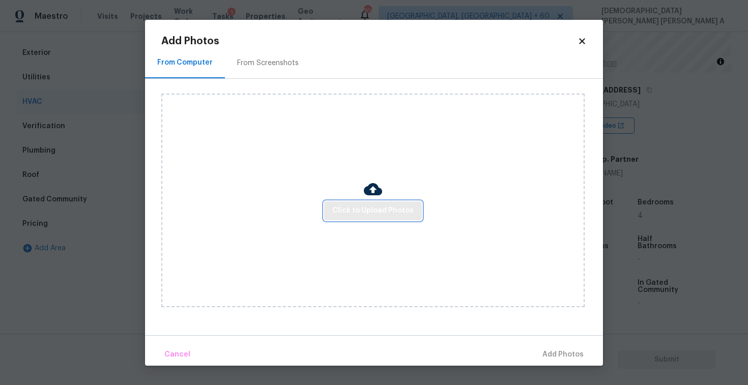
click at [369, 219] on button "Click to Upload Photos" at bounding box center [373, 211] width 98 height 19
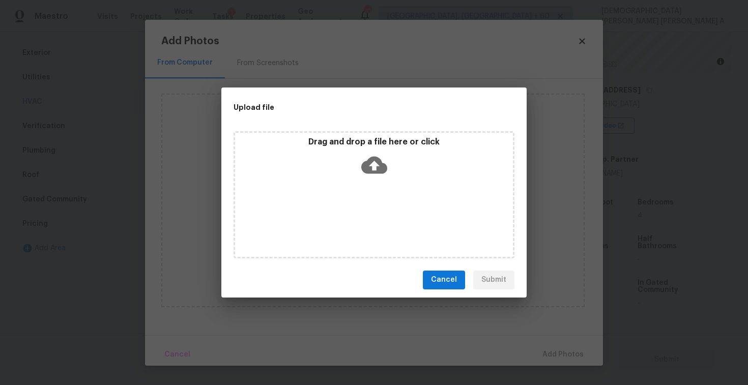
click at [373, 182] on div "Drag and drop a file here or click" at bounding box center [374, 194] width 281 height 127
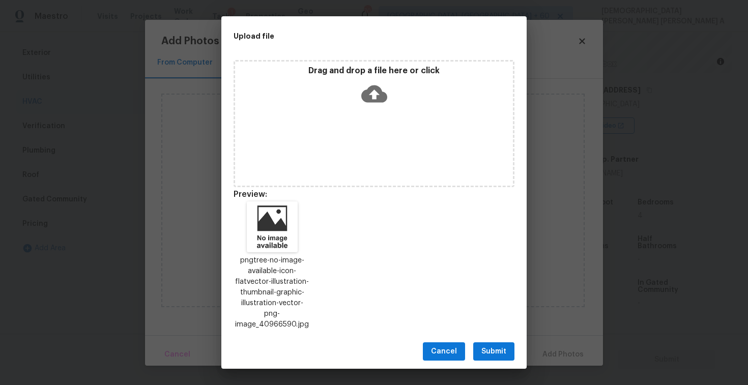
click at [492, 348] on span "Submit" at bounding box center [493, 352] width 25 height 13
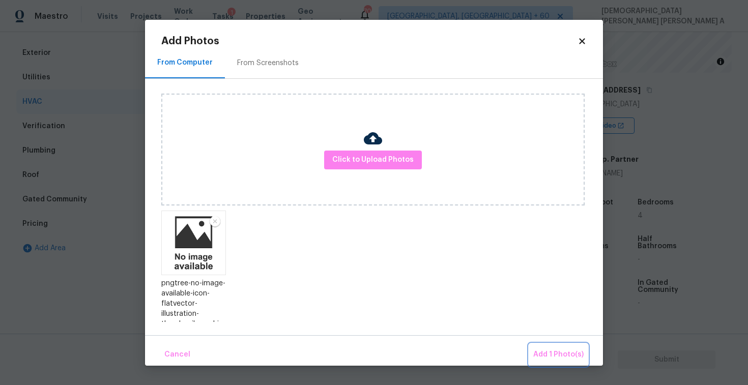
click at [567, 350] on span "Add 1 Photo(s)" at bounding box center [558, 355] width 50 height 13
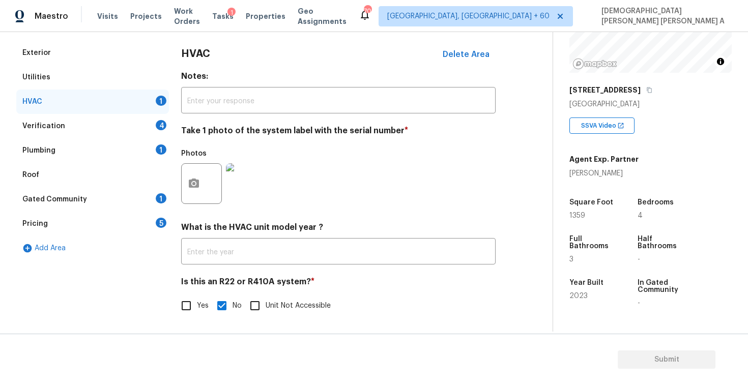
click at [96, 123] on div "Verification 4" at bounding box center [92, 126] width 153 height 24
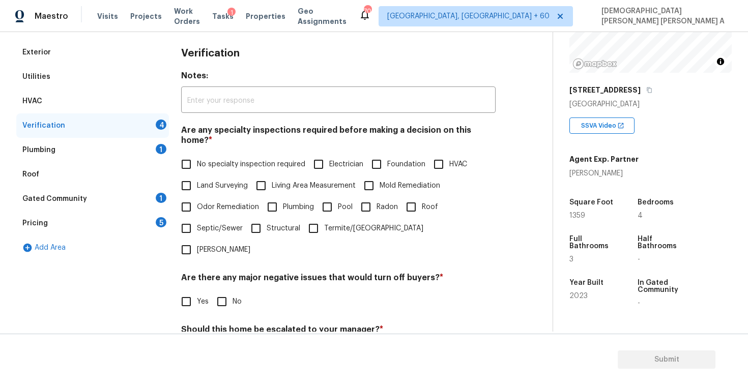
click at [179, 156] on input "No specialty inspection required" at bounding box center [186, 164] width 21 height 21
checkbox input "true"
click at [220, 291] on input "No" at bounding box center [221, 301] width 21 height 21
checkbox input "true"
click at [224, 334] on section "Submit" at bounding box center [374, 360] width 748 height 52
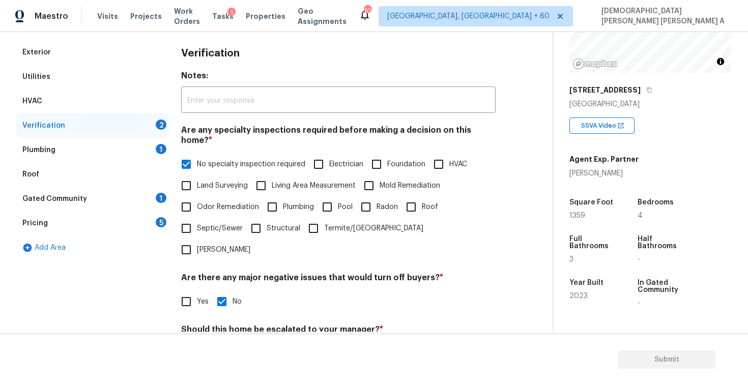
click at [221, 343] on input "No" at bounding box center [221, 353] width 21 height 21
checkbox input "true"
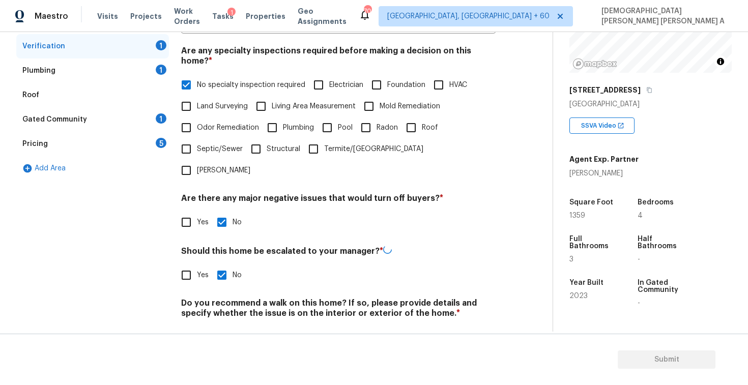
scroll to position [217, 0]
click at [224, 298] on h4 "Do you recommend a walk on this home? If so, please provide details and specify…" at bounding box center [338, 310] width 315 height 24
click at [223, 327] on input "No" at bounding box center [221, 337] width 21 height 21
checkbox input "true"
click at [141, 75] on div "Plumbing 1" at bounding box center [92, 72] width 153 height 24
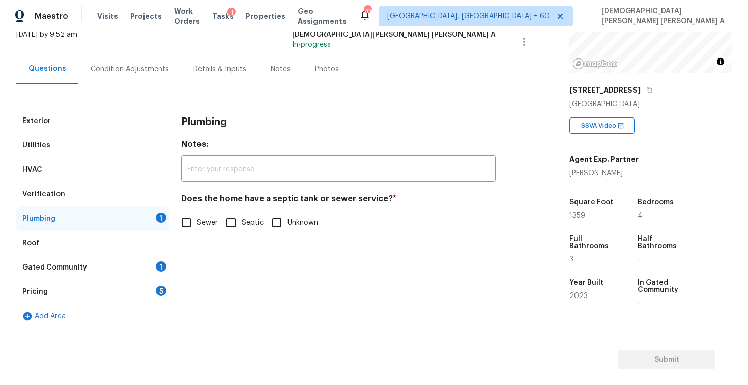
scroll to position [70, 0]
click at [183, 218] on input "Sewer" at bounding box center [186, 222] width 21 height 21
checkbox input "true"
click at [118, 272] on div "Gated Community 1" at bounding box center [92, 268] width 153 height 24
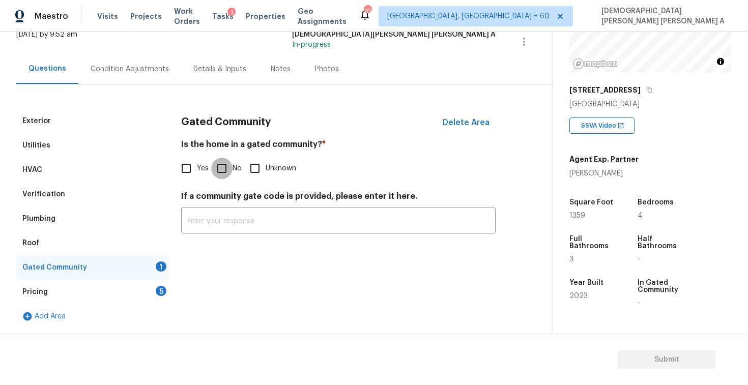
click at [223, 173] on input "No" at bounding box center [221, 168] width 21 height 21
checkbox input "true"
click at [149, 294] on div "Pricing 5" at bounding box center [92, 292] width 153 height 24
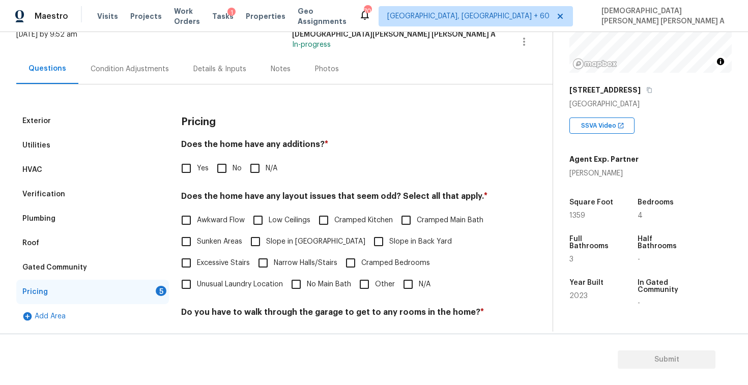
click at [222, 164] on input "No" at bounding box center [221, 168] width 21 height 21
checkbox input "true"
click at [419, 281] on span "N/A" at bounding box center [425, 284] width 12 height 11
click at [419, 281] on input "N/A" at bounding box center [408, 284] width 21 height 21
checkbox input "true"
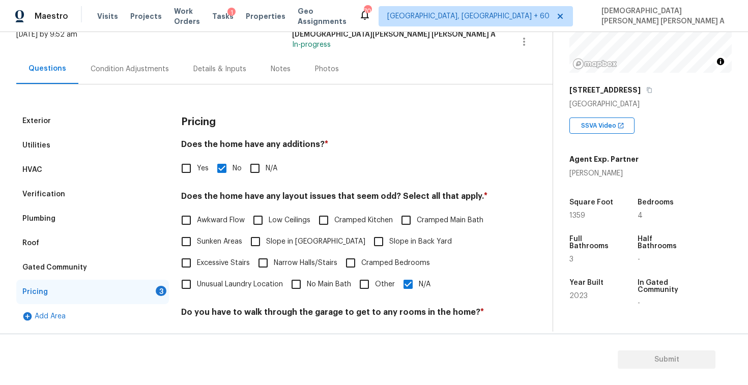
scroll to position [204, 0]
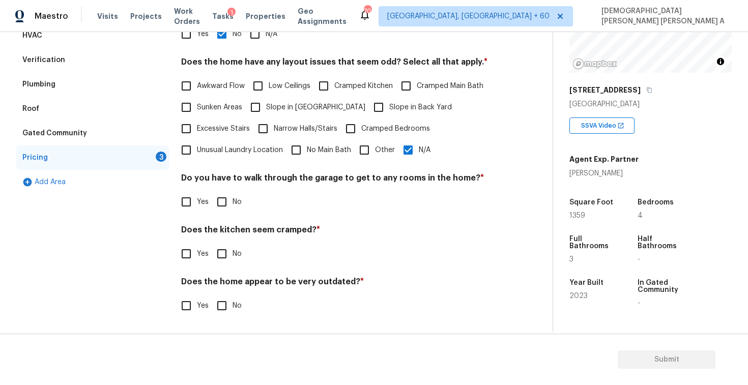
click at [227, 196] on input "No" at bounding box center [221, 201] width 21 height 21
checkbox input "true"
click at [220, 258] on input "No" at bounding box center [221, 254] width 21 height 21
checkbox input "true"
click at [220, 307] on input "No" at bounding box center [221, 306] width 21 height 21
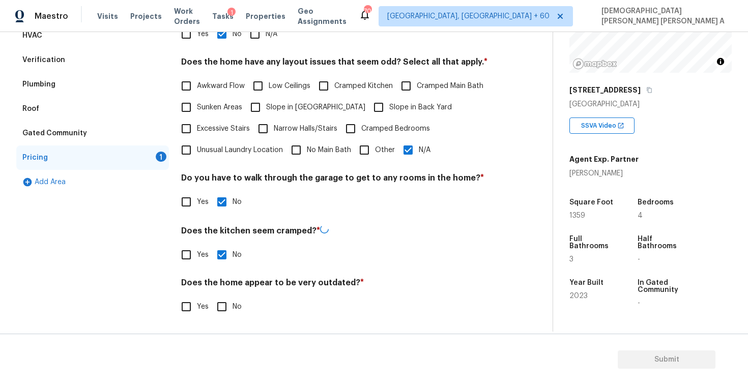
checkbox input "true"
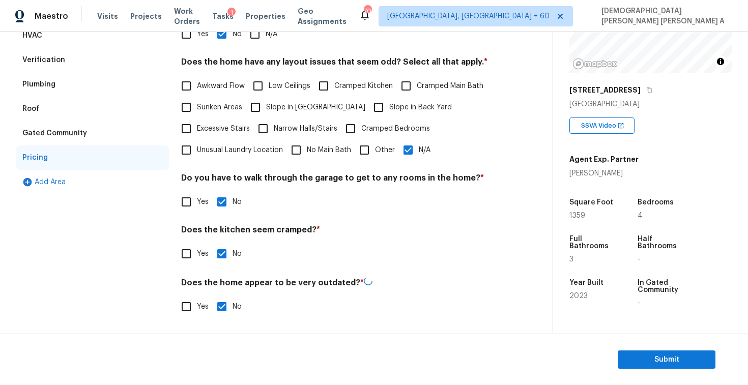
scroll to position [0, 0]
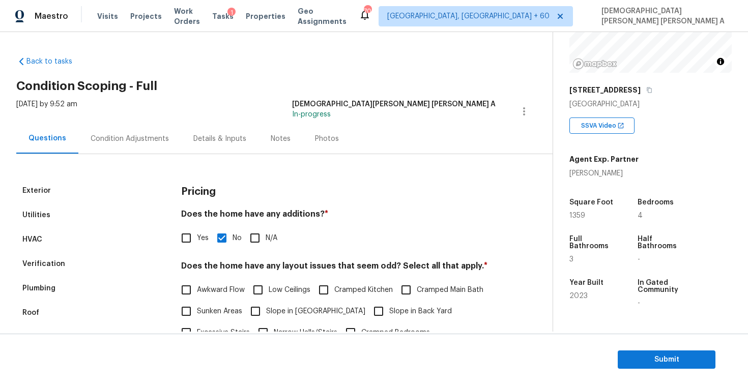
click at [337, 135] on div "Photos" at bounding box center [327, 139] width 48 height 30
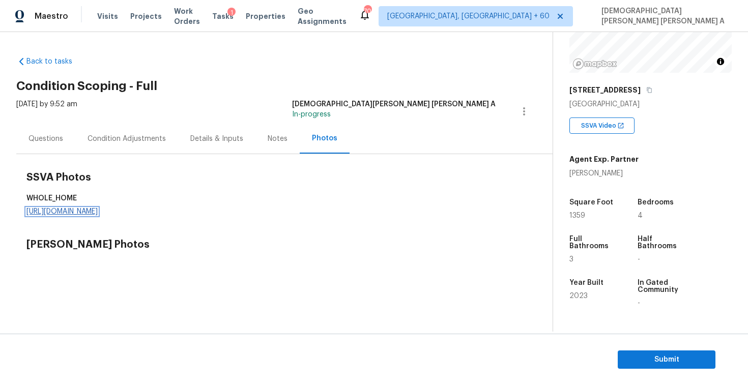
click at [98, 210] on link "https://d285kkeqns3g4j.cloudfront.net/Opportunity/006PD00000KNCubYAH/GO%20Media…" at bounding box center [61, 211] width 71 height 7
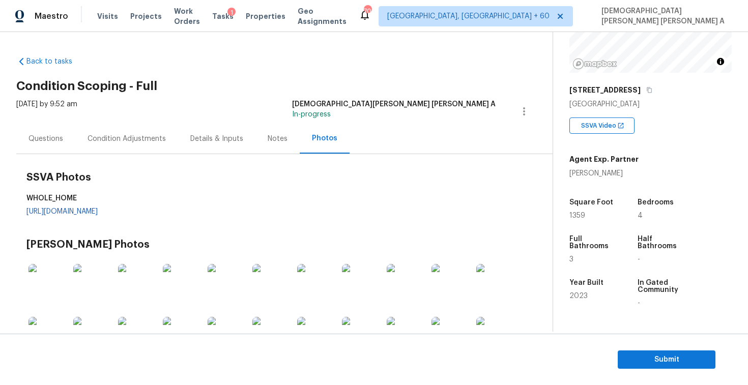
click at [129, 135] on div "Condition Adjustments" at bounding box center [127, 139] width 78 height 10
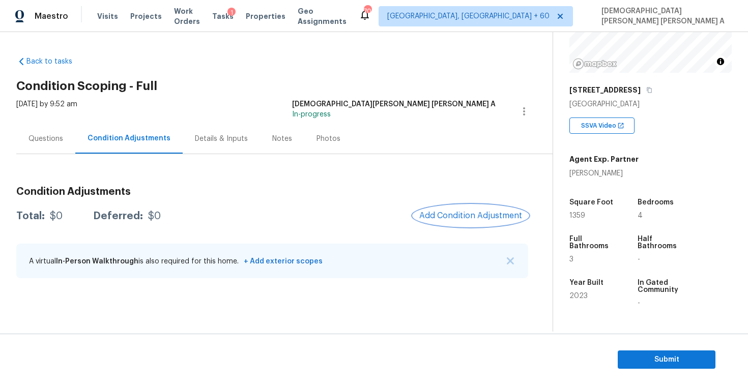
click at [490, 215] on span "Add Condition Adjustment" at bounding box center [470, 215] width 103 height 9
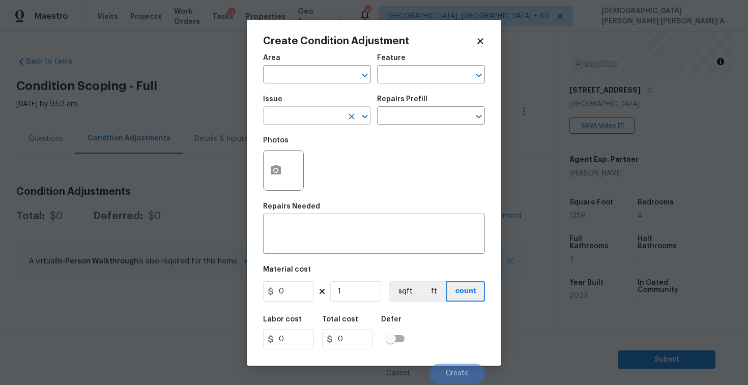
click at [292, 112] on input "text" at bounding box center [302, 117] width 79 height 16
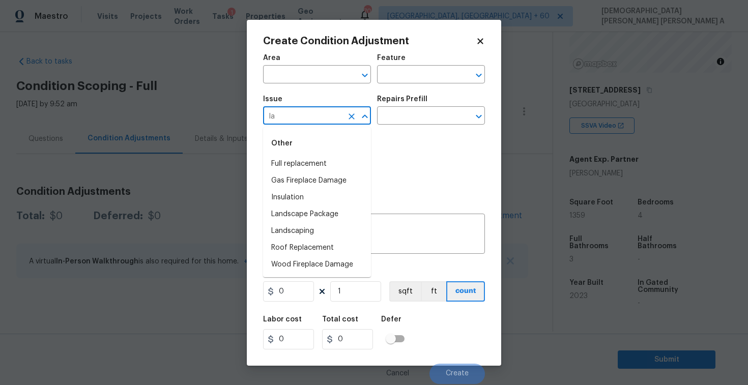
type input "lan"
type input "d"
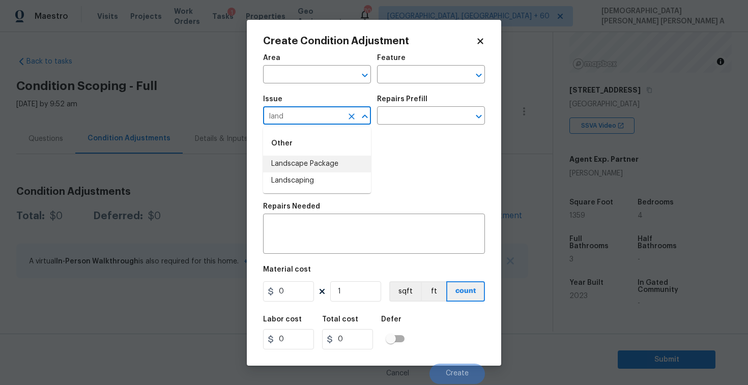
click at [312, 155] on div "Other" at bounding box center [317, 143] width 108 height 24
click at [308, 174] on li "Landscaping" at bounding box center [317, 181] width 108 height 17
type input "Landscaping"
click at [441, 131] on div "Photos" at bounding box center [374, 164] width 222 height 66
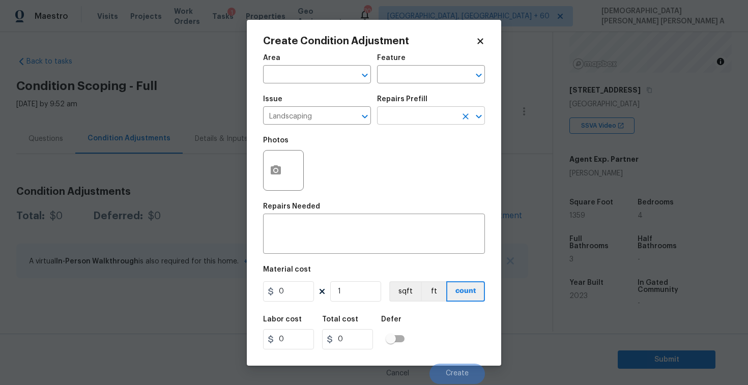
click at [424, 110] on input "text" at bounding box center [416, 117] width 79 height 16
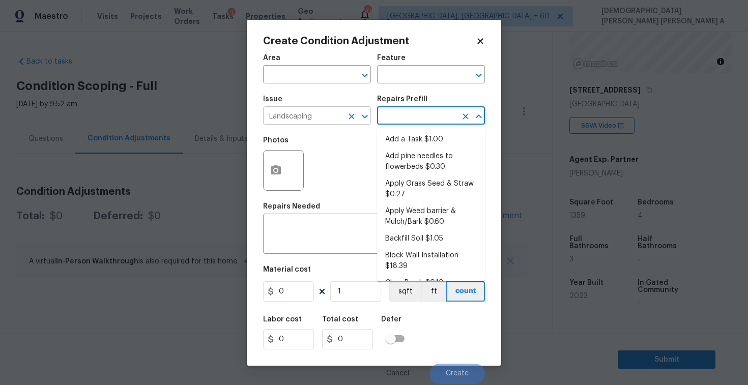
click at [349, 115] on icon "Clear" at bounding box center [352, 117] width 6 height 6
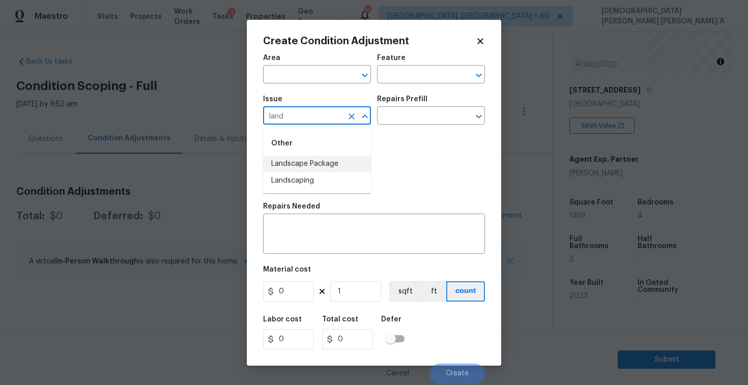
click at [349, 165] on li "Landscape Package" at bounding box center [317, 164] width 108 height 17
type input "Landscape Package"
click at [408, 118] on input "text" at bounding box center [416, 117] width 79 height 16
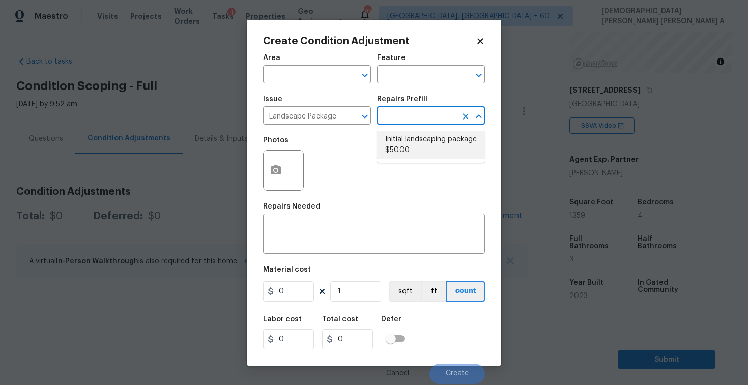
click at [406, 146] on li "Initial landscaping package $50.00" at bounding box center [431, 144] width 108 height 27
type input "Home Readiness Packages"
type textarea "Mowing of grass up to 6" in height. Mow, edge along driveways & sidewalks, trim…"
type input "50"
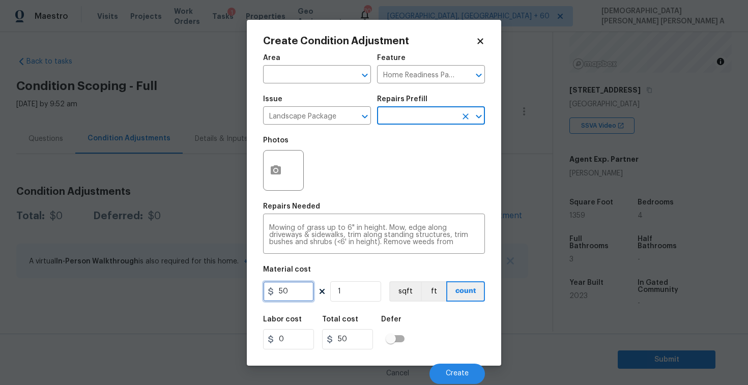
click at [296, 296] on input "50" at bounding box center [288, 291] width 51 height 20
type input "700"
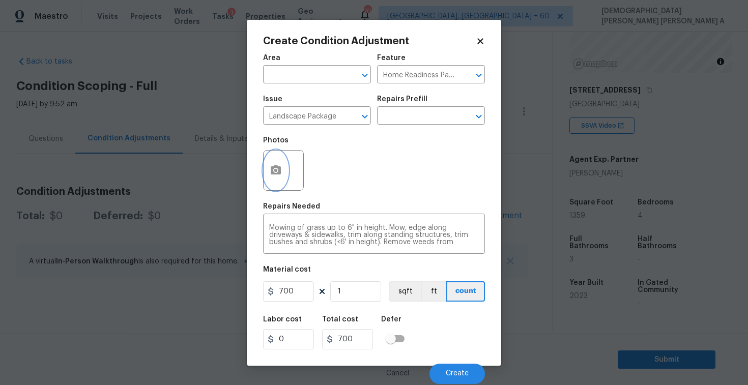
click at [271, 163] on button "button" at bounding box center [276, 171] width 24 height 40
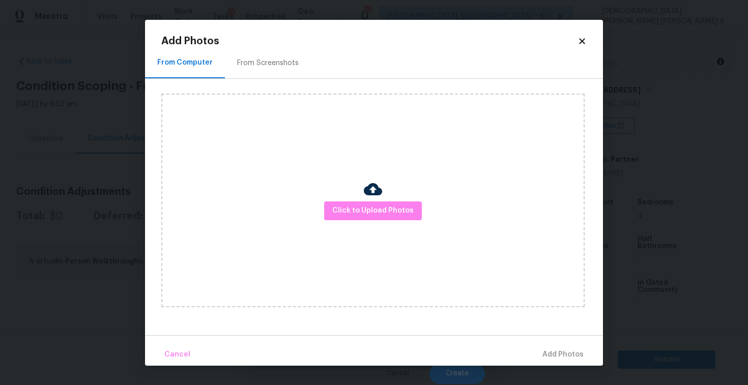
click at [260, 54] on div "From Screenshots" at bounding box center [268, 63] width 86 height 30
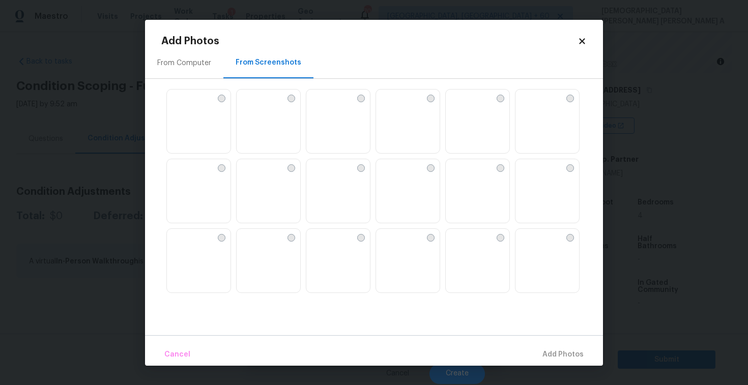
click at [392, 106] on img at bounding box center [384, 98] width 16 height 16
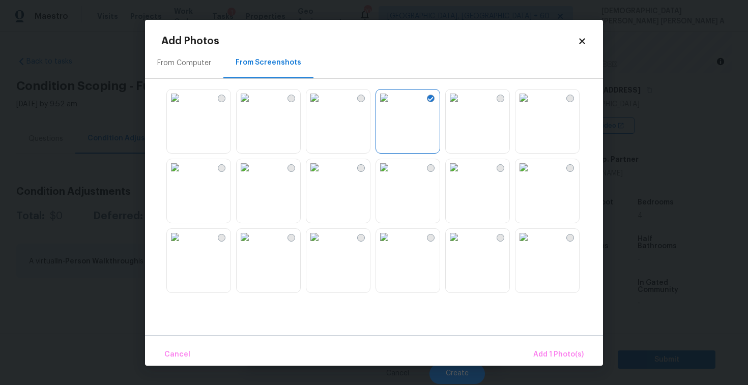
click at [183, 106] on img at bounding box center [175, 98] width 16 height 16
click at [253, 245] on img at bounding box center [245, 237] width 16 height 16
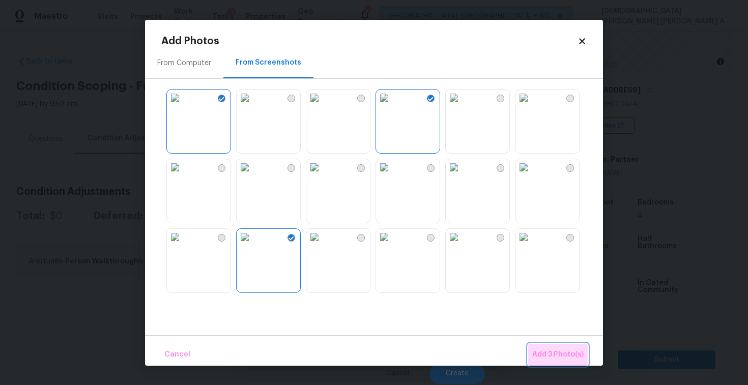
click at [551, 358] on span "Add 3 Photo(s)" at bounding box center [557, 355] width 51 height 13
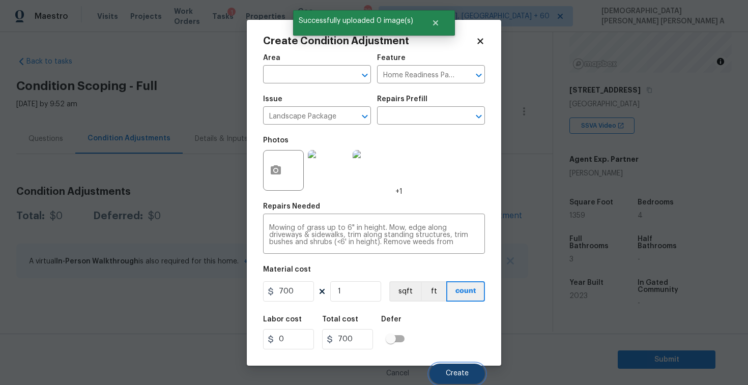
click at [463, 372] on span "Create" at bounding box center [457, 374] width 23 height 8
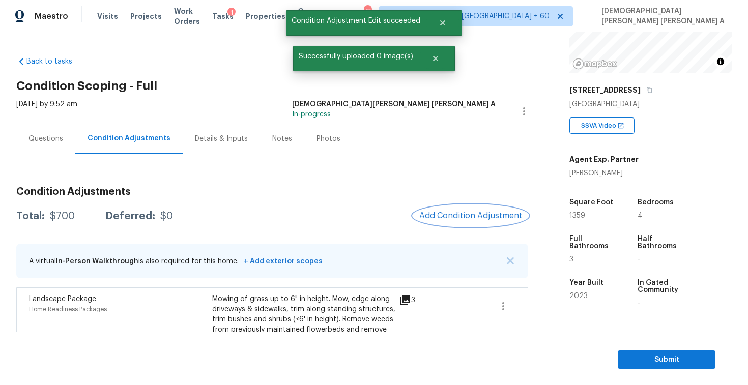
click at [469, 219] on span "Add Condition Adjustment" at bounding box center [470, 215] width 103 height 9
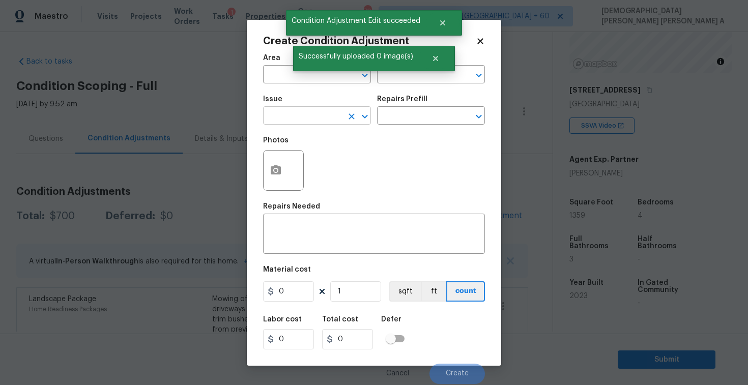
click at [294, 109] on input "text" at bounding box center [302, 117] width 79 height 16
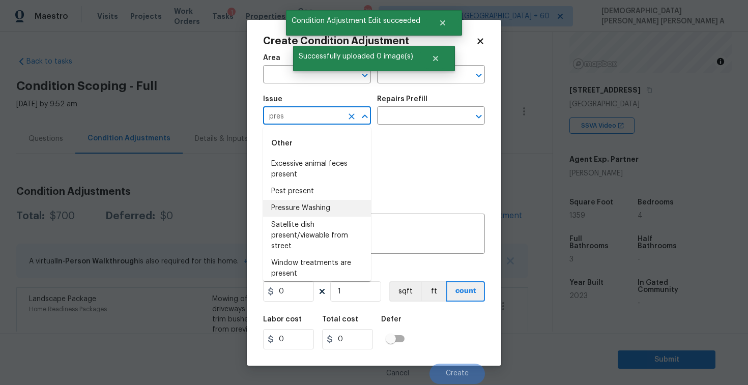
click at [304, 208] on li "Pressure Washing" at bounding box center [317, 208] width 108 height 17
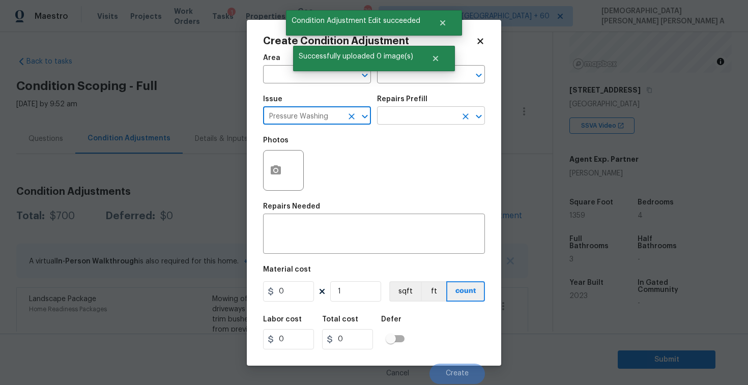
type input "Pressure Washing"
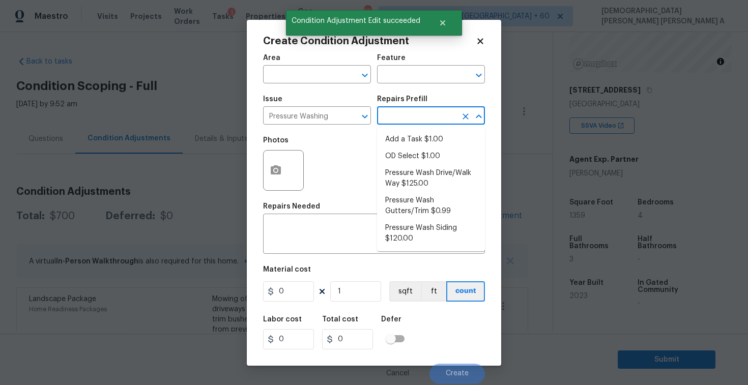
click at [412, 117] on input "text" at bounding box center [416, 117] width 79 height 16
click at [410, 182] on li "Pressure Wash Drive/Walk Way $125.00" at bounding box center [431, 178] width 108 height 27
type input "Siding"
type textarea "Pressure wash the driveways/walkways as directed by the PM. Ensure that all deb…"
type input "125"
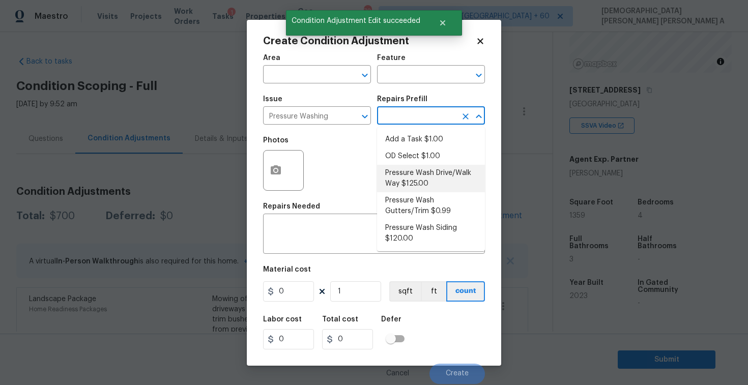
type input "125"
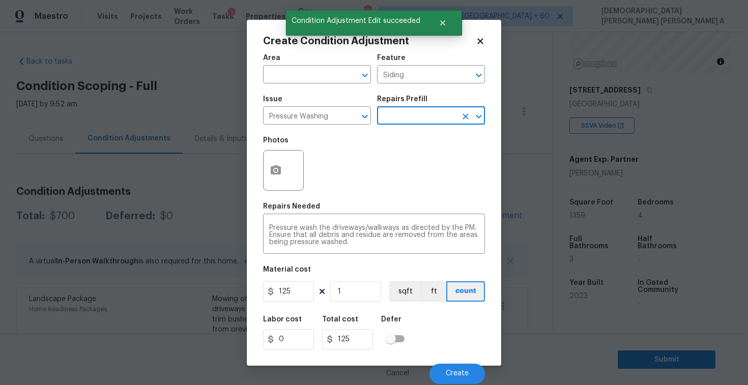
click at [293, 304] on div "Area ​ Feature Siding ​ Issue Pressure Washing ​ Repairs Prefill ​ Photos Repai…" at bounding box center [374, 216] width 222 height 336
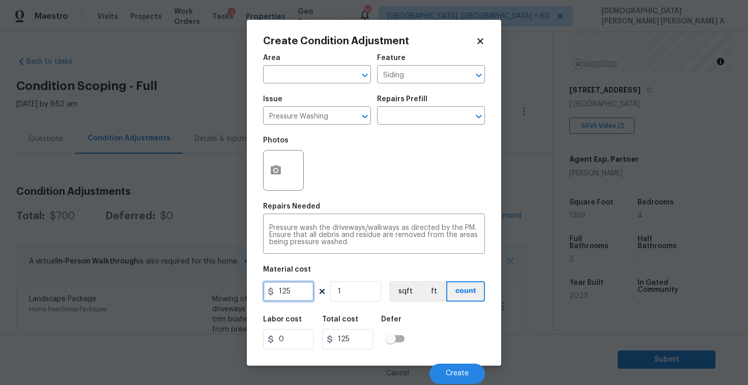
click at [293, 291] on input "125" at bounding box center [288, 291] width 51 height 20
type input "200"
click at [456, 379] on button "Create" at bounding box center [457, 374] width 55 height 20
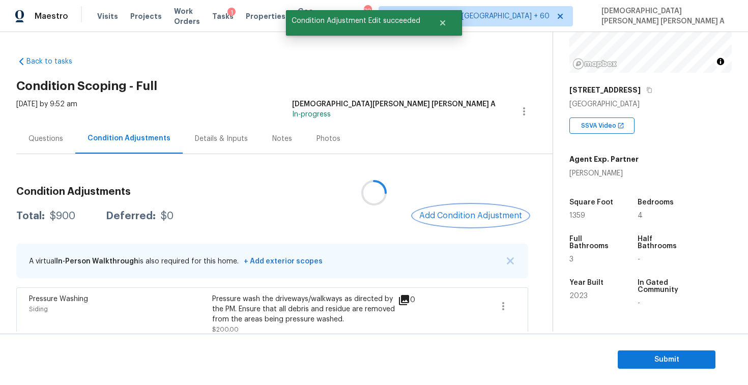
scroll to position [107, 0]
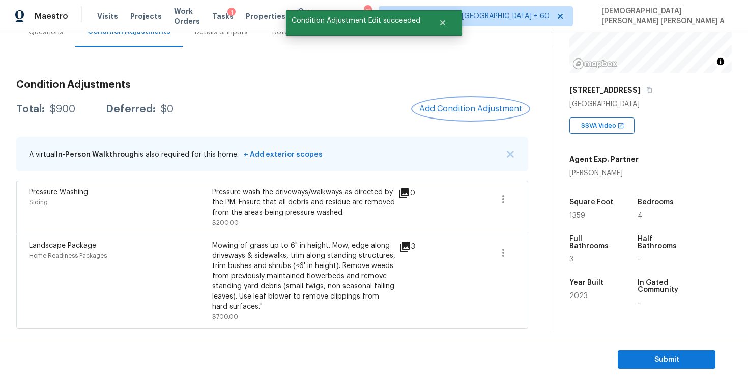
click at [483, 103] on button "Add Condition Adjustment" at bounding box center [470, 108] width 115 height 21
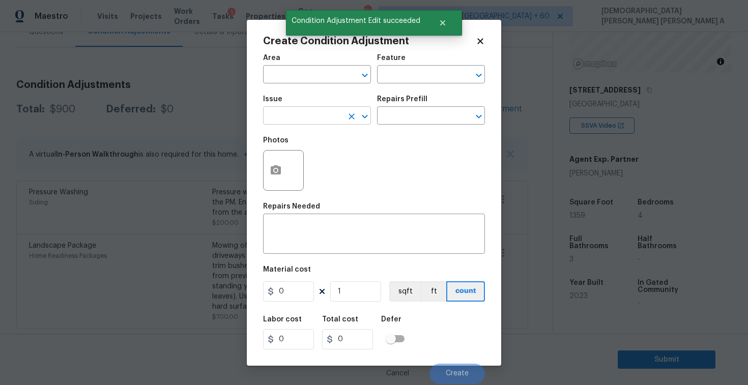
click at [325, 117] on input "text" at bounding box center [302, 117] width 79 height 16
click at [334, 169] on li "Debris/garbage on site" at bounding box center [317, 164] width 108 height 17
type input "Debris/garbage on site"
click at [403, 125] on input "text" at bounding box center [416, 117] width 79 height 16
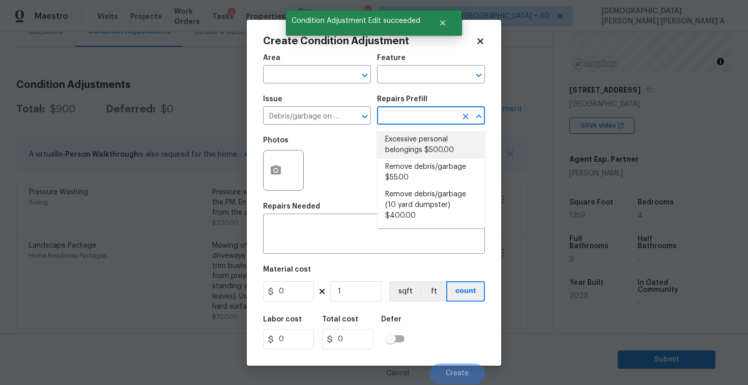
click at [402, 144] on li "Excessive personal belongings $500.00" at bounding box center [431, 144] width 108 height 27
type textarea "Contingency for excessive items to be removed - During assessment, the home con…"
type input "500"
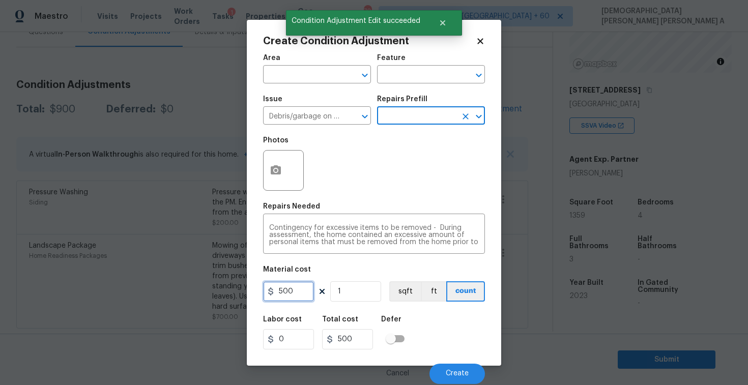
click at [287, 290] on input "500" at bounding box center [288, 291] width 51 height 20
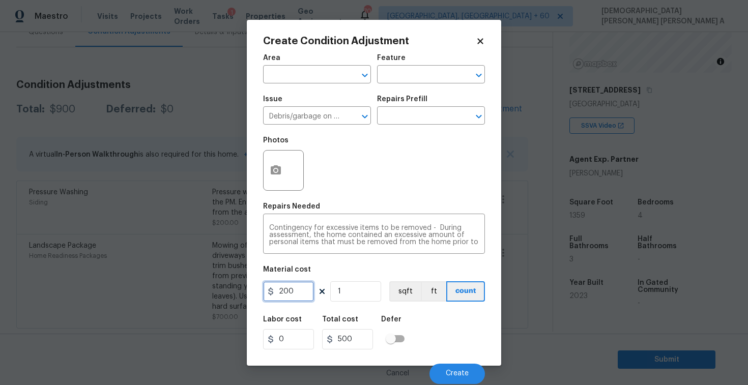
type input "200"
click at [270, 160] on button "button" at bounding box center [276, 171] width 24 height 40
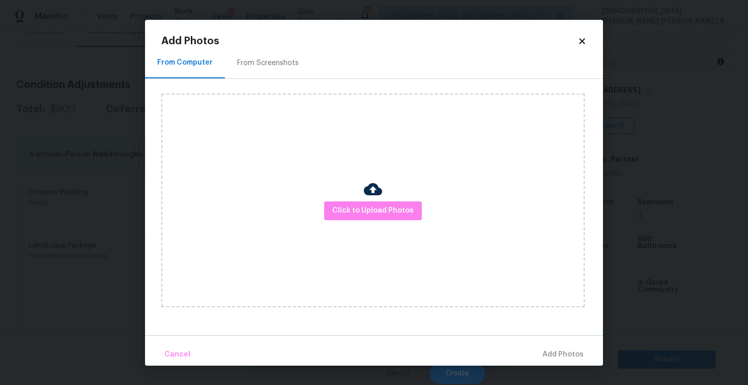
click at [282, 54] on div "From Screenshots" at bounding box center [268, 63] width 86 height 30
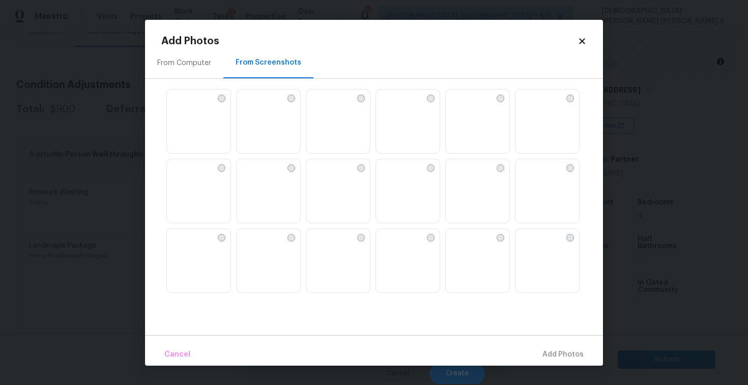
click at [266, 137] on img at bounding box center [269, 122] width 64 height 65
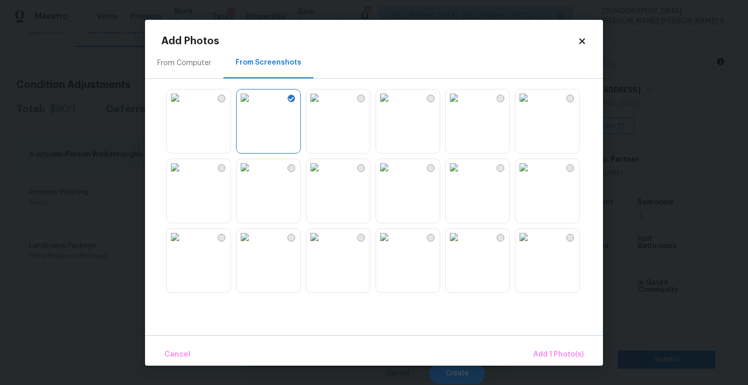
click at [183, 106] on img at bounding box center [175, 98] width 16 height 16
click at [253, 245] on img at bounding box center [245, 237] width 16 height 16
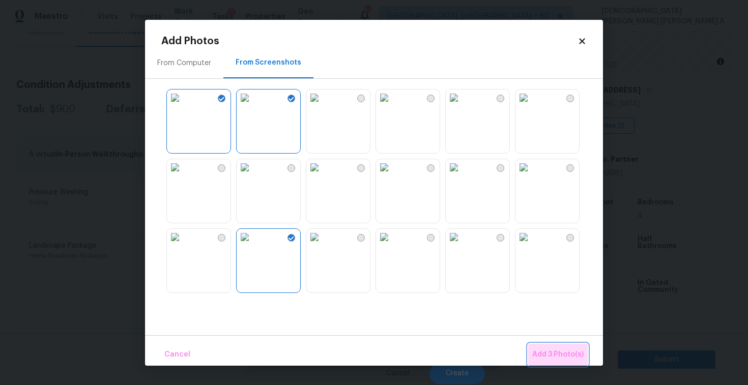
click at [564, 347] on button "Add 3 Photo(s)" at bounding box center [558, 355] width 60 height 22
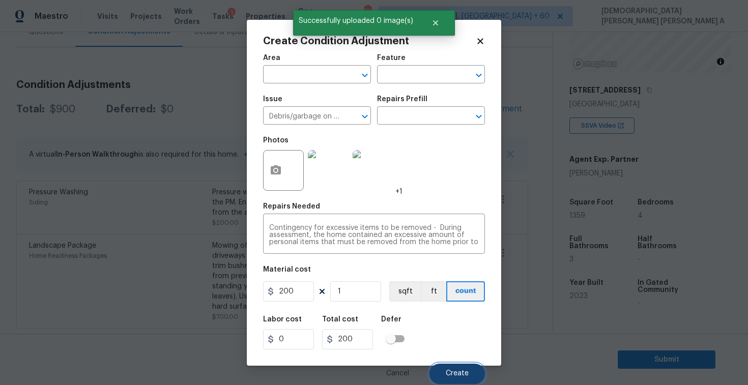
click at [463, 377] on span "Create" at bounding box center [457, 374] width 23 height 8
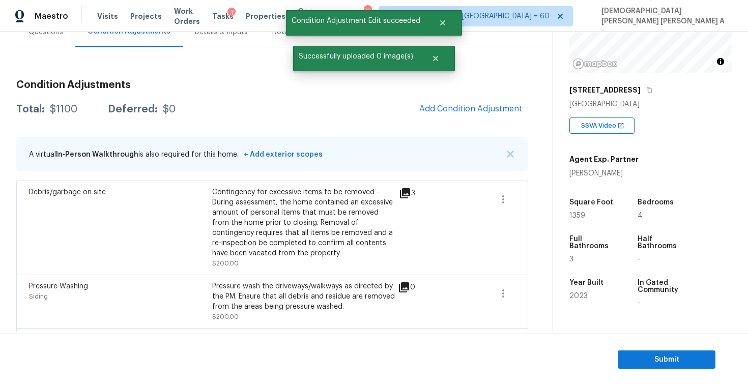
click at [389, 124] on div "Condition Adjustments Total: $1100 Deferred: $0 Add Condition Adjustment A virt…" at bounding box center [272, 247] width 512 height 351
click at [442, 117] on button "Add Condition Adjustment" at bounding box center [470, 108] width 115 height 21
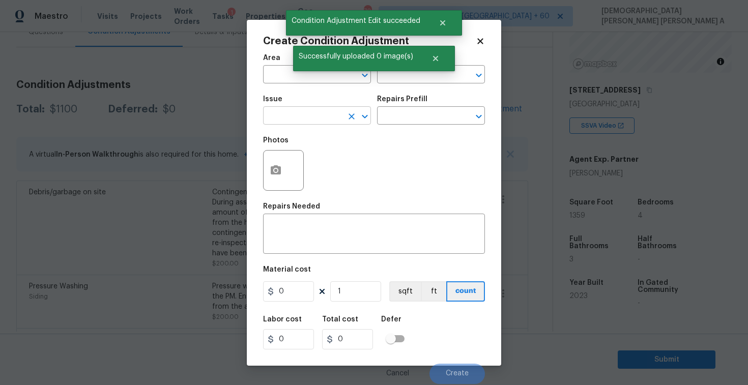
click at [292, 110] on input "text" at bounding box center [302, 117] width 79 height 16
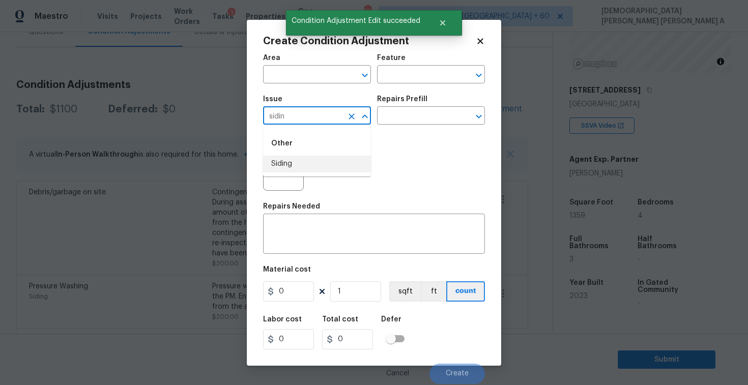
click at [300, 162] on li "Siding" at bounding box center [317, 164] width 108 height 17
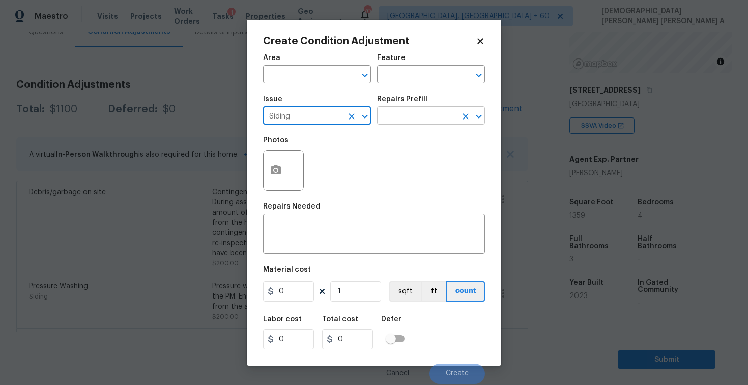
type input "Siding"
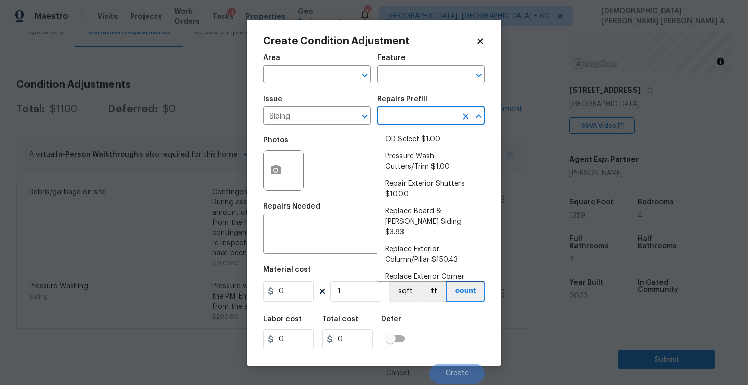
click at [415, 123] on input "text" at bounding box center [416, 117] width 79 height 16
click at [407, 161] on li "Pressure Wash Gutters/Trim $1.00" at bounding box center [431, 161] width 108 height 27
type input "Siding"
type textarea "Protect areas as needed for pressure washing. Pressure wash the gutters and tri…"
type input "1"
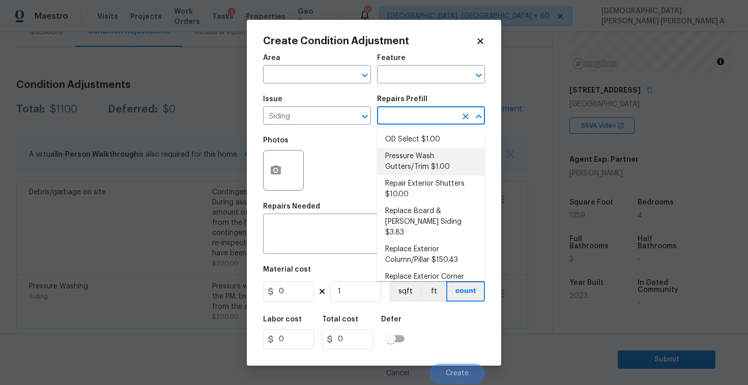
type input "1"
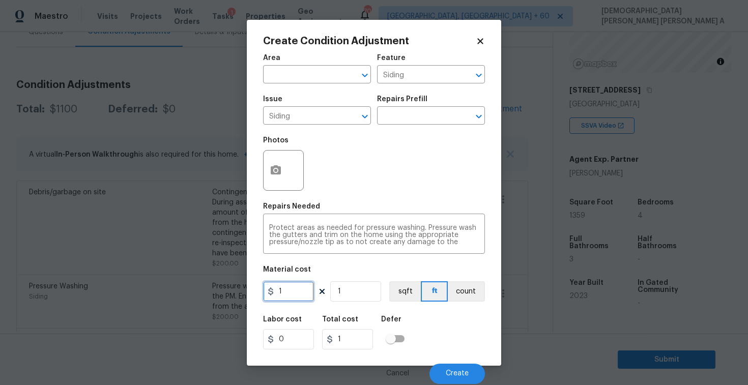
click at [294, 286] on input "1" at bounding box center [288, 291] width 51 height 20
type input "575"
click at [271, 179] on button "button" at bounding box center [276, 171] width 24 height 40
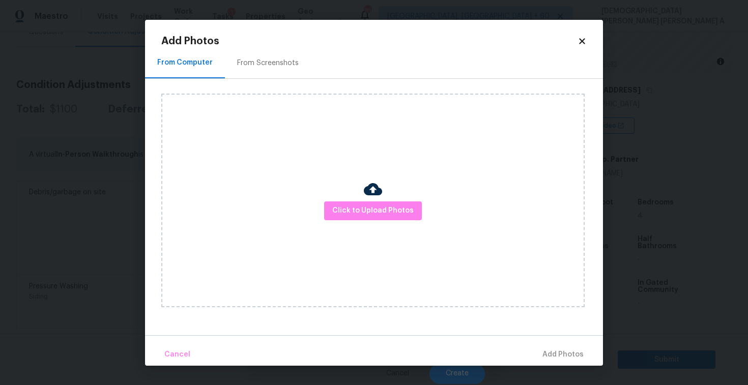
click at [237, 58] on div "From Screenshots" at bounding box center [268, 63] width 62 height 10
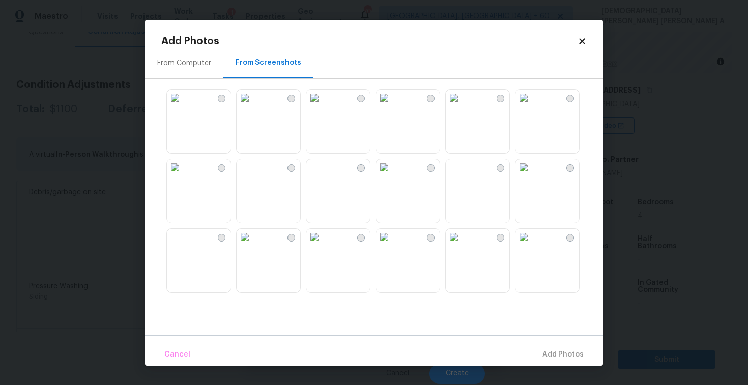
click at [253, 106] on img at bounding box center [245, 98] width 16 height 16
click at [183, 106] on img at bounding box center [175, 98] width 16 height 16
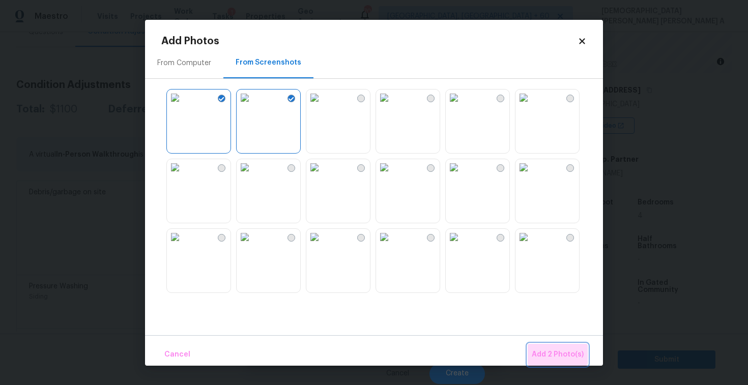
click at [555, 346] on button "Add 2 Photo(s)" at bounding box center [558, 355] width 60 height 22
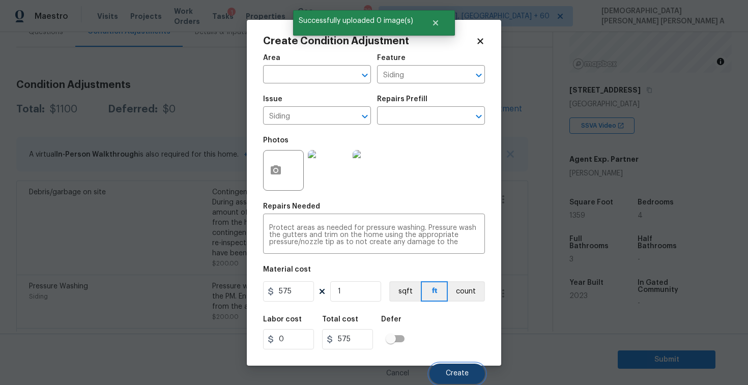
click at [464, 370] on button "Create" at bounding box center [457, 374] width 55 height 20
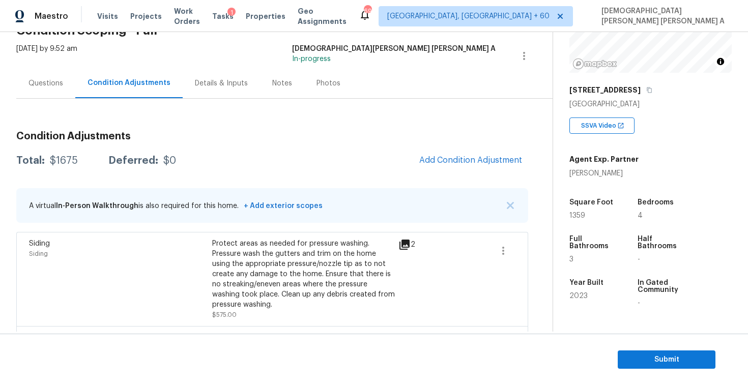
click at [47, 88] on div "Questions" at bounding box center [46, 83] width 35 height 10
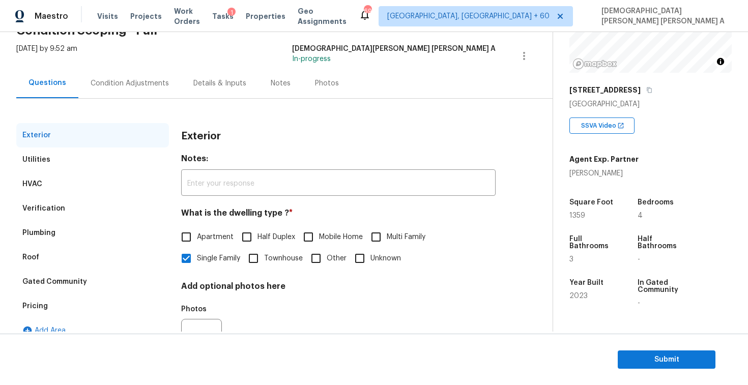
scroll to position [105, 0]
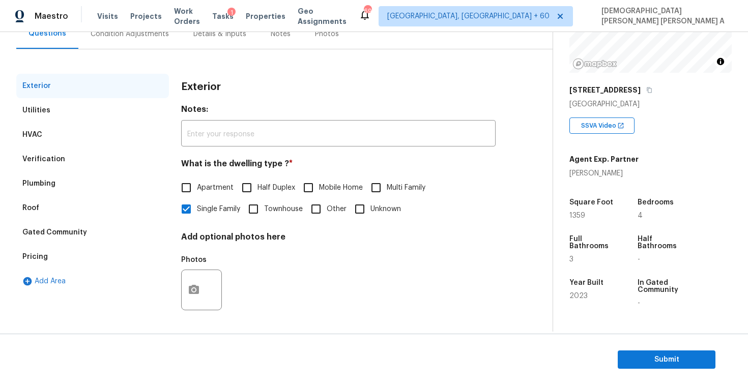
click at [43, 247] on div "Pricing" at bounding box center [92, 257] width 153 height 24
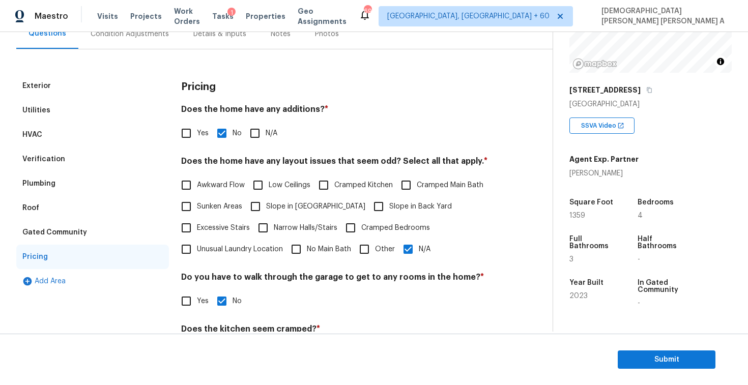
click at [193, 182] on input "Awkward Flow" at bounding box center [186, 185] width 21 height 21
checkbox input "true"
click at [327, 185] on input "Cramped Kitchen" at bounding box center [323, 185] width 21 height 21
checkbox input "true"
click at [416, 246] on input "N/A" at bounding box center [408, 249] width 21 height 21
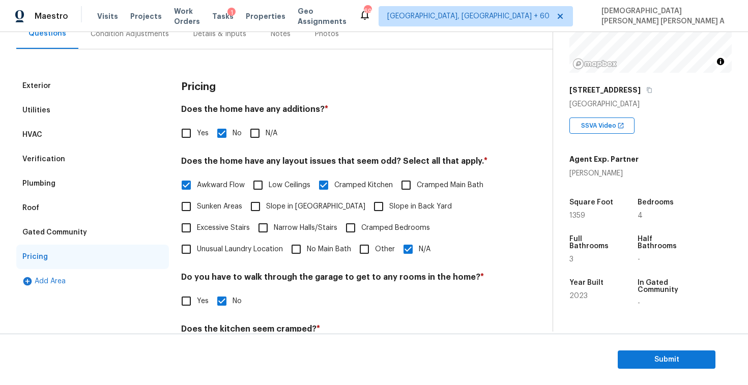
checkbox input "false"
click at [134, 51] on div "Exterior Utilities HVAC Verification Plumbing Roof Gated Community Pricing Add …" at bounding box center [272, 238] width 512 height 379
click at [133, 47] on div "Condition Adjustments" at bounding box center [129, 34] width 103 height 30
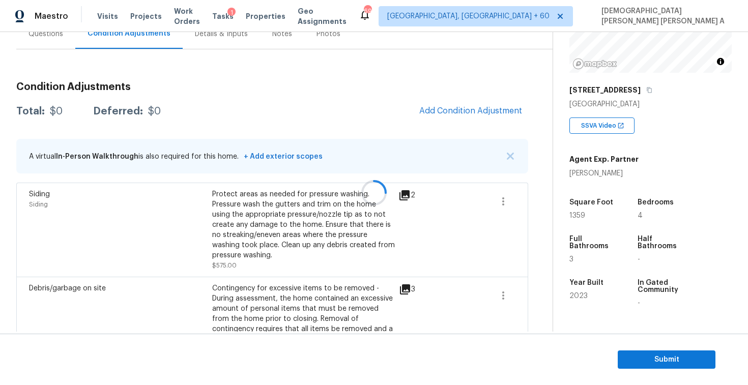
scroll to position [105, 0]
click at [452, 107] on span "Add Condition Adjustment" at bounding box center [470, 110] width 103 height 9
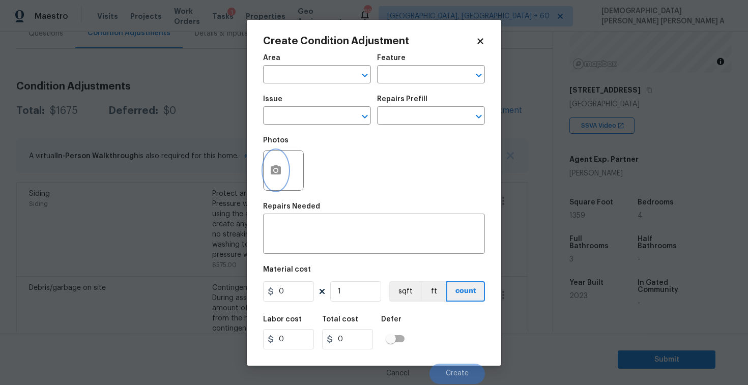
click at [272, 175] on icon "button" at bounding box center [276, 170] width 12 height 12
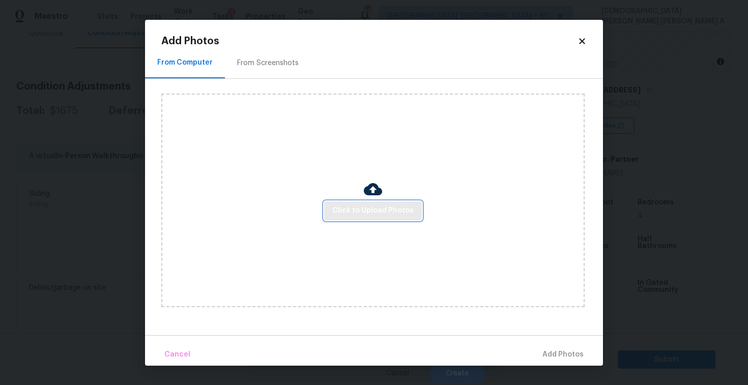
click at [351, 211] on span "Click to Upload Photos" at bounding box center [372, 211] width 81 height 13
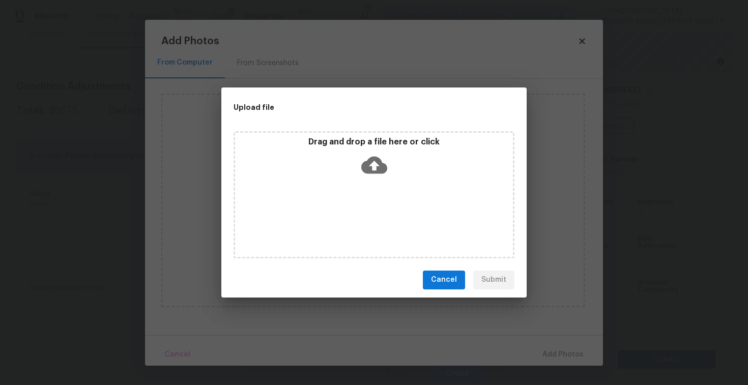
click at [386, 168] on icon at bounding box center [374, 164] width 26 height 17
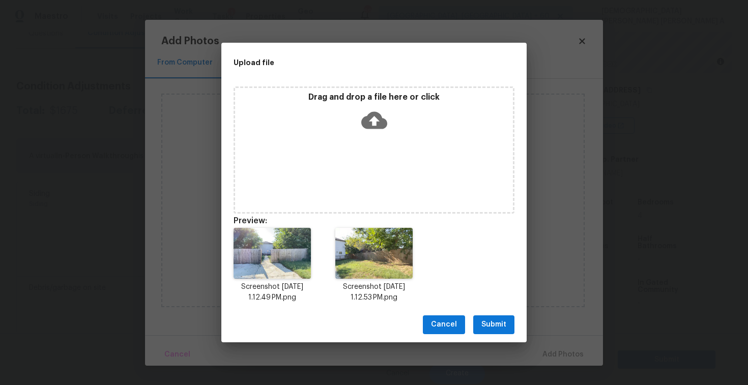
click at [497, 319] on span "Submit" at bounding box center [493, 325] width 25 height 13
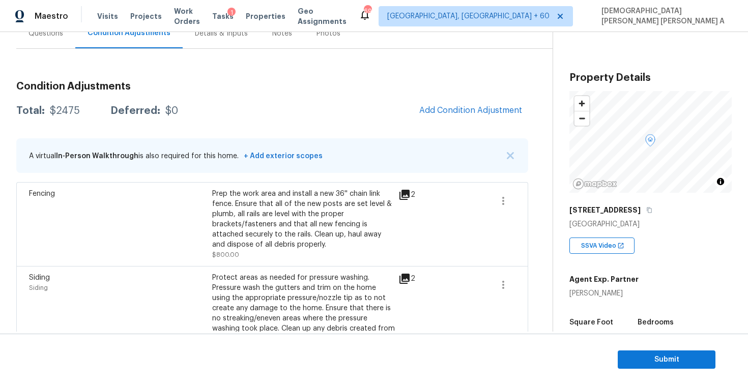
scroll to position [120, 0]
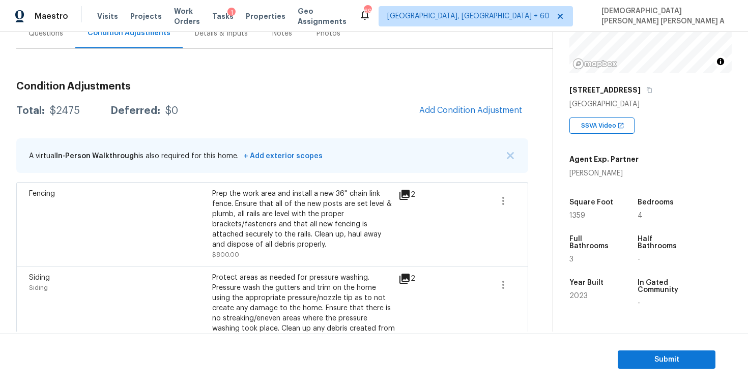
click at [452, 115] on span "Add Condition Adjustment" at bounding box center [470, 110] width 103 height 9
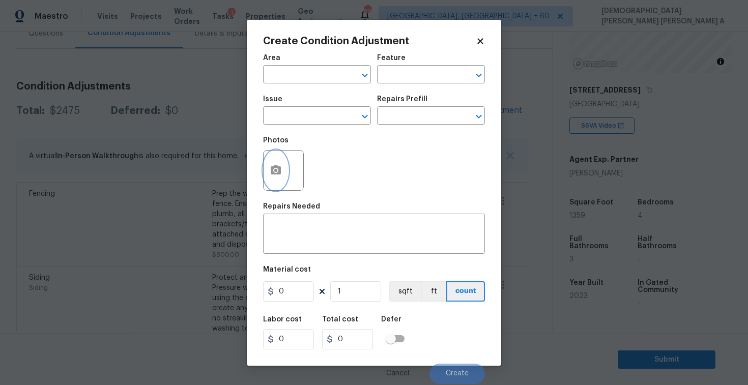
click at [273, 168] on icon "button" at bounding box center [276, 169] width 10 height 9
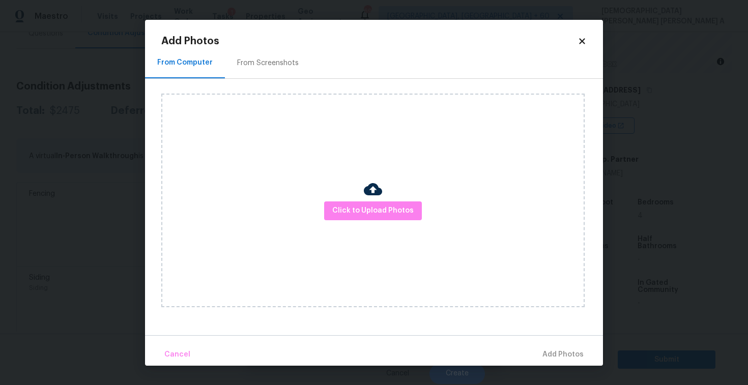
click at [374, 197] on img at bounding box center [373, 189] width 18 height 18
click at [374, 214] on span "Click to Upload Photos" at bounding box center [372, 211] width 81 height 13
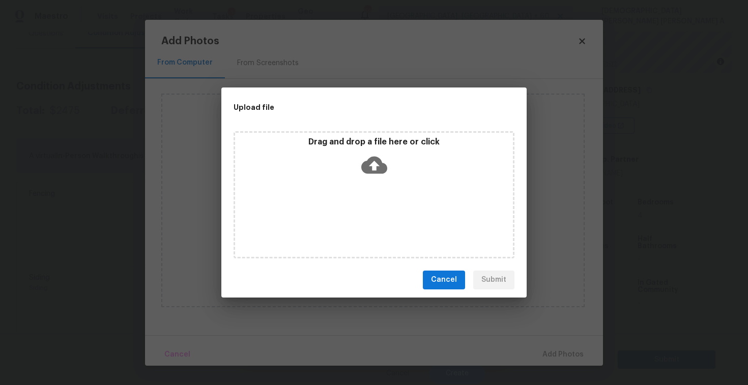
click at [382, 175] on icon at bounding box center [374, 165] width 26 height 26
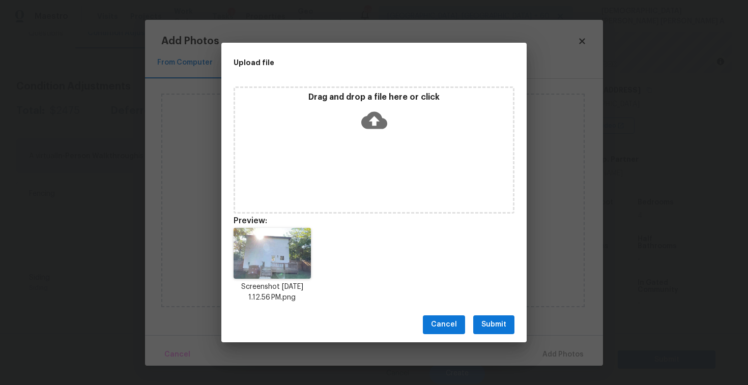
click at [497, 329] on span "Submit" at bounding box center [493, 325] width 25 height 13
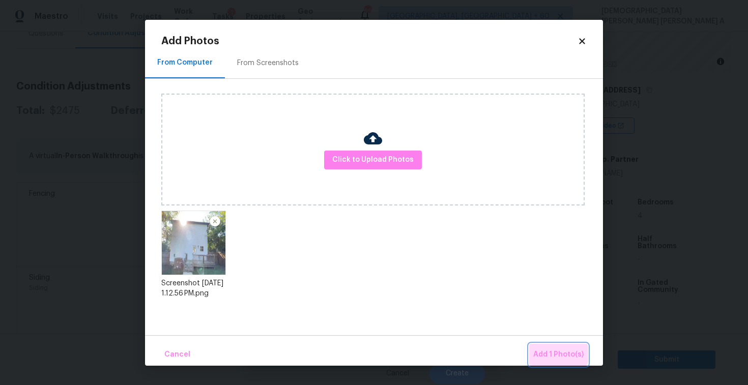
click at [553, 348] on button "Add 1 Photo(s)" at bounding box center [558, 355] width 59 height 22
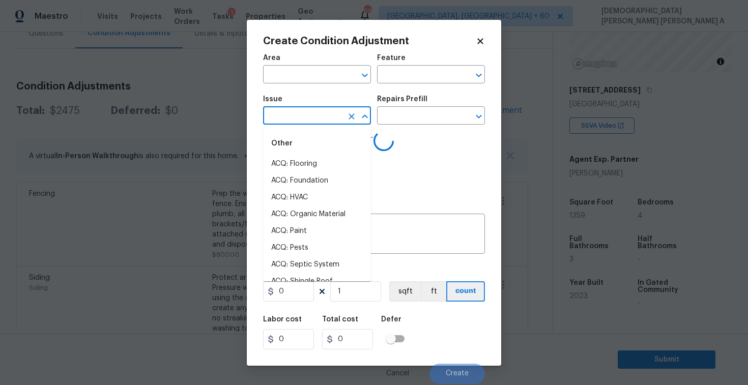
click at [325, 118] on input "text" at bounding box center [302, 117] width 79 height 16
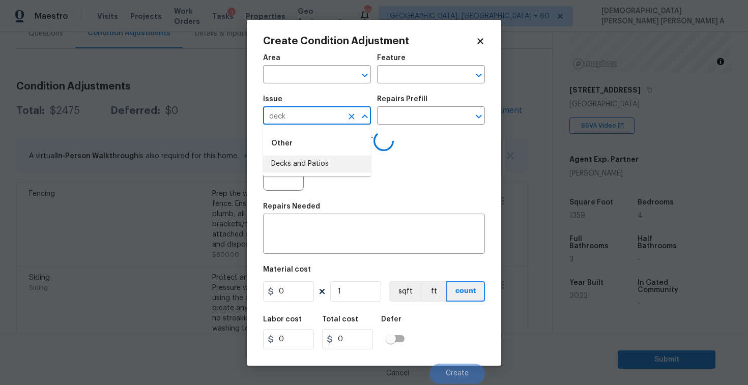
click at [326, 161] on li "Decks and Patios" at bounding box center [317, 164] width 108 height 17
type input "Decks and Patios"
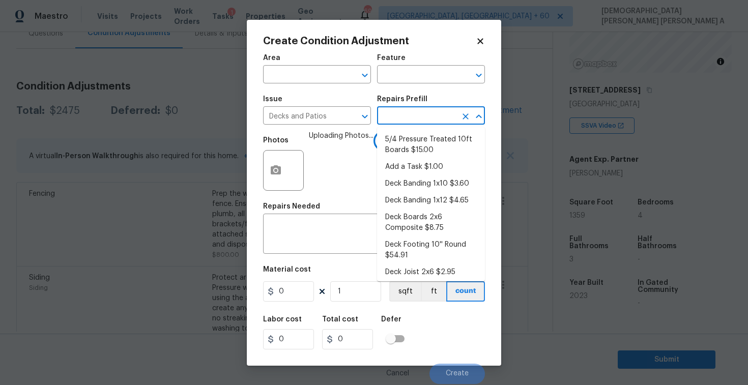
click at [408, 117] on input "text" at bounding box center [416, 117] width 79 height 16
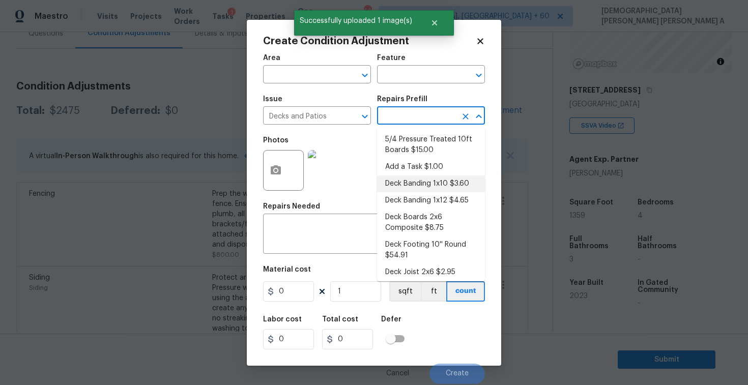
click at [411, 186] on li "Deck Banding 1x10 $3.60" at bounding box center [431, 184] width 108 height 17
type input "Deck"
type textarea "Remove the existing deck banding and prep the area for new. Install new 1x10 de…"
type input "3.6"
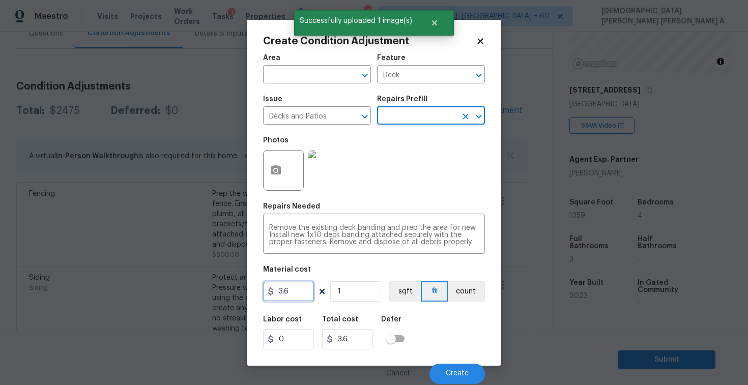
click at [301, 289] on input "3.6" at bounding box center [288, 291] width 51 height 20
type input "800"
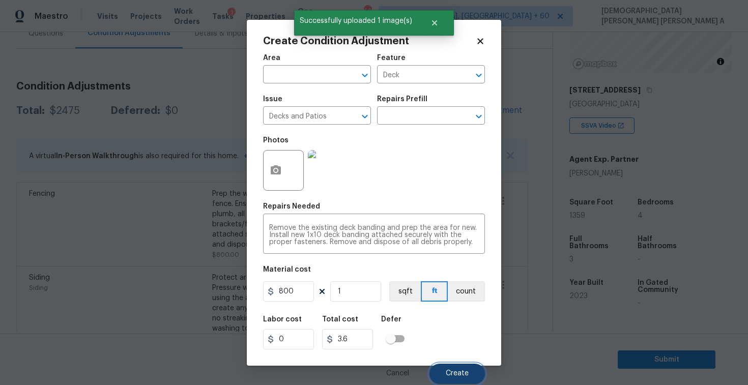
type input "800"
click at [456, 372] on span "Create" at bounding box center [457, 374] width 23 height 8
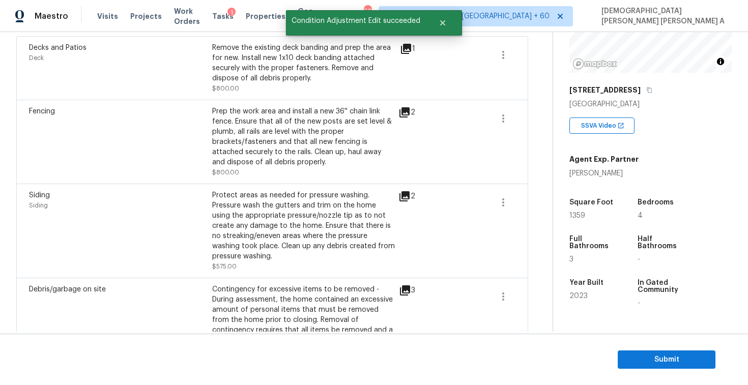
scroll to position [156, 0]
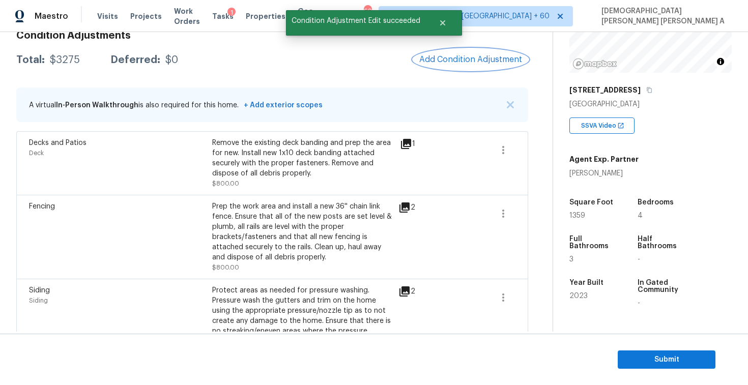
click at [477, 67] on button "Add Condition Adjustment" at bounding box center [470, 59] width 115 height 21
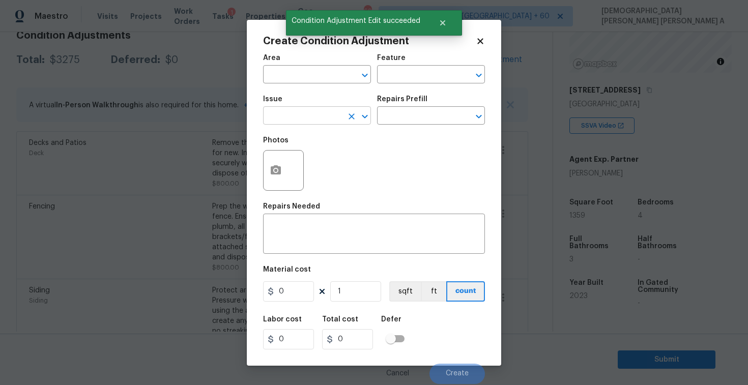
click at [315, 122] on input "text" at bounding box center [302, 117] width 79 height 16
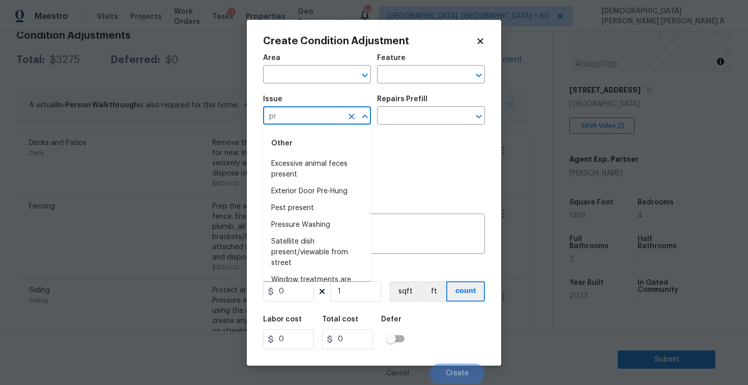
type input "p"
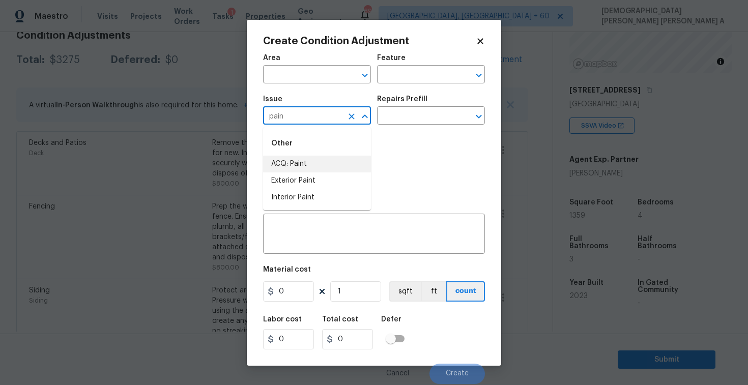
click at [311, 162] on li "ACQ: Paint" at bounding box center [317, 164] width 108 height 17
type input "ACQ: Paint"
click at [448, 115] on input "text" at bounding box center [416, 117] width 79 height 16
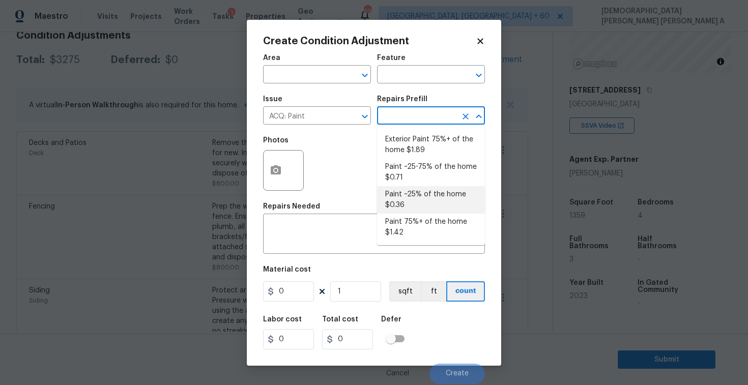
click at [421, 196] on li "Paint ~25% of the home $0.36" at bounding box center [431, 199] width 108 height 27
type input "Acquisition"
type textarea "Acquisition Scope: ~25% of the home needs interior paint"
type input "0.36"
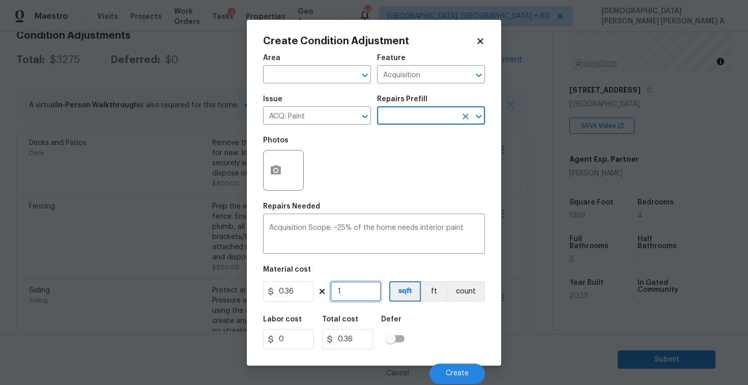
click at [362, 297] on input "1" at bounding box center [355, 291] width 51 height 20
type input "13"
type input "4.68"
type input "135"
type input "48.6"
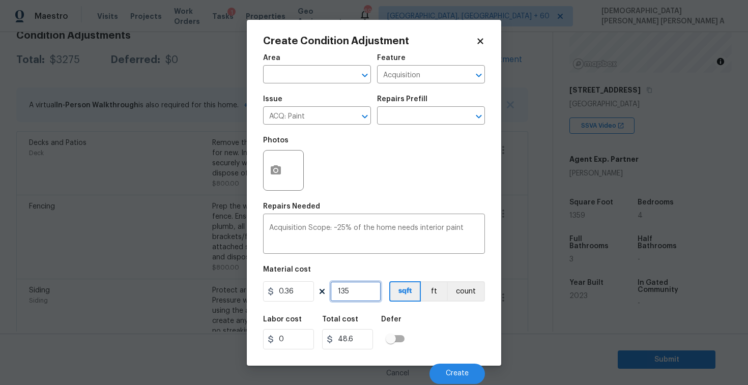
type input "1359"
type input "489.24"
type input "1359"
click at [452, 369] on button "Create" at bounding box center [457, 374] width 55 height 20
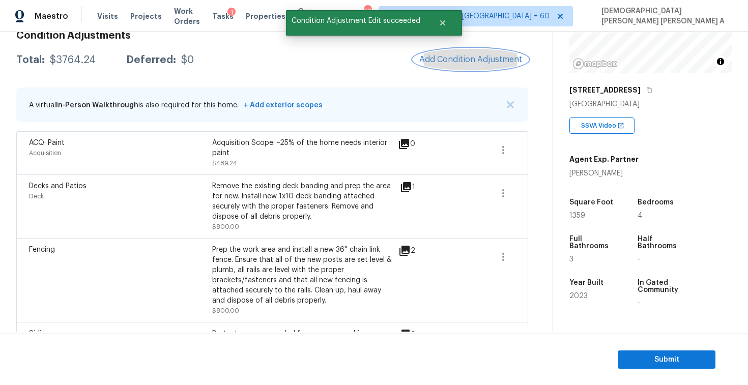
click at [486, 59] on span "Add Condition Adjustment" at bounding box center [470, 59] width 103 height 9
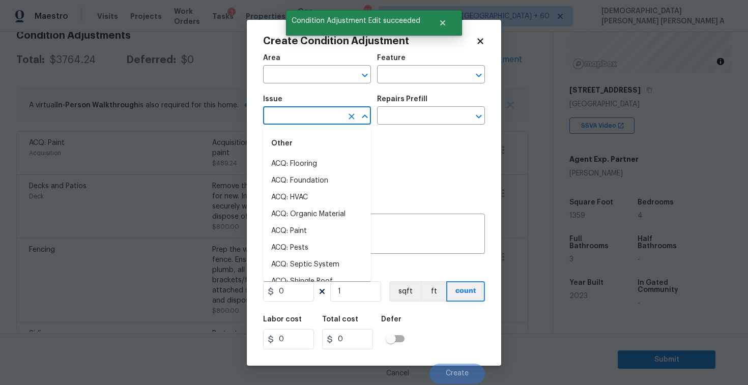
click at [333, 115] on input "text" at bounding box center [302, 117] width 79 height 16
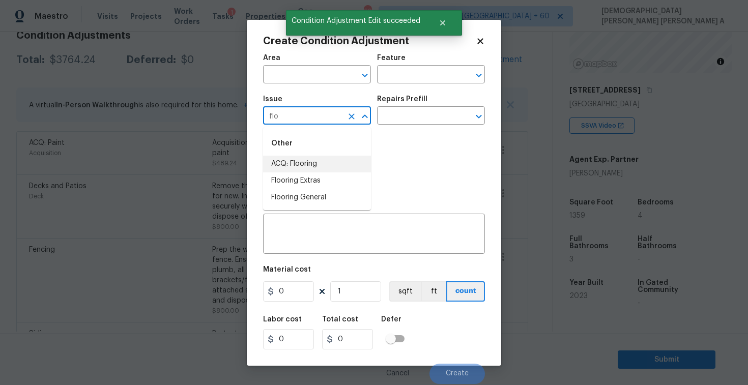
click at [329, 166] on li "ACQ: Flooring" at bounding box center [317, 164] width 108 height 17
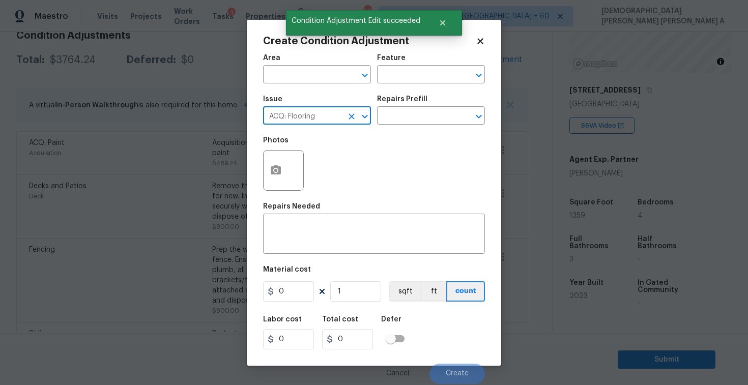
type input "ACQ: Flooring"
click at [424, 108] on div "Repairs Prefill" at bounding box center [431, 102] width 108 height 13
click at [421, 123] on input "text" at bounding box center [416, 117] width 79 height 16
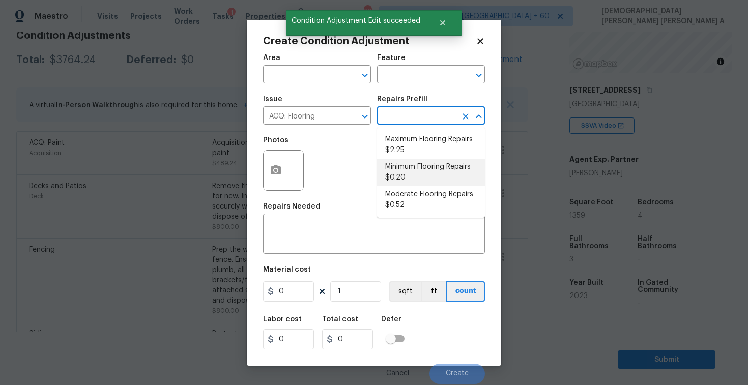
click at [410, 181] on li "Minimum Flooring Repairs $0.20" at bounding box center [431, 172] width 108 height 27
type input "Acquisition"
type textarea "Acquisition Scope: Minimum flooring repairs"
type input "0.2"
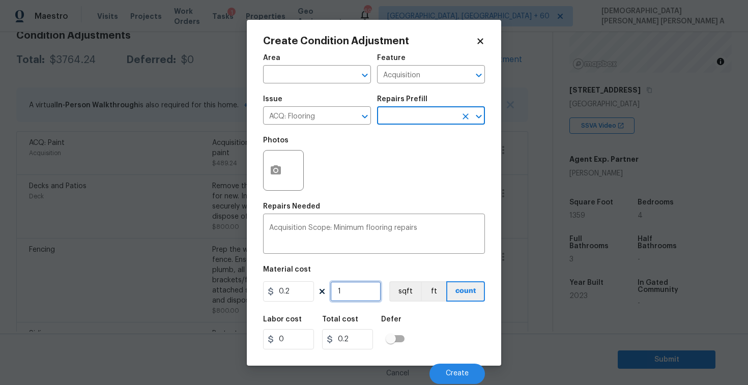
click at [366, 299] on input "1" at bounding box center [355, 291] width 51 height 20
type input "13"
type input "2.6"
type input "135"
type input "27"
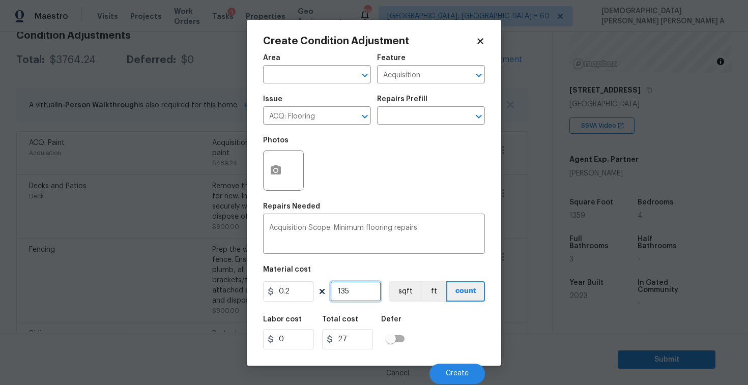
type input "1359"
type input "271.8"
type input "1359"
click at [455, 371] on span "Create" at bounding box center [457, 374] width 23 height 8
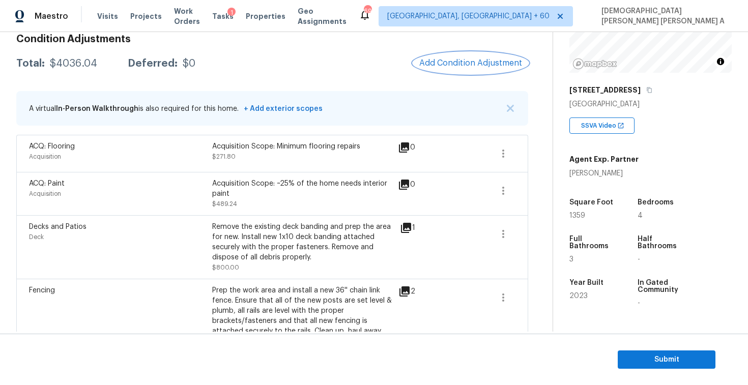
scroll to position [138, 0]
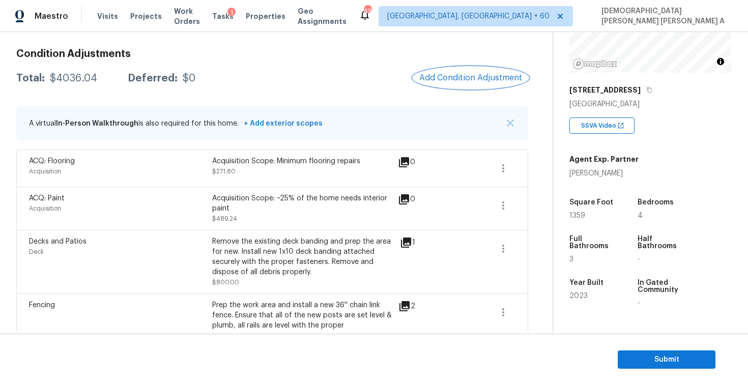
click at [457, 82] on button "Add Condition Adjustment" at bounding box center [470, 77] width 115 height 21
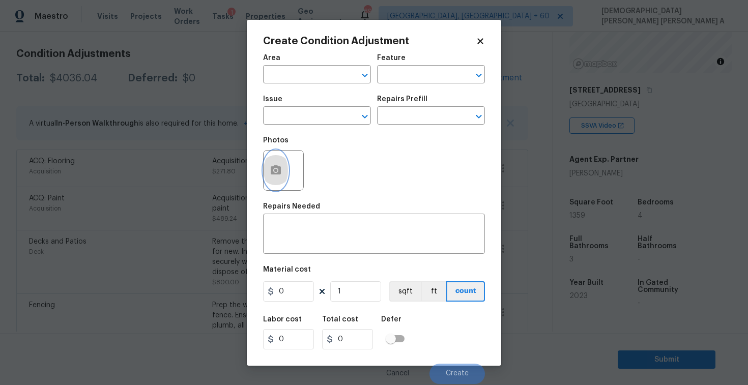
click at [279, 175] on icon "button" at bounding box center [276, 169] width 10 height 9
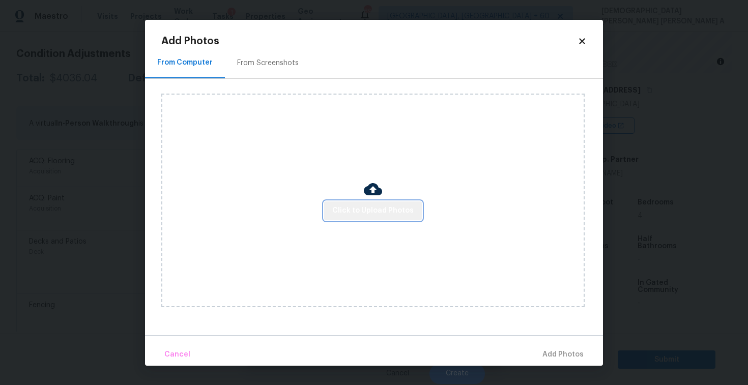
click at [391, 212] on span "Click to Upload Photos" at bounding box center [372, 211] width 81 height 13
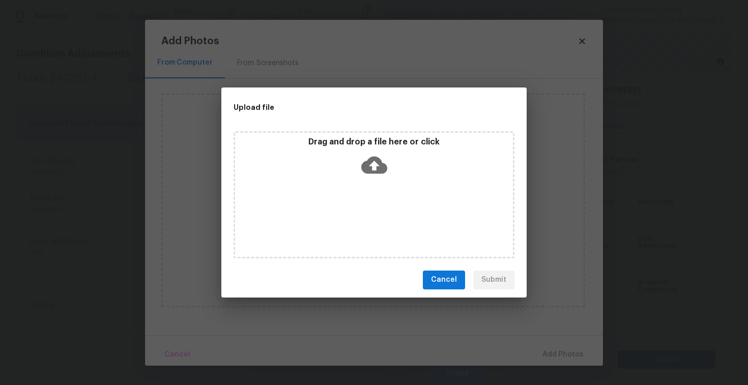
click at [378, 160] on icon at bounding box center [374, 164] width 26 height 17
click at [446, 284] on span "Cancel" at bounding box center [444, 280] width 26 height 13
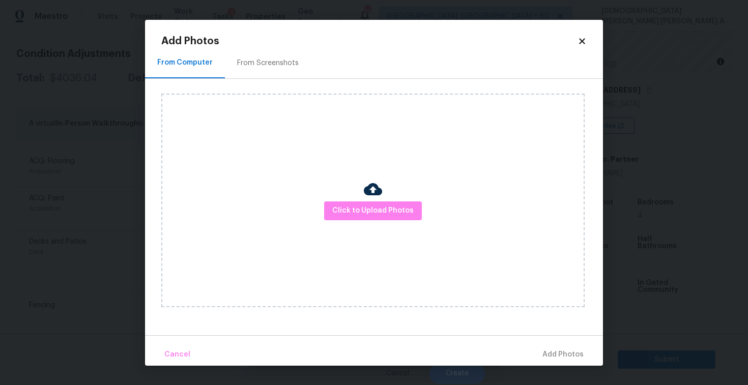
click at [581, 38] on icon at bounding box center [582, 41] width 6 height 6
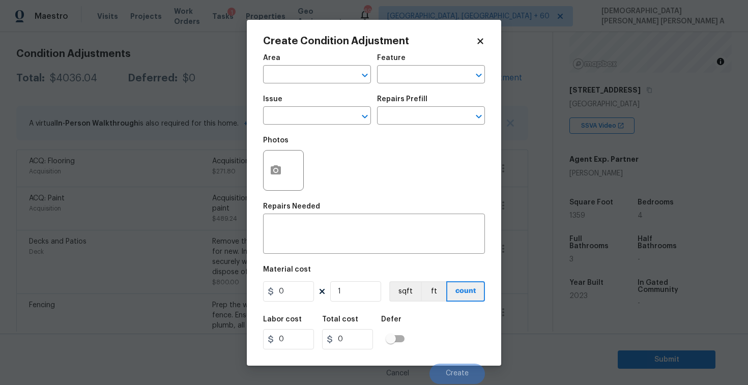
click at [479, 42] on icon at bounding box center [480, 41] width 6 height 6
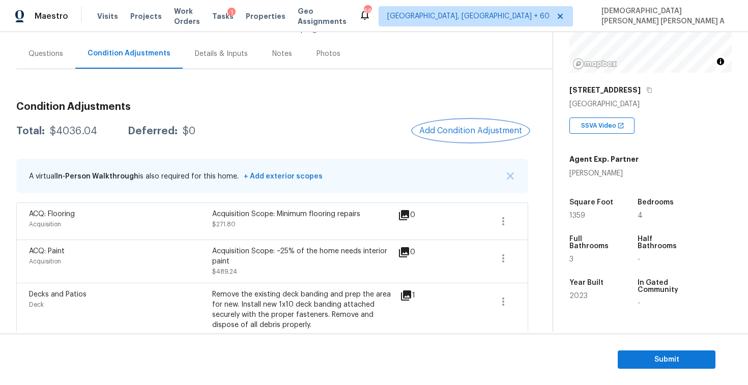
scroll to position [0, 0]
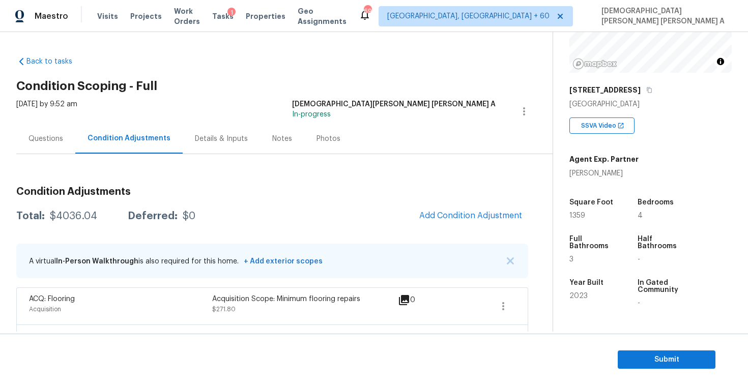
click at [52, 150] on div "Questions" at bounding box center [45, 139] width 59 height 30
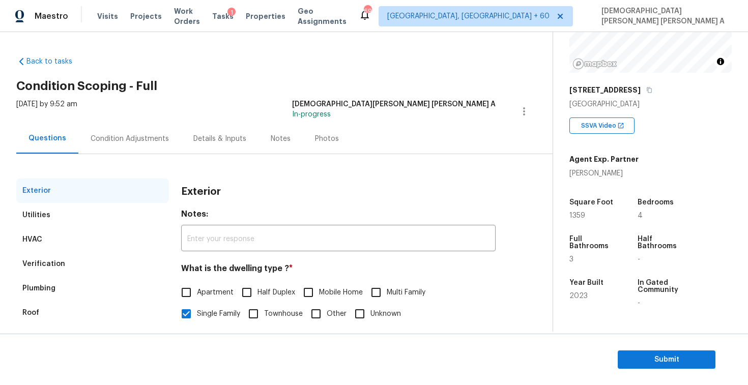
click at [38, 228] on div "HVAC" at bounding box center [92, 240] width 153 height 24
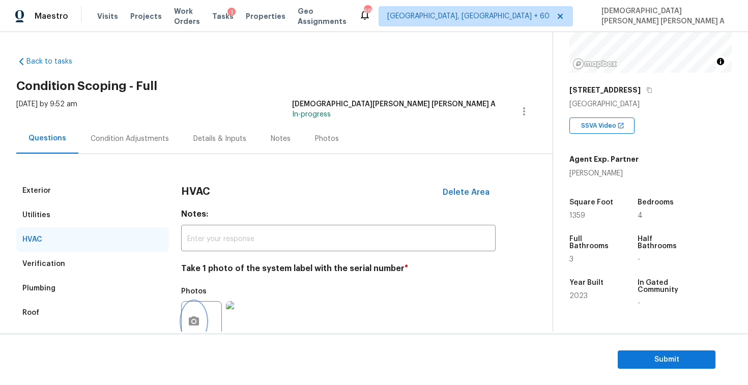
click at [190, 316] on icon "button" at bounding box center [194, 322] width 12 height 12
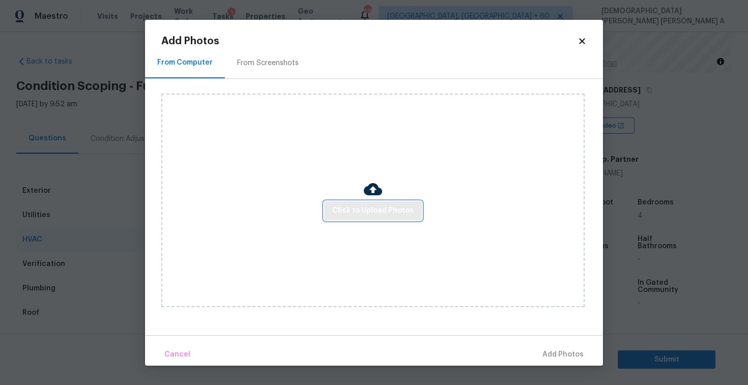
click at [384, 204] on button "Click to Upload Photos" at bounding box center [373, 211] width 98 height 19
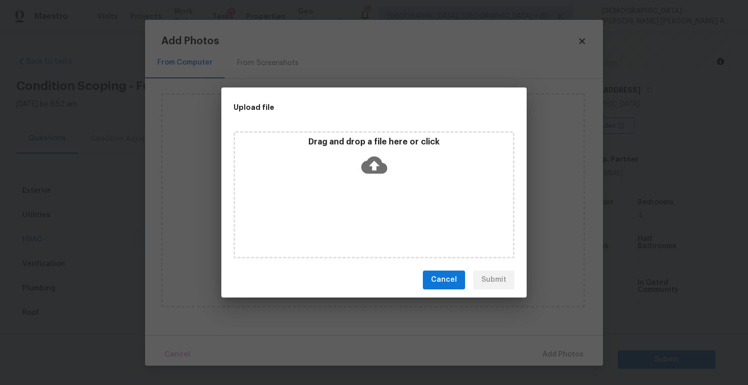
click at [355, 147] on p "Drag and drop a file here or click" at bounding box center [374, 142] width 278 height 11
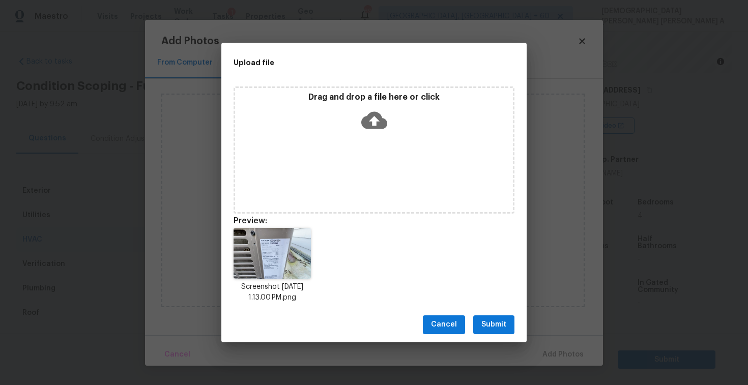
click at [492, 323] on span "Submit" at bounding box center [493, 325] width 25 height 13
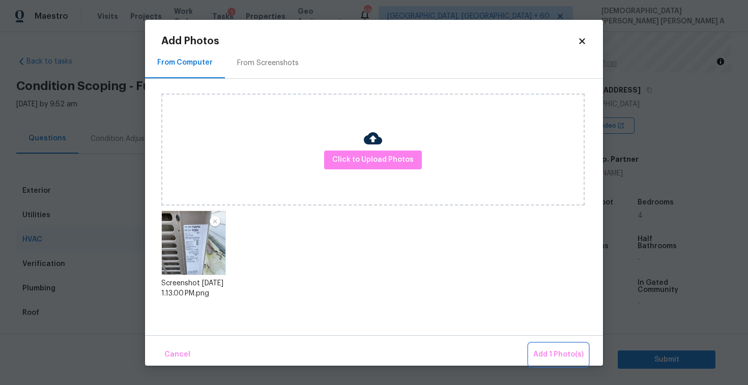
click at [562, 360] on span "Add 1 Photo(s)" at bounding box center [558, 355] width 50 height 13
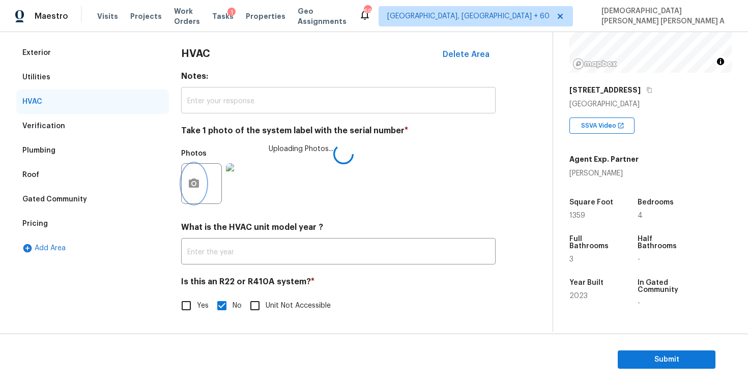
scroll to position [45, 0]
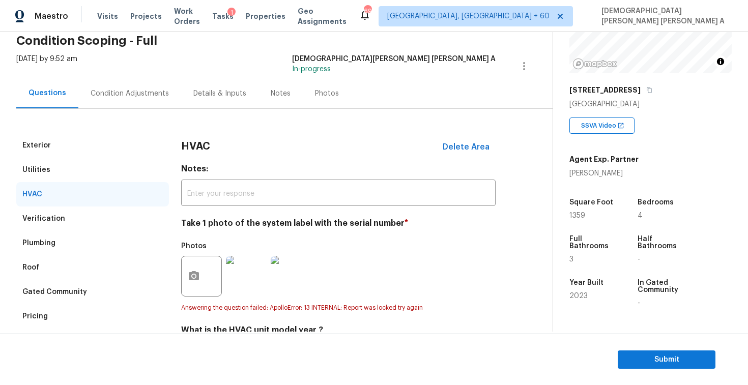
click at [40, 319] on div "Pricing" at bounding box center [34, 316] width 25 height 10
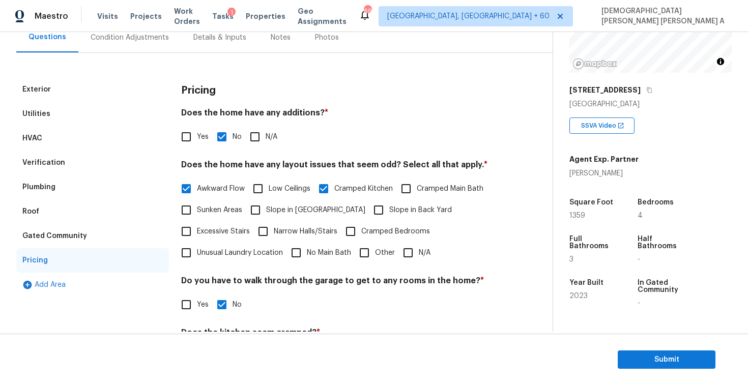
scroll to position [182, 0]
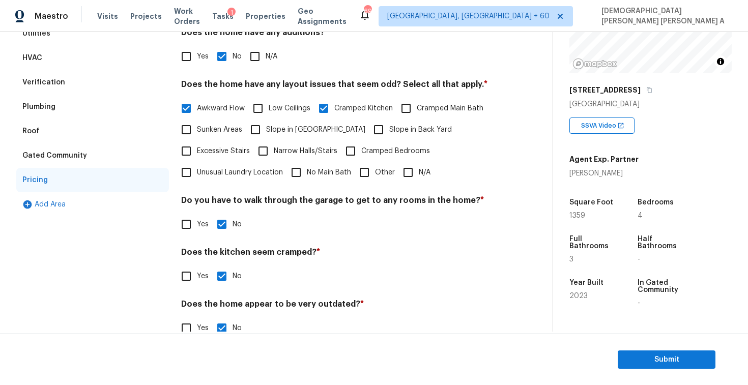
click at [372, 171] on input "Other" at bounding box center [364, 172] width 21 height 21
checkbox input "true"
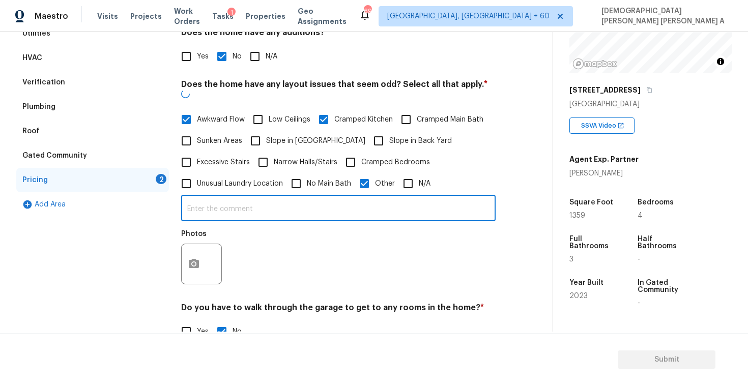
click at [328, 197] on input "text" at bounding box center [338, 209] width 315 height 24
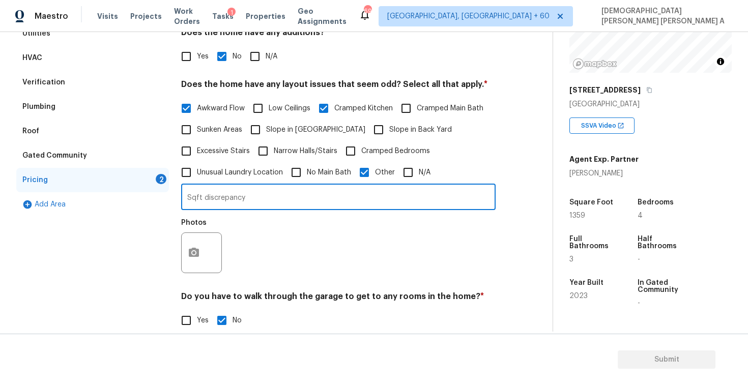
type input "Sqft discrepancy"
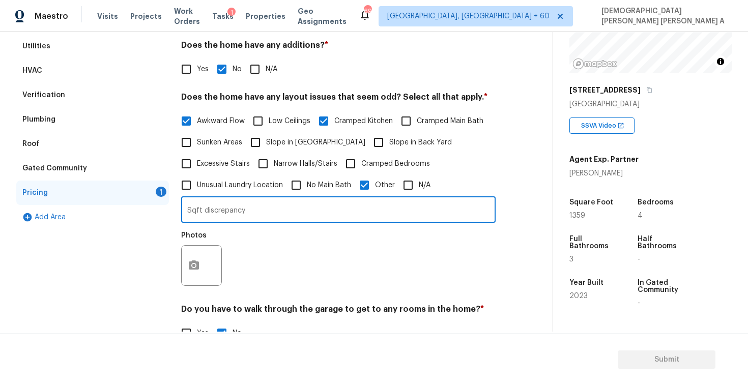
scroll to position [256, 0]
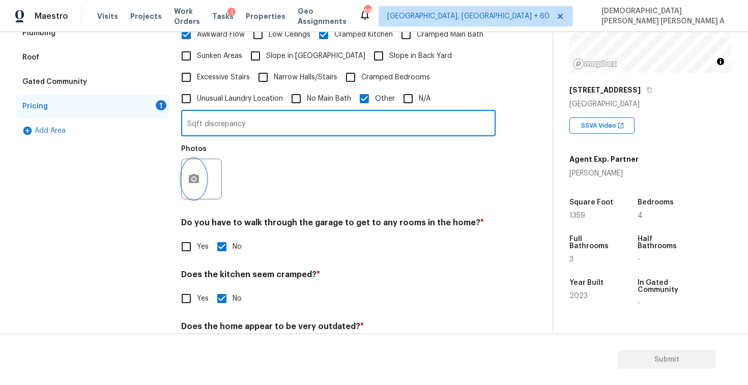
click at [188, 172] on button "button" at bounding box center [194, 179] width 24 height 40
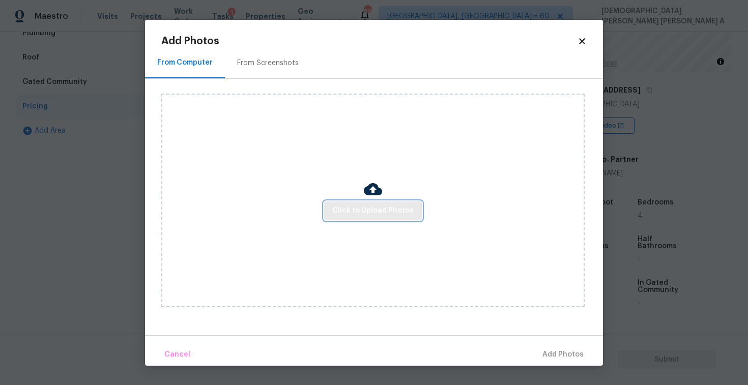
click at [387, 213] on span "Click to Upload Photos" at bounding box center [372, 211] width 81 height 13
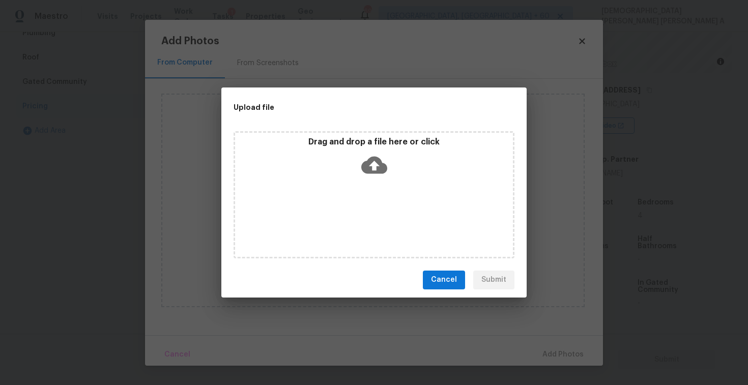
click at [376, 152] on icon at bounding box center [374, 165] width 26 height 26
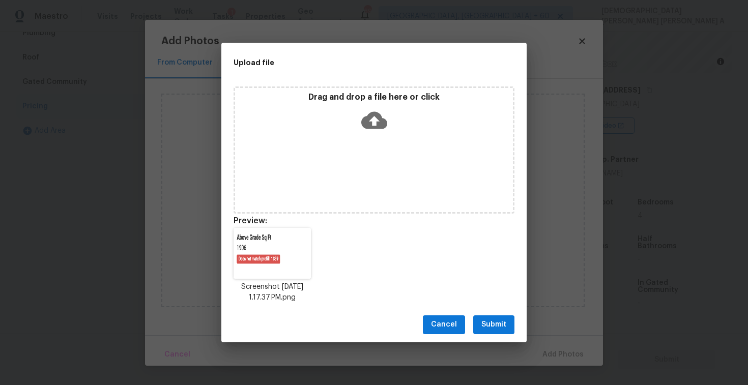
click at [502, 322] on span "Submit" at bounding box center [493, 325] width 25 height 13
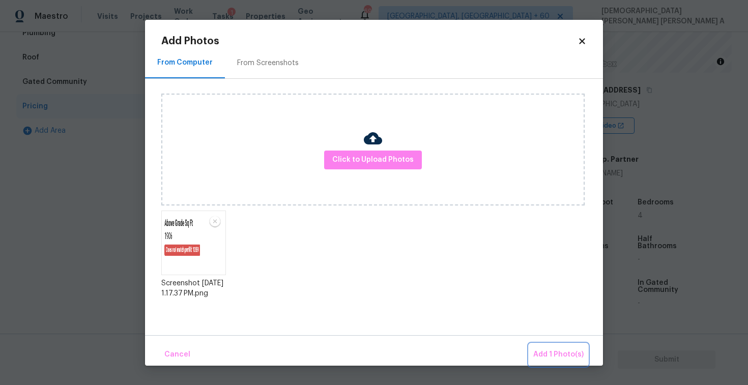
click at [555, 344] on button "Add 1 Photo(s)" at bounding box center [558, 355] width 59 height 22
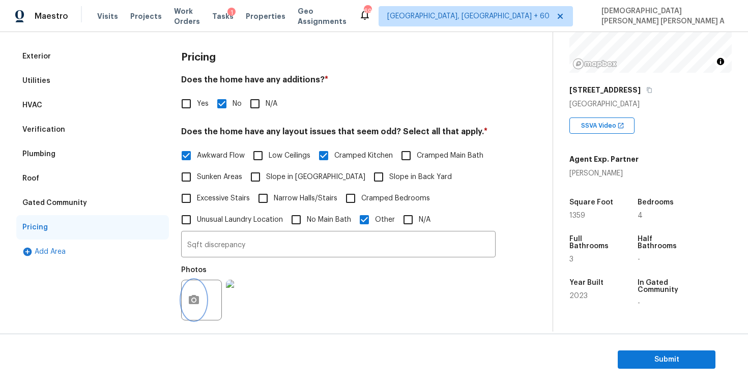
scroll to position [40, 0]
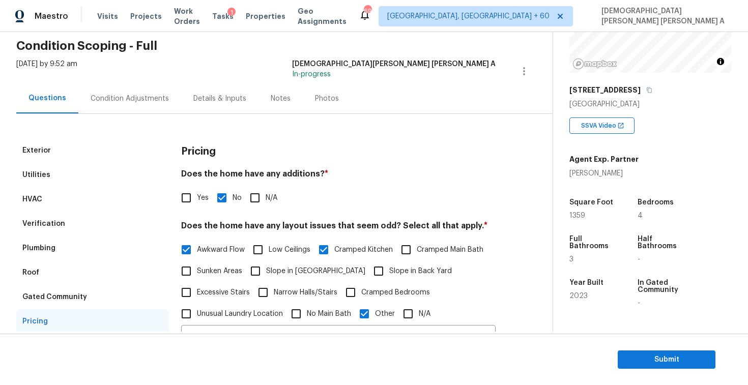
click at [100, 99] on div "Condition Adjustments" at bounding box center [130, 99] width 78 height 10
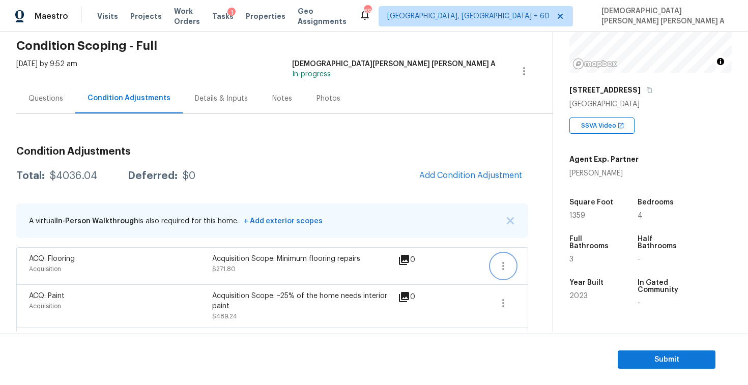
click at [493, 263] on button "button" at bounding box center [503, 266] width 24 height 24
click at [547, 266] on div "Edit" at bounding box center [561, 264] width 79 height 10
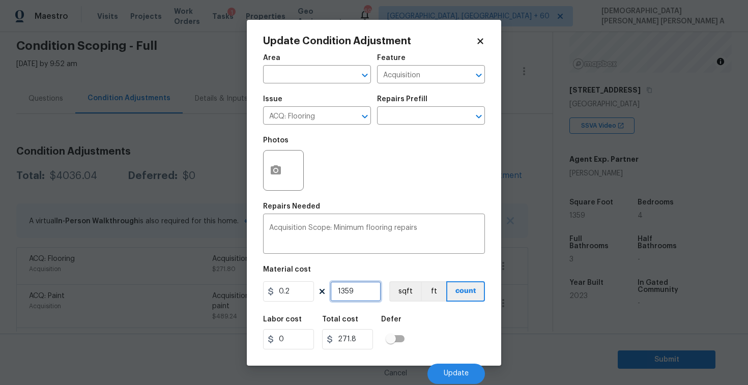
click at [347, 290] on input "1359" at bounding box center [355, 291] width 51 height 20
type input "1"
type input "0.2"
type input "19"
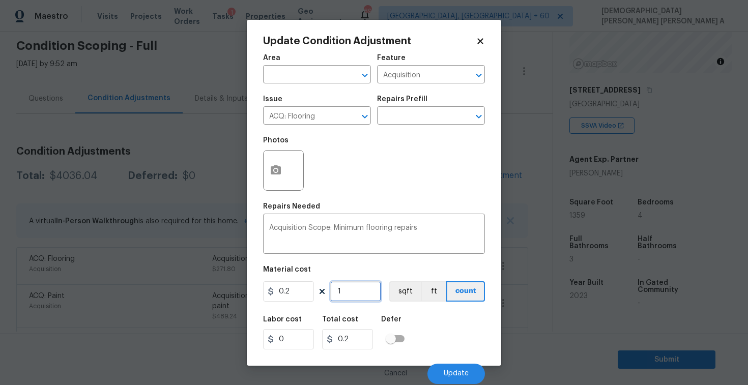
type input "3.8"
type input "190"
type input "38"
type input "1906"
type input "381.2"
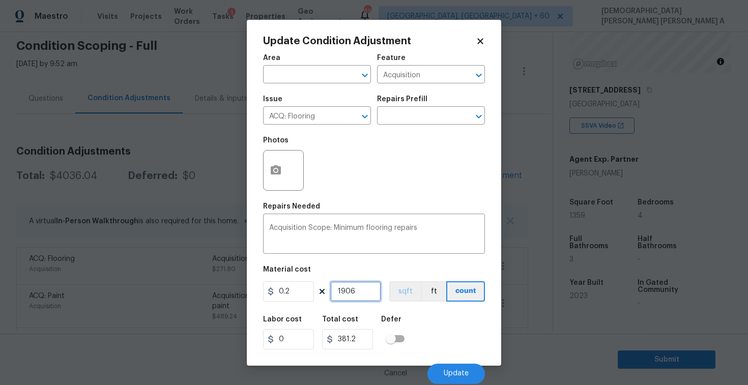
type input "1906"
click at [407, 297] on button "sqft" at bounding box center [405, 291] width 32 height 20
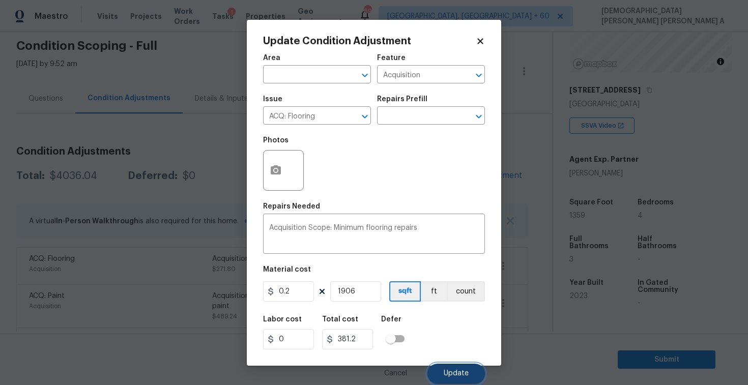
click at [464, 369] on button "Update" at bounding box center [457, 374] width 58 height 20
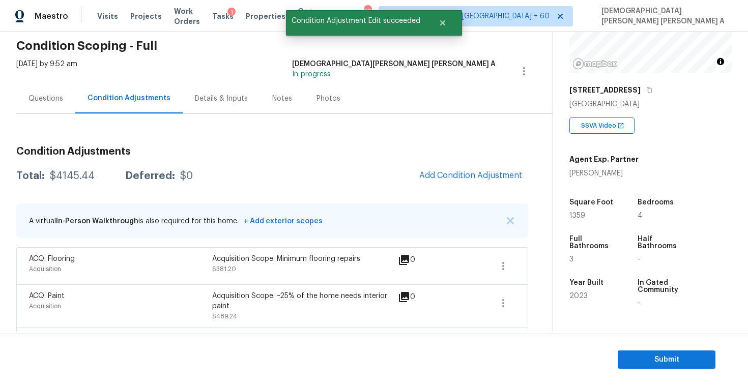
scroll to position [67, 0]
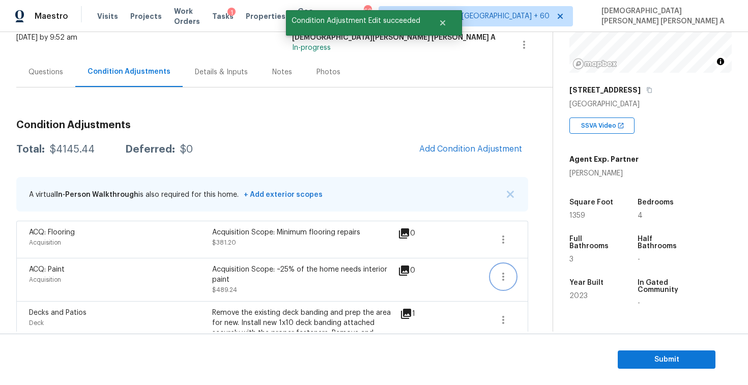
click at [503, 271] on icon "button" at bounding box center [503, 277] width 12 height 12
click at [528, 268] on link "Edit" at bounding box center [561, 274] width 87 height 15
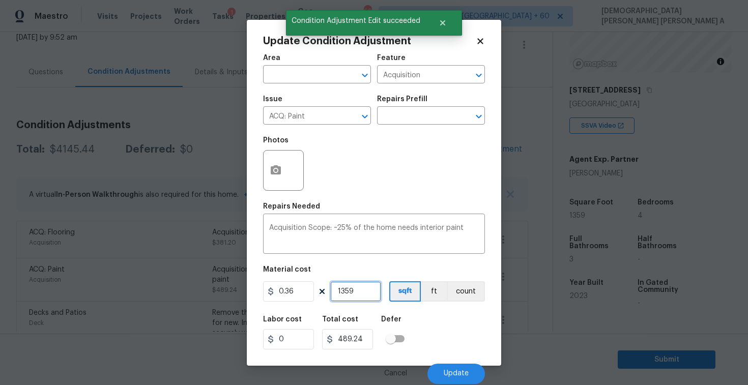
click at [345, 291] on input "1359" at bounding box center [355, 291] width 51 height 20
type input "1"
type input "0.36"
type input "19"
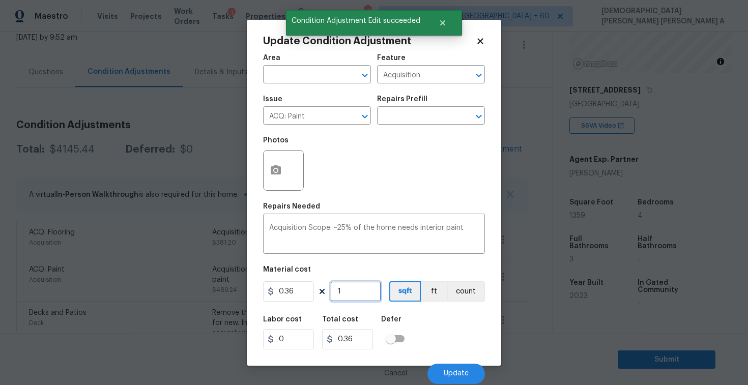
type input "6.84"
type input "190"
type input "68.4"
type input "1906"
type input "686.16"
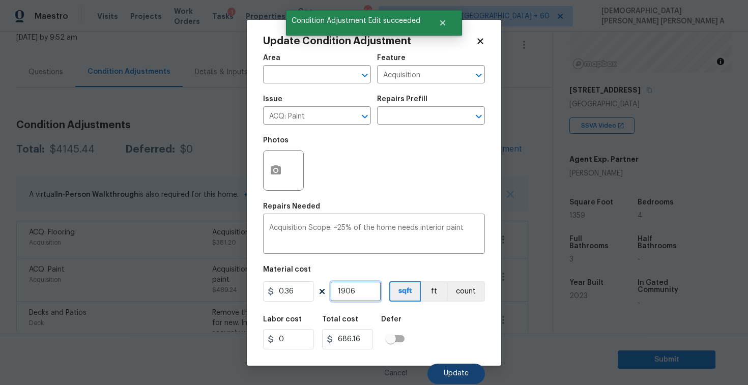
type input "1906"
click at [450, 365] on button "Update" at bounding box center [457, 374] width 58 height 20
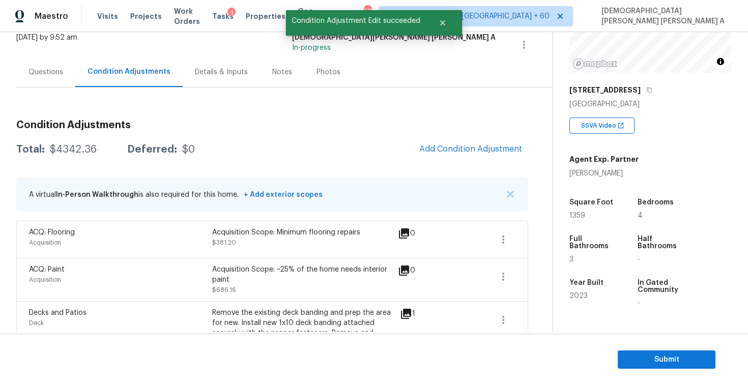
click at [33, 68] on div "Questions" at bounding box center [46, 72] width 35 height 10
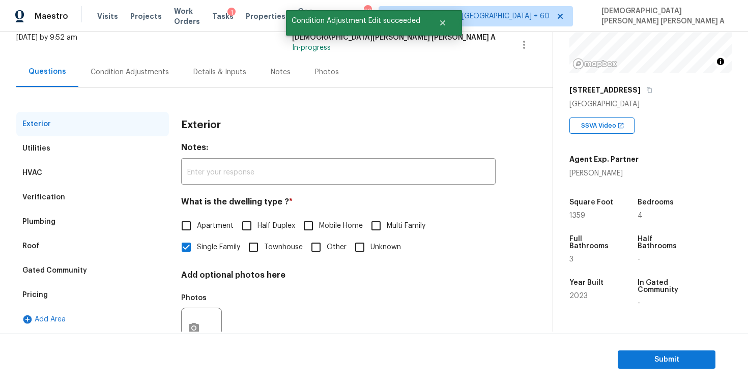
click at [60, 294] on div "Pricing" at bounding box center [92, 295] width 153 height 24
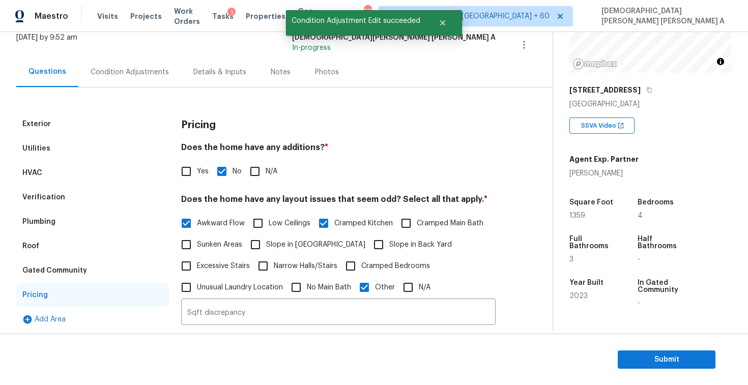
click at [120, 58] on div "Condition Adjustments" at bounding box center [129, 72] width 103 height 30
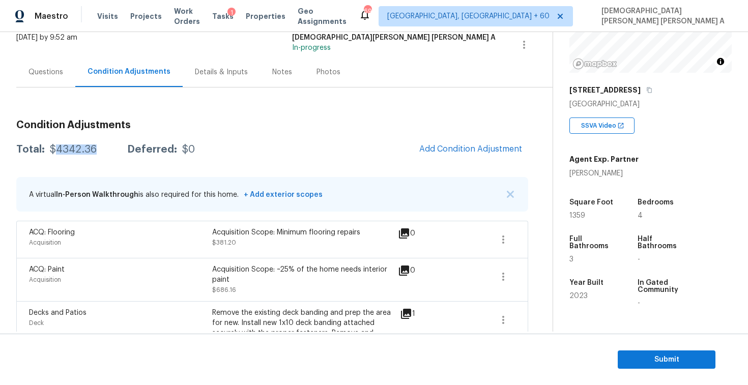
drag, startPoint x: 96, startPoint y: 147, endPoint x: 52, endPoint y: 146, distance: 43.8
click at [52, 146] on div "Total: $4342.36 Deferred: $0" at bounding box center [105, 150] width 179 height 10
click at [97, 151] on div "Total: $4342.36 Deferred: $0" at bounding box center [105, 150] width 179 height 10
drag, startPoint x: 97, startPoint y: 151, endPoint x: 46, endPoint y: 149, distance: 51.0
click at [46, 149] on div "Total: $4342.36 Deferred: $0" at bounding box center [105, 150] width 179 height 10
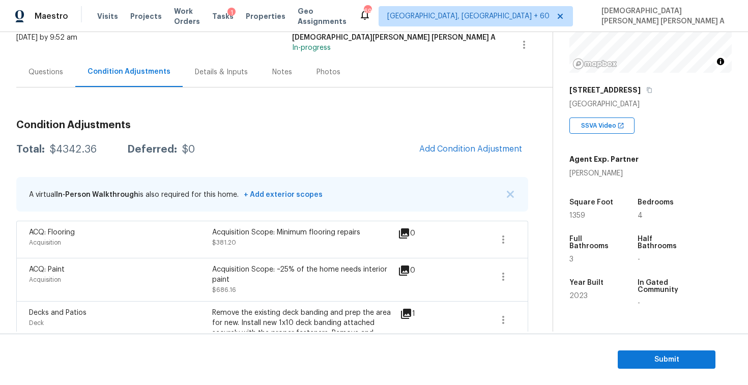
click at [55, 82] on div "Questions" at bounding box center [45, 72] width 59 height 30
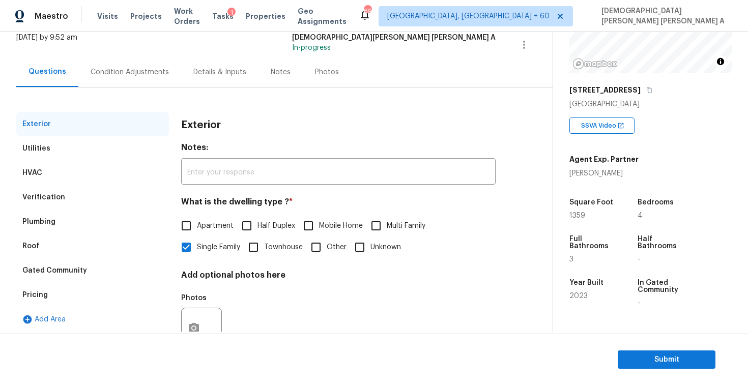
click at [52, 290] on div "Pricing" at bounding box center [92, 295] width 153 height 24
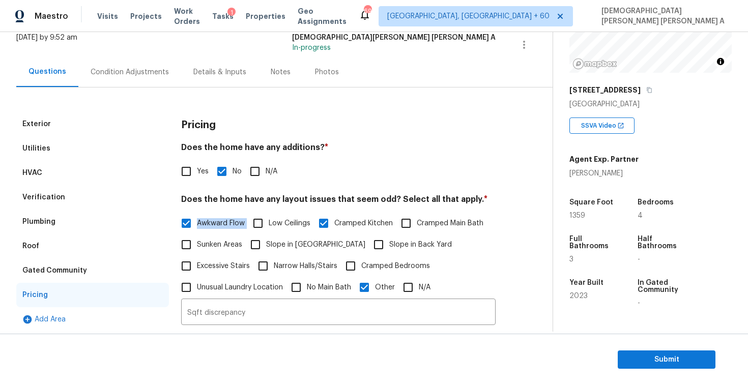
drag, startPoint x: 245, startPoint y: 224, endPoint x: 198, endPoint y: 225, distance: 47.3
click at [198, 225] on div "Awkward Flow Low Ceilings Cramped Kitchen Cramped Main Bath Sunken Areas Slope …" at bounding box center [338, 256] width 315 height 86
copy div "Awkward Flow"
drag, startPoint x: 394, startPoint y: 225, endPoint x: 335, endPoint y: 225, distance: 58.5
click at [335, 225] on div "Awkward Flow Low Ceilings Cramped Kitchen Cramped Main Bath Sunken Areas Slope …" at bounding box center [338, 256] width 315 height 86
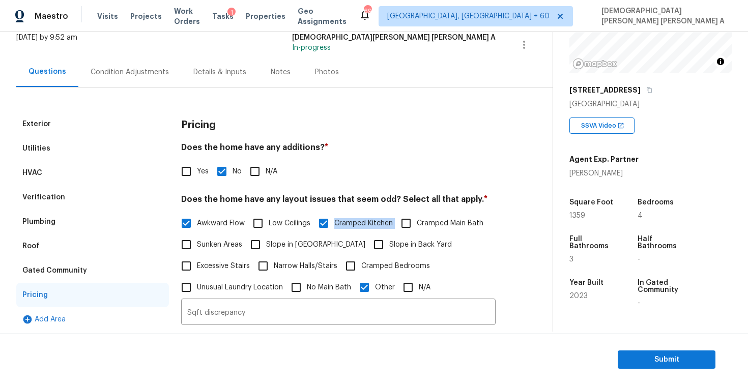
copy div "Cramped Kitchen"
click at [222, 311] on input "Sqft discrepancy" at bounding box center [338, 313] width 315 height 24
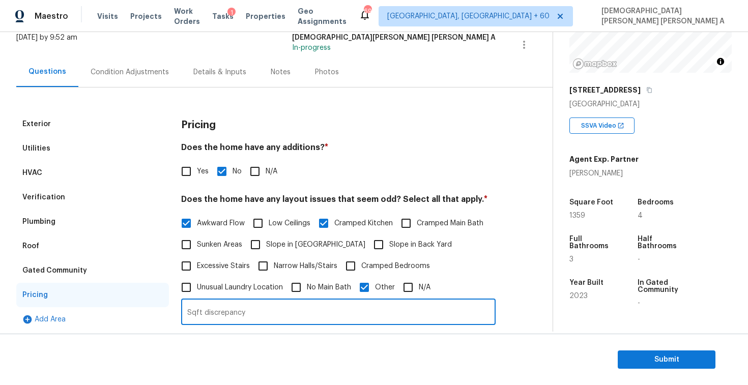
click at [222, 311] on input "Sqft discrepancy" at bounding box center [338, 313] width 315 height 24
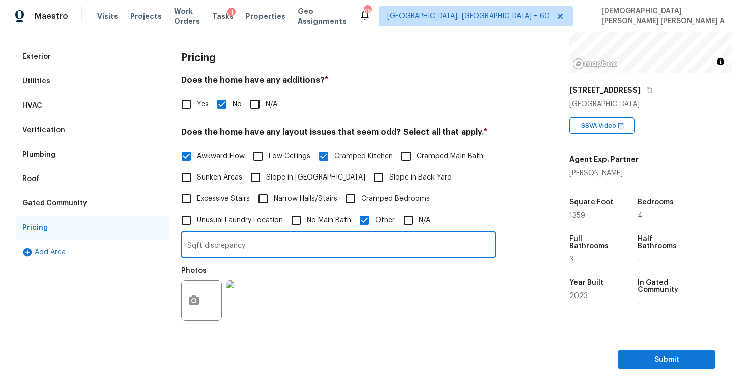
scroll to position [37, 0]
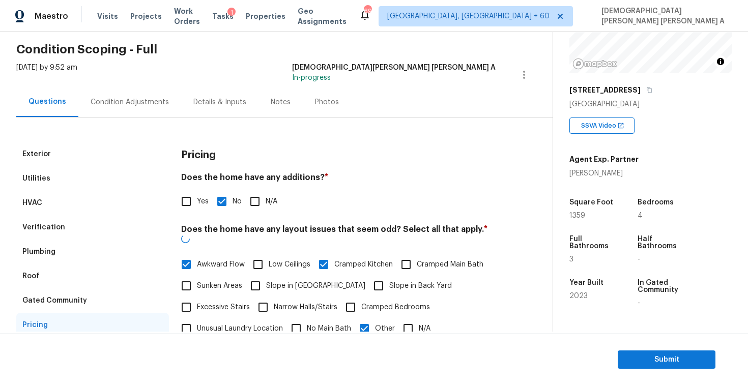
click at [54, 231] on div "Verification" at bounding box center [43, 227] width 43 height 10
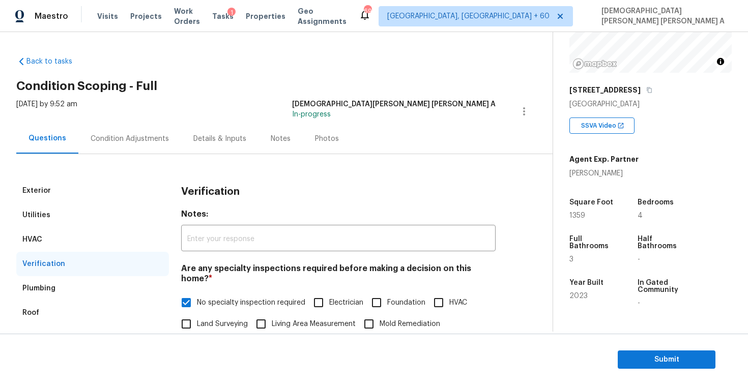
scroll to position [94, 0]
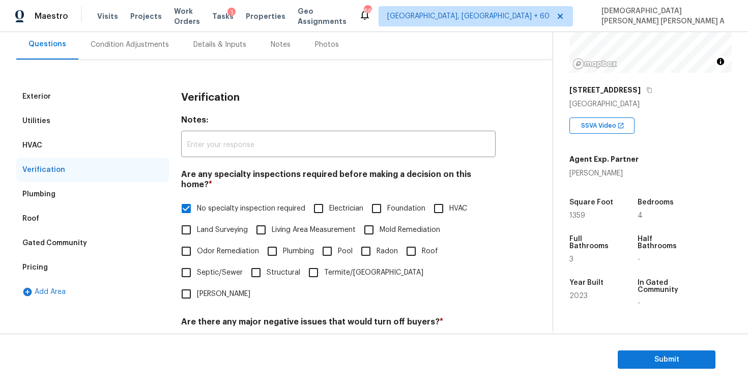
click at [97, 50] on div "Condition Adjustments" at bounding box center [129, 45] width 103 height 30
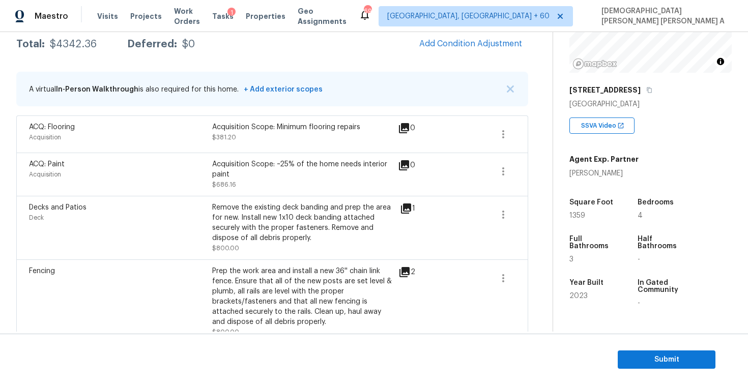
scroll to position [149, 0]
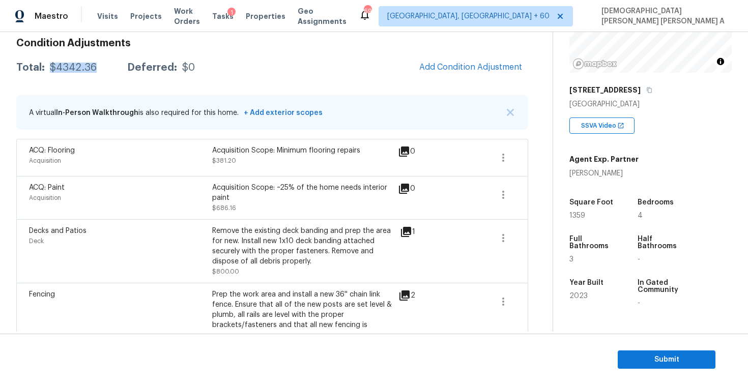
drag, startPoint x: 99, startPoint y: 70, endPoint x: 48, endPoint y: 66, distance: 51.1
click at [48, 66] on div "Total: $4342.36 Deferred: $0" at bounding box center [105, 68] width 179 height 10
copy div "$4342.36"
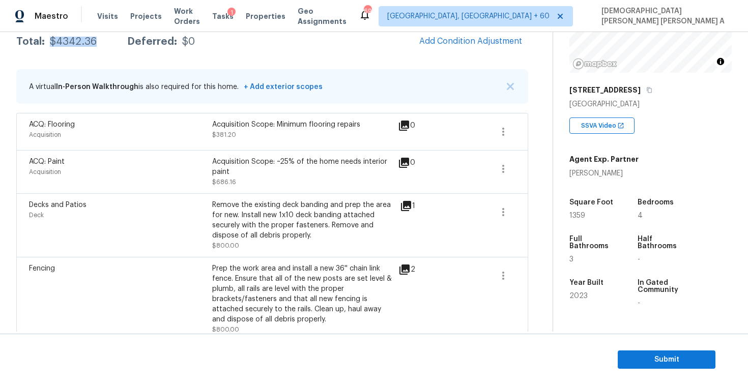
scroll to position [71, 0]
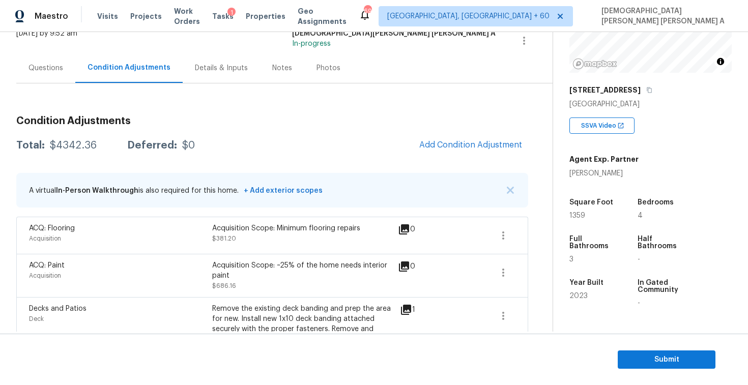
click at [53, 67] on div "Questions" at bounding box center [46, 68] width 35 height 10
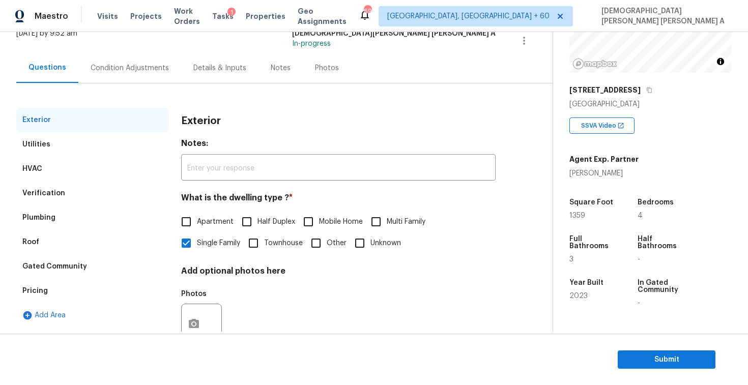
scroll to position [71, 0]
click at [80, 196] on div "Verification" at bounding box center [92, 193] width 153 height 24
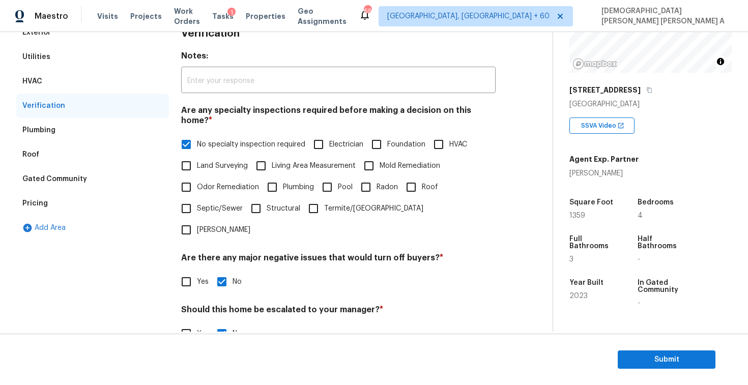
scroll to position [217, 0]
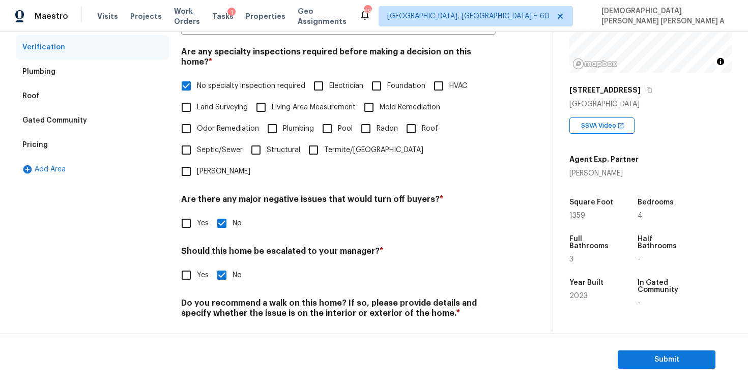
click at [81, 146] on div "Pricing" at bounding box center [92, 145] width 153 height 24
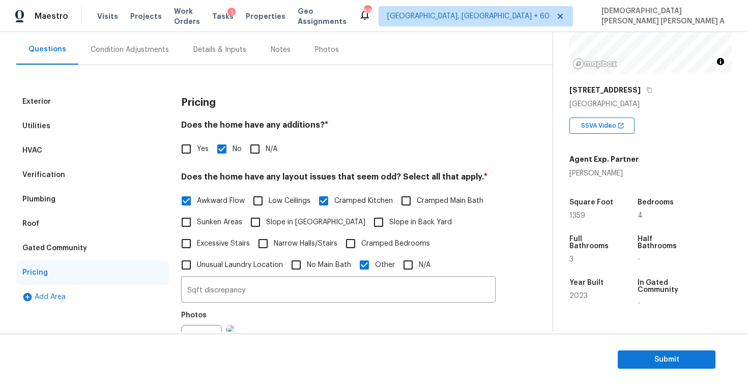
scroll to position [0, 0]
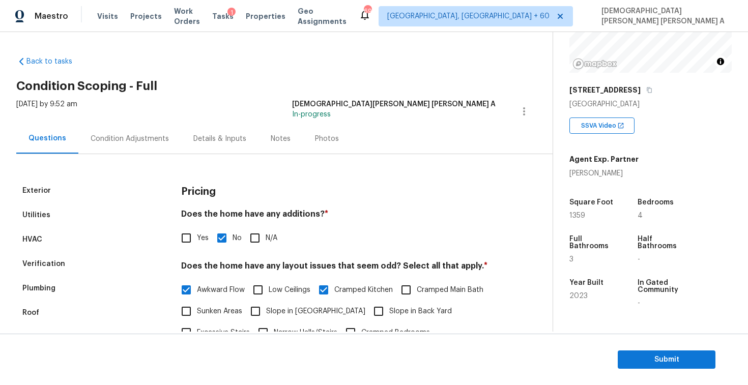
click at [138, 128] on div "Condition Adjustments" at bounding box center [129, 139] width 103 height 30
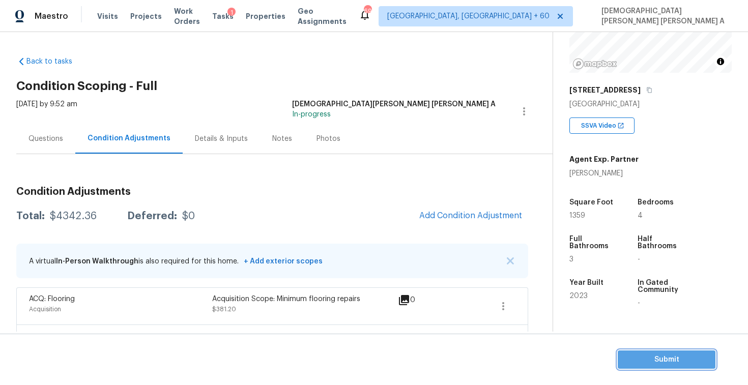
click at [657, 356] on span "Submit" at bounding box center [666, 360] width 81 height 13
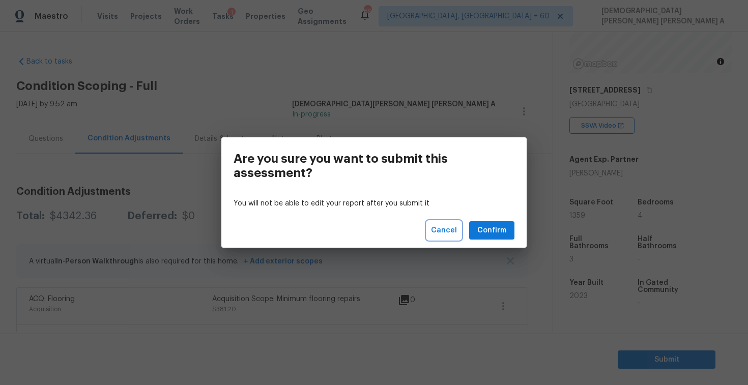
click at [432, 229] on button "Cancel" at bounding box center [444, 230] width 34 height 19
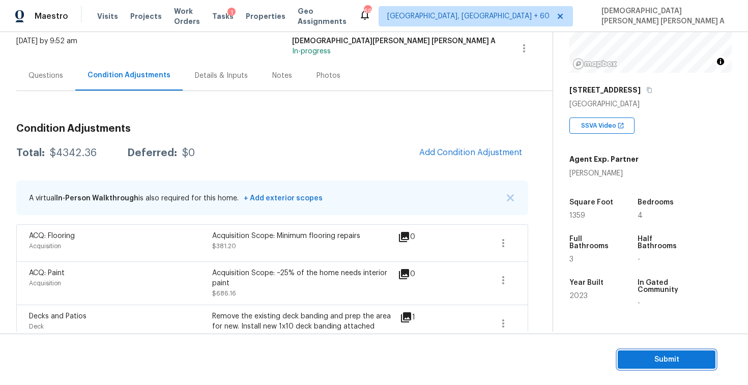
scroll to position [57, 0]
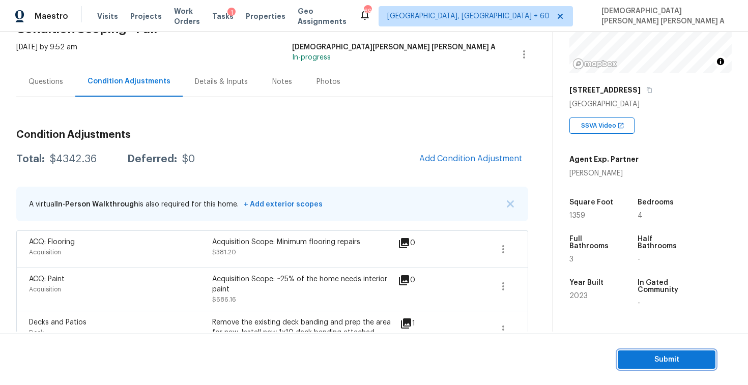
click at [677, 359] on span "Submit" at bounding box center [666, 360] width 81 height 13
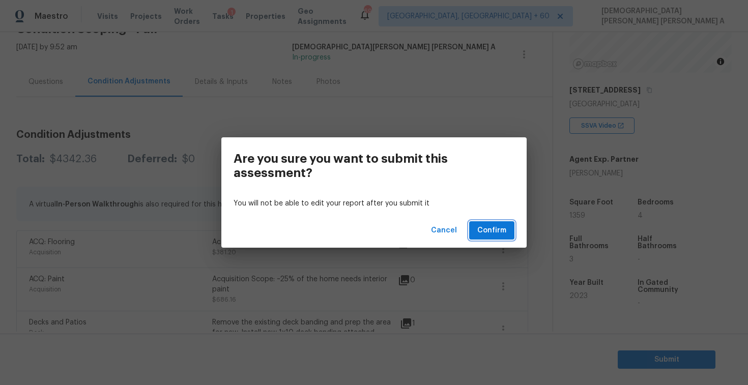
click at [504, 232] on span "Confirm" at bounding box center [491, 230] width 29 height 13
